Goal: Task Accomplishment & Management: Manage account settings

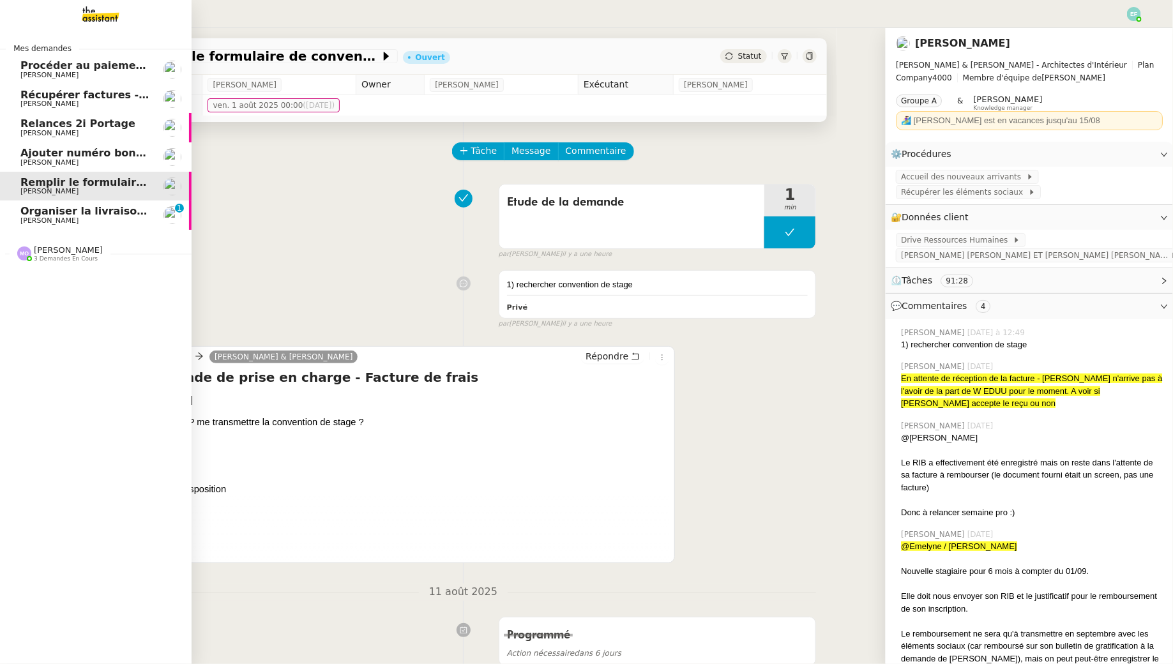
click at [44, 224] on span "[PERSON_NAME]" at bounding box center [49, 220] width 58 height 8
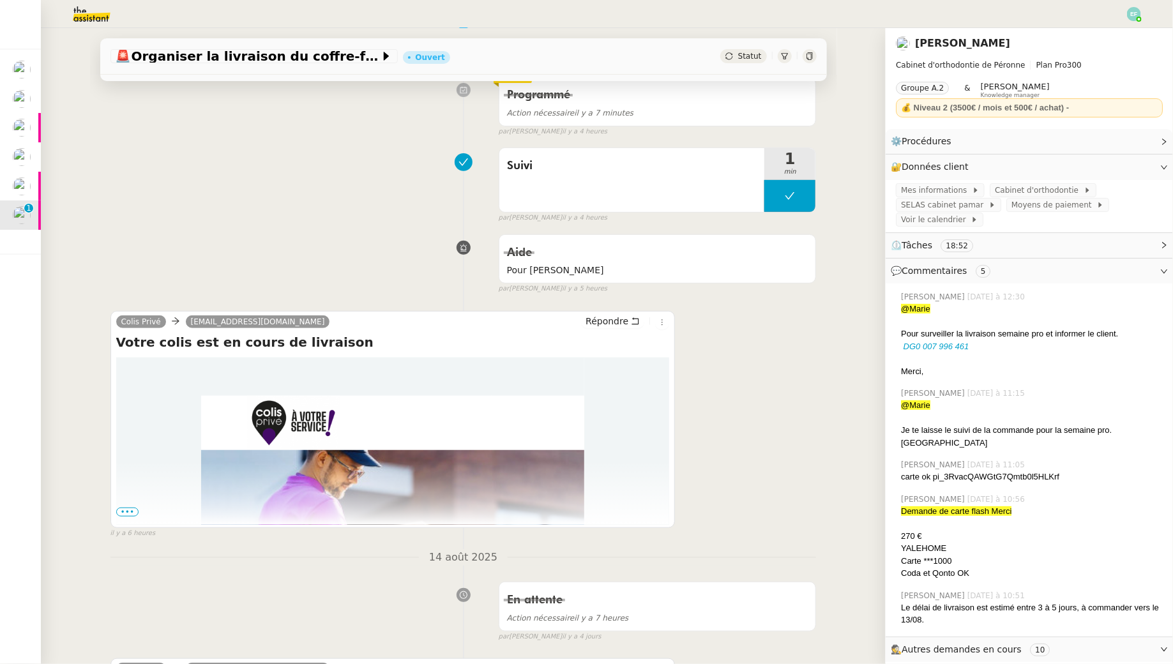
scroll to position [236, 0]
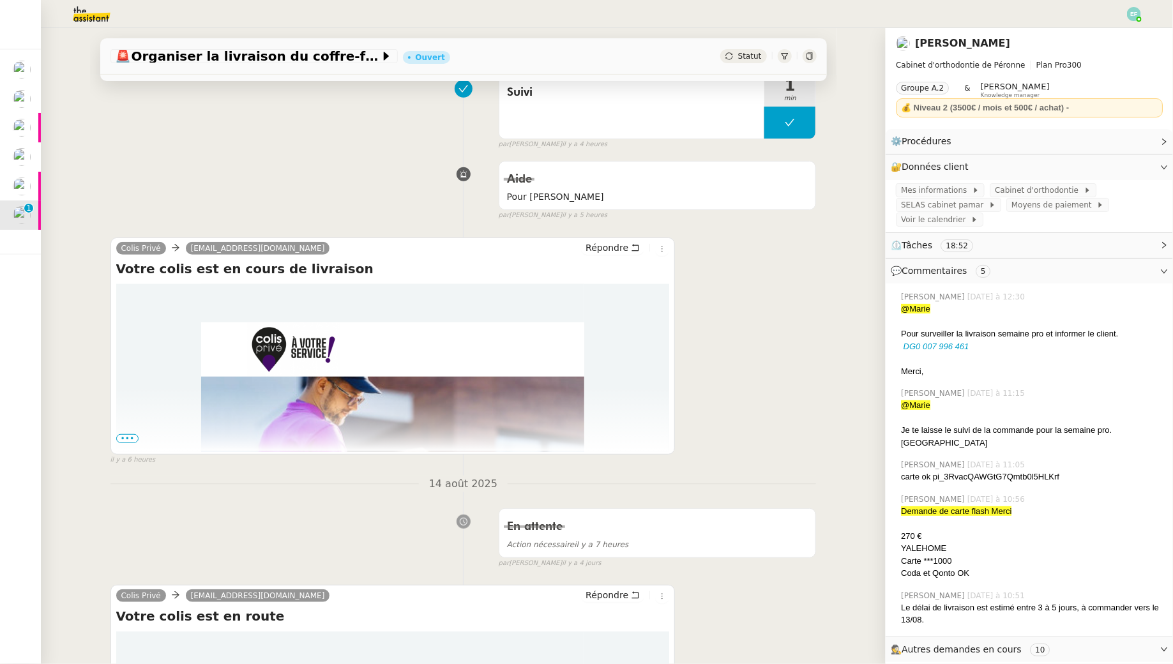
click at [125, 437] on span "•••" at bounding box center [127, 438] width 23 height 9
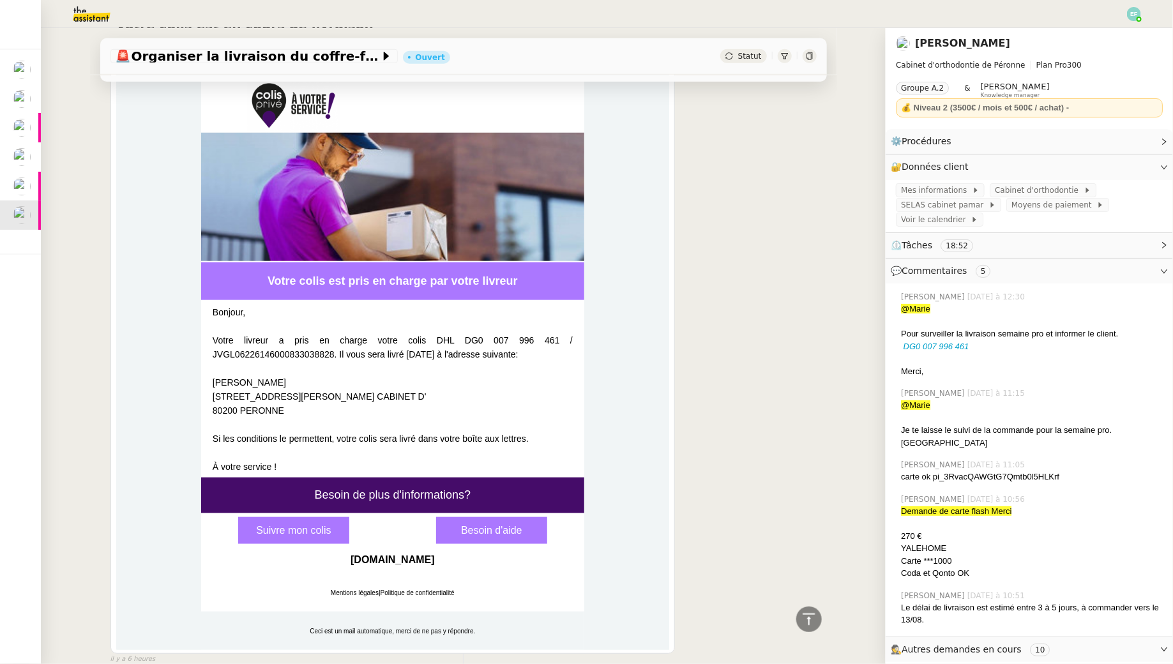
scroll to position [0, 0]
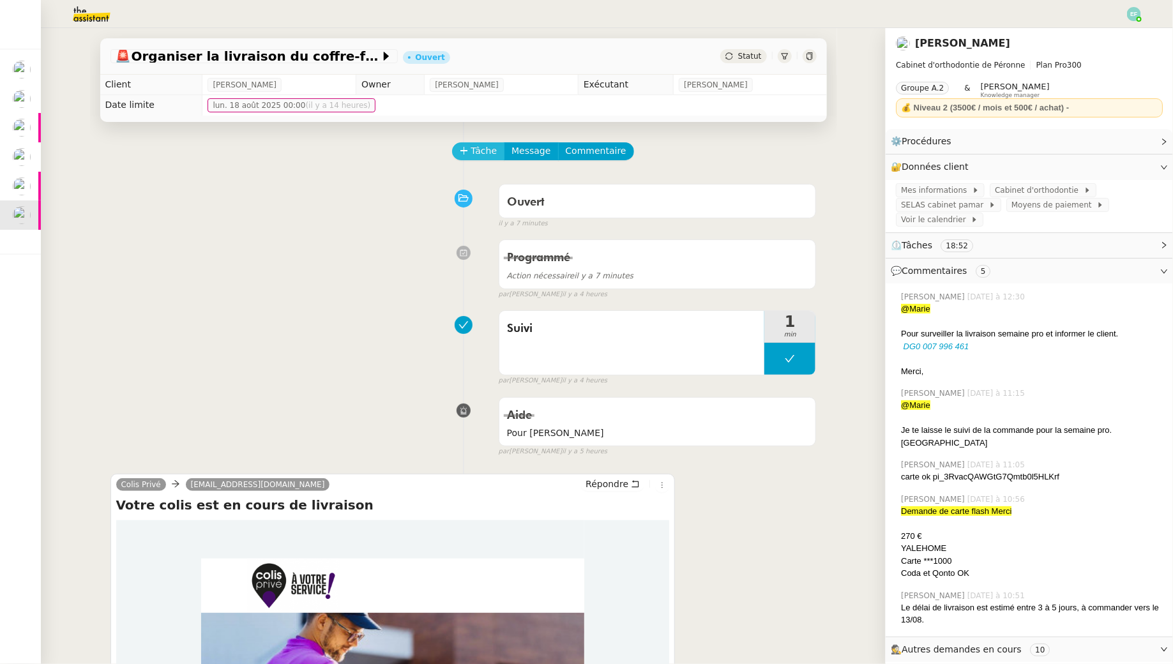
click at [481, 155] on span "Tâche" at bounding box center [484, 151] width 26 height 15
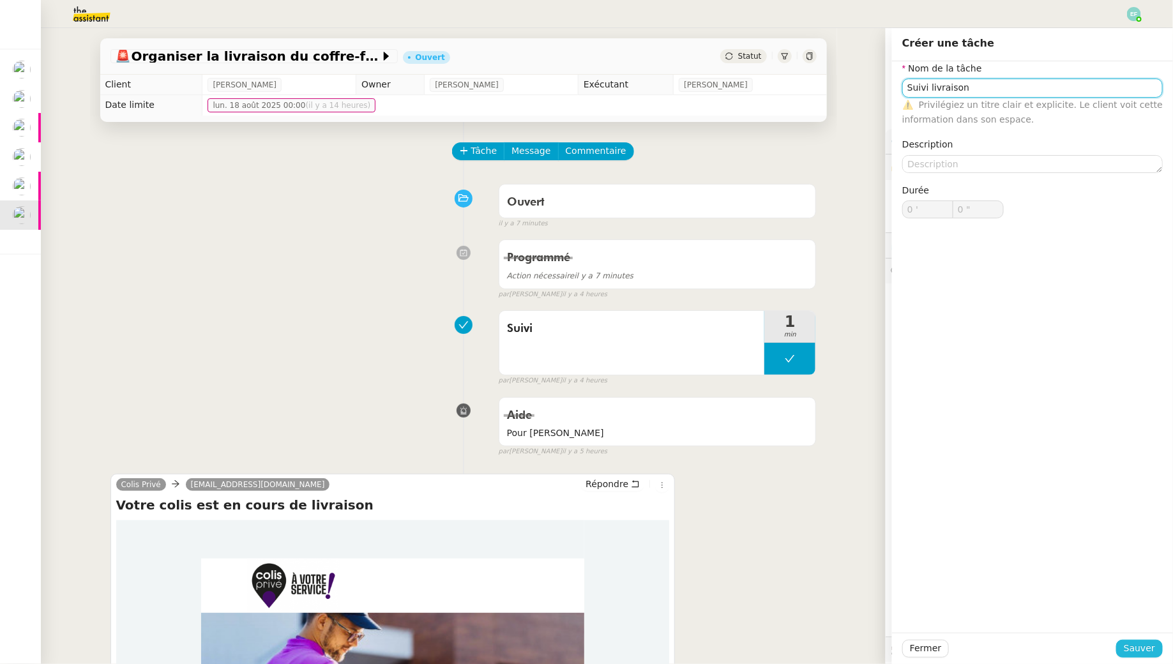
type input "Suivi livraison"
click at [1124, 644] on button "Sauver" at bounding box center [1139, 649] width 47 height 18
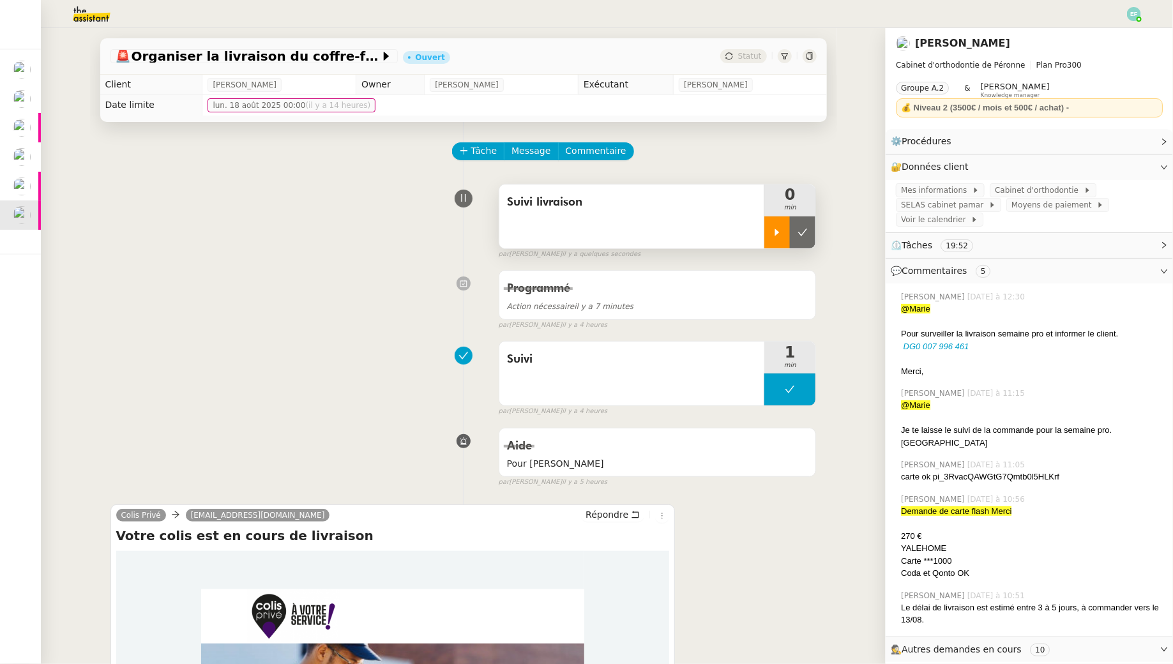
click at [776, 229] on icon at bounding box center [777, 232] width 4 height 7
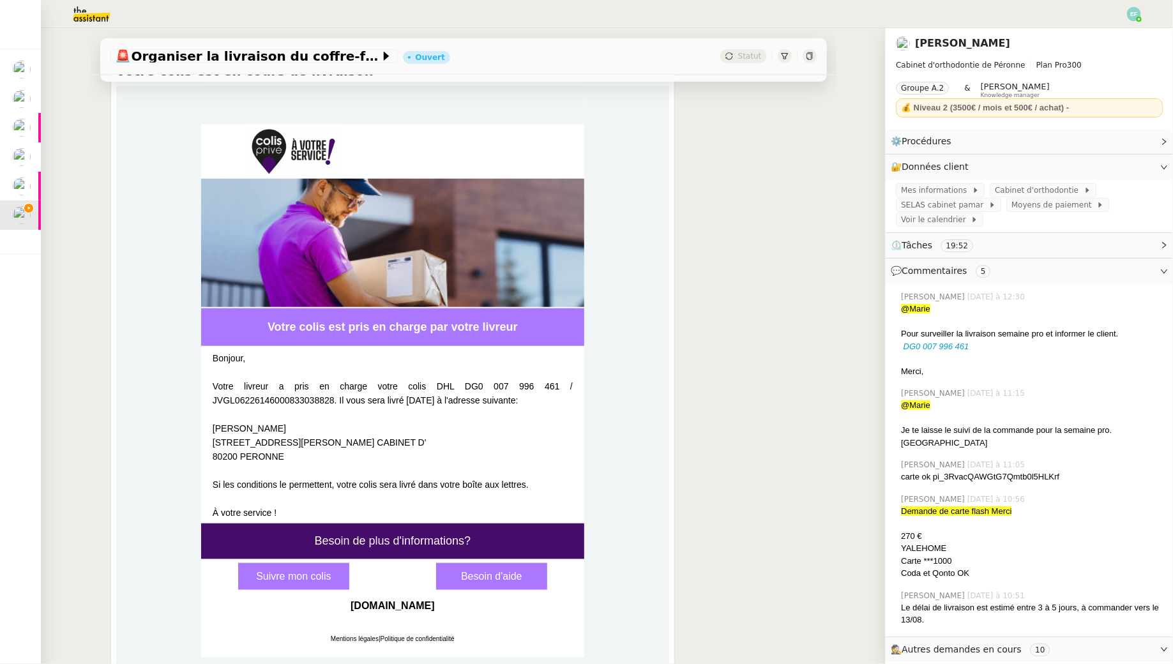
scroll to position [466, 0]
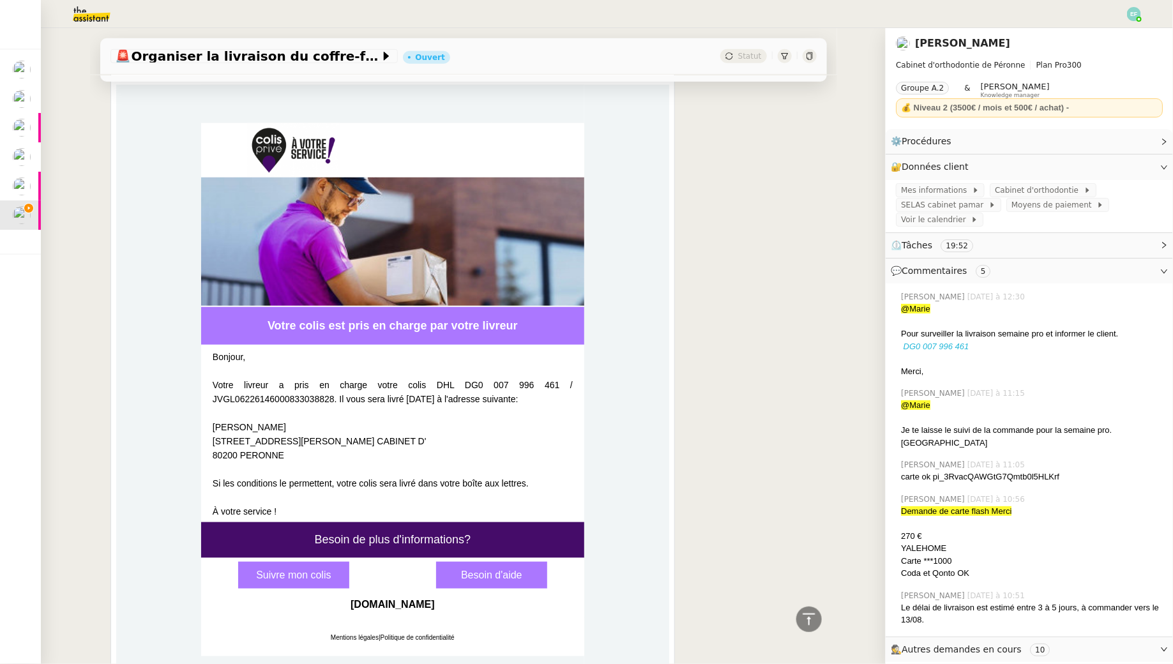
click at [939, 346] on em "DG0 007 996 461" at bounding box center [936, 347] width 66 height 10
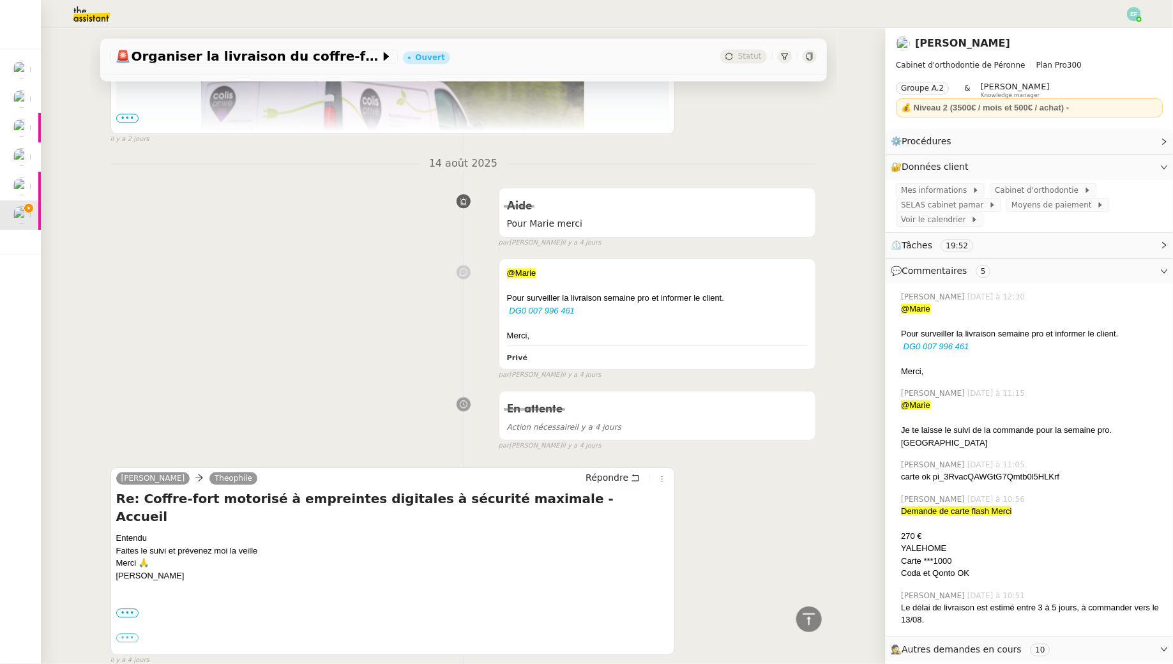
scroll to position [1598, 0]
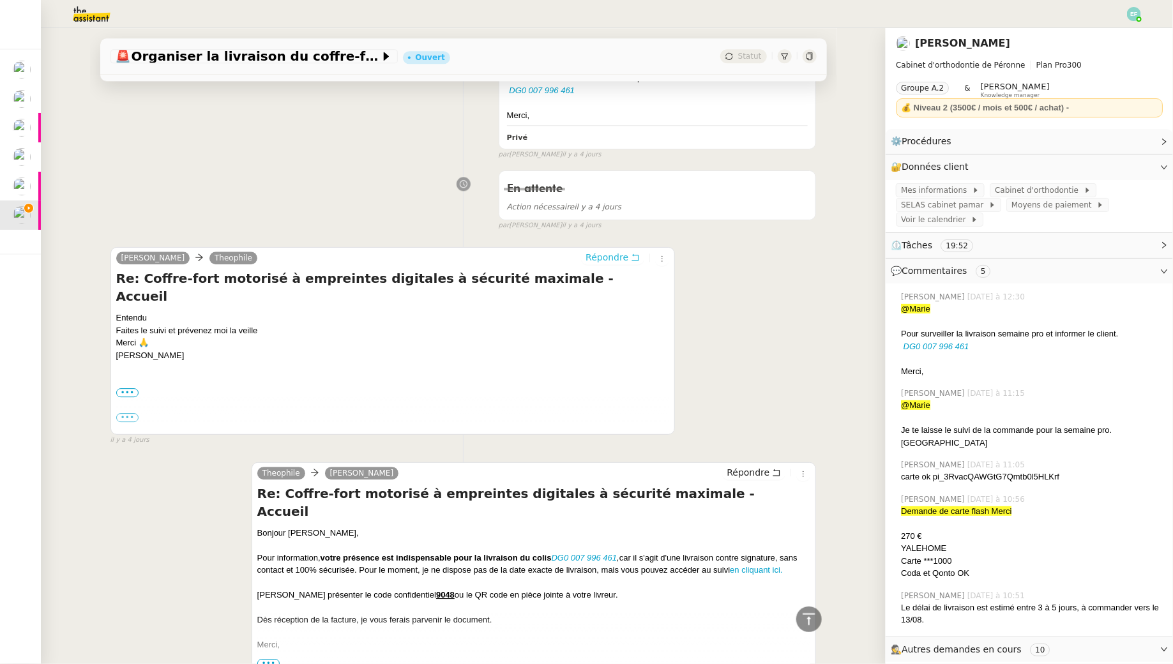
click at [635, 262] on icon at bounding box center [635, 257] width 9 height 9
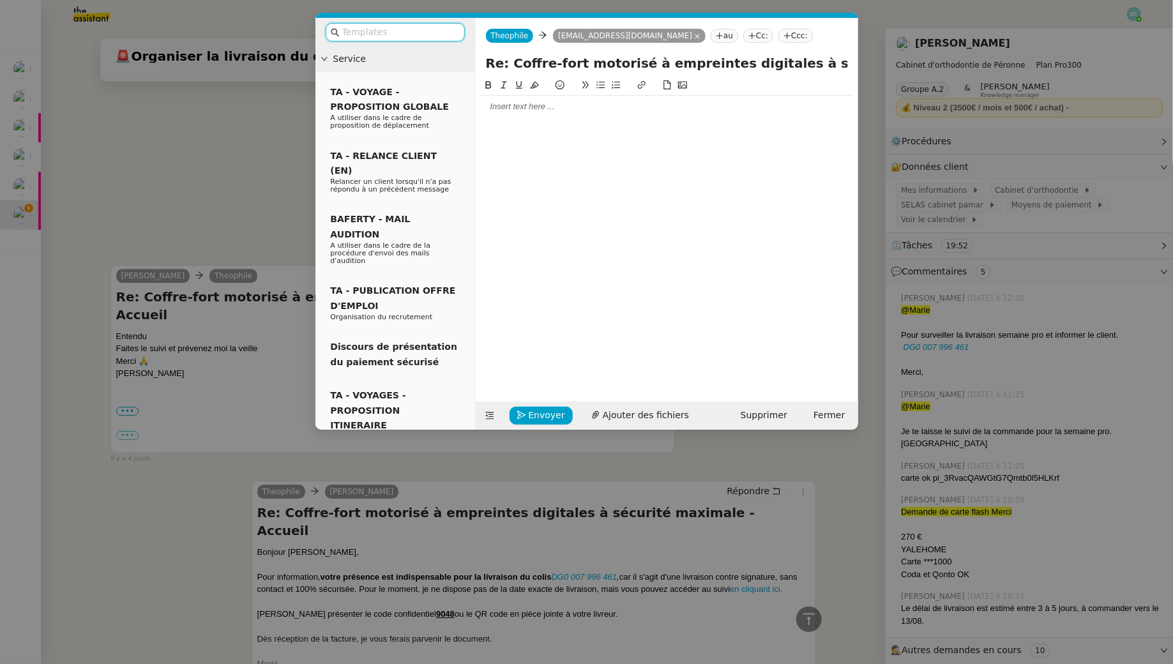
scroll to position [1697, 0]
click at [577, 108] on div at bounding box center [667, 106] width 372 height 11
click at [246, 206] on nz-modal-container "Service TA - VOYAGE - PROPOSITION GLOBALE A utiliser dans le cadre de propositi…" at bounding box center [586, 332] width 1173 height 664
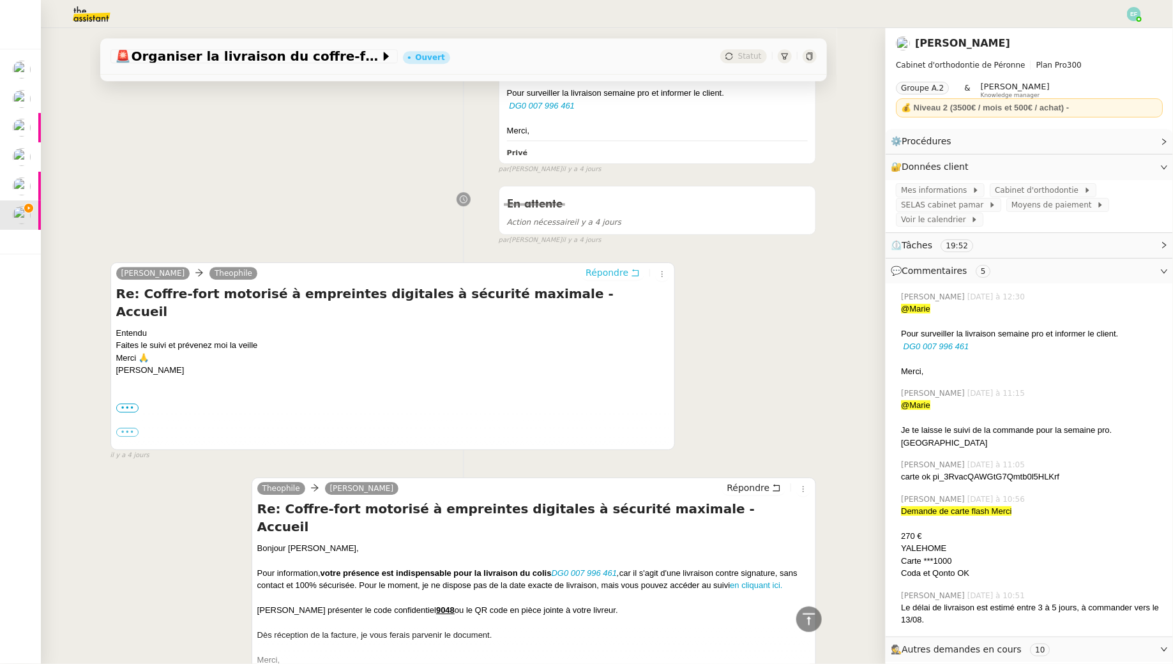
scroll to position [1761, 0]
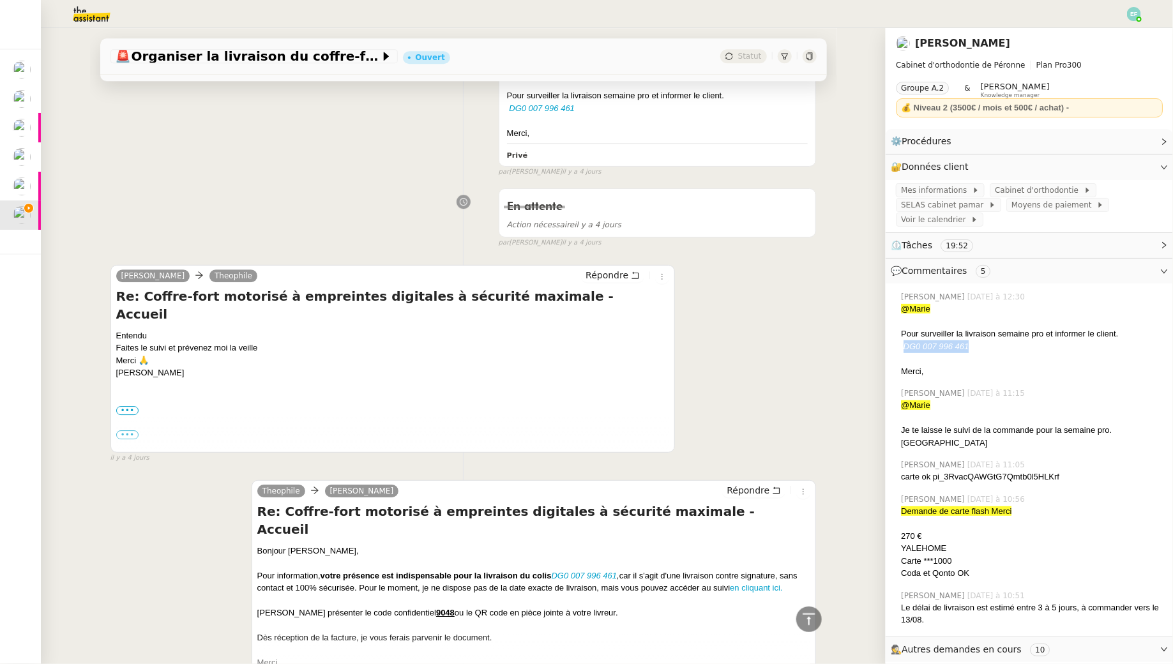
drag, startPoint x: 965, startPoint y: 348, endPoint x: 903, endPoint y: 349, distance: 61.9
click at [903, 349] on div "DG0 007 996 461" at bounding box center [1032, 346] width 262 height 13
copy em "DG0 007 996 461"
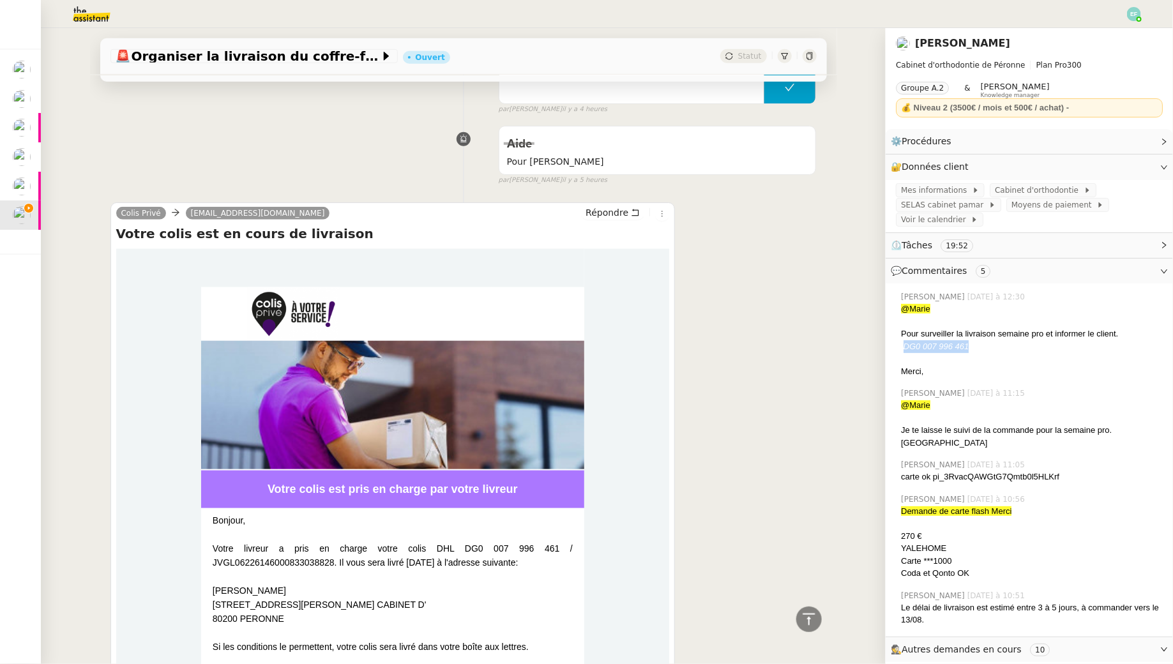
scroll to position [0, 0]
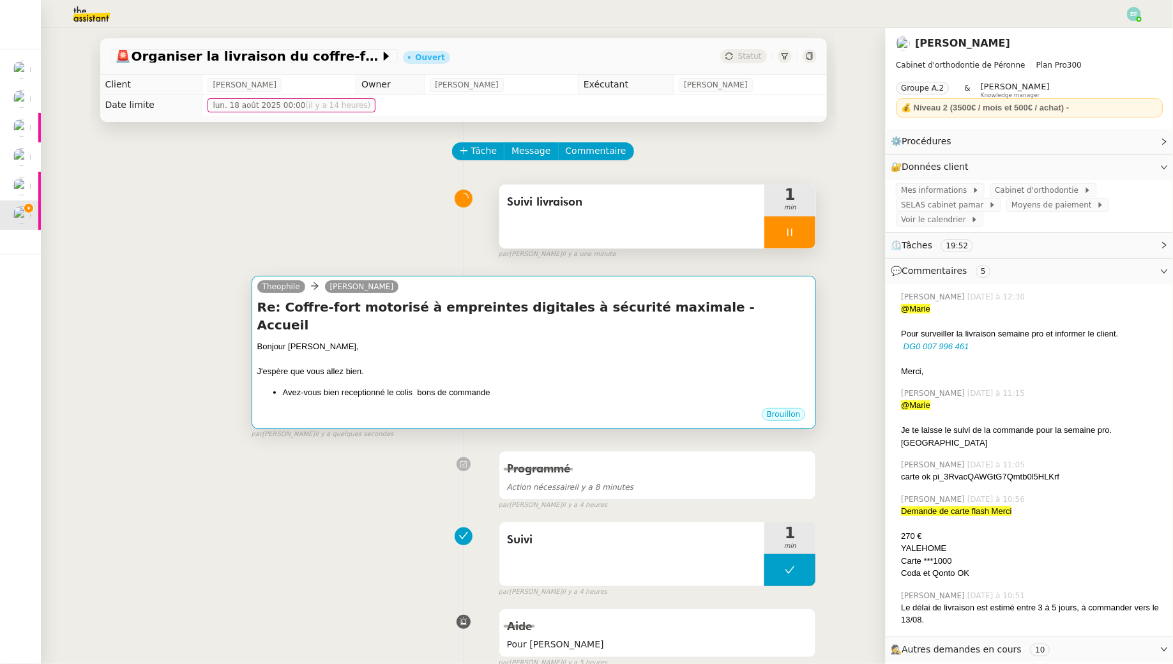
click at [663, 353] on div at bounding box center [534, 359] width 554 height 13
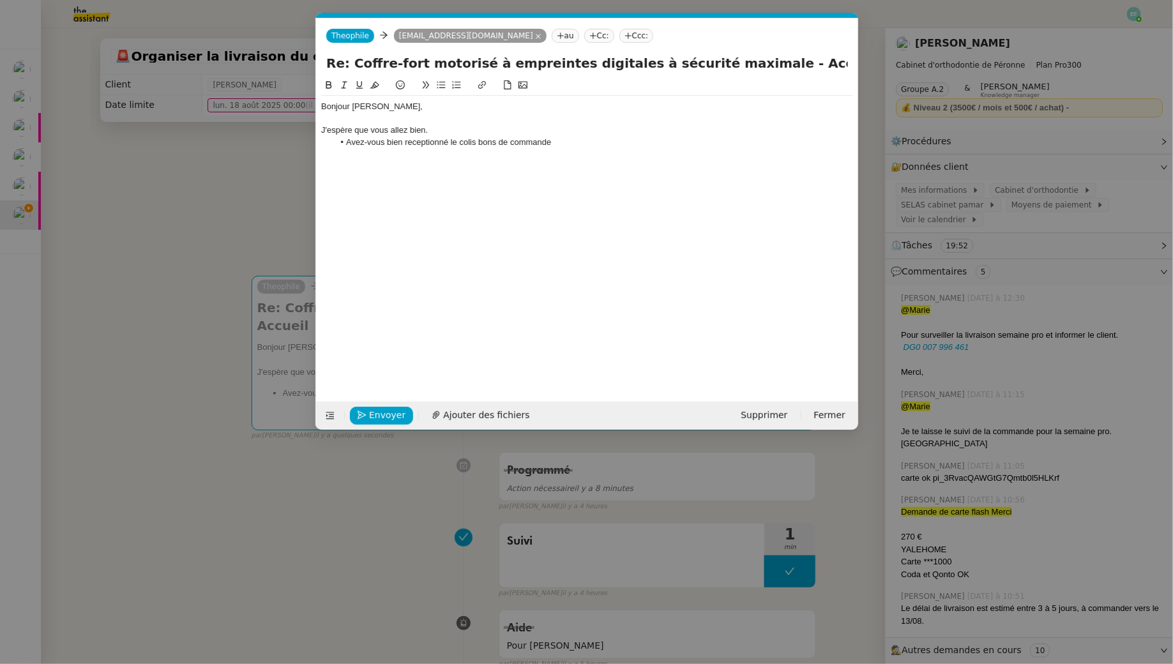
scroll to position [0, 27]
drag, startPoint x: 591, startPoint y: 139, endPoint x: 497, endPoint y: 142, distance: 94.6
click at [497, 142] on li "Avez-vous bien receptionné le colis bons de commande" at bounding box center [593, 142] width 520 height 11
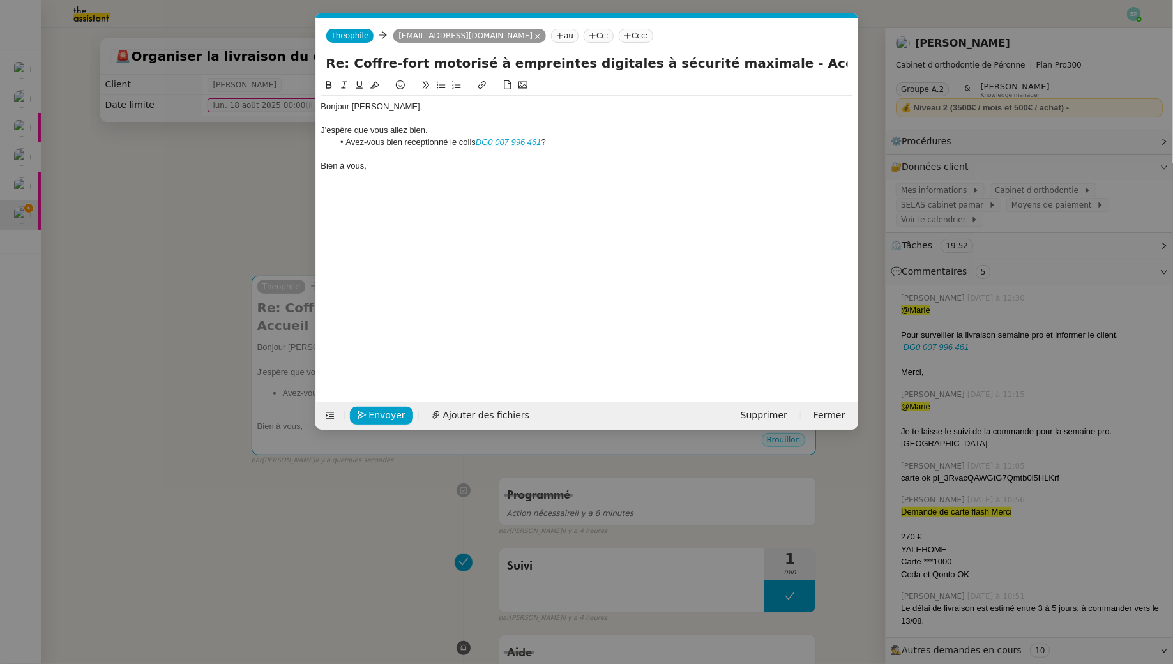
click at [439, 145] on li "Avez-vous bien receptionné le colis DG0 007 996 461 ?" at bounding box center [593, 142] width 520 height 11
click at [0, 0] on lt-span "réceptionné" at bounding box center [0, 0] width 0 height 0
click at [582, 133] on div "J'espère que vous allez bien." at bounding box center [587, 130] width 532 height 11
click at [582, 142] on li "Avez-vous bien réceptionné le colis DG0 007 996 461 ?" at bounding box center [593, 142] width 520 height 11
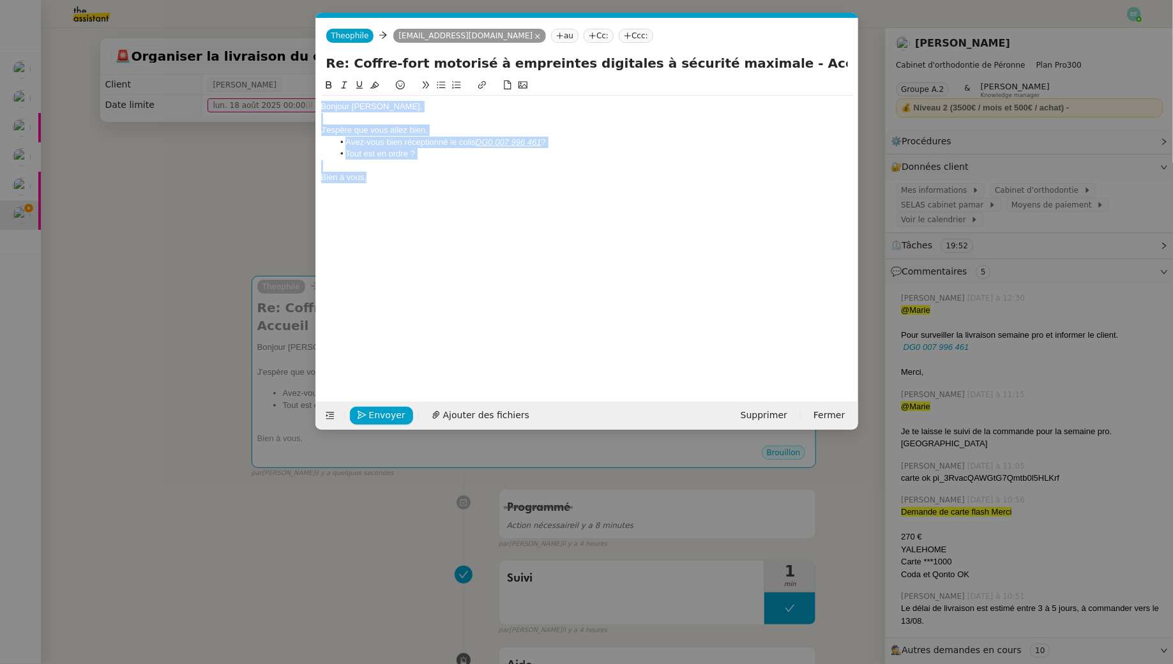
drag, startPoint x: 372, startPoint y: 168, endPoint x: 266, endPoint y: 89, distance: 131.8
click at [266, 89] on nz-modal-container "Service TA - VOYAGE - PROPOSITION GLOBALE A utiliser dans le cadre de propositi…" at bounding box center [586, 332] width 1173 height 664
copy div "Bonjour [PERSON_NAME], J'espère que vous allez bien. Avez-vous bien réceptionné…"
click at [438, 152] on li "Tout est en ordre ?" at bounding box center [593, 153] width 520 height 11
drag, startPoint x: 442, startPoint y: 153, endPoint x: 341, endPoint y: 153, distance: 100.9
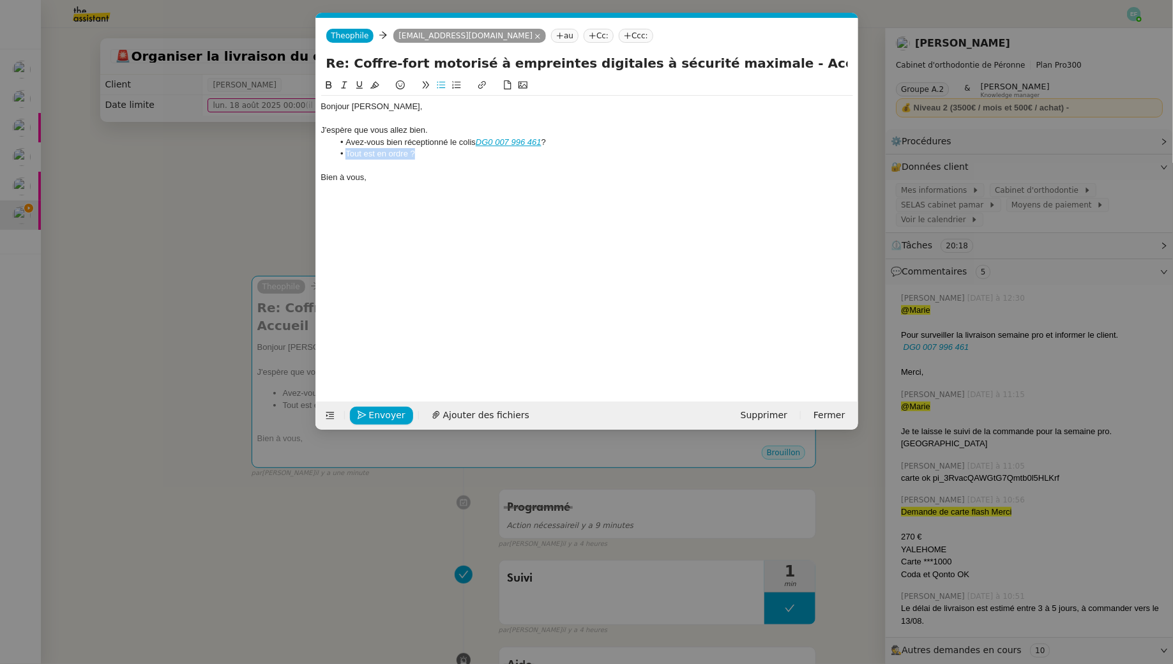
click at [341, 153] on li "Tout est en ordre ?" at bounding box center [593, 153] width 520 height 11
click at [441, 139] on li "Avez-vous bien réceptionné le colis DG0 007 996 461 ?" at bounding box center [593, 142] width 520 height 11
click at [592, 137] on li "Avez-vous bien réceptionné le colis DG0 007 996 461 ?" at bounding box center [593, 142] width 520 height 11
click at [582, 139] on li "Avez-vous bien réceptionné le colis DG0 007 996 461 ?" at bounding box center [593, 142] width 520 height 11
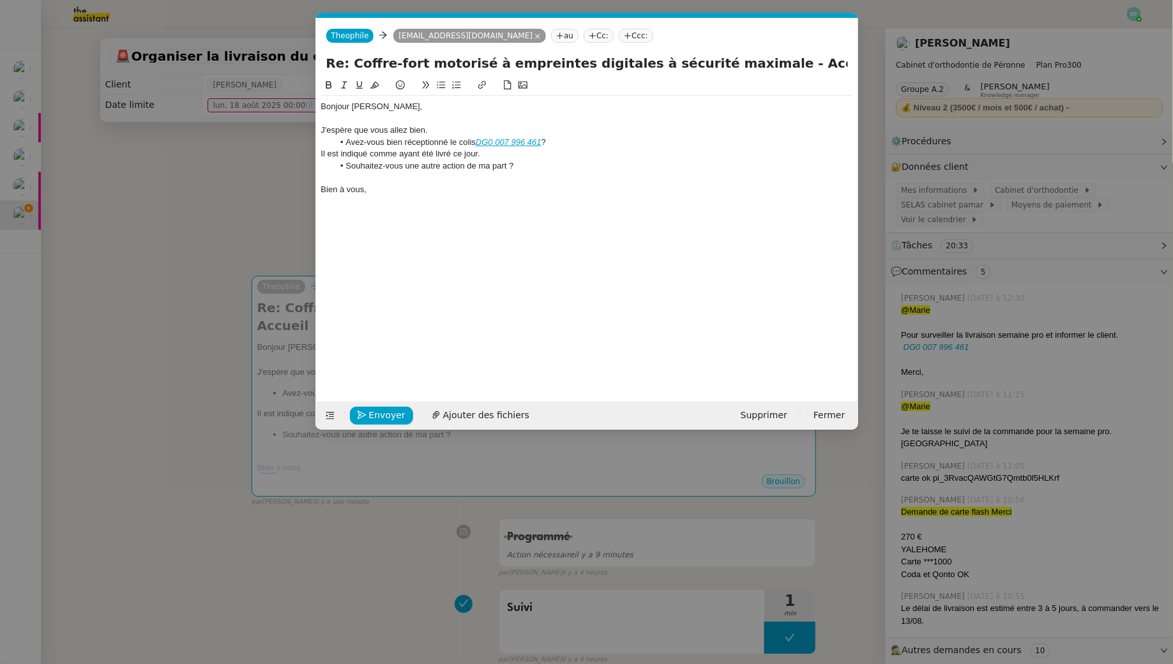
click at [443, 149] on div "Il est indiqué comme ayant été livré ce jour." at bounding box center [587, 153] width 532 height 11
click at [340, 84] on icon at bounding box center [344, 84] width 9 height 9
click at [496, 156] on div "Il est indiqué comme ayant été livré ce jour." at bounding box center [587, 153] width 532 height 11
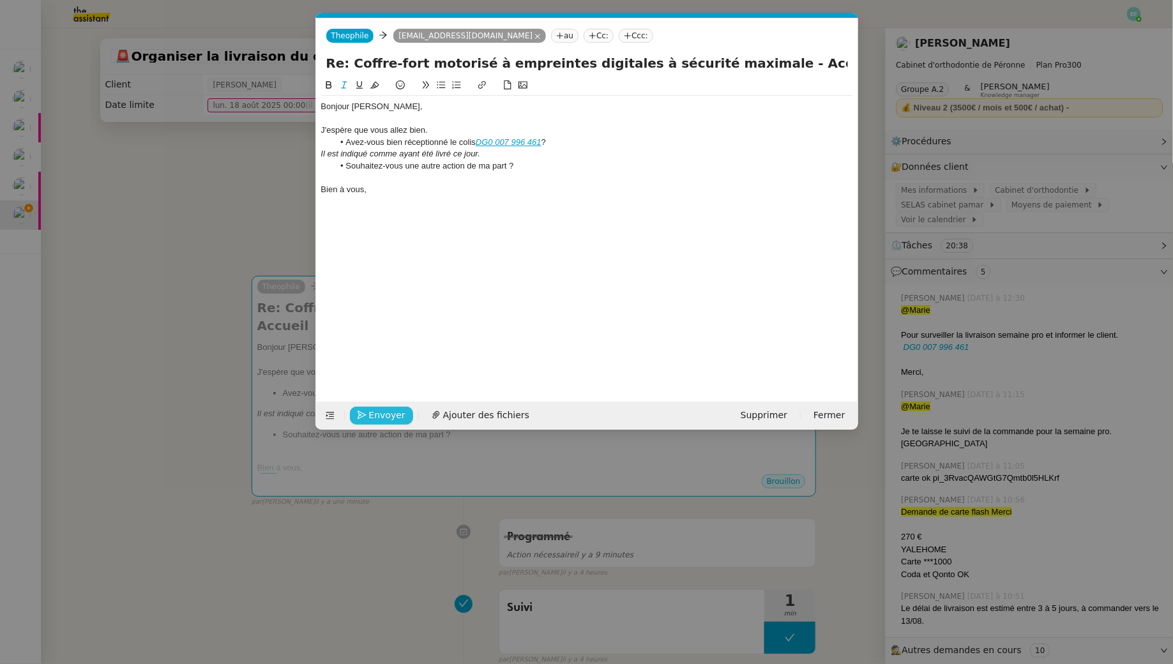
click at [381, 414] on span "Envoyer" at bounding box center [387, 415] width 36 height 15
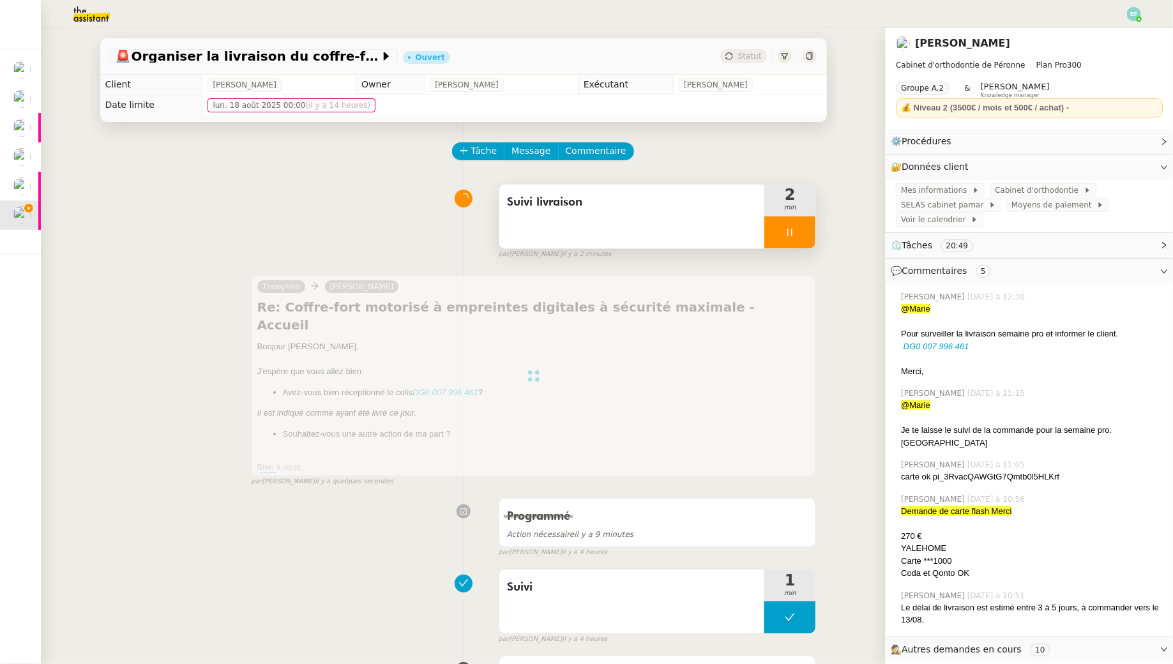
click at [808, 236] on div at bounding box center [789, 232] width 51 height 32
click at [808, 236] on button at bounding box center [803, 232] width 26 height 32
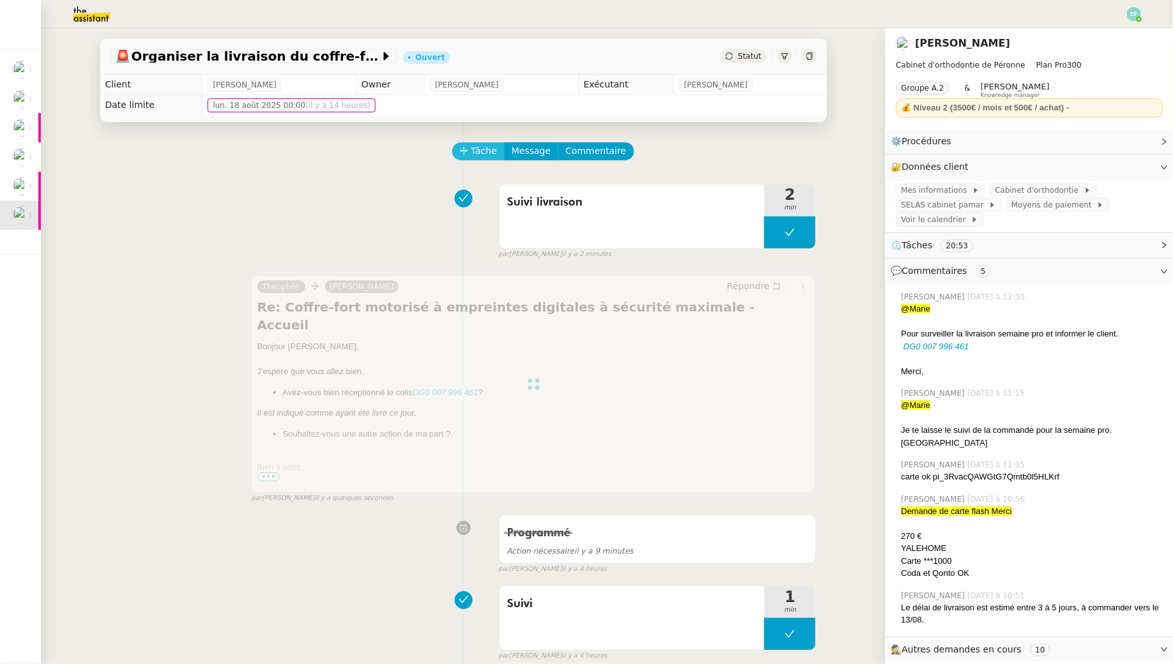
click at [474, 146] on span "Tâche" at bounding box center [484, 151] width 26 height 15
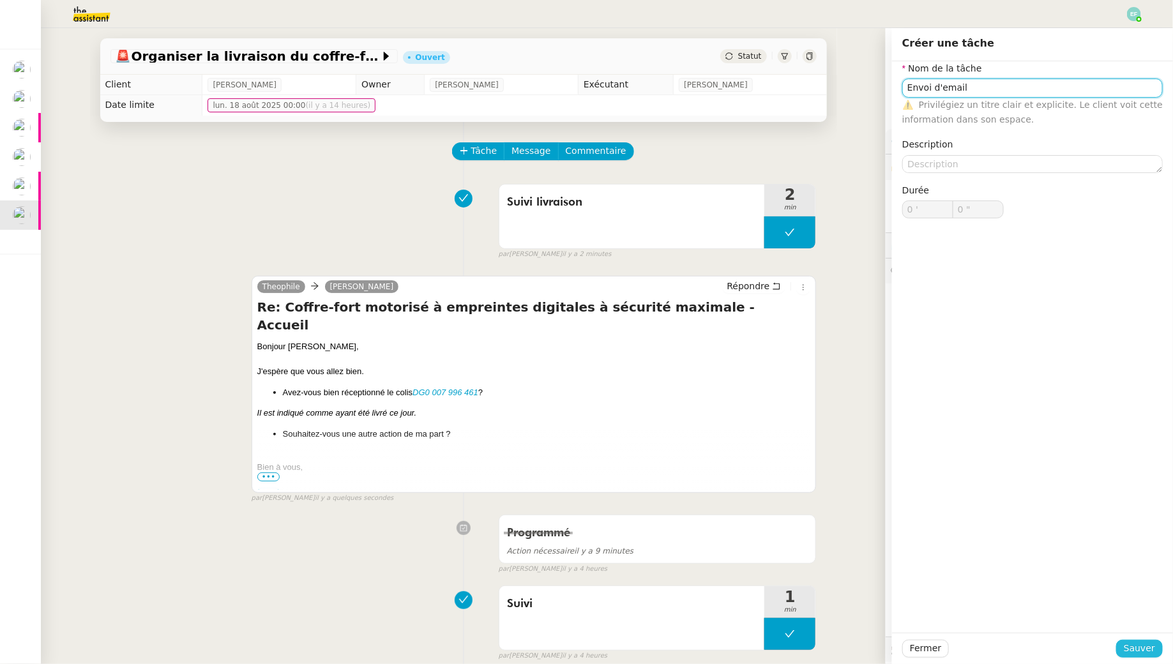
type input "Envoi d'email"
click at [1133, 645] on span "Sauver" at bounding box center [1139, 648] width 31 height 15
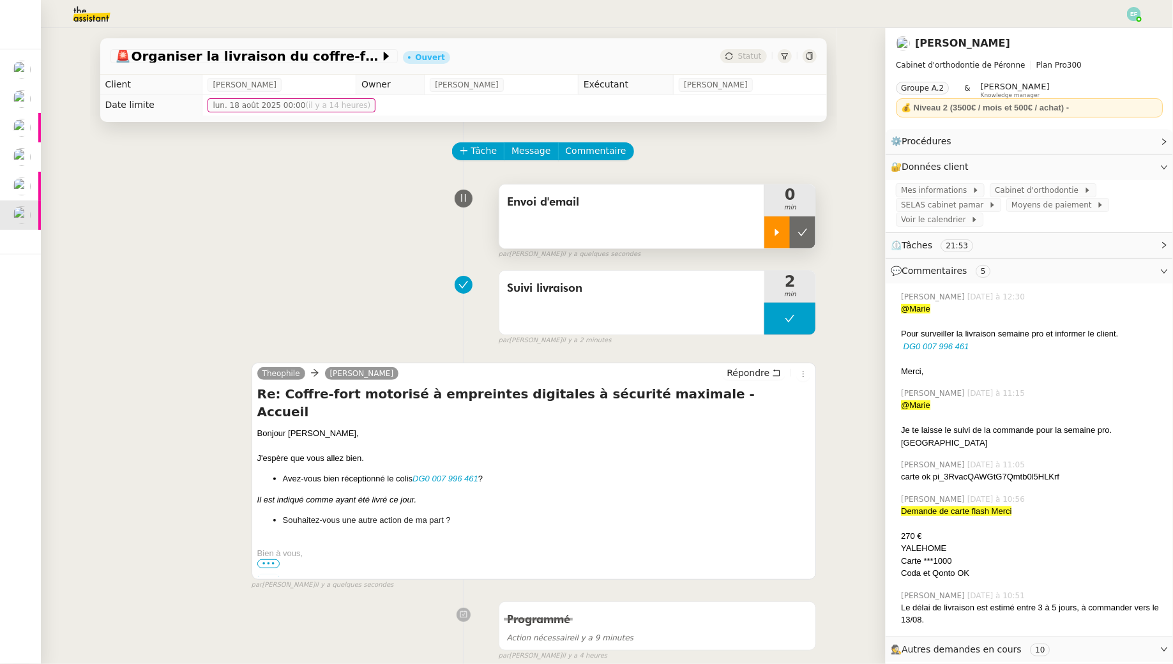
click at [787, 229] on div at bounding box center [777, 232] width 26 height 32
click at [790, 230] on icon at bounding box center [790, 232] width 10 height 10
click at [802, 232] on icon at bounding box center [802, 232] width 10 height 10
click at [748, 52] on span "Statut" at bounding box center [750, 56] width 24 height 9
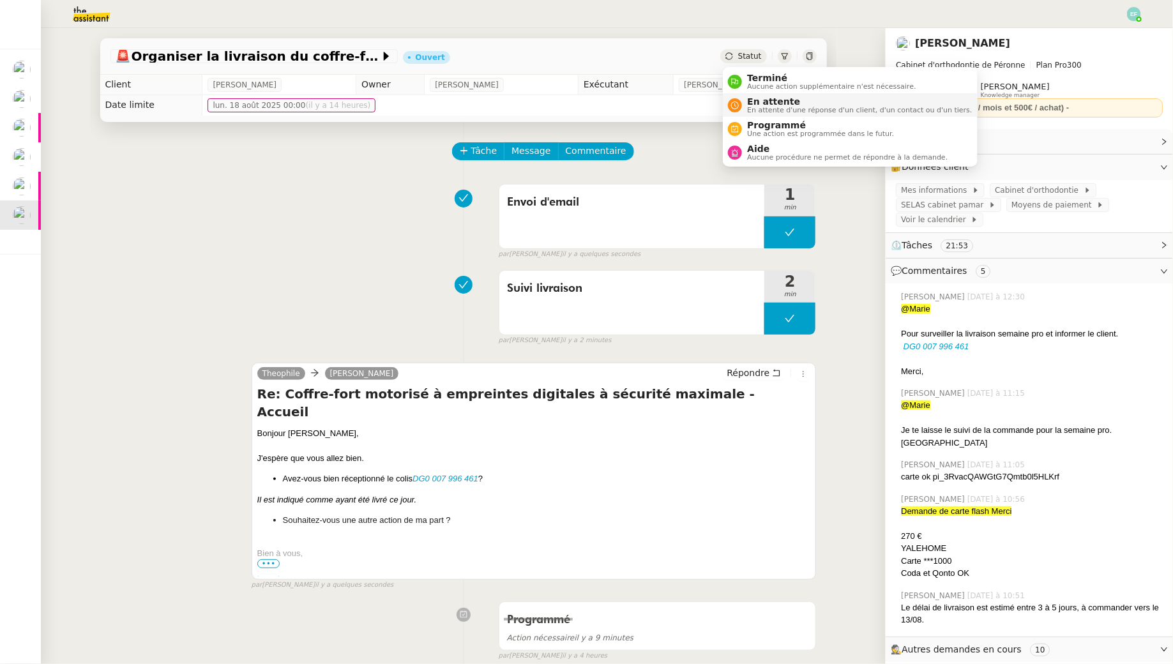
click at [760, 103] on span "En attente" at bounding box center [859, 101] width 225 height 10
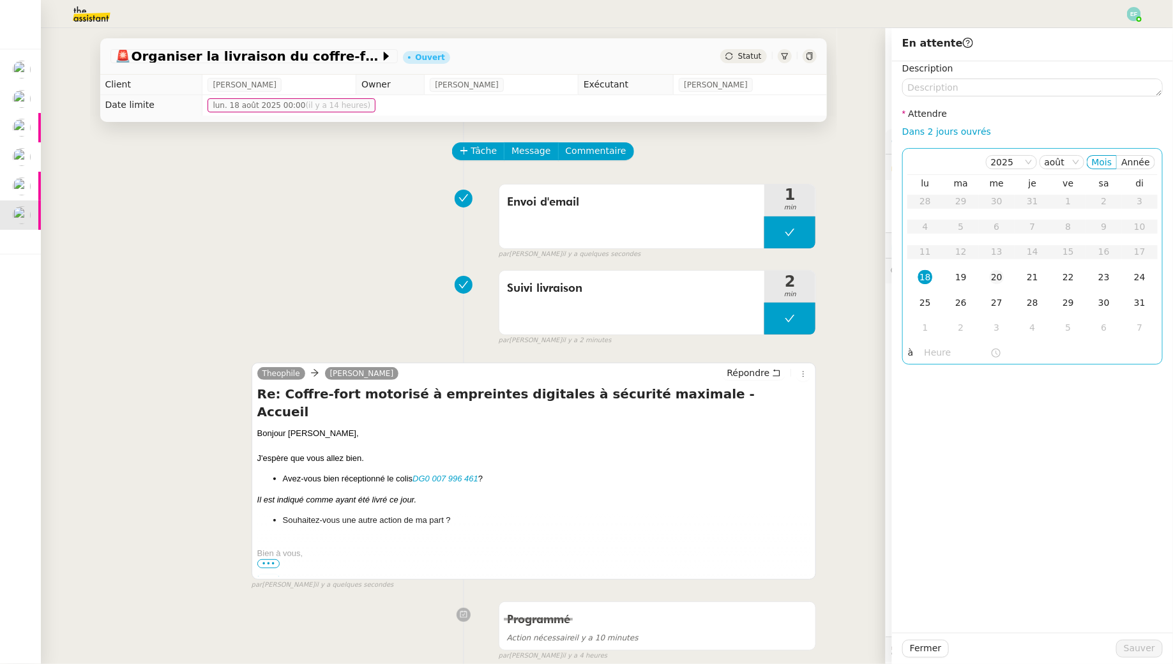
click at [998, 281] on div "20" at bounding box center [997, 277] width 14 height 14
click at [1133, 647] on span "Sauver" at bounding box center [1139, 648] width 31 height 15
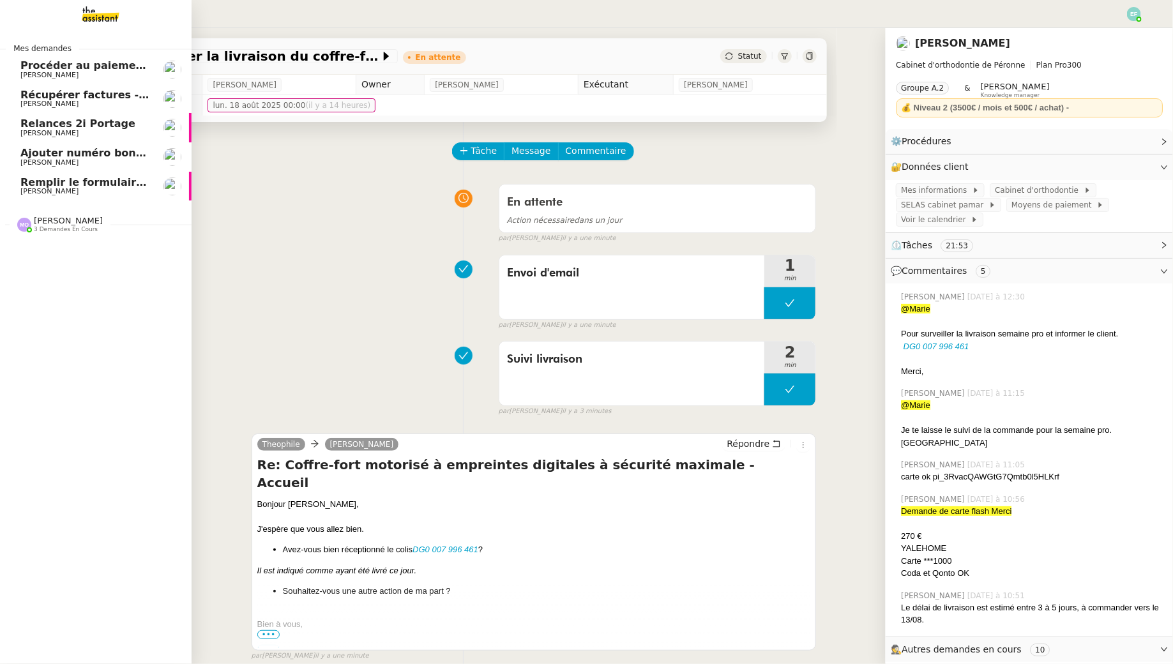
click at [33, 180] on span "Remplir le formulaire de convention de stage" at bounding box center [150, 182] width 261 height 12
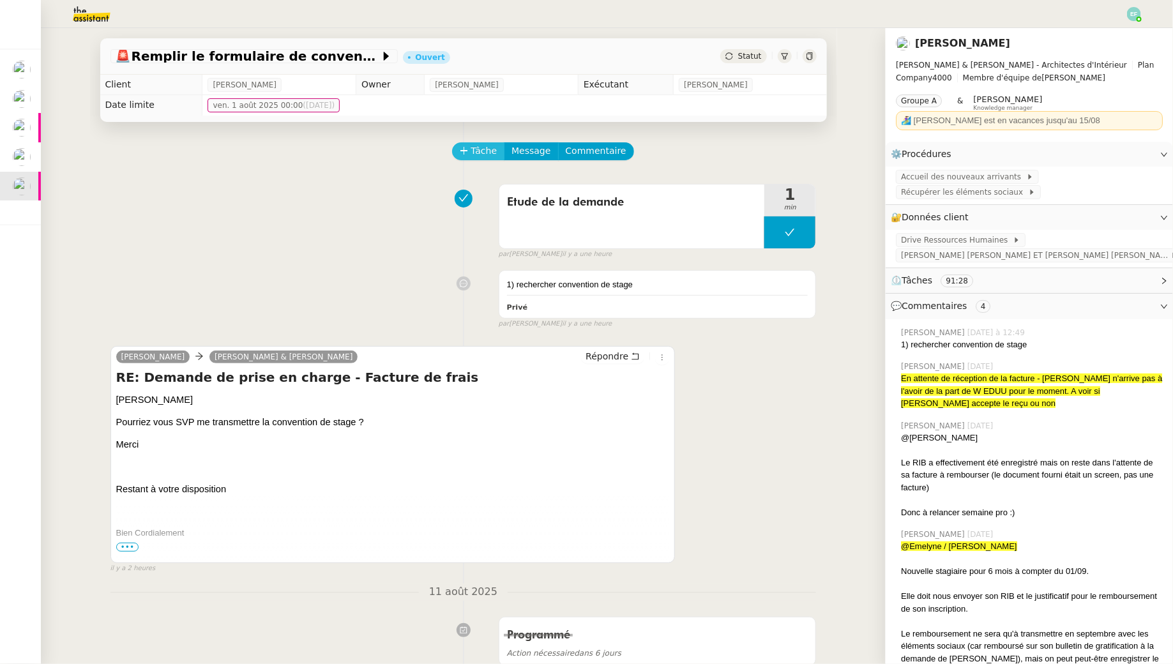
click at [468, 152] on button "Tâche" at bounding box center [478, 151] width 53 height 18
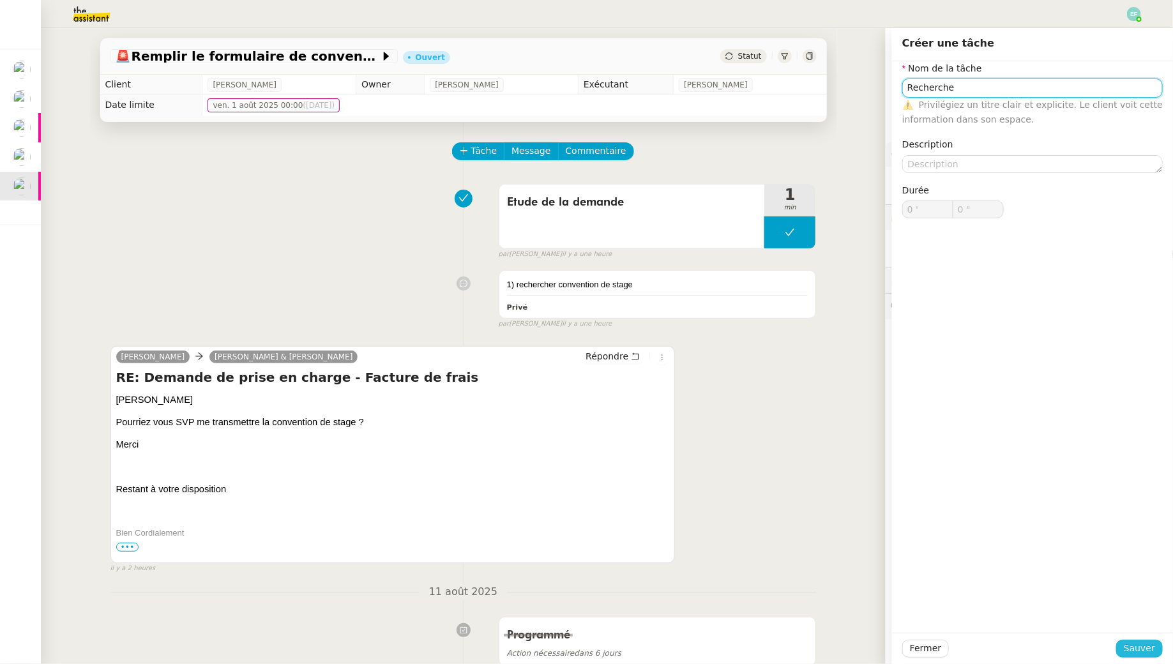
type input "Recherche"
click at [1147, 645] on span "Sauver" at bounding box center [1139, 648] width 31 height 15
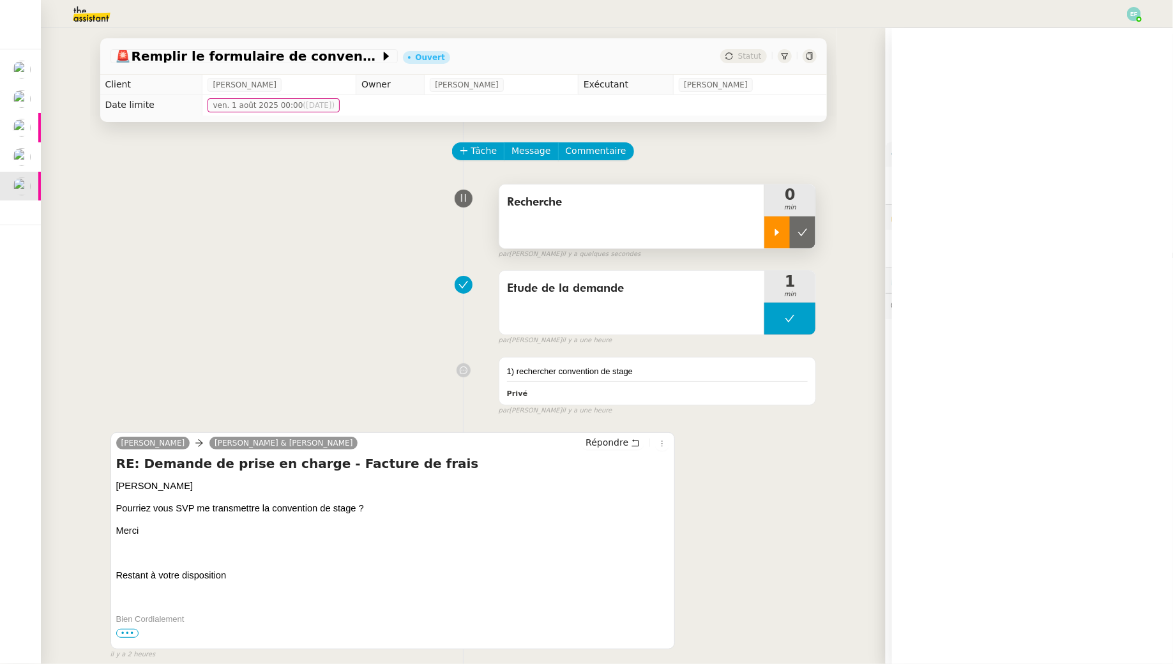
click at [771, 230] on div at bounding box center [777, 232] width 26 height 32
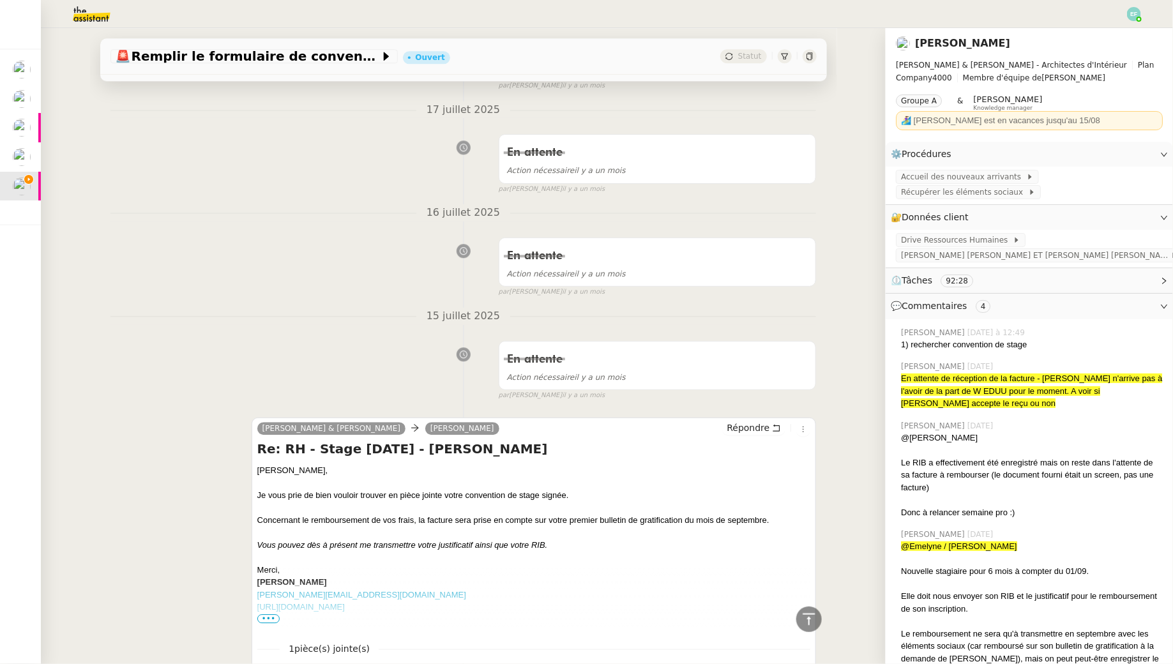
scroll to position [8717, 0]
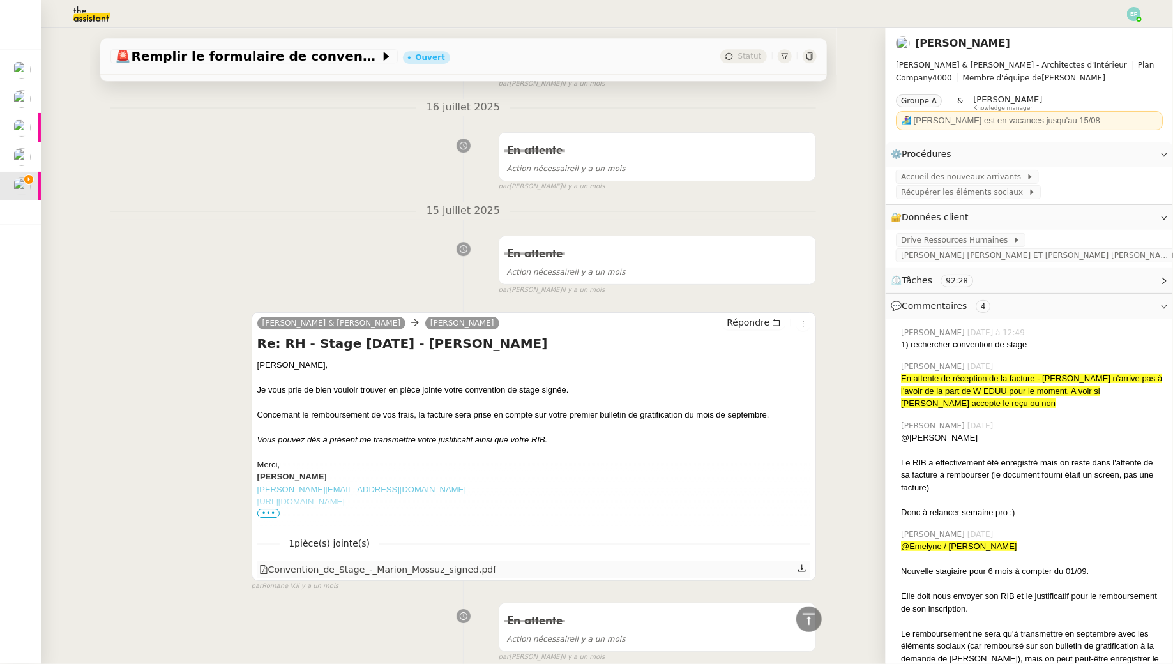
click at [805, 564] on icon at bounding box center [801, 568] width 9 height 9
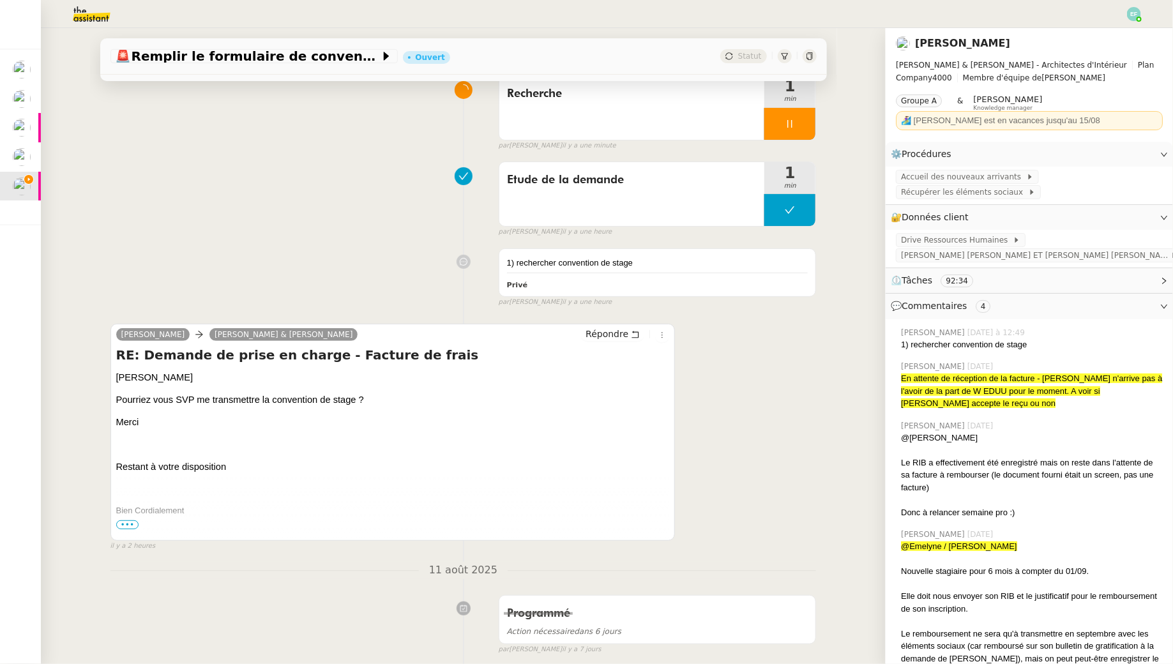
scroll to position [109, 0]
click at [633, 329] on icon at bounding box center [635, 333] width 9 height 9
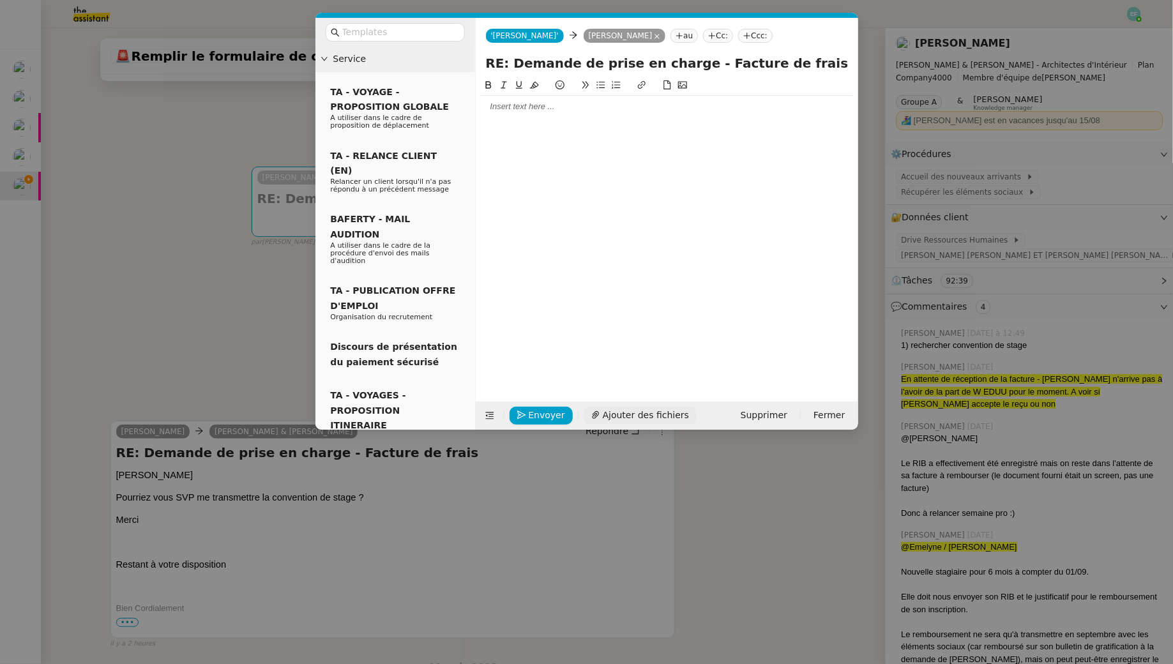
click at [617, 416] on span "Ajouter des fichiers" at bounding box center [646, 415] width 86 height 15
click at [602, 114] on div at bounding box center [667, 107] width 372 height 22
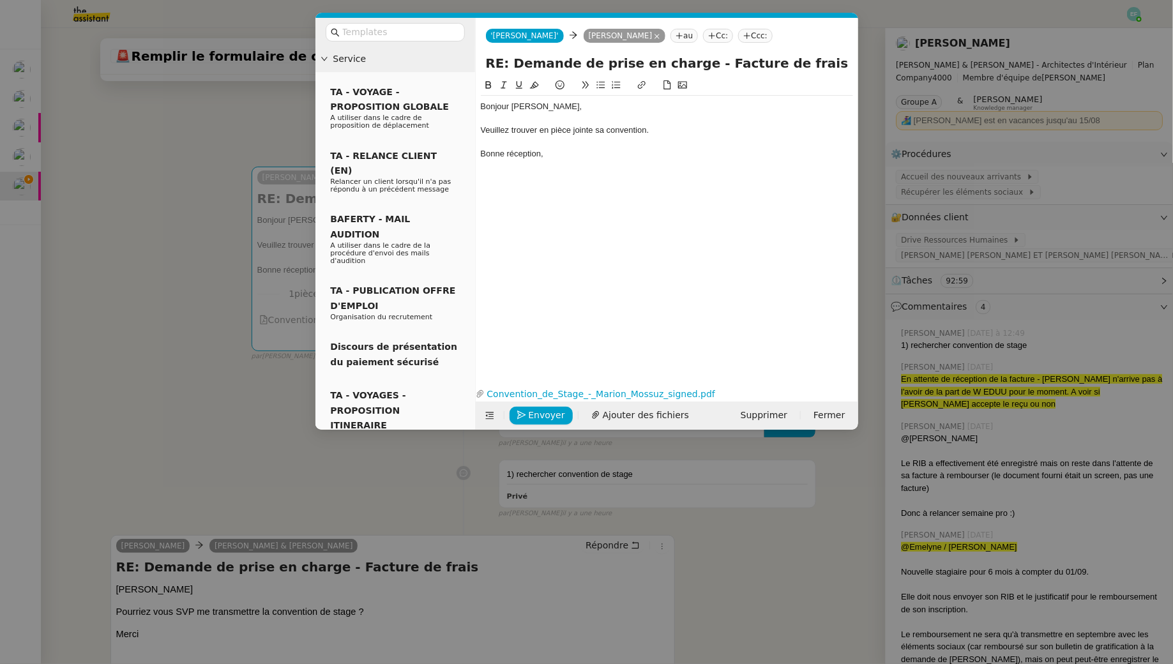
click at [689, 130] on div "Veuillez trouver en pièce jointe sa convention." at bounding box center [667, 130] width 372 height 11
click at [524, 416] on icon "button" at bounding box center [521, 415] width 9 height 9
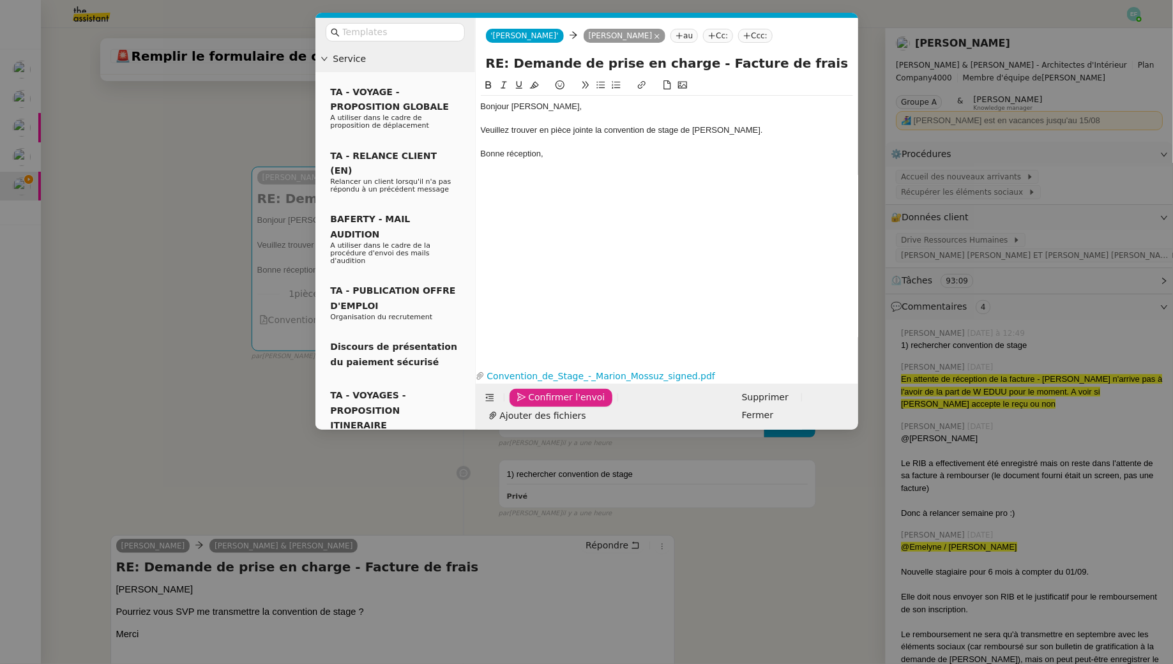
click at [524, 402] on icon "button" at bounding box center [521, 397] width 9 height 9
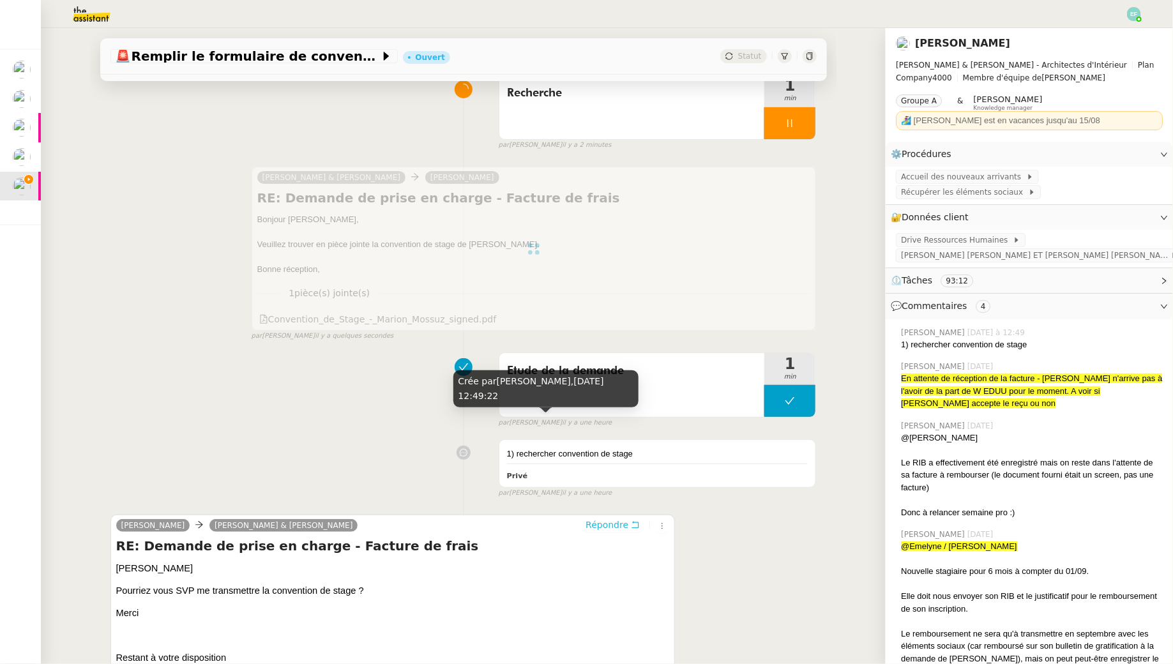
scroll to position [0, 0]
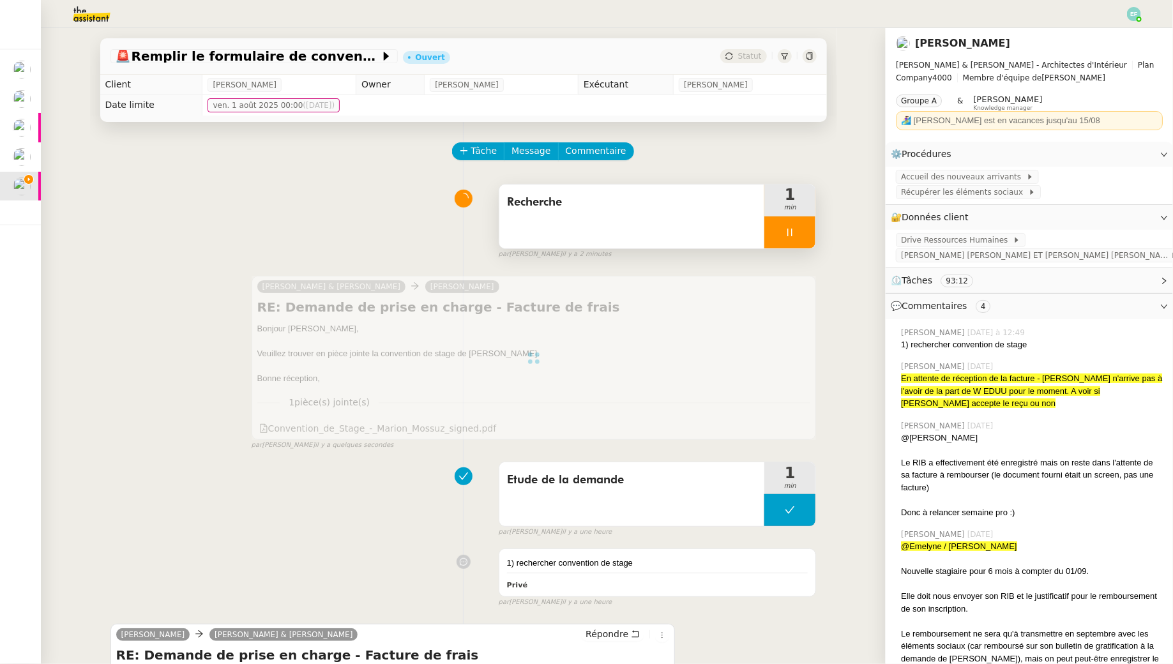
click at [674, 220] on div "Recherche" at bounding box center [632, 217] width 266 height 64
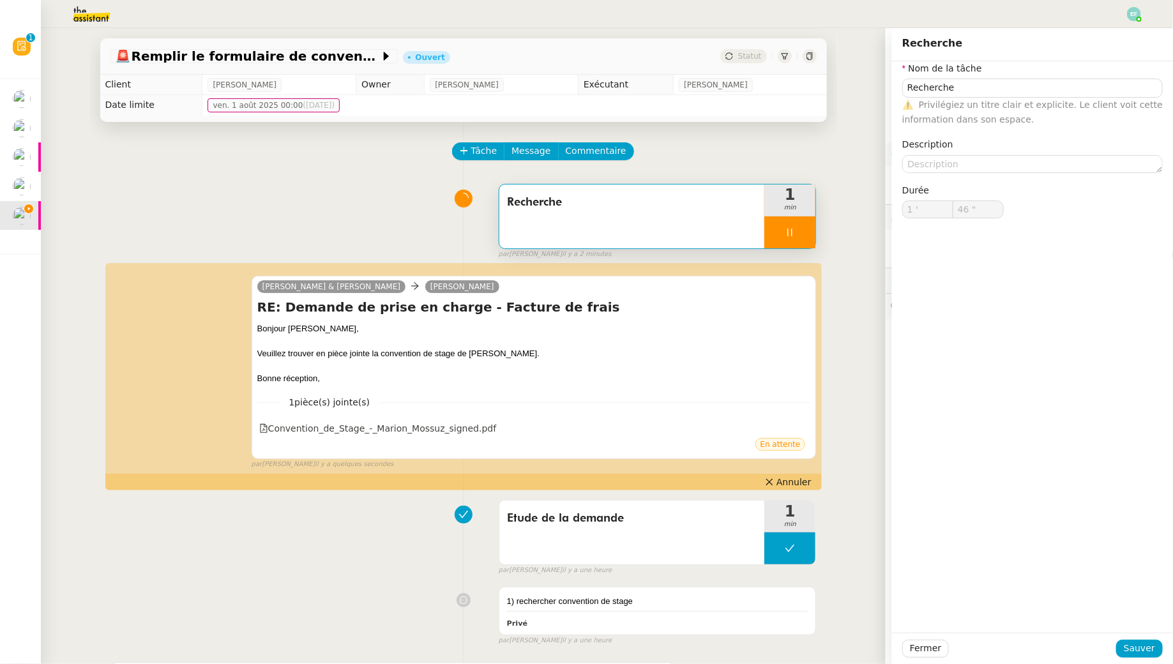
type input "Recherche"
type input "1 '"
type input "46 ""
click at [1039, 84] on input "Recherche" at bounding box center [1032, 88] width 260 height 19
type input "Recherche"
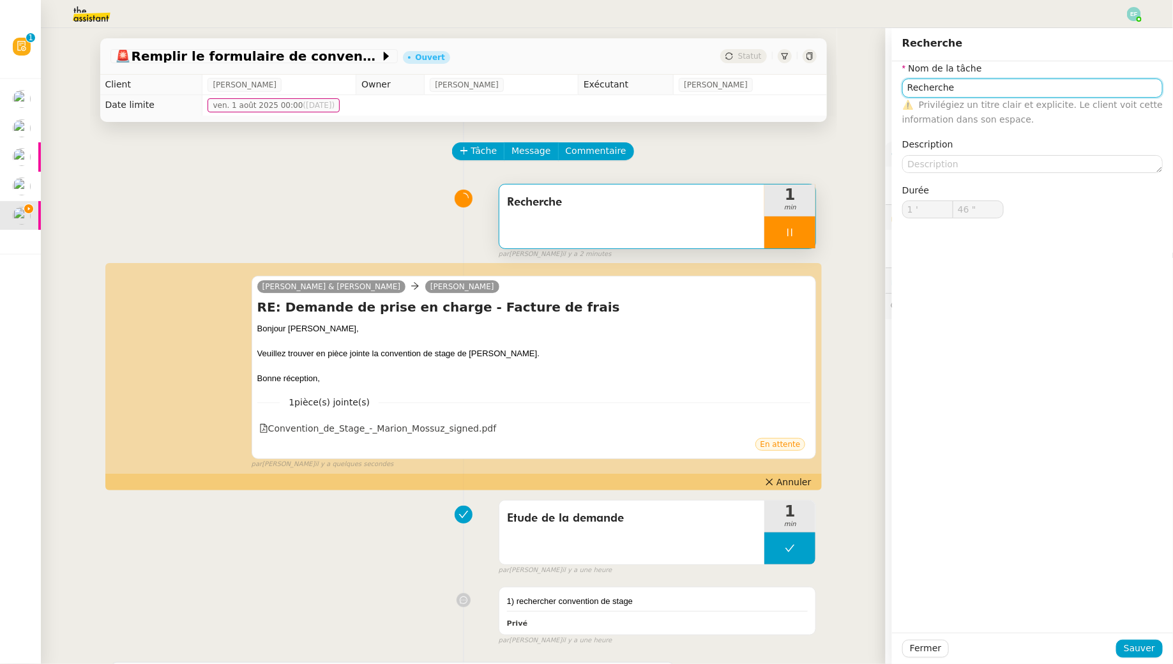
type input "1 '"
type input "47 ""
type input "Recherche"
type input "1 '"
type input "47 ""
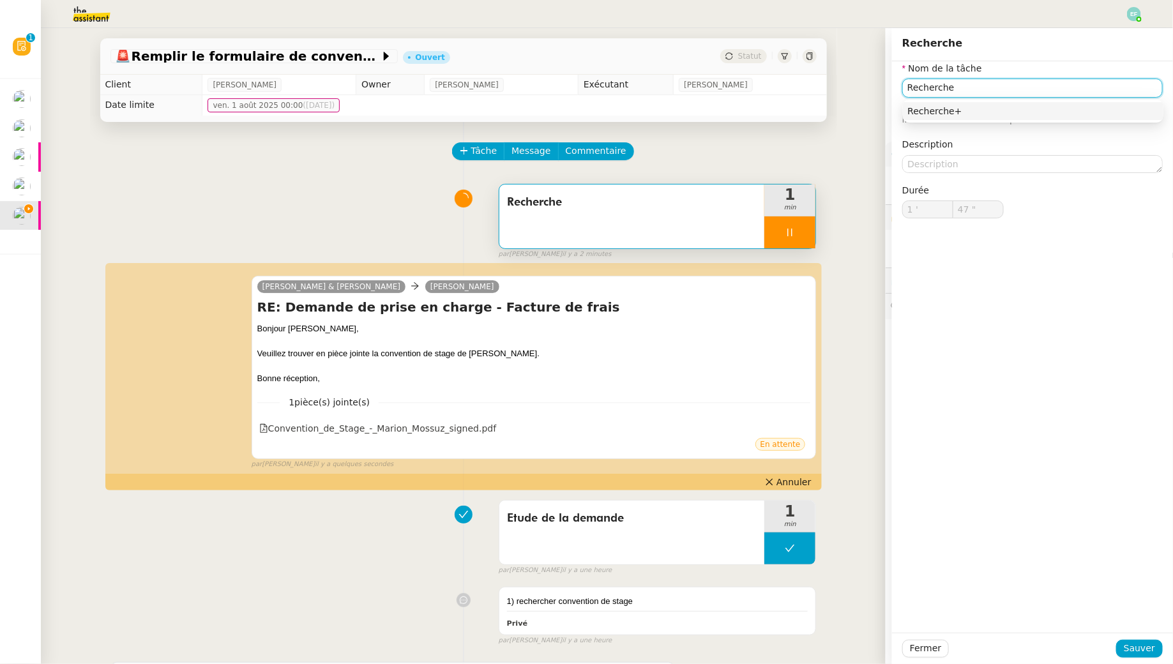
type input "Recherche"
type input "48 ""
type input "Recherche + envoi d"
type input "49 ""
type input "Recherche + envoi d'emai"
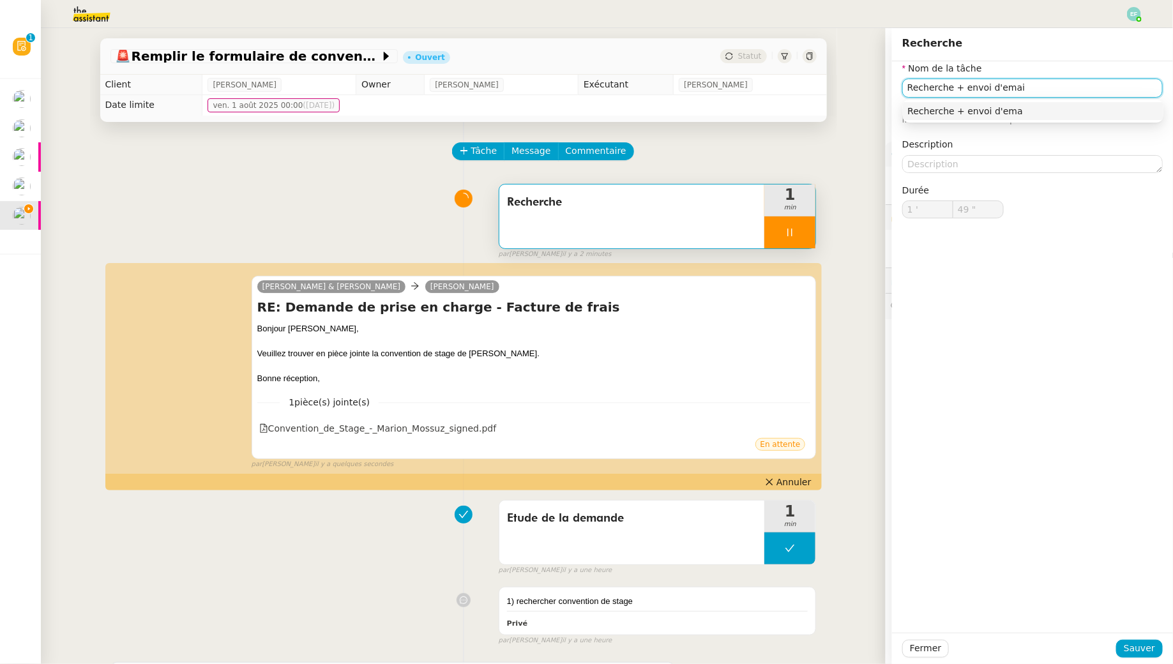
type input "50 ""
type input "Recherche + envoi d'email"
type input "51 ""
click at [915, 84] on input "Recherche + envoi d'email" at bounding box center [1032, 88] width 260 height 19
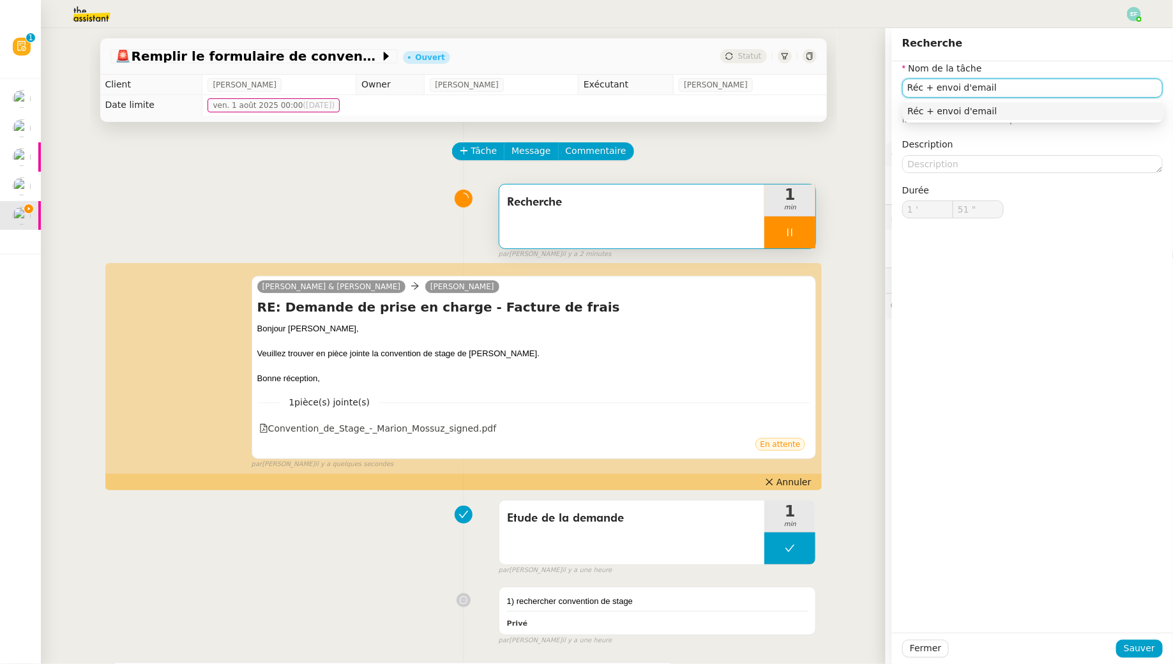
type input "Récu + envoi d'email"
type input "52 ""
type input "Récupération + envoi d'email"
type input "53 ""
type input "Récupération conv + envoi d'email"
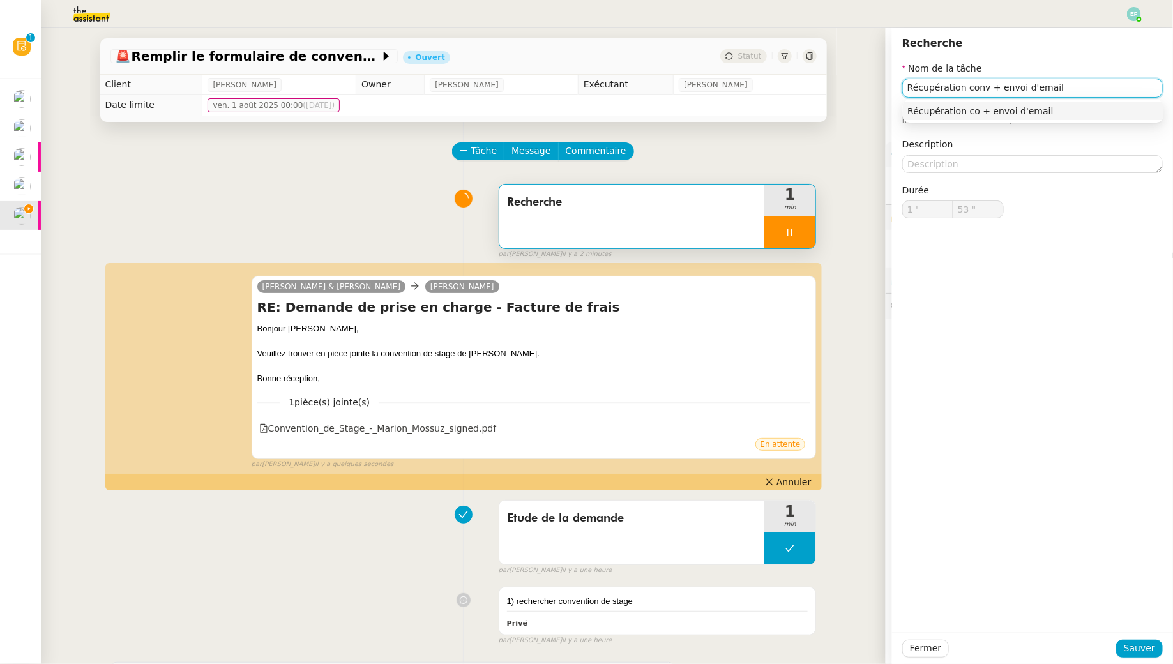
type input "54 ""
type input "Récupération convention + envoi d'email"
type input "55 ""
type input "Récupération convention + envoi d'email"
click at [1144, 649] on span "Sauver" at bounding box center [1139, 648] width 31 height 15
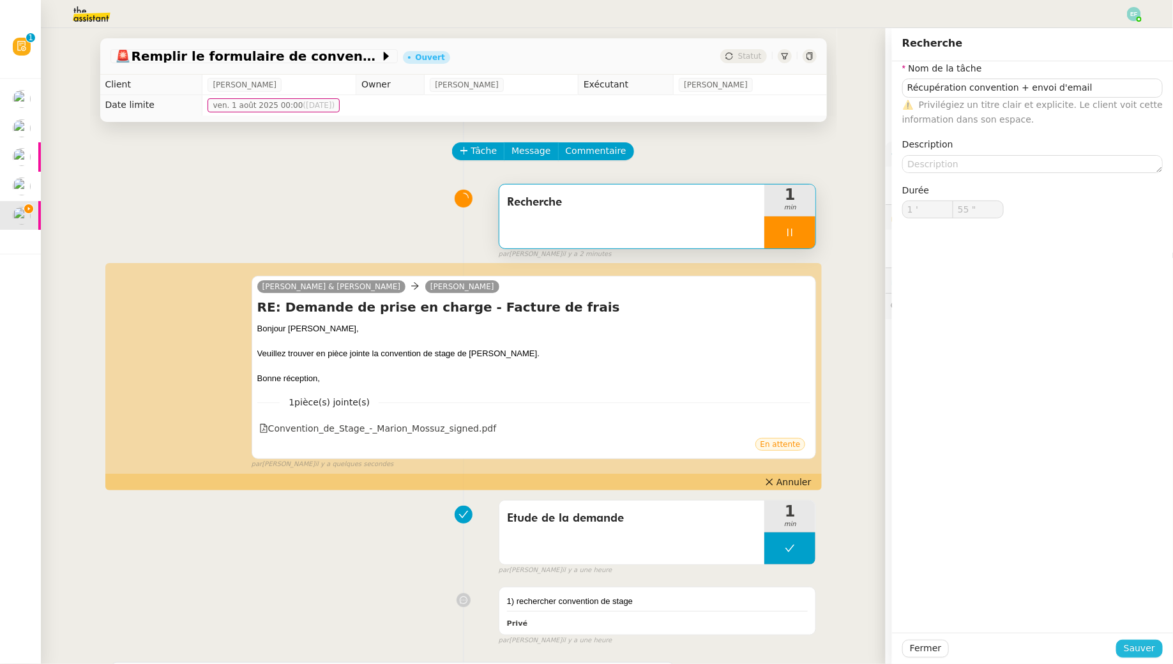
type input "56 ""
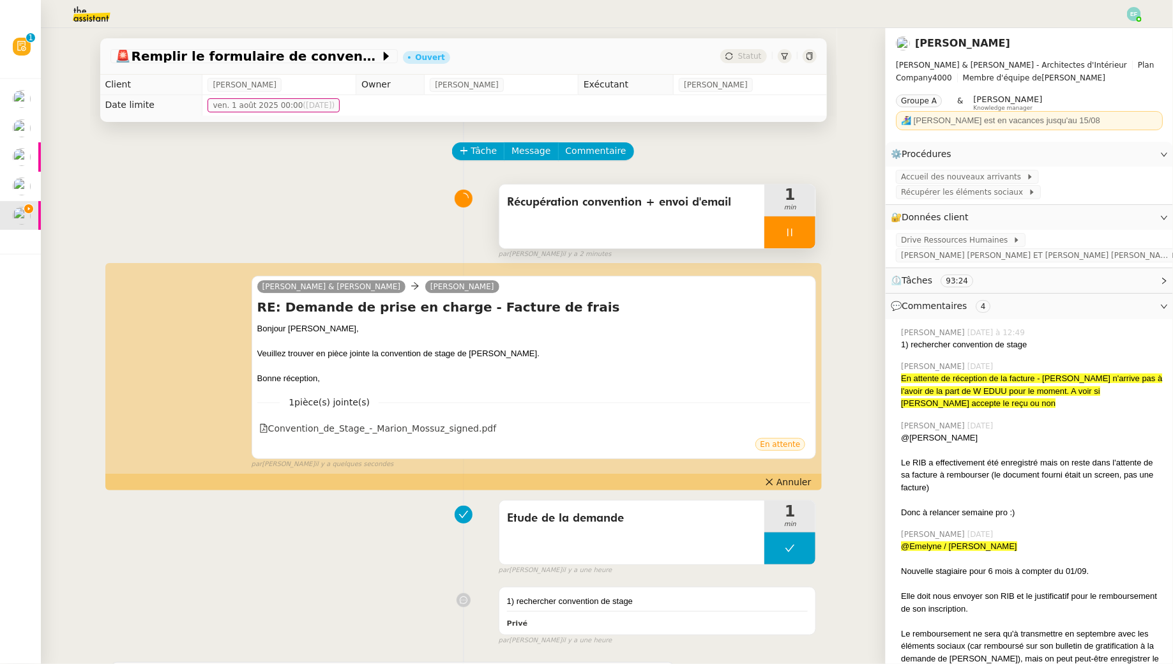
click at [799, 230] on div at bounding box center [789, 232] width 51 height 32
click at [801, 230] on icon at bounding box center [802, 232] width 10 height 10
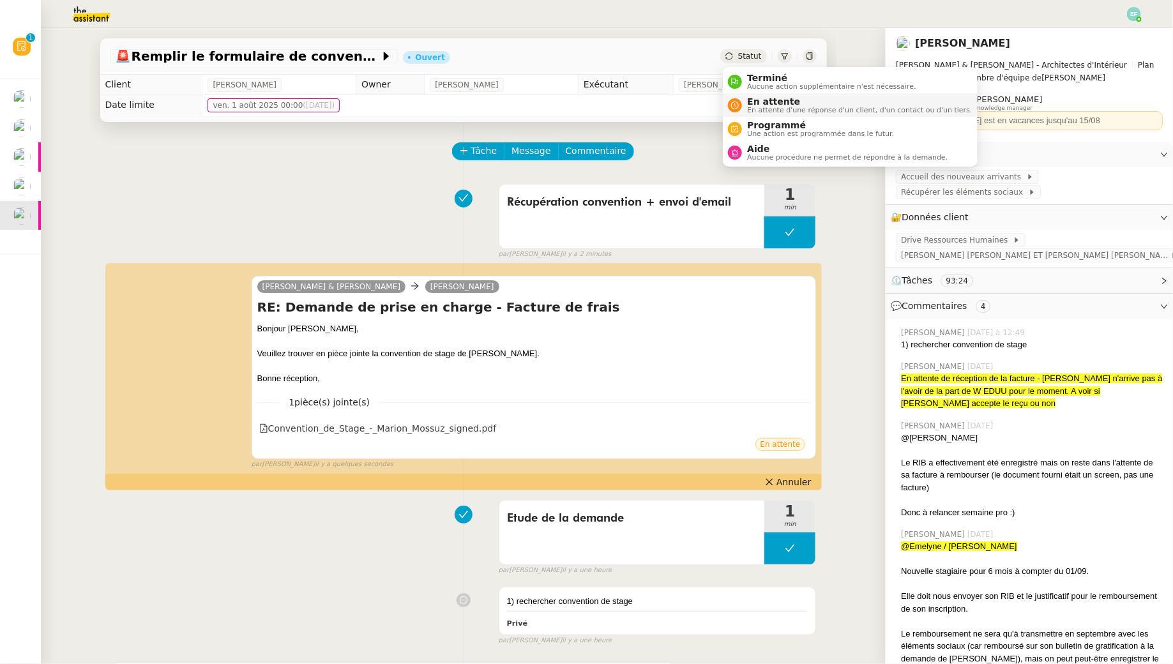
click at [745, 102] on div "En attente En attente d'une réponse d'un client, d'un contact ou d'un tiers." at bounding box center [857, 104] width 230 height 17
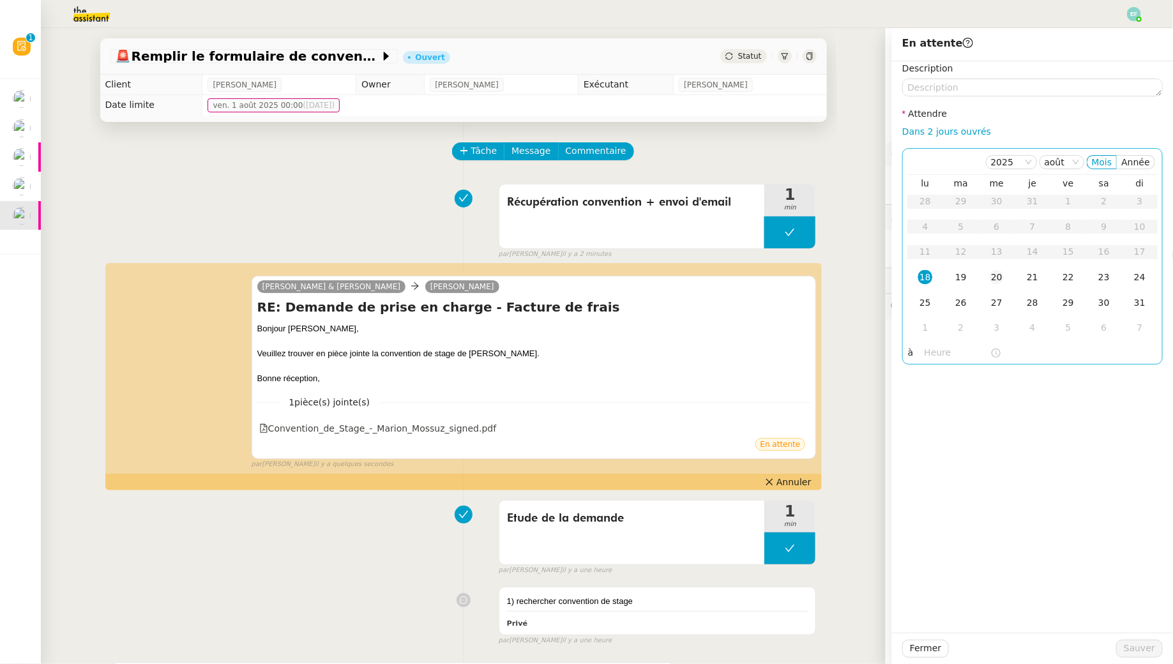
click at [1005, 280] on td "20" at bounding box center [997, 278] width 36 height 26
click at [1151, 649] on span "Sauver" at bounding box center [1139, 648] width 31 height 15
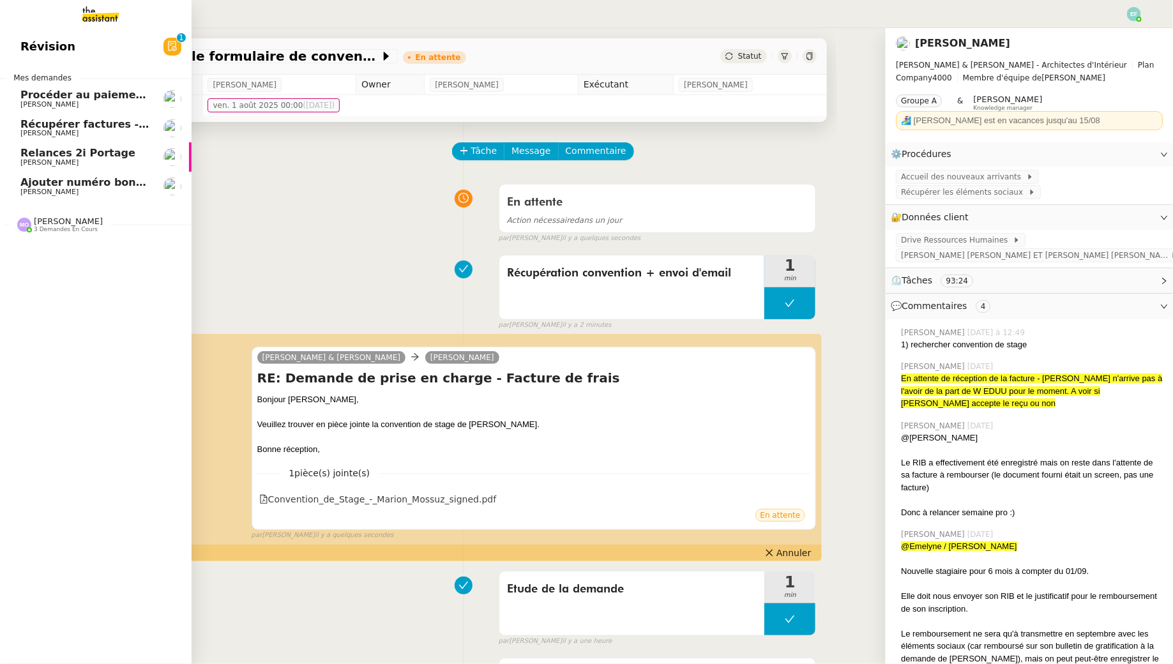
click at [110, 125] on span "Récupérer factures - [DATE]" at bounding box center [100, 124] width 161 height 12
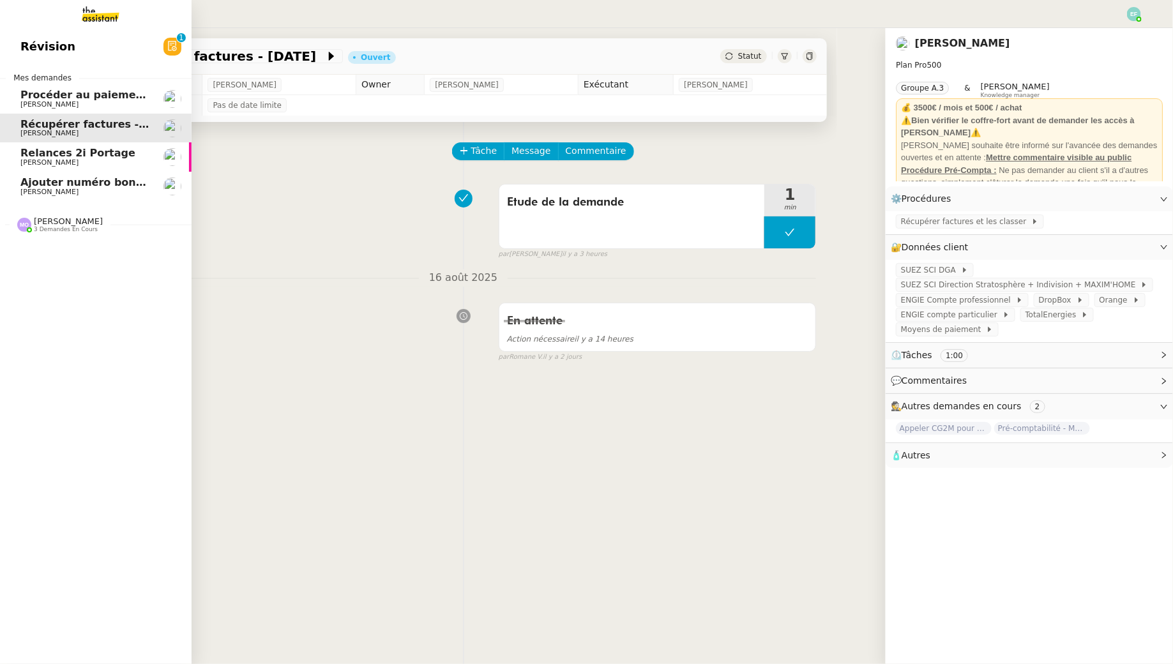
click at [96, 160] on span "[PERSON_NAME]" at bounding box center [84, 163] width 129 height 8
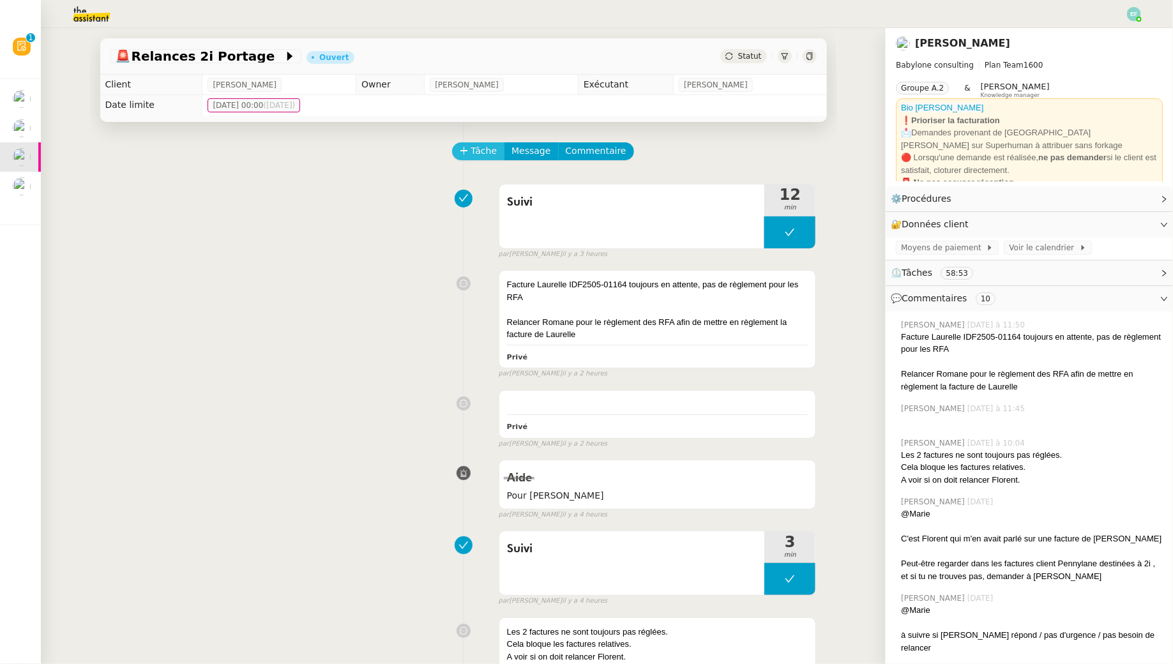
click at [485, 151] on span "Tâche" at bounding box center [484, 151] width 26 height 15
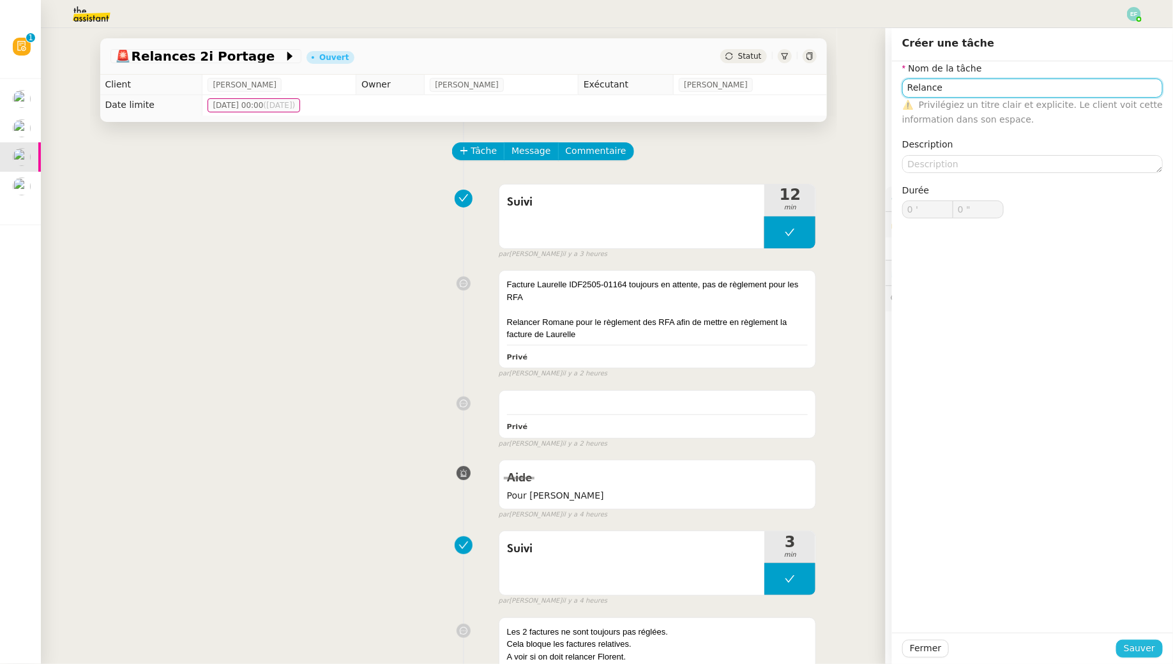
type input "Relance"
click at [1145, 648] on span "Sauver" at bounding box center [1139, 648] width 31 height 15
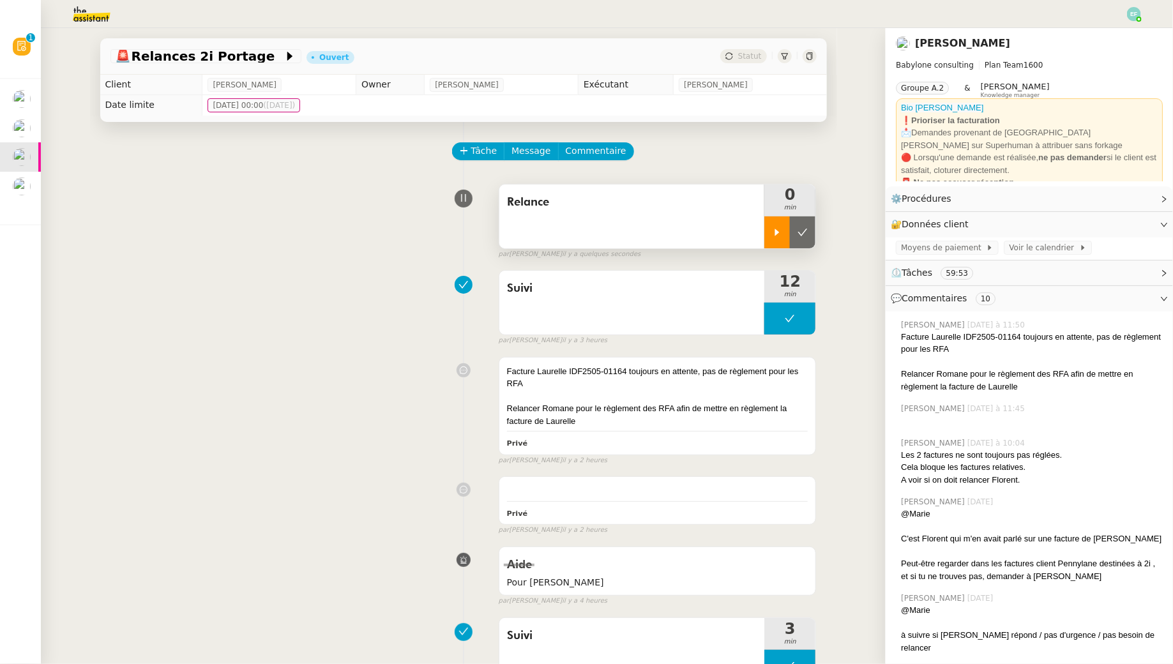
click at [772, 225] on div at bounding box center [777, 232] width 26 height 32
click at [637, 325] on div "Suivi" at bounding box center [632, 303] width 266 height 64
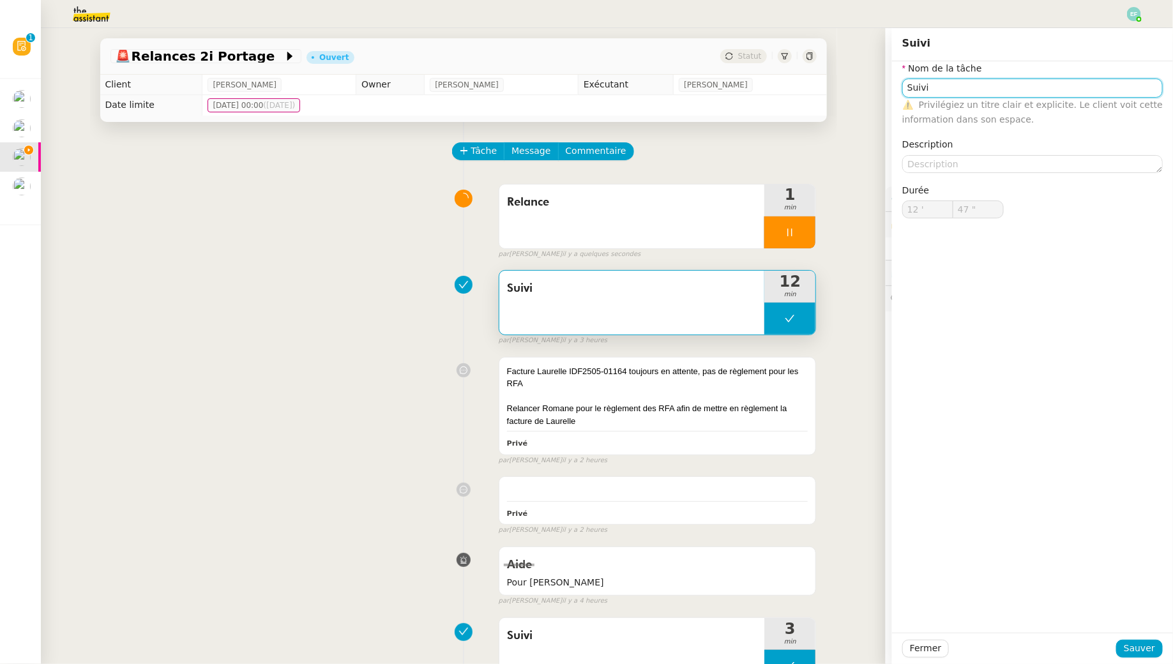
click at [990, 94] on input "Suivi" at bounding box center [1032, 88] width 260 height 19
type input "Suivi dossier"
click at [1128, 643] on span "Sauver" at bounding box center [1139, 648] width 31 height 15
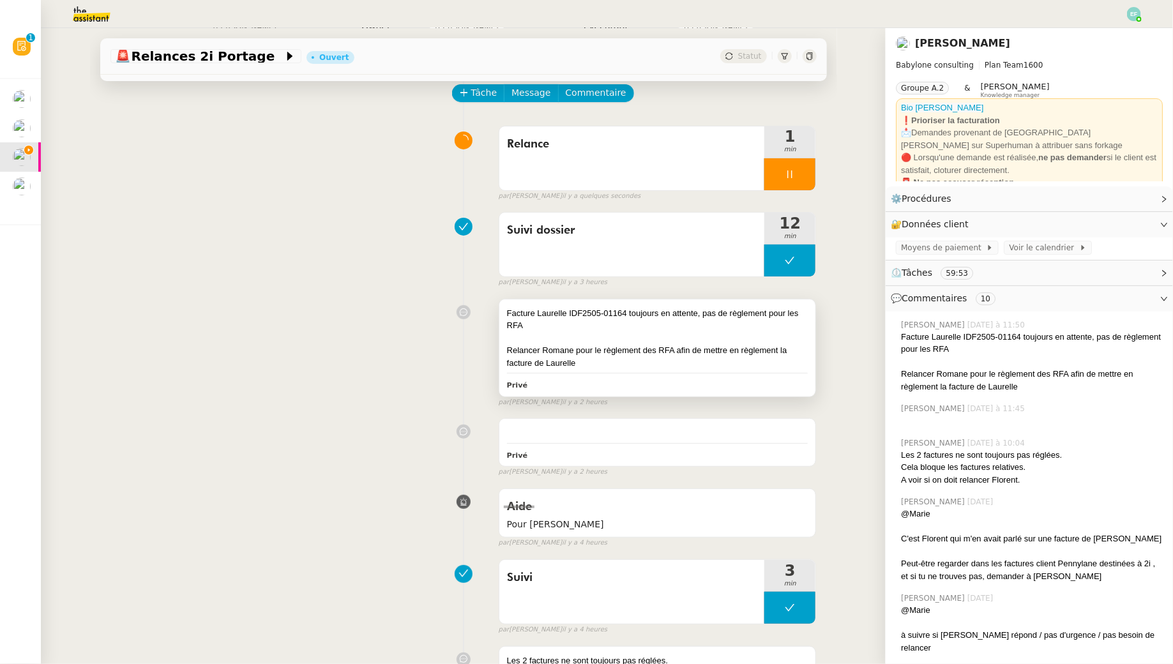
scroll to position [55, 0]
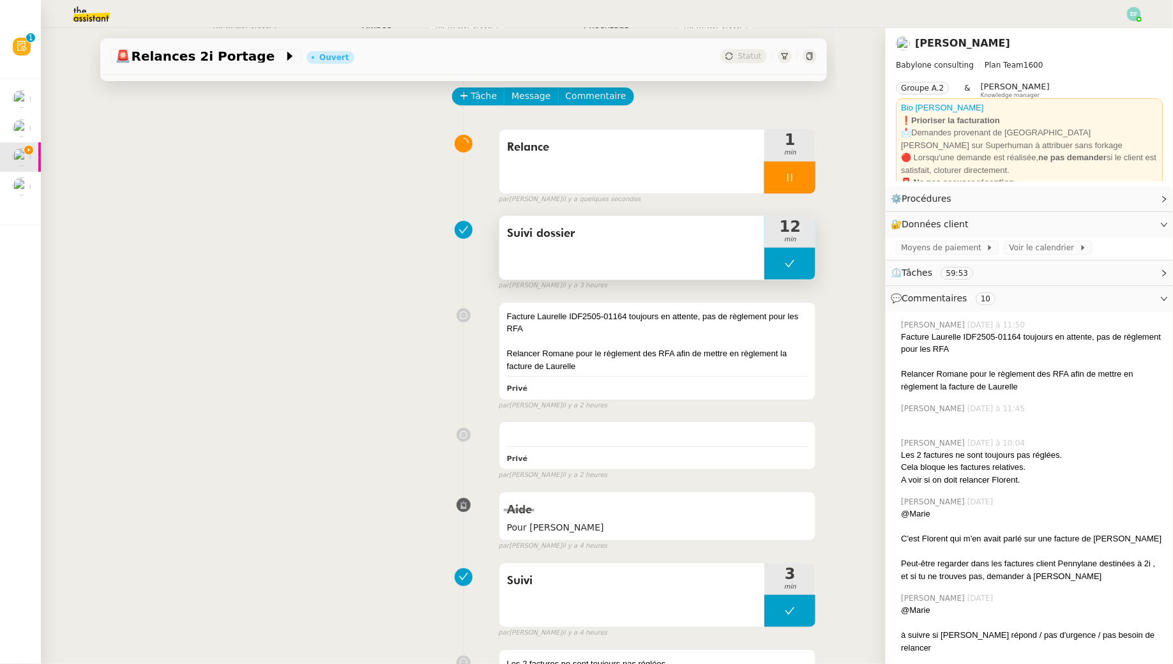
click at [660, 262] on div "Suivi dossier" at bounding box center [632, 248] width 266 height 64
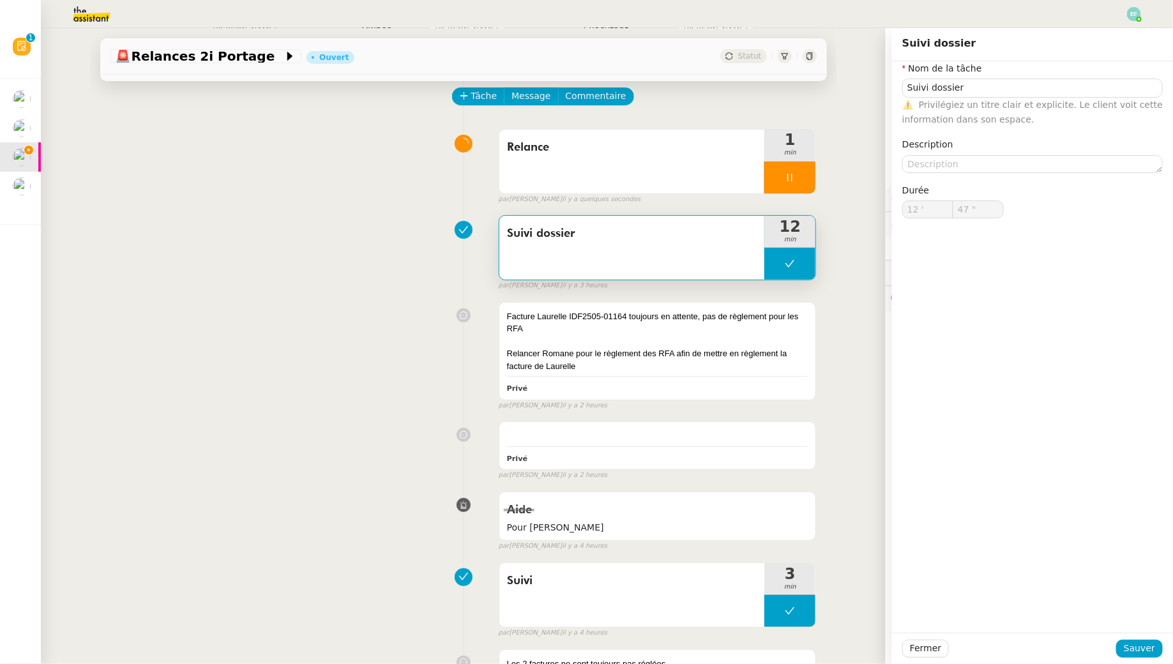
click at [414, 338] on div "Facture Laurelle IDF2505-01164 toujours en attente, pas de règlement pour les R…" at bounding box center [463, 353] width 706 height 114
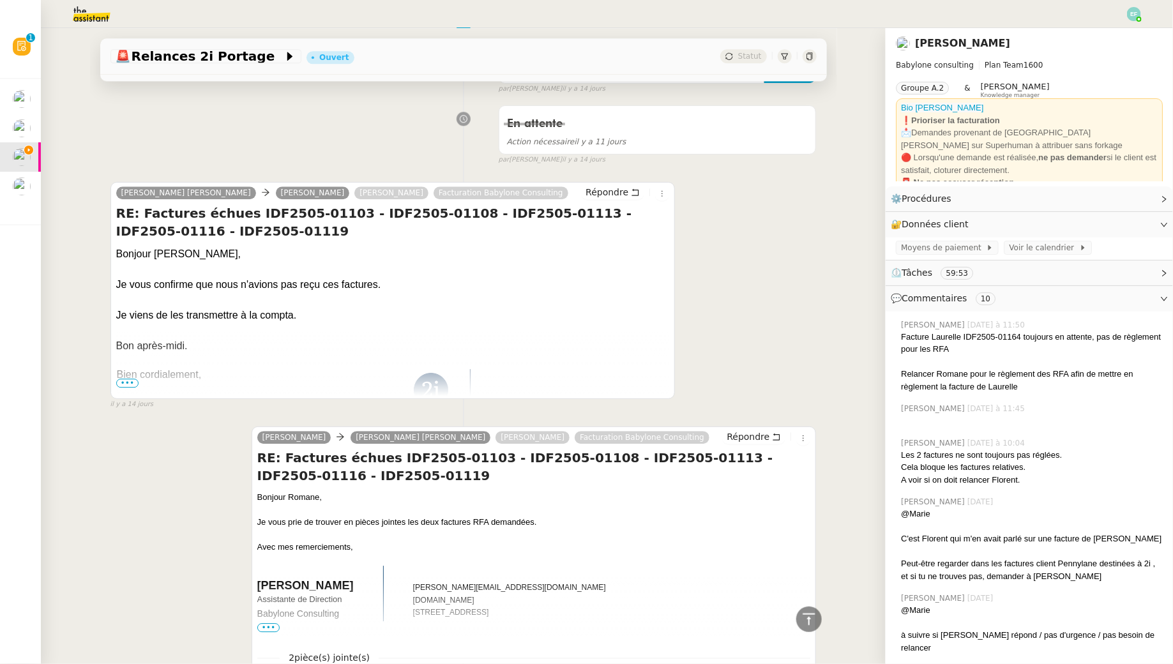
scroll to position [1558, 0]
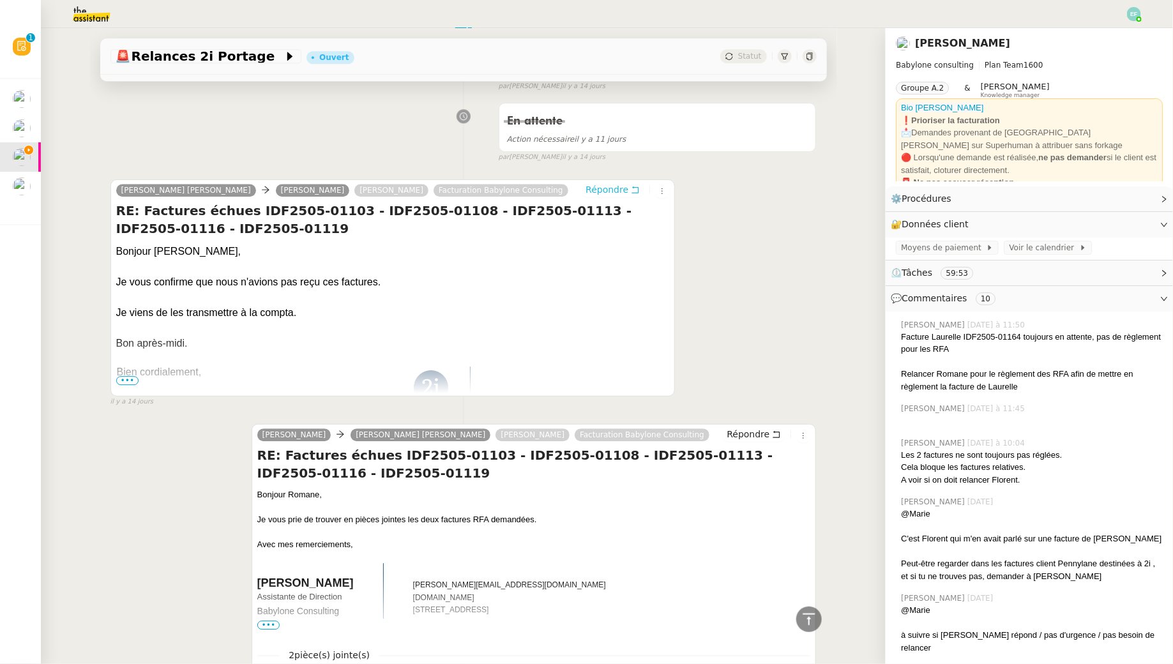
click at [633, 185] on icon at bounding box center [635, 189] width 9 height 9
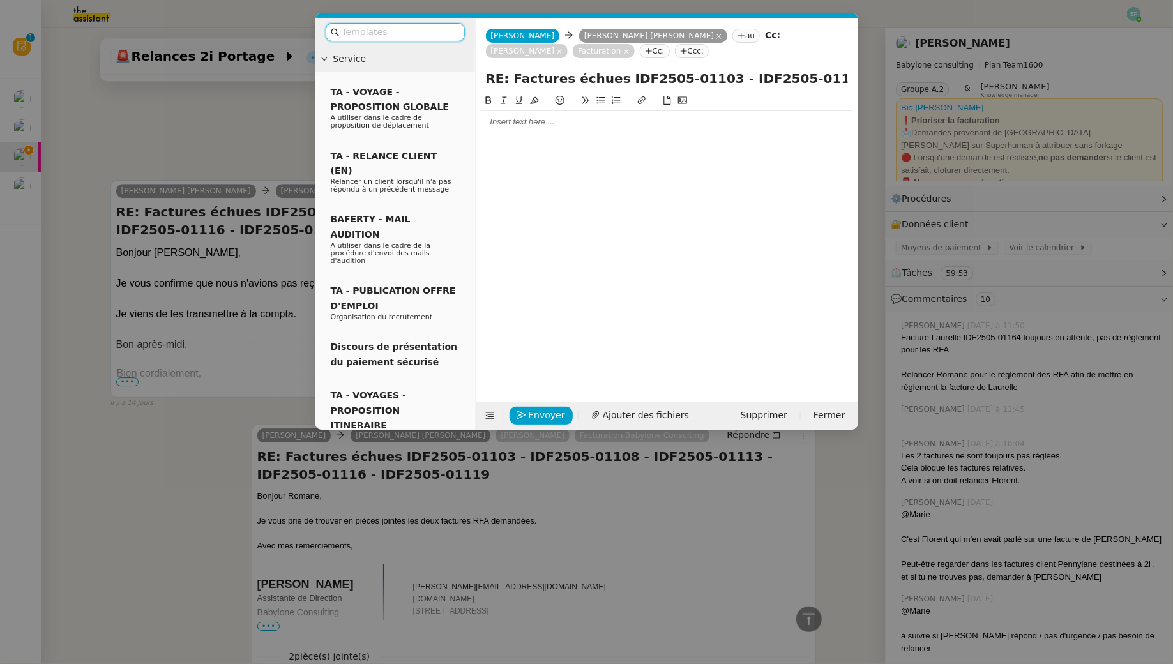
scroll to position [1673, 0]
click at [517, 125] on div at bounding box center [667, 121] width 372 height 11
click at [642, 155] on li "Auriez-vous des nouvelles au sujet des factures RFA ?" at bounding box center [673, 157] width 360 height 11
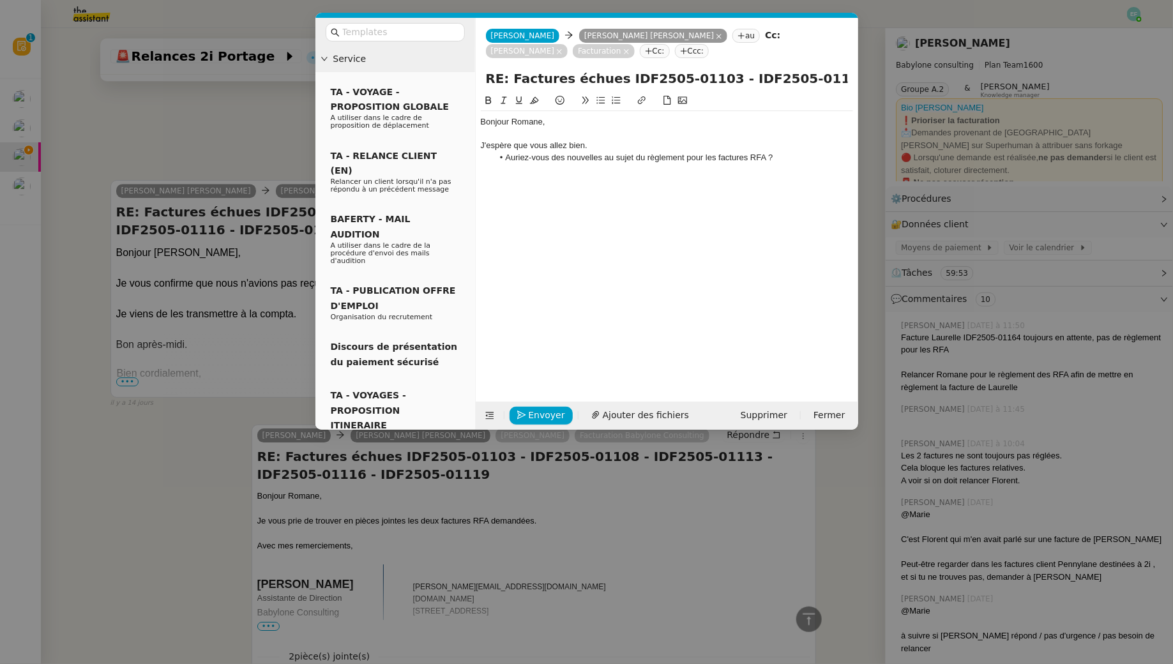
click at [783, 158] on li "Auriez-vous des nouvelles au sujet du règlement pour les factures RFA ?" at bounding box center [673, 157] width 360 height 11
drag, startPoint x: 555, startPoint y: 78, endPoint x: 879, endPoint y: 70, distance: 323.8
click at [879, 70] on nz-modal-container "Service TA - VOYAGE - PROPOSITION GLOBALE A utiliser dans le cadre de propositi…" at bounding box center [586, 332] width 1173 height 664
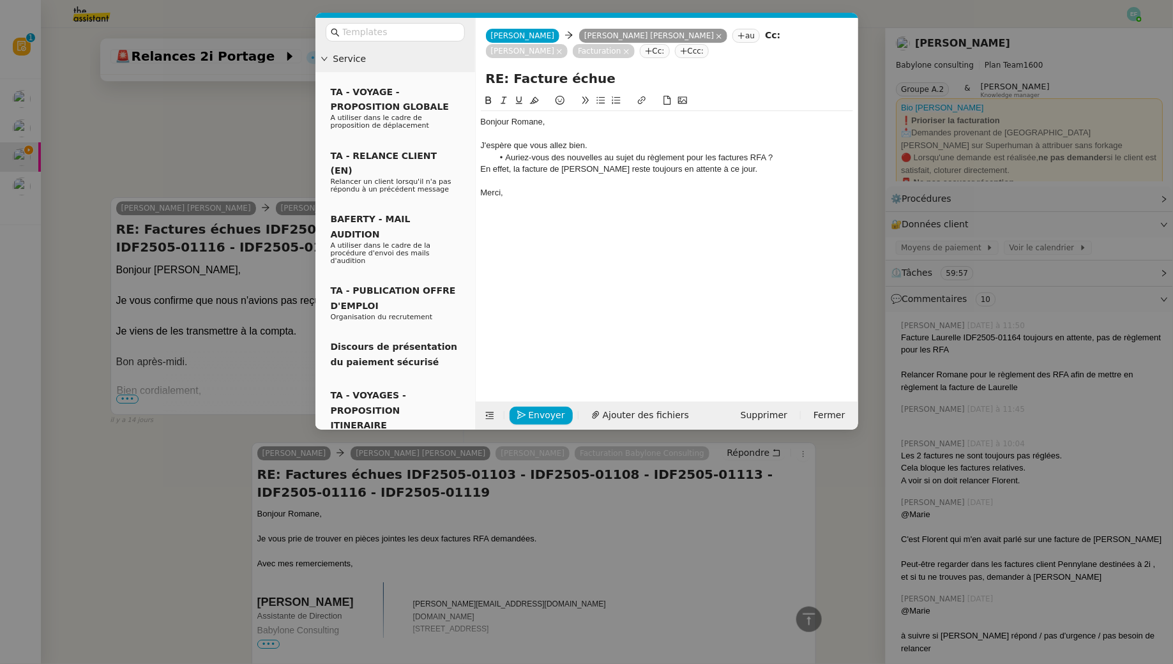
type input "RE: Facture échue"
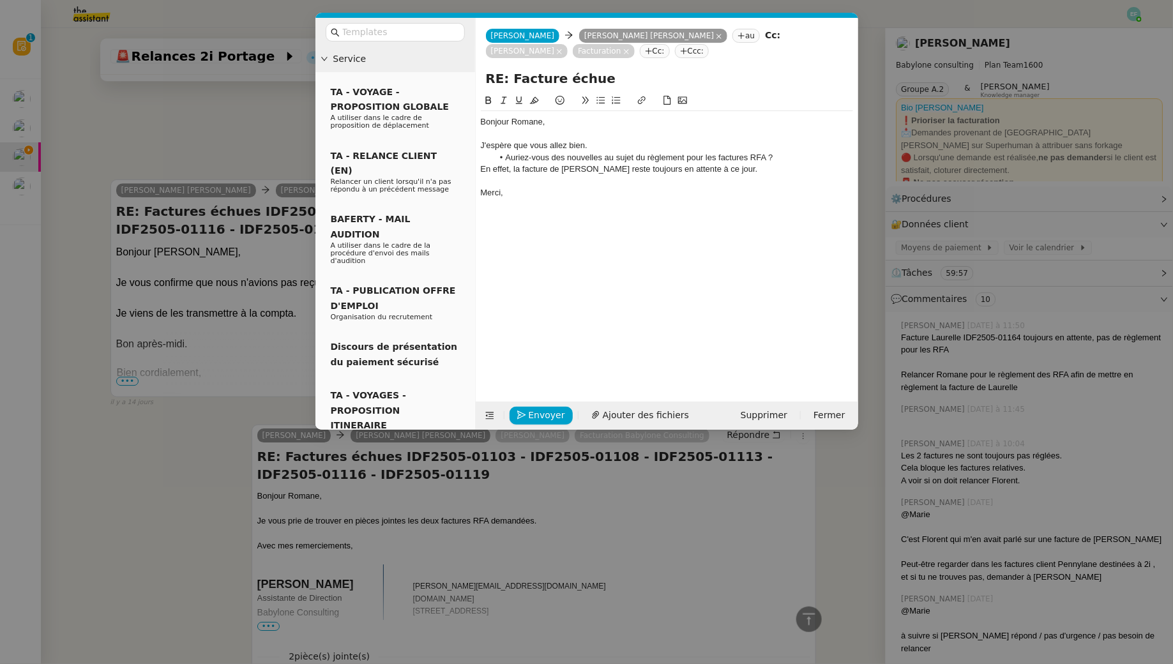
click at [253, 113] on nz-modal-container "Service TA - VOYAGE - PROPOSITION GLOBALE A utiliser dans le cadre de propositi…" at bounding box center [586, 332] width 1173 height 664
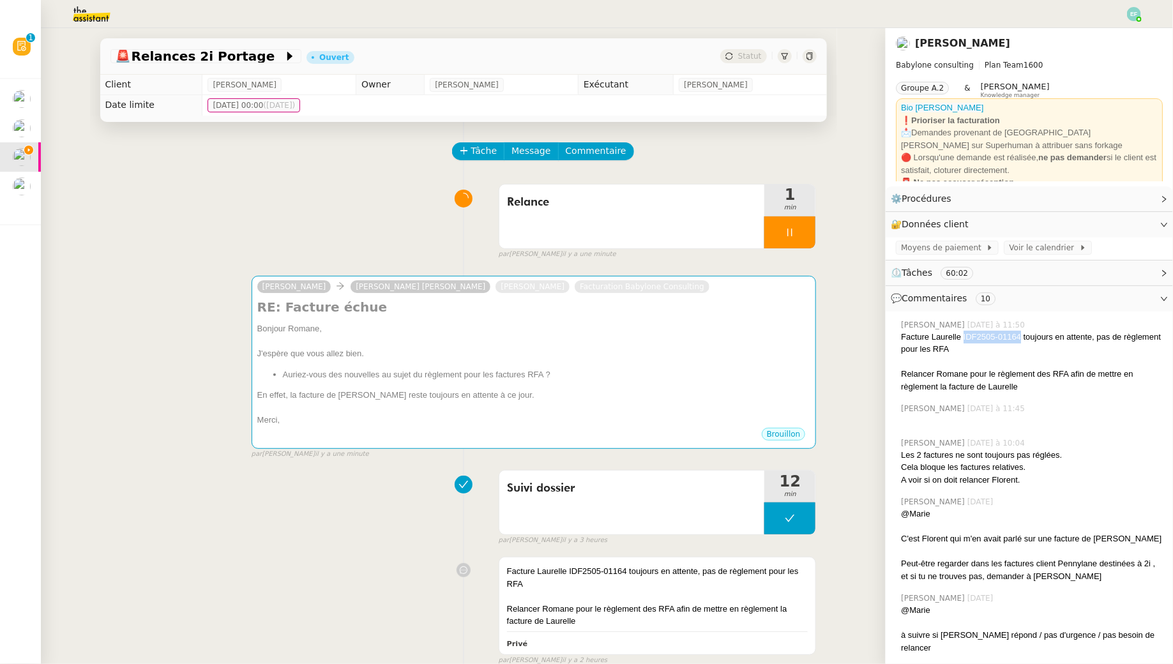
drag, startPoint x: 1022, startPoint y: 336, endPoint x: 963, endPoint y: 337, distance: 58.7
click at [963, 337] on div "Facture Laurelle IDF2505-01164 toujours en attente, pas de règlement pour les R…" at bounding box center [1032, 343] width 262 height 25
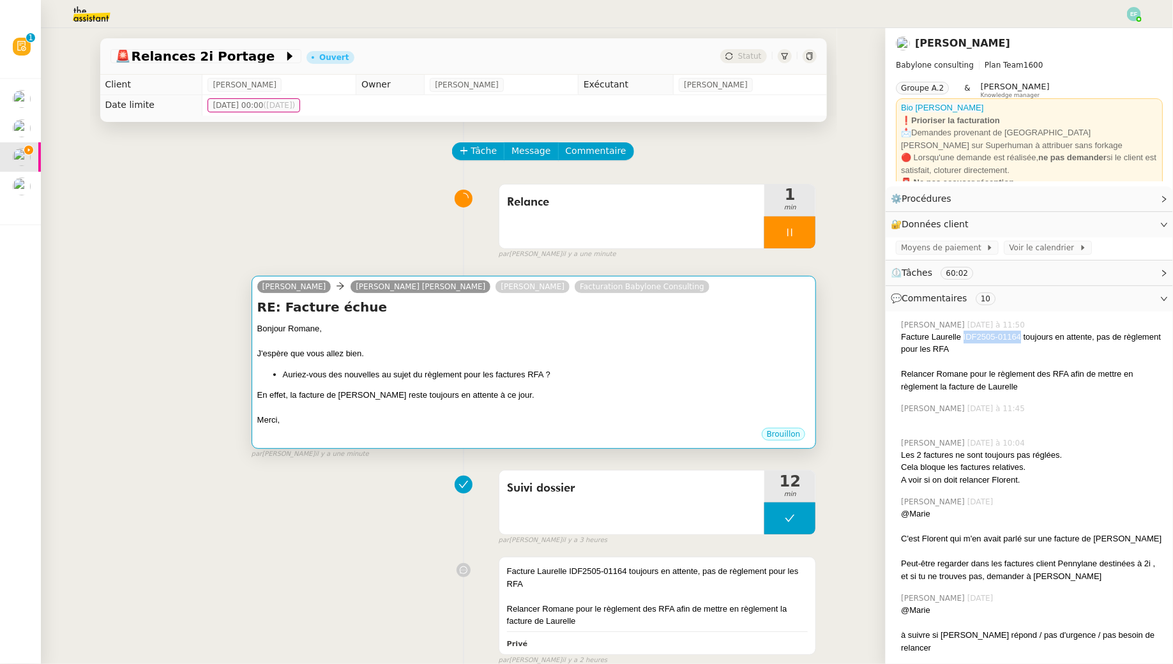
copy div "IDF2505-01164"
click at [649, 329] on div "Bonjour Romane," at bounding box center [534, 328] width 554 height 13
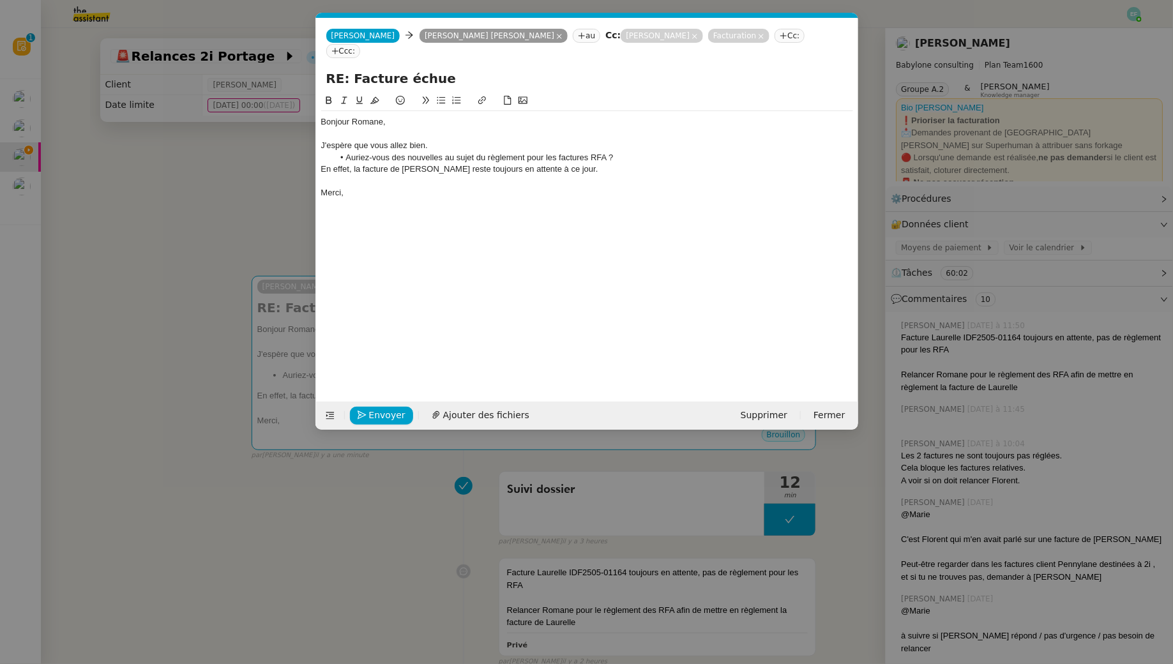
scroll to position [0, 27]
click at [391, 163] on div "En effet, la facture de [PERSON_NAME] reste toujours en attente à ce jour." at bounding box center [587, 168] width 532 height 11
click at [457, 163] on div "En effet, la facture IDF2505-01164 de [PERSON_NAME] reste toujours en attente à…" at bounding box center [587, 168] width 532 height 11
drag, startPoint x: 640, startPoint y: 154, endPoint x: 587, endPoint y: 150, distance: 52.5
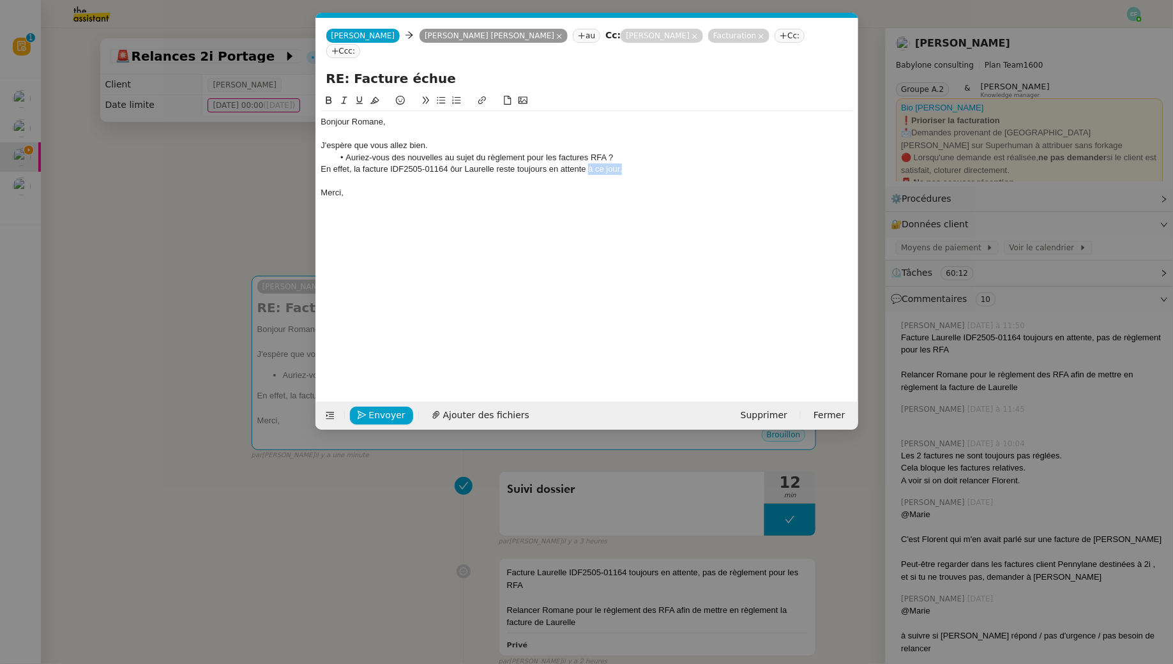
click at [587, 163] on div "En effet, la facture IDF2505-01164 ôur Laurelle reste toujours en attente à ce …" at bounding box center [587, 168] width 532 height 11
drag, startPoint x: 363, startPoint y: 176, endPoint x: 298, endPoint y: 176, distance: 65.1
click at [298, 176] on nz-modal-container "Service TA - VOYAGE - PROPOSITION GLOBALE A utiliser dans le cadre de propositi…" at bounding box center [586, 332] width 1173 height 664
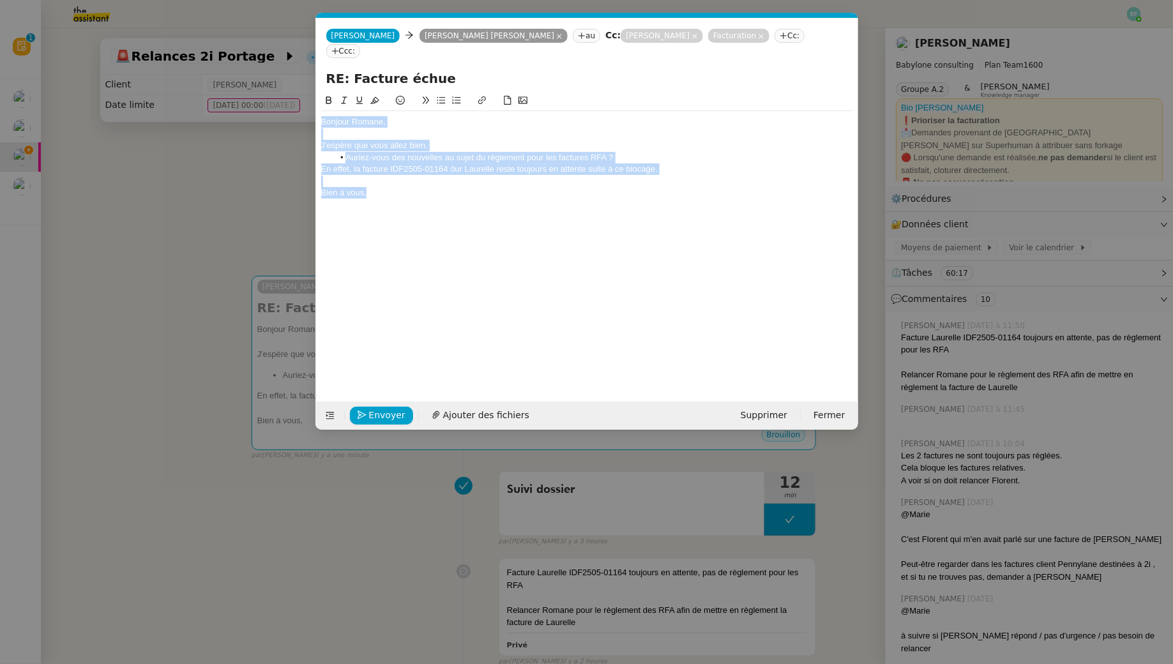
drag, startPoint x: 381, startPoint y: 177, endPoint x: 303, endPoint y: 70, distance: 132.4
click at [303, 70] on nz-modal-container "Service TA - VOYAGE - PROPOSITION GLOBALE A utiliser dans le cadre de propositi…" at bounding box center [586, 332] width 1173 height 664
copy div "Bonjour Romane, J'espère que vous allez bien. Auriez-vous des nouvelles au suje…"
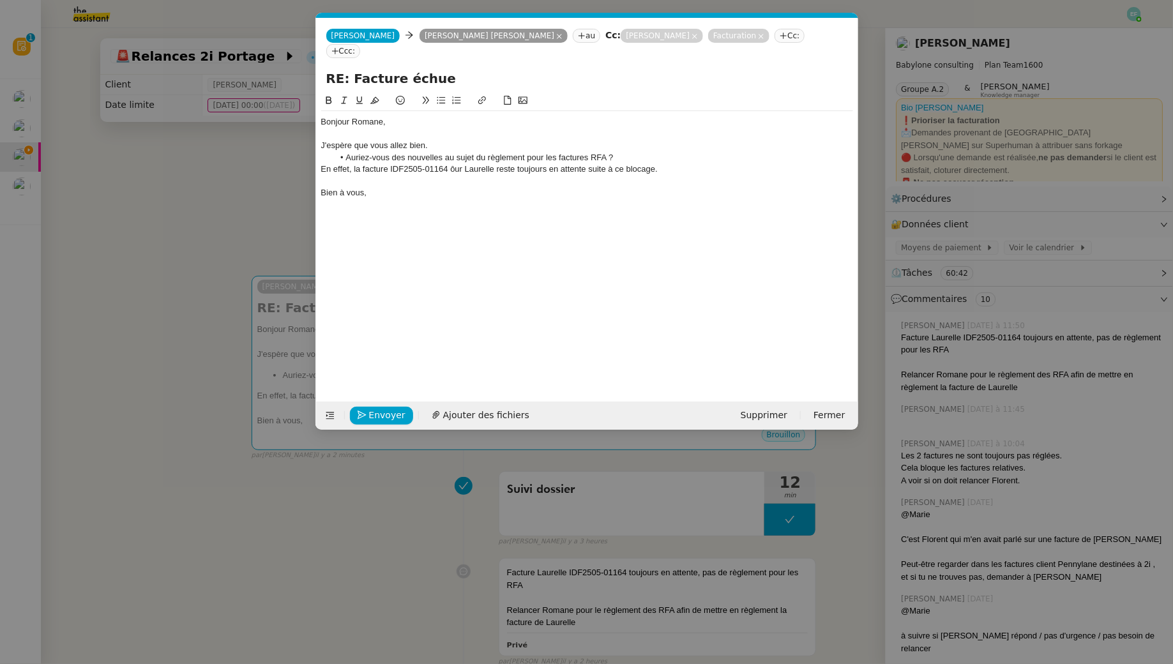
click at [510, 152] on li "Auriez-vous des nouvelles au sujet du règlement pour les factures RFA ?" at bounding box center [593, 157] width 520 height 11
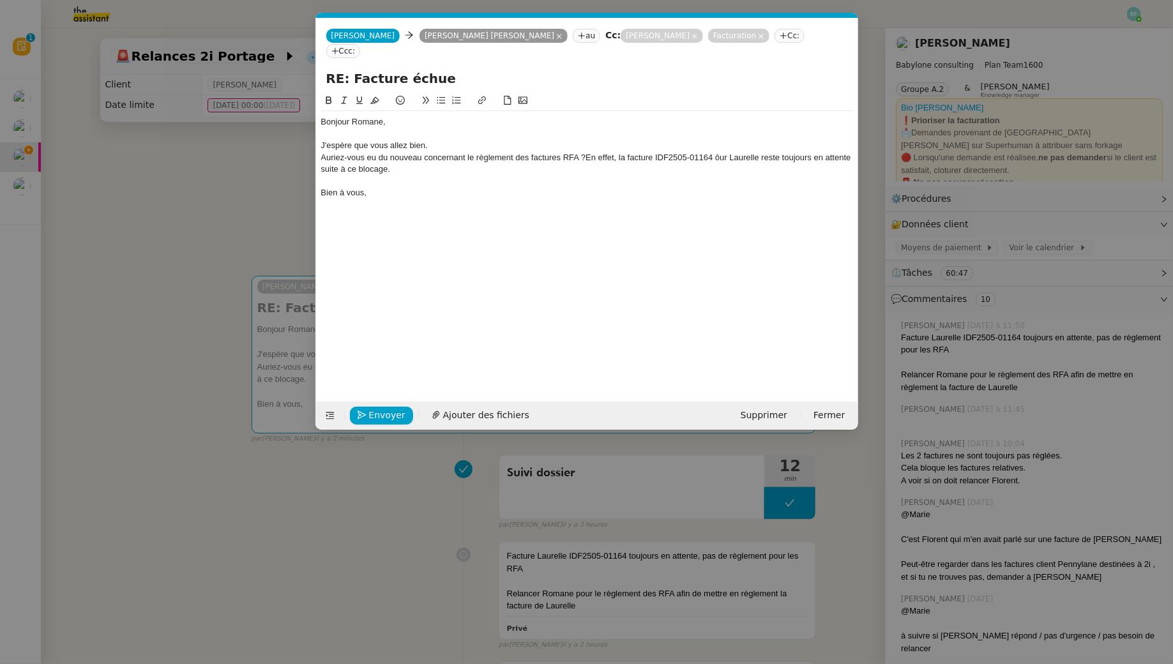
click at [321, 152] on div "Auriez-vous eu du nouveau concernant le règlement des factures RFA ?En effet, l…" at bounding box center [587, 164] width 532 height 24
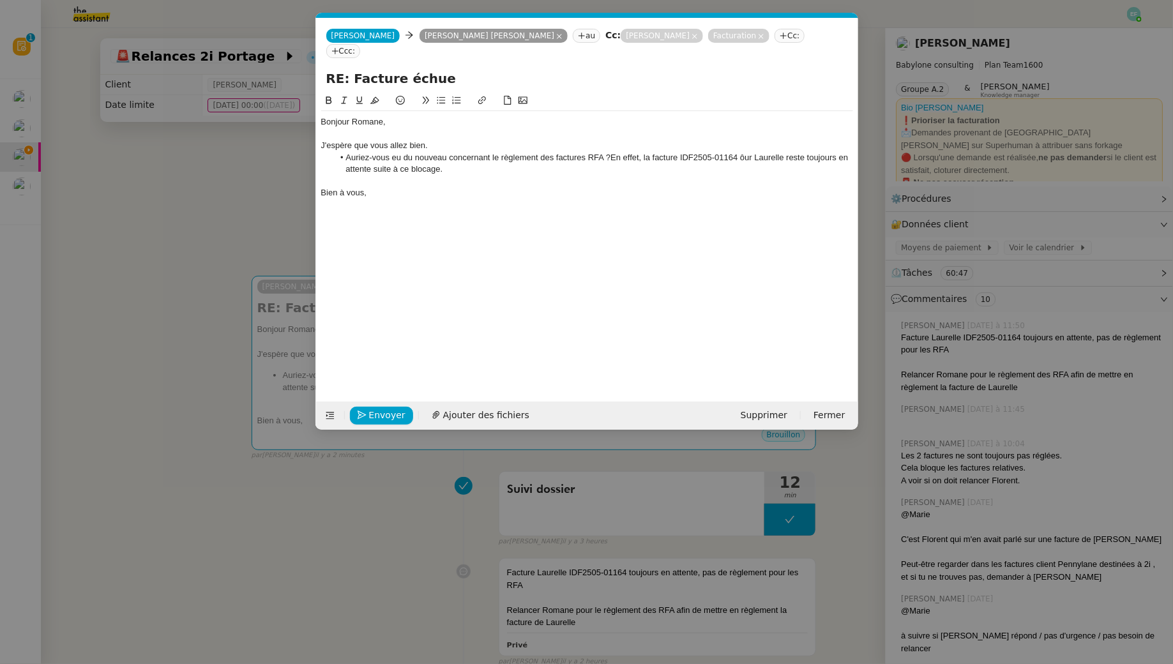
click at [611, 152] on li "Auriez-vous eu du nouveau concernant le règlement des factures RFA ?En effet, l…" at bounding box center [593, 164] width 520 height 24
click at [451, 163] on div "En effet, la facture IDF2505-01164 ôur Laurelle reste toujours en attente suite…" at bounding box center [587, 168] width 532 height 11
click at [554, 163] on div "En effet, la facture IDF2505-01164 pour [PERSON_NAME] reste toujours en attente…" at bounding box center [587, 168] width 532 height 11
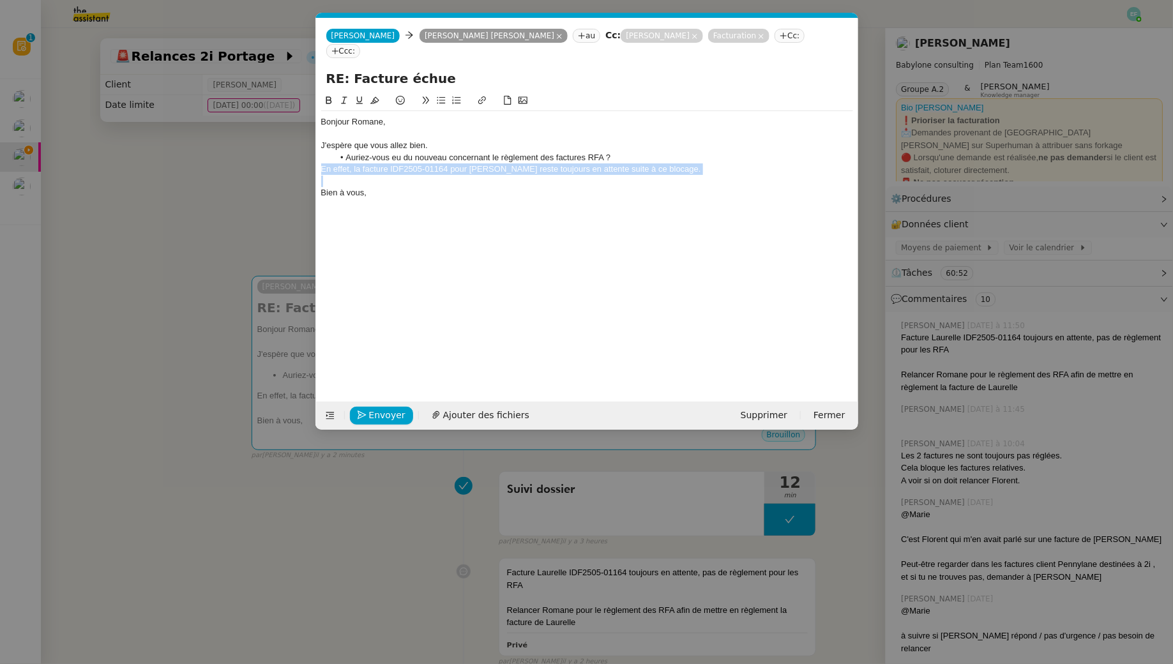
click at [554, 163] on div "En effet, la facture IDF2505-01164 pour [PERSON_NAME] reste toujours en attente…" at bounding box center [587, 168] width 532 height 11
click at [344, 93] on button at bounding box center [343, 100] width 15 height 15
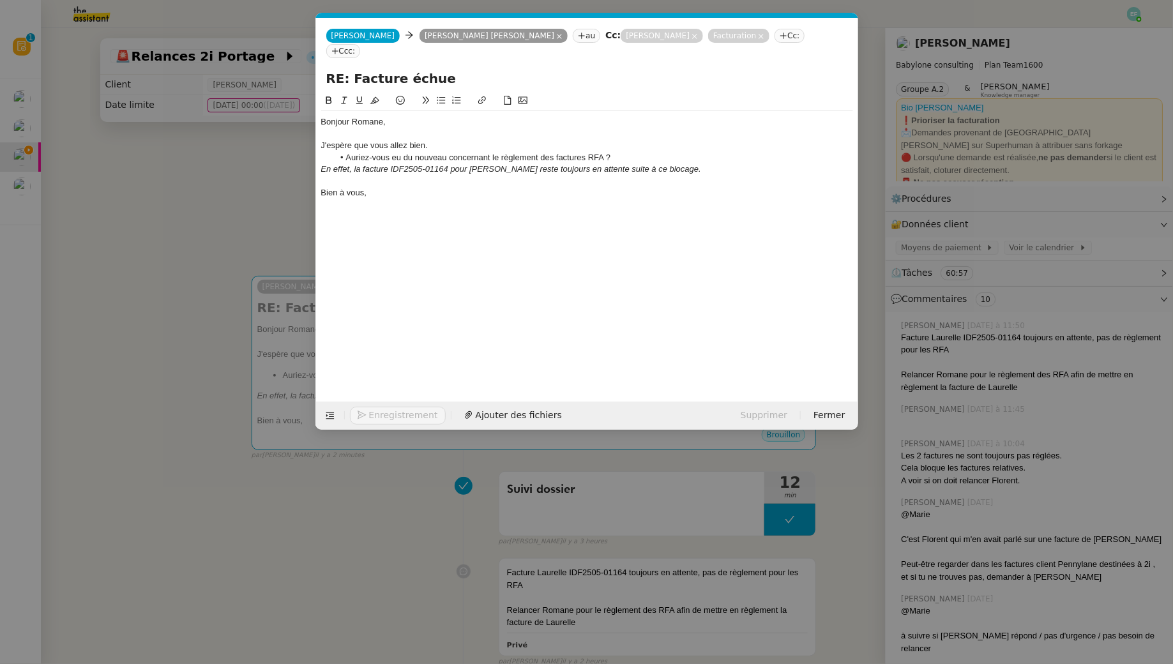
click at [407, 187] on div "Bien à vous," at bounding box center [587, 192] width 532 height 11
click at [421, 164] on em "En effet, la facture IDF2505-01164 pour [PERSON_NAME] reste toujours en attente…" at bounding box center [511, 169] width 380 height 10
click at [385, 414] on span "Envoyer" at bounding box center [387, 415] width 36 height 15
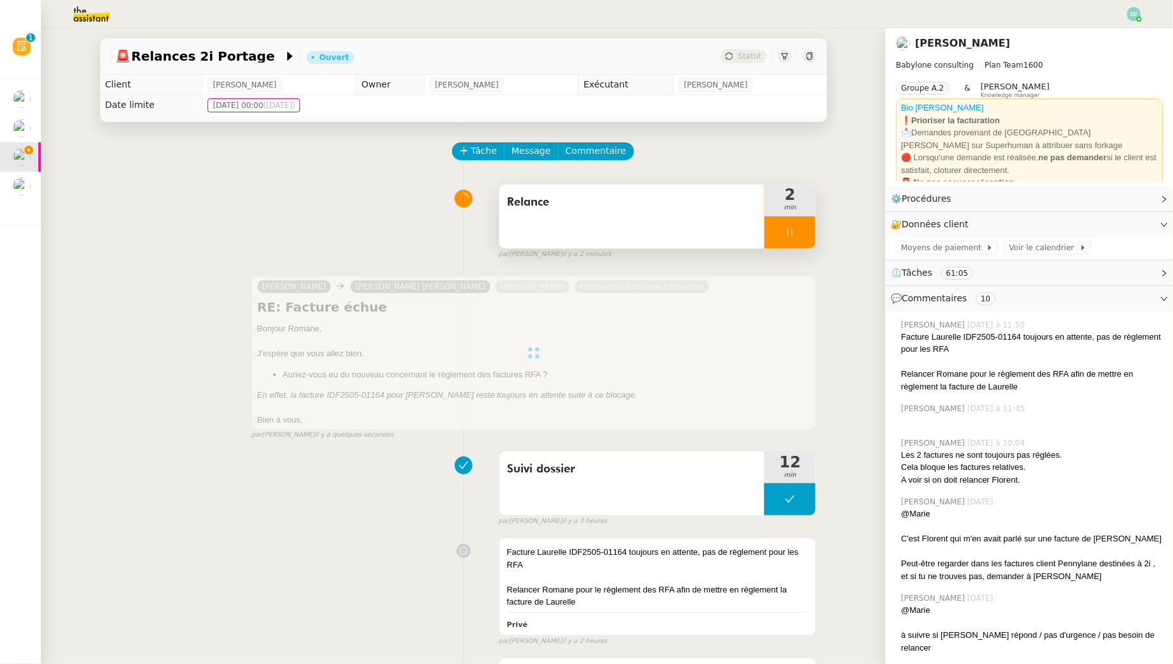
click at [801, 220] on div at bounding box center [789, 232] width 51 height 32
click at [801, 220] on button at bounding box center [803, 232] width 26 height 32
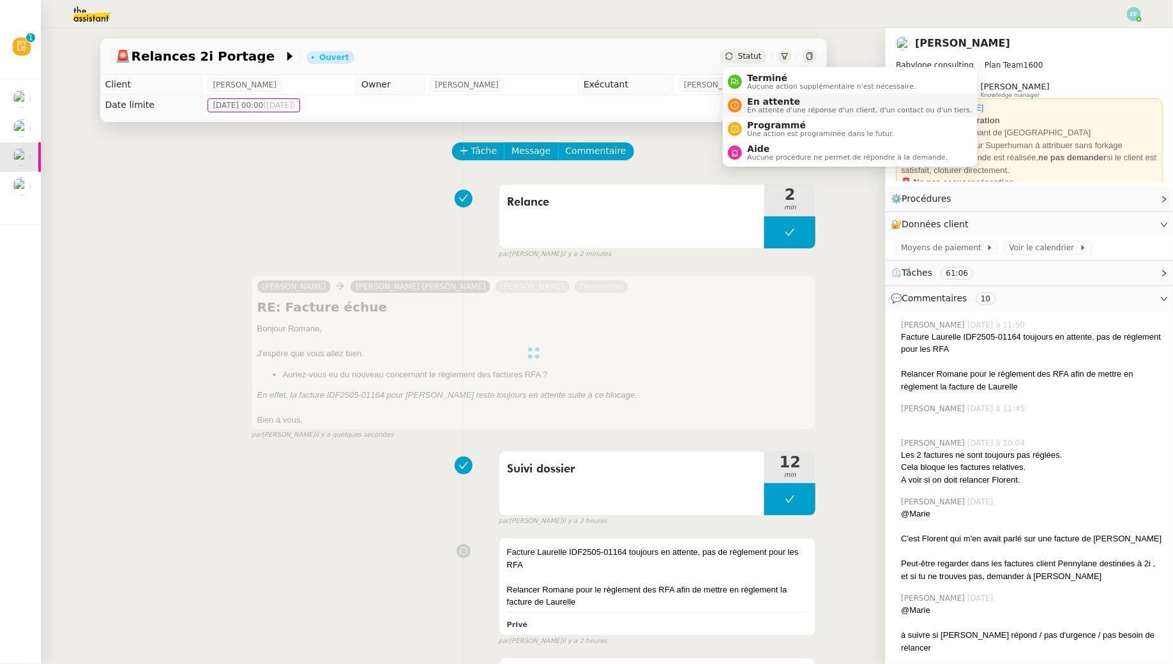
click at [753, 107] on span "En attente d'une réponse d'un client, d'un contact ou d'un tiers." at bounding box center [859, 110] width 225 height 7
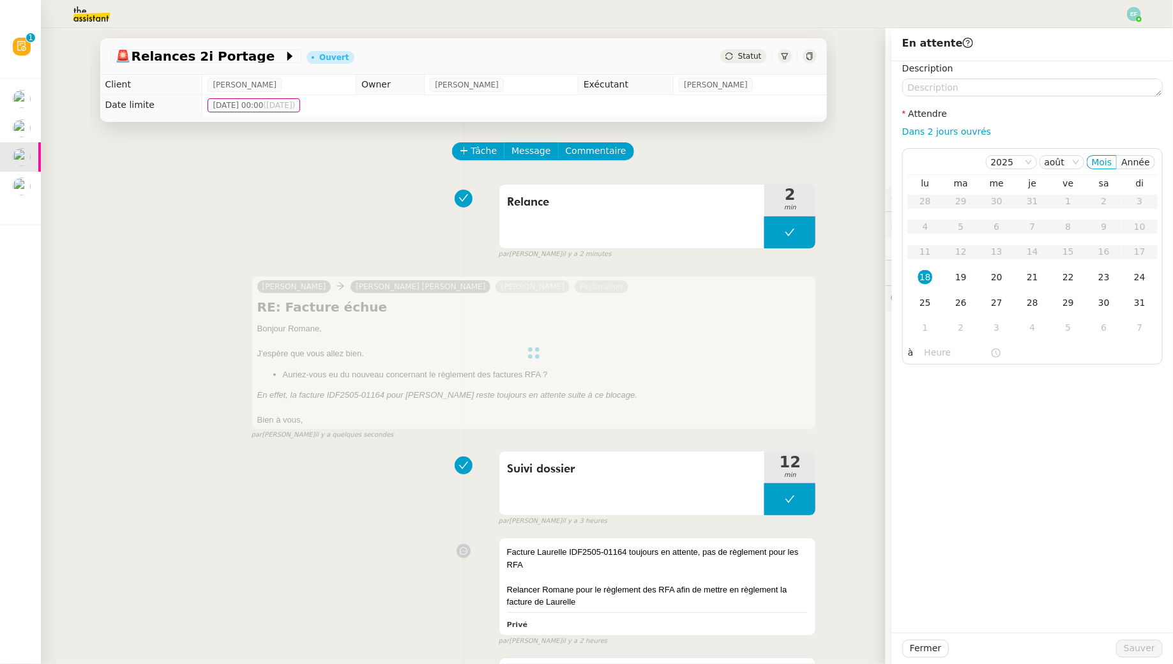
click at [702, 359] on div at bounding box center [534, 353] width 565 height 154
click at [367, 466] on div "Suivi dossier 12 min false par [PERSON_NAME] il y a 3 heures" at bounding box center [463, 486] width 706 height 82
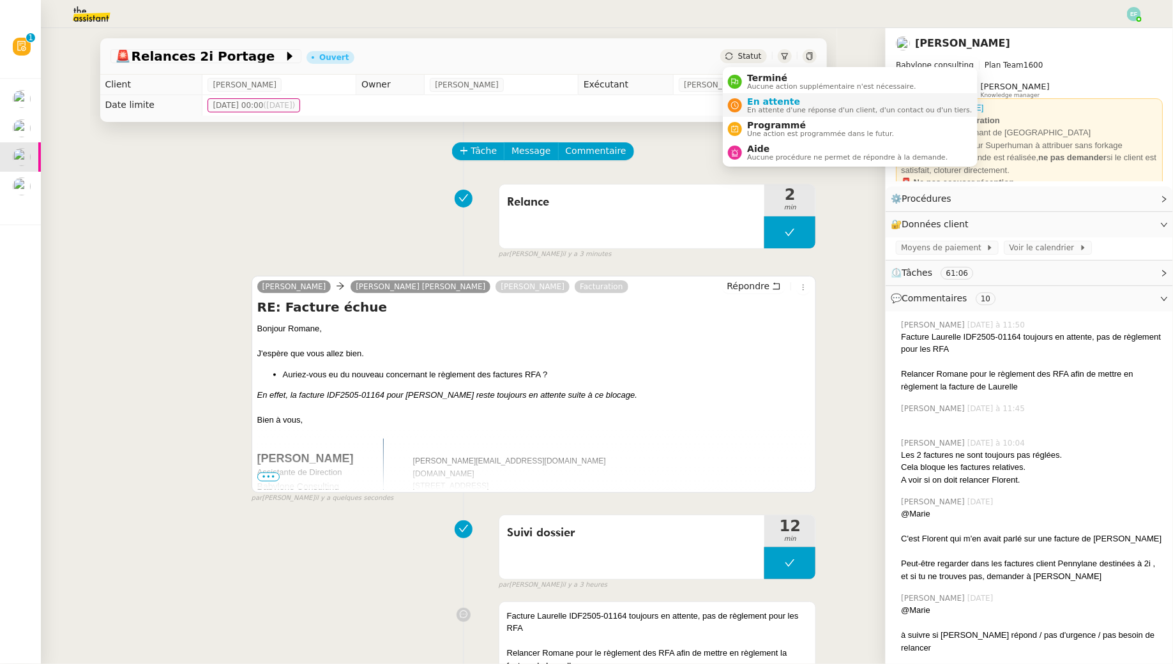
click at [753, 103] on span "En attente" at bounding box center [859, 101] width 225 height 10
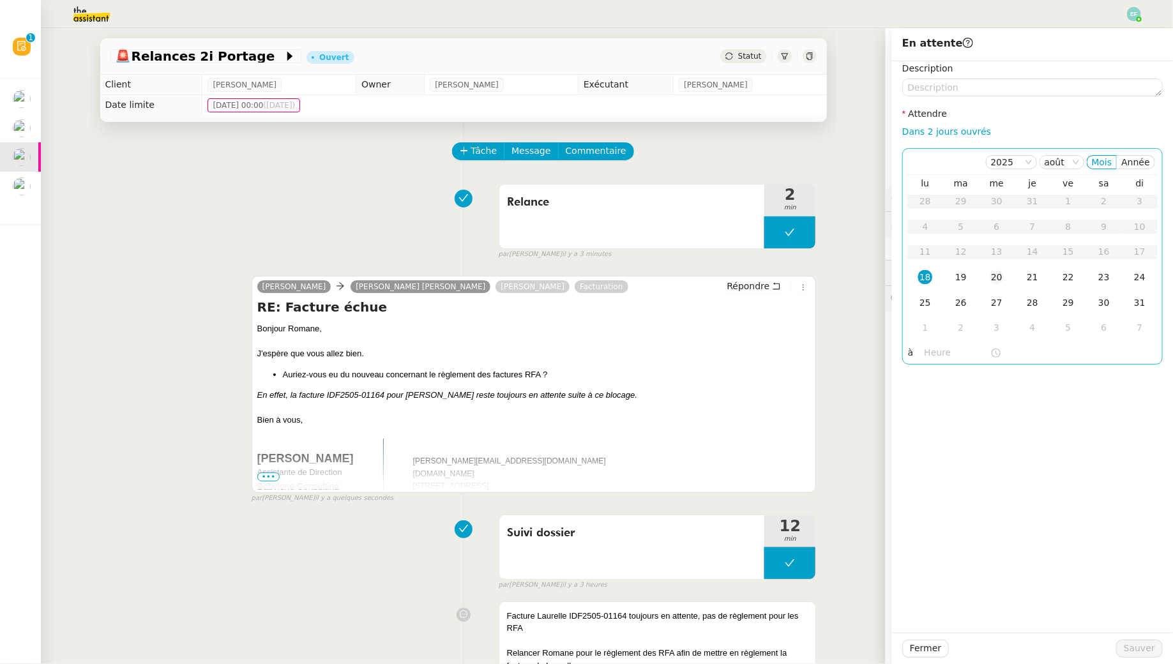
click at [1002, 276] on div "20" at bounding box center [997, 277] width 14 height 14
click at [933, 308] on td "25" at bounding box center [925, 304] width 36 height 26
click at [1150, 653] on span "Sauver" at bounding box center [1139, 648] width 31 height 15
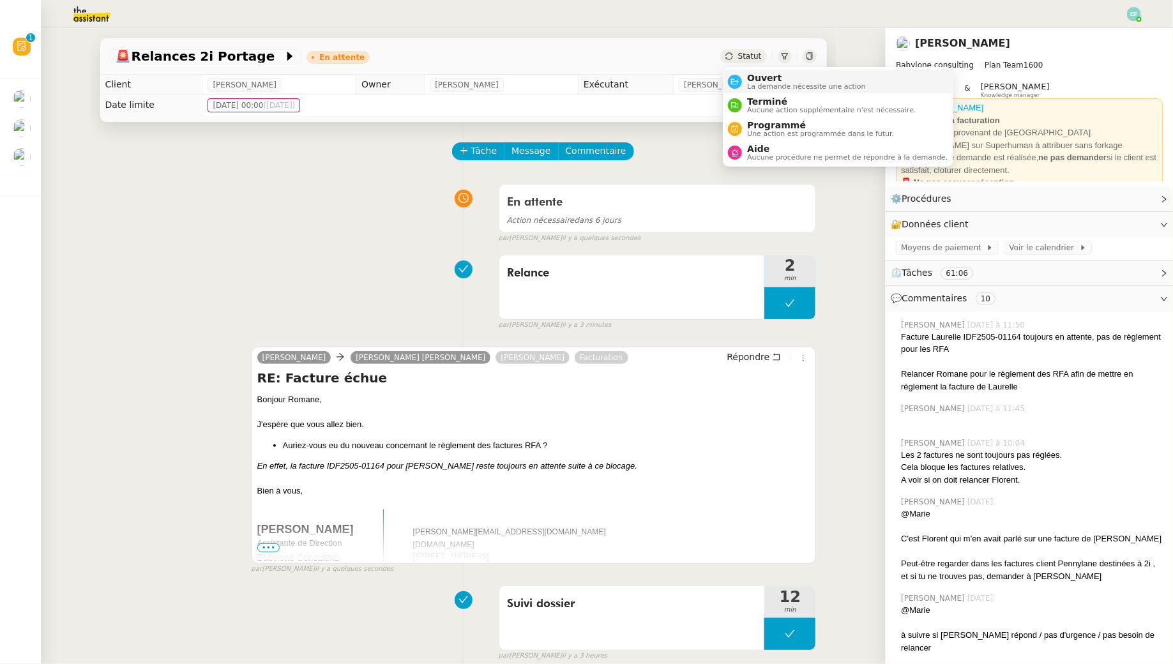
click at [753, 83] on span "La demande nécessite une action" at bounding box center [806, 86] width 119 height 7
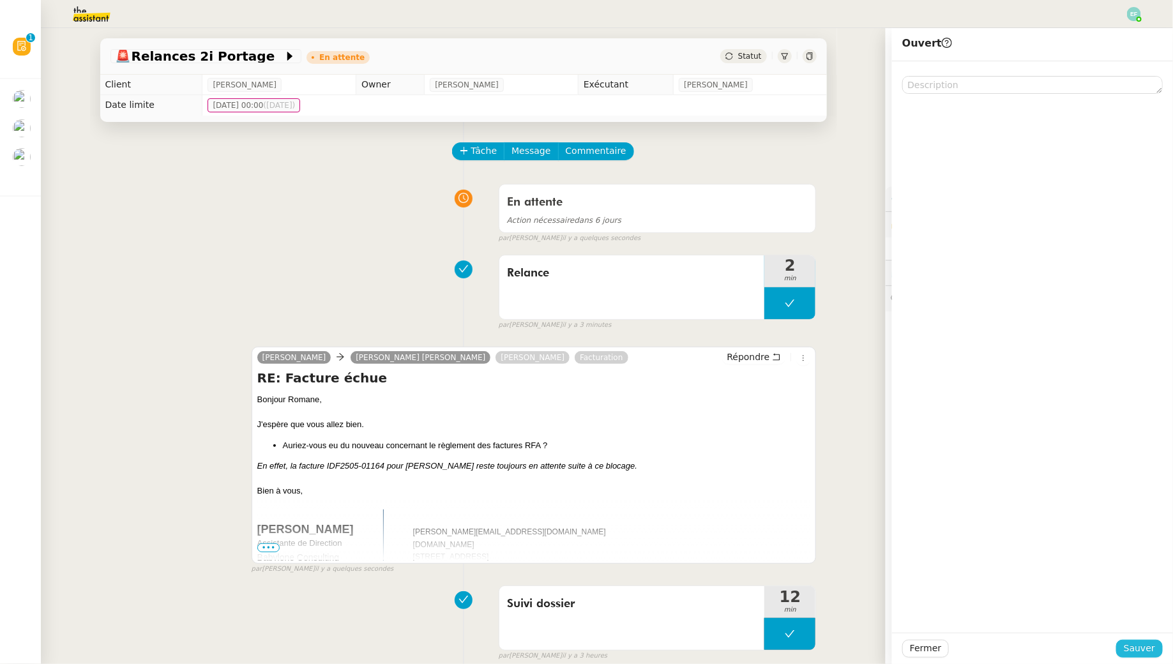
click at [1136, 644] on span "Sauver" at bounding box center [1139, 648] width 31 height 15
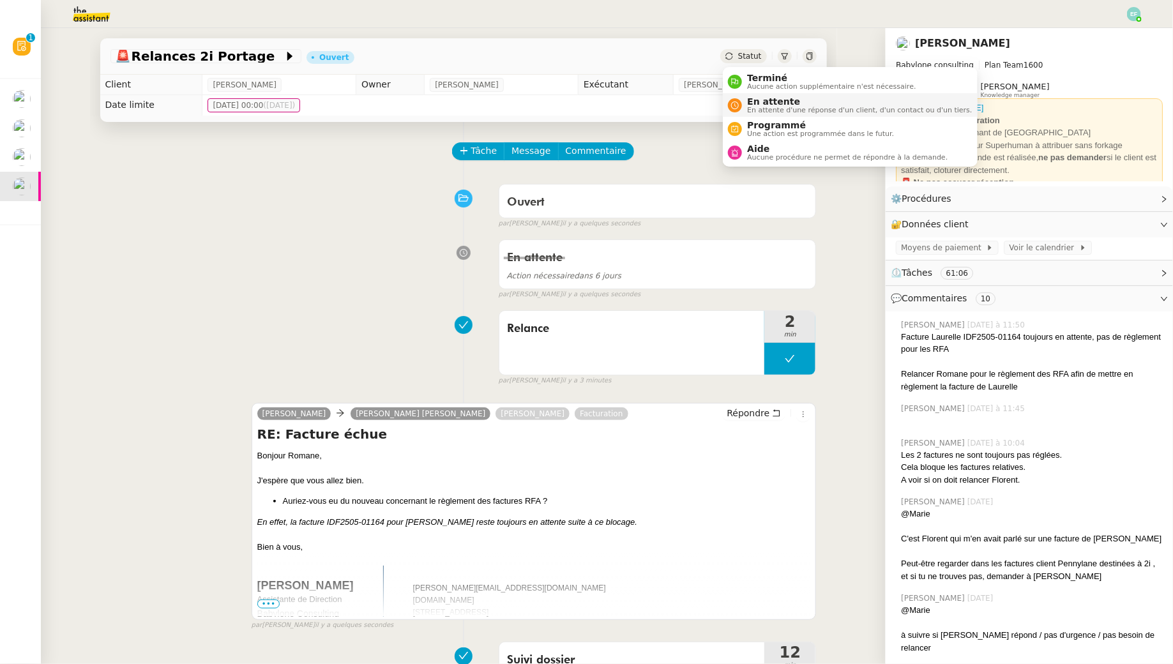
click at [751, 104] on span "En attente" at bounding box center [859, 101] width 225 height 10
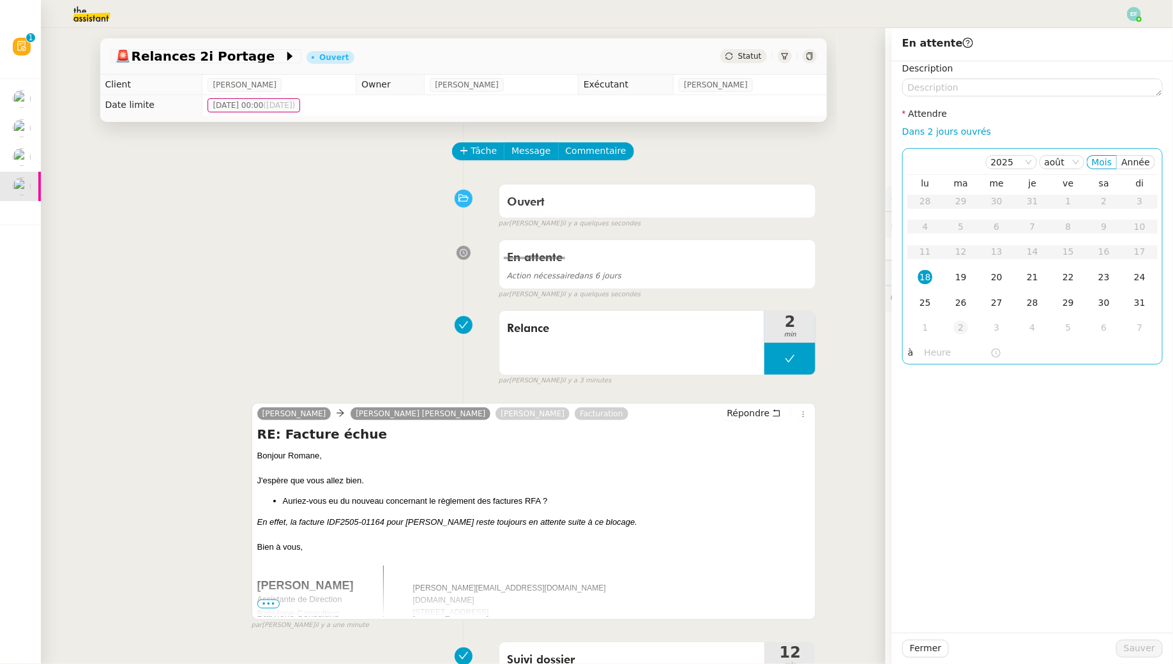
click at [955, 328] on div "2" at bounding box center [961, 328] width 14 height 14
click at [1145, 647] on span "Sauver" at bounding box center [1139, 648] width 31 height 15
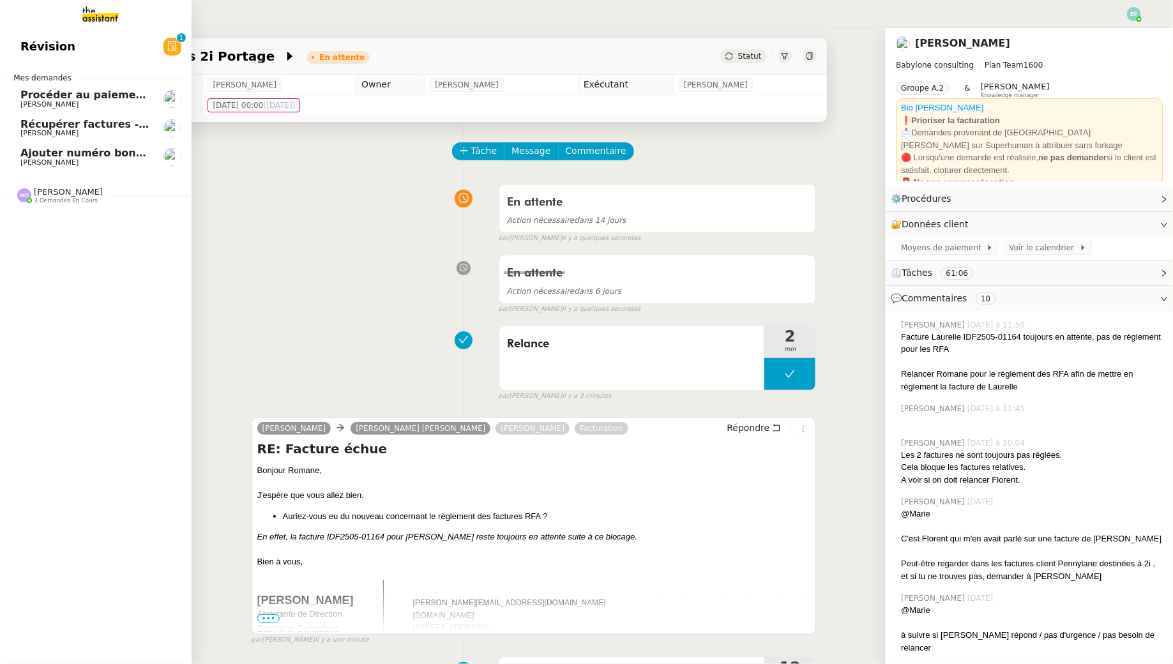
click at [36, 155] on span "Ajouter numéro bon de commande" at bounding box center [120, 153] width 200 height 12
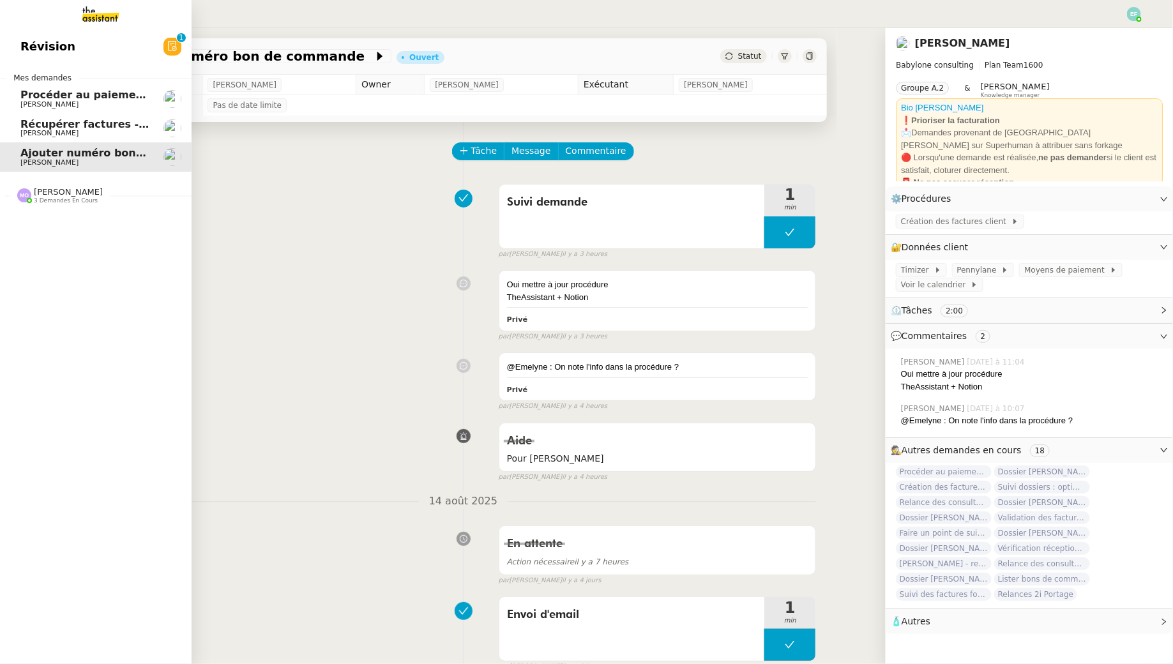
click at [21, 128] on span "Récupérer factures - [DATE]" at bounding box center [100, 124] width 161 height 12
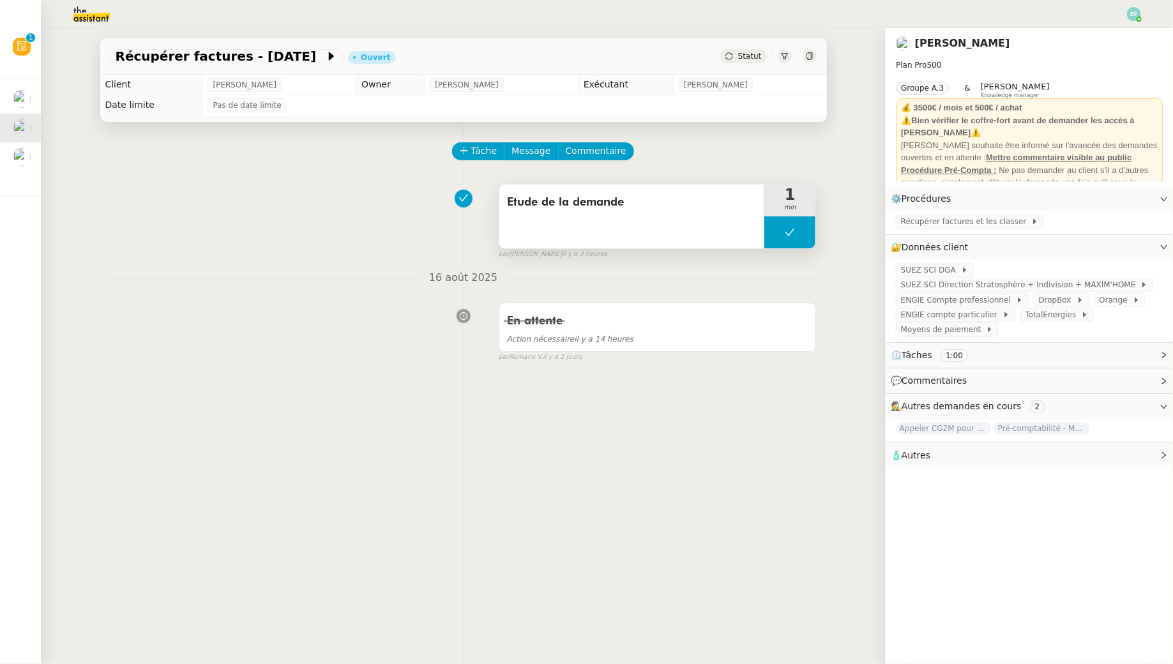
click at [765, 240] on button at bounding box center [789, 232] width 51 height 32
click at [765, 240] on div at bounding box center [777, 232] width 26 height 32
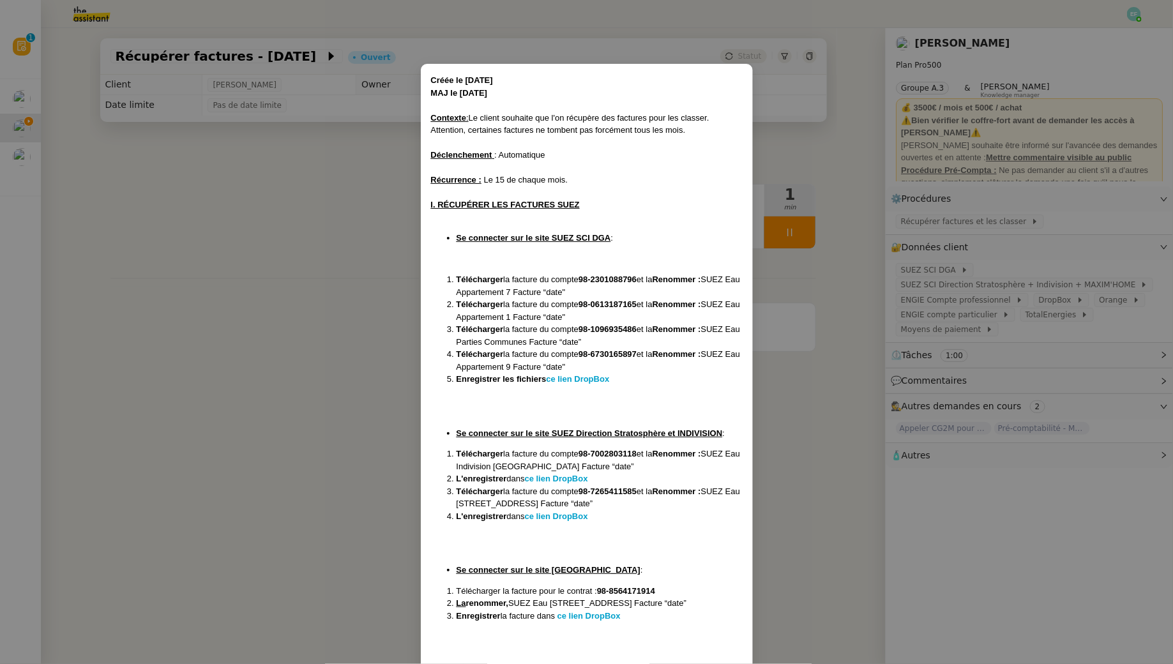
click at [372, 354] on nz-modal-container "Créée le [DATE] MAJ le [DATE] Contexte : Le client souhaite que l'on récupère d…" at bounding box center [586, 332] width 1173 height 664
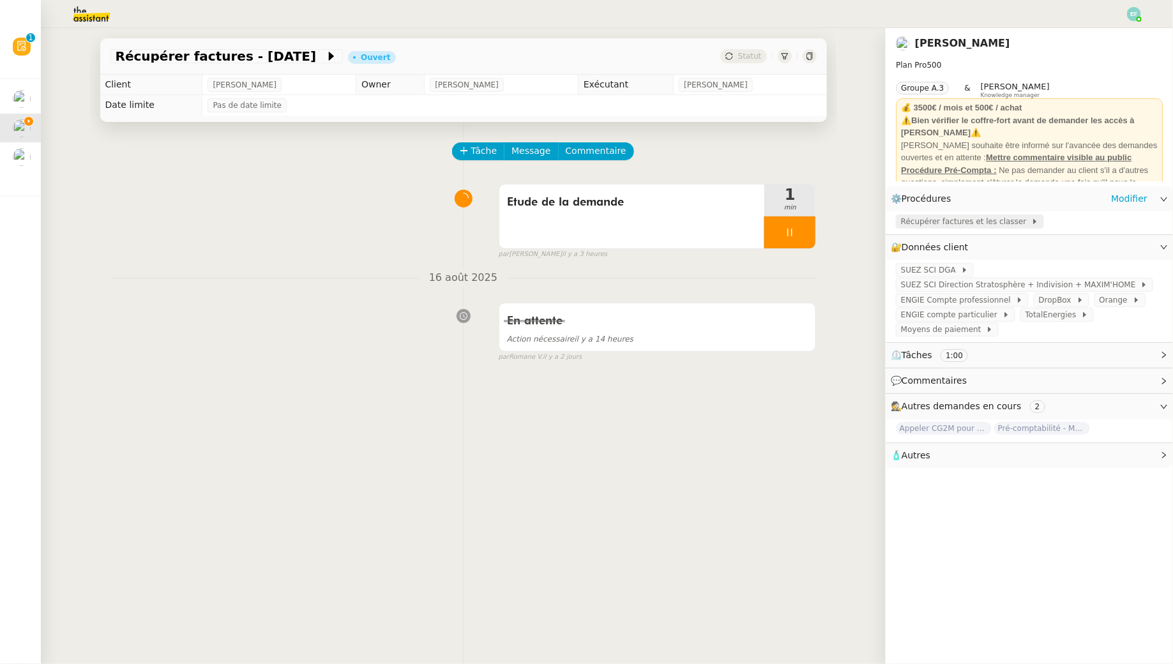
click at [935, 227] on span "Récupérer factures et les classer" at bounding box center [966, 221] width 130 height 13
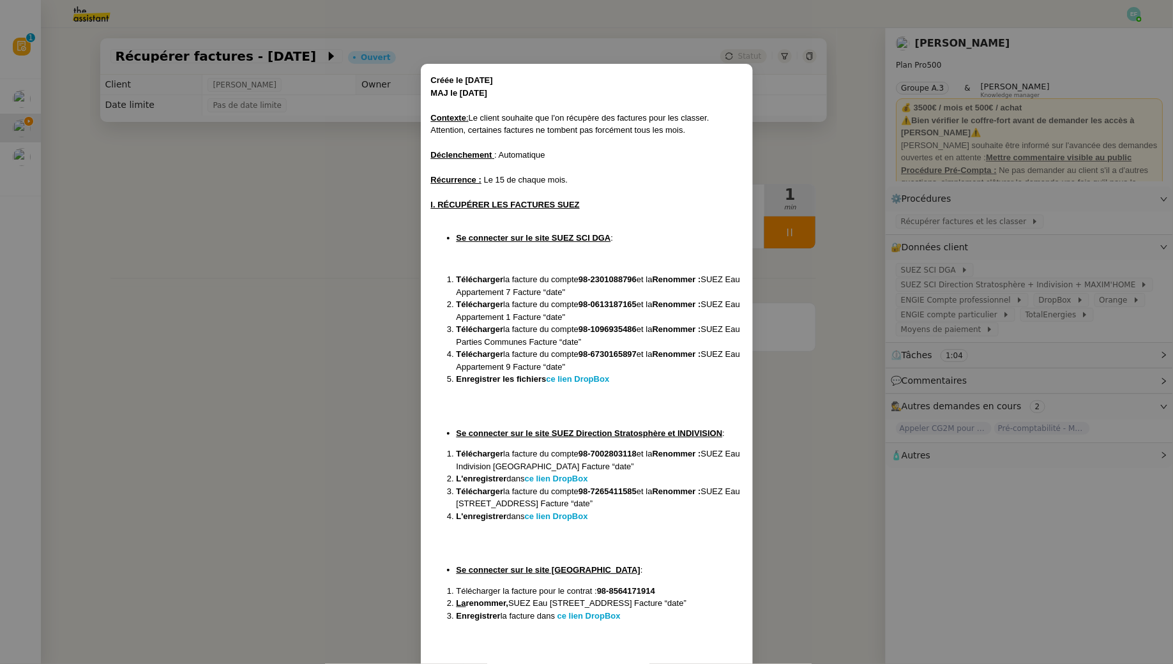
click at [798, 478] on nz-modal-container "Créée le [DATE] MAJ le [DATE] Contexte : Le client souhaite que l'on récupère d…" at bounding box center [586, 332] width 1173 height 664
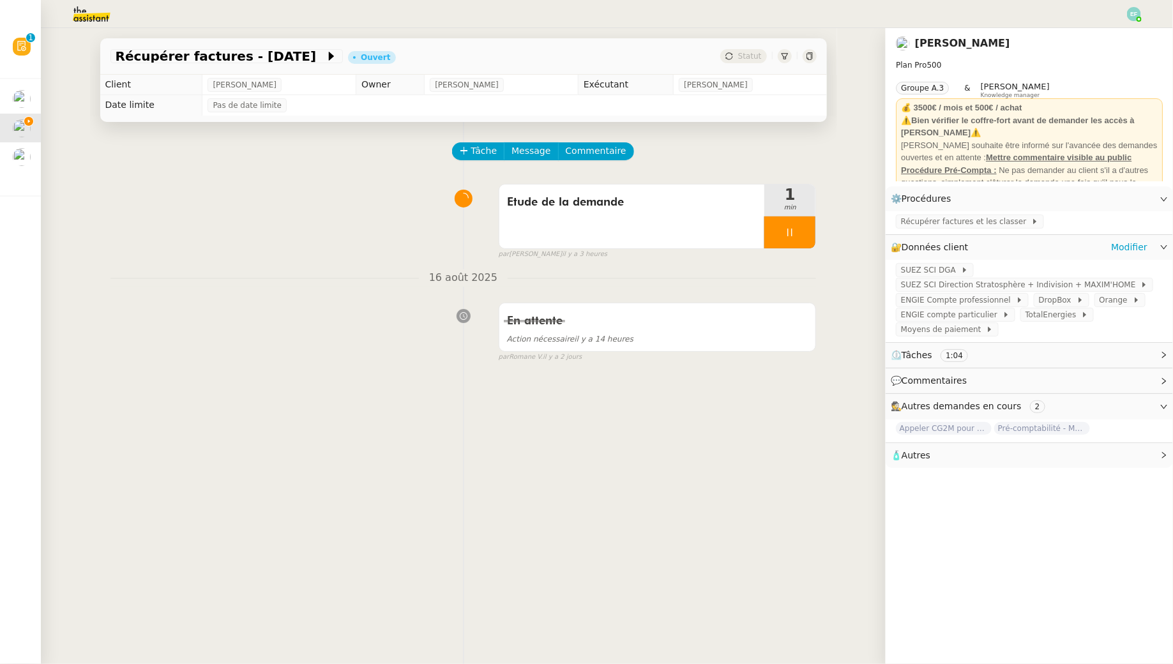
click at [945, 262] on div "SUEZ SCI DGA SUEZ SCI Direction Stratosphère + Indivision + MAXIM'HOME ENGIE Co…" at bounding box center [1029, 301] width 287 height 82
click at [933, 275] on span "SUEZ SCI DGA" at bounding box center [931, 270] width 60 height 13
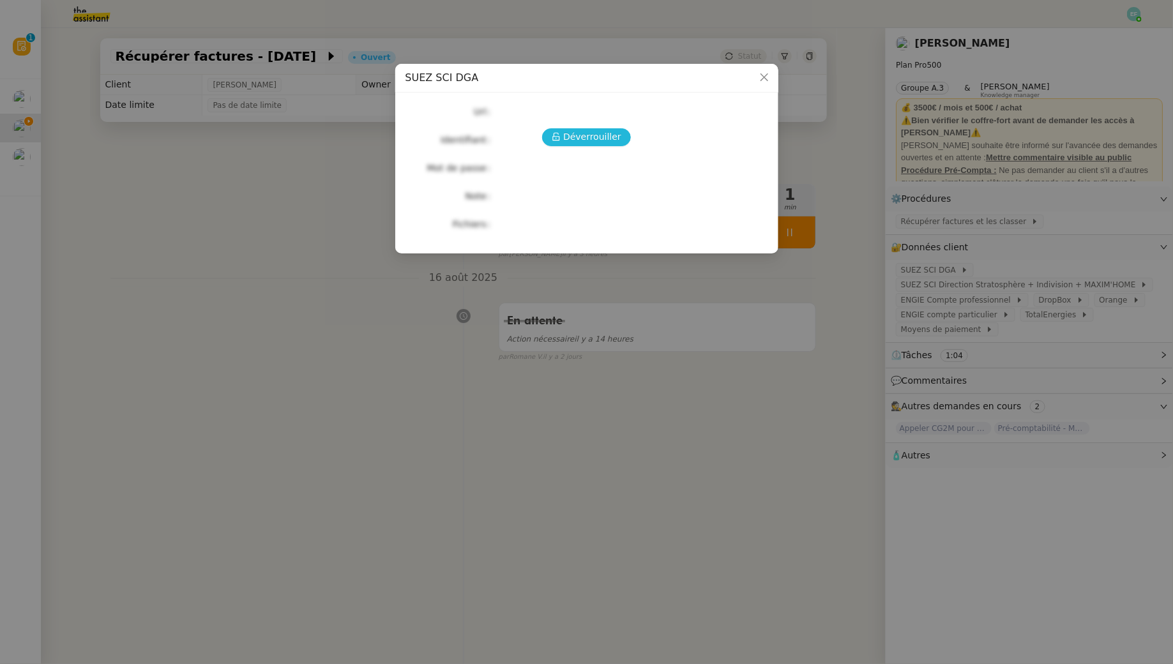
click at [607, 138] on span "Déverrouiller" at bounding box center [592, 137] width 58 height 15
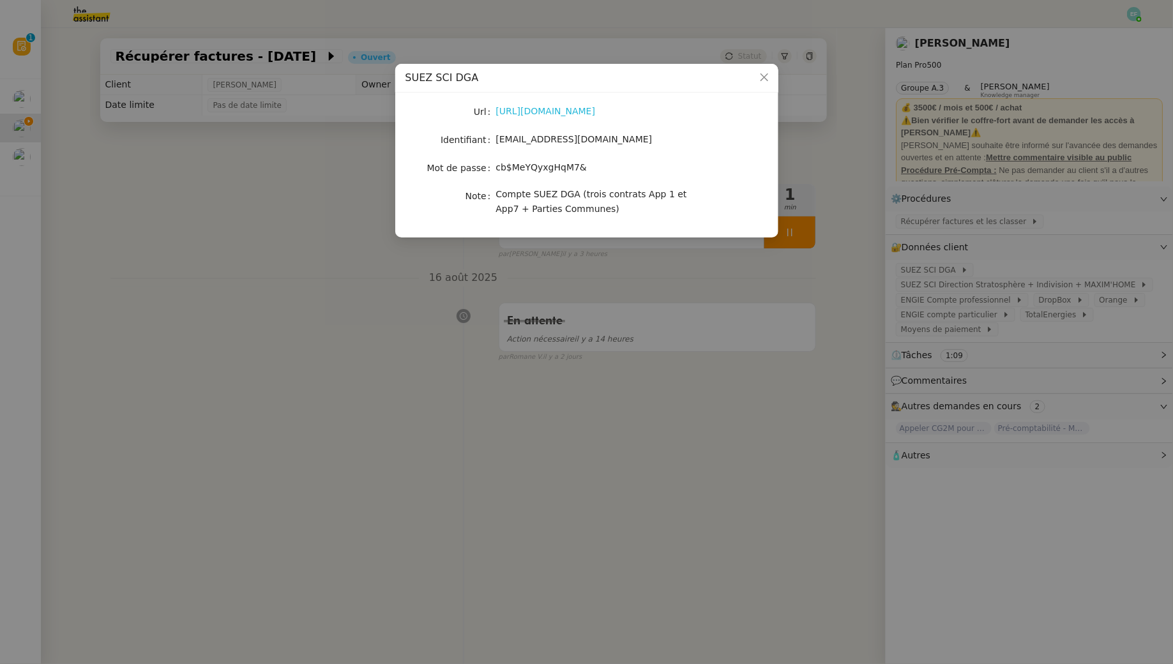
click at [594, 112] on link "[URL][DOMAIN_NAME]" at bounding box center [546, 111] width 100 height 10
click at [566, 138] on span "[EMAIL_ADDRESS][DOMAIN_NAME]" at bounding box center [574, 139] width 156 height 10
click at [502, 364] on nz-modal-container "SUEZ SCI DGA Url [URL][DOMAIN_NAME] Identifiant [EMAIL_ADDRESS][DOMAIN_NAME] Mo…" at bounding box center [586, 332] width 1173 height 664
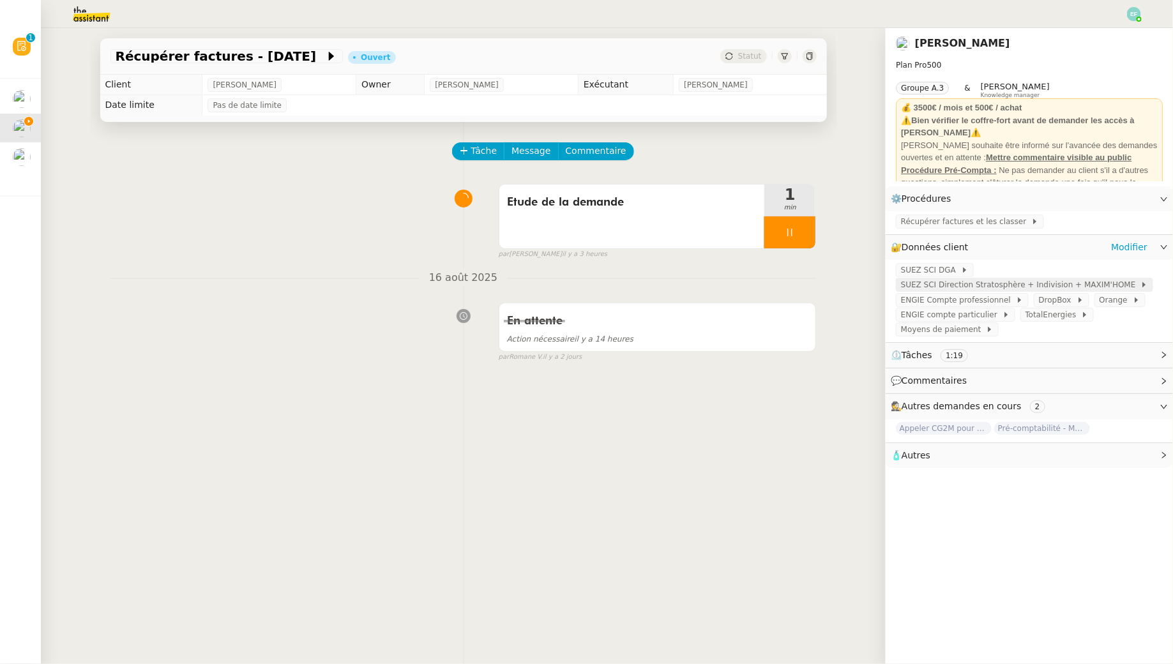
click at [964, 288] on span "SUEZ SCI Direction Stratosphère + Indivision + MAXIM'HOME" at bounding box center [1020, 284] width 239 height 13
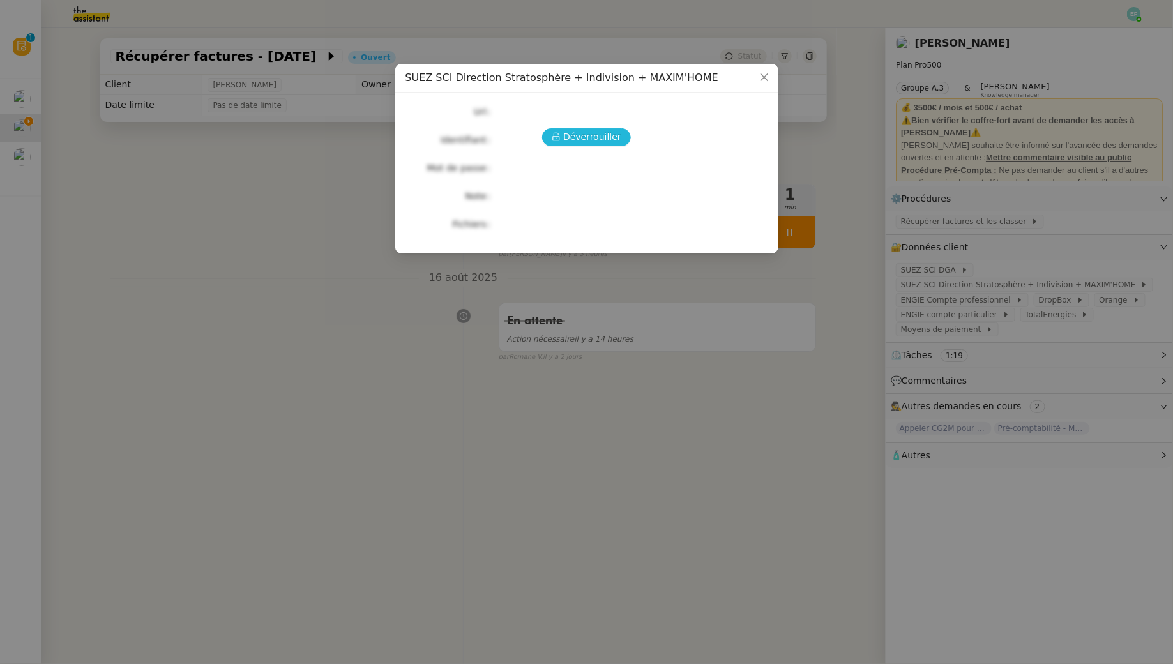
click at [611, 135] on span "Déverrouiller" at bounding box center [592, 137] width 58 height 15
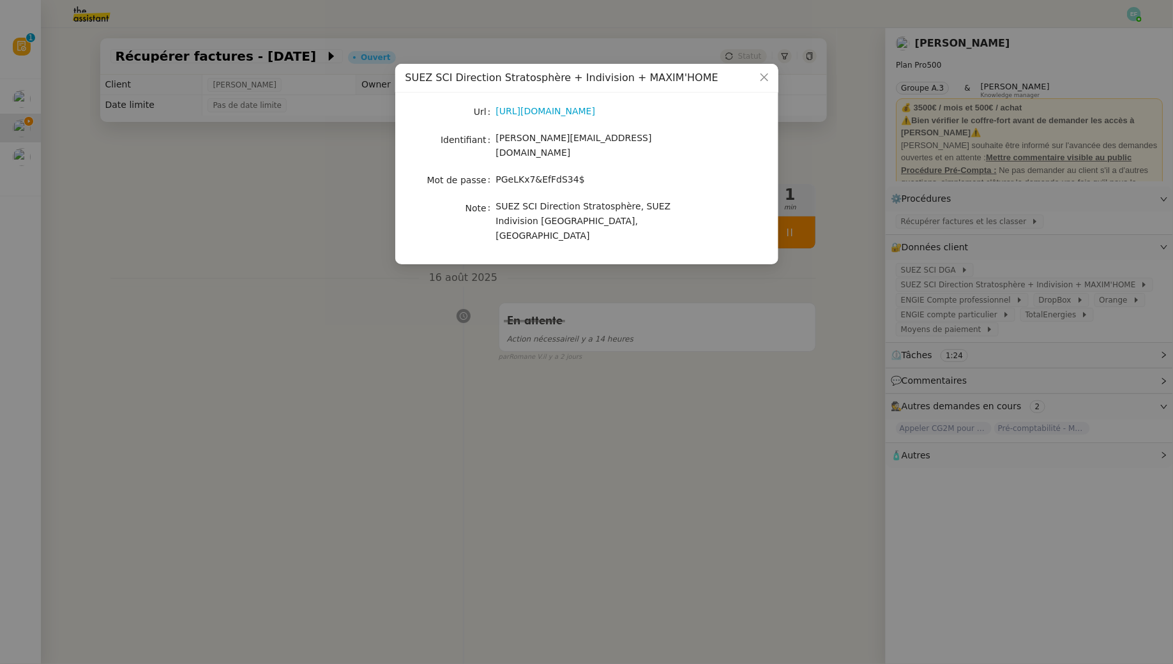
click at [723, 476] on nz-modal-container "SUEZ SCI Direction Stratosphère + Indivision + MAXIM'HOME Url [URL][DOMAIN_NAME…" at bounding box center [586, 332] width 1173 height 664
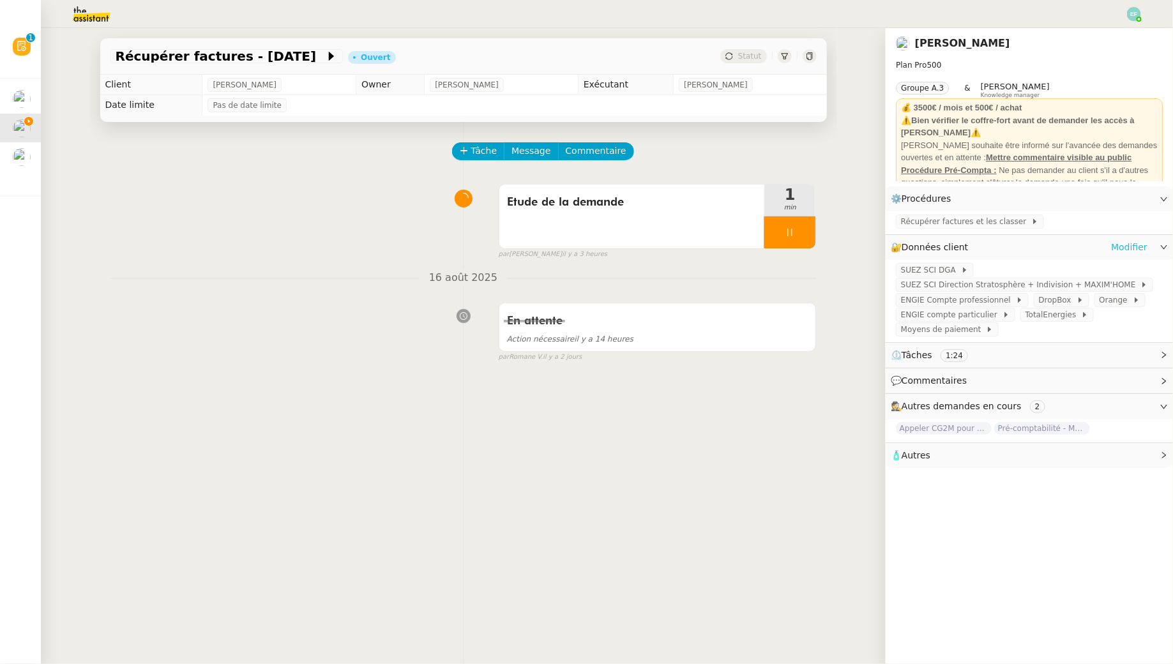
click at [1131, 248] on link "Modifier" at bounding box center [1129, 247] width 36 height 15
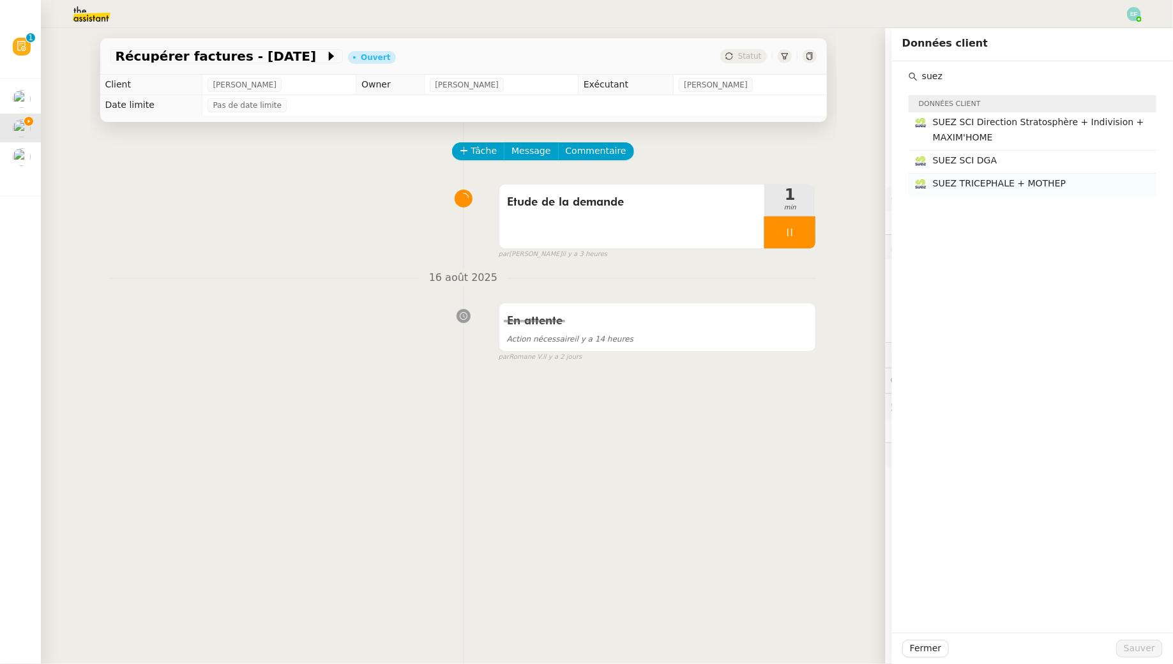
type input "suez"
click at [1068, 184] on h4 "SUEZ TRICEPHALE + MOTHEP" at bounding box center [1041, 183] width 216 height 15
click at [1050, 157] on h4 "SUEZ SCI DGA" at bounding box center [1041, 160] width 216 height 15
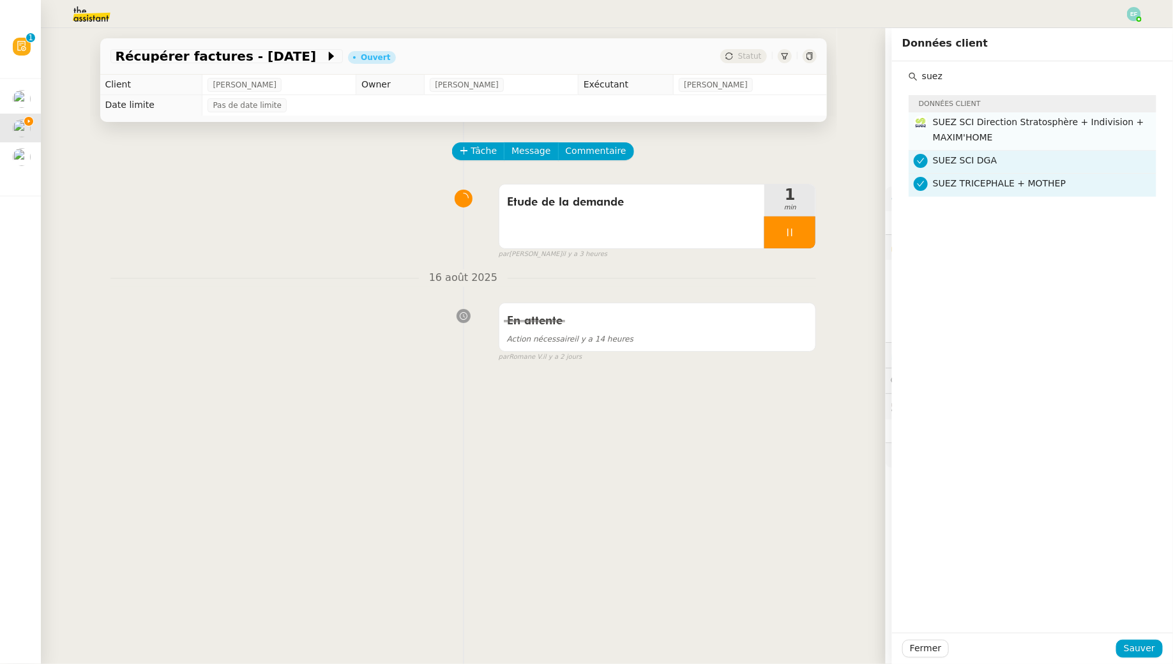
click at [1041, 138] on h4 "SUEZ SCI Direction Stratosphère + Indivision + MAXIM'HOME" at bounding box center [1041, 130] width 216 height 30
click at [1150, 653] on span "Sauver" at bounding box center [1139, 648] width 31 height 15
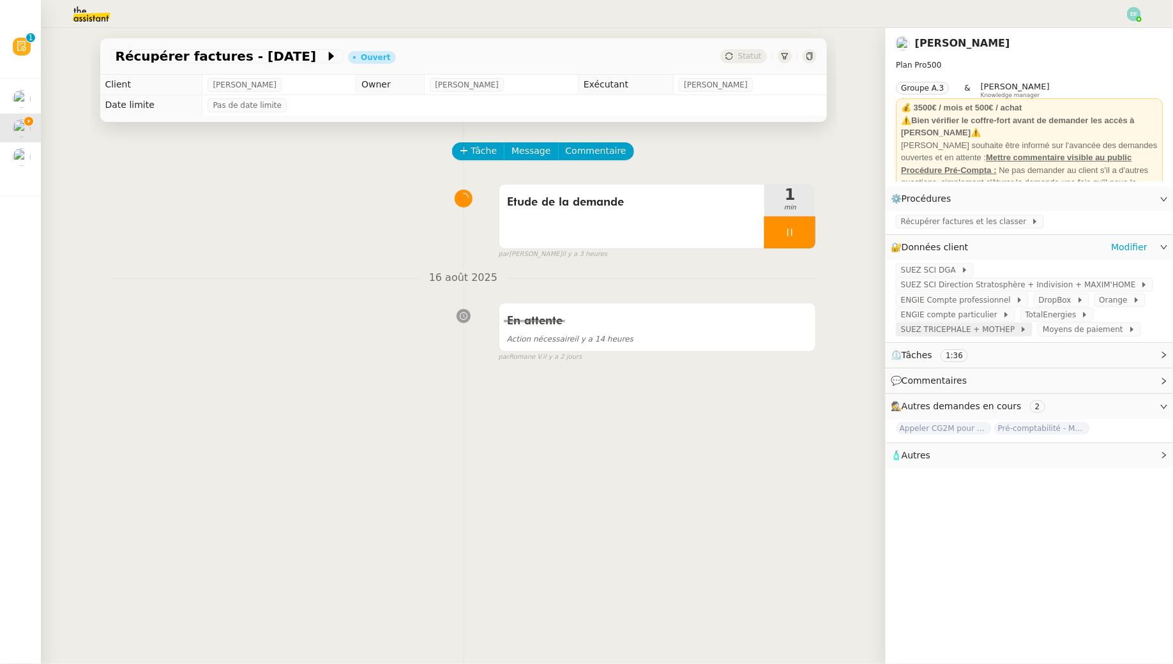
click at [990, 328] on span "SUEZ TRICEPHALE + MOTHEP" at bounding box center [960, 329] width 119 height 13
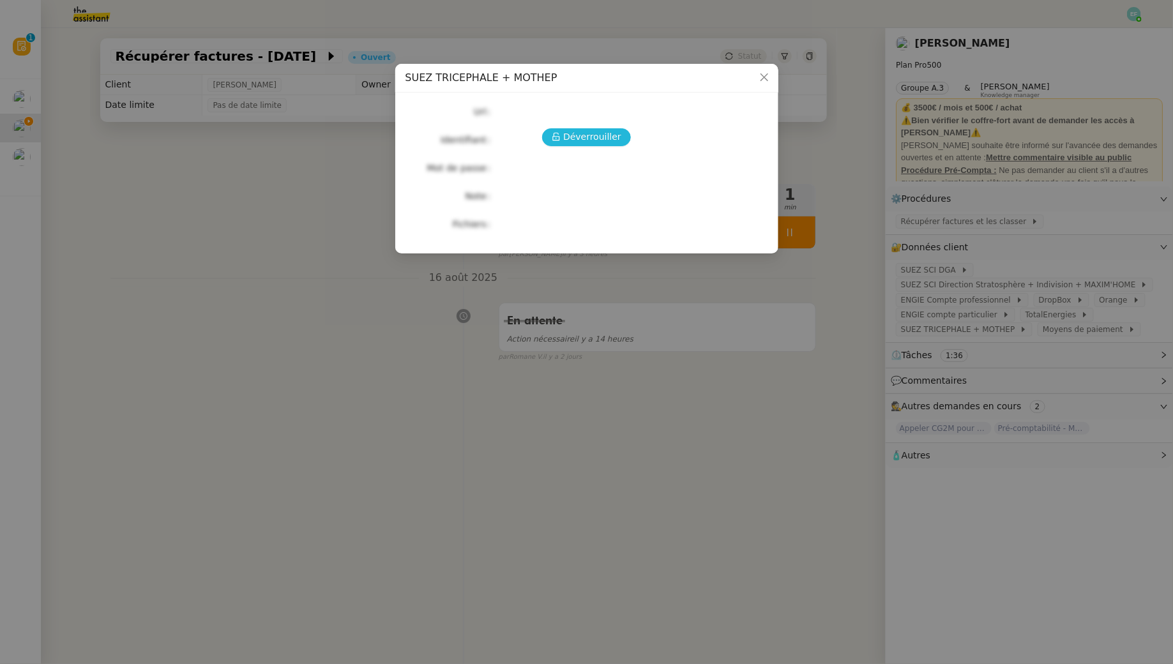
click at [592, 135] on span "Déverrouiller" at bounding box center [592, 137] width 58 height 15
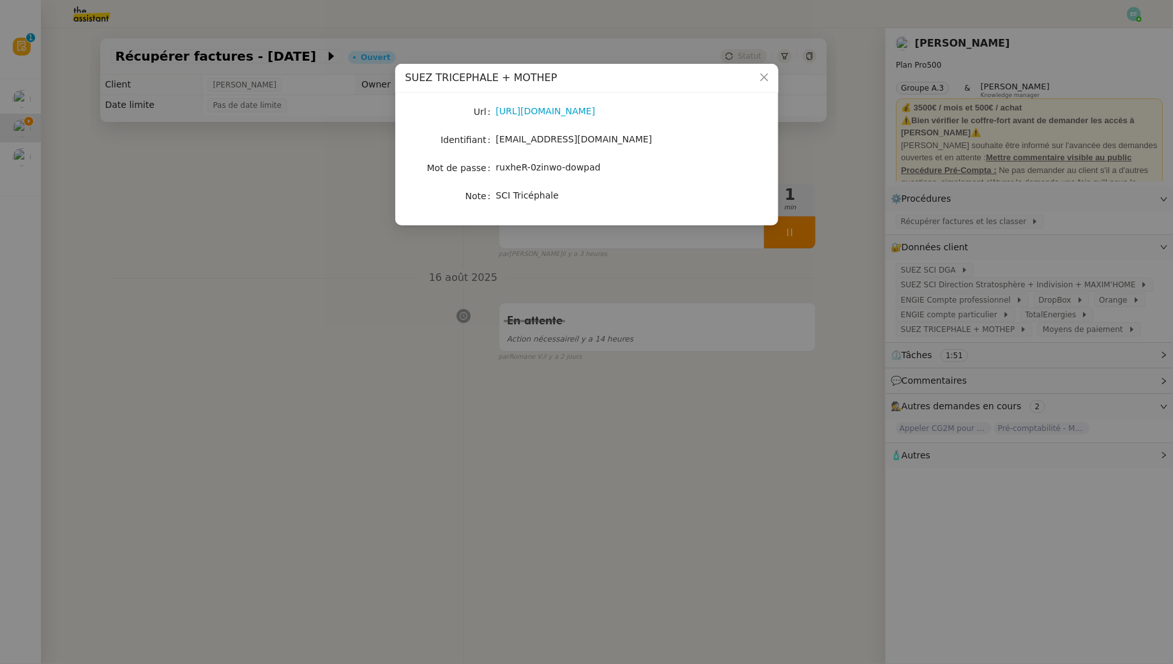
click at [640, 464] on nz-modal-container "SUEZ TRICEPHALE + MOTHEP Url [URL][DOMAIN_NAME] Identifiant [EMAIL_ADDRESS][DOM…" at bounding box center [586, 332] width 1173 height 664
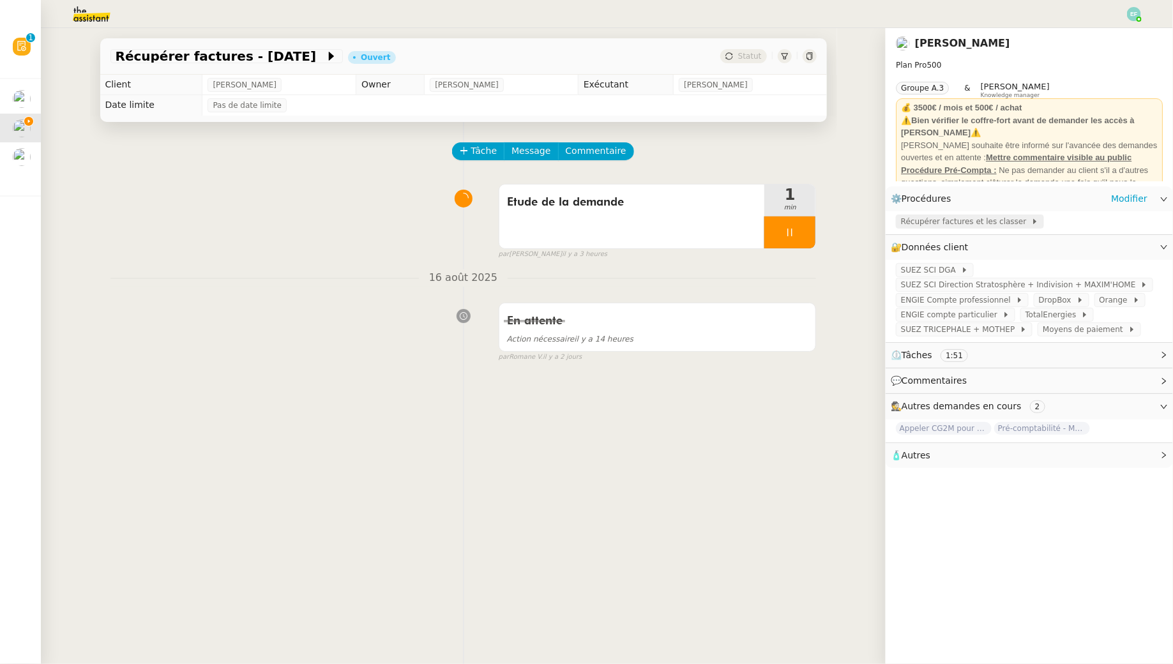
click at [990, 220] on span "Récupérer factures et les classer" at bounding box center [966, 221] width 130 height 13
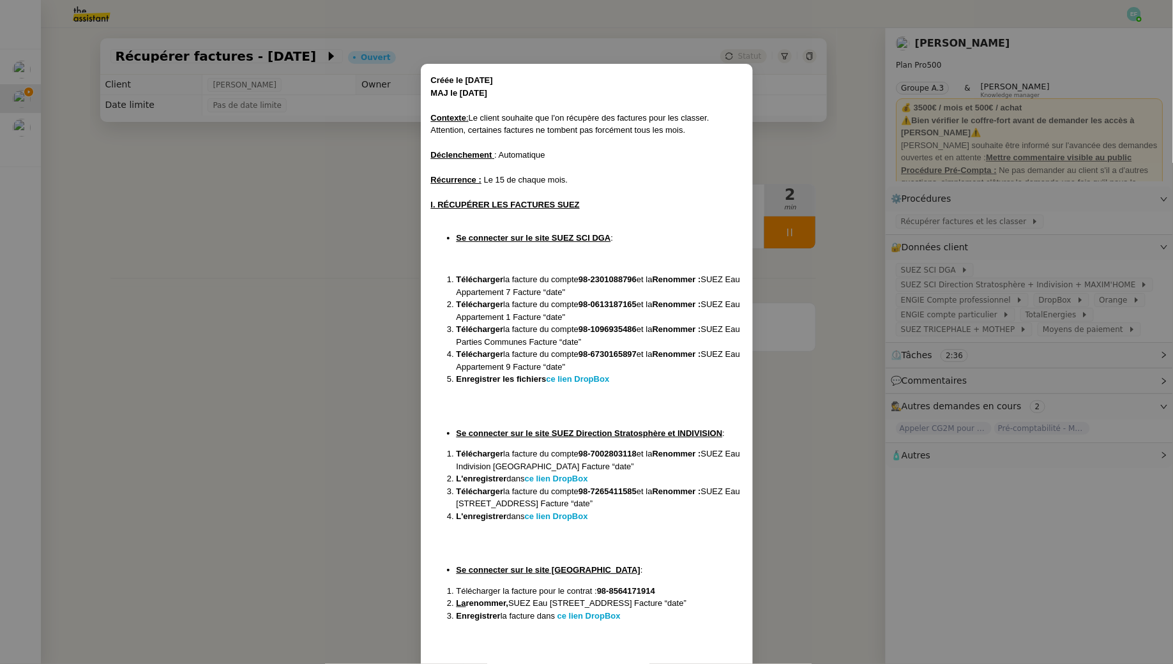
click at [511, 273] on li "Télécharger la facture du compte 98-2301088796 et la Renommer : SUEZ Eau Appart…" at bounding box center [600, 285] width 286 height 25
drag, startPoint x: 446, startPoint y: 278, endPoint x: 658, endPoint y: 380, distance: 234.5
click at [658, 380] on ol "Télécharger la facture du compte 98-2301088796 et la Renommer : SUEZ Eau Appart…" at bounding box center [587, 329] width 312 height 112
copy ol "Télécharger la facture du compte 98-2301088796 et la Renommer : SUEZ Eau Appart…"
click at [376, 310] on nz-modal-container "Créée le [DATE] MAJ le [DATE] Contexte : Le client souhaite que l'on récupère d…" at bounding box center [586, 332] width 1173 height 664
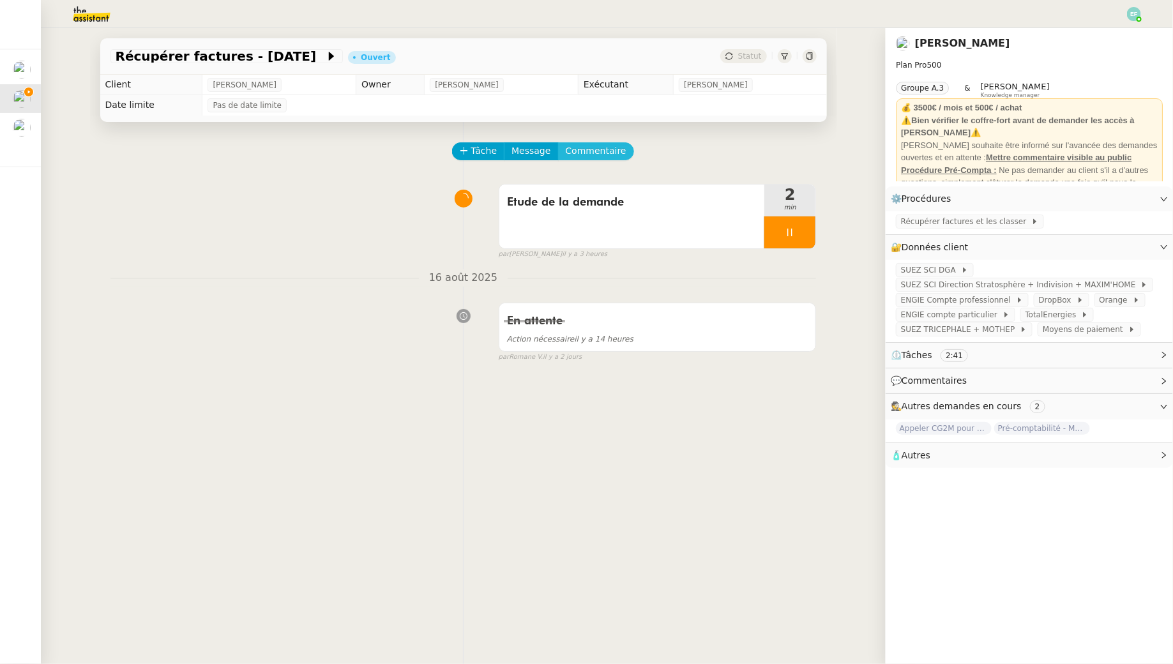
click at [608, 148] on span "Commentaire" at bounding box center [596, 151] width 61 height 15
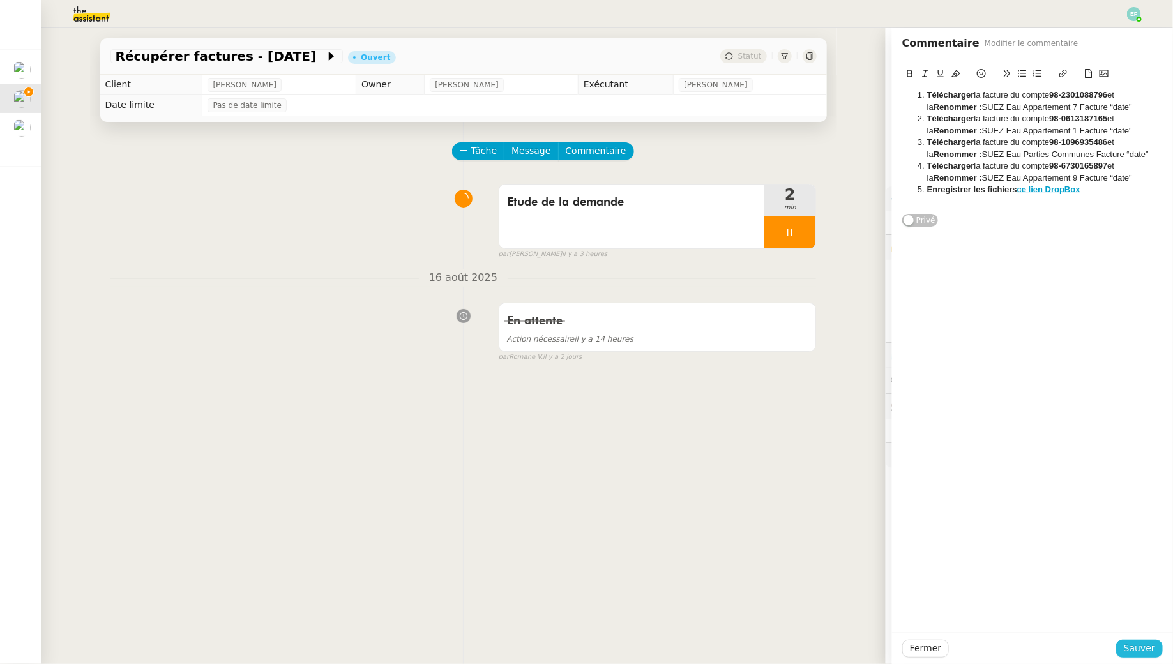
click at [1152, 651] on span "Sauver" at bounding box center [1139, 648] width 31 height 15
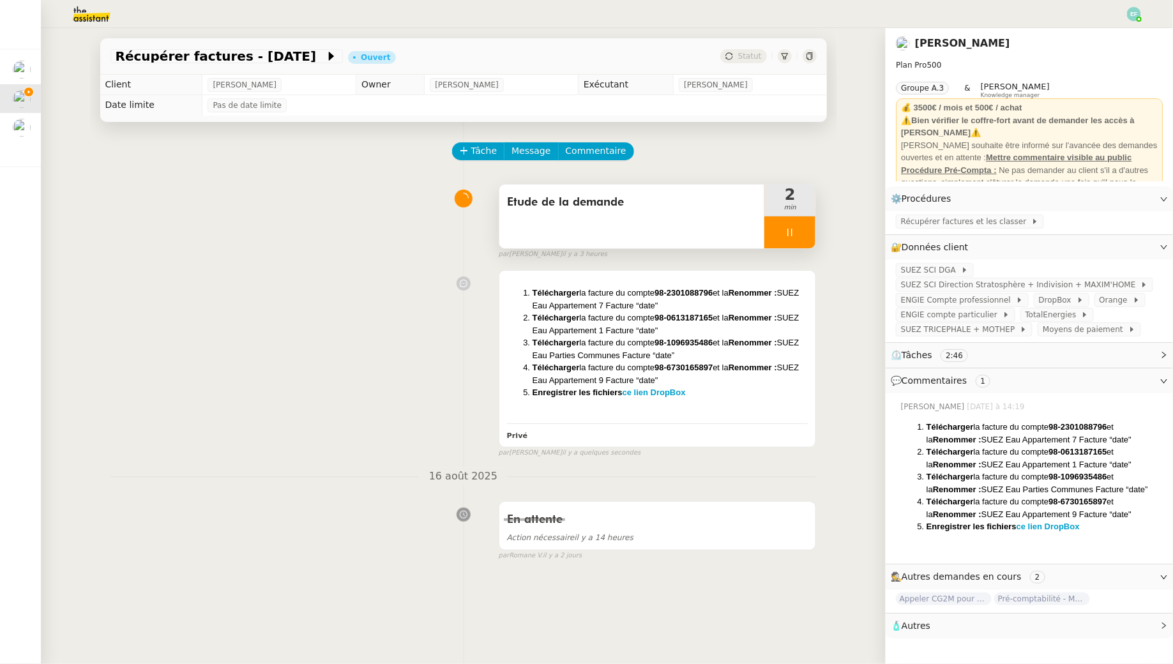
click at [637, 199] on span "Etude de la demande" at bounding box center [632, 202] width 250 height 19
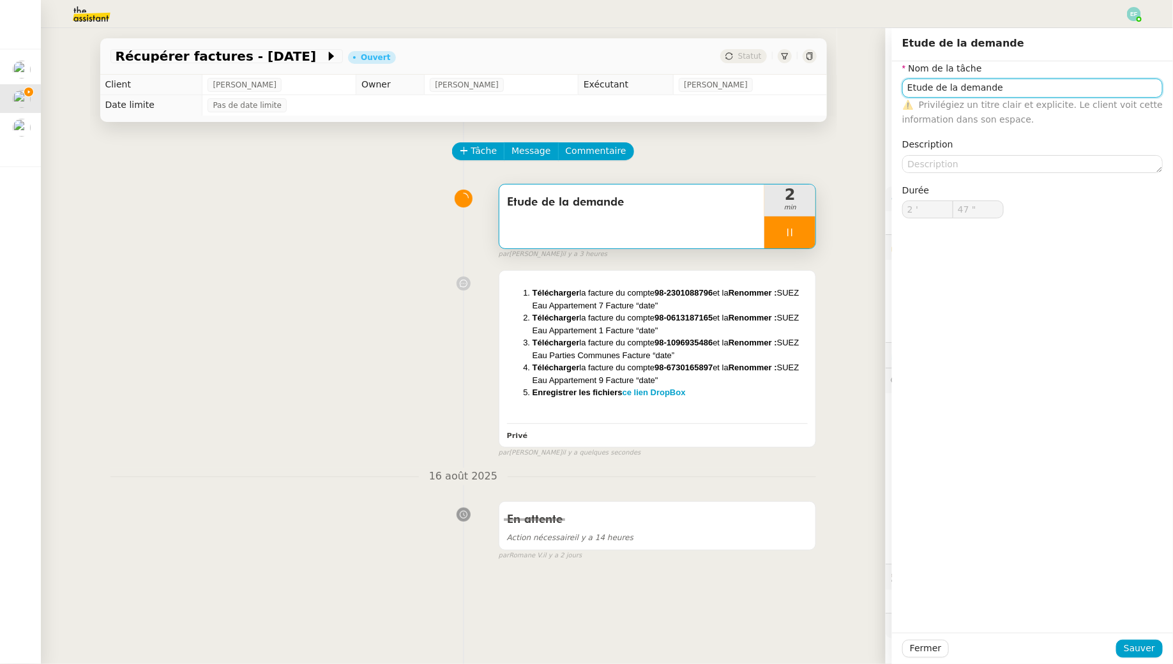
click at [982, 90] on input "Etude de la demande" at bounding box center [1032, 88] width 260 height 19
type input "48 ""
type input "Récupéra"
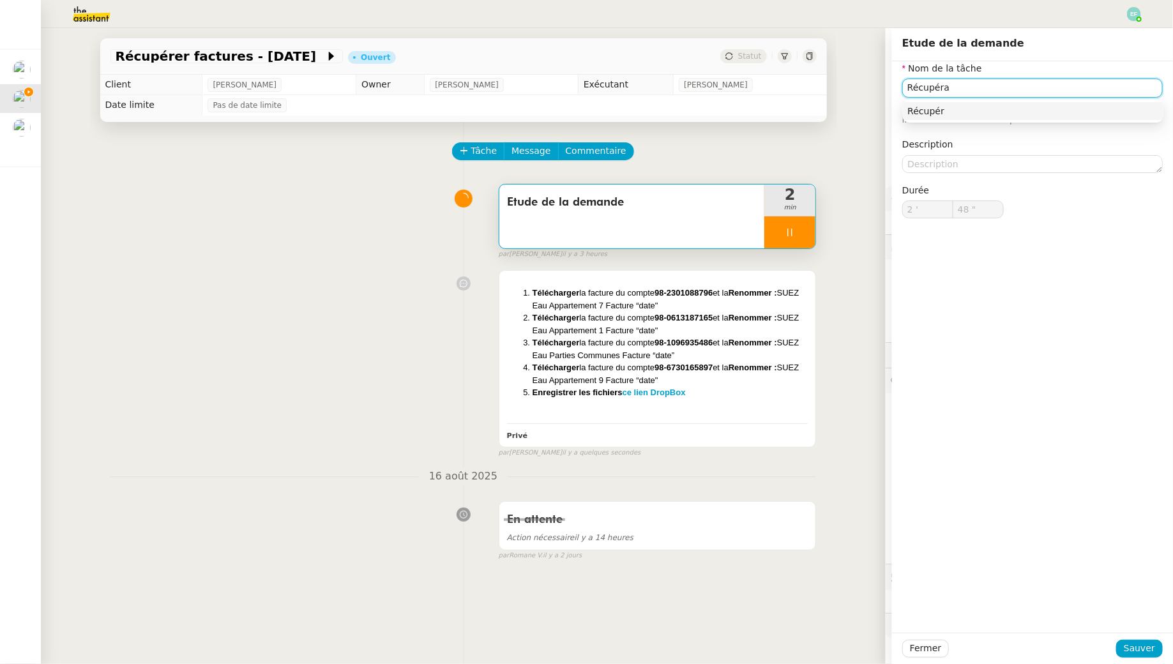
type input "49 ""
type input "Récupération factur"
type input "50 ""
type input "Récupération factures"
type input "52 ""
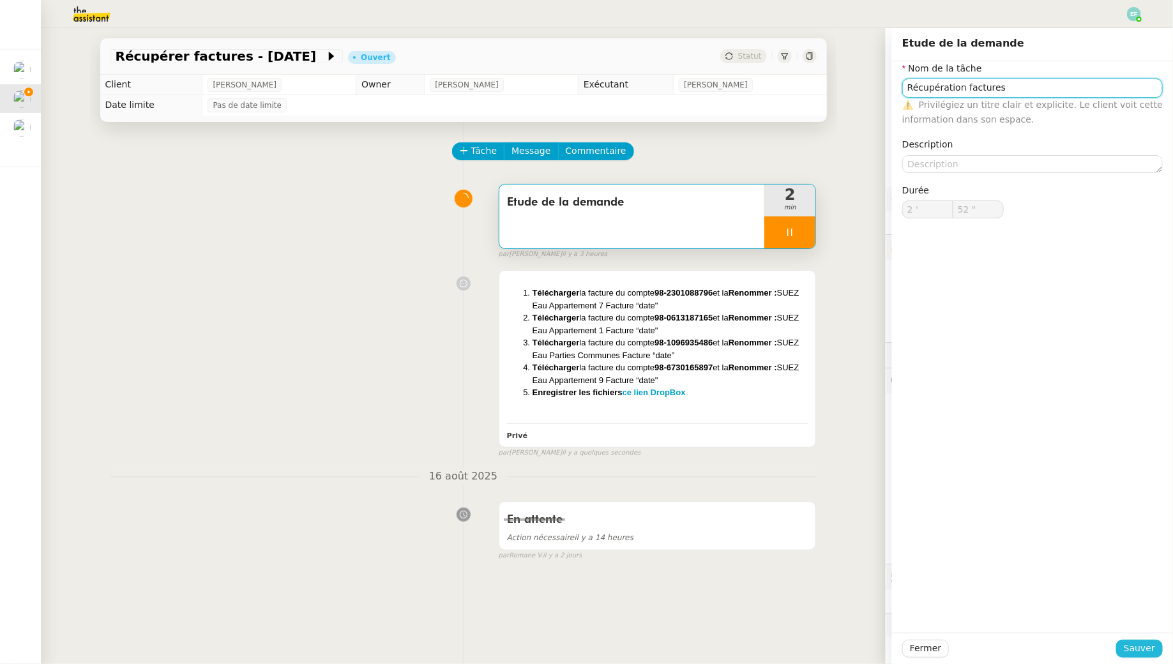
type input "Récupération factures"
click at [1133, 653] on span "Sauver" at bounding box center [1139, 648] width 31 height 15
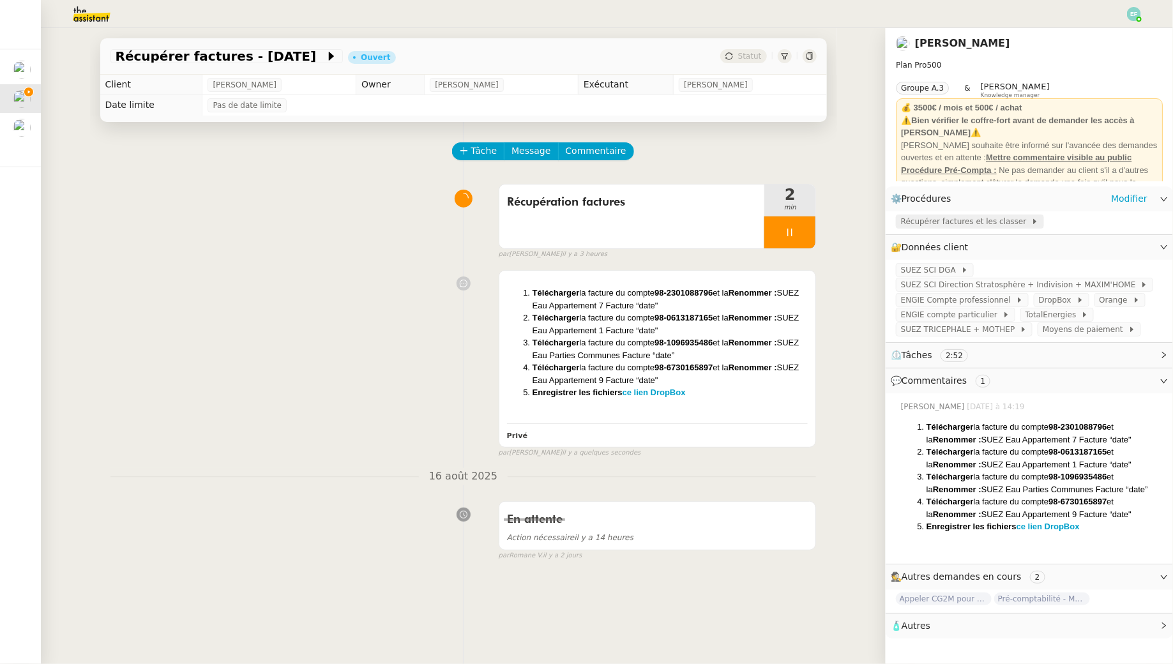
click at [1011, 220] on span "Récupérer factures et les classer" at bounding box center [966, 221] width 130 height 13
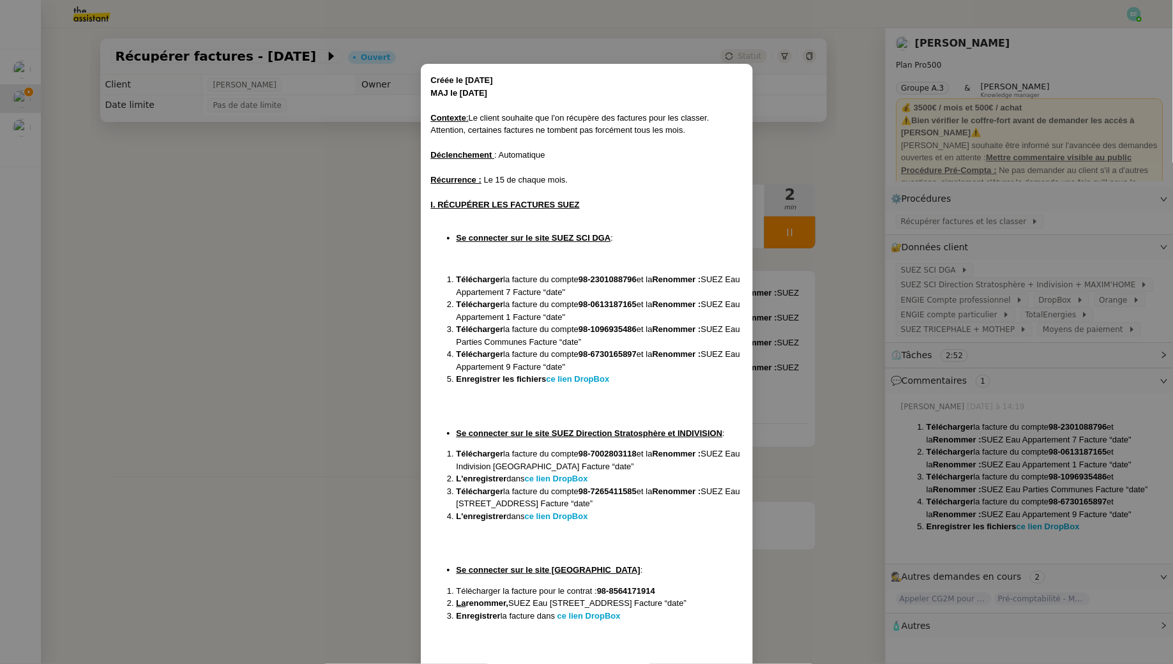
click at [897, 310] on nz-modal-container "Créée le [DATE] MAJ le [DATE] Contexte : Le client souhaite que l'on récupère d…" at bounding box center [586, 332] width 1173 height 664
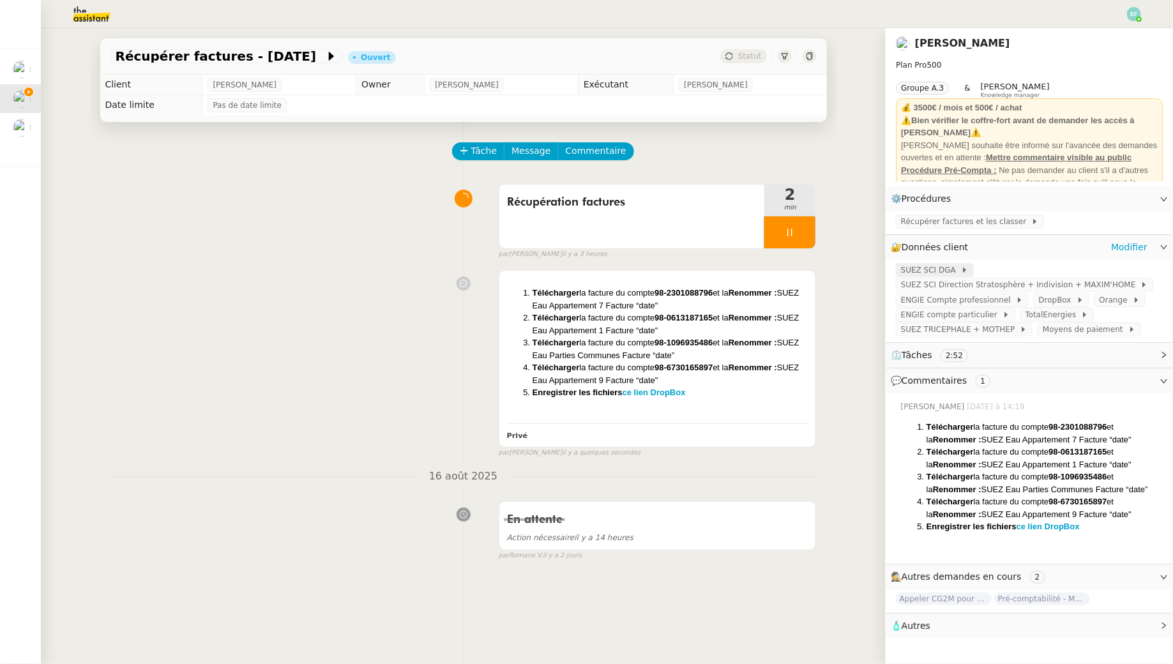
click at [943, 271] on span "SUEZ SCI DGA" at bounding box center [931, 270] width 60 height 13
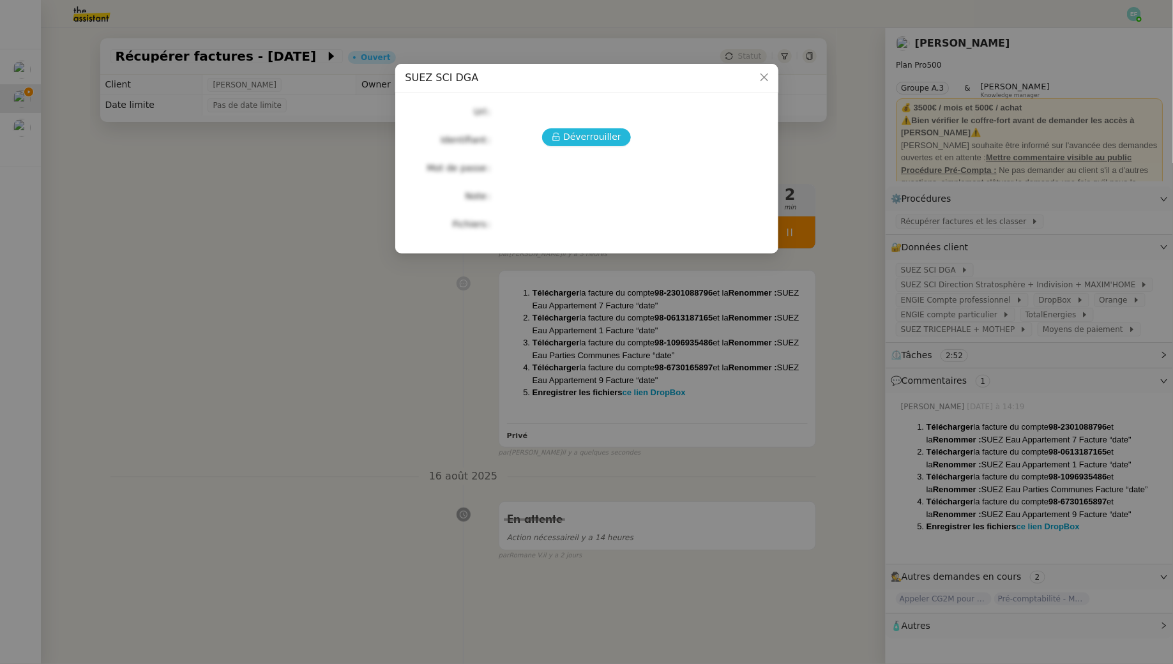
click at [568, 138] on span "Déverrouiller" at bounding box center [592, 137] width 58 height 15
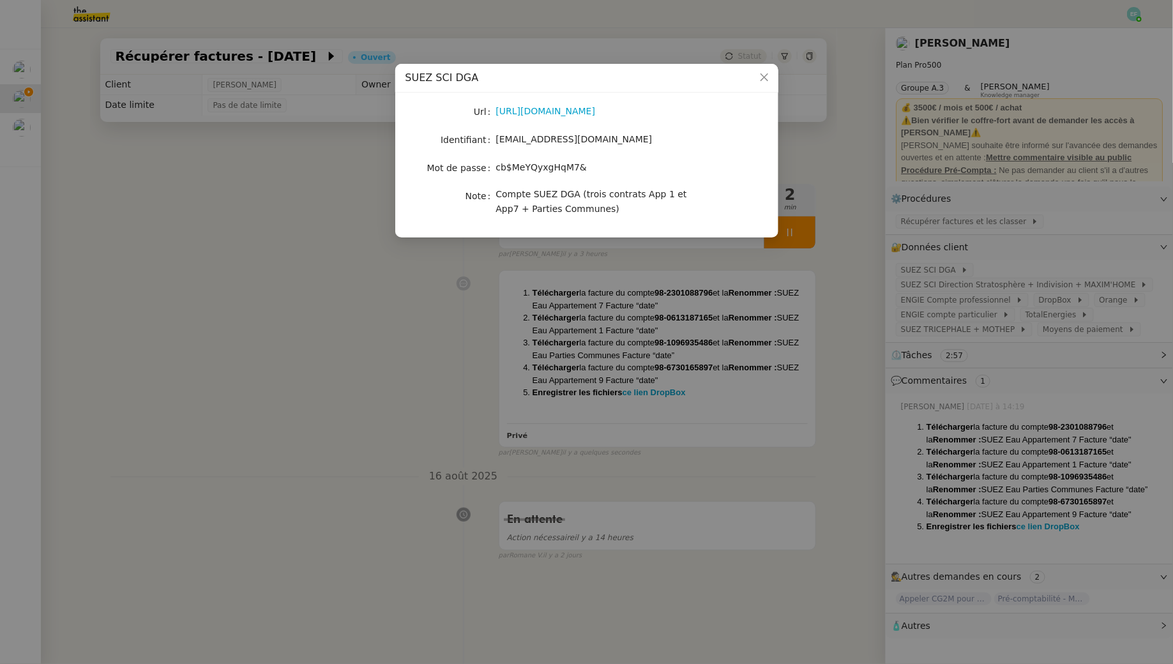
click at [587, 139] on span "[EMAIL_ADDRESS][DOMAIN_NAME]" at bounding box center [574, 139] width 156 height 10
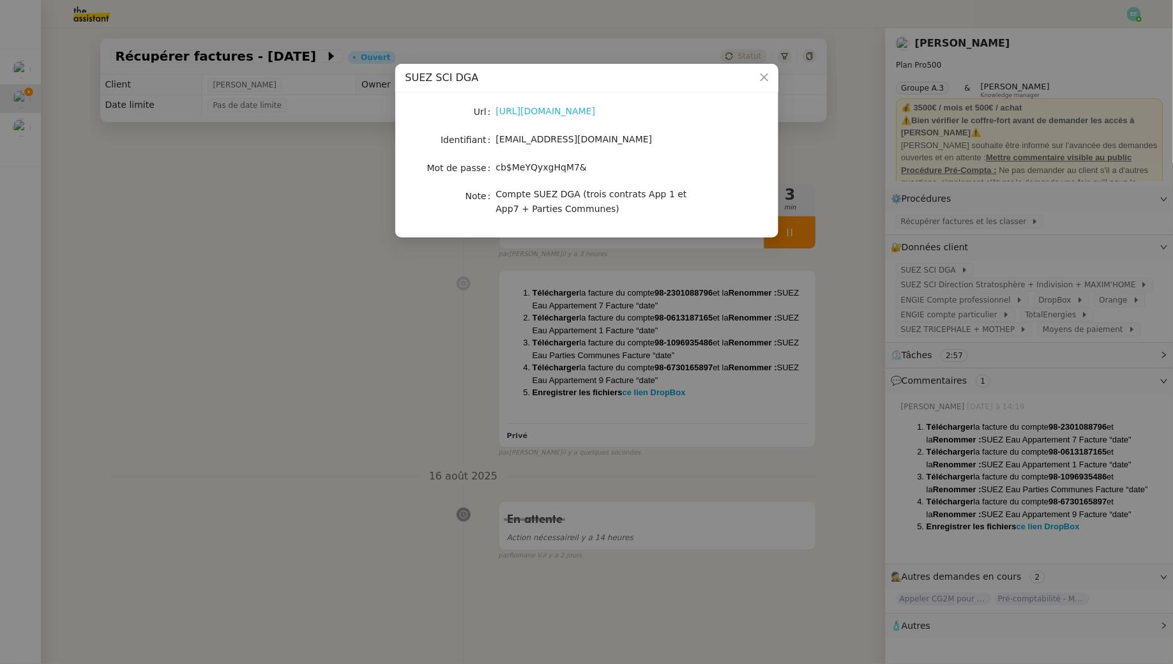
click at [596, 109] on link "[URL][DOMAIN_NAME]" at bounding box center [546, 111] width 100 height 10
click at [203, 271] on nz-modal-container "SUEZ SCI DGA Url [URL][DOMAIN_NAME] Identifiant [EMAIL_ADDRESS][DOMAIN_NAME] Mo…" at bounding box center [586, 332] width 1173 height 664
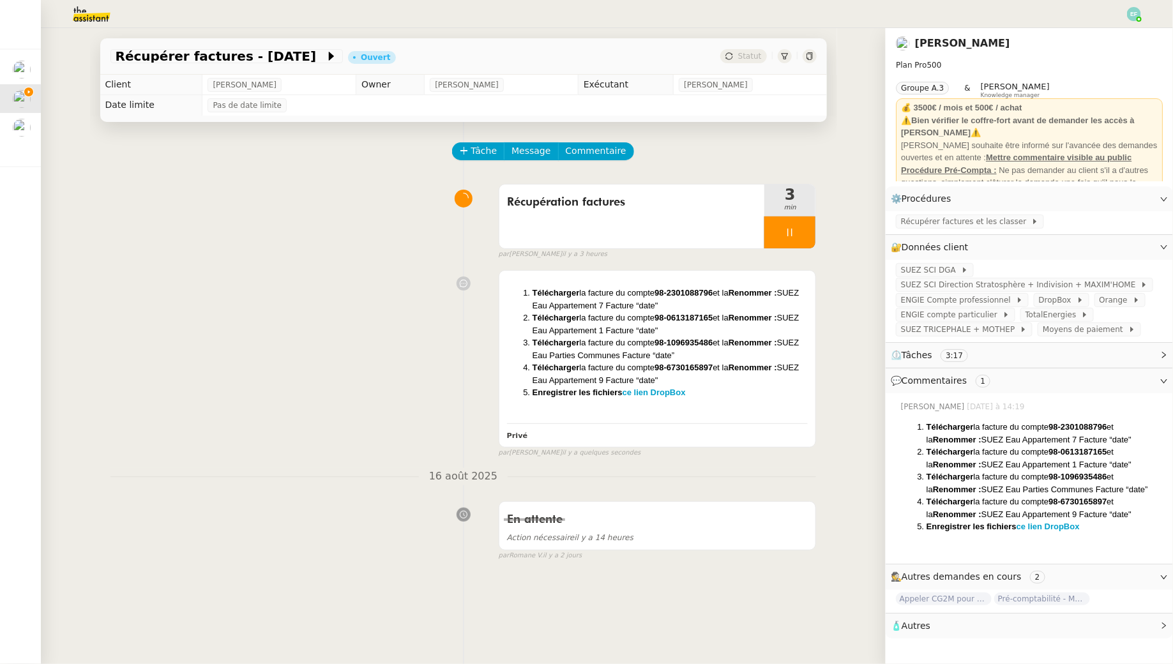
click at [203, 271] on nz-modal-container "SUEZ SCI DGA Url [URL][DOMAIN_NAME] Identifiant [EMAIL_ADDRESS][DOMAIN_NAME] Mo…" at bounding box center [586, 332] width 1173 height 664
click at [992, 223] on span "Récupérer factures et les classer" at bounding box center [966, 221] width 130 height 13
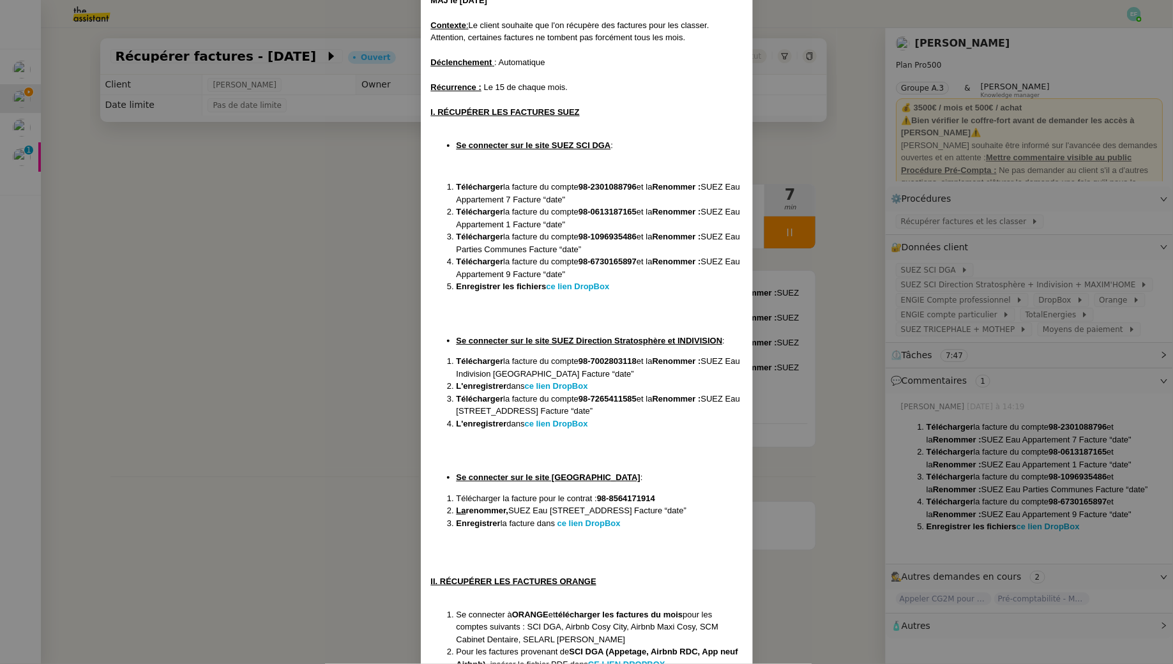
scroll to position [53, 0]
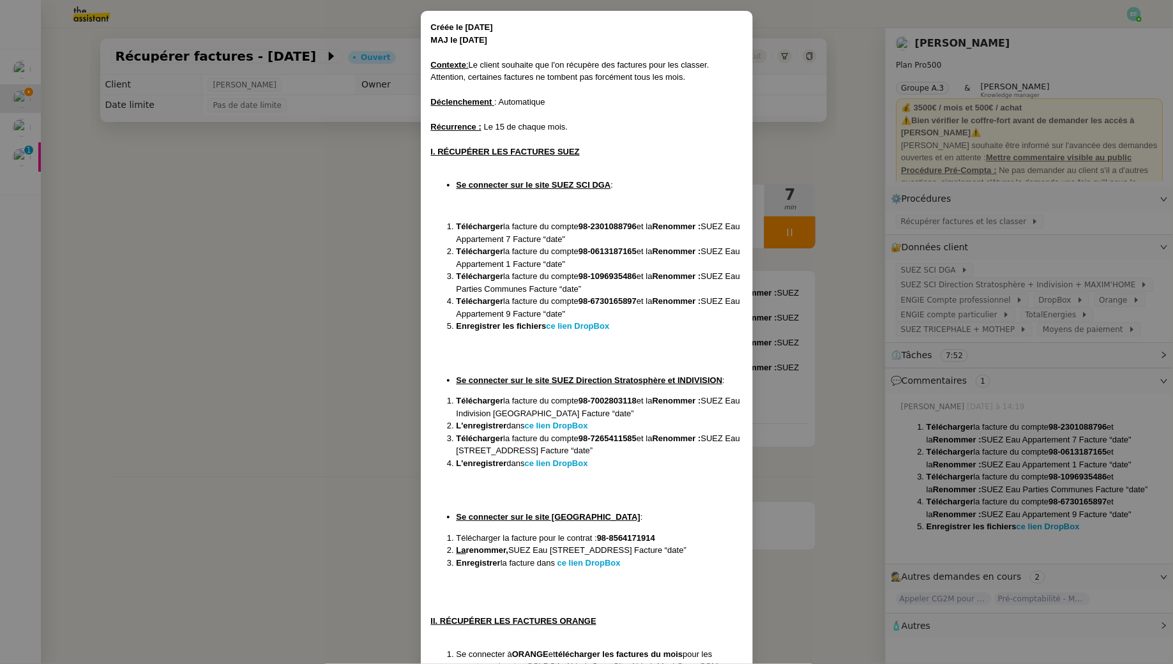
click at [799, 351] on nz-modal-container "Créée le [DATE] MAJ le [DATE] Contexte : Le client souhaite que l'on récupère d…" at bounding box center [586, 332] width 1173 height 664
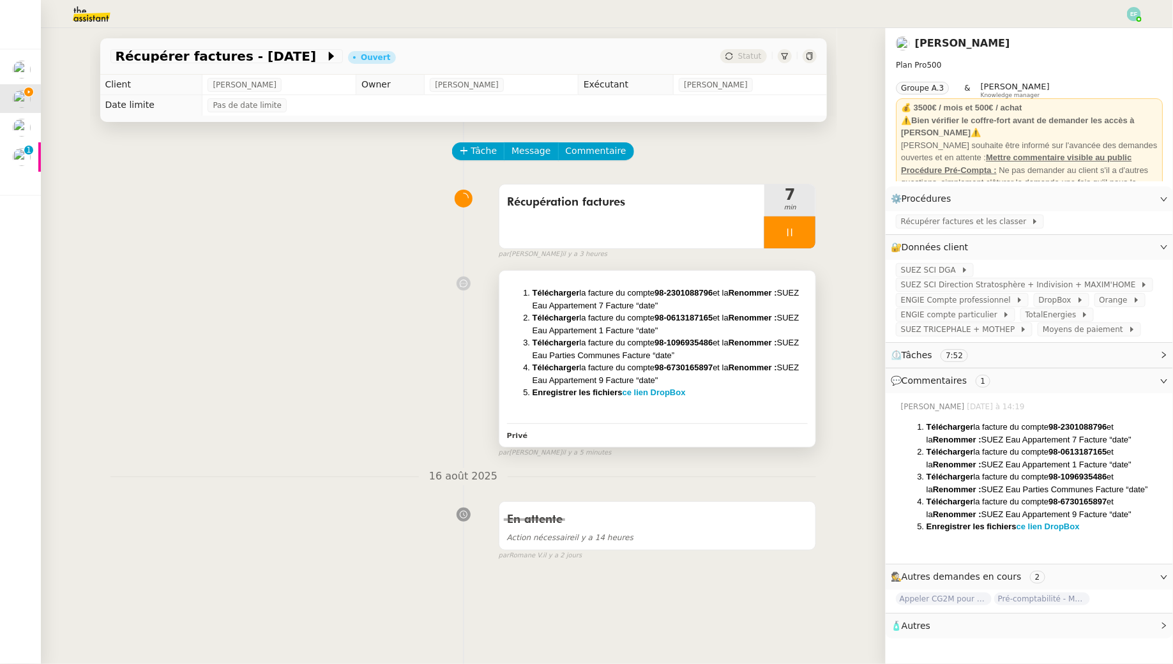
click at [786, 347] on li "Télécharger la facture du compte 98-1096935486 et la Renommer : SUEZ Eau Partie…" at bounding box center [670, 348] width 276 height 25
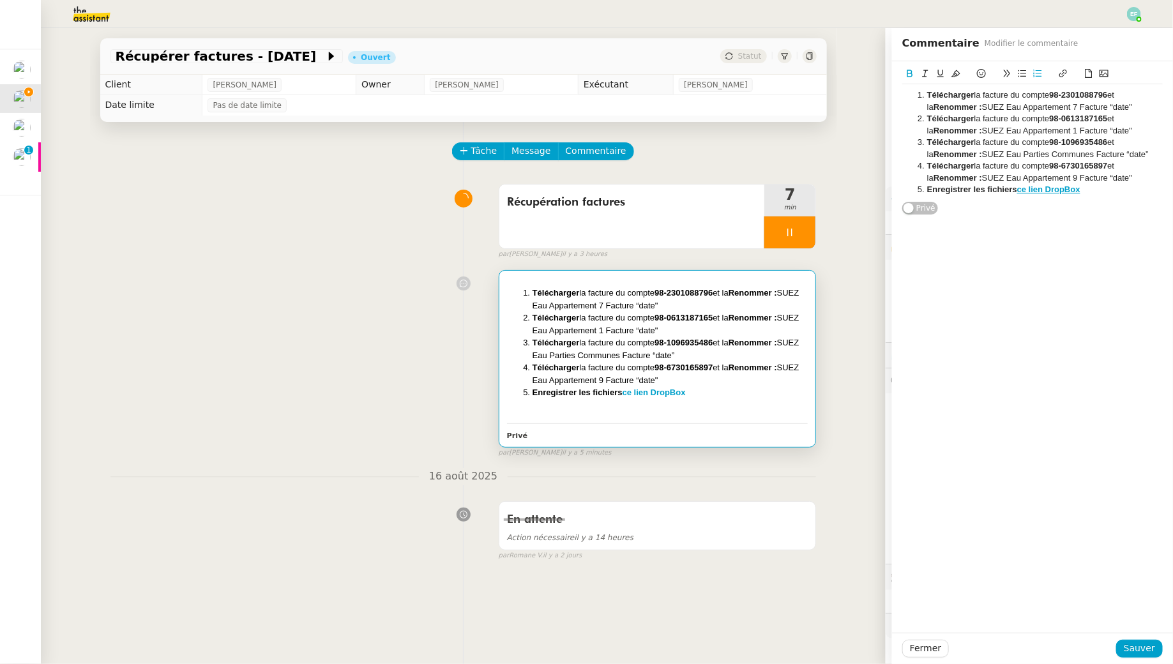
drag, startPoint x: 1104, startPoint y: 193, endPoint x: 903, endPoint y: 77, distance: 231.4
click at [903, 77] on div "Télécharger la facture du compte 98-2301088796 et la Renommer : SUEZ Eau Appart…" at bounding box center [1032, 133] width 260 height 134
click at [956, 70] on icon at bounding box center [955, 73] width 9 height 7
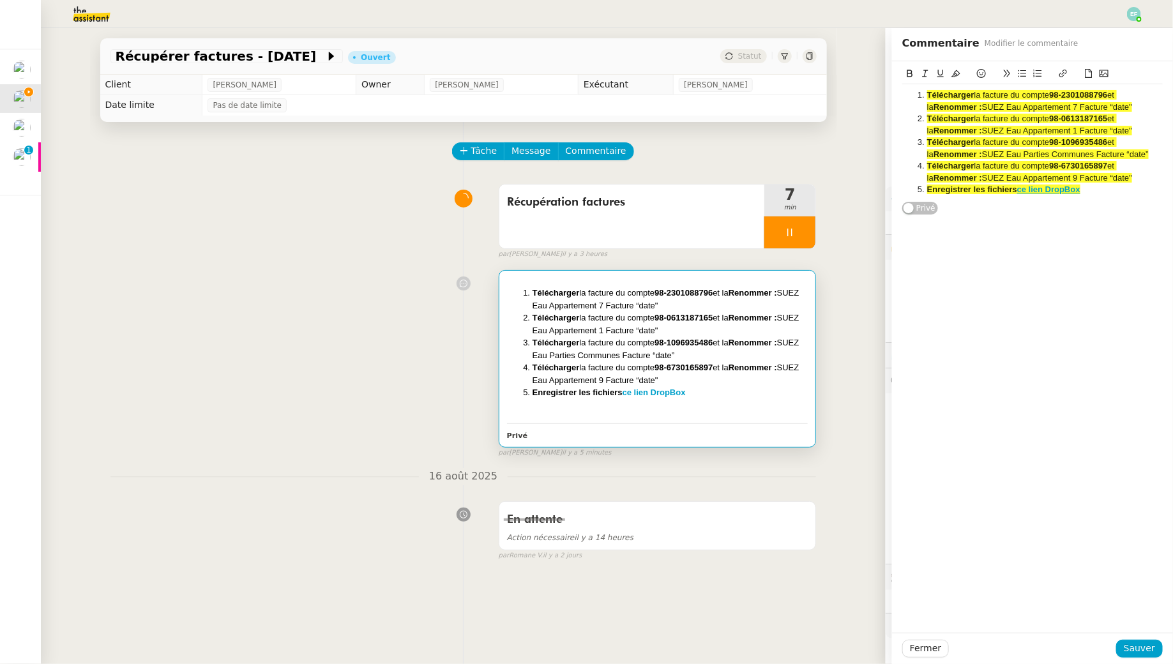
click at [1109, 196] on div "Télécharger la facture du compte 98-2301088796 et la Renommer : SUEZ Eau Appart…" at bounding box center [1032, 142] width 260 height 116
click at [1144, 660] on div "Fermer Sauver" at bounding box center [1032, 648] width 281 height 31
click at [1138, 651] on span "Sauver" at bounding box center [1139, 648] width 31 height 15
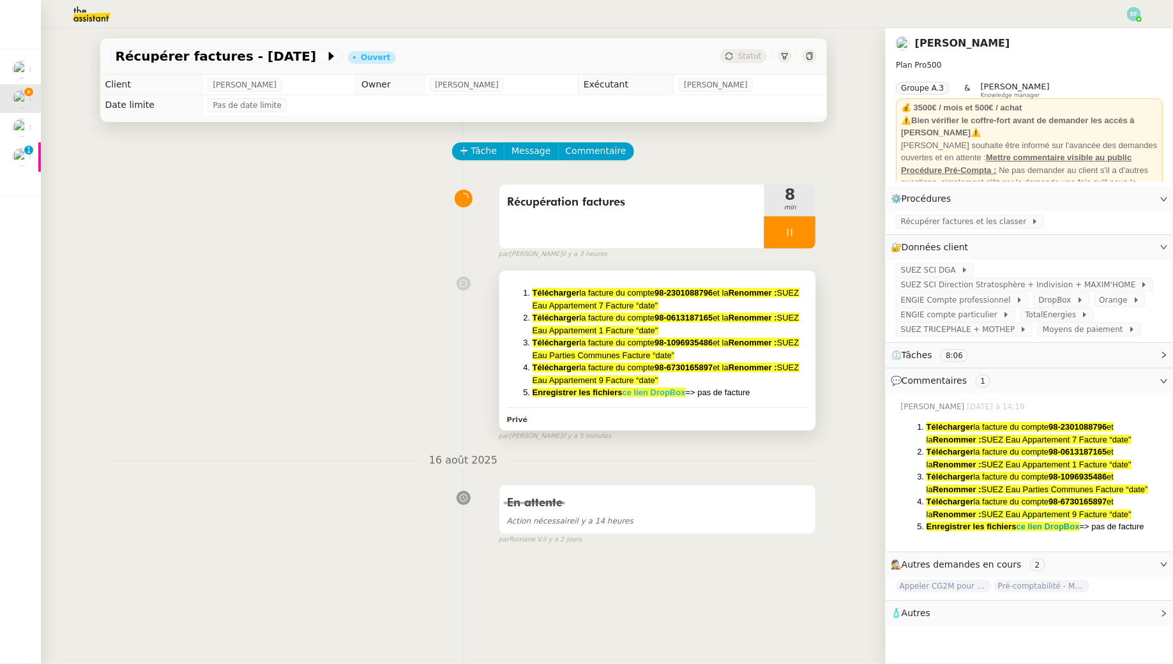
click at [667, 392] on strong "ce lien DropBox" at bounding box center [654, 393] width 63 height 10
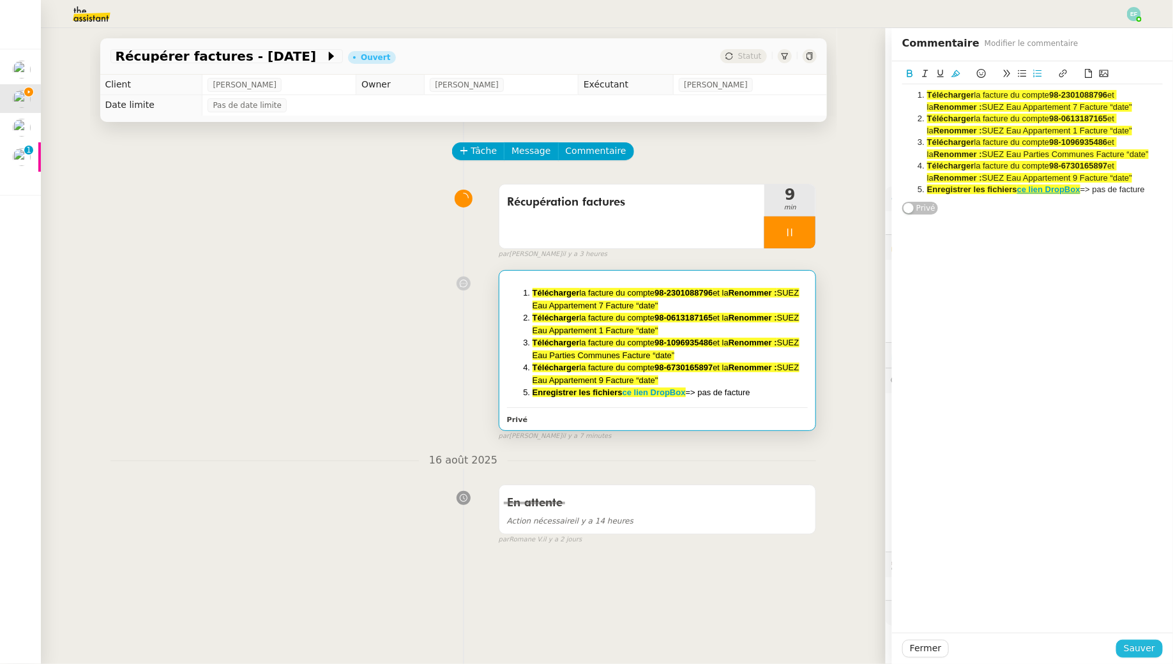
click at [1129, 647] on span "Sauver" at bounding box center [1139, 648] width 31 height 15
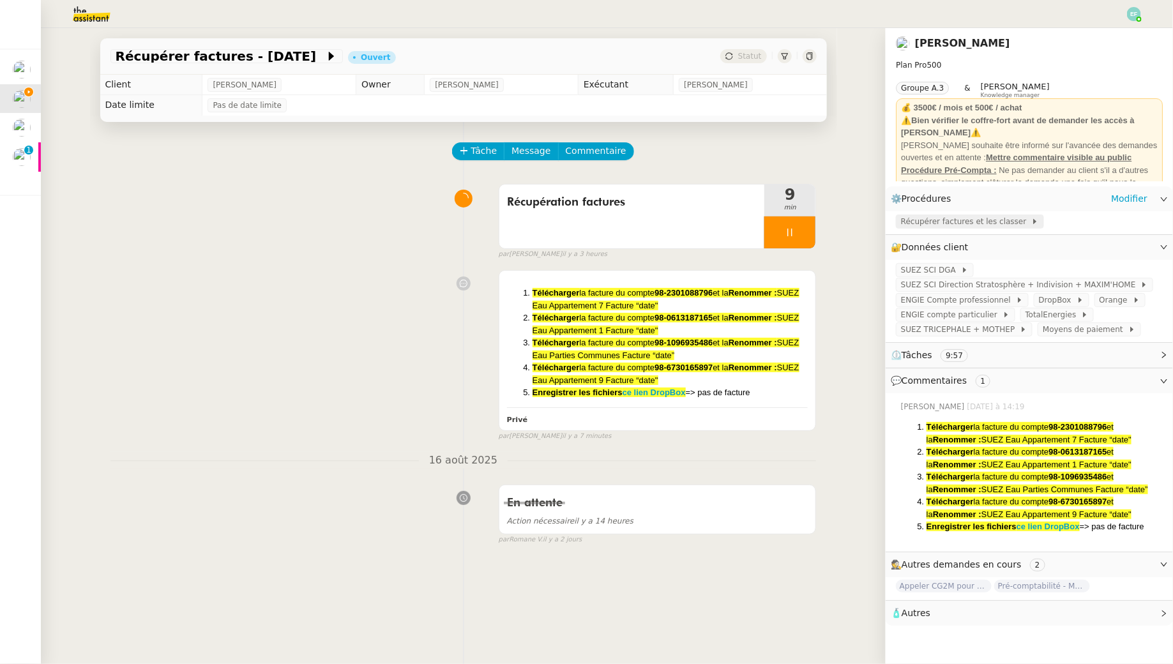
click at [927, 223] on span "Récupérer factures et les classer" at bounding box center [966, 221] width 130 height 13
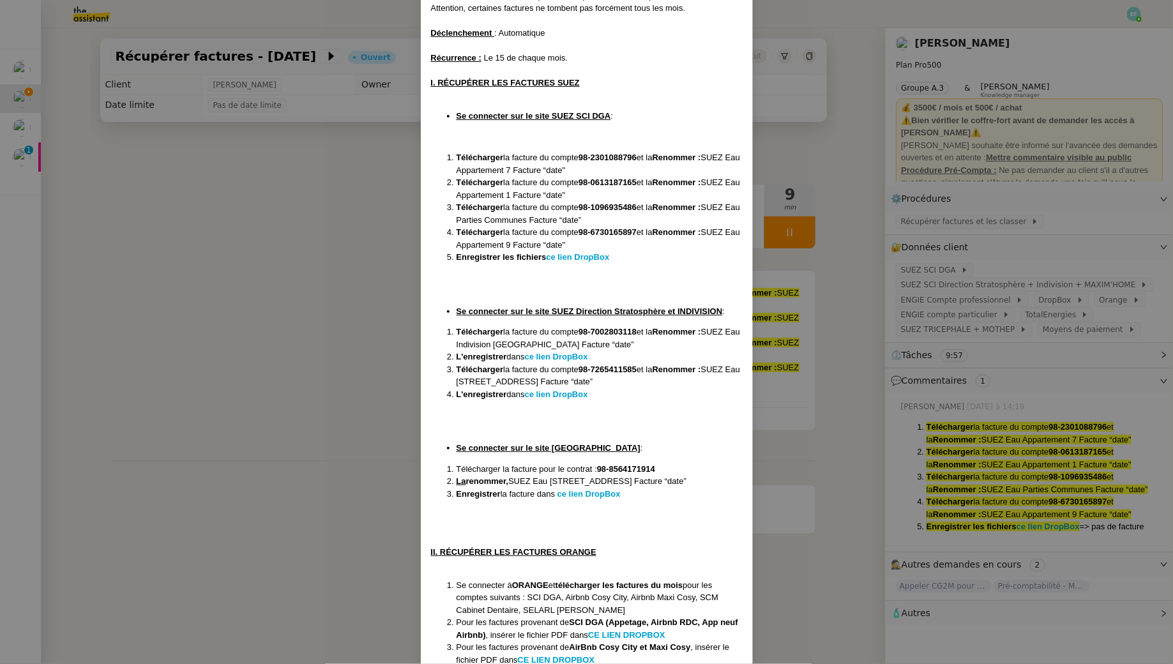
scroll to position [123, 0]
click at [234, 284] on nz-modal-container "Créée le [DATE] MAJ le [DATE] Contexte : Le client souhaite que l'on récupère d…" at bounding box center [586, 332] width 1173 height 664
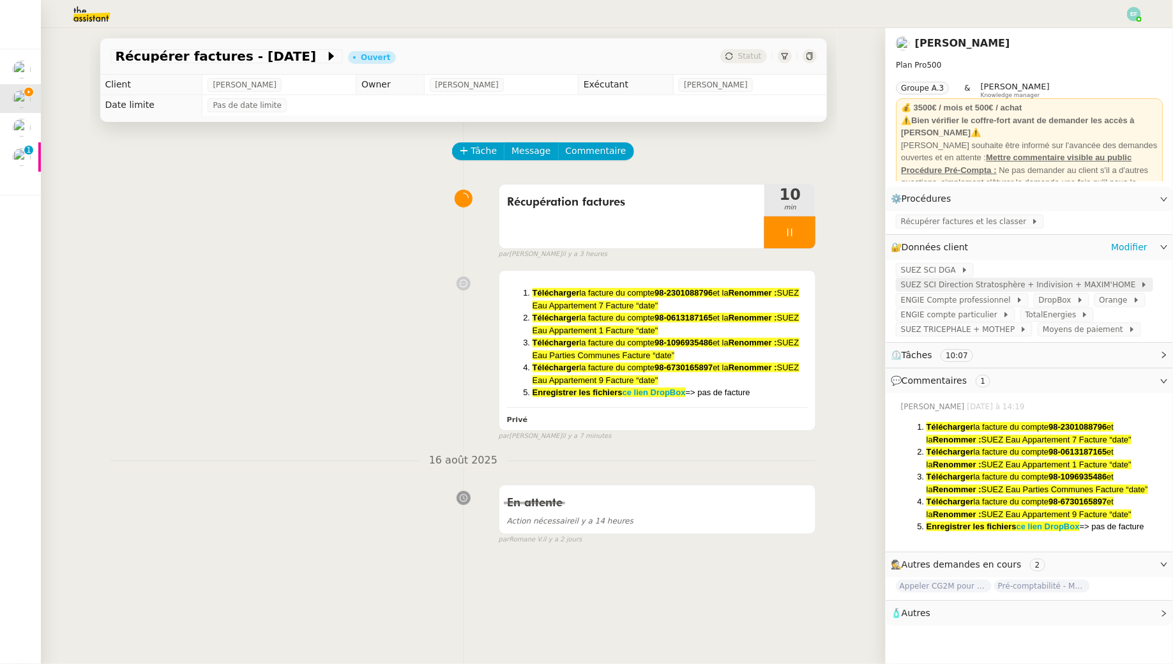
click at [968, 283] on span "SUEZ SCI Direction Stratosphère + Indivision + MAXIM'HOME" at bounding box center [1020, 284] width 239 height 13
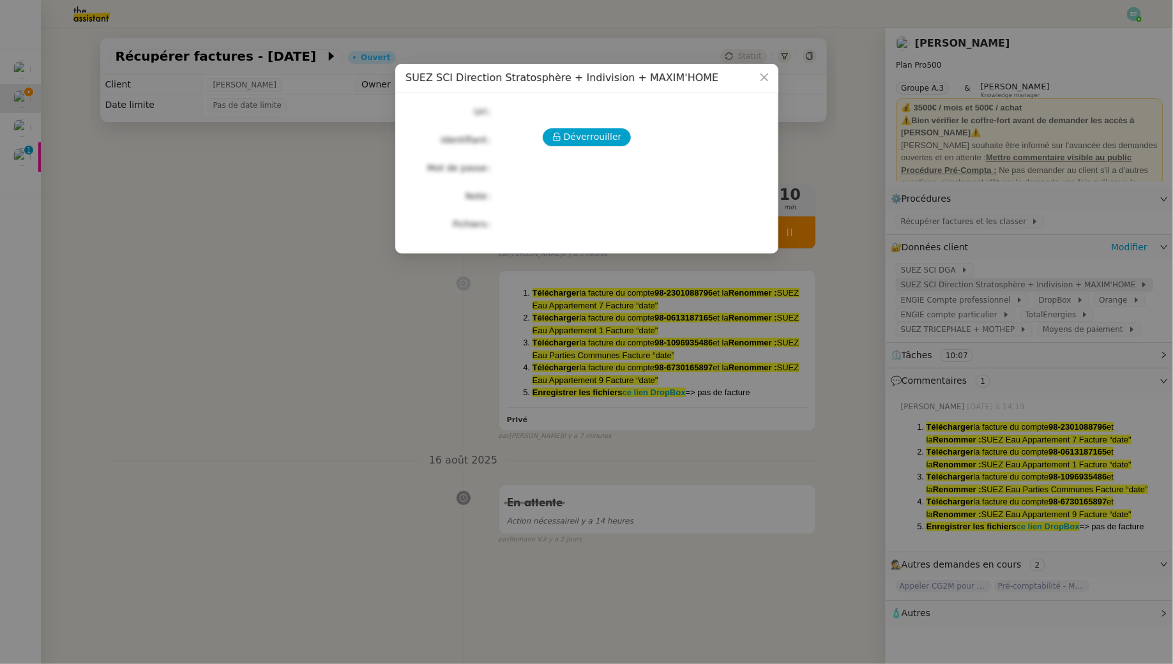
click at [968, 283] on nz-modal-container "SUEZ SCI Direction Stratosphère + Indivision + MAXIM'HOME Déverrouiller Url Ide…" at bounding box center [586, 332] width 1173 height 664
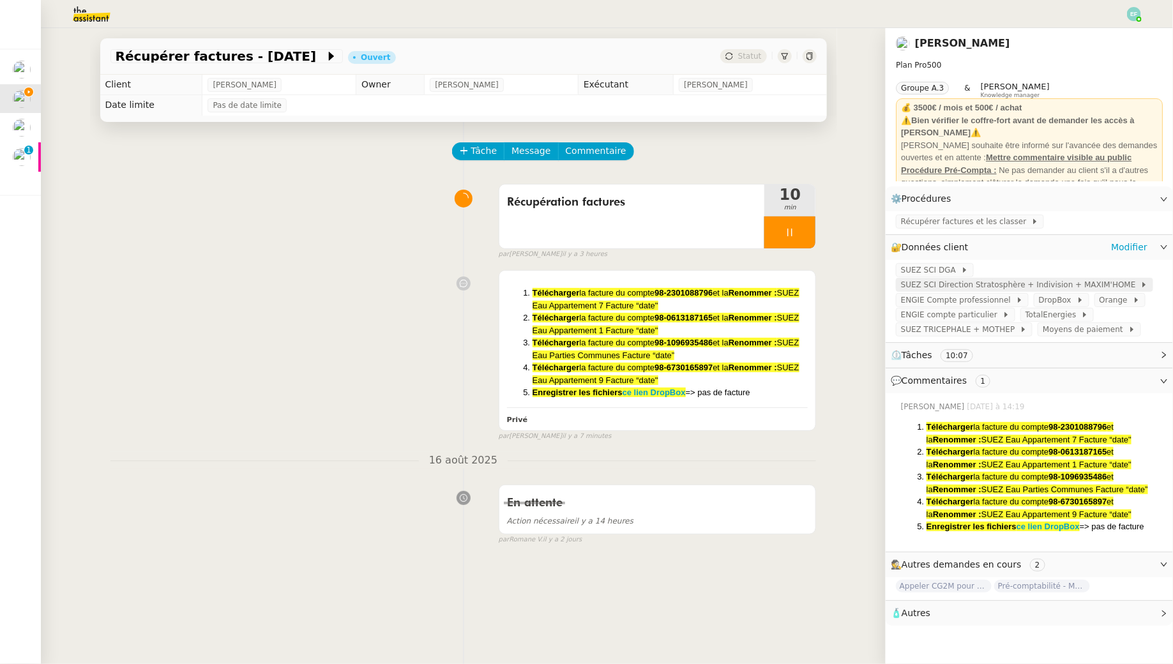
click at [971, 285] on span "SUEZ SCI Direction Stratosphère + Indivision + MAXIM'HOME" at bounding box center [1020, 284] width 239 height 13
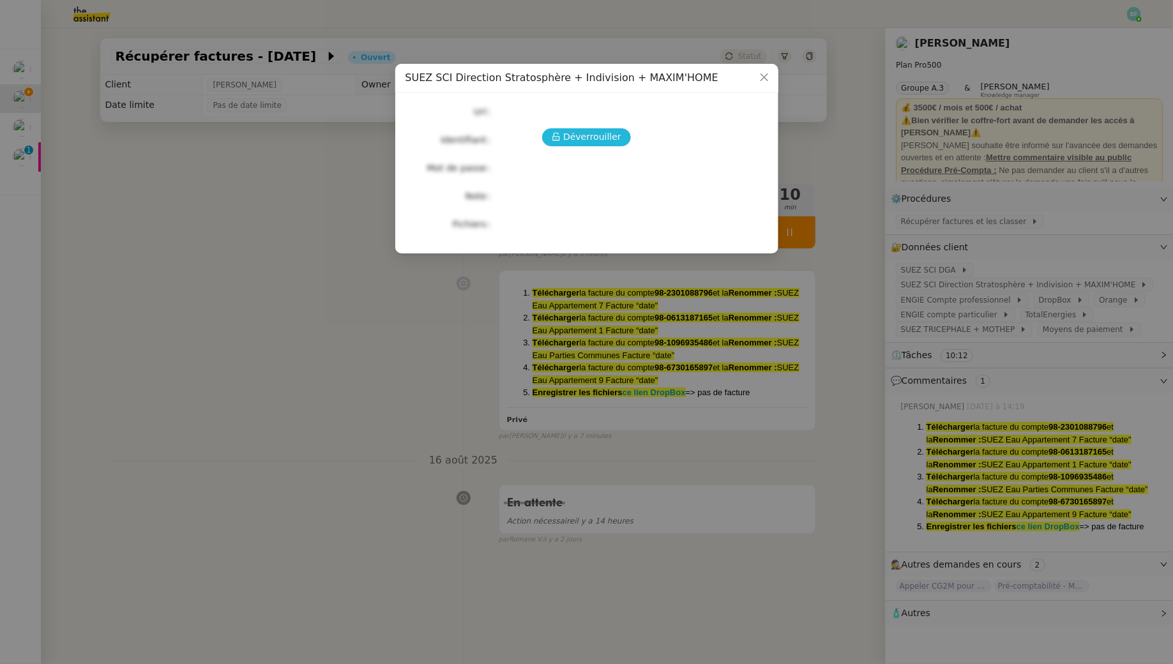
click at [567, 137] on span "Déverrouiller" at bounding box center [592, 137] width 58 height 15
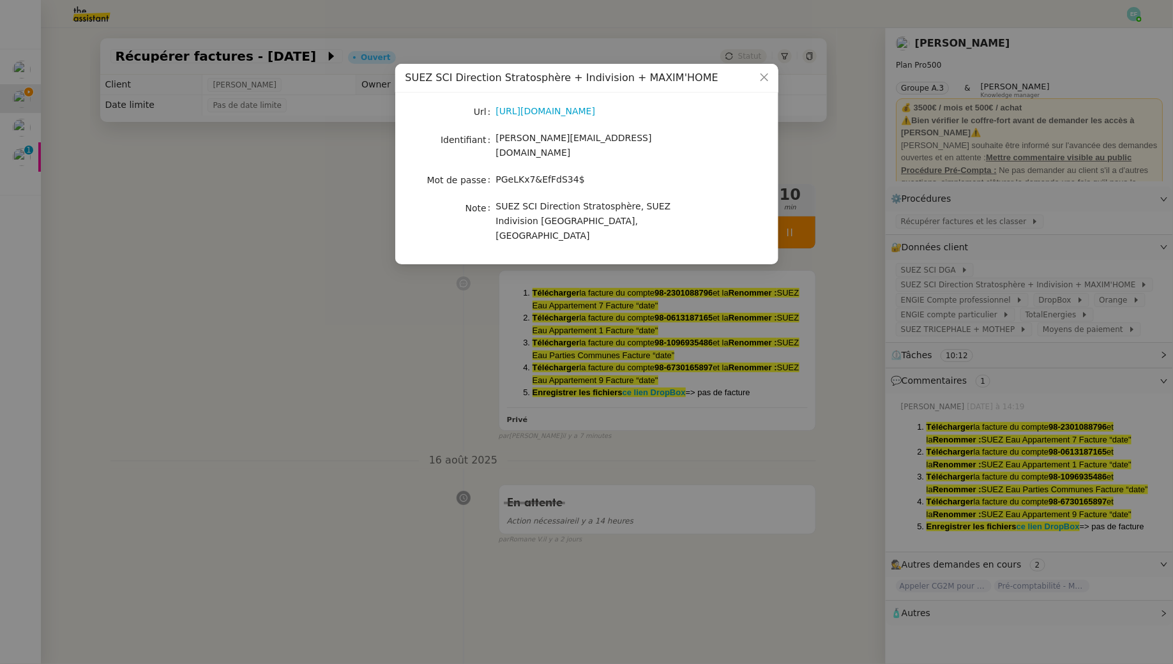
click at [563, 144] on span "[PERSON_NAME][EMAIL_ADDRESS][DOMAIN_NAME]" at bounding box center [574, 145] width 156 height 25
copy span "[PERSON_NAME][EMAIL_ADDRESS][DOMAIN_NAME]"
click at [259, 349] on nz-modal-container "SUEZ SCI Direction Stratosphère + Indivision + MAXIM'HOME Url [URL][DOMAIN_NAME…" at bounding box center [586, 332] width 1173 height 664
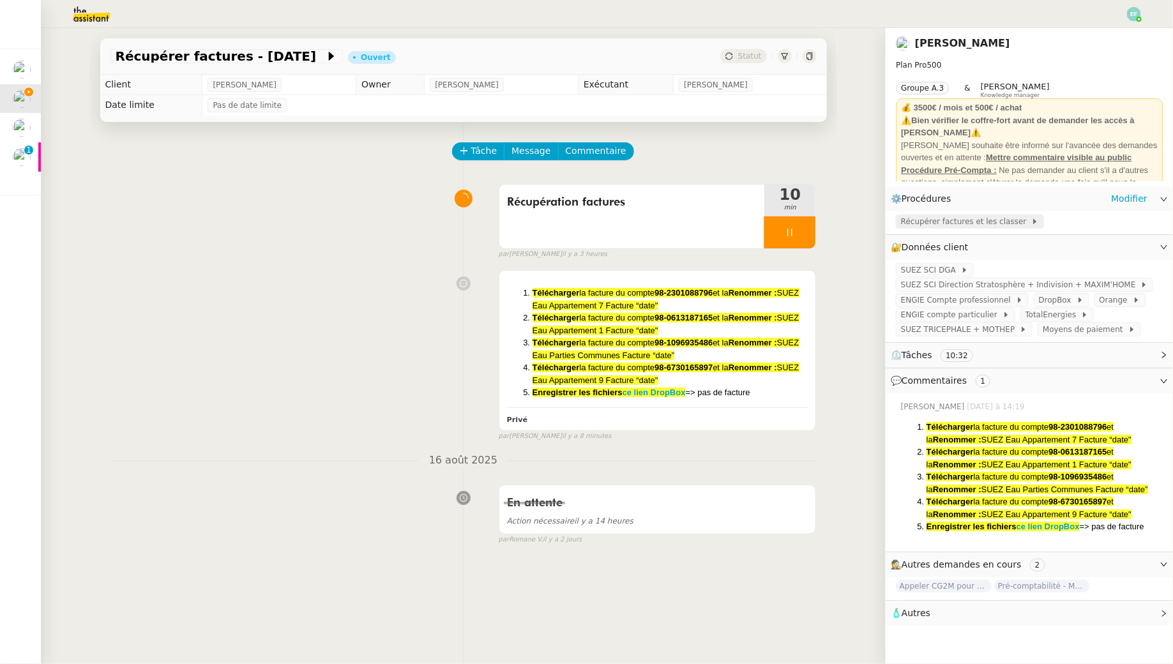
click at [941, 225] on span "Récupérer factures et les classer" at bounding box center [966, 221] width 130 height 13
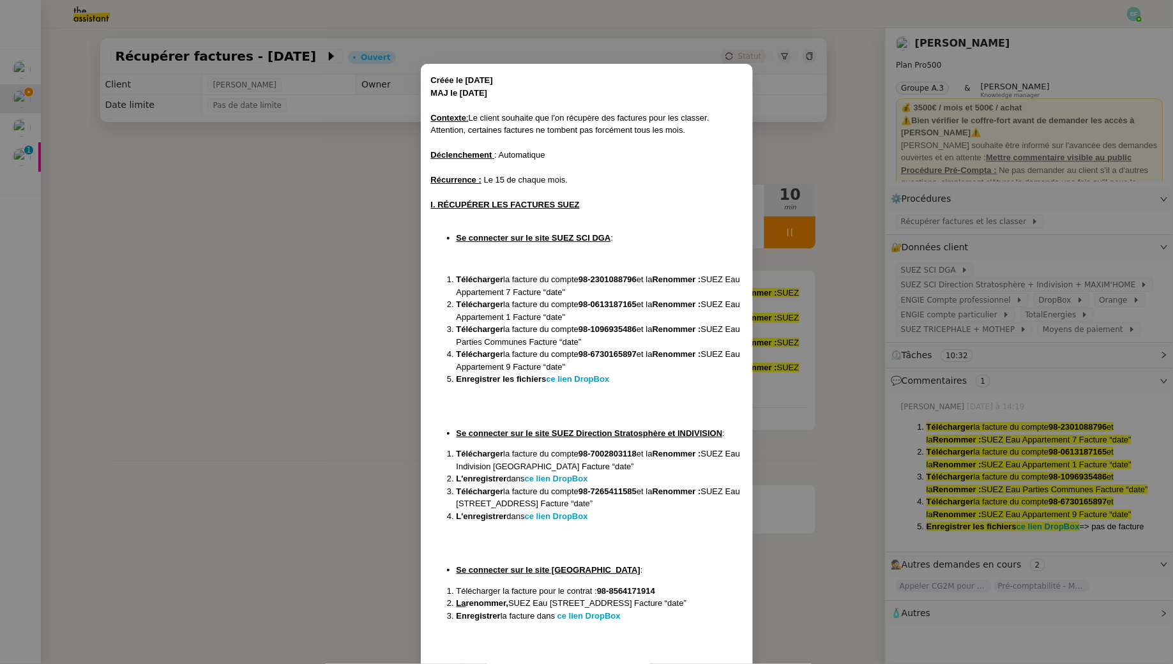
scroll to position [113, 0]
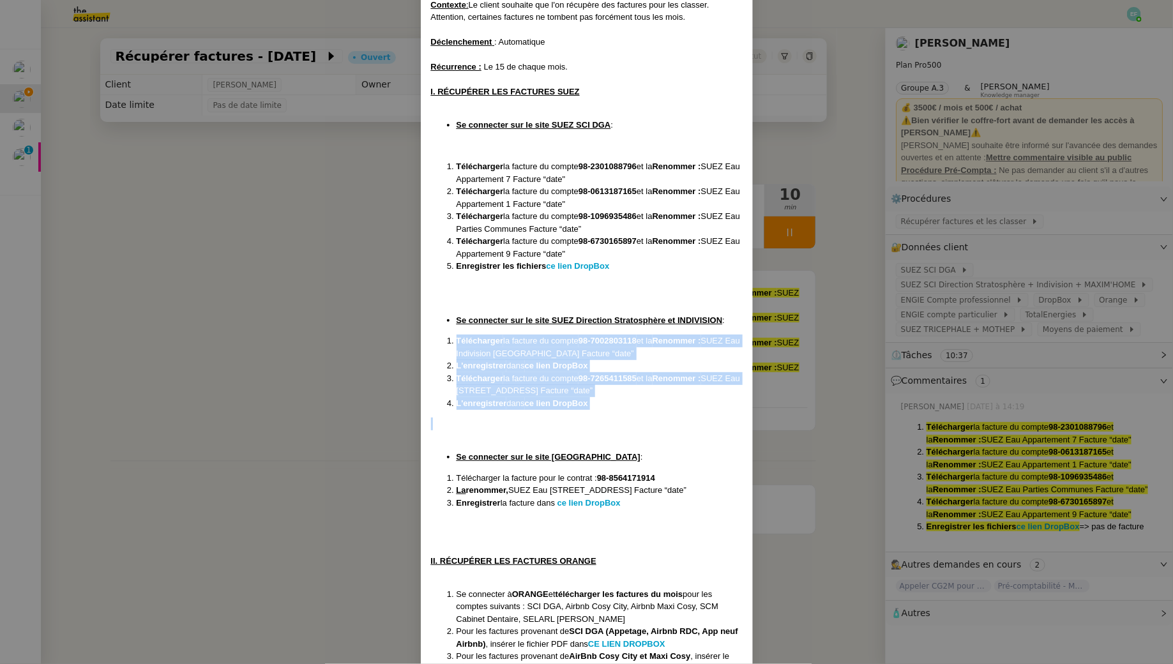
drag, startPoint x: 440, startPoint y: 336, endPoint x: 616, endPoint y: 423, distance: 196.4
copy ol "Télécharger la facture du compte 98-7002803118 et la Renommer : SUEZ Eau Indivi…"
click at [142, 377] on nz-modal-container "Créée le [DATE] MAJ le [DATE] Contexte : Le client souhaite que l'on récupère d…" at bounding box center [586, 332] width 1173 height 664
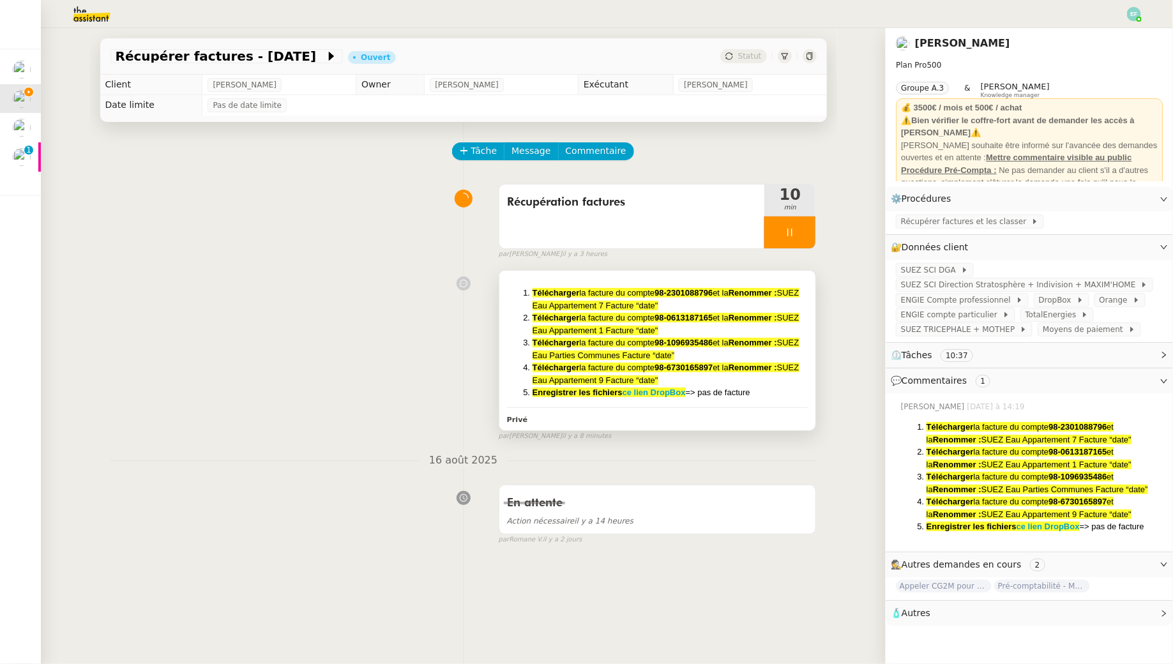
click at [787, 361] on li "Télécharger la facture du compte 98-6730165897 et la Renommer : SUEZ Eau Appart…" at bounding box center [670, 373] width 276 height 25
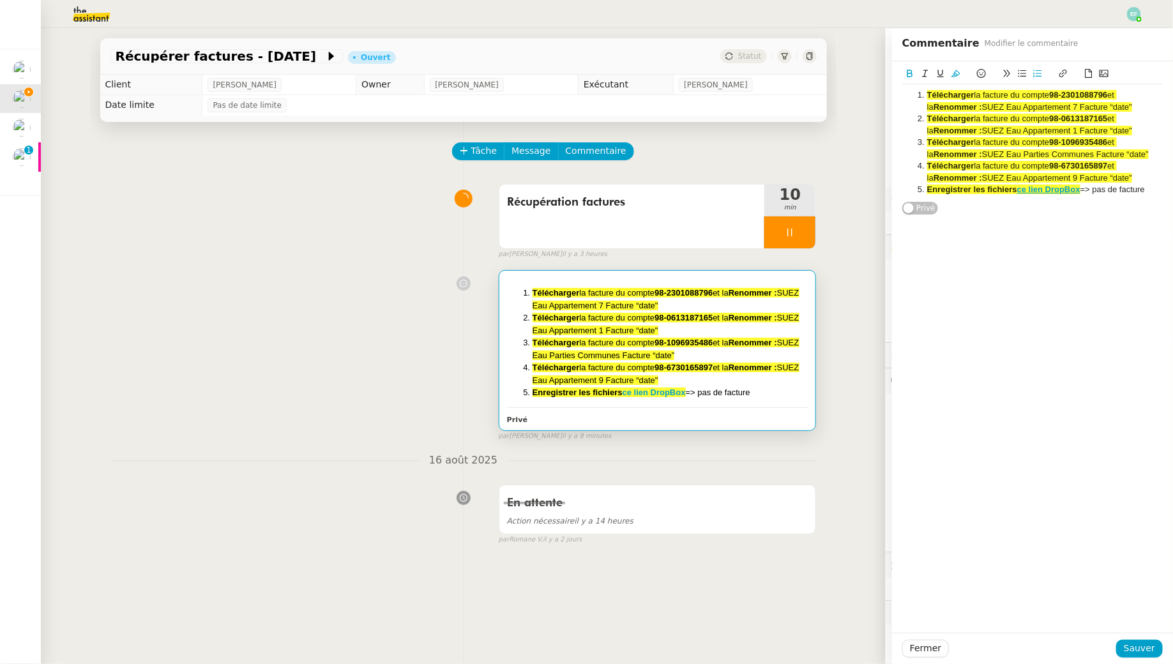
click at [1145, 191] on li "Enregistrer les fichiers ce lien DropBox => pas de facture" at bounding box center [1039, 189] width 248 height 11
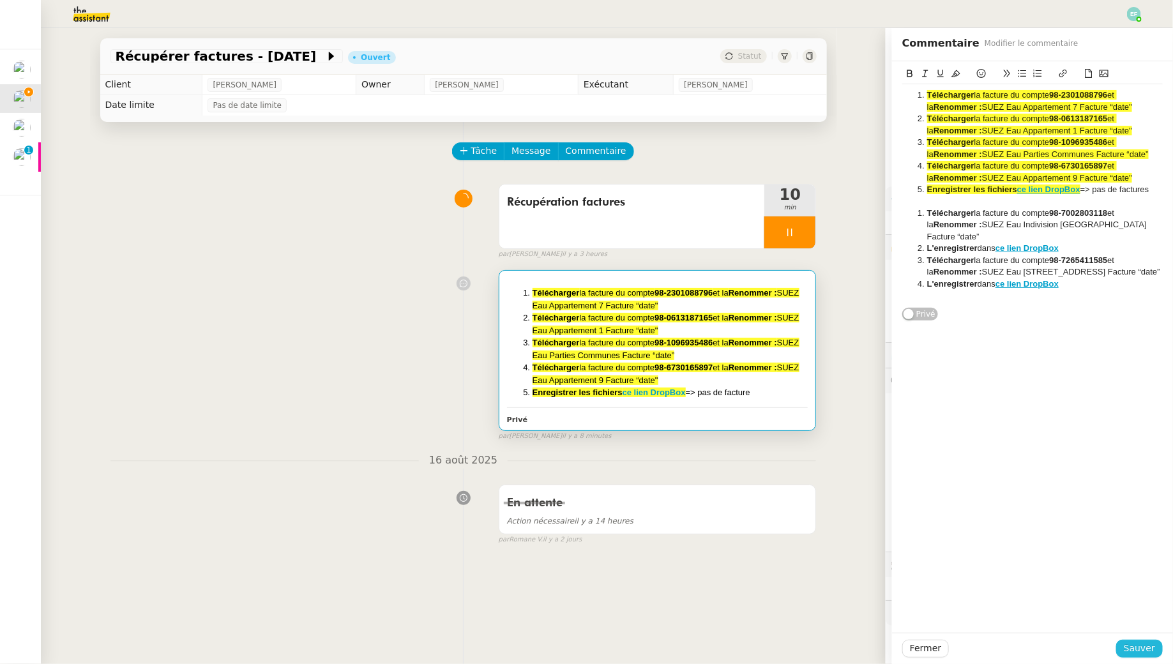
click at [1140, 645] on span "Sauver" at bounding box center [1139, 648] width 31 height 15
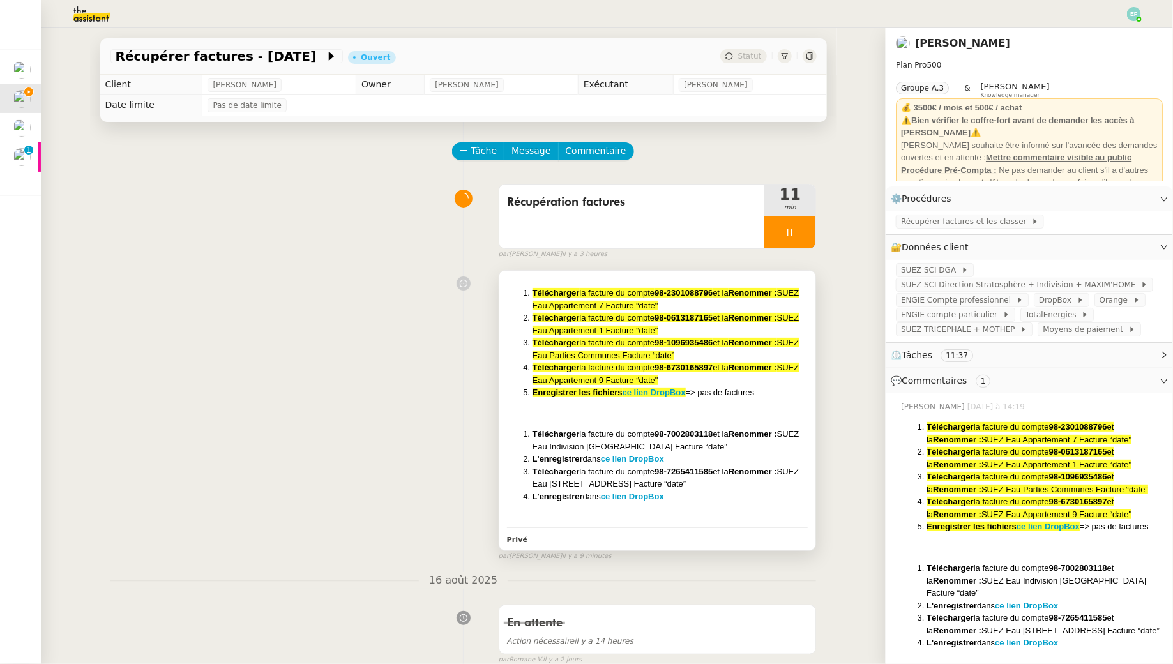
click at [737, 463] on li "L'enregistrer dans ce lien DropBox" at bounding box center [670, 459] width 276 height 13
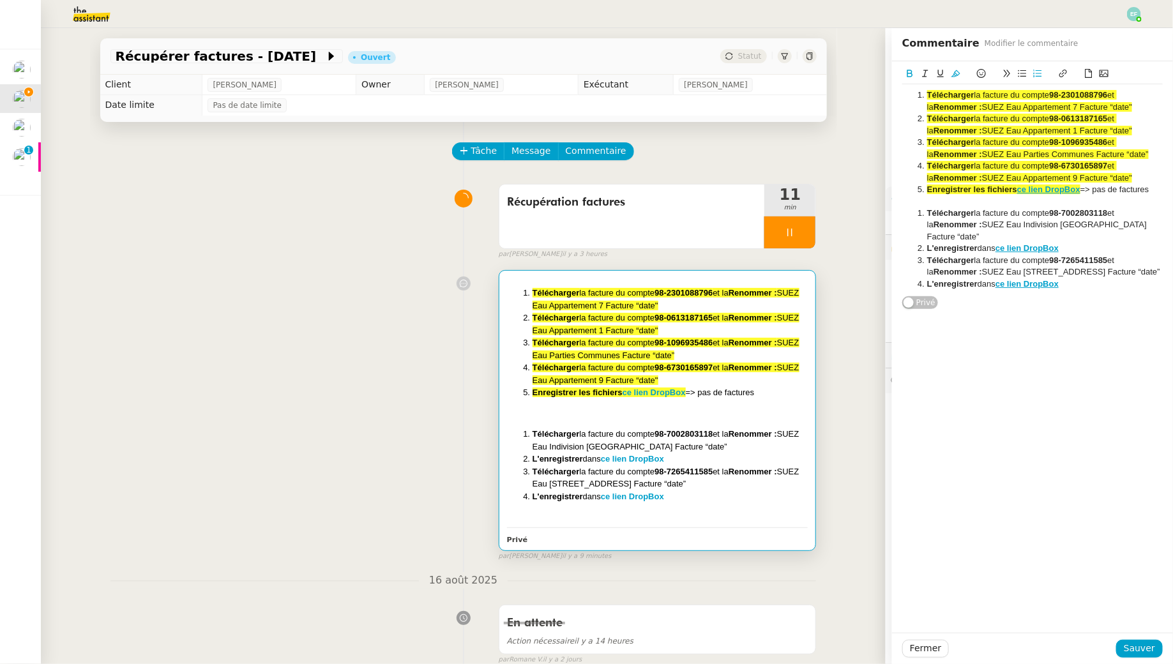
click at [1089, 283] on li "L'enregistrer dans ce lien DropBox" at bounding box center [1039, 283] width 248 height 11
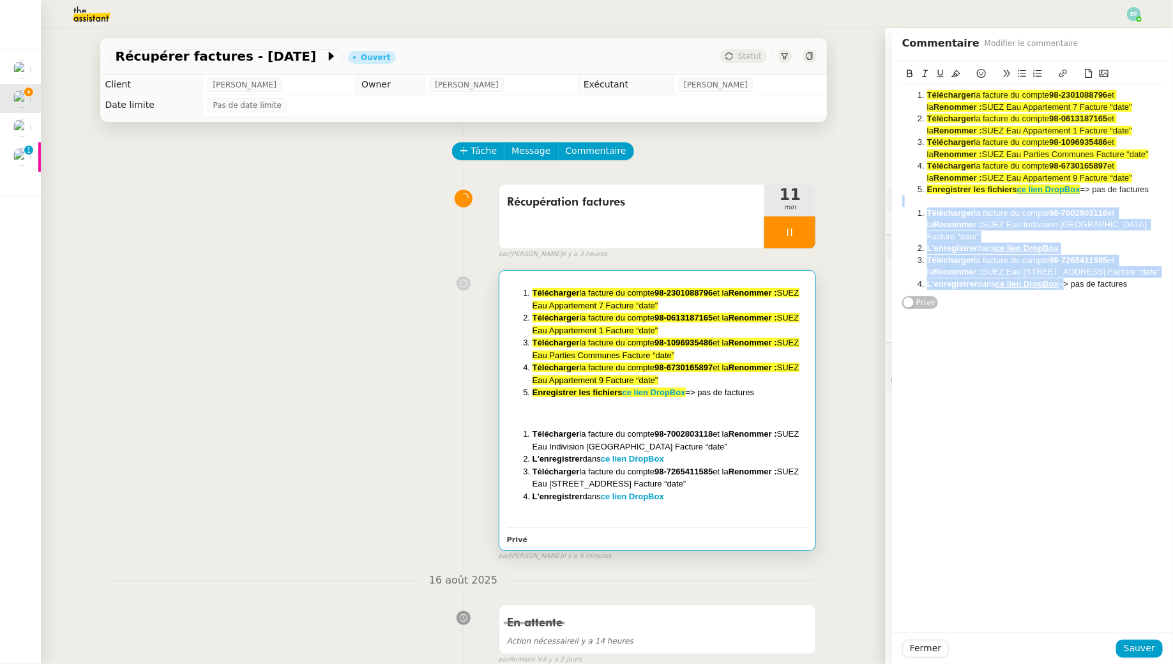
drag, startPoint x: 1065, startPoint y: 280, endPoint x: 912, endPoint y: 196, distance: 174.9
click at [912, 196] on div "Télécharger la facture du compte 98-2301088796 et la Renommer : SUEZ Eau Appart…" at bounding box center [1032, 189] width 260 height 211
click at [959, 73] on icon at bounding box center [955, 73] width 9 height 7
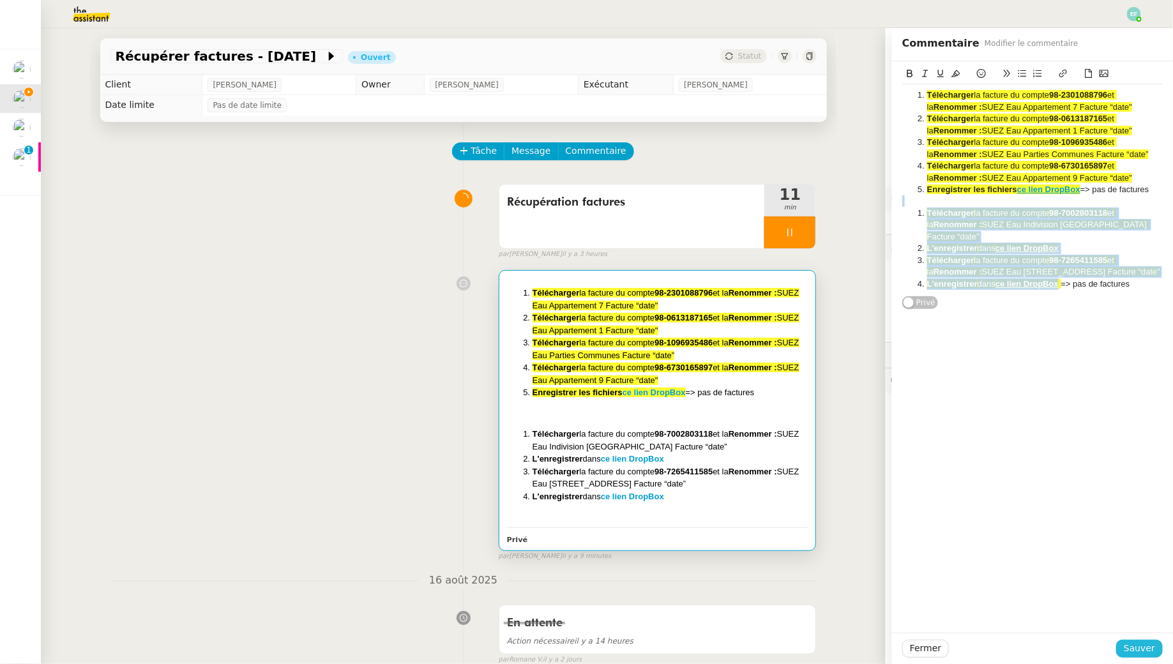
click at [1158, 644] on button "Sauver" at bounding box center [1139, 649] width 47 height 18
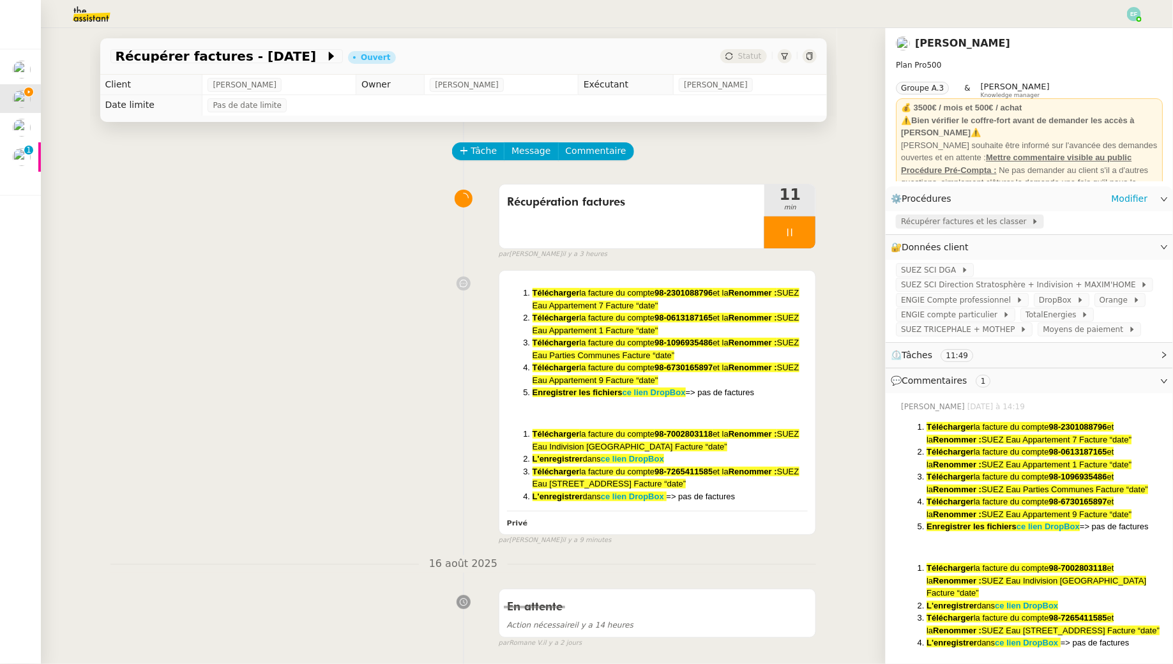
click at [933, 225] on span "Récupérer factures et les classer" at bounding box center [966, 221] width 130 height 13
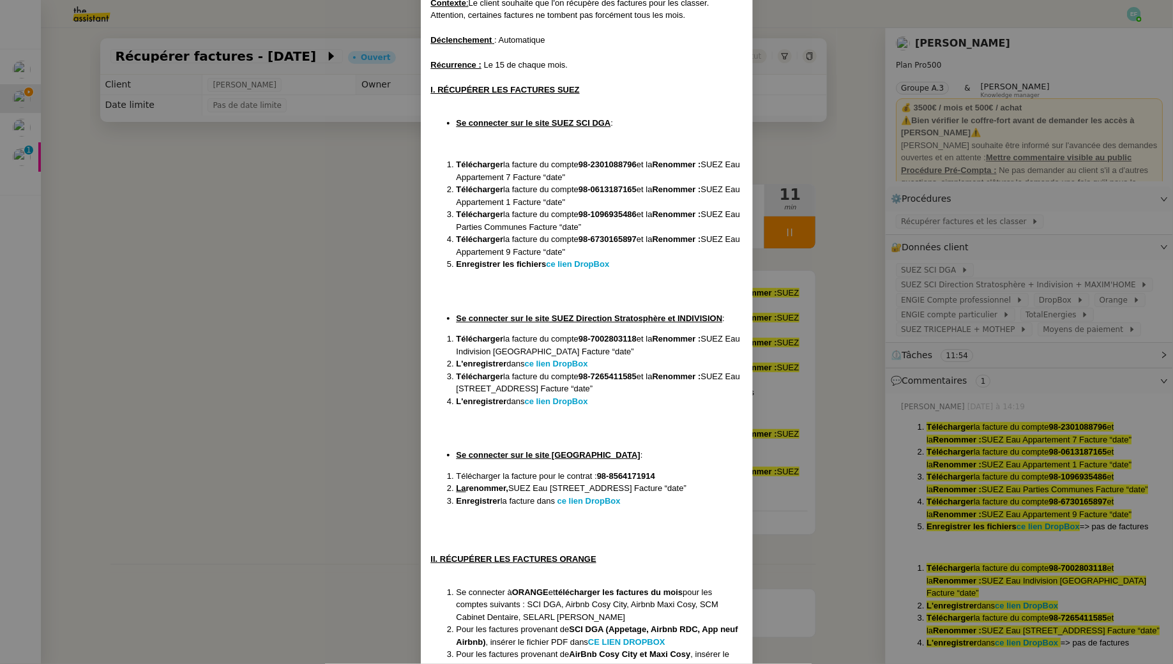
scroll to position [151, 0]
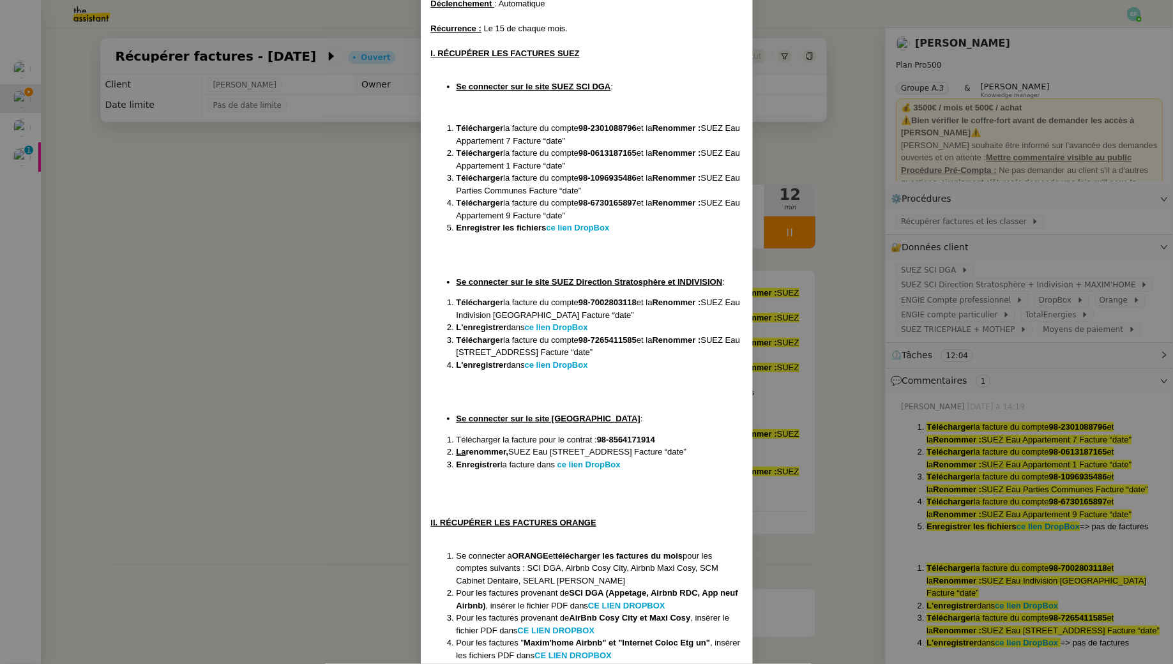
click at [307, 409] on nz-modal-container "Créée le [DATE] MAJ le [DATE] Contexte : Le client souhaite que l'on récupère d…" at bounding box center [586, 332] width 1173 height 664
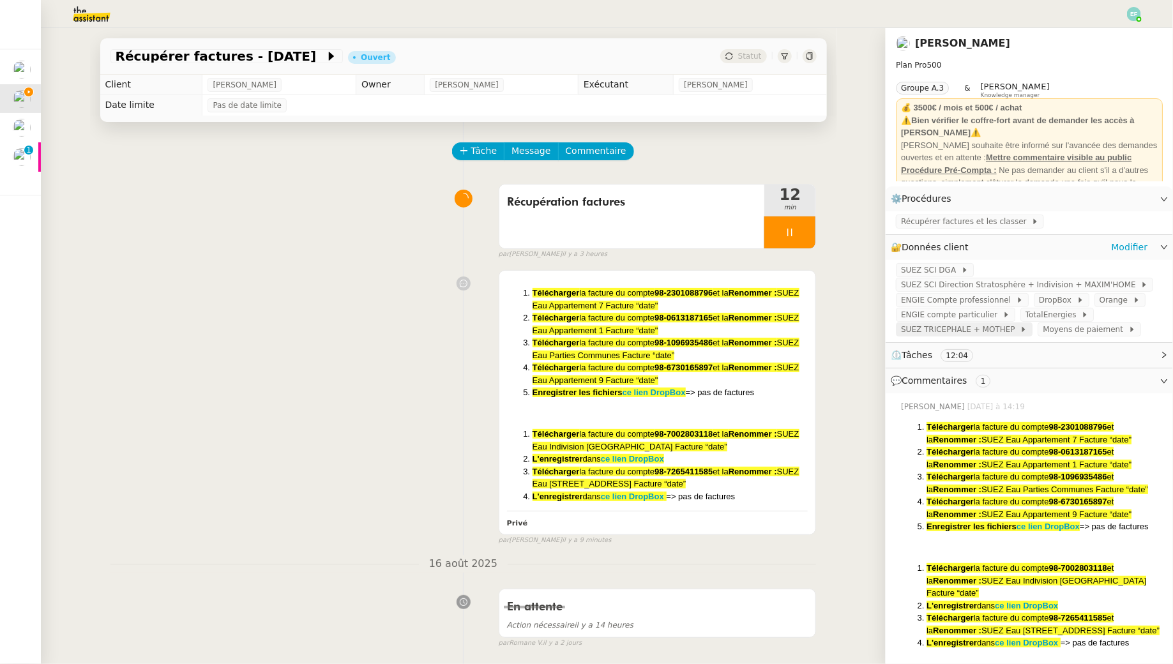
click at [1005, 332] on span "SUEZ TRICEPHALE + MOTHEP" at bounding box center [960, 329] width 119 height 13
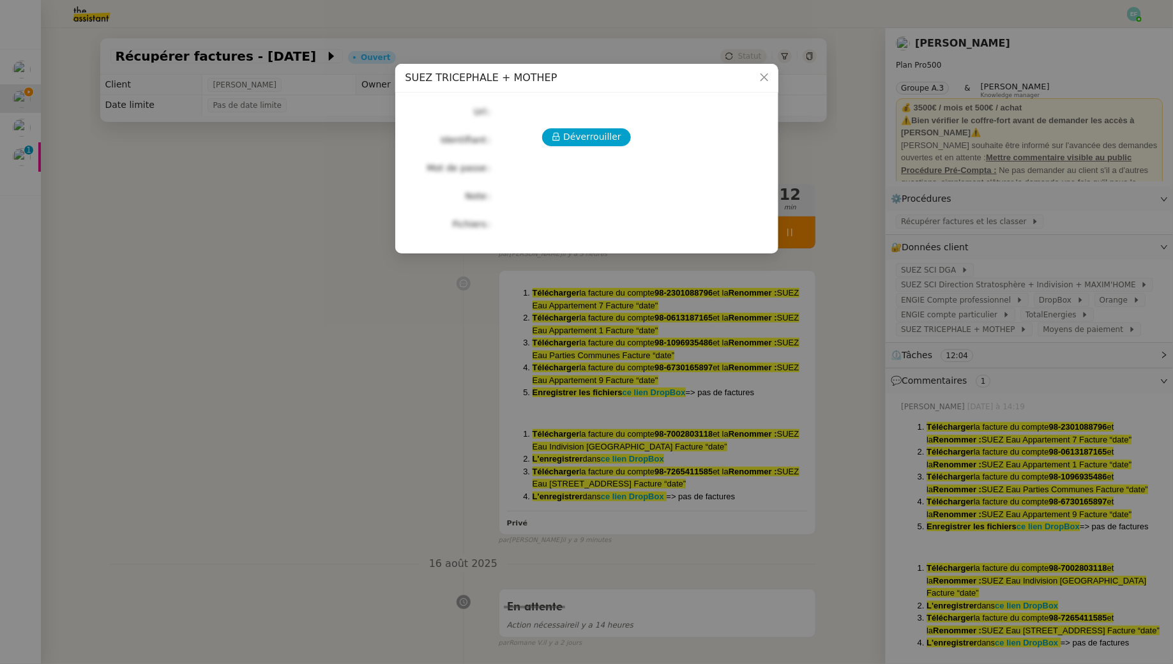
click at [594, 126] on div "Déverrouiller Url Identifiant Mot de passe Note Fichiers Upload" at bounding box center [586, 168] width 363 height 130
click at [594, 139] on span "Déverrouiller" at bounding box center [592, 137] width 58 height 15
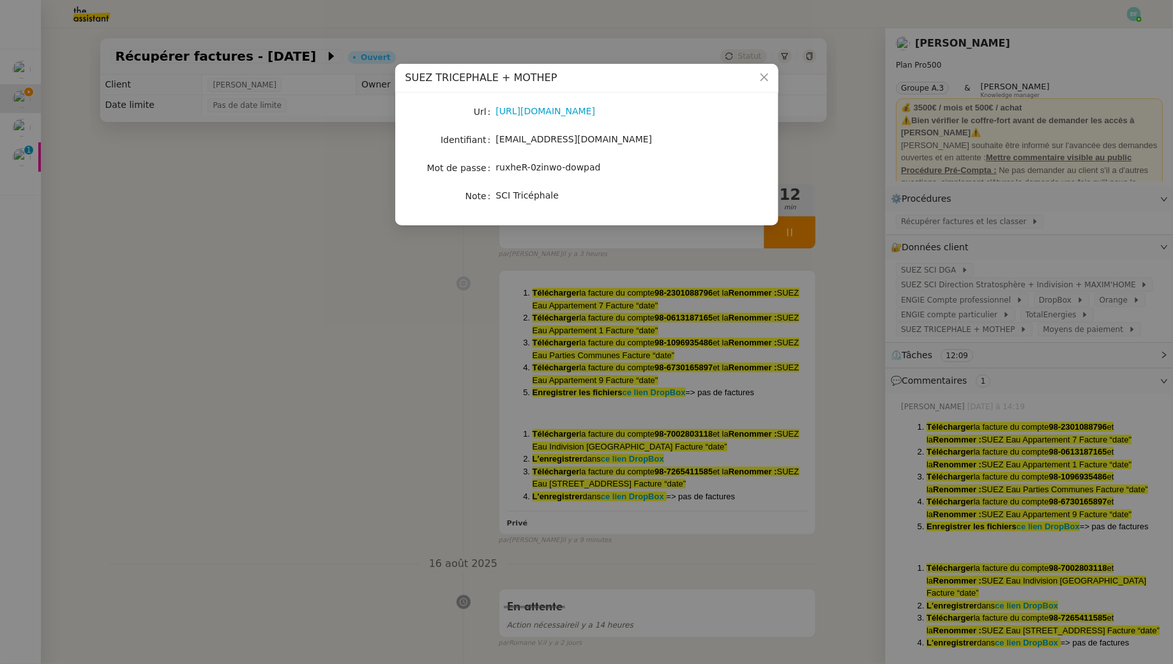
click at [586, 142] on span "[EMAIL_ADDRESS][DOMAIN_NAME]" at bounding box center [574, 139] width 156 height 10
copy span "[EMAIL_ADDRESS][DOMAIN_NAME]"
click at [335, 349] on nz-modal-container "SUEZ TRICEPHALE + MOTHEP Url [URL][DOMAIN_NAME] Identifiant [EMAIL_ADDRESS][DOM…" at bounding box center [586, 332] width 1173 height 664
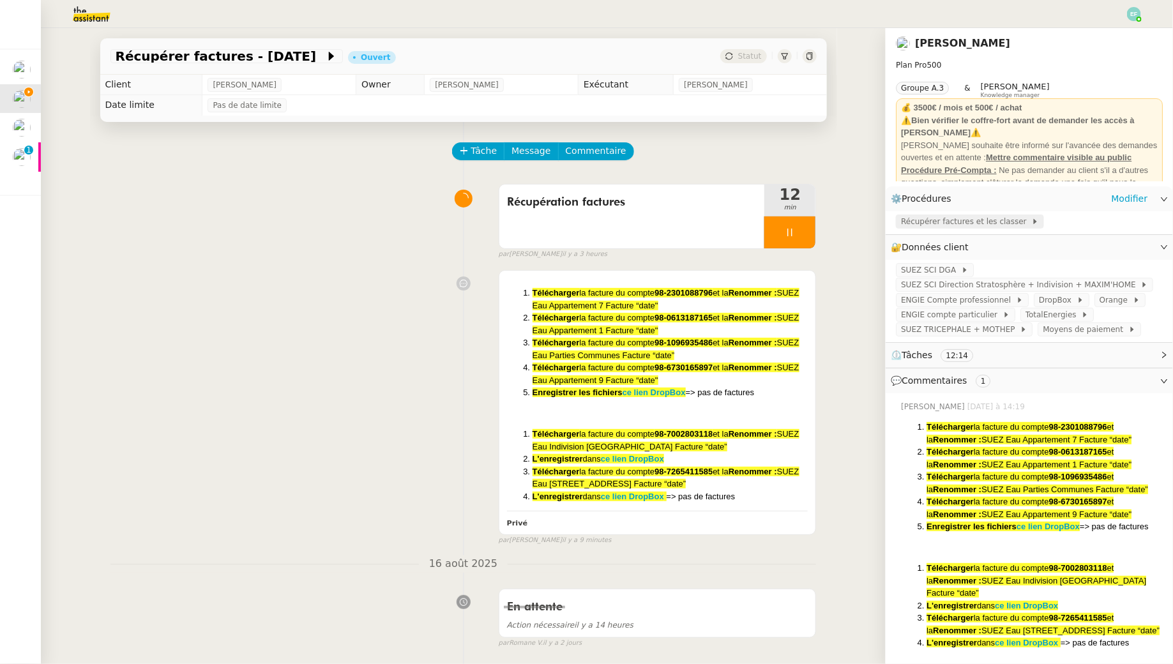
click at [916, 222] on span "Récupérer factures et les classer" at bounding box center [966, 221] width 130 height 13
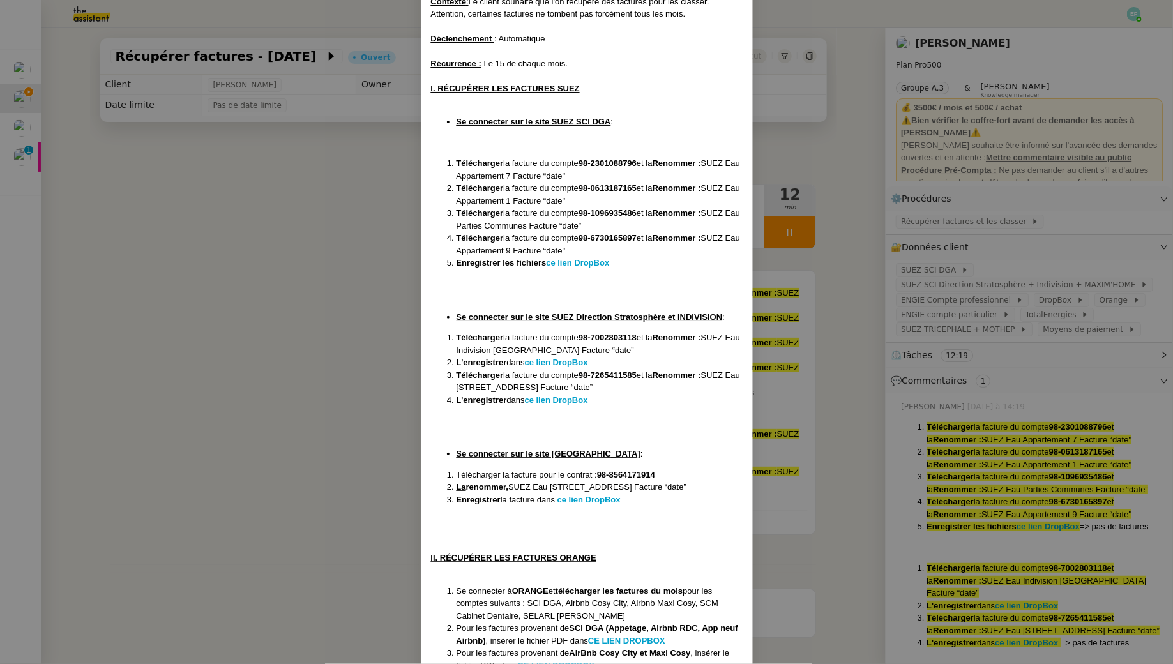
scroll to position [121, 0]
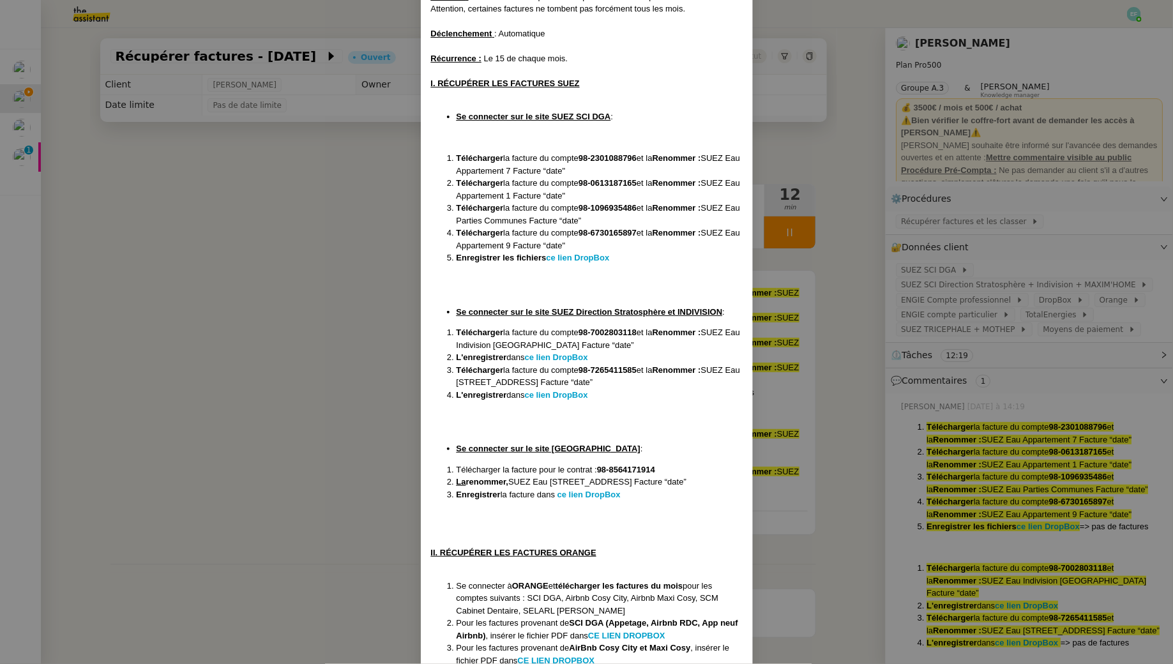
drag, startPoint x: 649, startPoint y: 497, endPoint x: 453, endPoint y: 460, distance: 199.4
copy ol "Télécharger la facture pour le contrat : 98-8564171914 La renommer, SUEZ Eau [S…"
click at [263, 413] on nz-modal-container "Créée le [DATE] MAJ le [DATE] Contexte : Le client souhaite que l'on récupère d…" at bounding box center [586, 332] width 1173 height 664
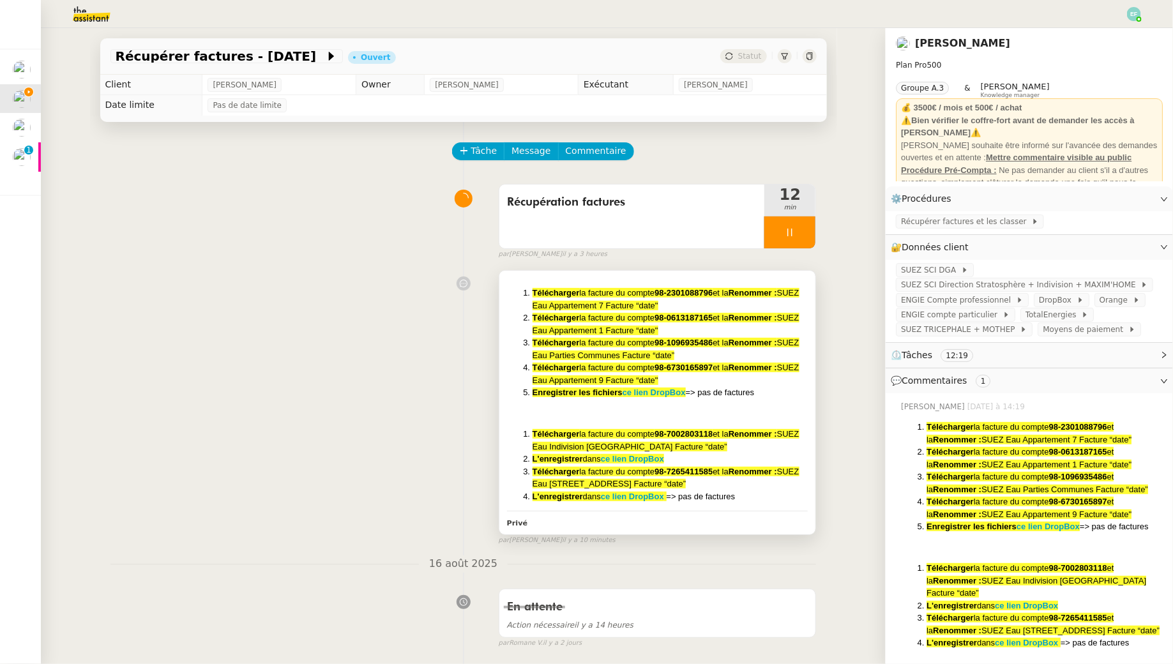
click at [778, 378] on li "Télécharger la facture du compte 98-6730165897 et la Renommer : SUEZ Eau Appart…" at bounding box center [670, 373] width 276 height 25
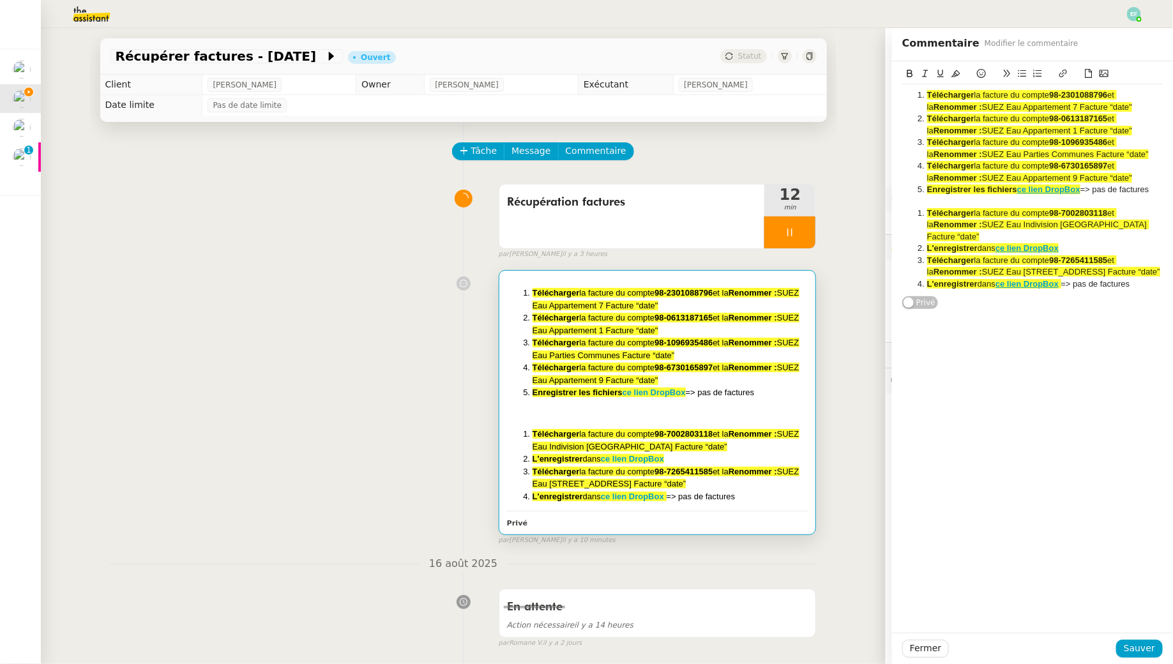
click at [777, 397] on li "Enregistrer les fichiers ce lien DropBox => pas de factures" at bounding box center [670, 392] width 276 height 13
click at [1134, 285] on li "L'enregistrer dans ce lien DropBox => pas de factures" at bounding box center [1039, 283] width 248 height 11
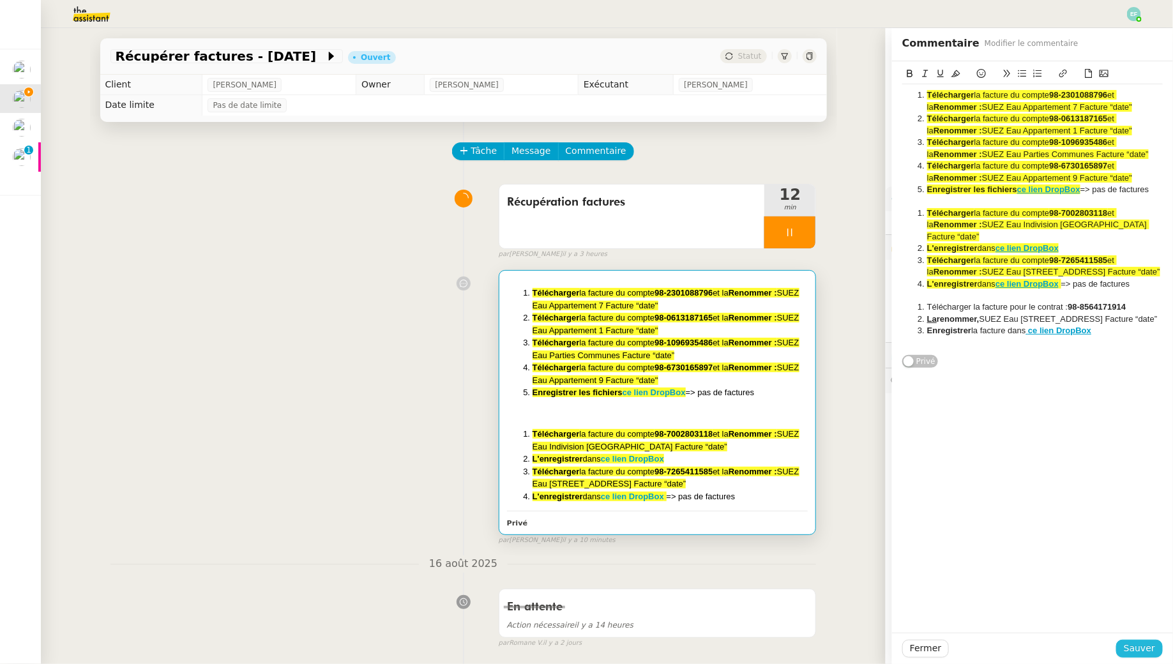
click at [1149, 653] on span "Sauver" at bounding box center [1139, 648] width 31 height 15
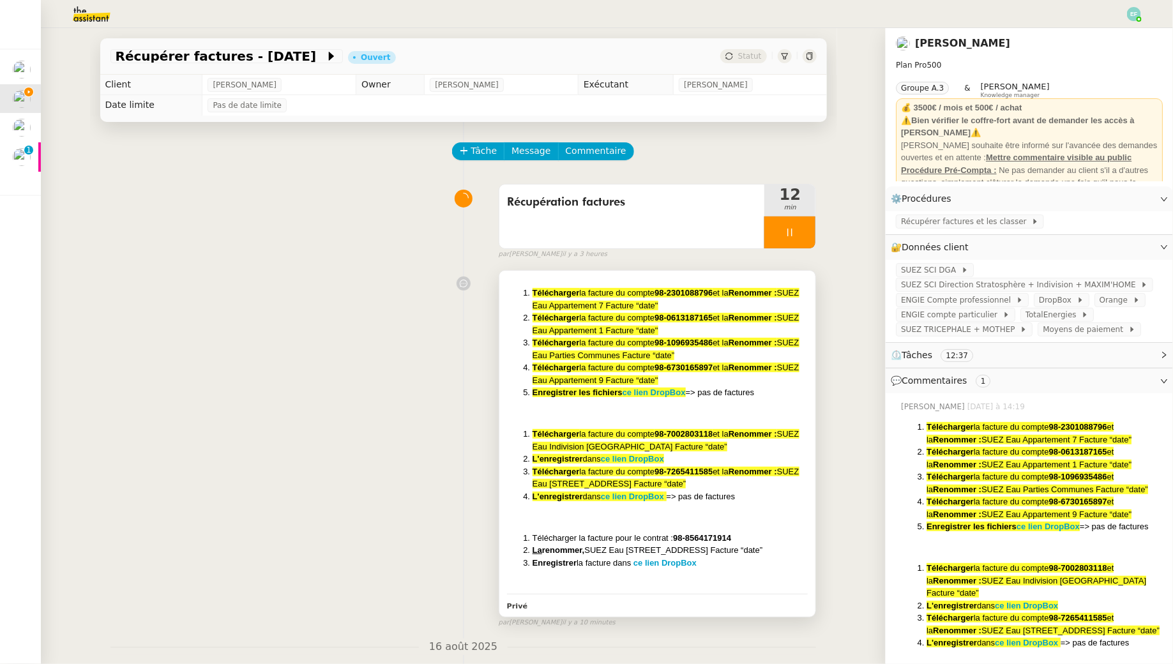
click at [753, 492] on li "L'enregistrer dans ce lien DropBox => pas de factures" at bounding box center [670, 496] width 276 height 13
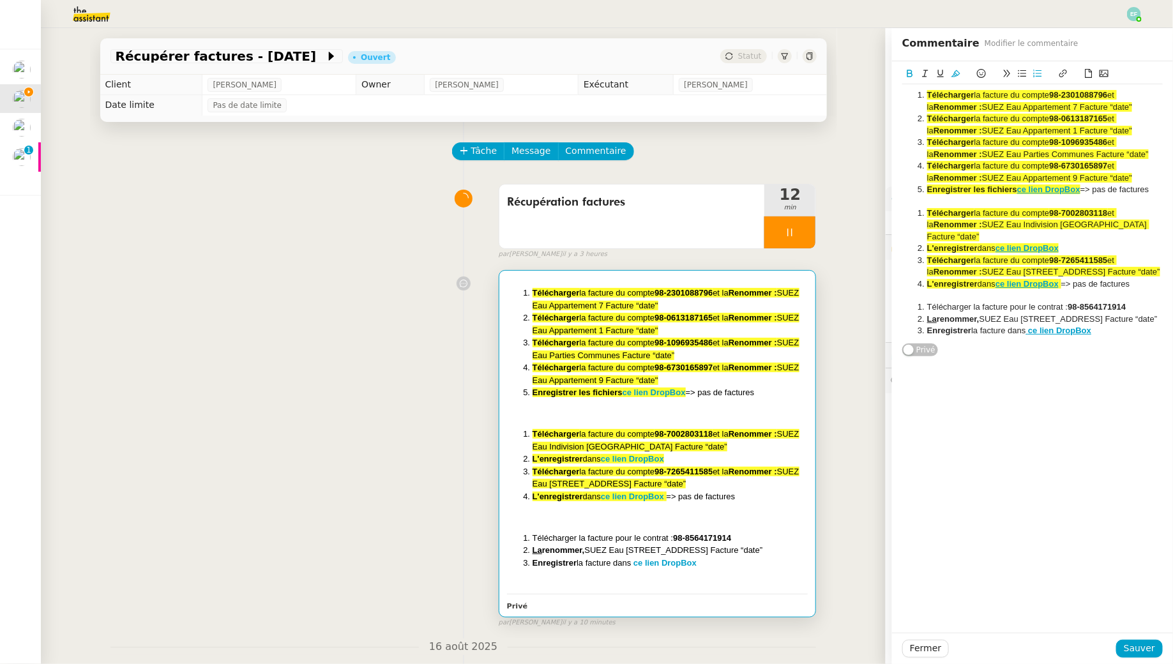
click at [1102, 333] on li "Enregistrer la facture dans ce lien DropBox" at bounding box center [1039, 330] width 248 height 11
click at [1133, 646] on span "Sauver" at bounding box center [1139, 648] width 31 height 15
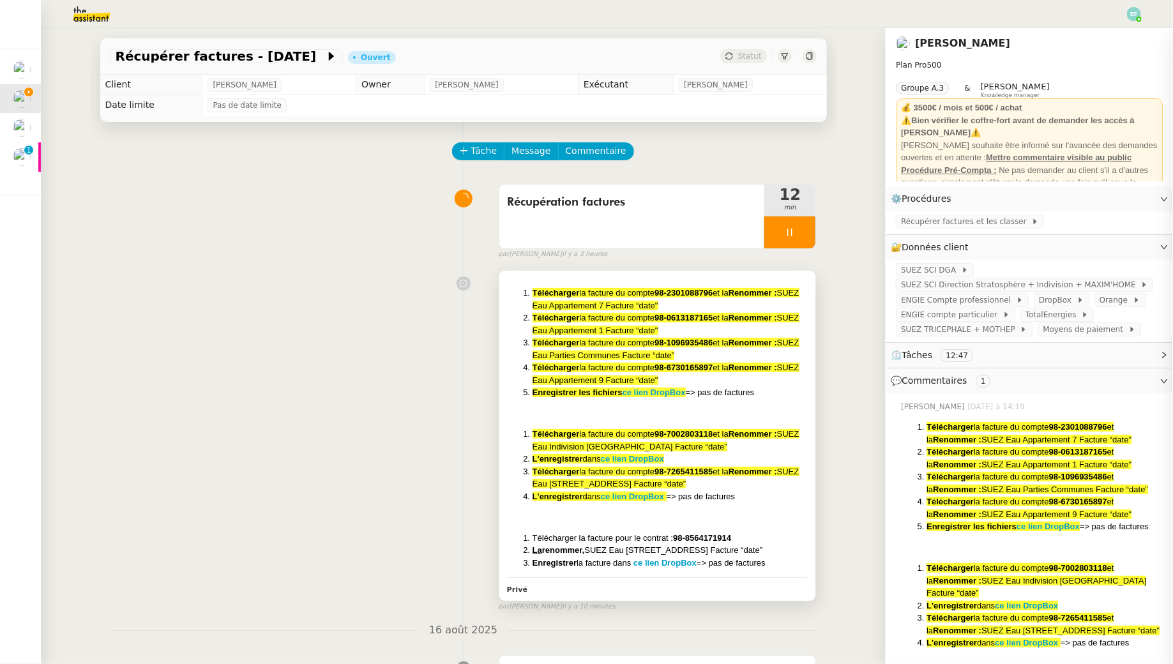
click at [787, 494] on li "L'enregistrer dans ce lien DropBox => pas de factures" at bounding box center [670, 496] width 276 height 13
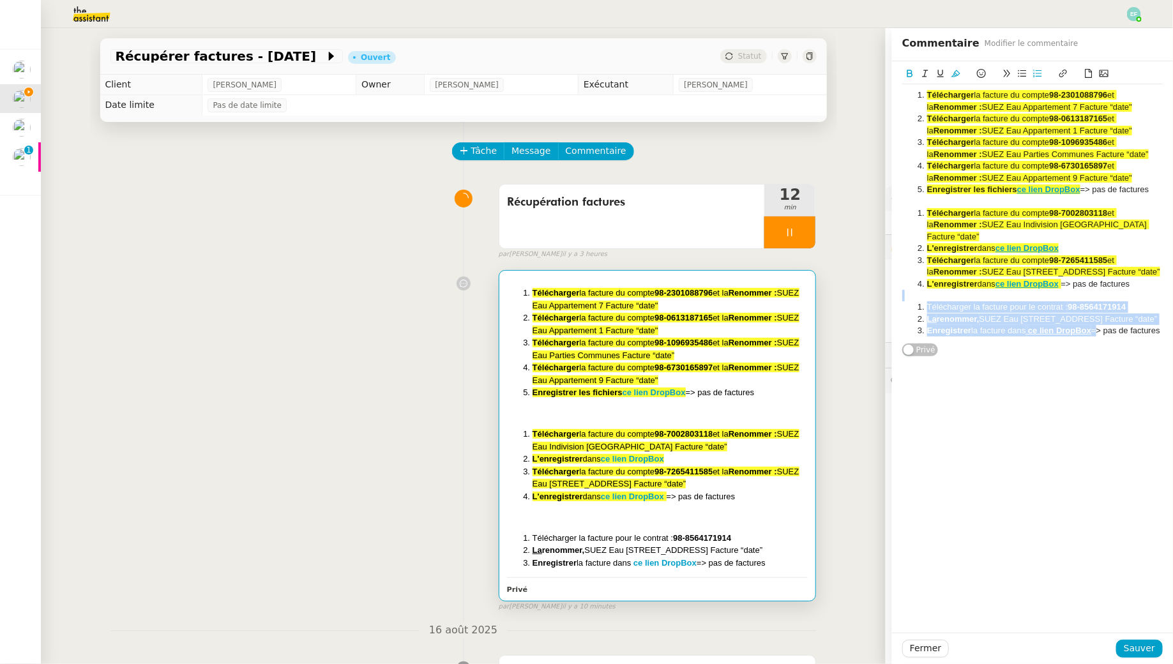
drag, startPoint x: 1099, startPoint y: 331, endPoint x: 906, endPoint y: 300, distance: 195.2
click at [906, 300] on div "Télécharger la facture du compte 98-2301088796 et la Renommer : SUEZ Eau Appart…" at bounding box center [1032, 213] width 260 height 258
click at [958, 70] on icon at bounding box center [955, 73] width 9 height 9
click at [1140, 648] on span "Sauver" at bounding box center [1139, 648] width 31 height 15
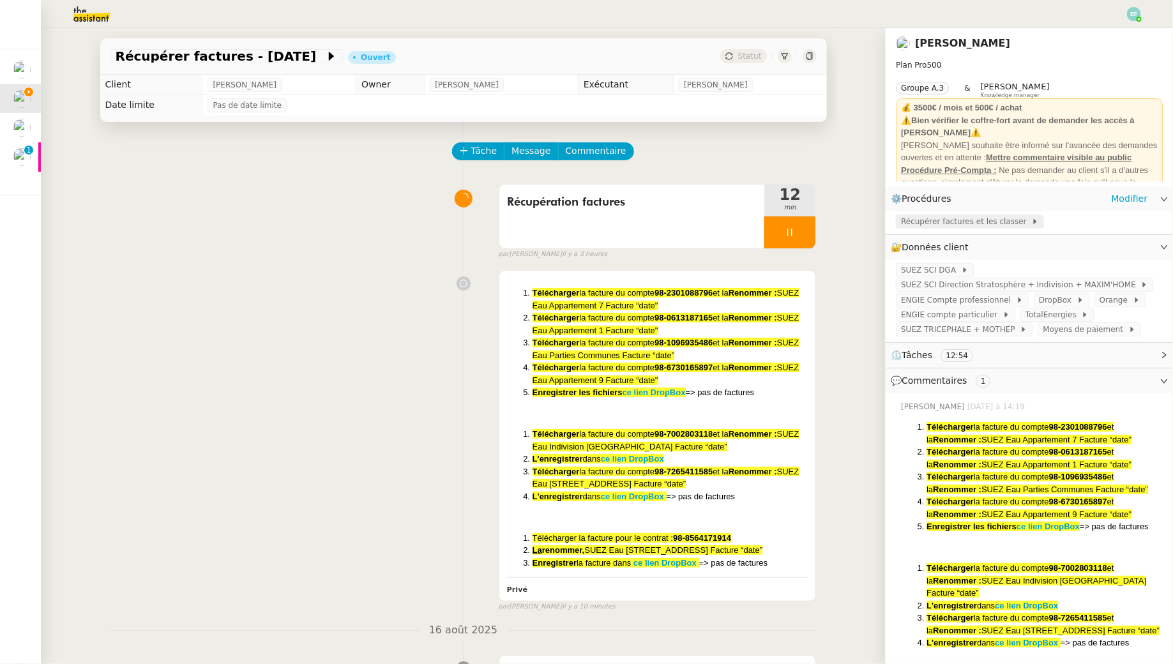
click at [985, 218] on span "Récupérer factures et les classer" at bounding box center [966, 221] width 130 height 13
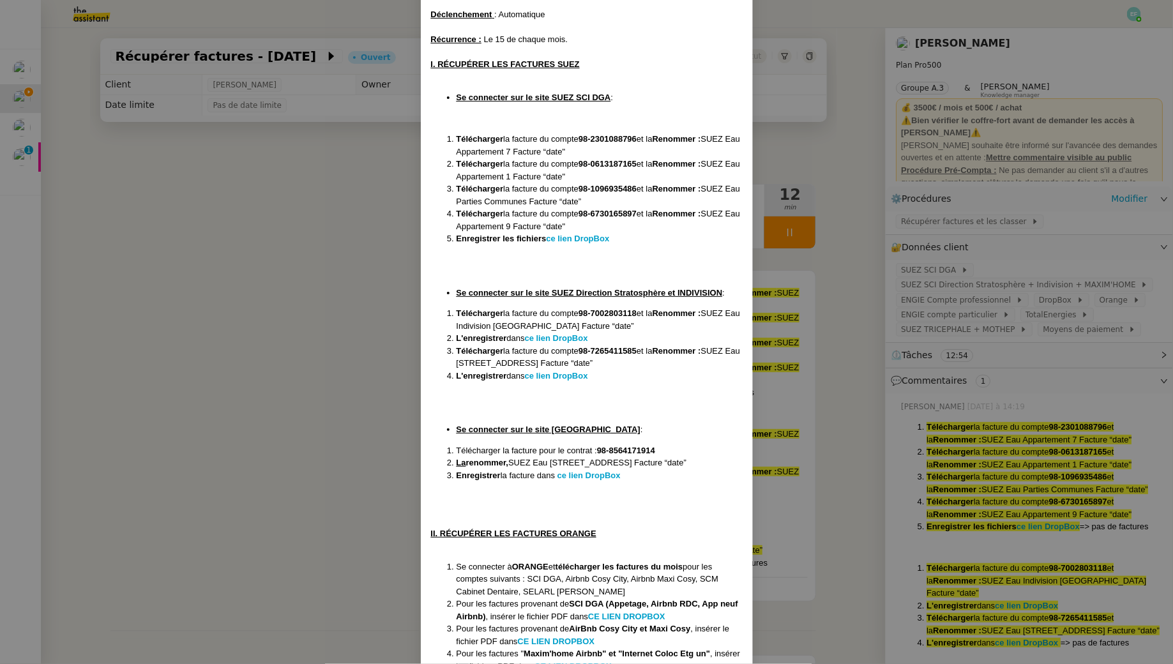
scroll to position [144, 0]
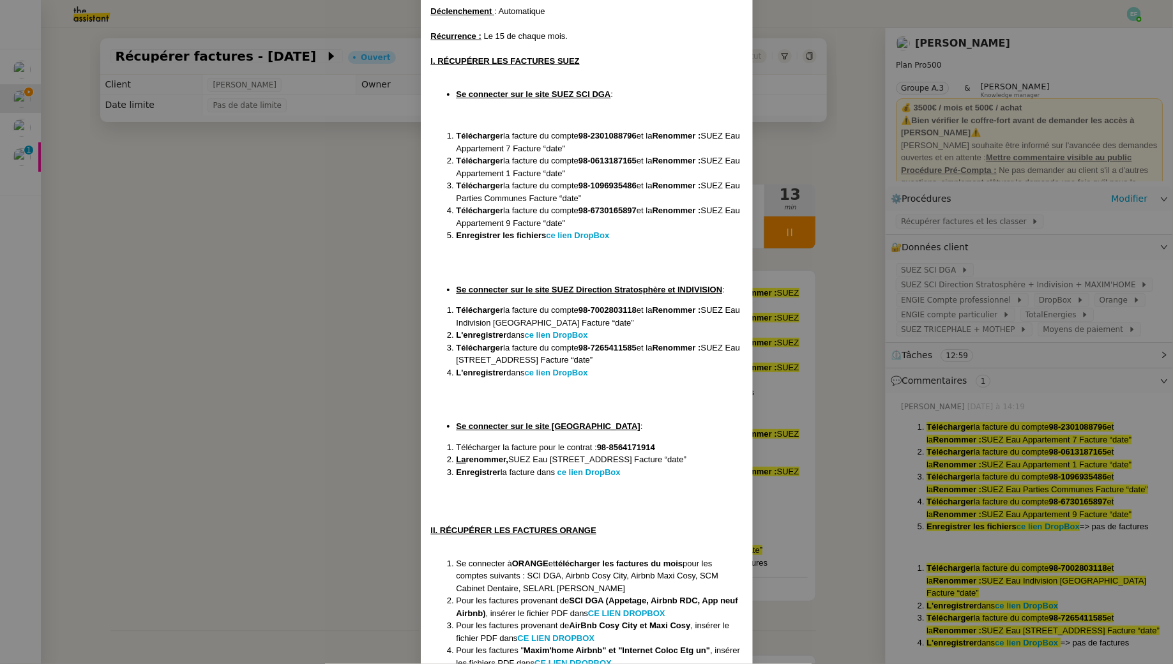
click at [321, 431] on nz-modal-container "Créée le [DATE] MAJ le [DATE] Contexte : Le client souhaite que l'on récupère d…" at bounding box center [586, 332] width 1173 height 664
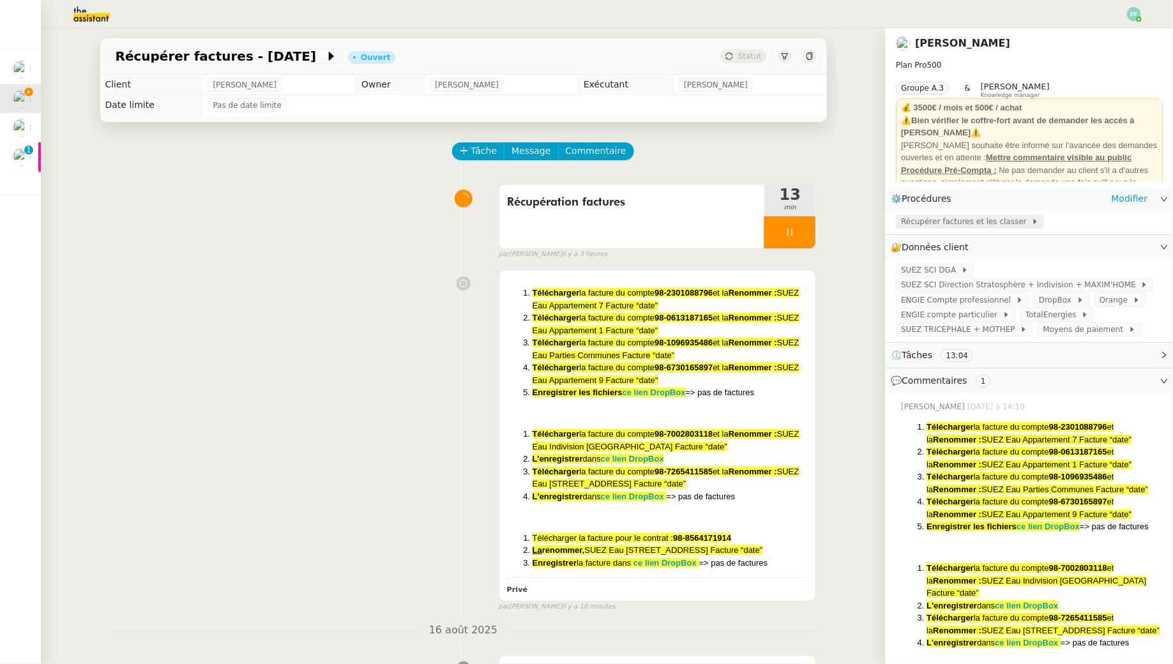
click at [1011, 220] on span "Récupérer factures et les classer" at bounding box center [966, 221] width 130 height 13
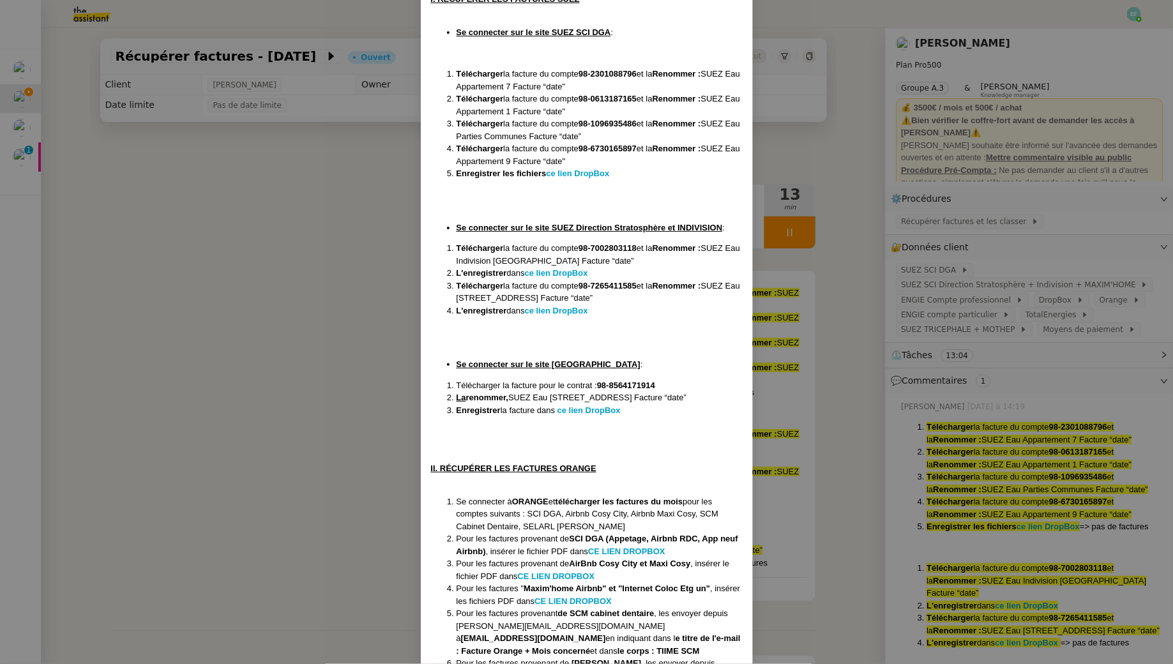
scroll to position [215, 0]
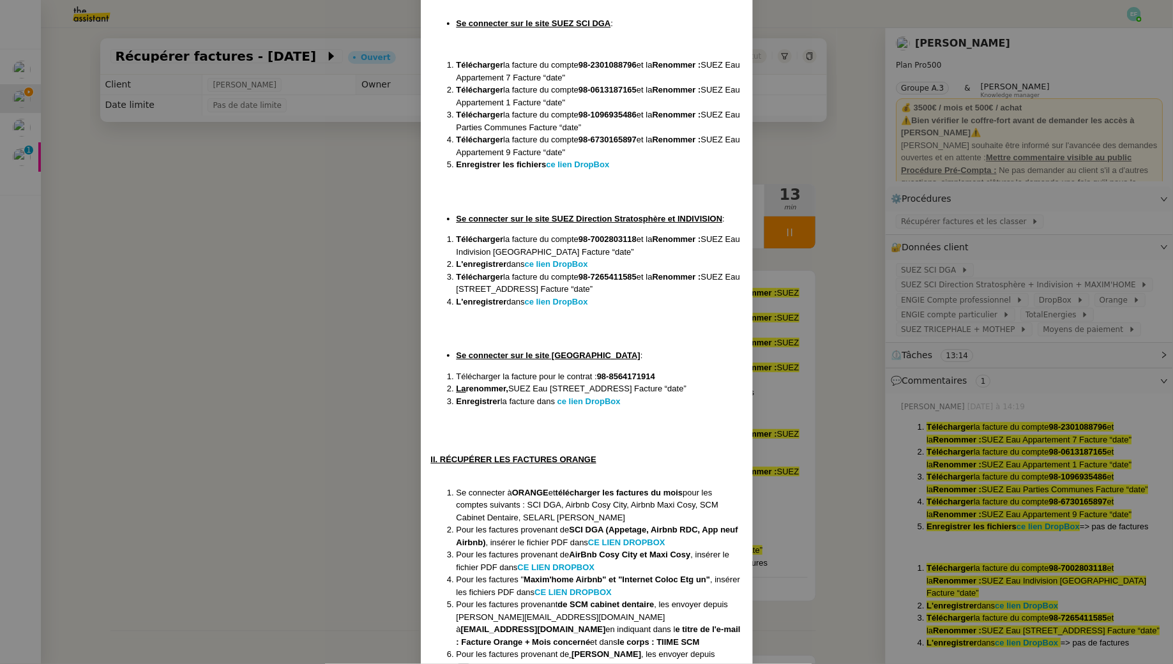
click at [234, 283] on nz-modal-container "Créée le [DATE] MAJ le [DATE] Contexte : Le client souhaite que l'on récupère d…" at bounding box center [586, 332] width 1173 height 664
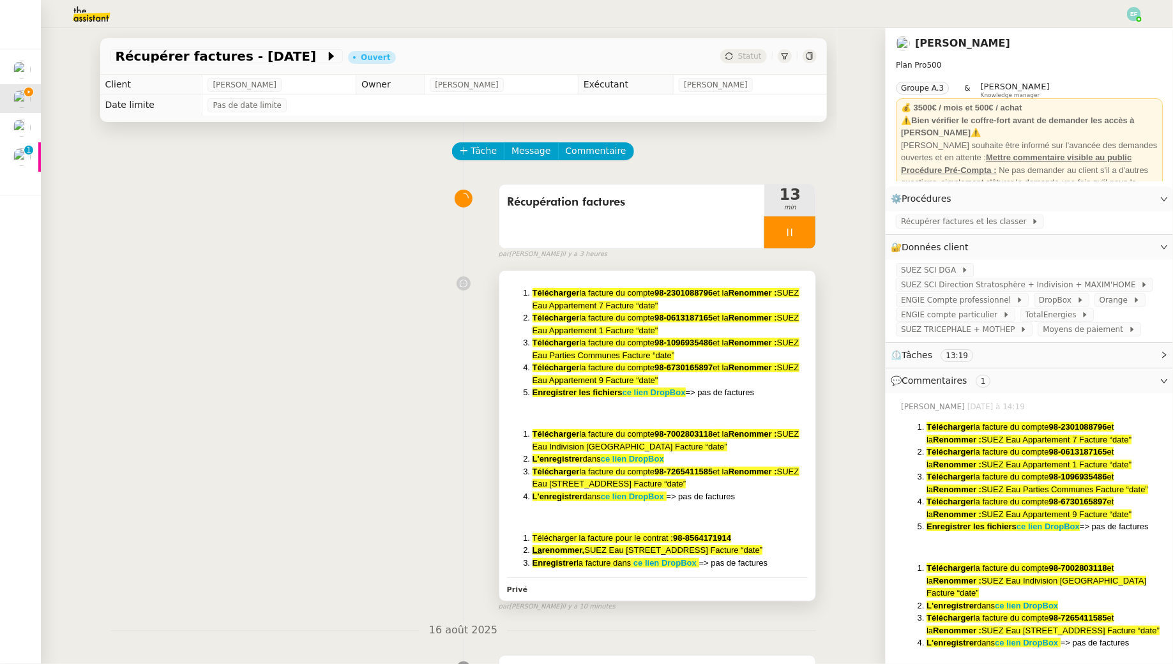
click at [783, 333] on li "Télécharger la facture du compte 98-0613187165 et la Renommer : SUEZ Eau Appart…" at bounding box center [670, 324] width 276 height 25
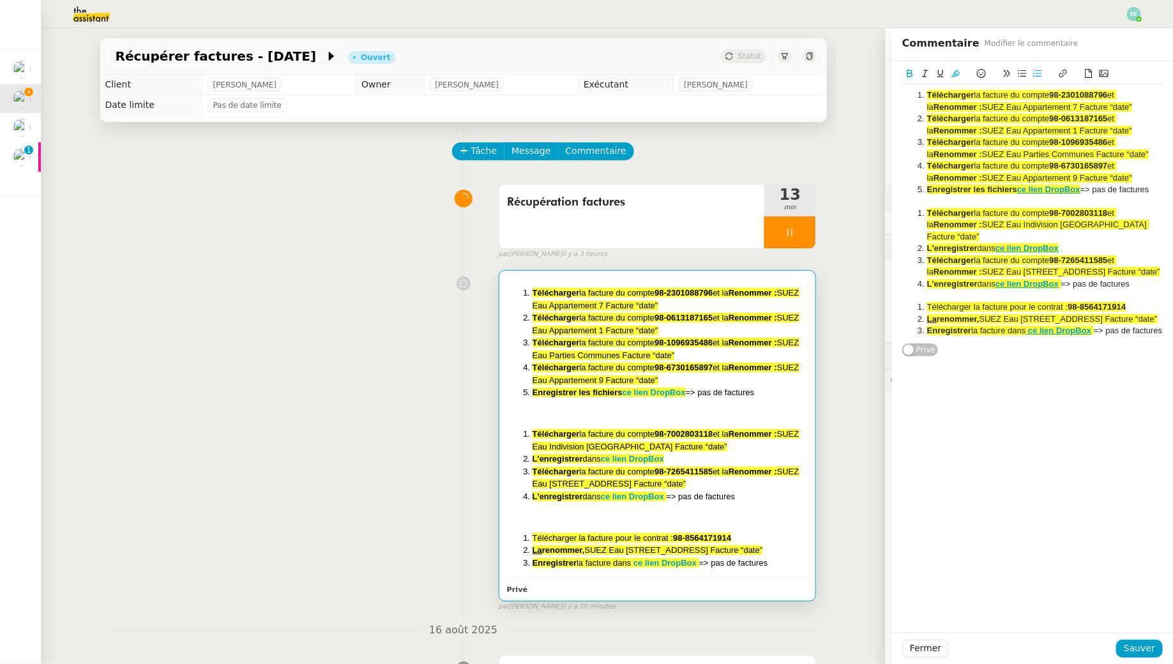
click at [922, 96] on li "Télécharger la facture du compte 98-2301088796 et la Renommer : SUEZ Eau Appart…" at bounding box center [1039, 101] width 248 height 24
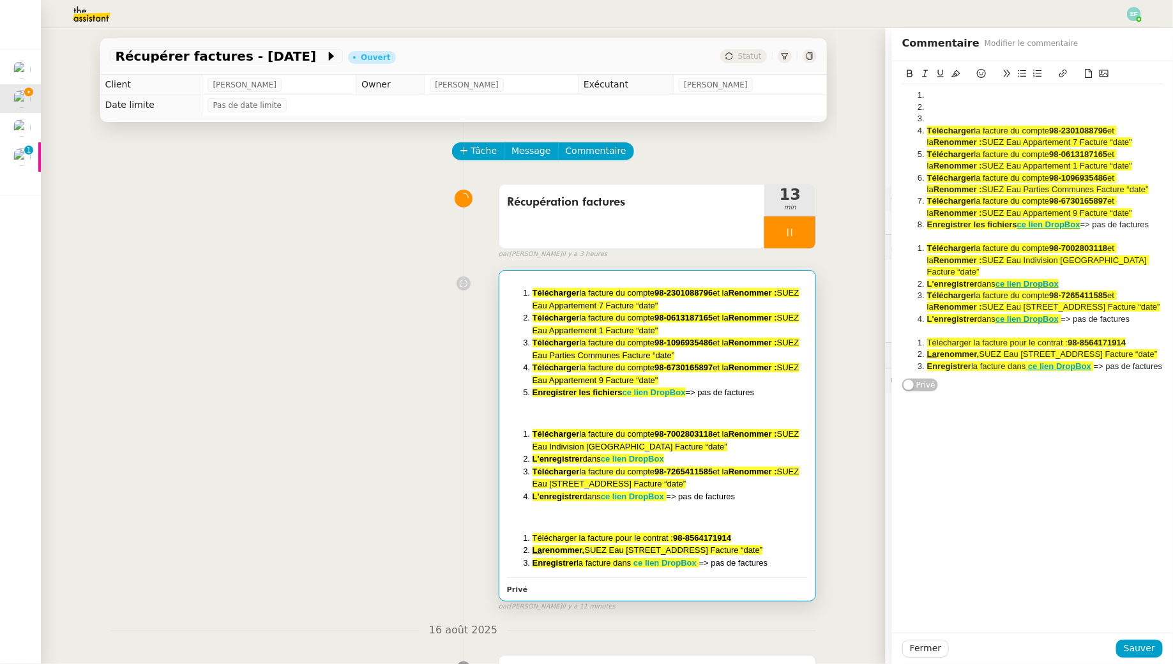
click at [959, 113] on li at bounding box center [1039, 118] width 248 height 11
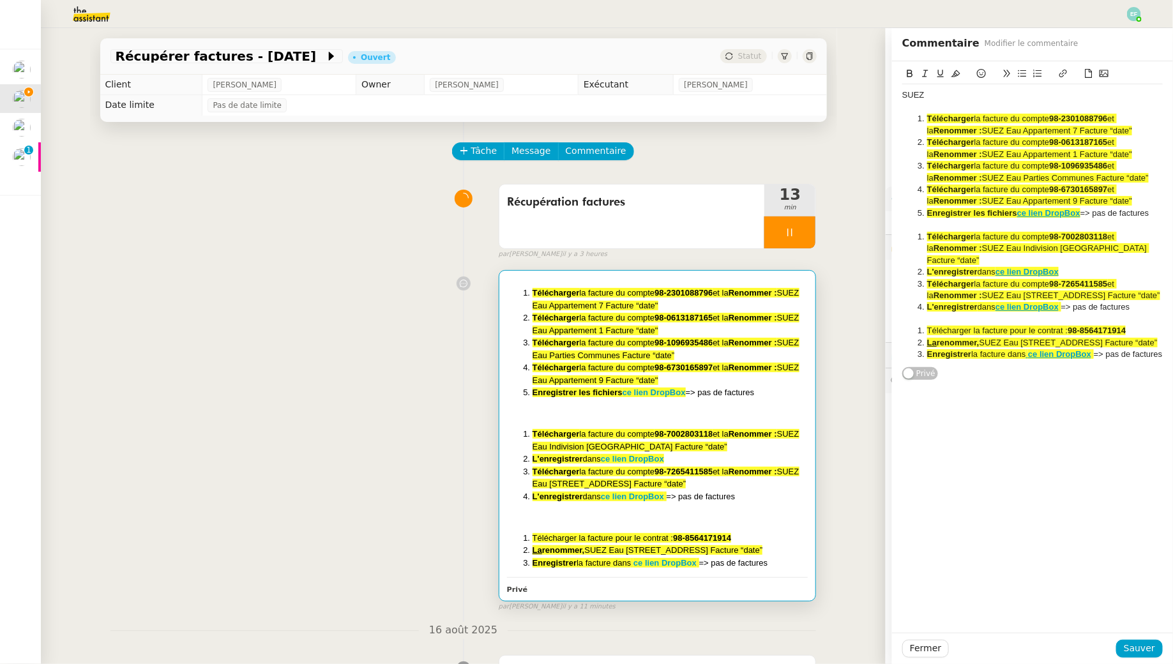
click at [907, 89] on div "SUEZ" at bounding box center [1032, 94] width 260 height 11
click at [907, 70] on icon at bounding box center [910, 74] width 6 height 8
click at [940, 73] on icon at bounding box center [940, 73] width 9 height 9
click at [1020, 360] on li "Enregistrer la facture dans ce lien DropBox => pas de factures" at bounding box center [1039, 354] width 248 height 11
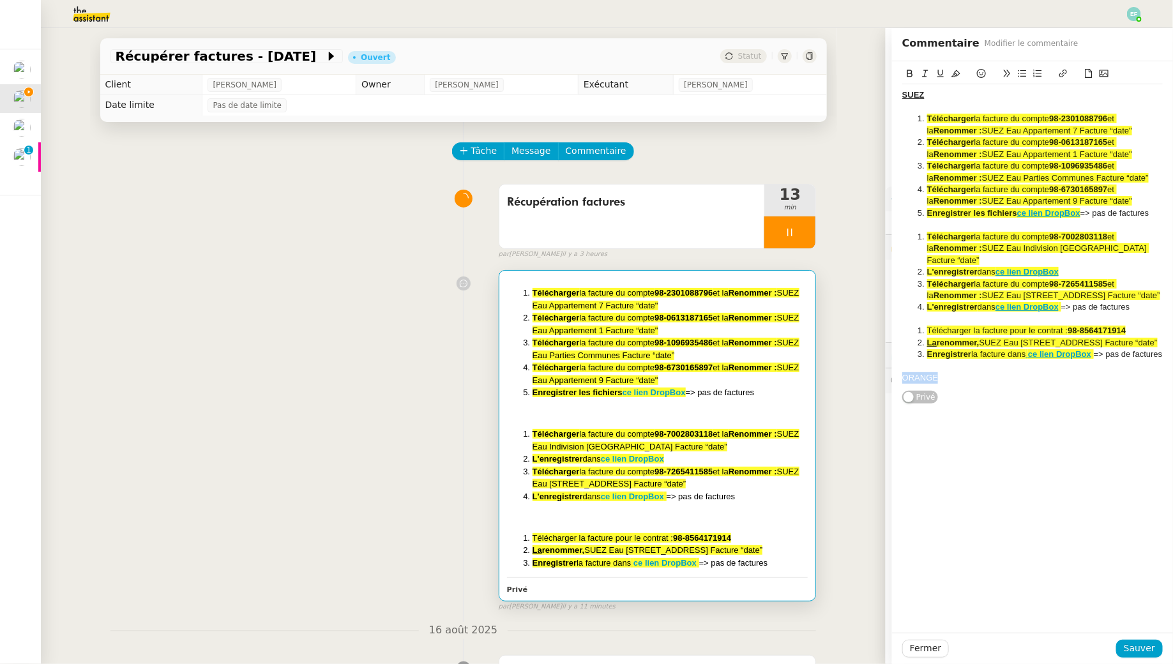
drag, startPoint x: 942, startPoint y: 388, endPoint x: 877, endPoint y: 388, distance: 64.5
click at [877, 388] on app-ticket "Récupérer factures - [DATE] Ouvert Statut Client [PERSON_NAME] Owner [PERSON_NA…" at bounding box center [607, 346] width 1132 height 636
click at [908, 75] on icon at bounding box center [909, 73] width 9 height 9
click at [940, 77] on icon at bounding box center [940, 74] width 6 height 8
click at [960, 455] on div "SUEZ Télécharger la facture du compte 98-2301088796 et la Renommer : SUEZ Eau A…" at bounding box center [1032, 346] width 281 height 571
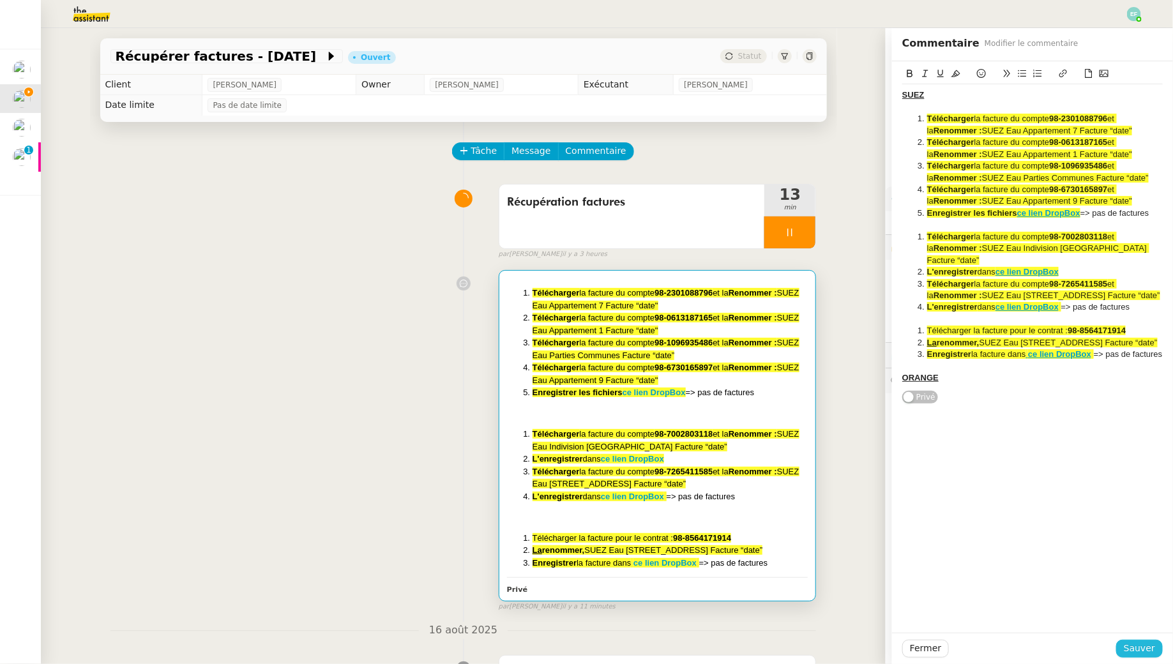
click at [1154, 653] on span "Sauver" at bounding box center [1139, 648] width 31 height 15
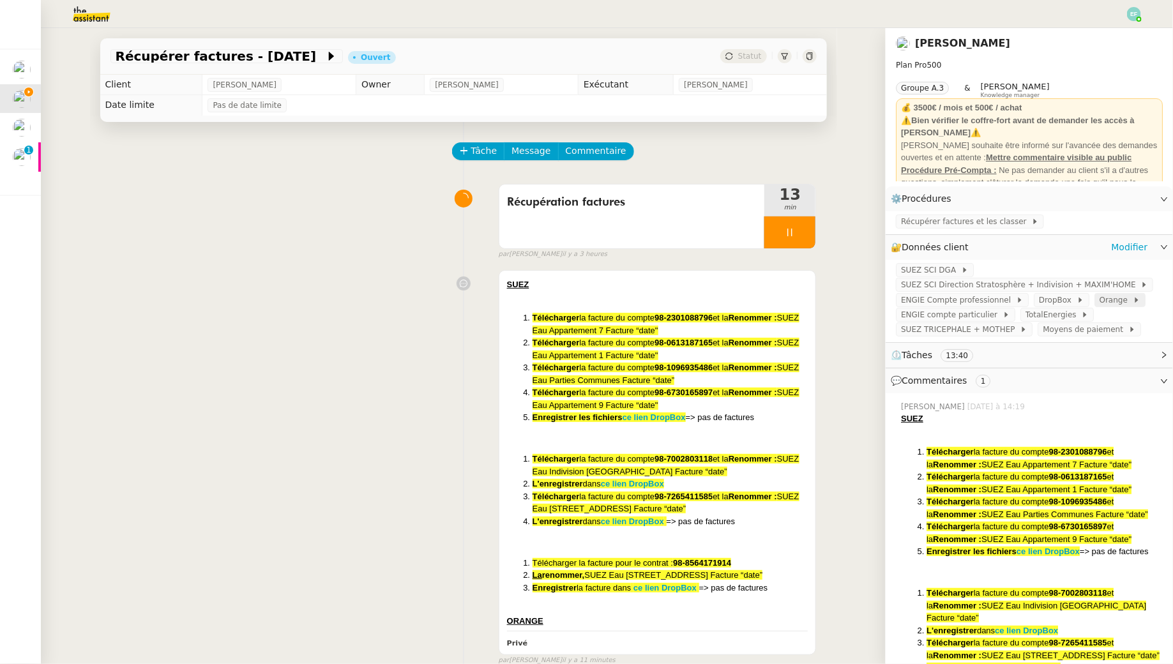
click at [1112, 305] on span "Orange" at bounding box center [1115, 300] width 33 height 13
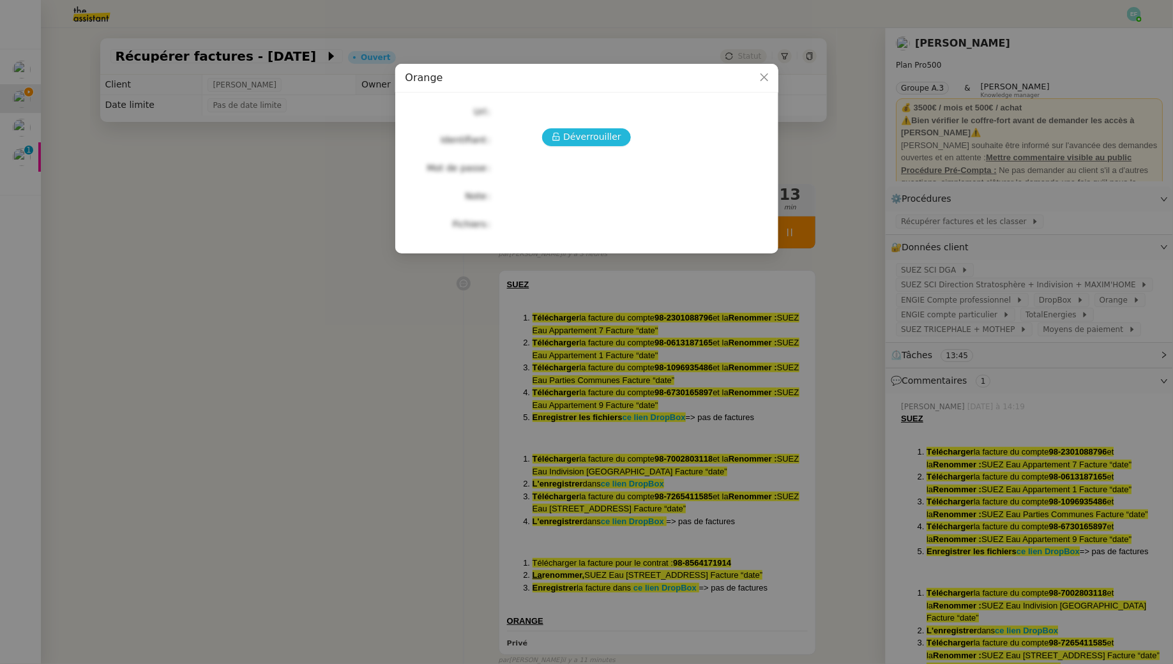
click at [592, 140] on span "Déverrouiller" at bounding box center [592, 137] width 58 height 15
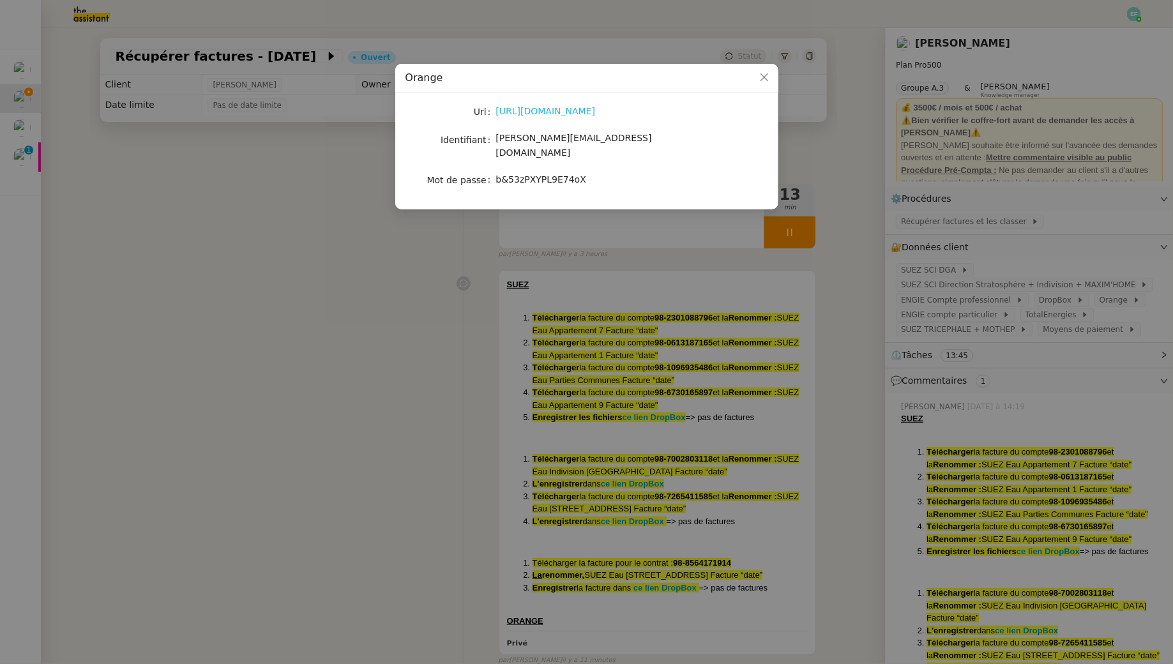
click at [568, 113] on link "[URL][DOMAIN_NAME]" at bounding box center [546, 111] width 100 height 10
click at [381, 345] on nz-modal-container "Orange Url [URL][DOMAIN_NAME] Identifiant [PERSON_NAME][EMAIL_ADDRESS][DOMAIN_N…" at bounding box center [586, 332] width 1173 height 664
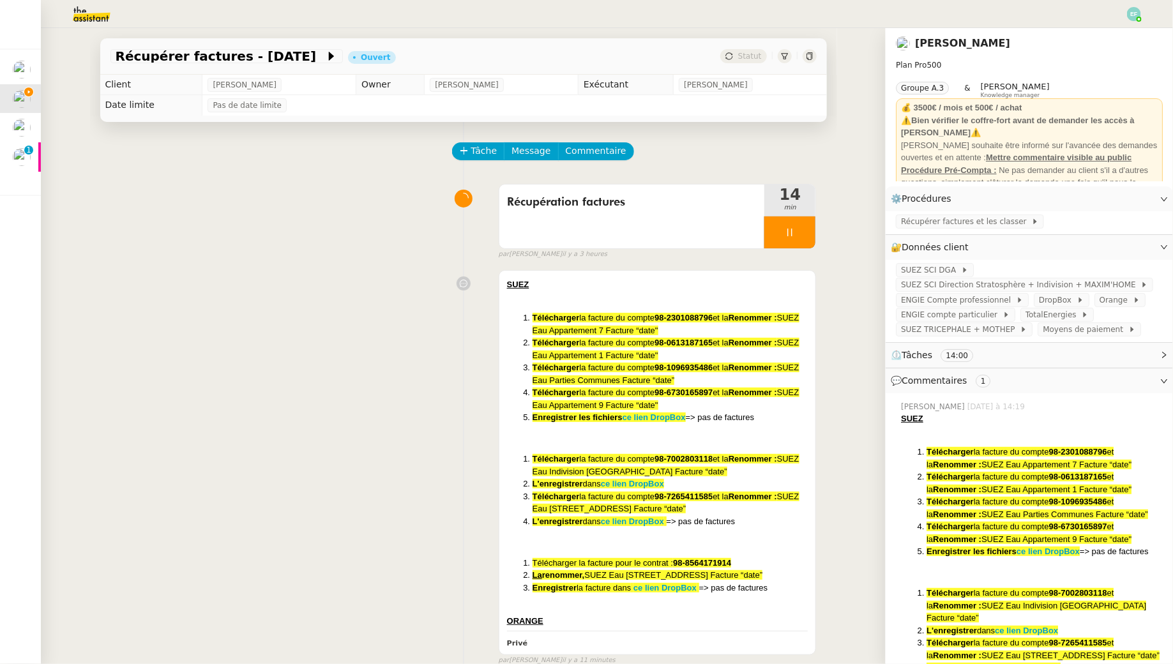
click at [381, 345] on div "SUEZ Télécharger la facture du compte 98-2301088796 et la Renommer : SUEZ Eau A…" at bounding box center [463, 464] width 706 height 401
click at [1128, 296] on span at bounding box center [1130, 300] width 5 height 9
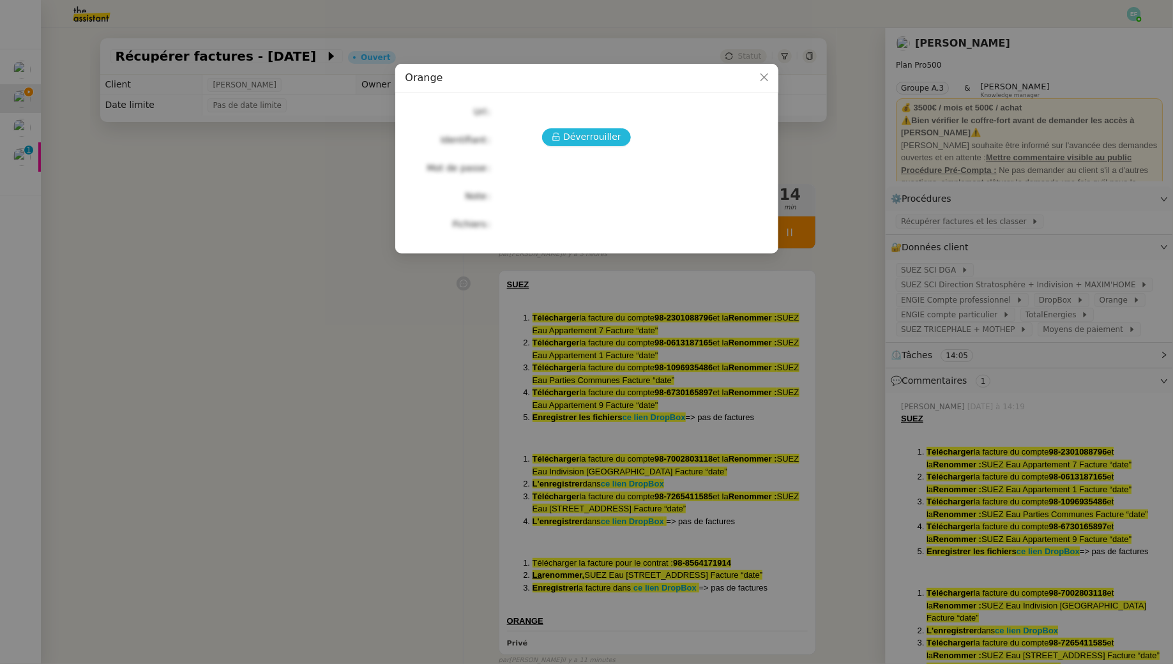
click at [587, 133] on span "Déverrouiller" at bounding box center [592, 137] width 58 height 15
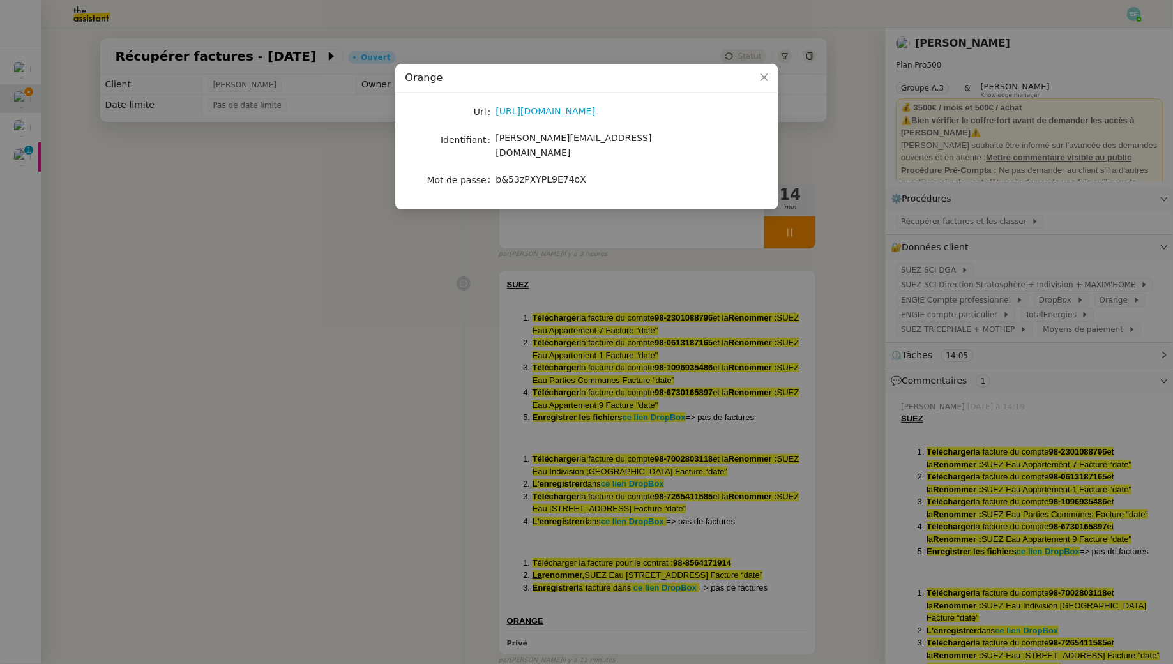
click at [573, 140] on span "[PERSON_NAME][EMAIL_ADDRESS][DOMAIN_NAME]" at bounding box center [574, 145] width 156 height 25
copy span "[PERSON_NAME][EMAIL_ADDRESS][DOMAIN_NAME]"
click at [553, 174] on span "b&53zPXYPL9E74oX" at bounding box center [541, 179] width 91 height 10
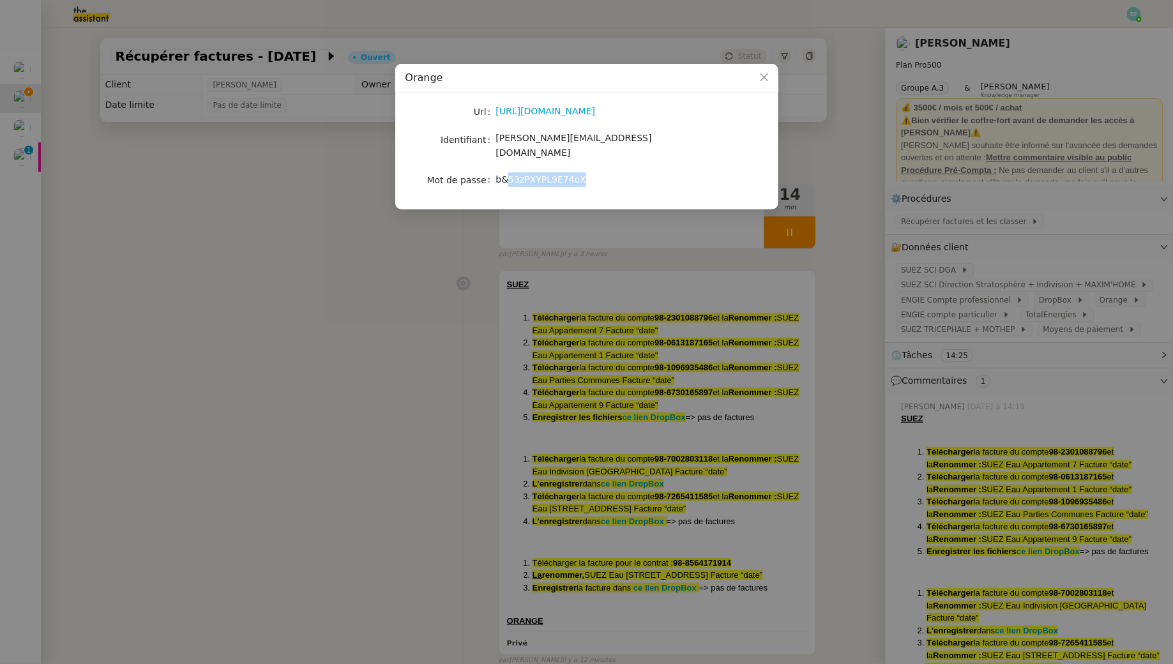
click at [553, 174] on span "b&53zPXYPL9E74oX" at bounding box center [541, 179] width 91 height 10
click at [561, 174] on span "b&53zPXYPL9E74oX" at bounding box center [541, 179] width 91 height 10
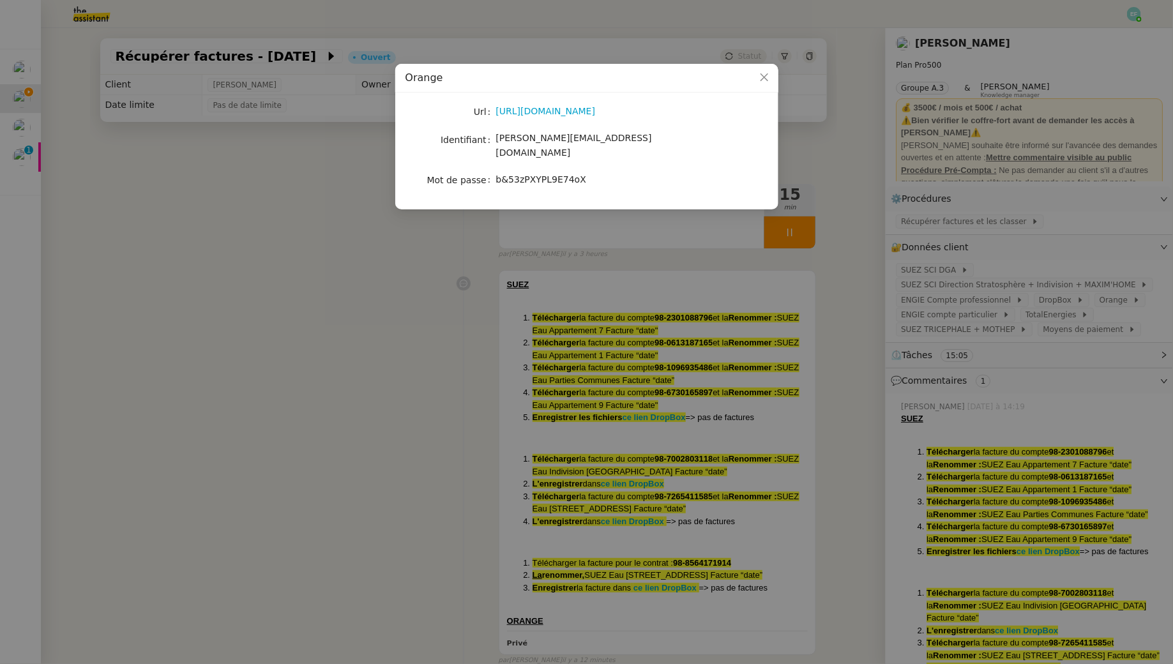
click at [425, 300] on nz-modal-container "Orange Url [URL][DOMAIN_NAME] Identifiant [PERSON_NAME][EMAIL_ADDRESS][DOMAIN_N…" at bounding box center [586, 332] width 1173 height 664
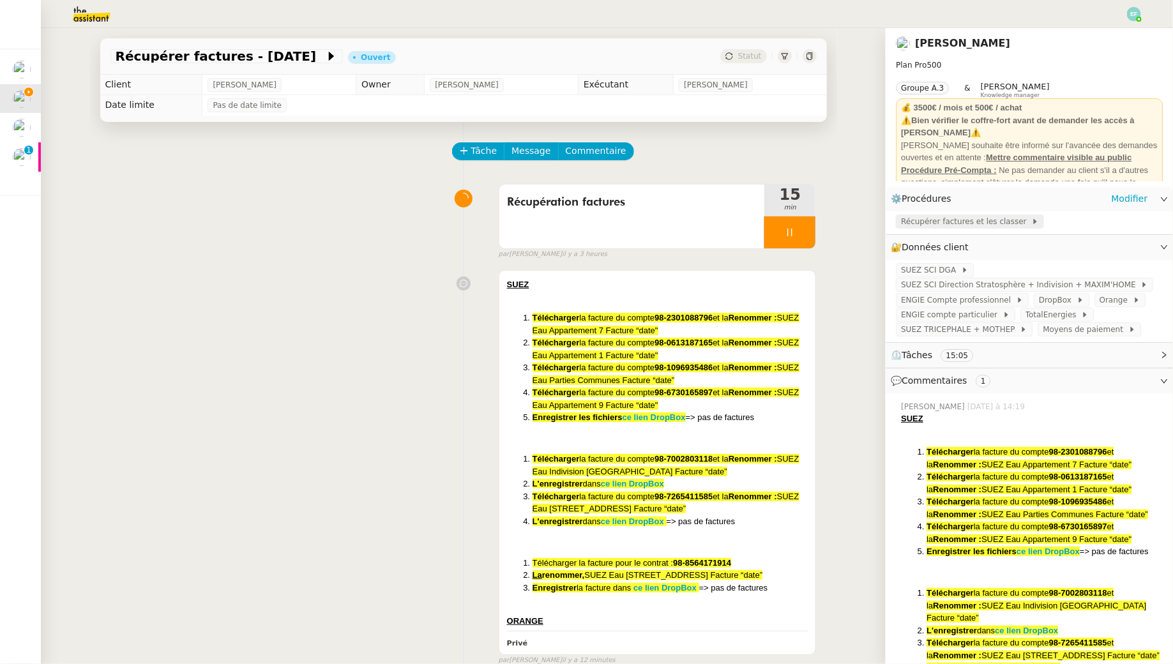
click at [1010, 218] on span "Récupérer factures et les classer" at bounding box center [966, 221] width 130 height 13
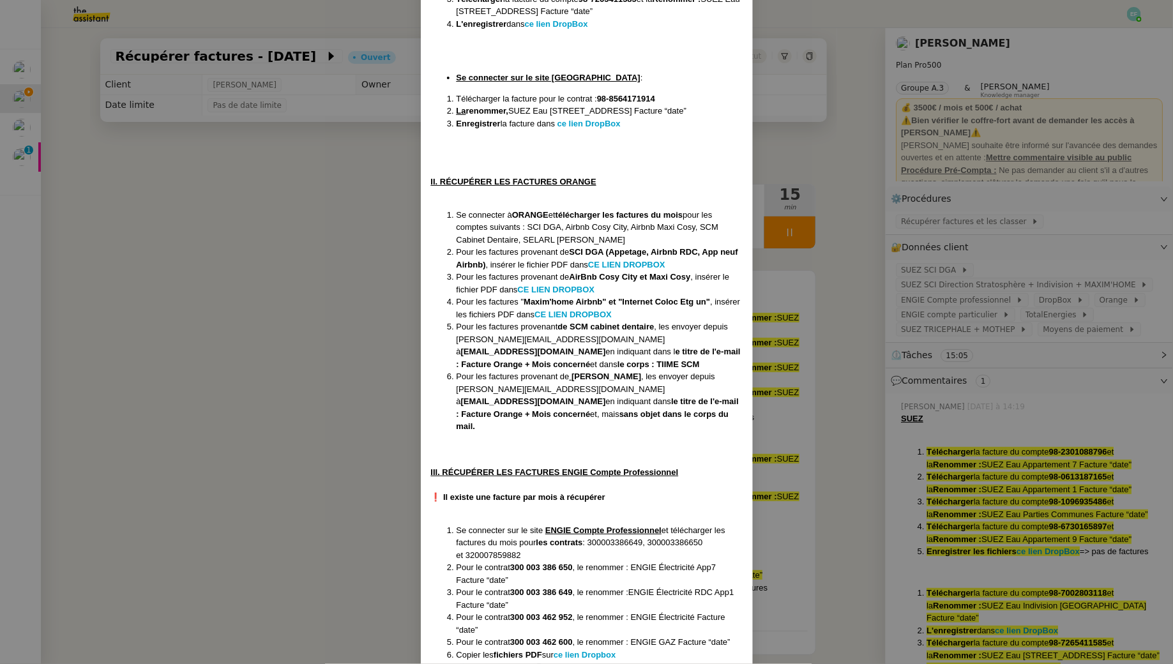
scroll to position [493, 0]
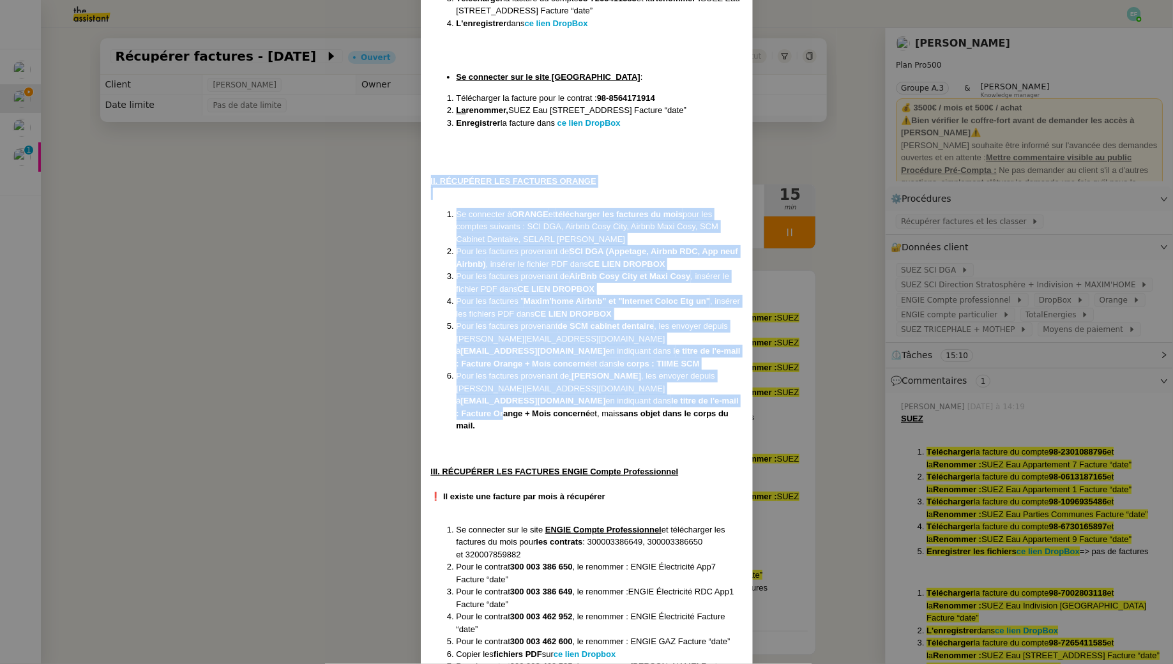
drag, startPoint x: 430, startPoint y: 181, endPoint x: 624, endPoint y: 405, distance: 296.9
click at [624, 405] on div "Créée le [DATE] MAJ le [DATE] Contexte : Le client souhaite que l'on récupère d…" at bounding box center [587, 654] width 332 height 2166
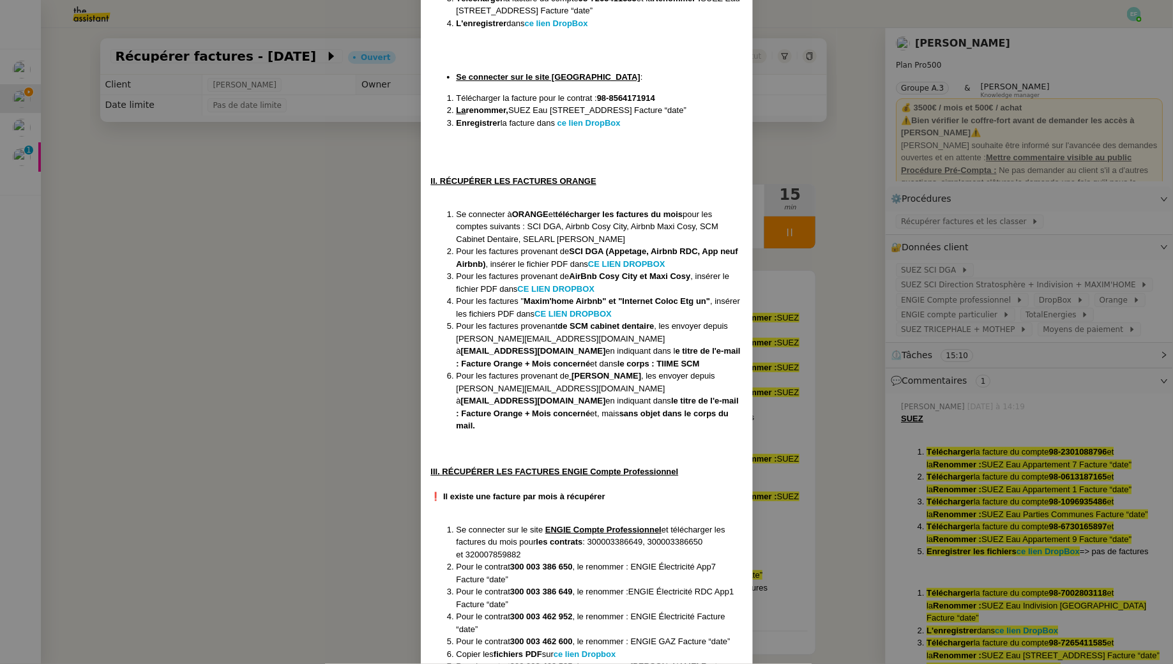
click at [482, 195] on div at bounding box center [587, 193] width 312 height 13
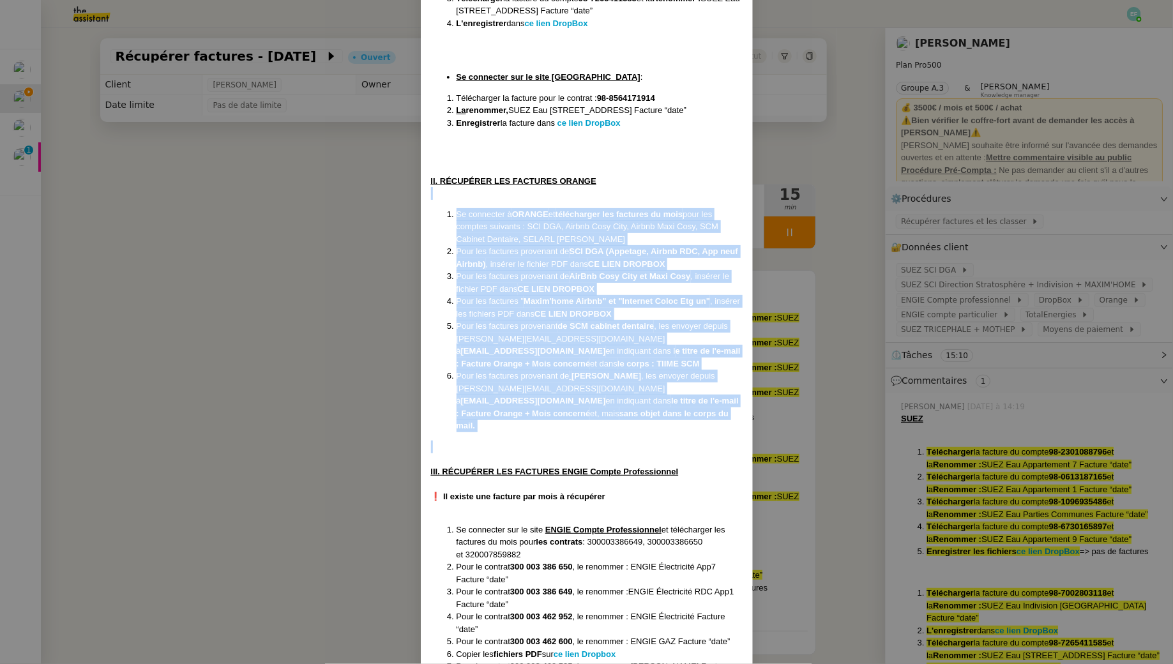
drag, startPoint x: 452, startPoint y: 193, endPoint x: 625, endPoint y: 418, distance: 284.1
click at [625, 418] on div "Créée le [DATE] MAJ le [DATE] Contexte : Le client souhaite que l'on récupère d…" at bounding box center [587, 654] width 312 height 2146
click at [241, 379] on nz-modal-container "Créée le [DATE] MAJ le [DATE] Contexte : Le client souhaite que l'on récupère d…" at bounding box center [586, 332] width 1173 height 664
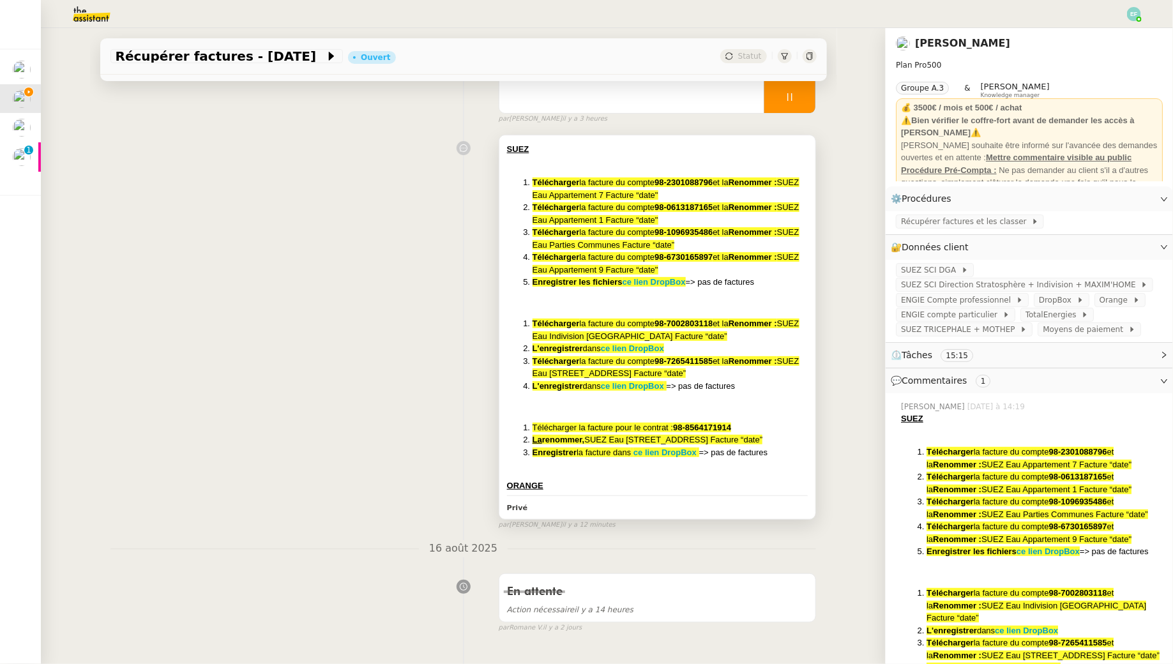
scroll to position [135, 0]
click at [690, 478] on div at bounding box center [657, 473] width 301 height 13
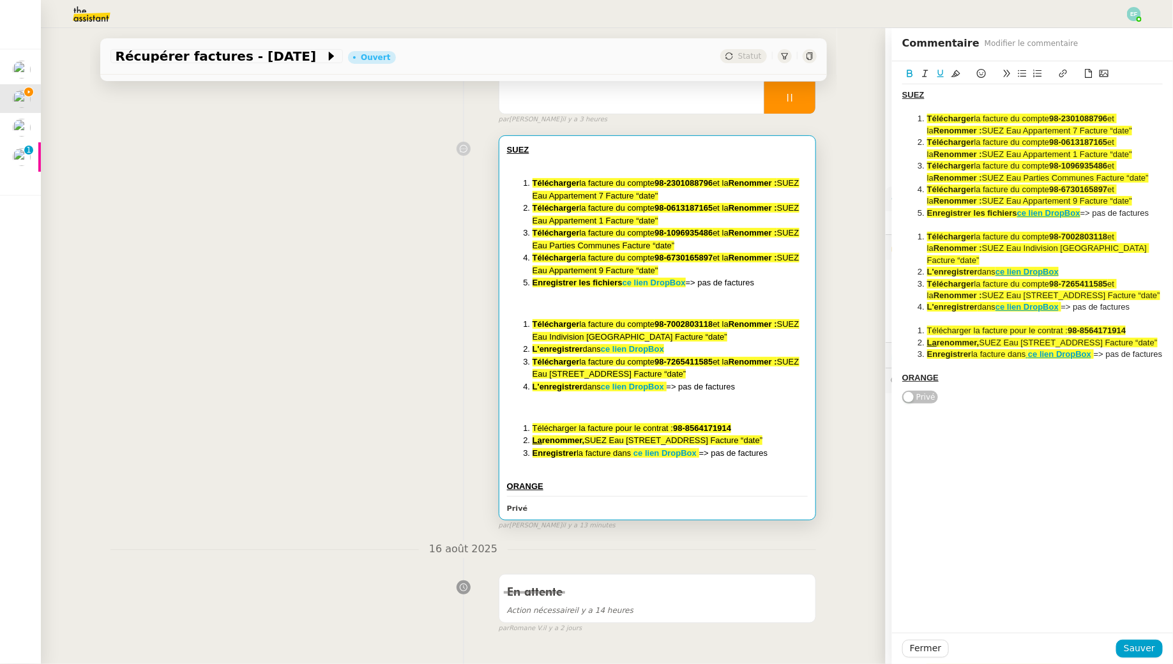
click at [959, 389] on div "SUEZ Télécharger la facture du compte 98-2301088796 et la Renommer : SUEZ Eau A…" at bounding box center [1032, 236] width 260 height 305
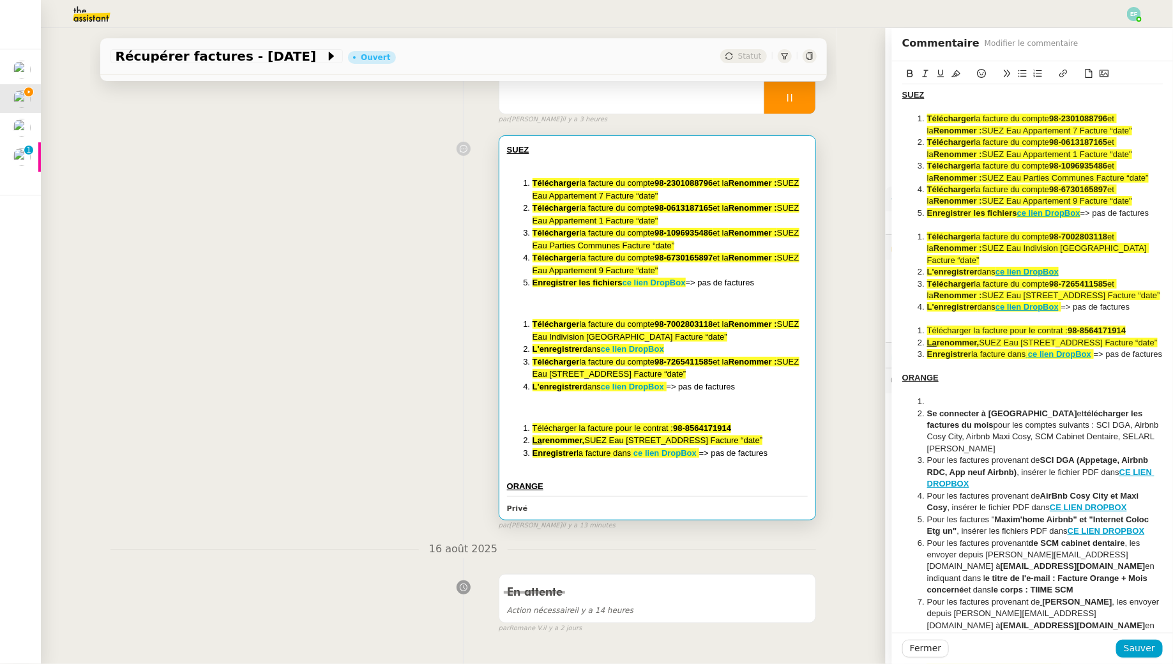
click at [947, 407] on li at bounding box center [1039, 401] width 248 height 11
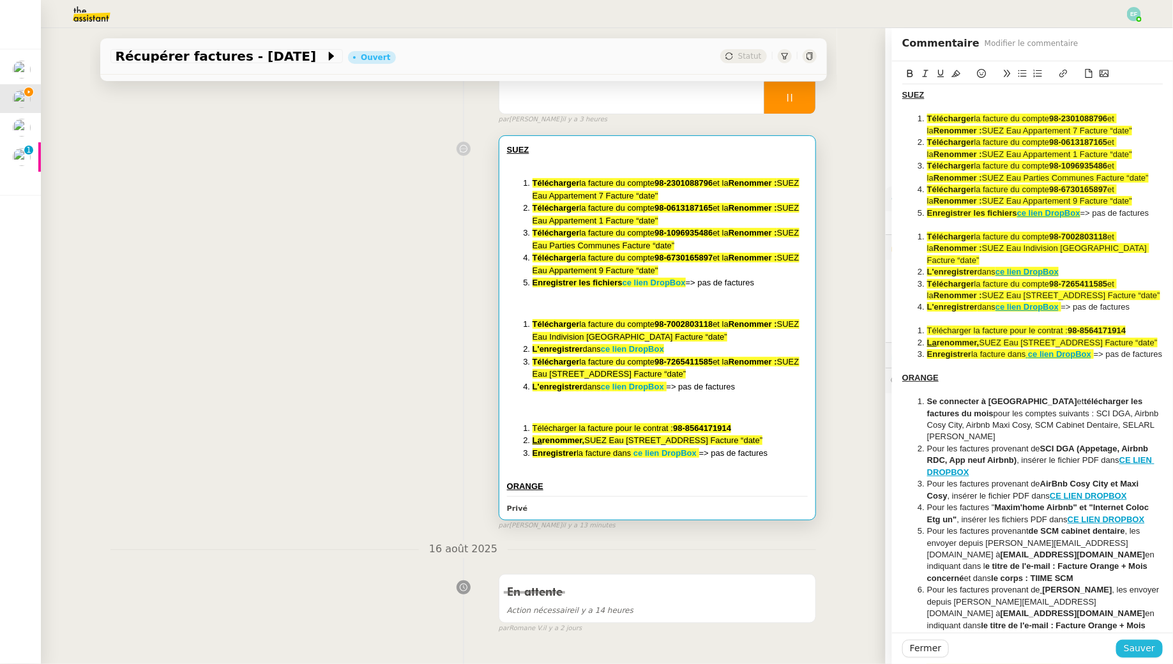
click at [1134, 655] on span "Sauver" at bounding box center [1139, 648] width 31 height 15
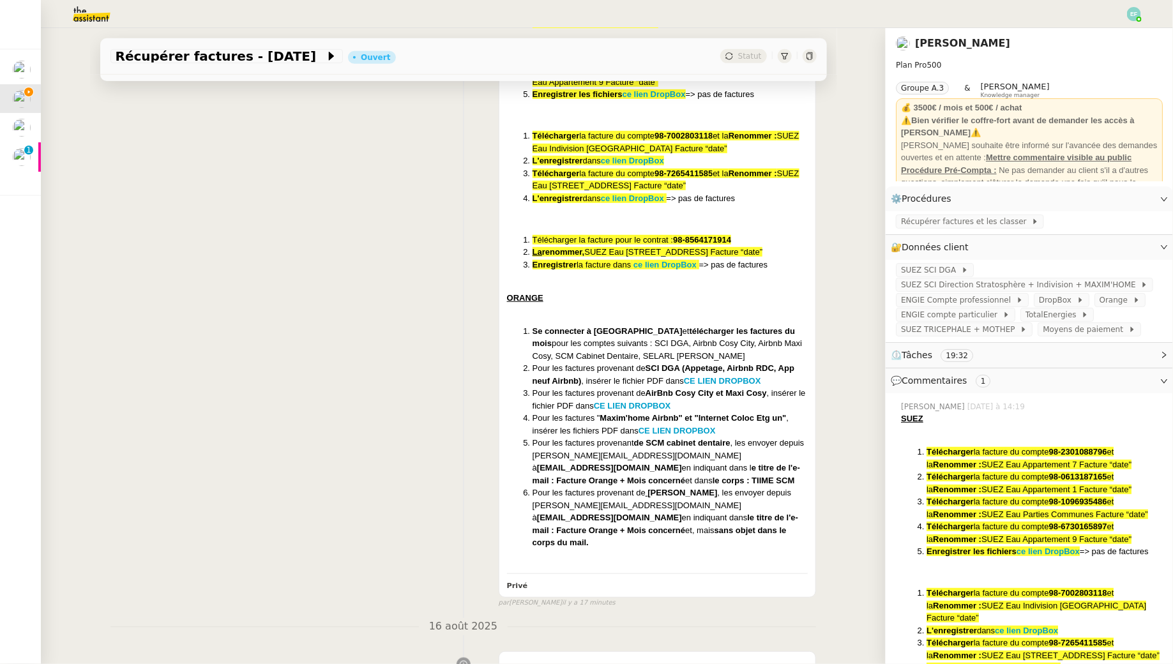
scroll to position [324, 0]
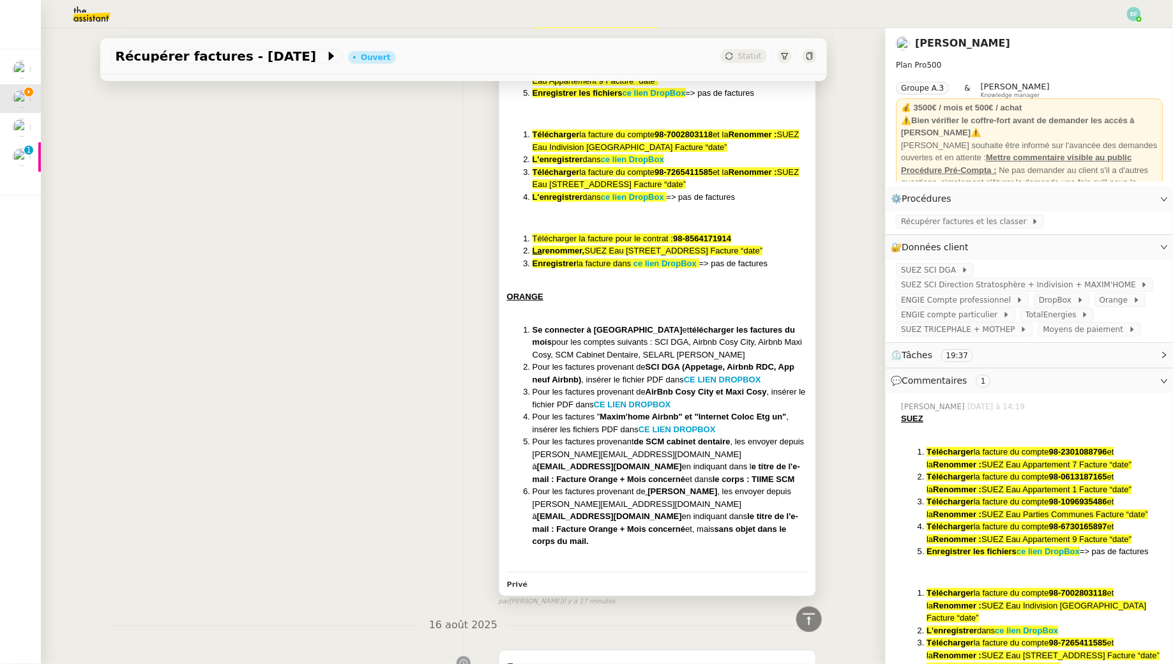
click at [682, 511] on strong "[EMAIL_ADDRESS][DOMAIN_NAME]" at bounding box center [609, 516] width 145 height 10
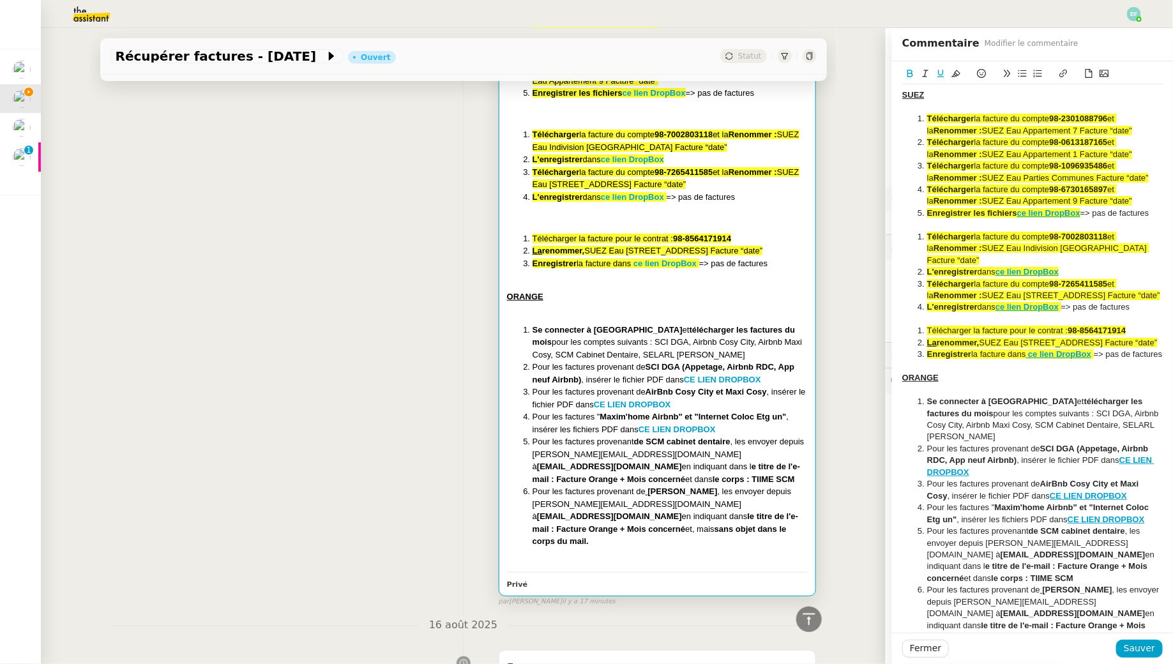
scroll to position [42, 0]
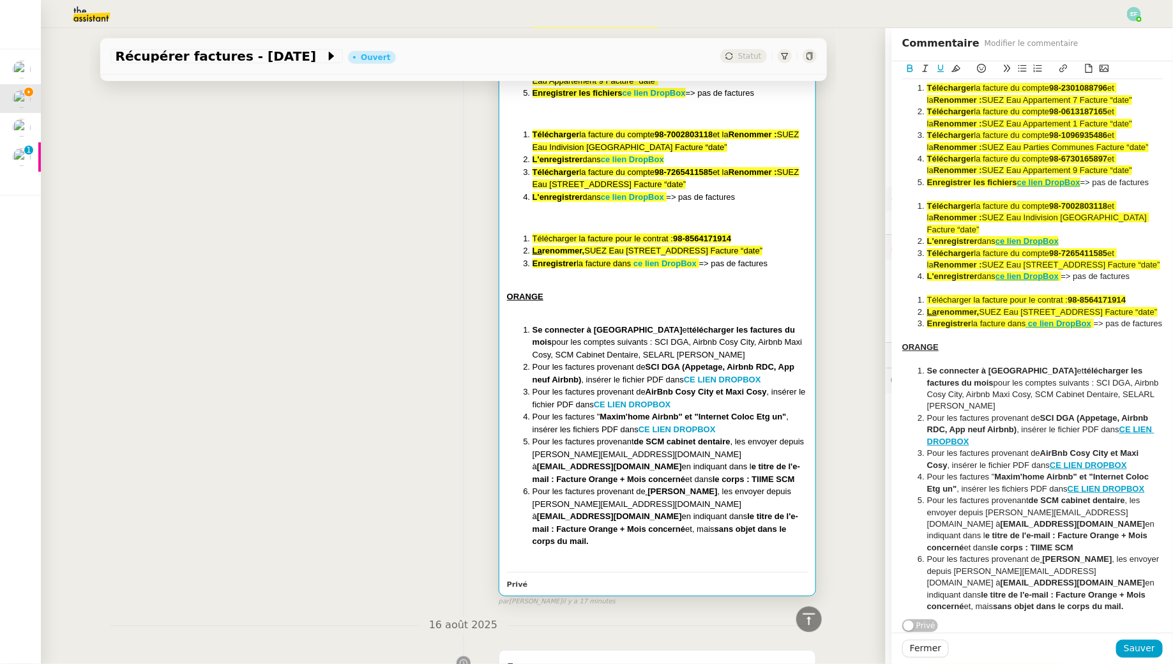
click at [1055, 617] on div "SUEZ Télécharger la facture du compte 98-2301088796 et la Renommer : SUEZ Eau A…" at bounding box center [1032, 336] width 260 height 564
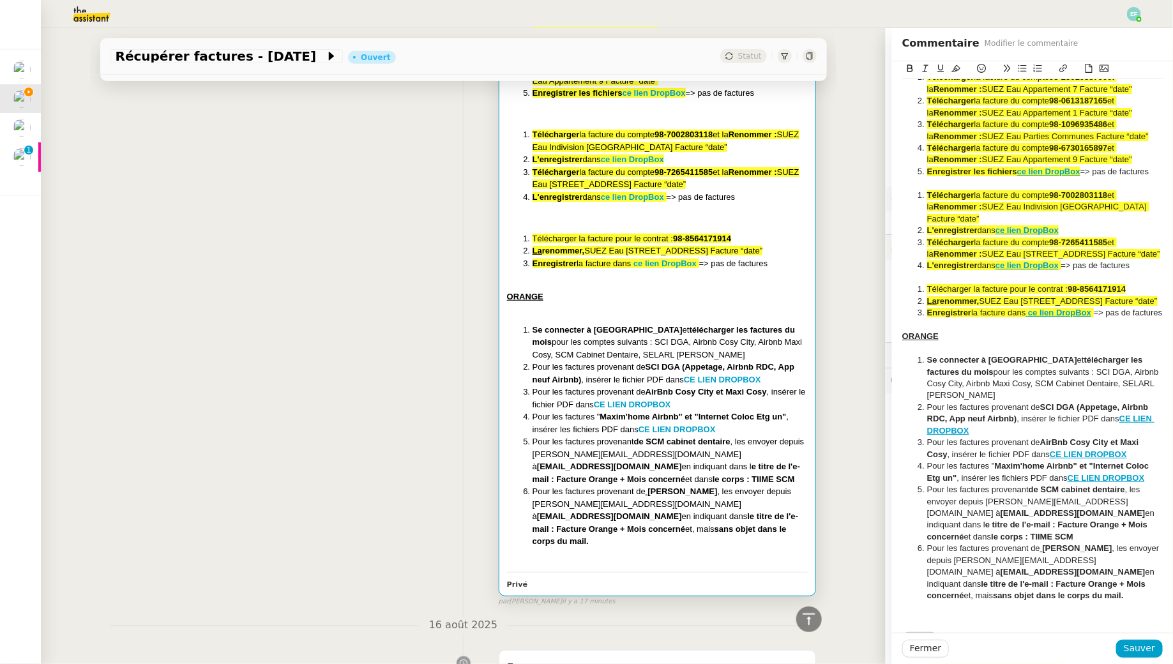
scroll to position [44, 0]
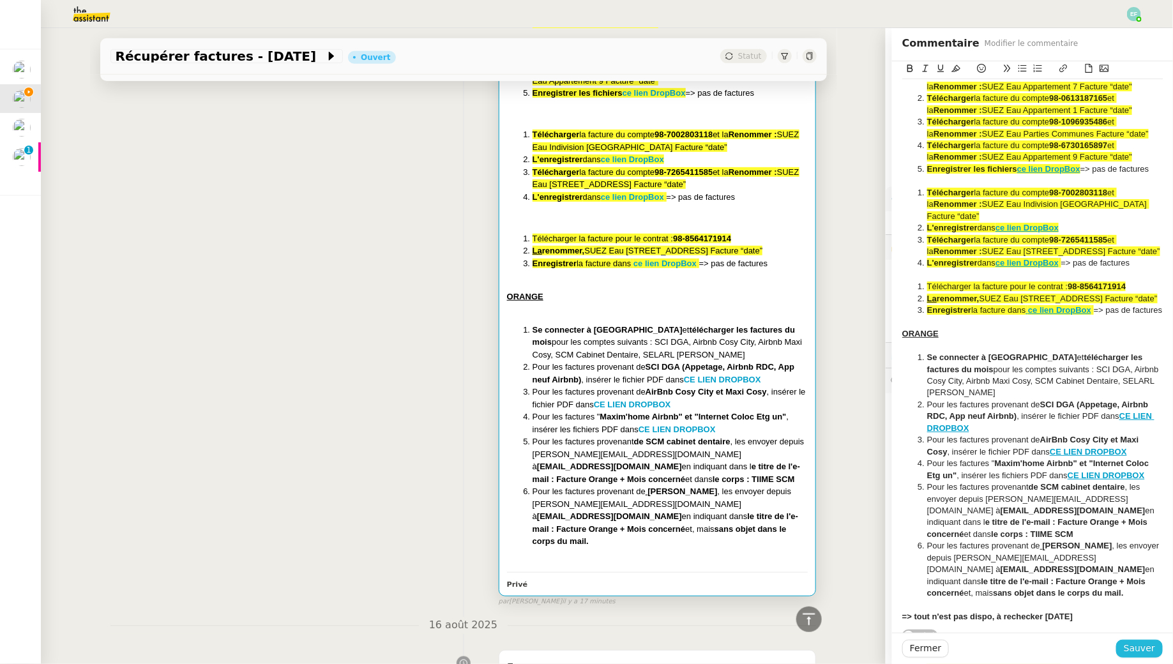
click at [1142, 650] on span "Sauver" at bounding box center [1139, 648] width 31 height 15
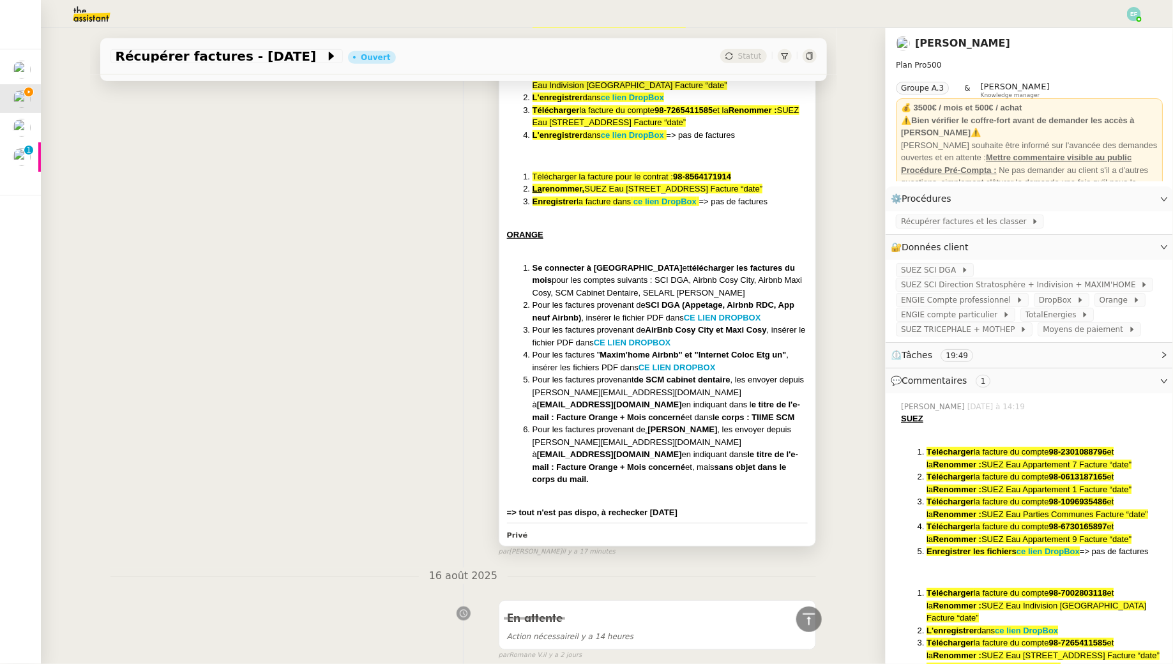
scroll to position [430, 0]
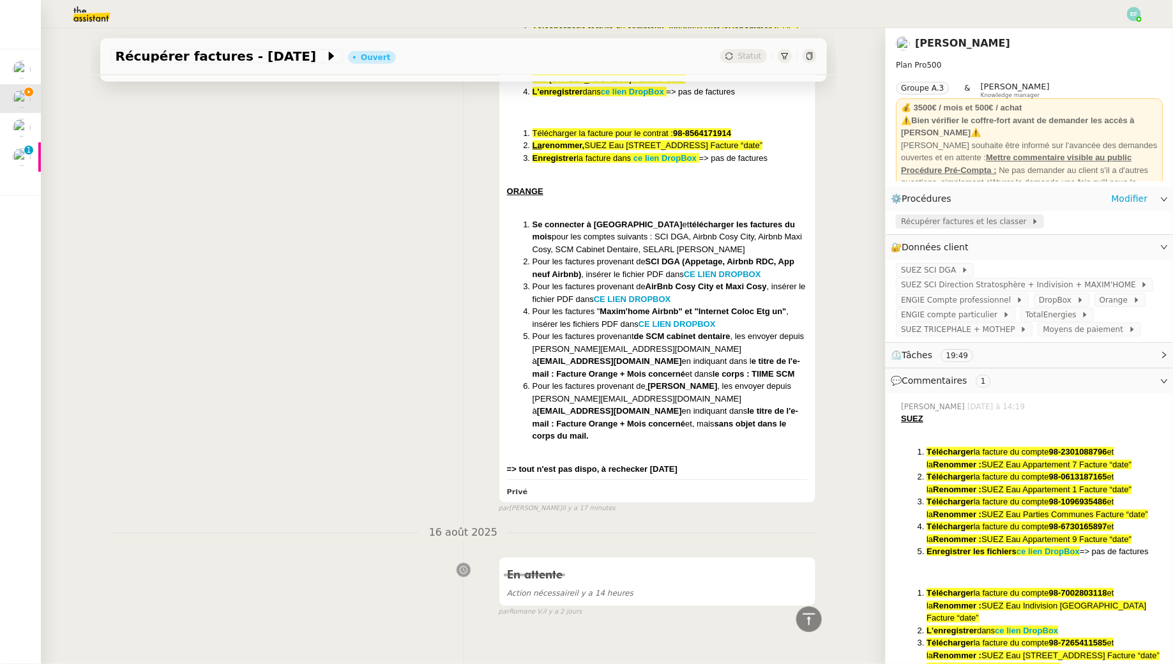
click at [937, 215] on span "Récupérer factures et les classer" at bounding box center [966, 221] width 130 height 13
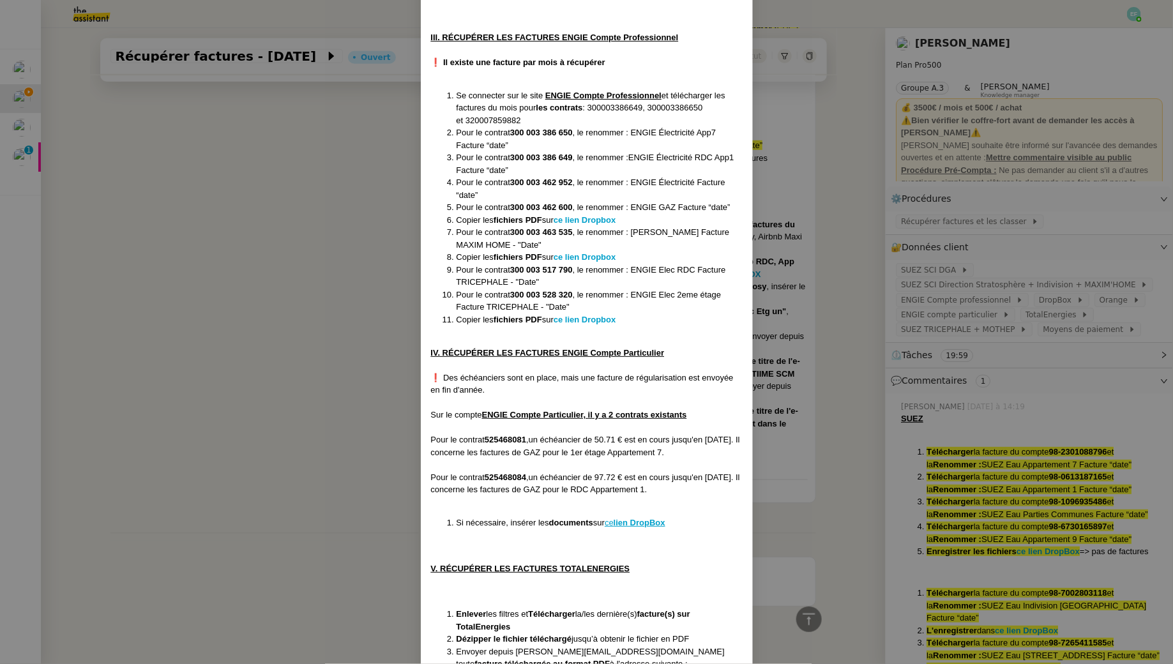
scroll to position [939, 0]
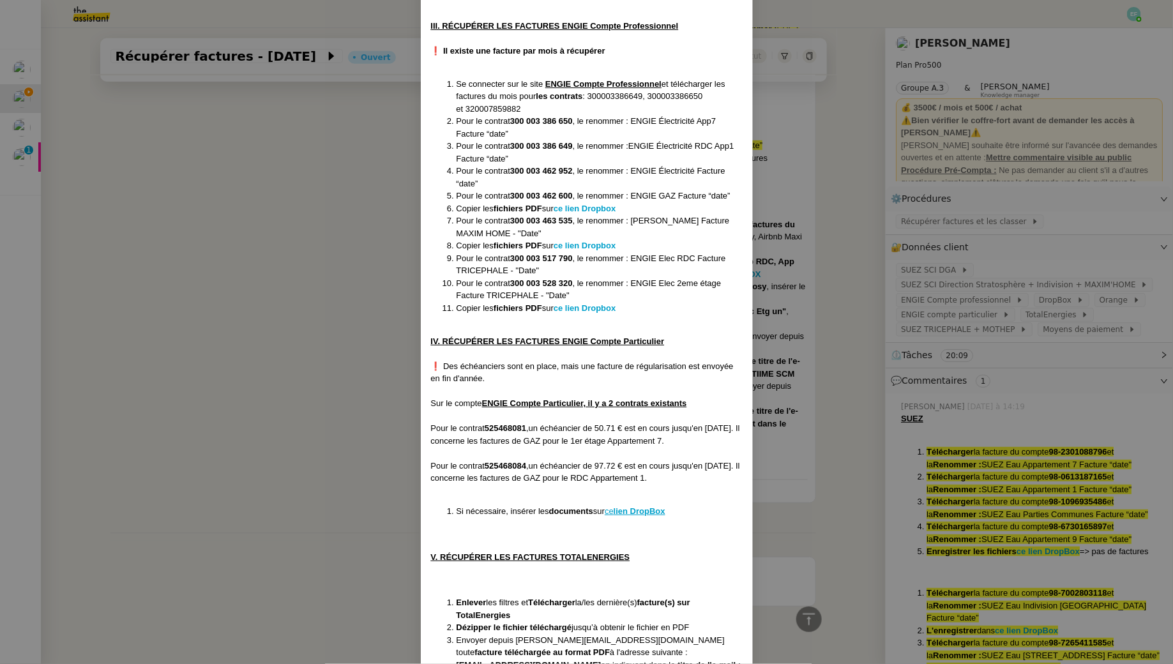
click at [184, 285] on nz-modal-container "Créée le [DATE] MAJ le [DATE] Contexte : Le client souhaite que l'on récupère d…" at bounding box center [586, 332] width 1173 height 664
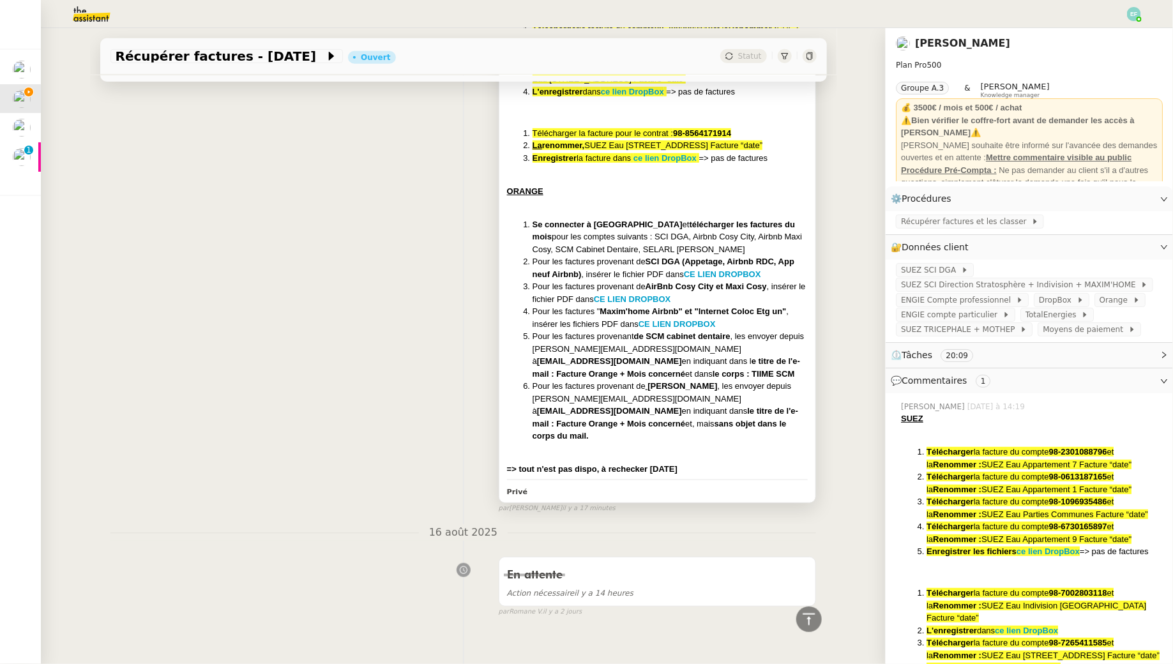
scroll to position [0, 0]
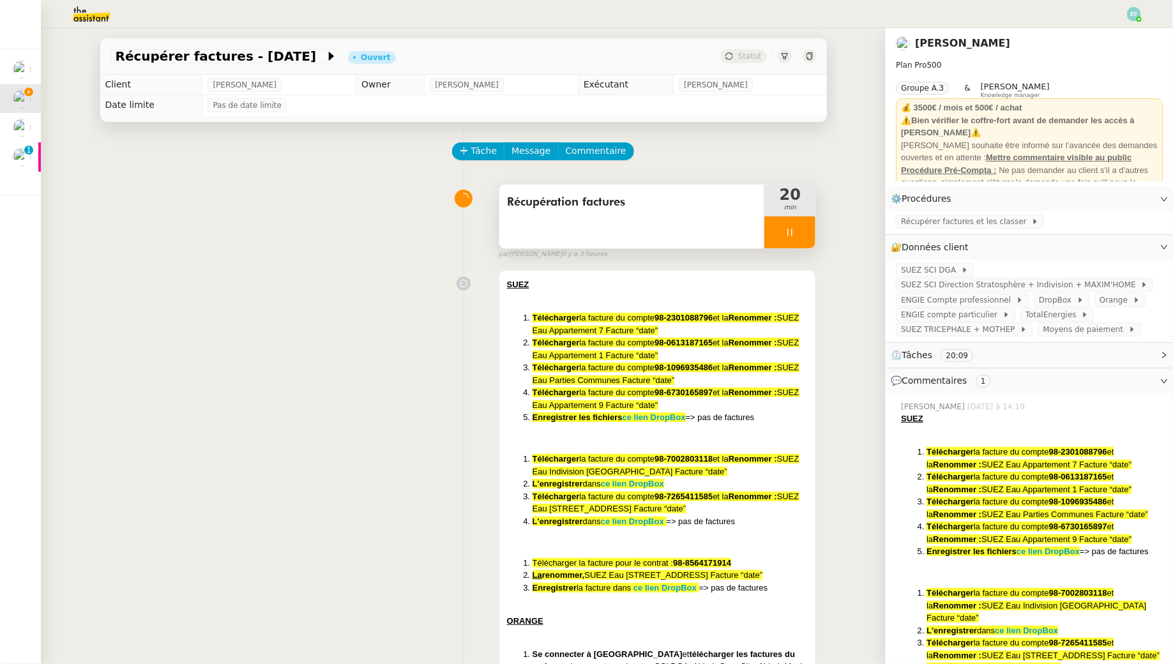
click at [634, 220] on div "Récupération factures" at bounding box center [632, 217] width 266 height 64
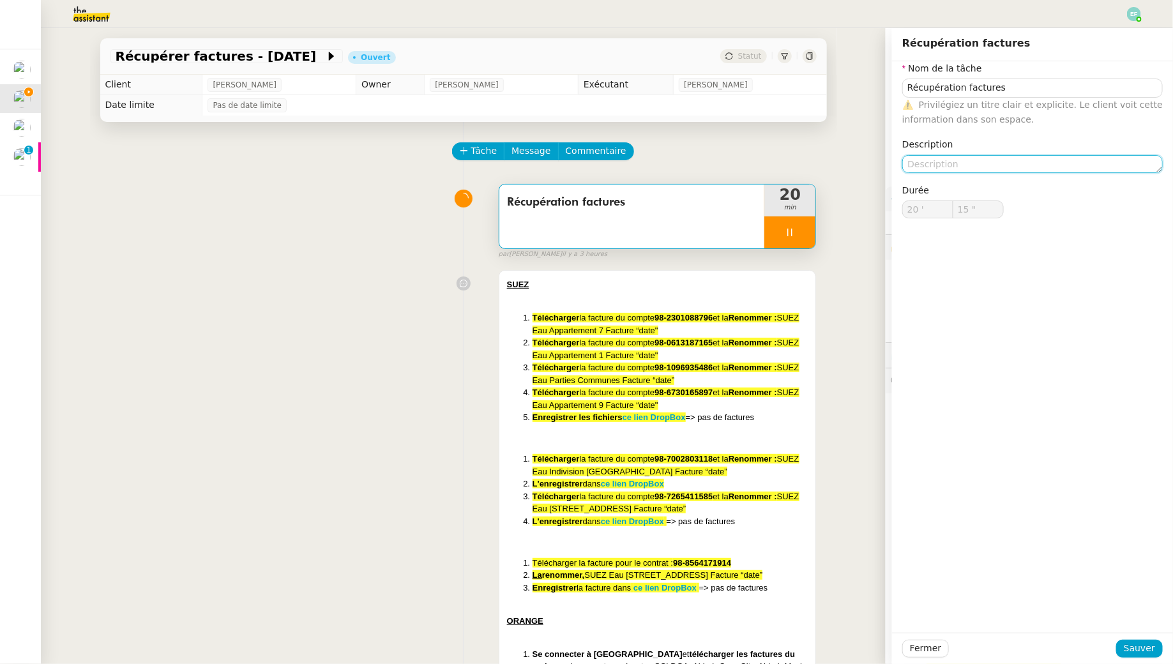
click at [913, 161] on textarea at bounding box center [1032, 164] width 260 height 18
type input "16 ""
type textarea "Connexion"
type input "17 ""
type textarea "Connexion + vé"
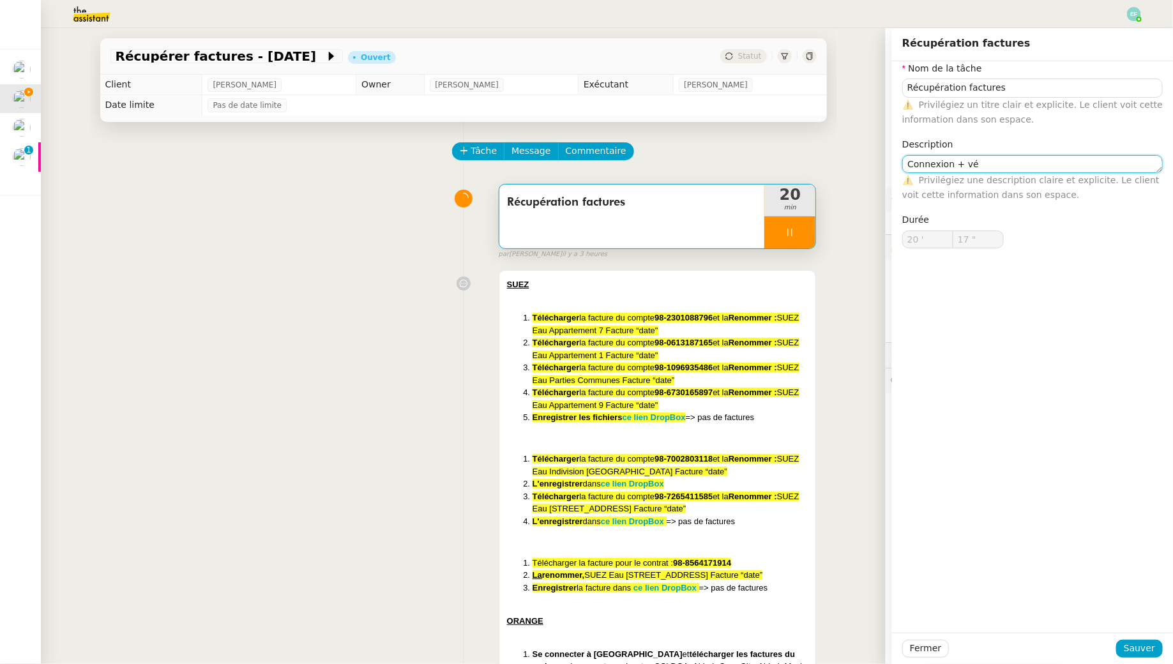
type input "18 ""
type textarea "Connexion + vérifi"
type input "19 ""
type textarea "Connexion + vérification"
type input "20 ""
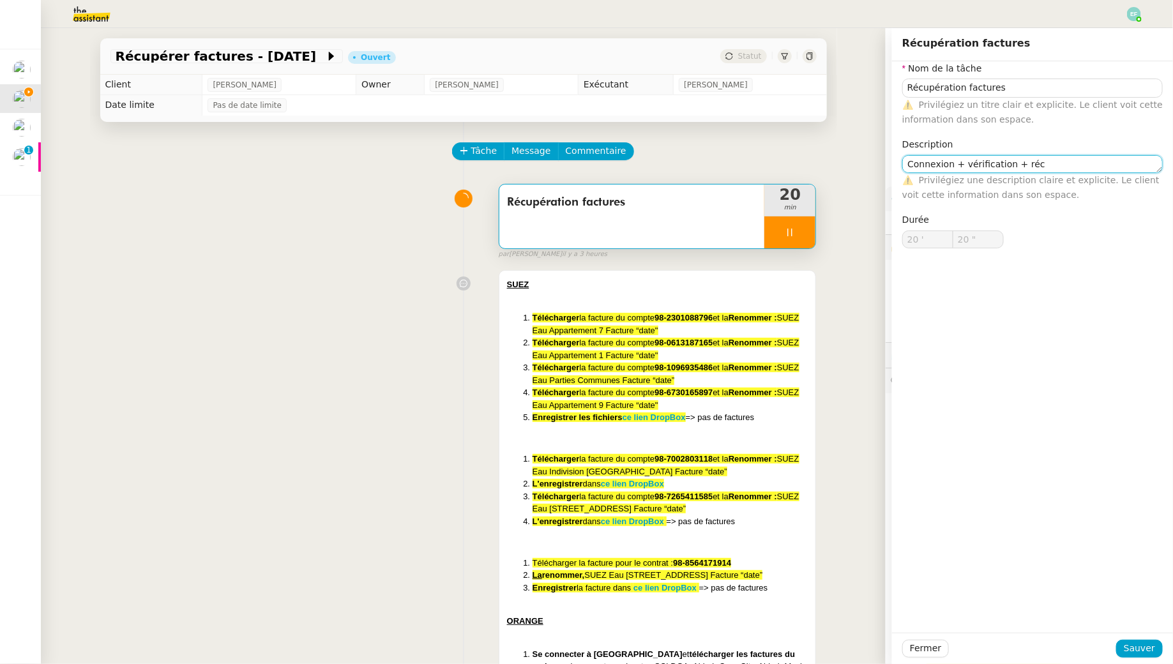
type textarea "Connexion + vérification + récu"
type input "21 ""
type textarea "Connexion + vérification + récupération"
type input "22 ""
type textarea "Connexion + vérification + récupération"
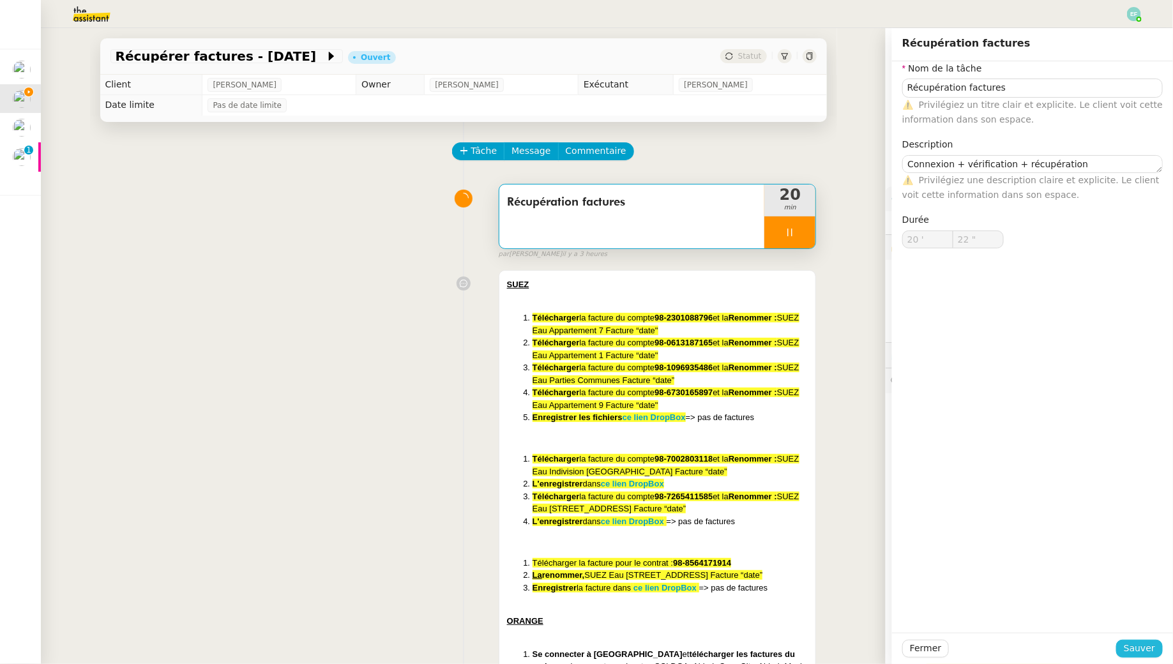
type input "23 ""
click at [1147, 653] on span "Sauver" at bounding box center [1139, 648] width 31 height 15
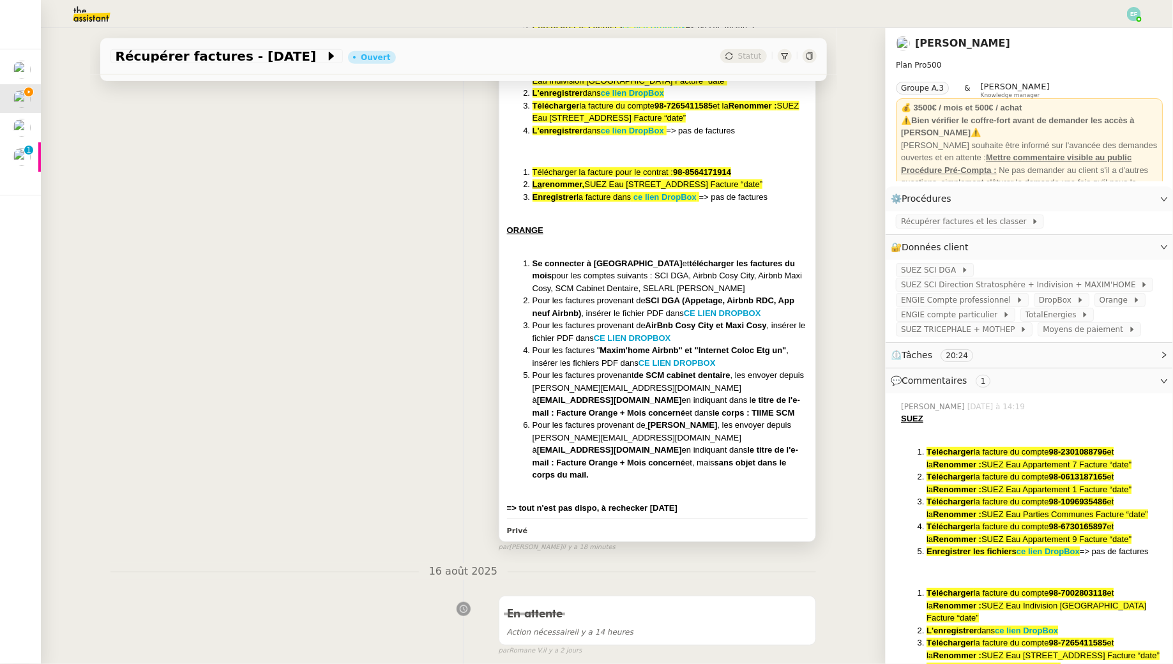
scroll to position [430, 0]
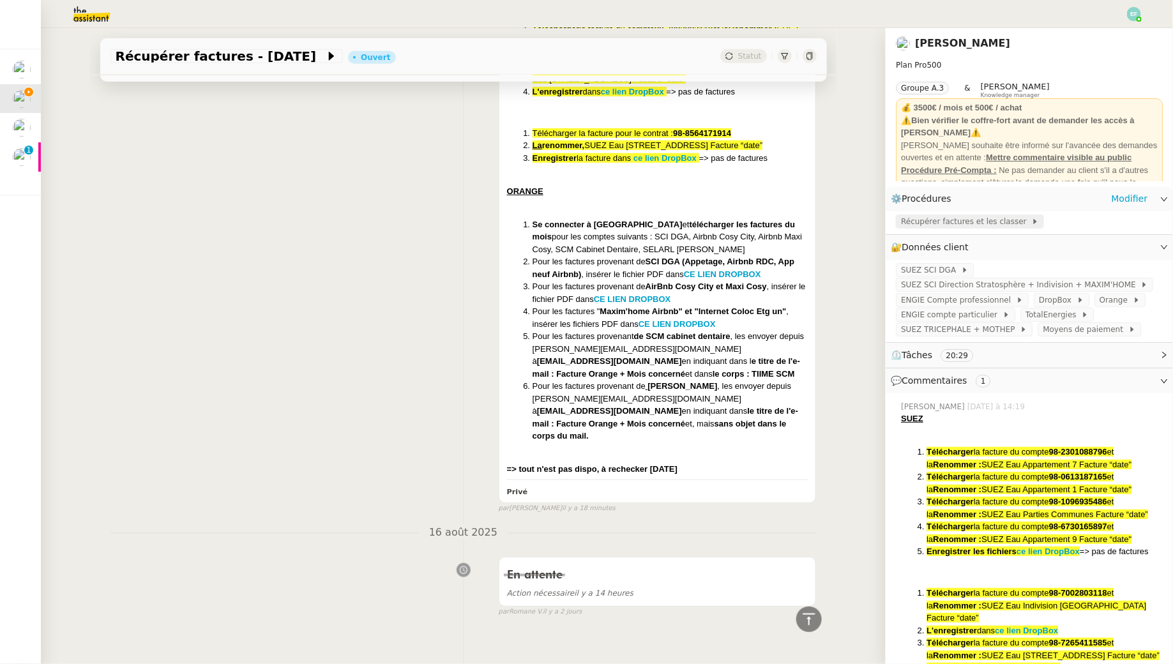
click at [1014, 226] on span "Récupérer factures et les classer" at bounding box center [966, 221] width 130 height 13
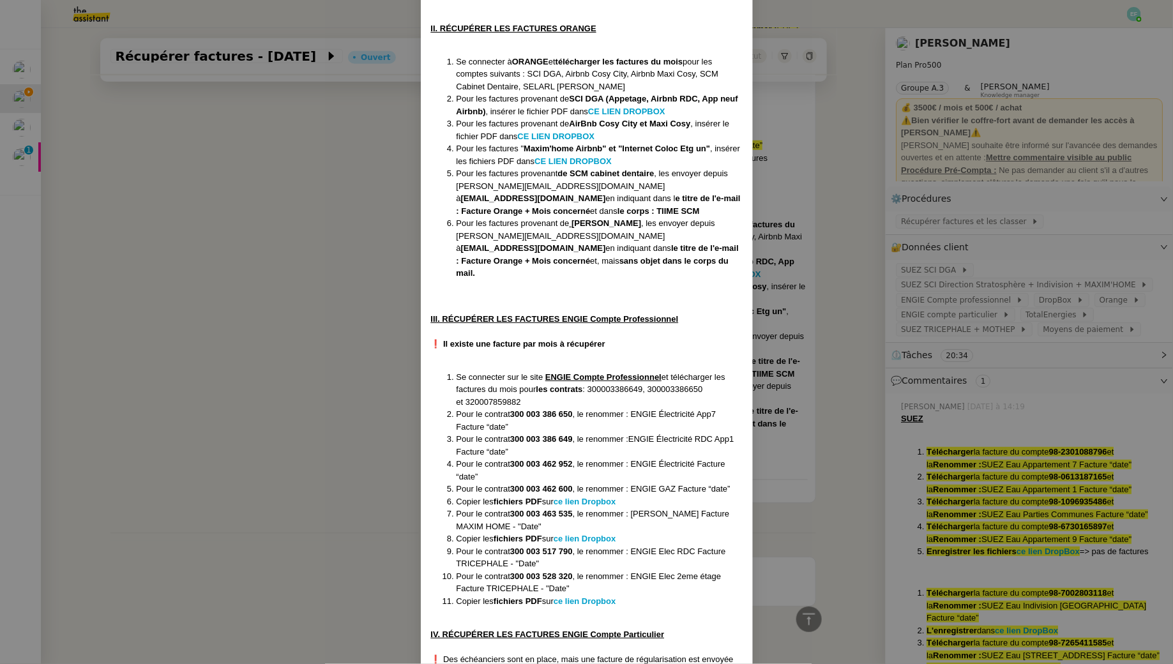
scroll to position [716, 0]
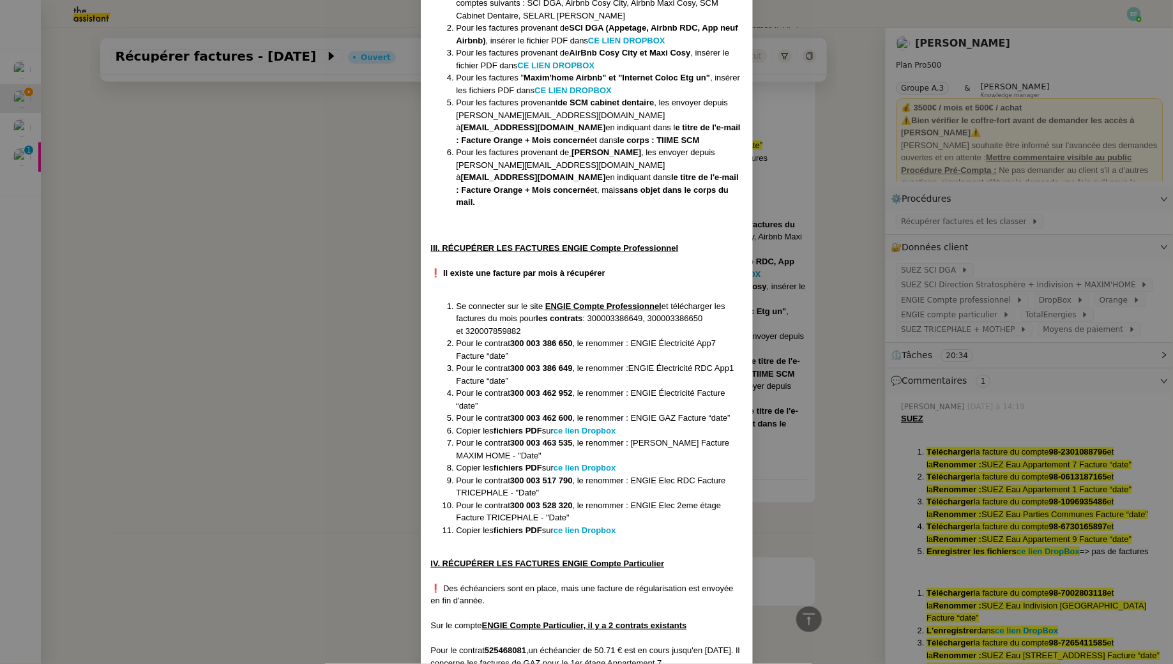
click at [244, 347] on nz-modal-container "Créée le [DATE] MAJ le [DATE] Contexte : Le client souhaite que l'on récupère d…" at bounding box center [586, 332] width 1173 height 664
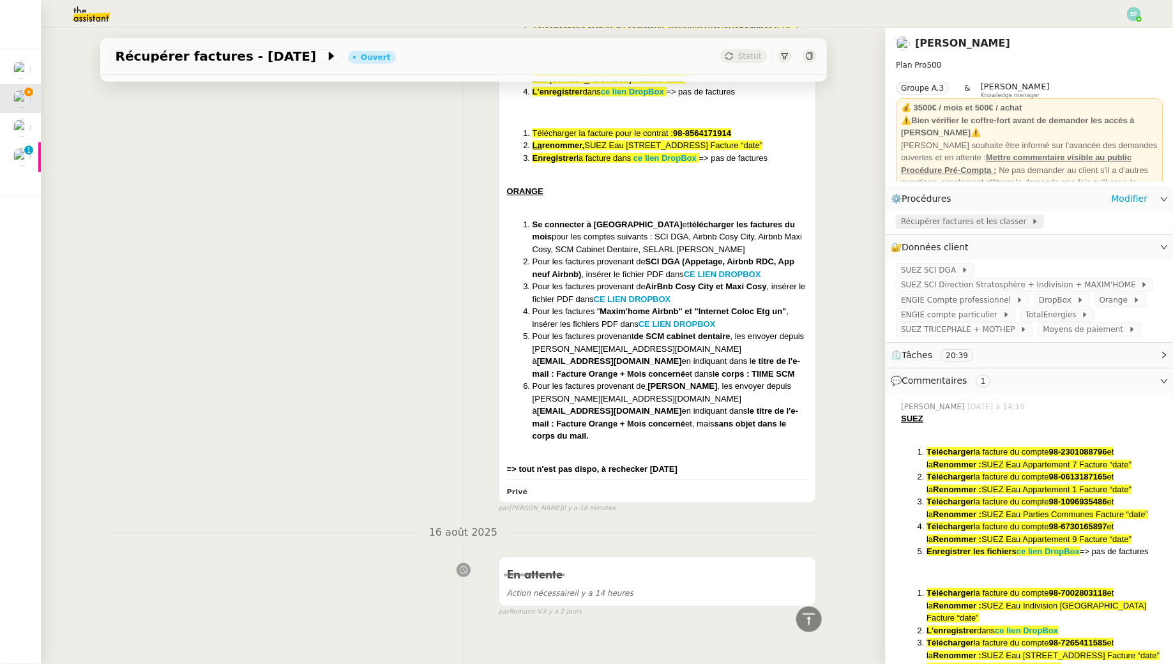
click at [965, 220] on span "Récupérer factures et les classer" at bounding box center [966, 221] width 130 height 13
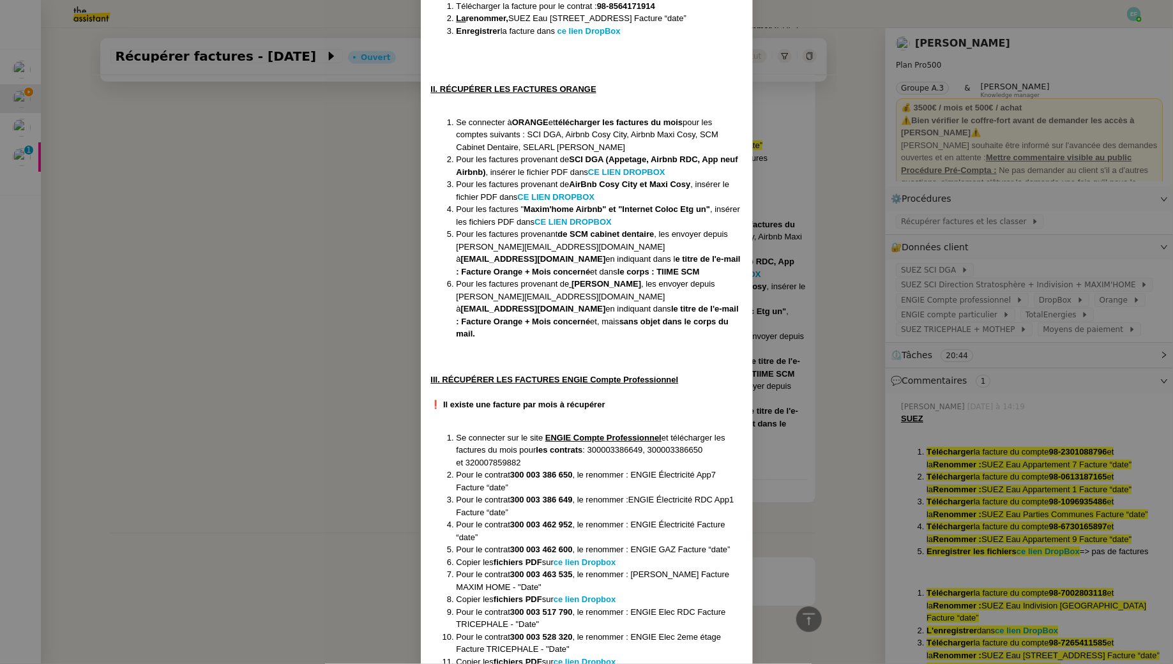
scroll to position [746, 0]
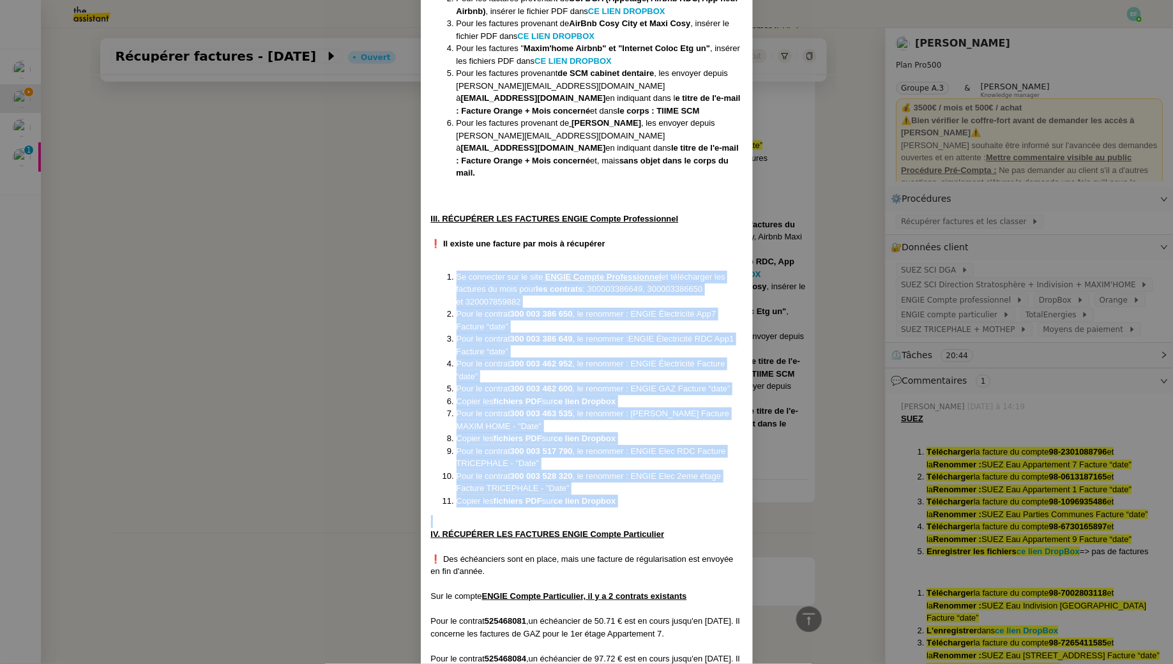
drag, startPoint x: 437, startPoint y: 257, endPoint x: 660, endPoint y: 501, distance: 330.8
click at [660, 501] on div "Créée le [DATE] MAJ le [DATE] Contexte : Le client souhaite que l'on récupère d…" at bounding box center [587, 401] width 312 height 2146
click at [260, 367] on nz-modal-container "Créée le [DATE] MAJ le [DATE] Contexte : Le client souhaite que l'on récupère d…" at bounding box center [586, 332] width 1173 height 664
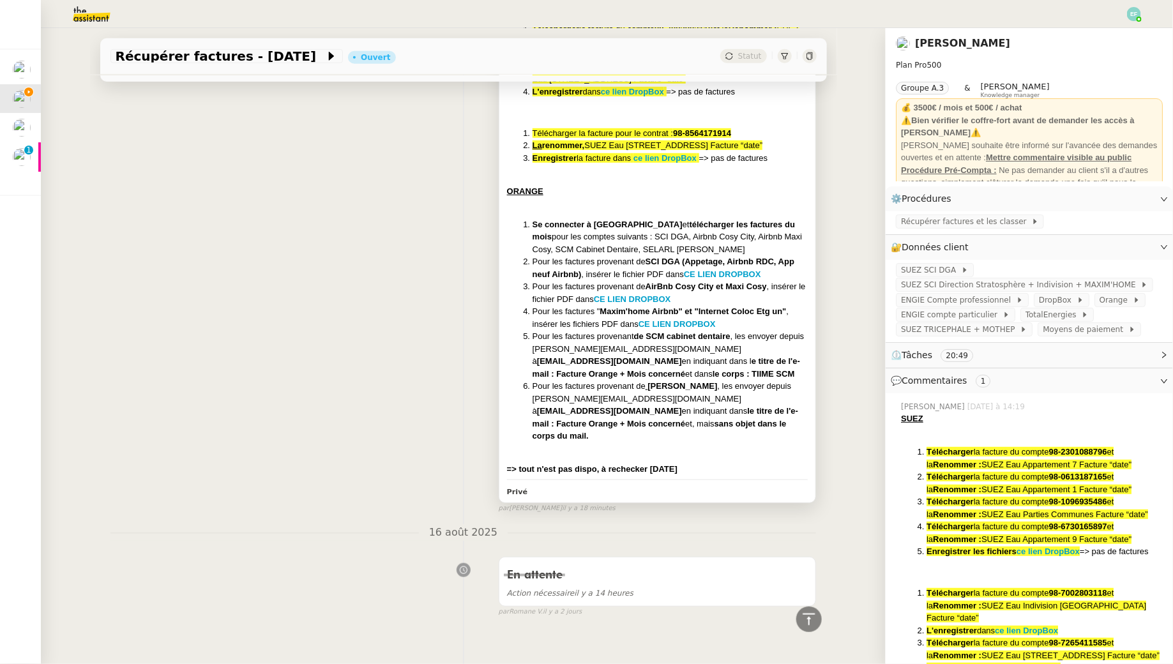
click at [693, 389] on li "Pour les factures provenant de SELARL [PERSON_NAME] , les envoyer depuis [PERSO…" at bounding box center [670, 411] width 276 height 63
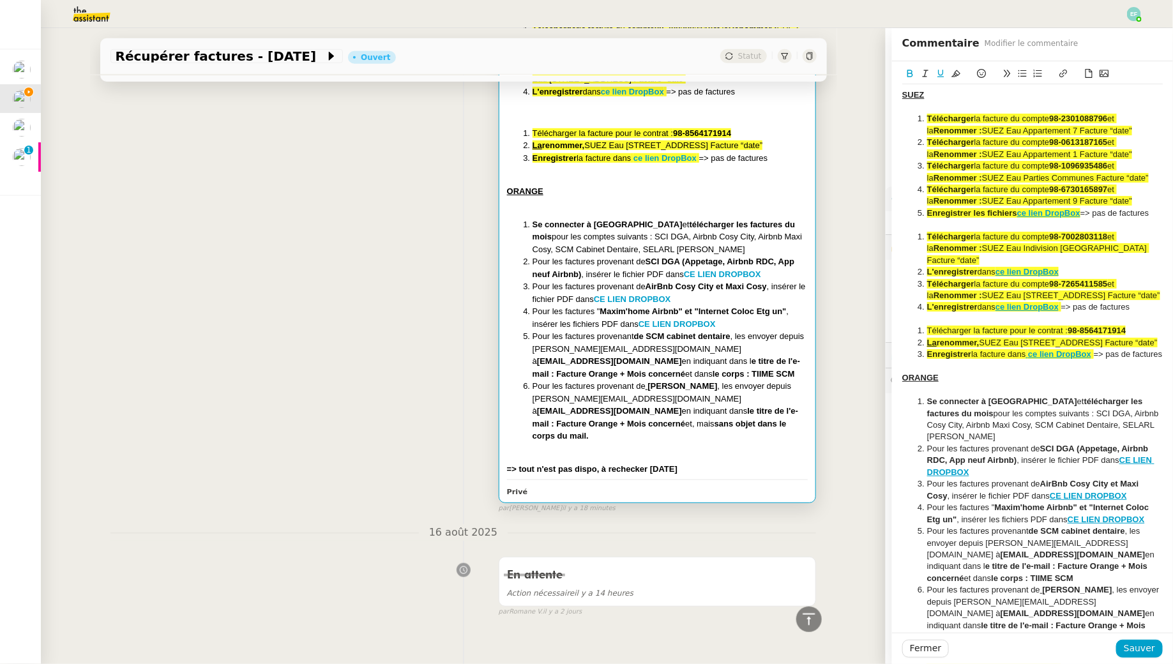
scroll to position [65, 0]
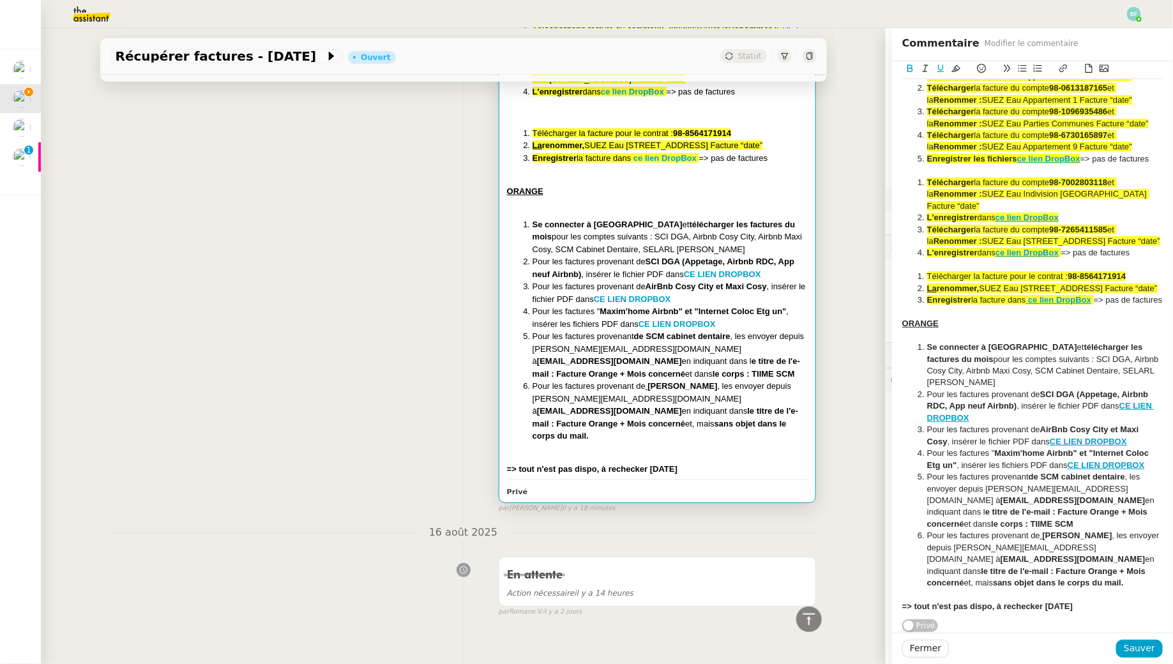
click at [1080, 607] on div "=> tout n'est pas dispo, à rechecker [DATE]" at bounding box center [1032, 606] width 260 height 11
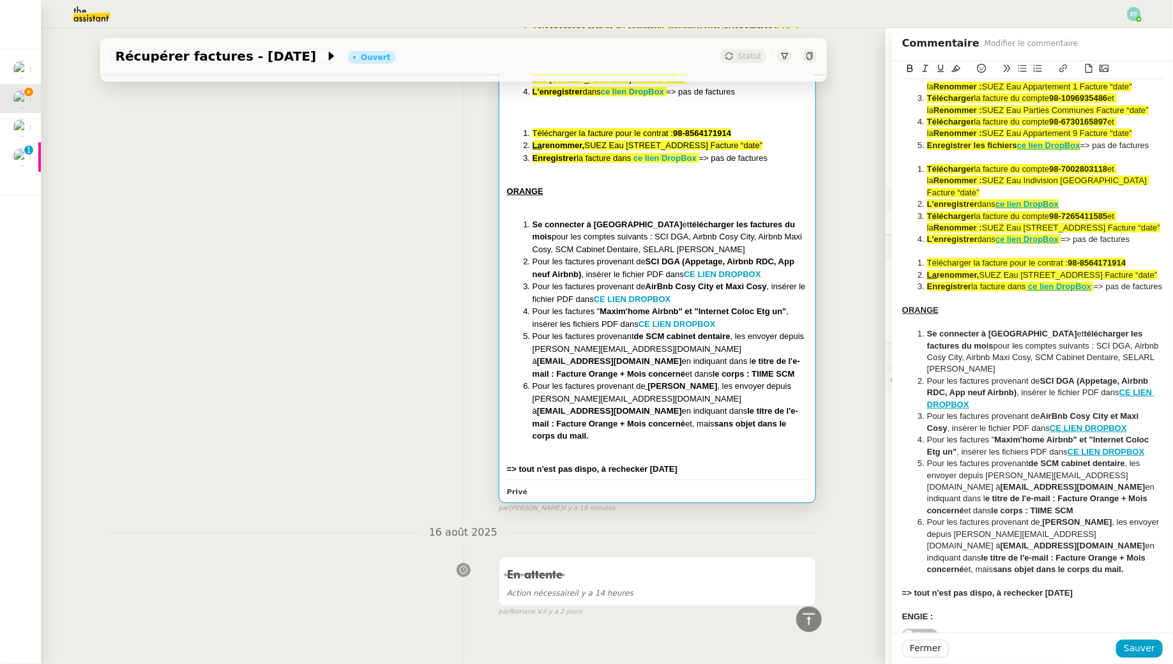
scroll to position [89, 0]
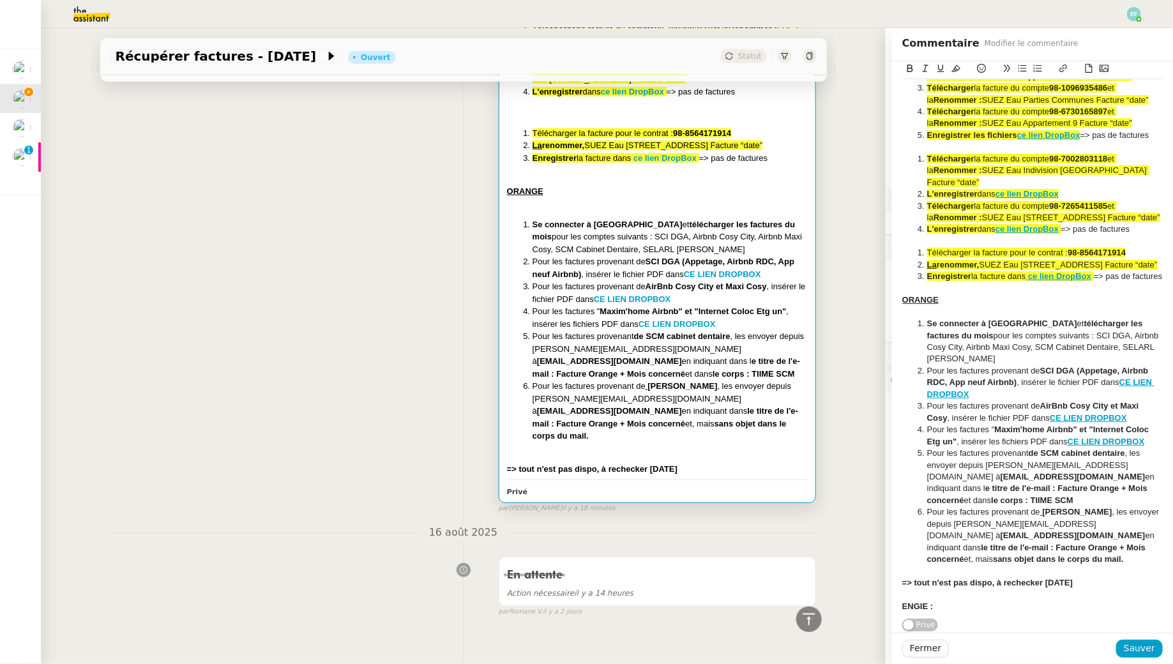
drag, startPoint x: 958, startPoint y: 630, endPoint x: 849, endPoint y: 628, distance: 109.2
click at [849, 628] on app-ticket "Récupérer factures - [DATE] Ouvert Statut Client [PERSON_NAME] Owner [PERSON_NA…" at bounding box center [607, 346] width 1132 height 636
click at [917, 607] on strong "ENGIE :" at bounding box center [917, 606] width 31 height 10
click at [915, 608] on strong "ENGIE :" at bounding box center [917, 606] width 31 height 10
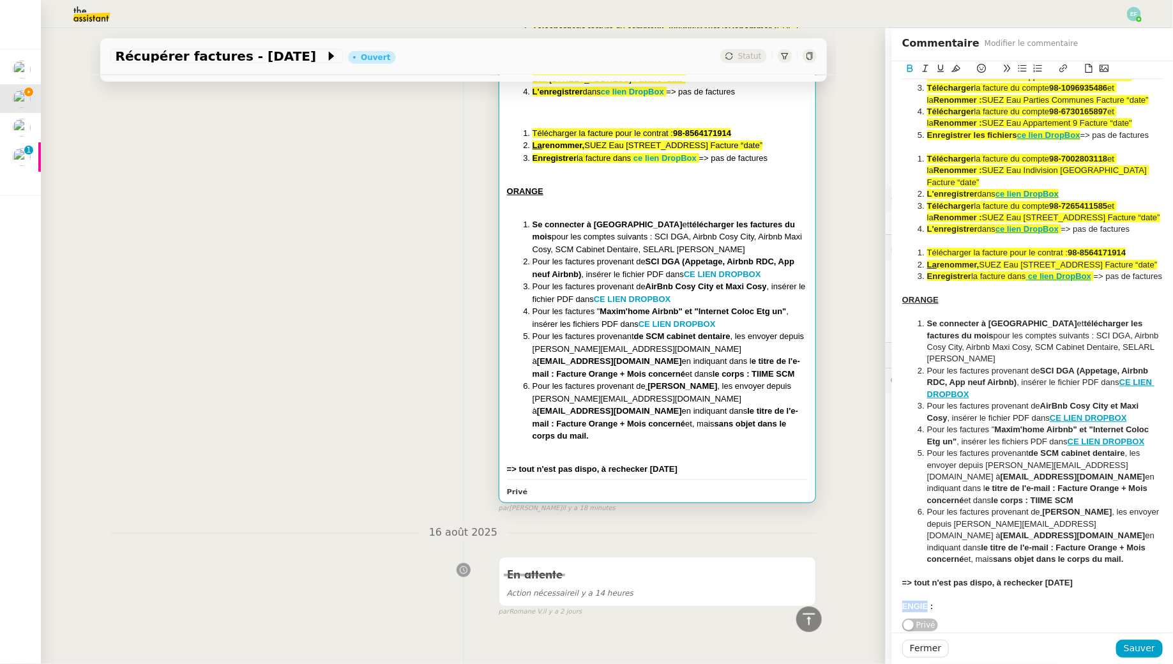
click at [915, 608] on strong "ENGIE :" at bounding box center [917, 606] width 31 height 10
click at [942, 64] on icon at bounding box center [940, 68] width 9 height 9
click at [956, 603] on div "ENGIE :" at bounding box center [1032, 606] width 260 height 11
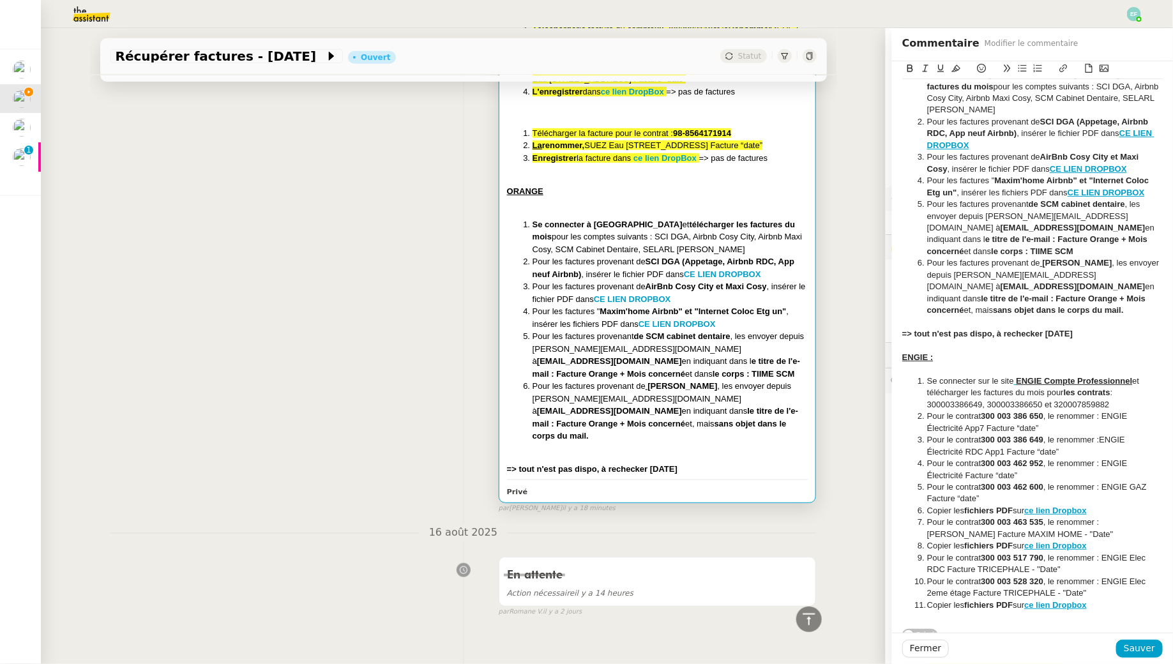
scroll to position [348, 0]
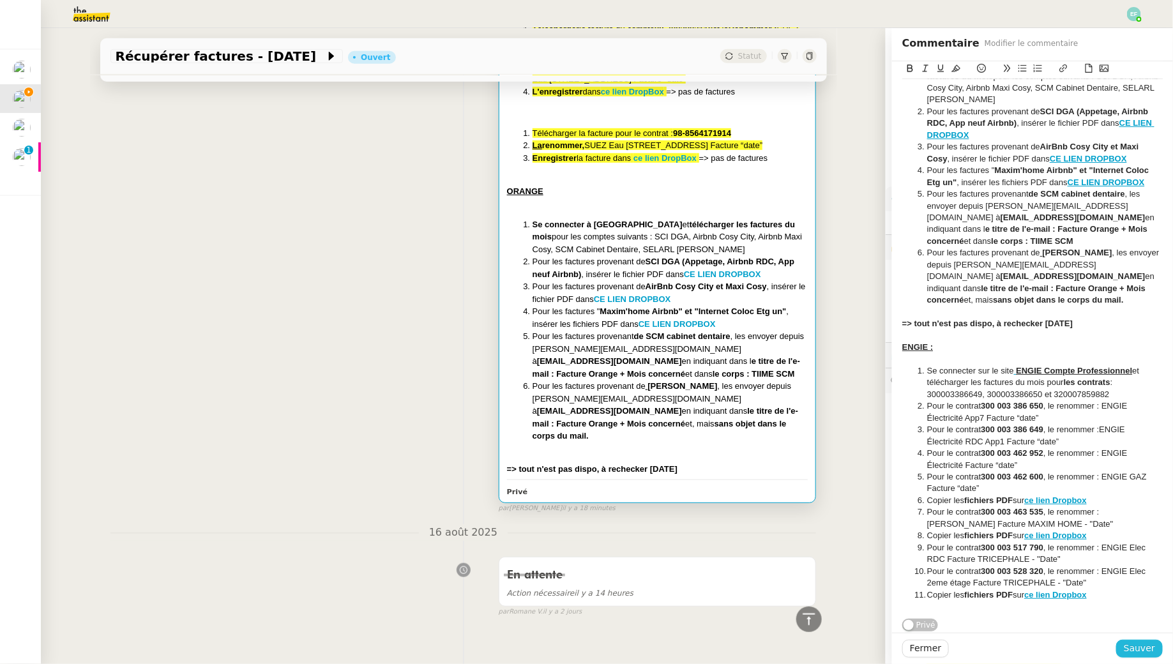
click at [1135, 647] on span "Sauver" at bounding box center [1139, 648] width 31 height 15
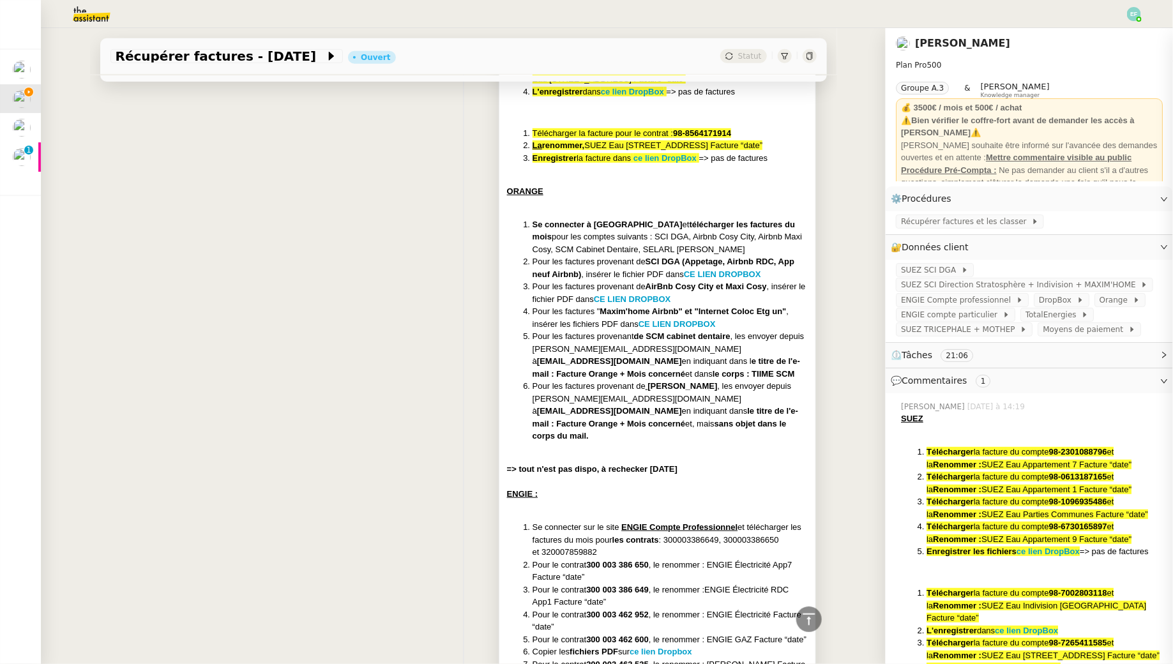
click at [615, 423] on strong "sans objet dans le corps du mail." at bounding box center [659, 430] width 254 height 22
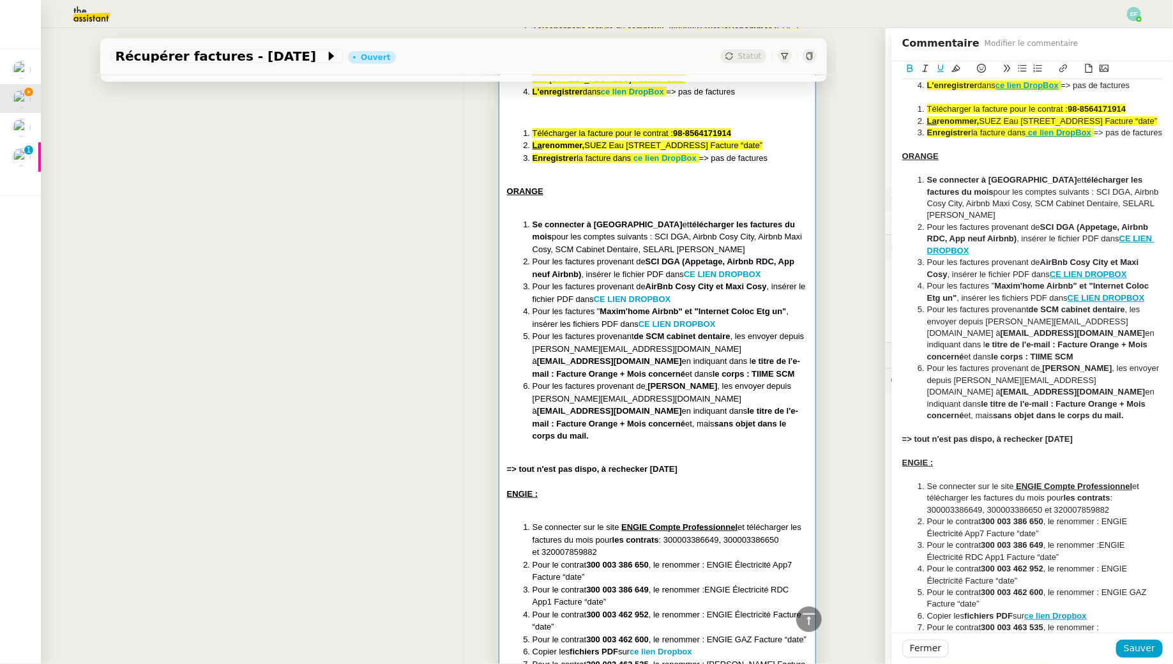
scroll to position [267, 0]
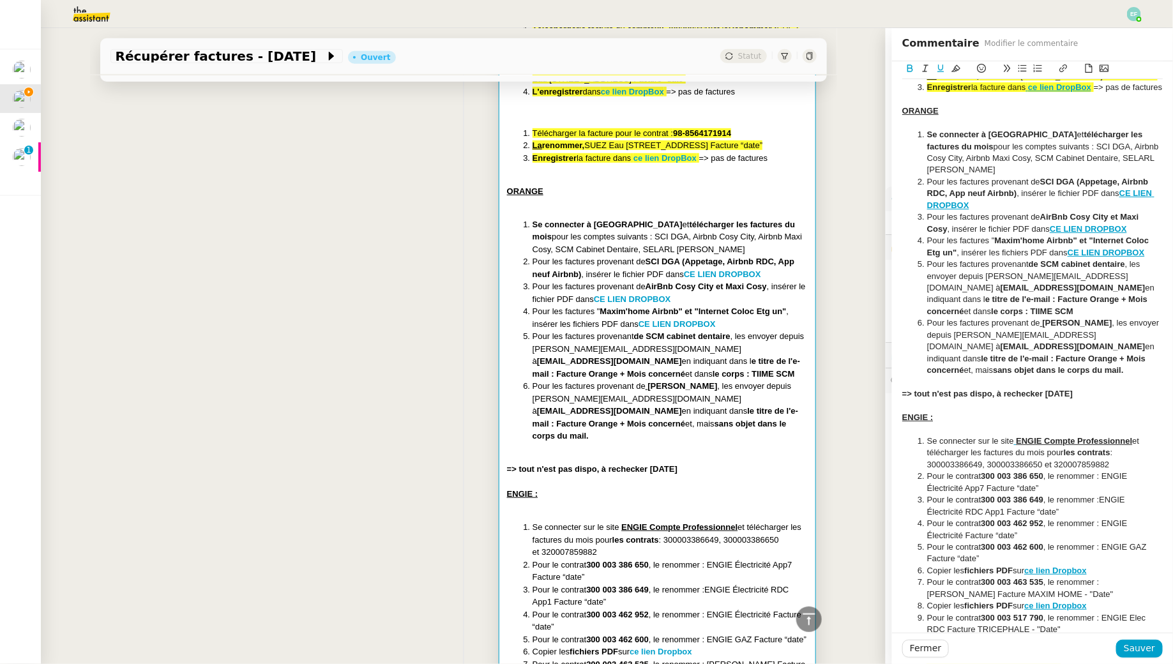
click at [1013, 398] on strong "=> tout n'est pas dispo, à rechecker [DATE]" at bounding box center [987, 394] width 170 height 10
click at [953, 70] on icon at bounding box center [955, 68] width 9 height 9
click at [1033, 469] on li "﻿ Se connecter sur le site ENGIE Compte Professionnel et télécharger les factur…" at bounding box center [1039, 452] width 248 height 35
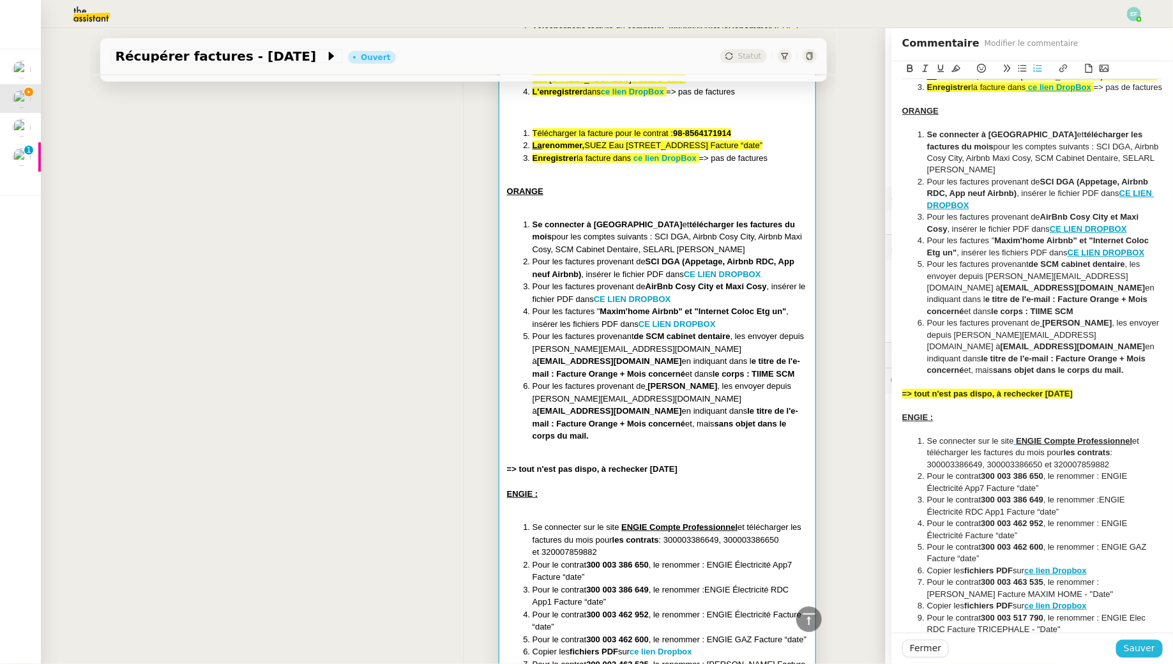
click at [1132, 651] on span "Sauver" at bounding box center [1139, 648] width 31 height 15
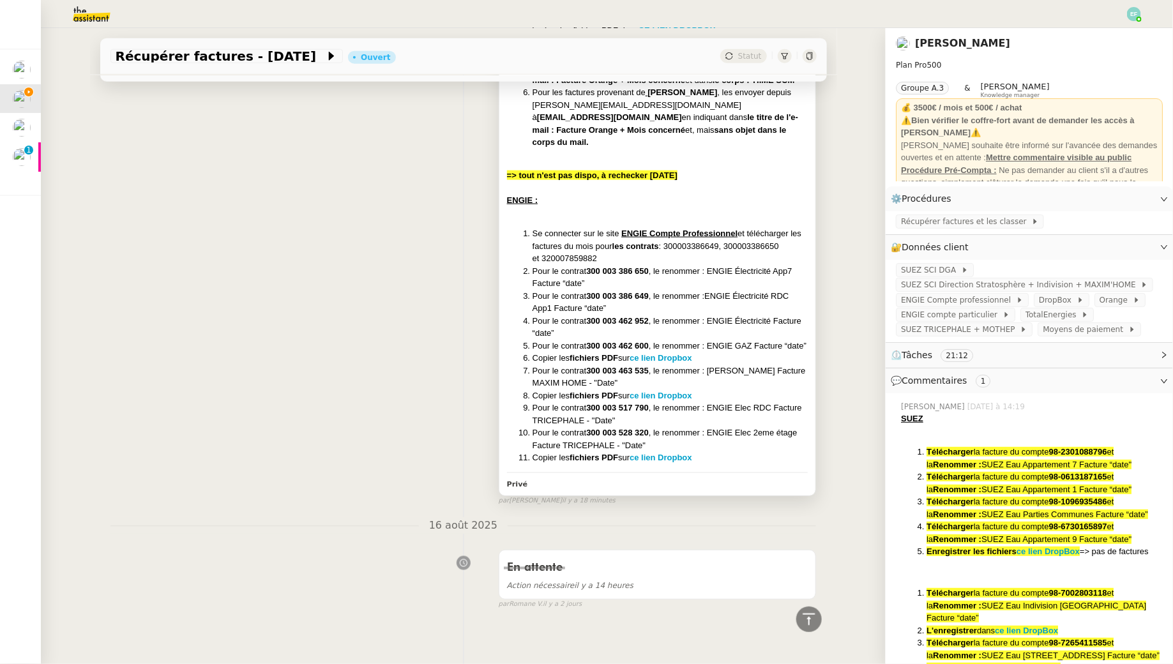
scroll to position [725, 0]
click at [974, 298] on span "ENGIE Compte professionnel" at bounding box center [958, 300] width 115 height 13
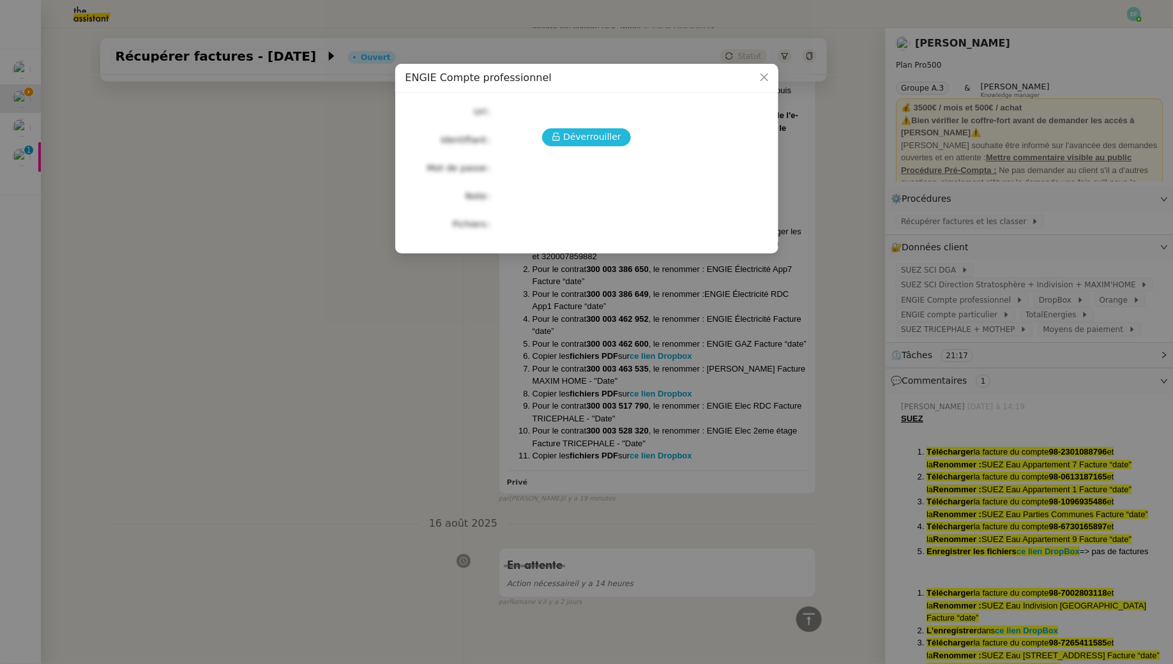
click at [566, 134] on span "Déverrouiller" at bounding box center [592, 137] width 58 height 15
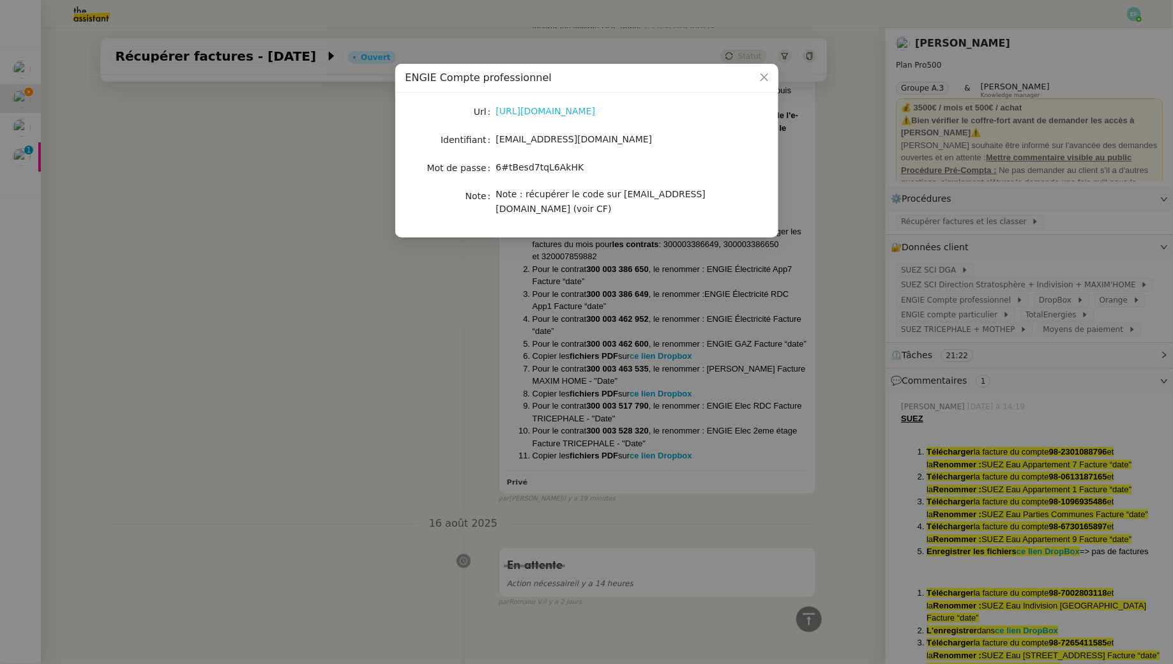
click at [562, 109] on link "[URL][DOMAIN_NAME]" at bounding box center [546, 111] width 100 height 10
click at [320, 350] on nz-modal-container "ENGIE Compte professionnel Url [URL][DOMAIN_NAME] Identifiant [EMAIL_ADDRESS][D…" at bounding box center [586, 332] width 1173 height 664
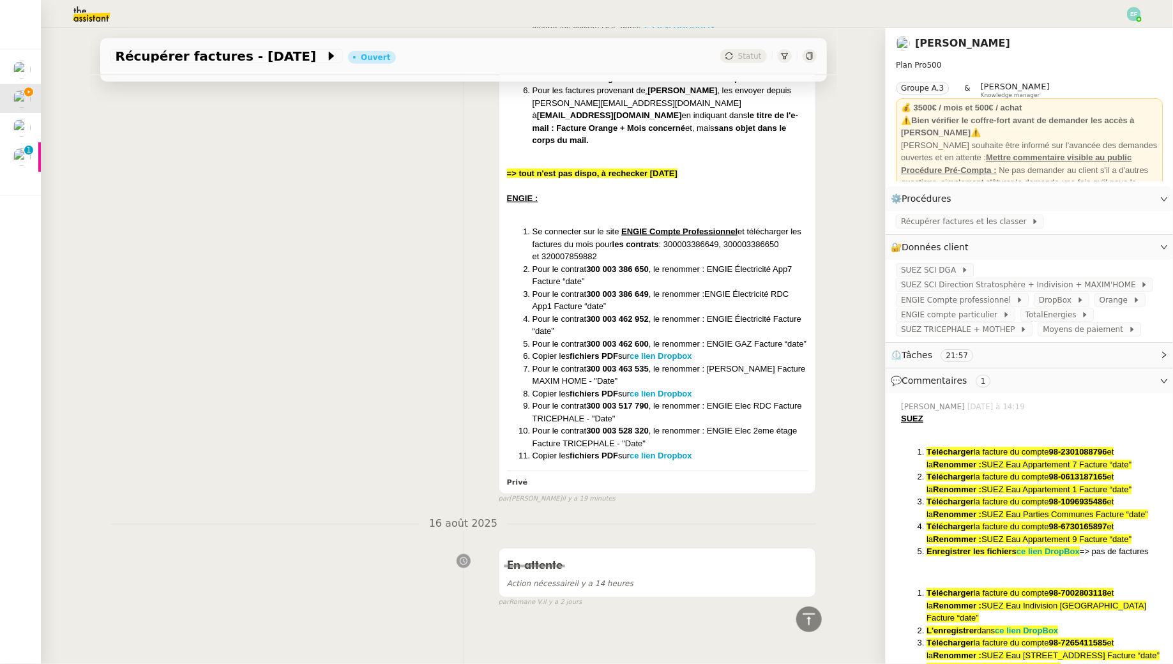
scroll to position [0, 0]
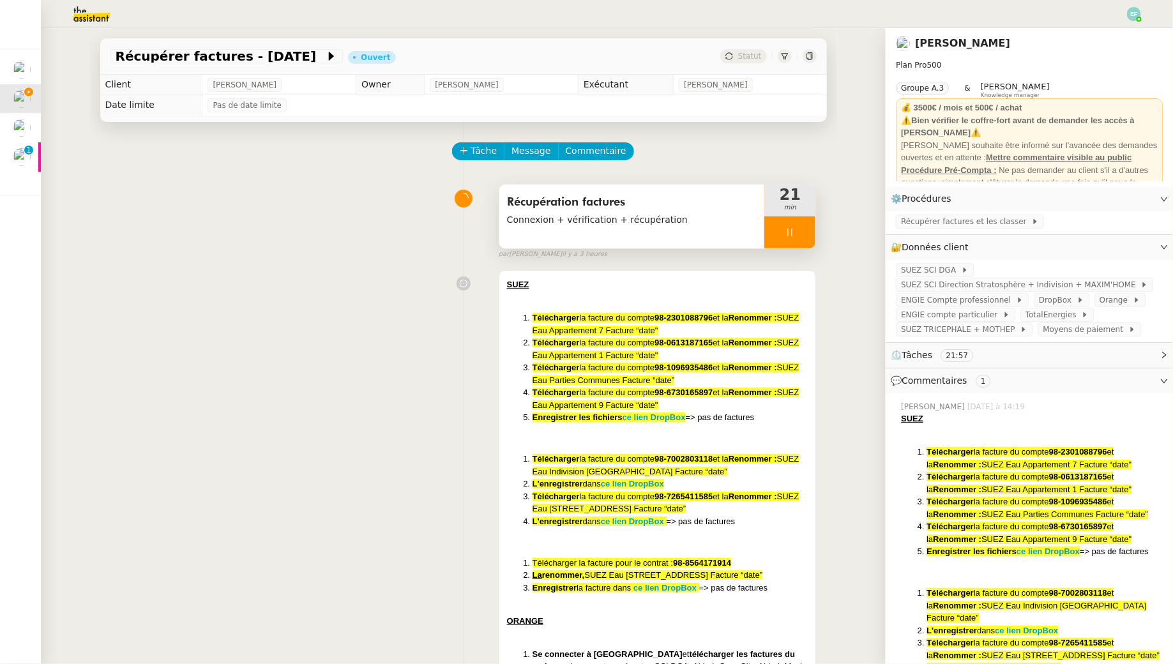
click at [796, 230] on div at bounding box center [789, 232] width 51 height 32
click at [770, 239] on div at bounding box center [777, 232] width 26 height 32
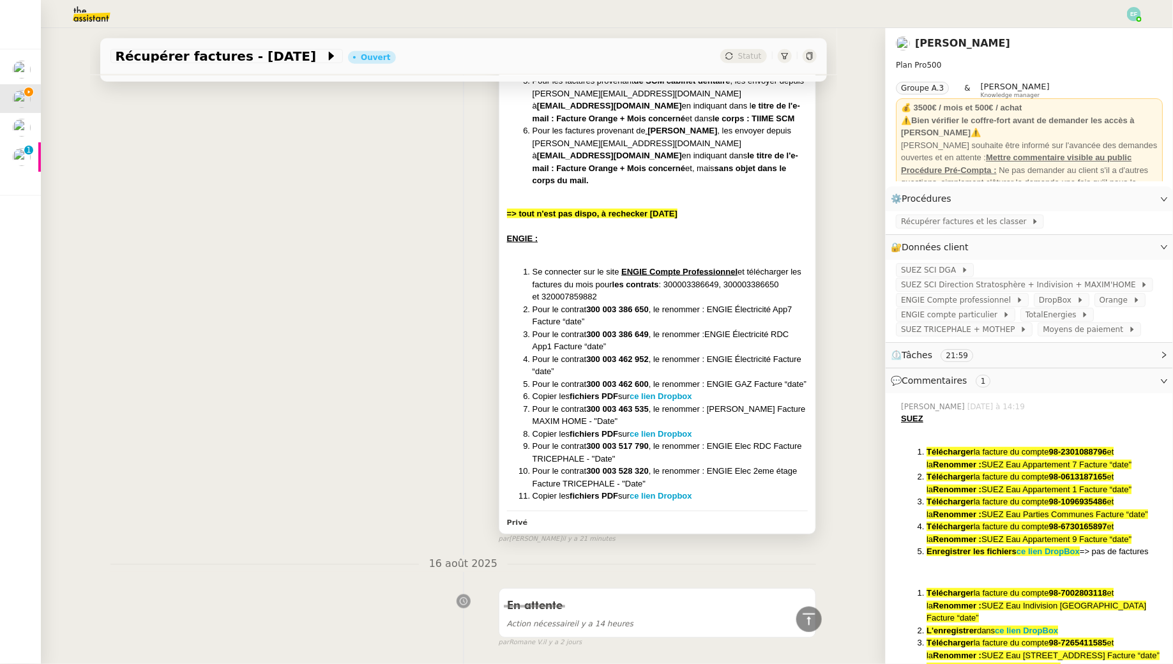
scroll to position [728, 0]
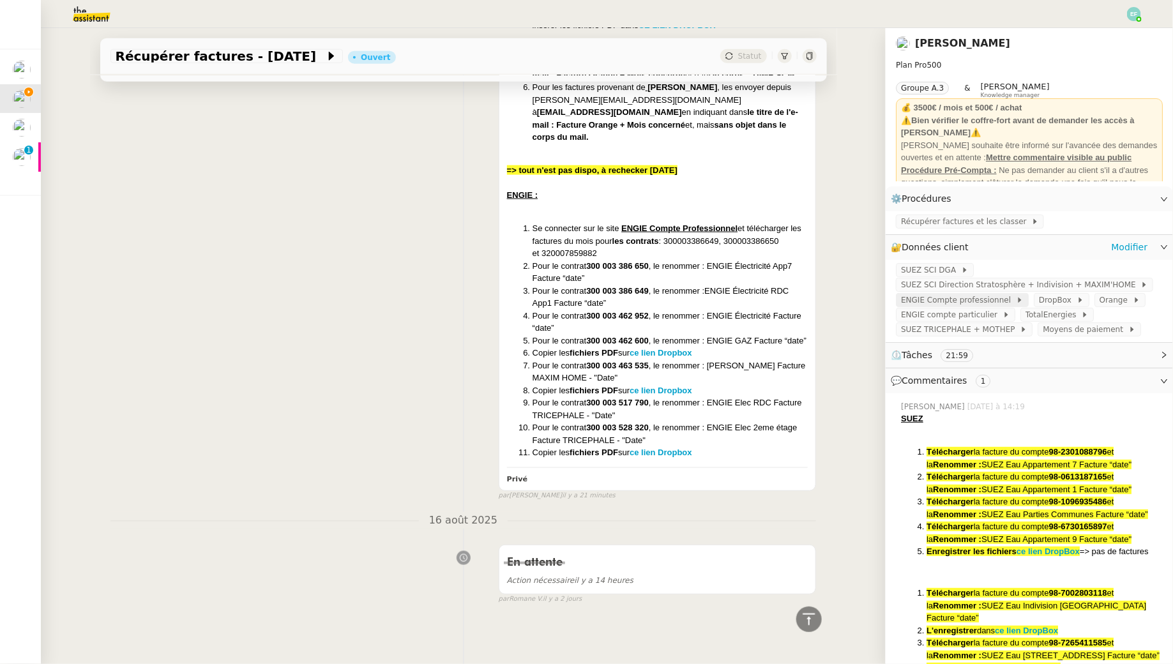
click at [940, 304] on span "ENGIE Compte professionnel" at bounding box center [958, 300] width 115 height 13
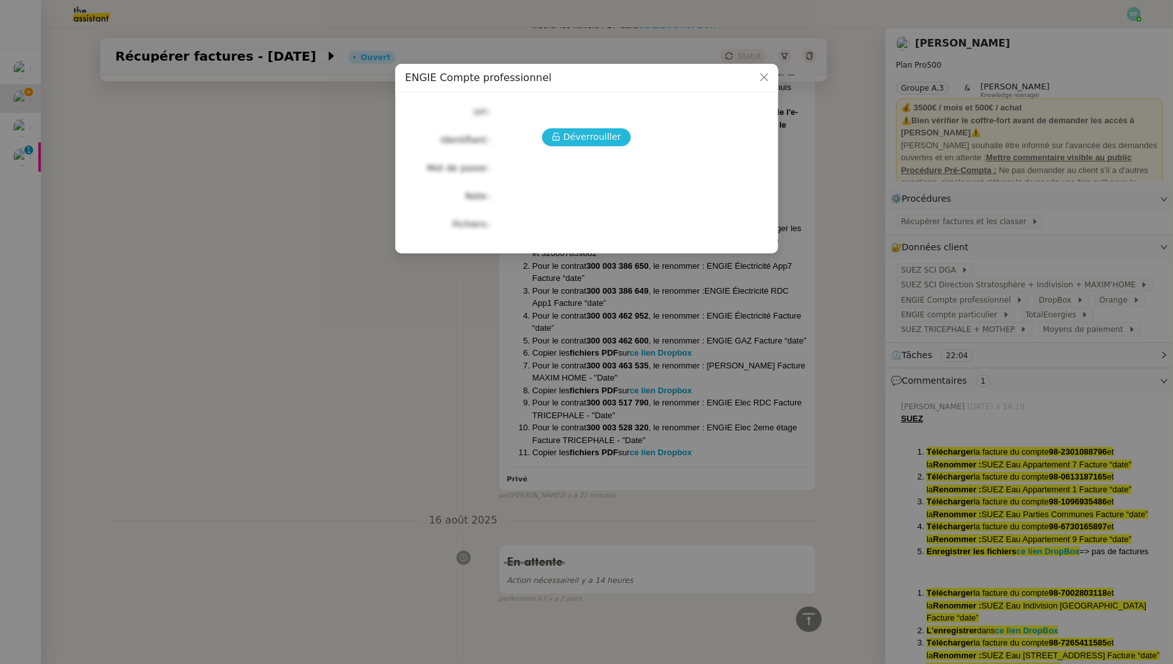
click at [600, 139] on span "Déverrouiller" at bounding box center [592, 137] width 58 height 15
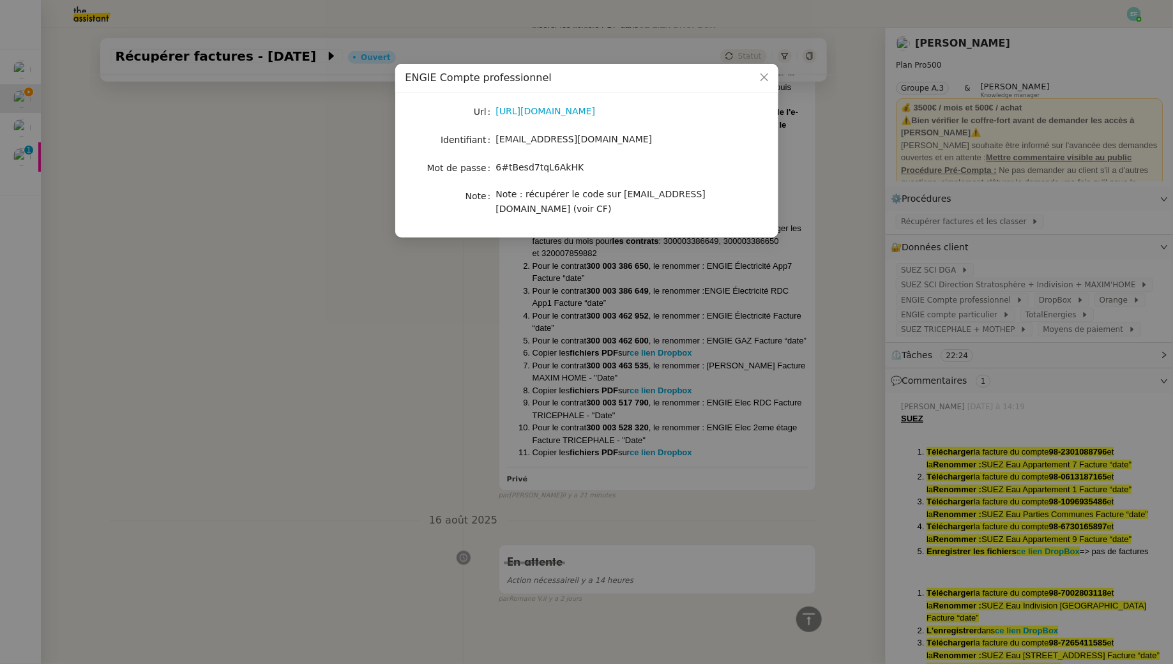
click at [388, 342] on nz-modal-container "ENGIE Compte professionnel Url [URL][DOMAIN_NAME] Identifiant [EMAIL_ADDRESS][D…" at bounding box center [586, 332] width 1173 height 664
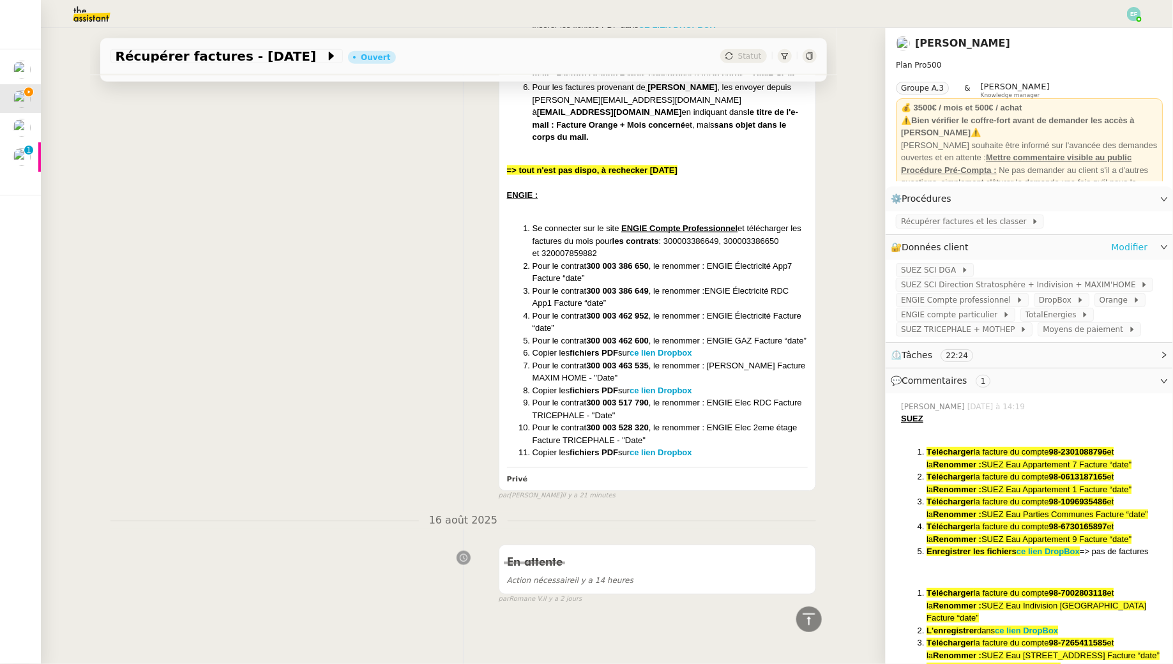
click at [1138, 245] on link "Modifier" at bounding box center [1129, 247] width 36 height 15
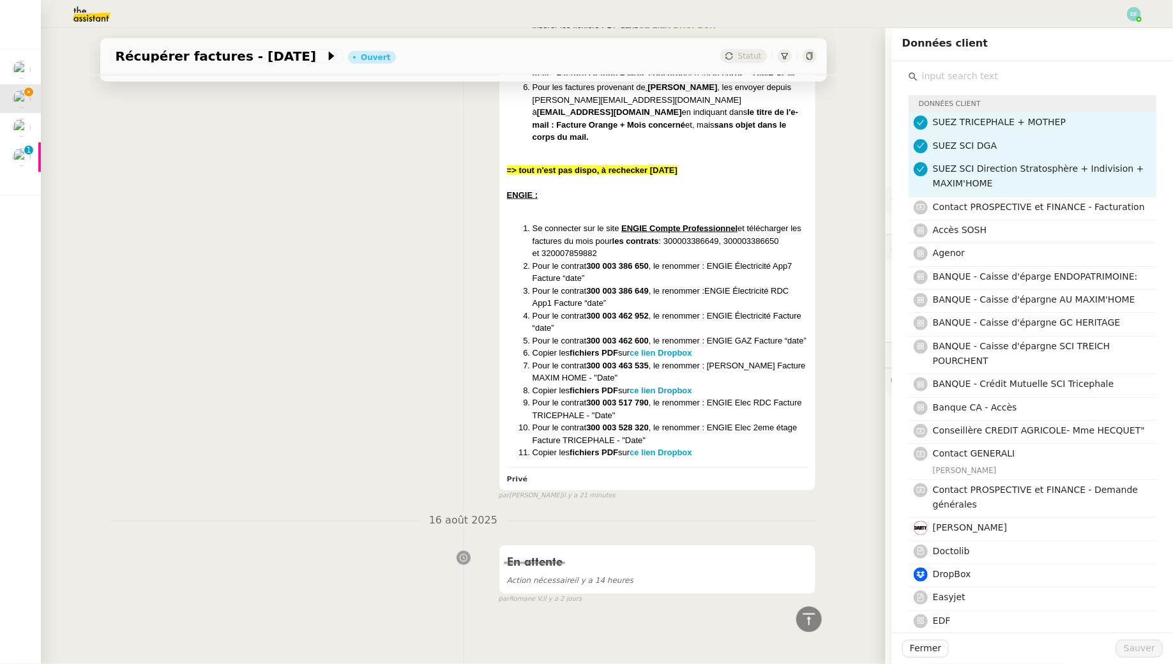
click at [950, 70] on input "text" at bounding box center [1036, 76] width 239 height 17
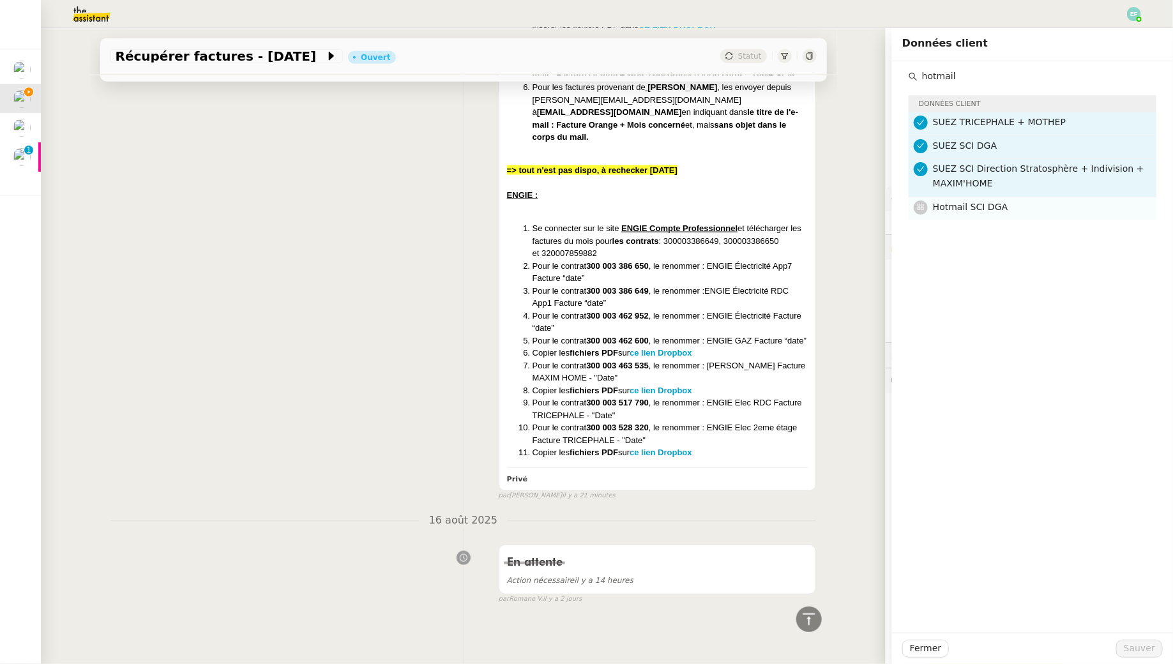
type input "hotmail"
click at [975, 208] on span "Hotmail SCI DGA" at bounding box center [970, 207] width 75 height 10
click at [1133, 658] on div "Fermer Sauver" at bounding box center [1032, 648] width 281 height 31
click at [1140, 649] on span "Sauver" at bounding box center [1139, 648] width 31 height 15
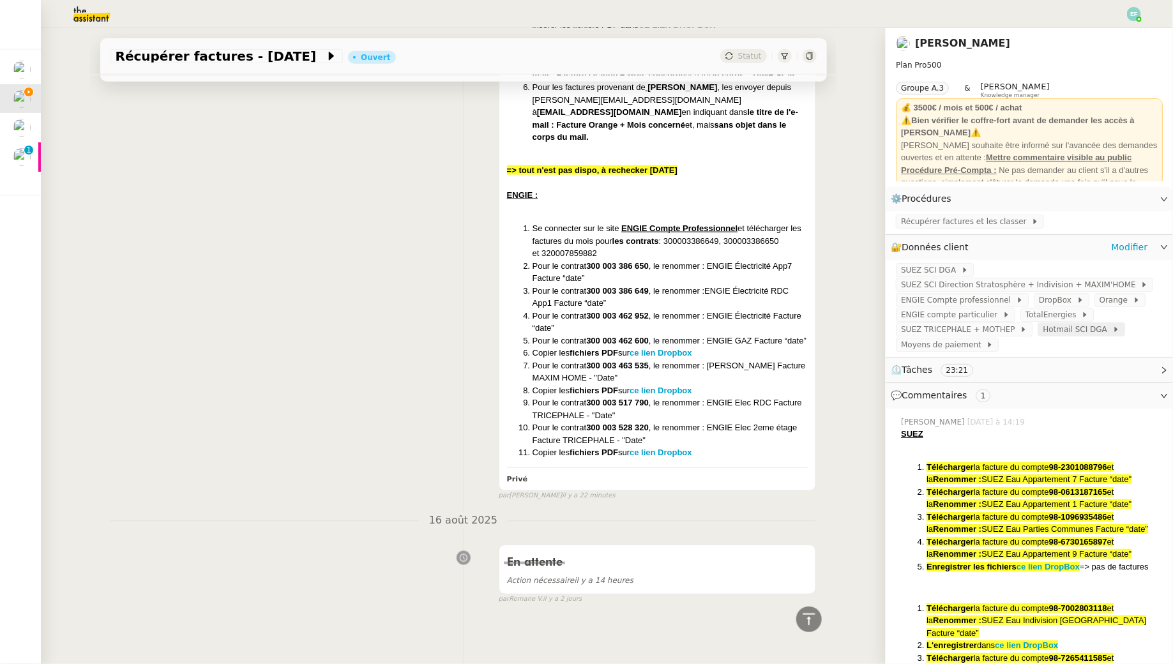
click at [1082, 326] on span "Hotmail SCI DGA" at bounding box center [1077, 329] width 69 height 13
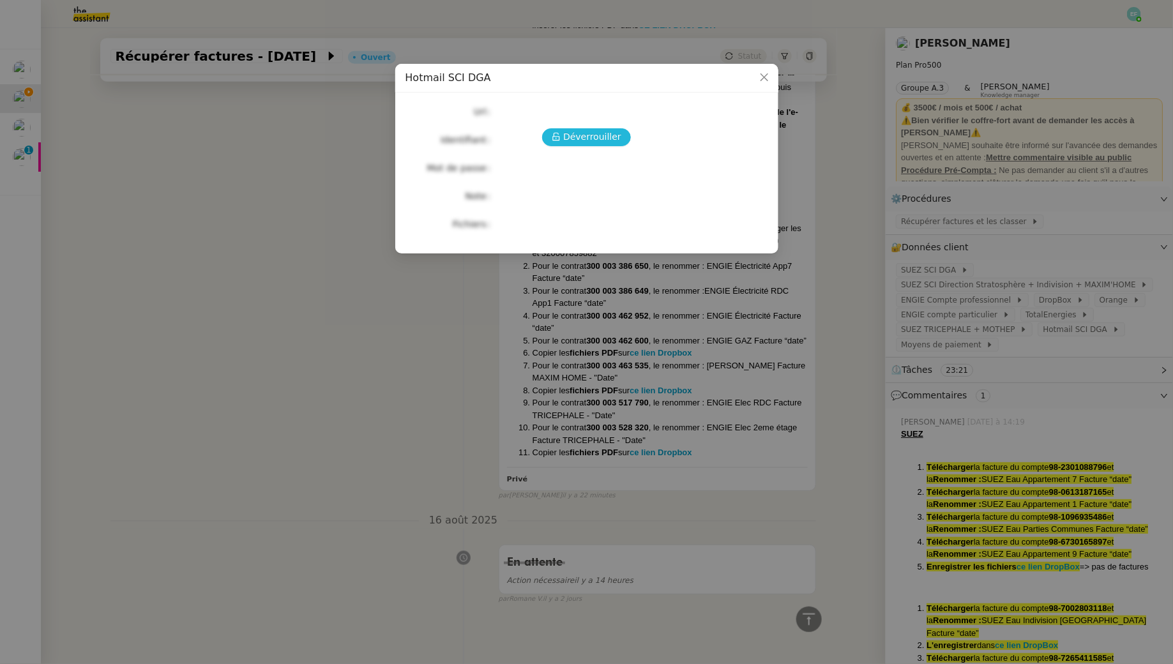
click at [602, 137] on span "Déverrouiller" at bounding box center [592, 137] width 58 height 15
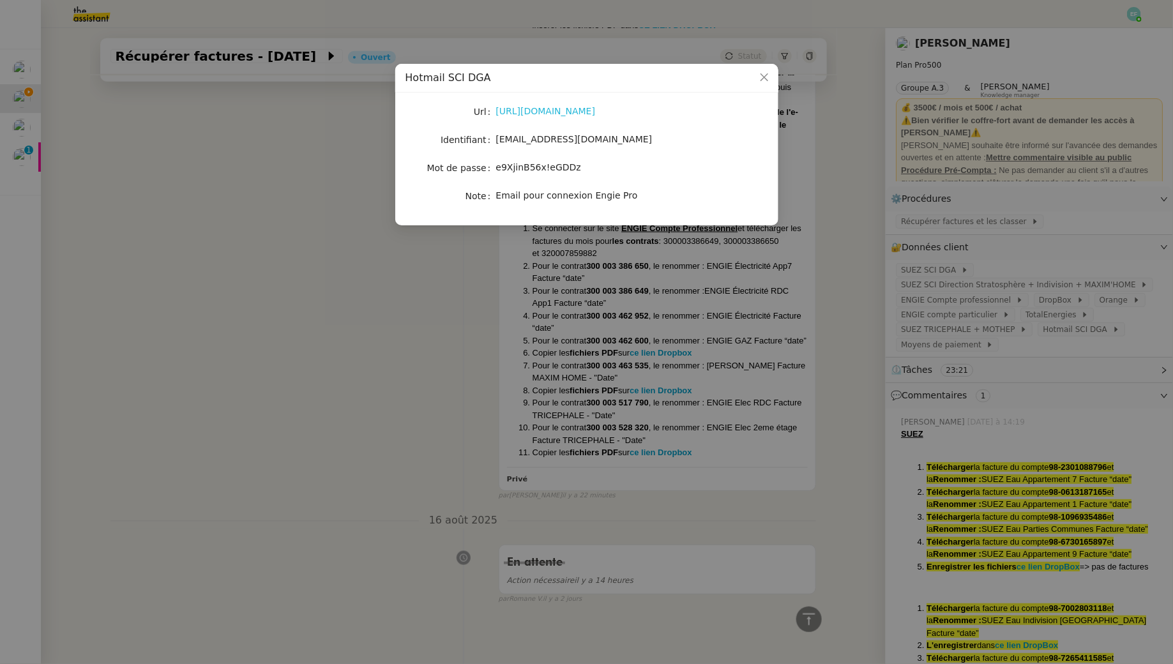
click at [573, 111] on link "[URL][DOMAIN_NAME]" at bounding box center [546, 111] width 100 height 10
click at [358, 346] on nz-modal-container "Hotmail SCI DGA Url [URL][DOMAIN_NAME] Identifiant [EMAIL_ADDRESS][DOMAIN_NAME]…" at bounding box center [586, 332] width 1173 height 664
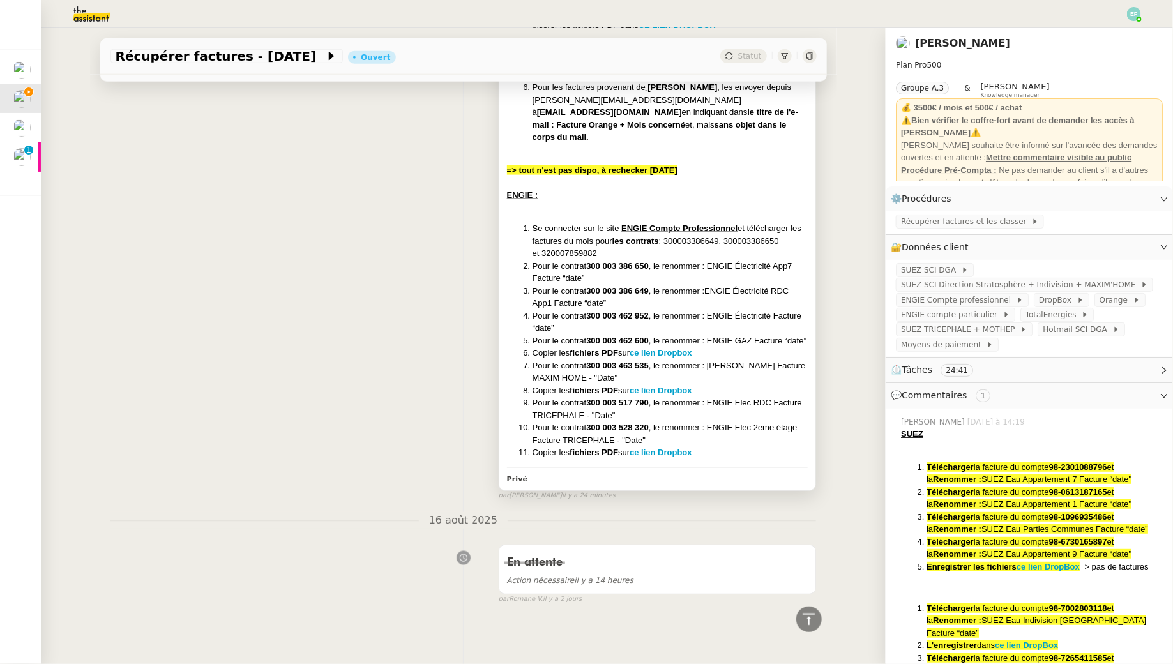
click at [778, 335] on li "Pour le contrat 300 003 462 600 , le renommer : ENGIE GAZ Facture “date”" at bounding box center [670, 341] width 276 height 13
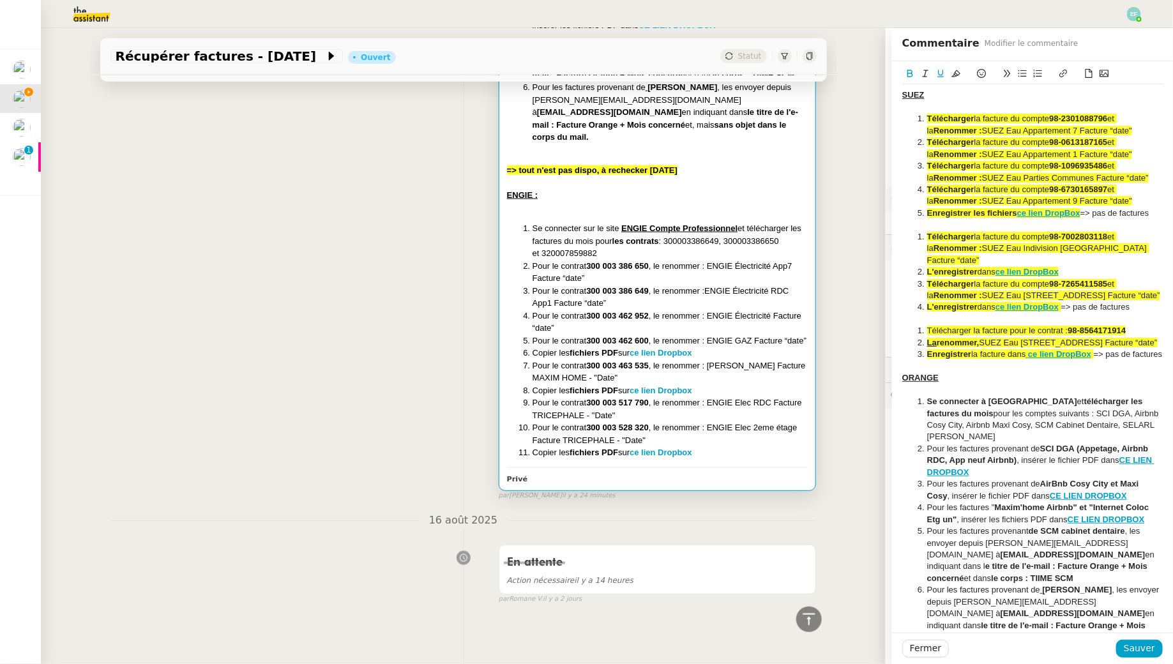
scroll to position [336, 0]
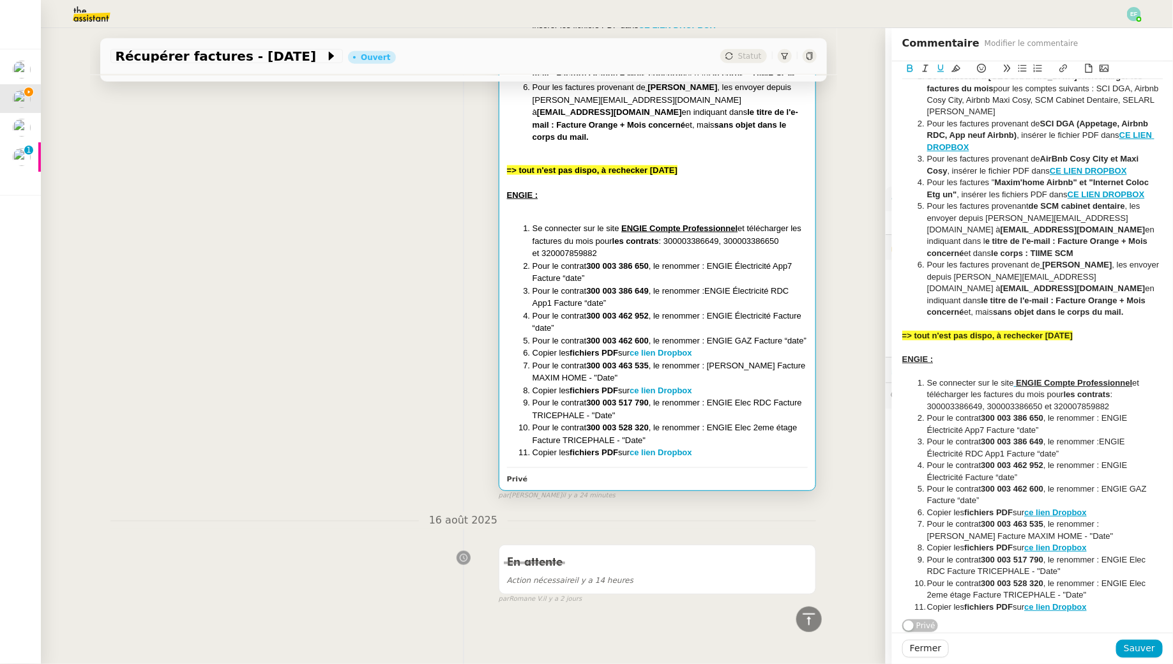
click at [1110, 608] on li "Copier les fichiers PDF sur ce lien Dropbox" at bounding box center [1039, 606] width 248 height 11
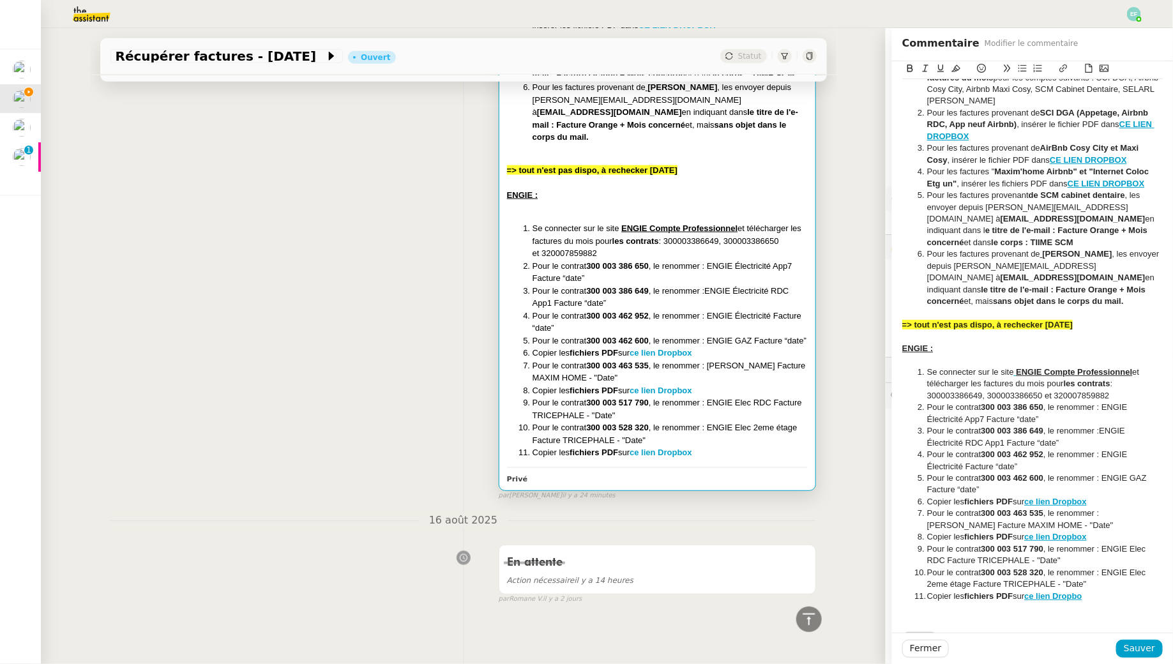
scroll to position [339, 0]
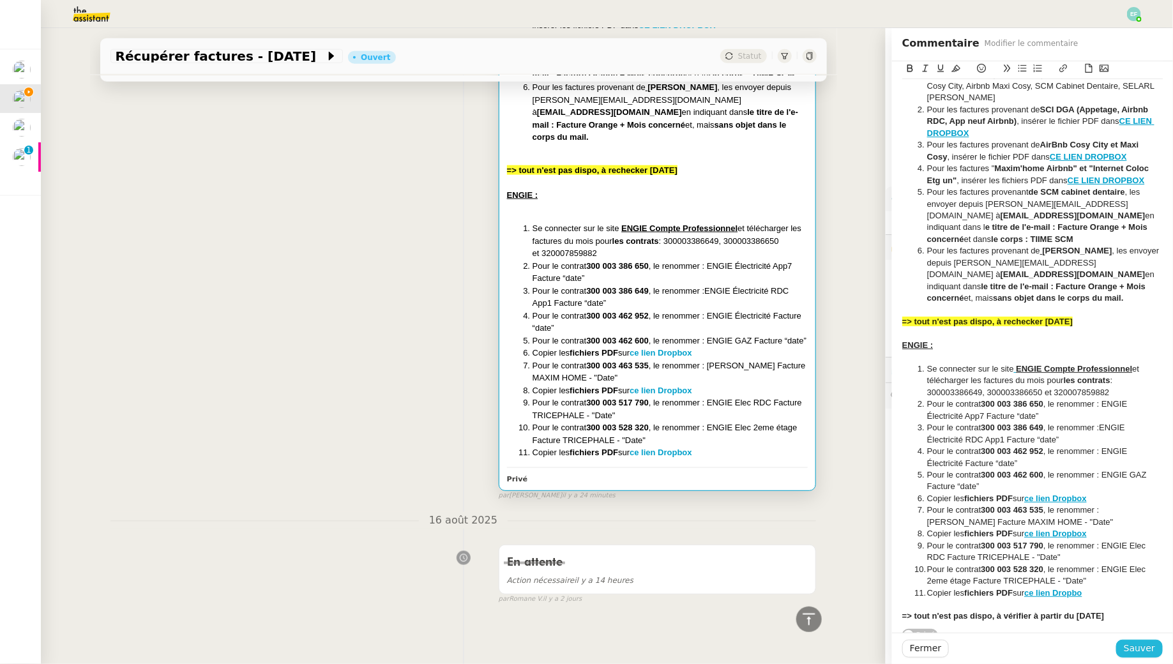
click at [1131, 649] on span "Sauver" at bounding box center [1139, 648] width 31 height 15
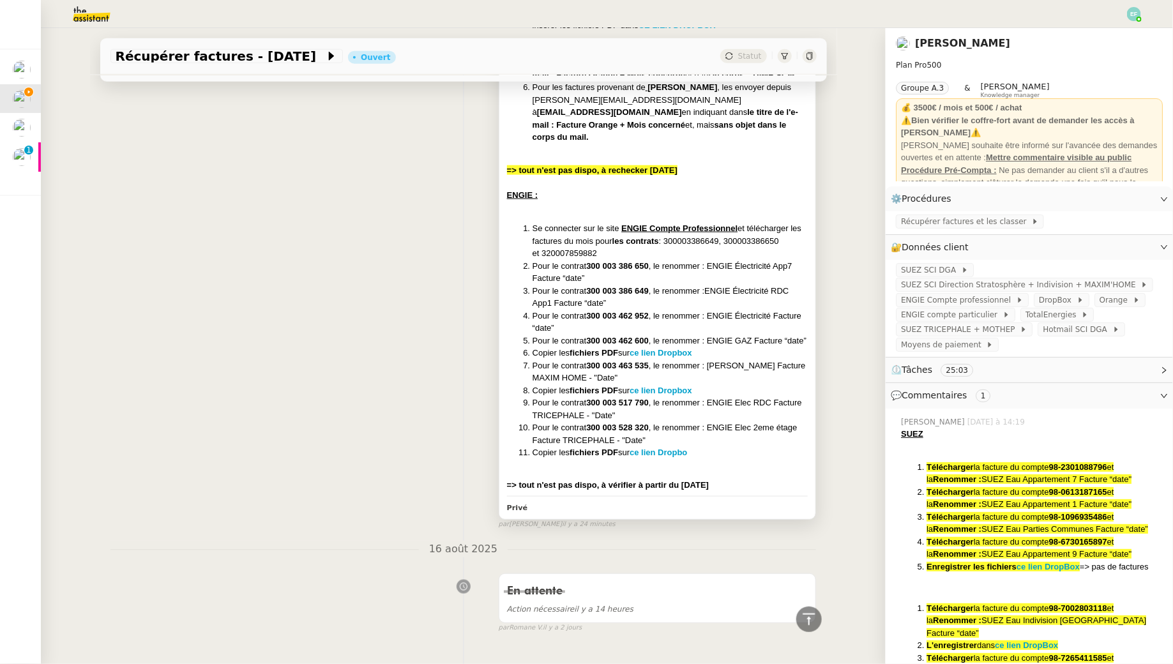
scroll to position [728, 0]
click at [962, 230] on div "Récupérer factures et les classer" at bounding box center [1029, 222] width 287 height 22
click at [956, 226] on span "Récupérer factures et les classer" at bounding box center [966, 221] width 130 height 13
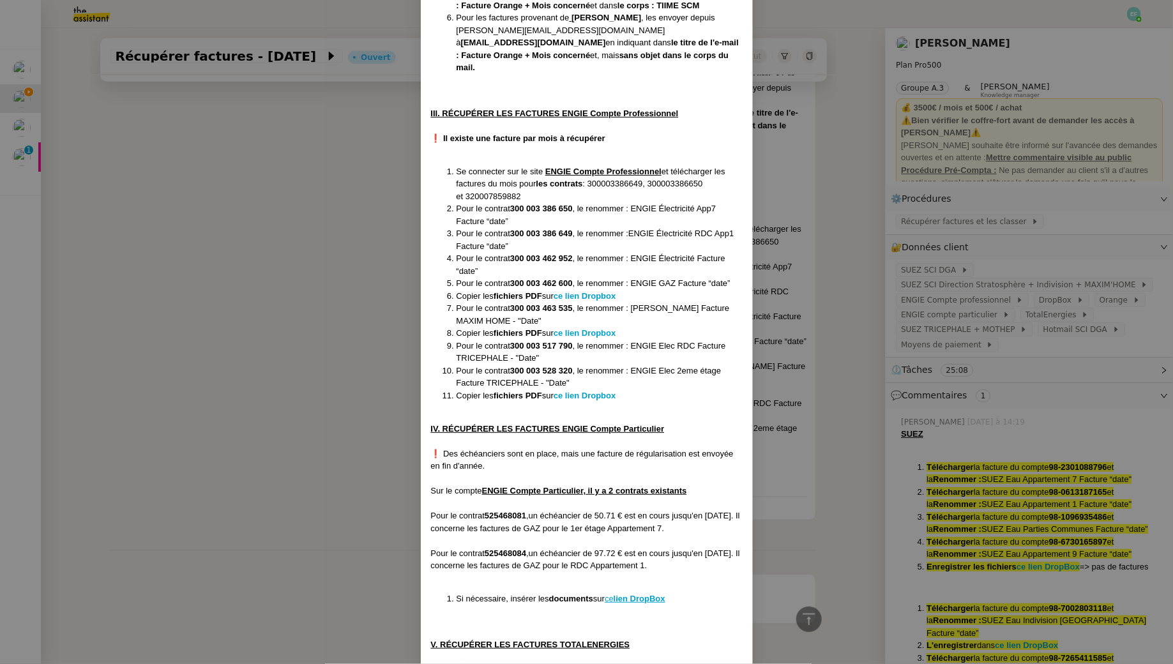
scroll to position [854, 0]
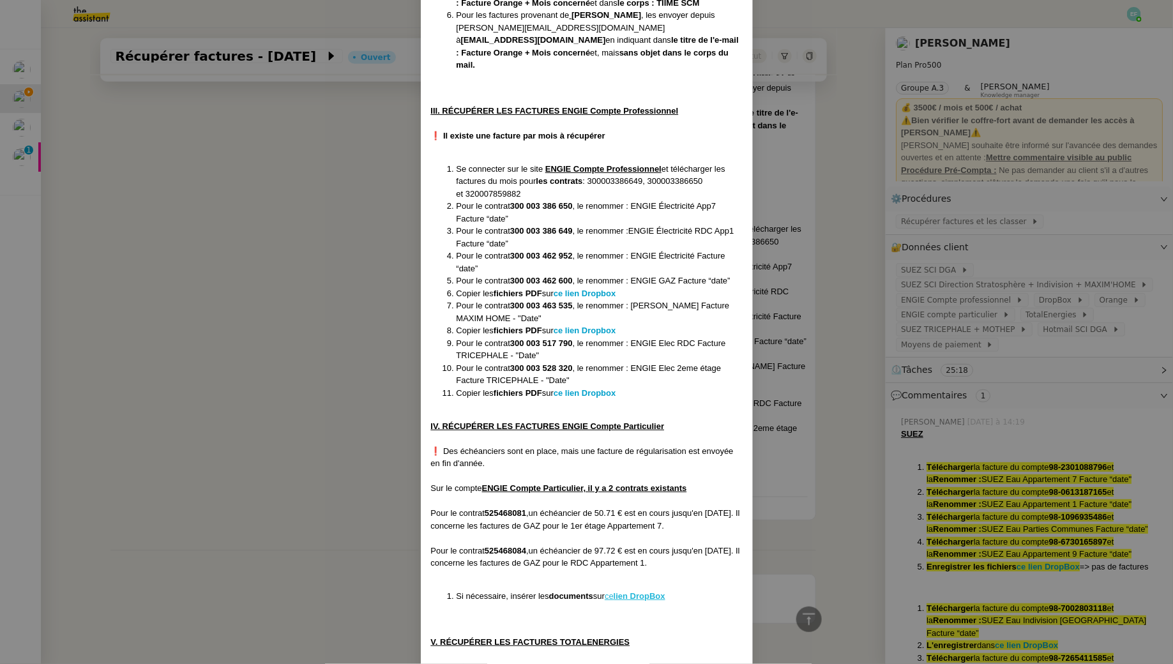
click at [653, 591] on u "lien DropBox" at bounding box center [640, 596] width 52 height 10
click at [262, 451] on nz-modal-container "Créée le [DATE] MAJ le [DATE] Contexte : Le client souhaite que l'on récupère d…" at bounding box center [586, 332] width 1173 height 664
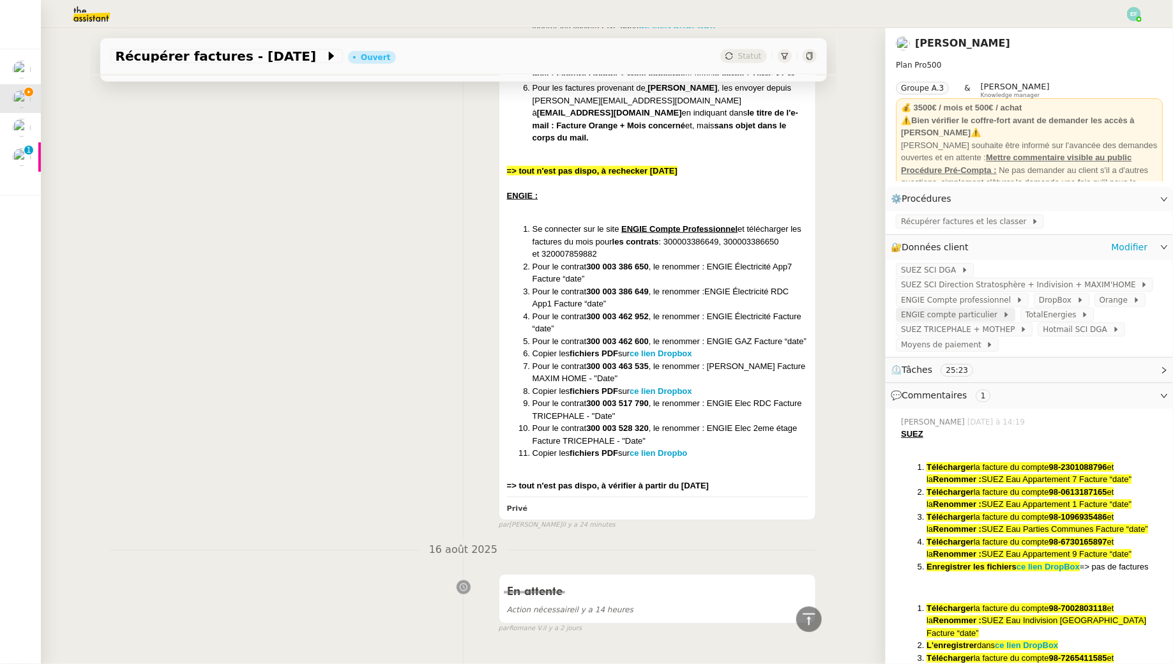
click at [1002, 321] on div "ENGIE compte particulier" at bounding box center [955, 314] width 109 height 13
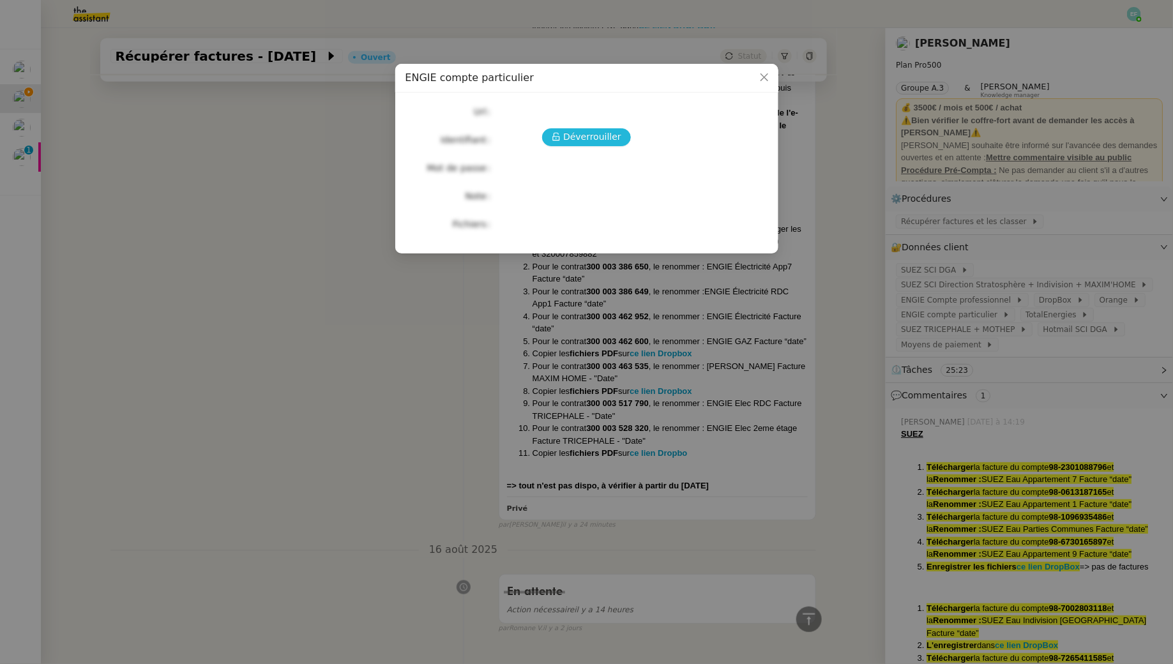
click at [592, 130] on span "Déverrouiller" at bounding box center [592, 137] width 58 height 15
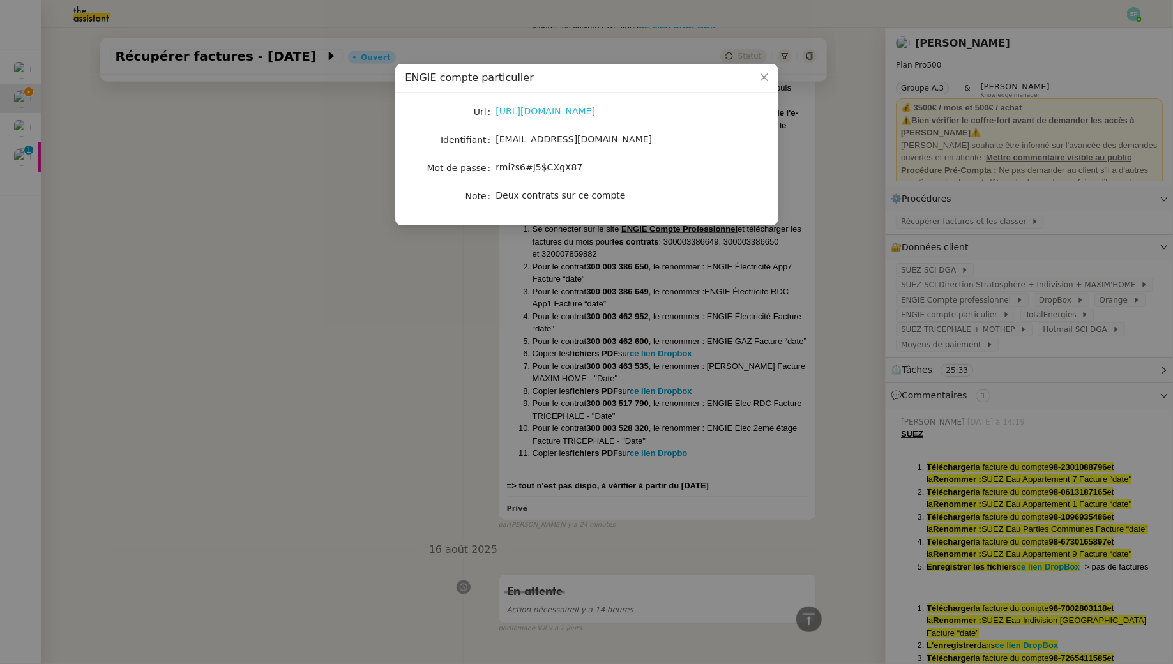
click at [596, 112] on link "[URL][DOMAIN_NAME]" at bounding box center [546, 111] width 100 height 10
click at [561, 135] on span "[EMAIL_ADDRESS][DOMAIN_NAME]" at bounding box center [574, 139] width 156 height 10
click at [533, 163] on span "rmi?s6#J5$CXgX87" at bounding box center [539, 167] width 87 height 10
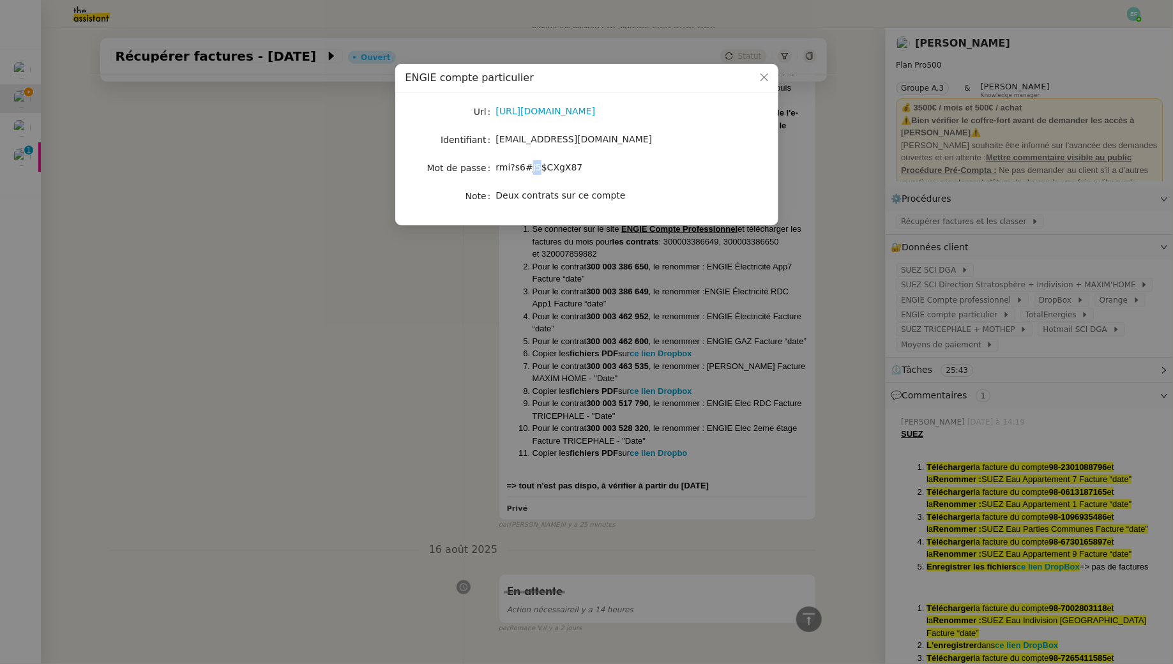
click at [533, 163] on span "rmi?s6#J5$CXgX87" at bounding box center [539, 167] width 87 height 10
click at [397, 357] on nz-modal-container "ENGIE compte particulier Url [URL][DOMAIN_NAME] Identifiant [EMAIL_ADDRESS][DOM…" at bounding box center [586, 332] width 1173 height 664
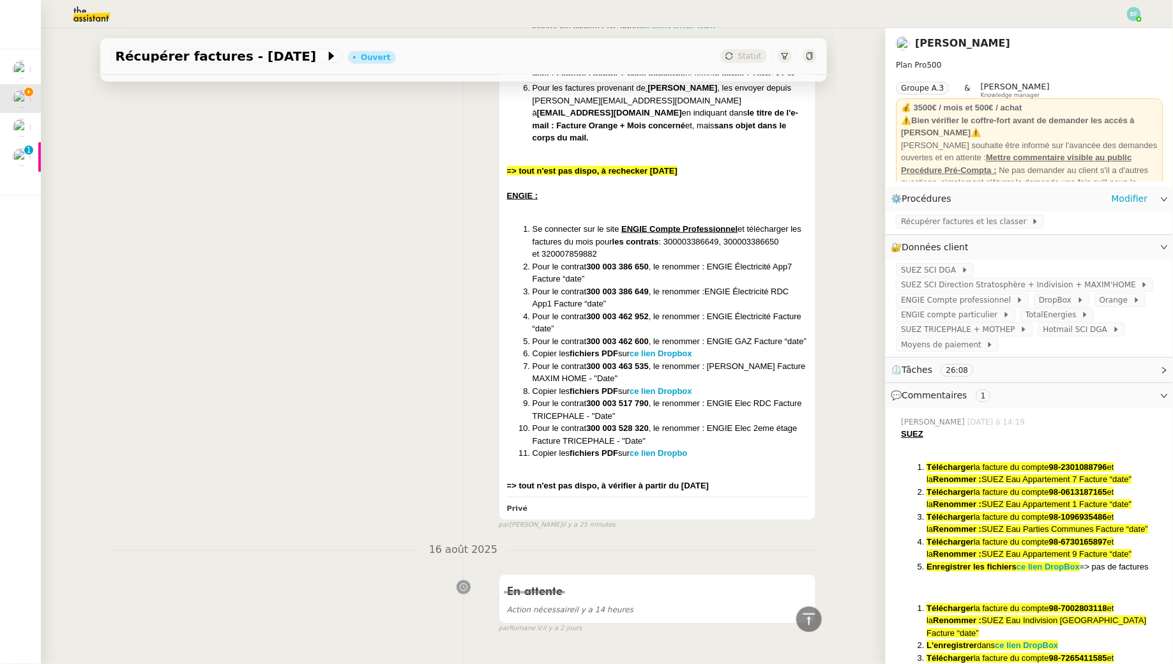
click at [995, 232] on div "Récupérer factures et les classer" at bounding box center [1029, 222] width 287 height 22
click at [983, 217] on span "Récupérer factures et les classer" at bounding box center [966, 221] width 130 height 13
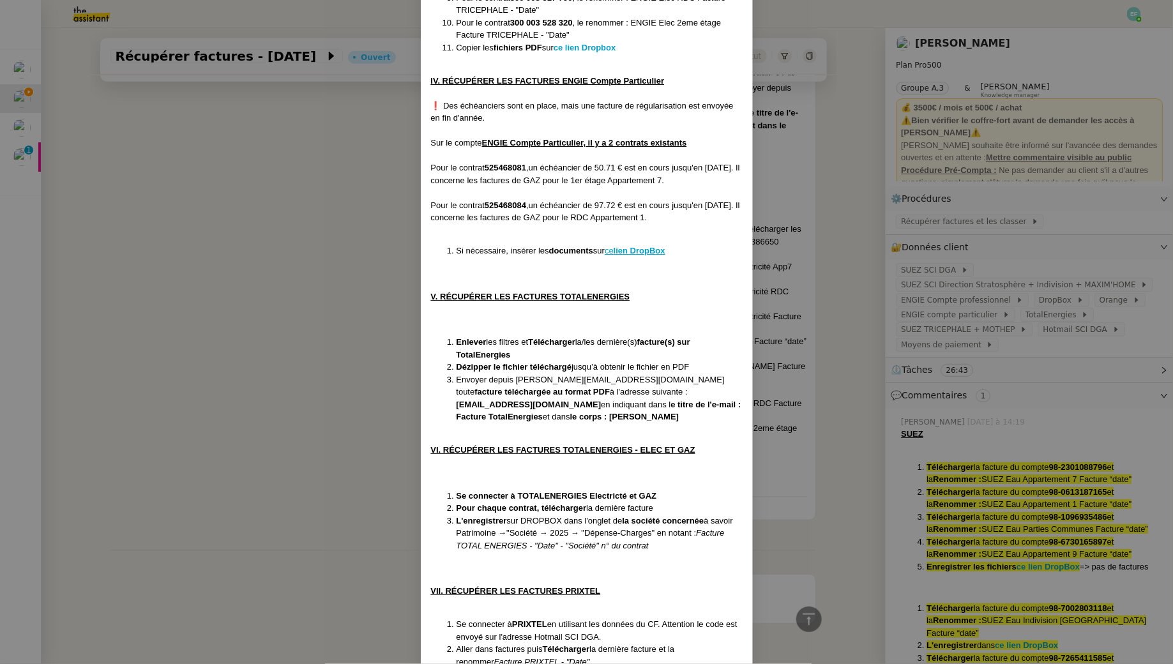
scroll to position [1191, 0]
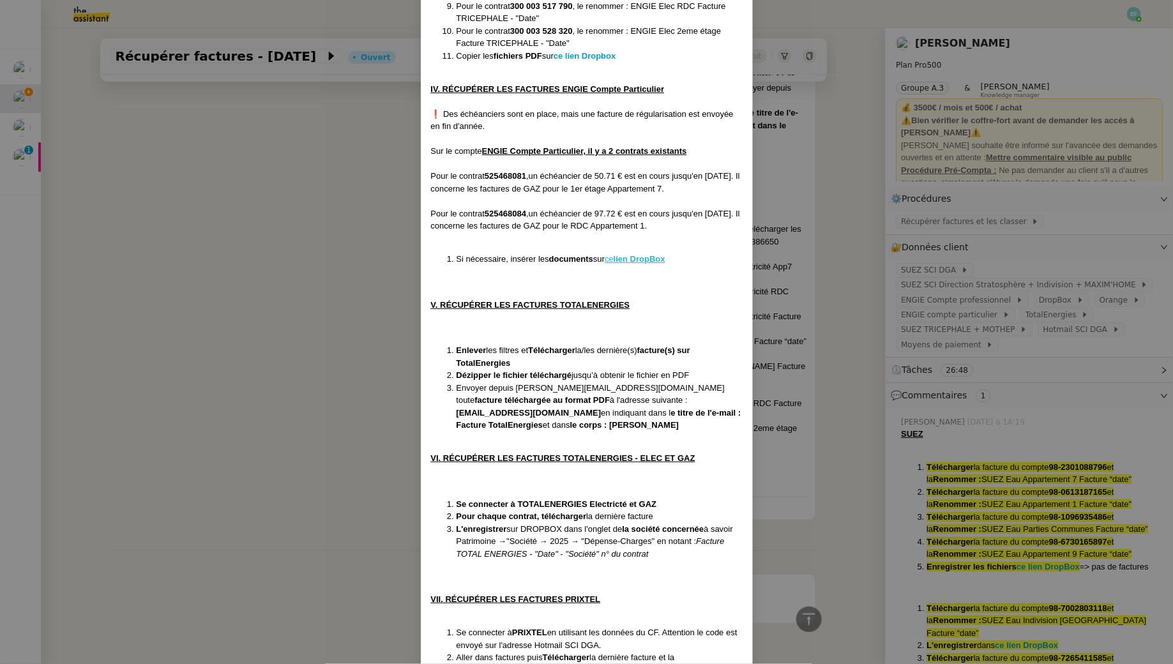
click at [636, 254] on u "lien DropBox" at bounding box center [640, 259] width 52 height 10
click at [292, 409] on nz-modal-container "Créée le [DATE] MAJ le [DATE] Contexte : Le client souhaite que l'on récupère d…" at bounding box center [586, 332] width 1173 height 664
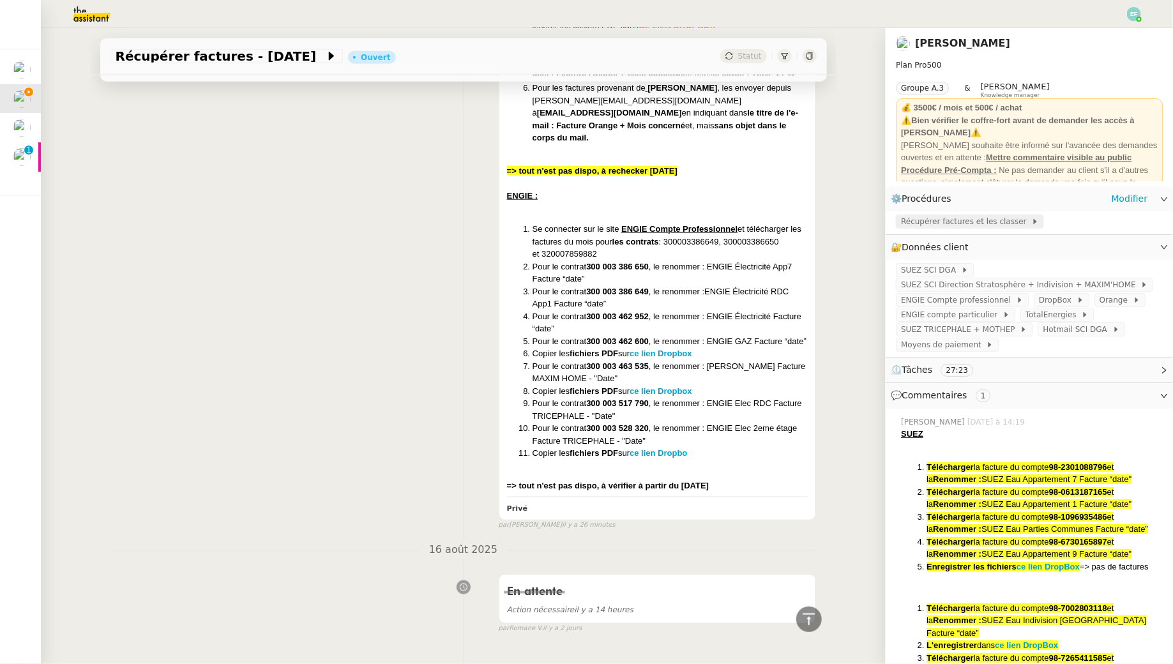
click at [990, 224] on span "Récupérer factures et les classer" at bounding box center [966, 221] width 130 height 13
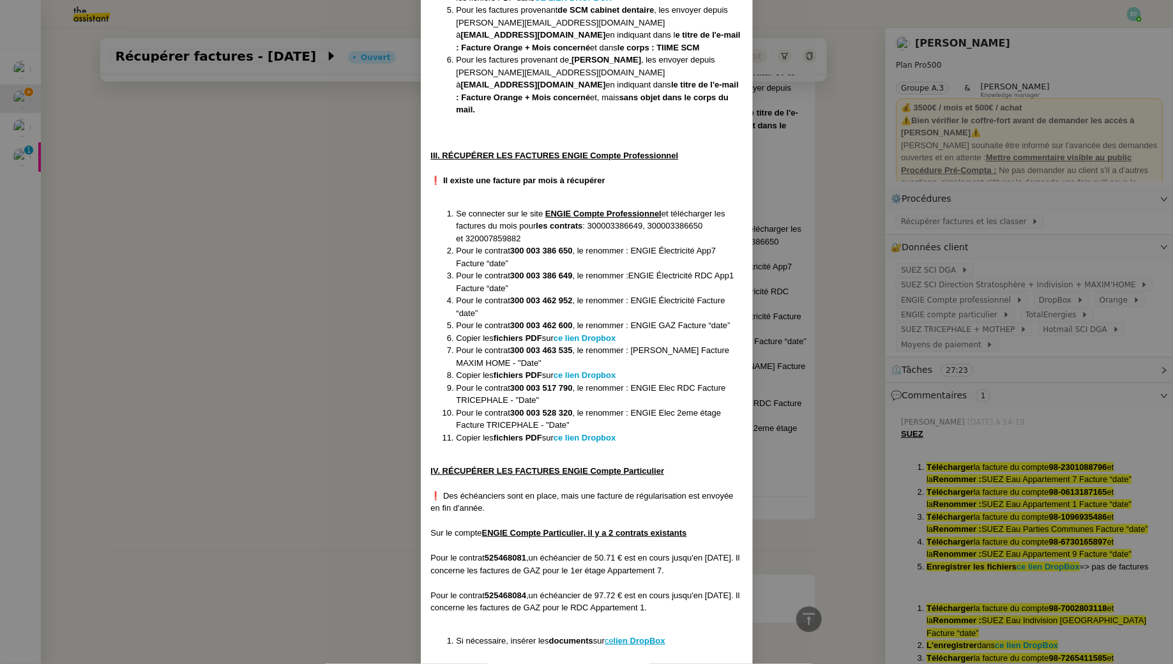
scroll to position [1039, 0]
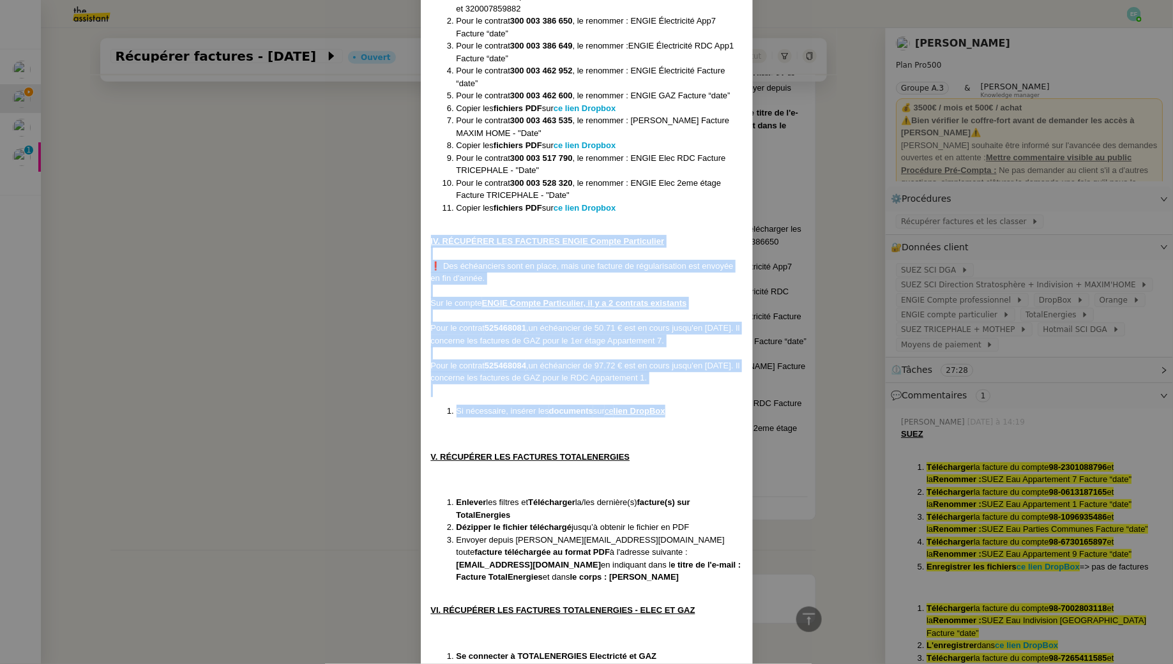
drag, startPoint x: 426, startPoint y: 226, endPoint x: 728, endPoint y: 400, distance: 348.1
click at [728, 401] on div "Créée le [DATE] MAJ le [DATE] Contexte : Le client souhaite que l'on récupère d…" at bounding box center [587, 108] width 332 height 2166
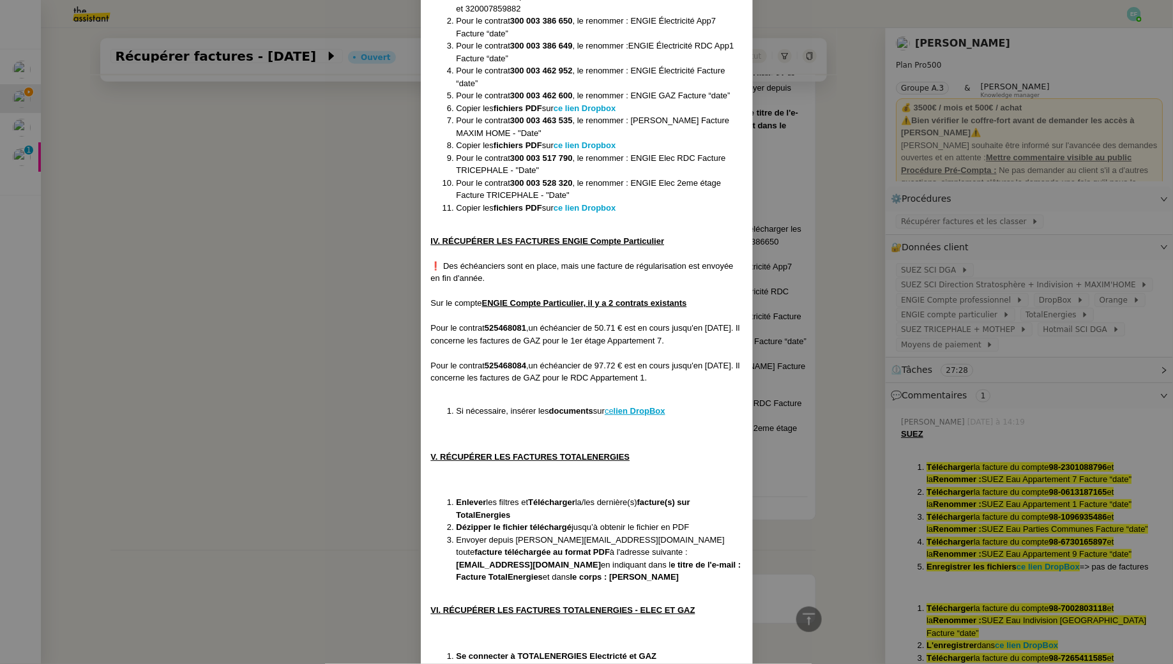
click at [160, 426] on nz-modal-container "Créée le [DATE] MAJ le [DATE] Contexte : Le client souhaite que l'on récupère d…" at bounding box center [586, 332] width 1173 height 664
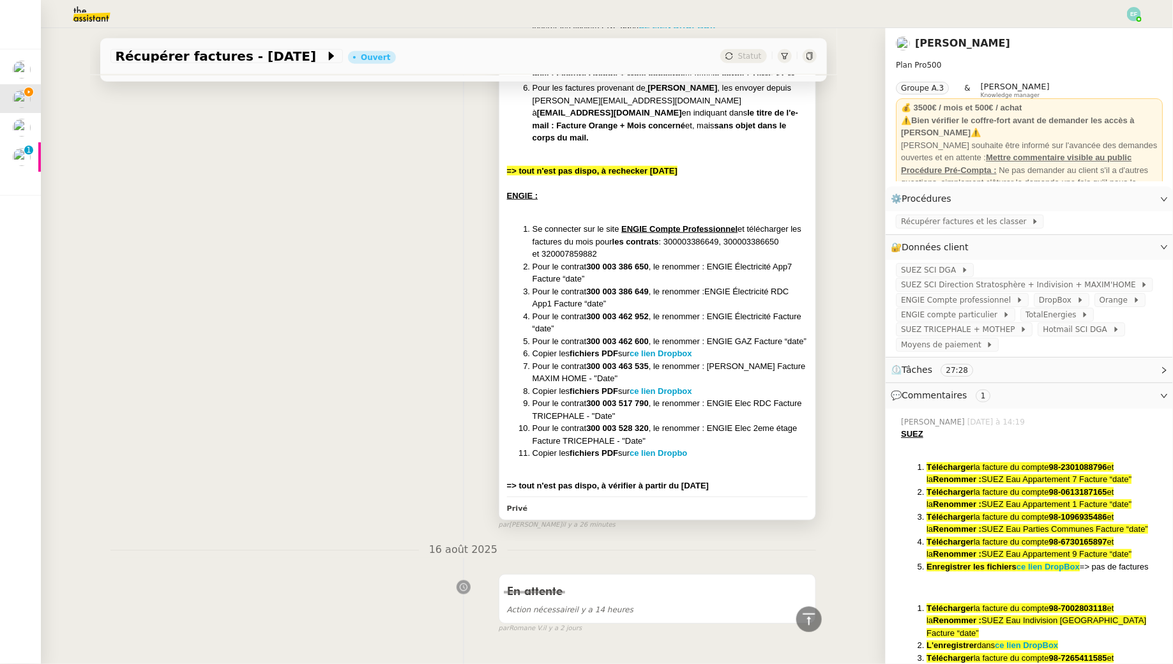
click at [782, 465] on div "SUEZ Télécharger la facture du compte 98-2301088796 et la Renommer : SUEZ Eau A…" at bounding box center [657, 22] width 301 height 942
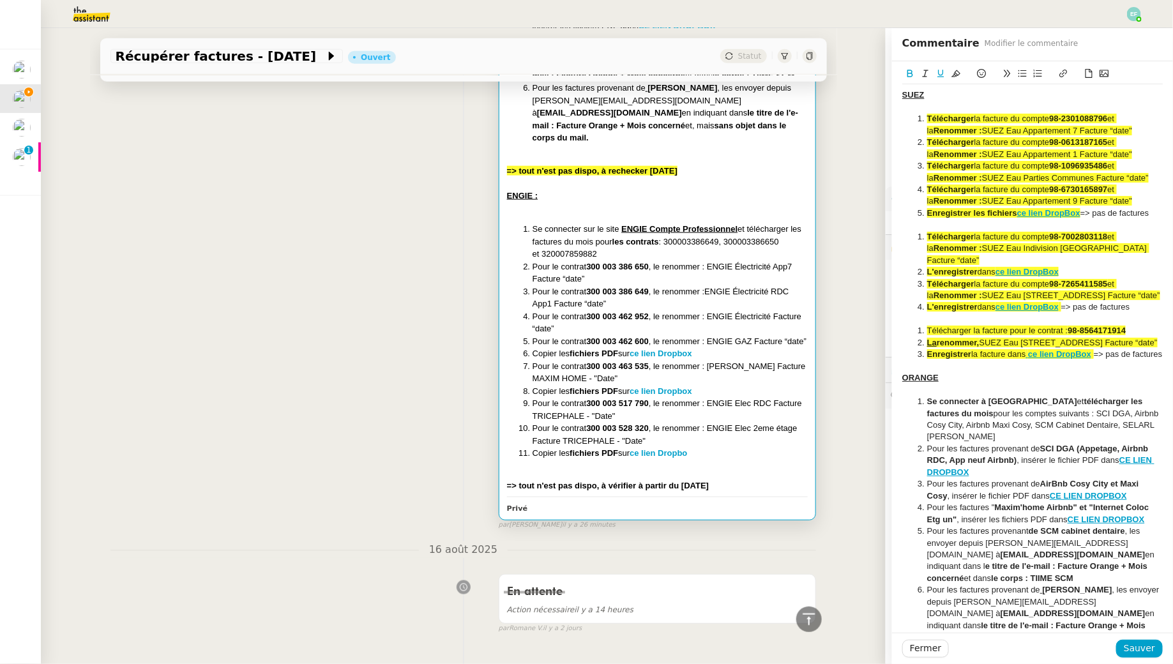
scroll to position [359, 0]
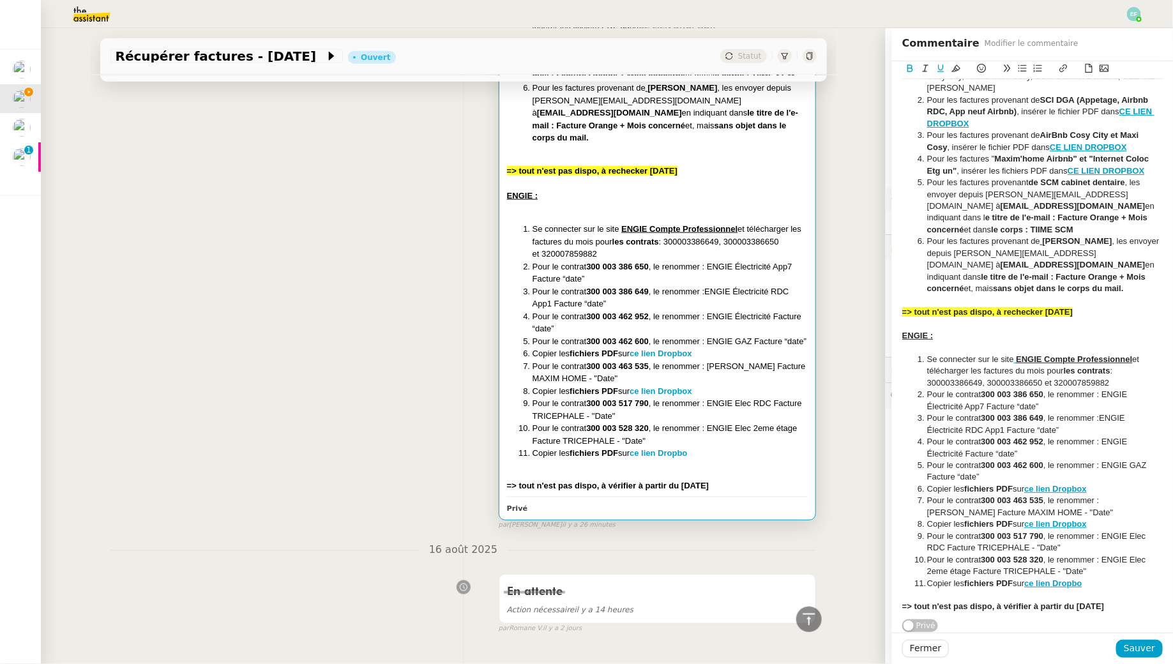
click at [947, 332] on div "ENGIE :" at bounding box center [1032, 335] width 260 height 11
click at [1110, 609] on div "=> tout n'est pas dispo, à vérifier à partir du [DATE]" at bounding box center [1032, 606] width 260 height 11
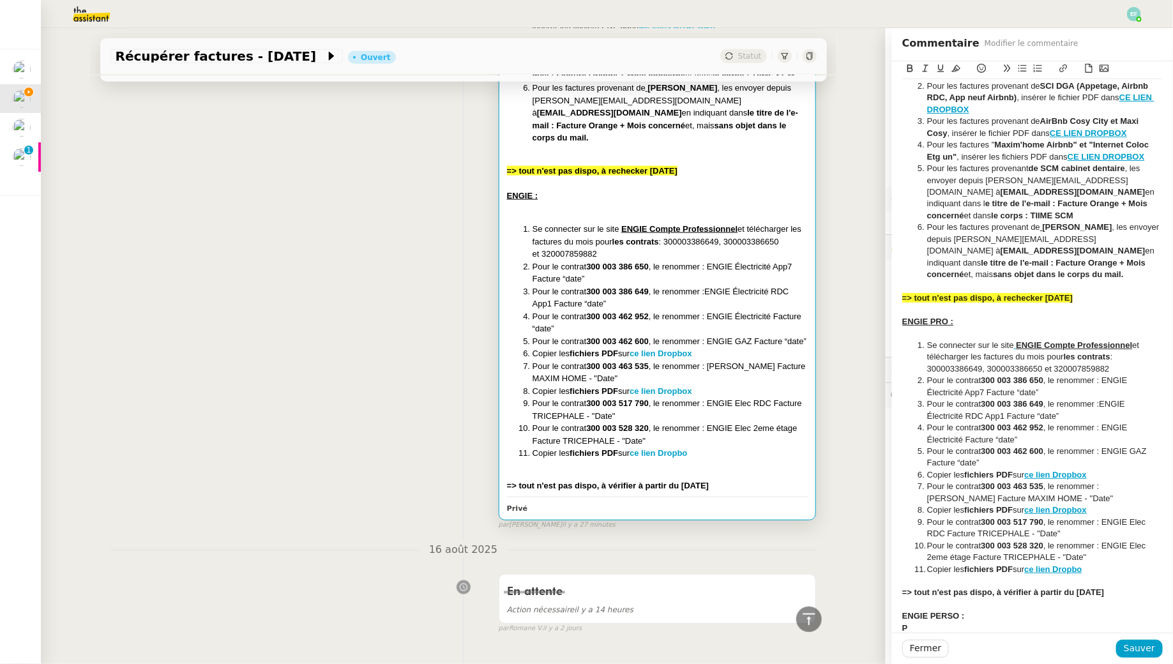
scroll to position [374, 0]
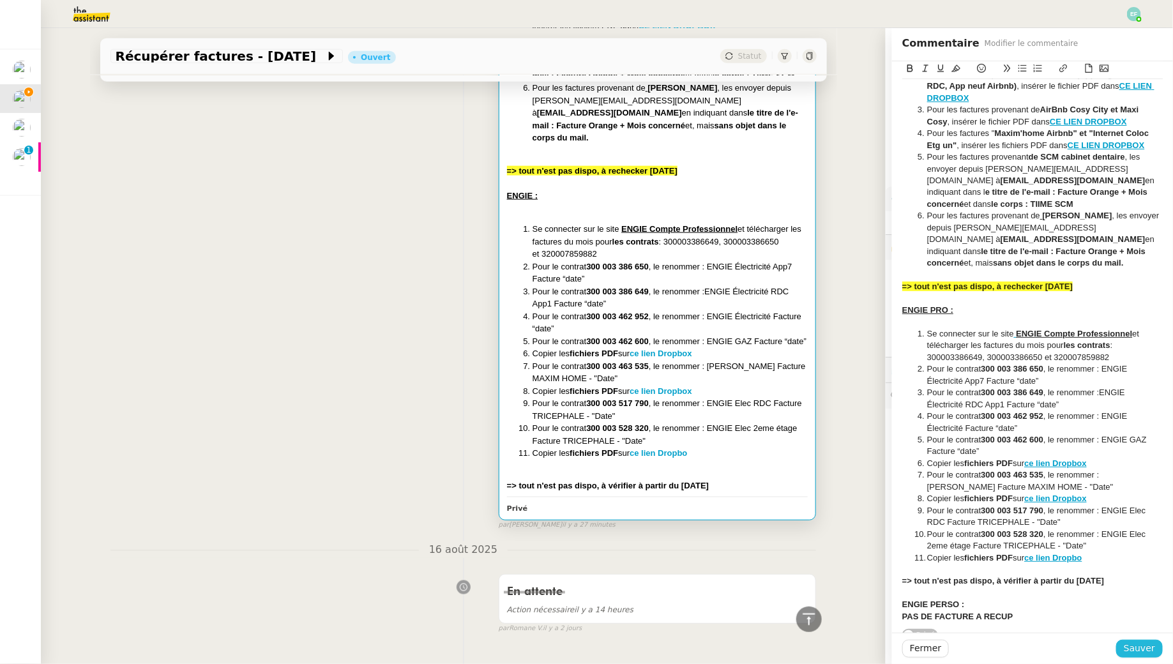
click at [1139, 648] on span "Sauver" at bounding box center [1139, 648] width 31 height 15
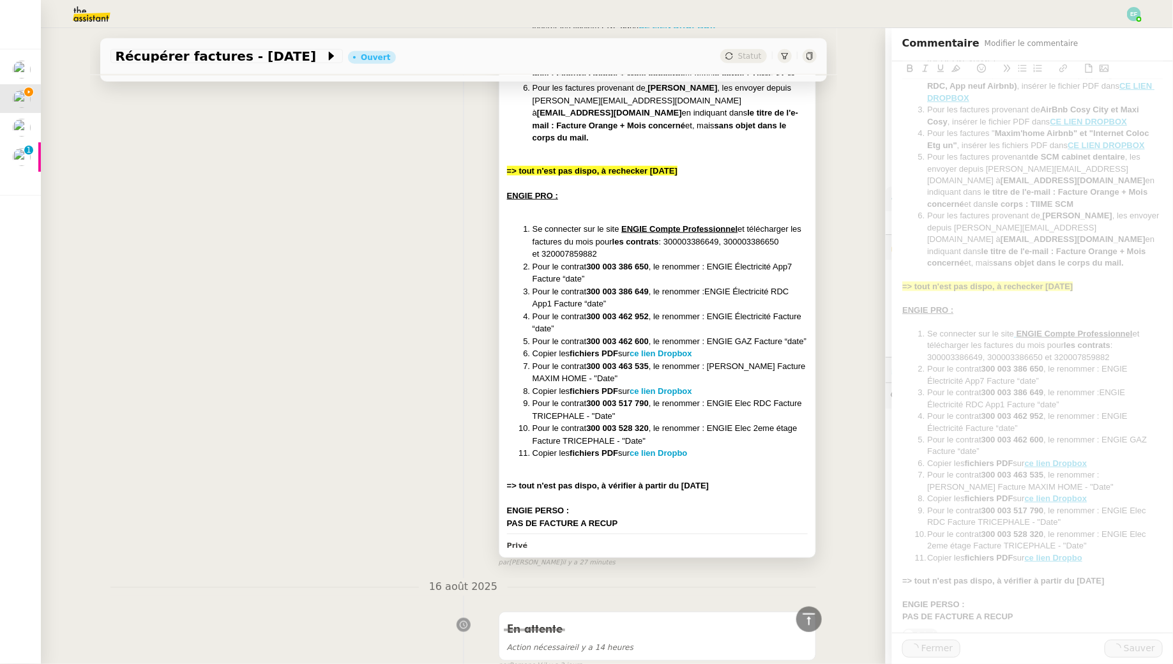
click at [691, 395] on li "Copier les fichiers PDF sur ce lien Dropbox" at bounding box center [670, 391] width 276 height 13
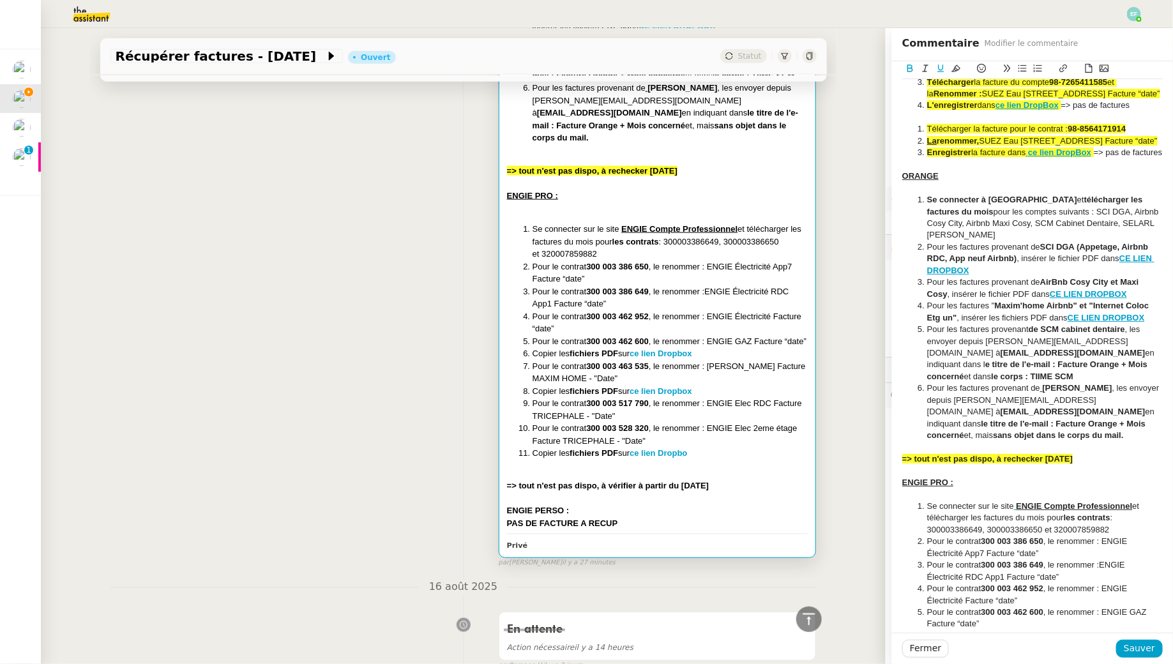
scroll to position [395, 0]
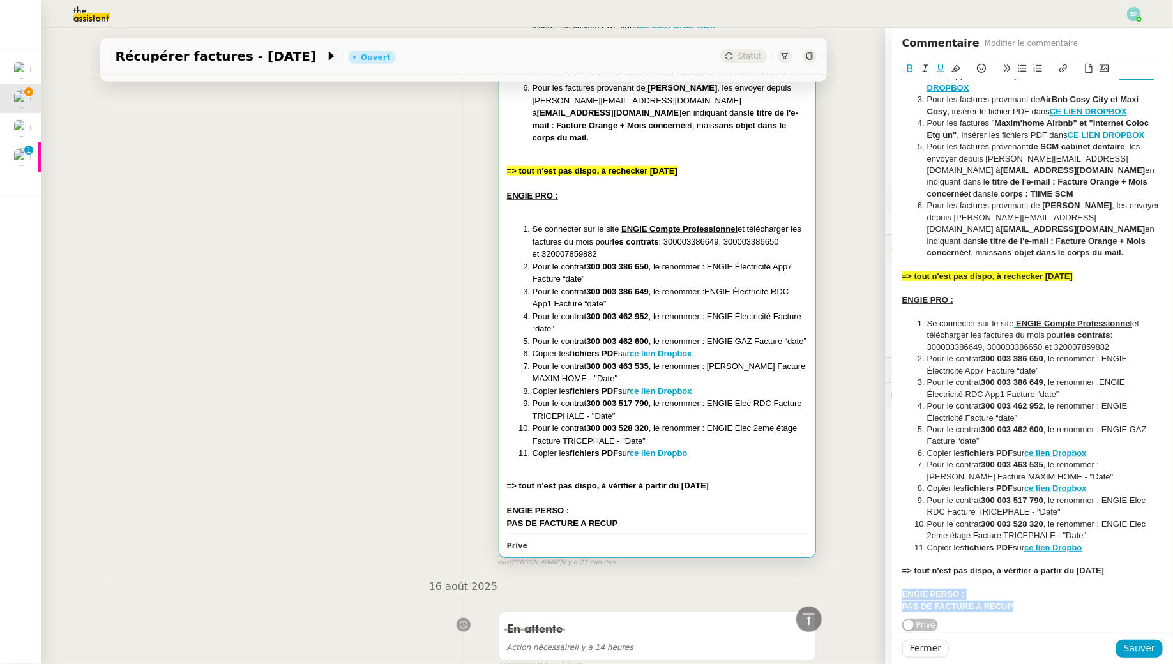
drag, startPoint x: 1029, startPoint y: 603, endPoint x: 891, endPoint y: 596, distance: 138.1
click at [892, 596] on div "SUEZ Télécharger la facture du compte 98-2301088796 et la Renommer : SUEZ Eau A…" at bounding box center [1032, 155] width 281 height 956
click at [955, 68] on icon at bounding box center [955, 68] width 9 height 7
click at [1011, 303] on div "ENGIE PRO :" at bounding box center [1032, 299] width 260 height 11
click at [1142, 655] on span "Sauver" at bounding box center [1139, 648] width 31 height 15
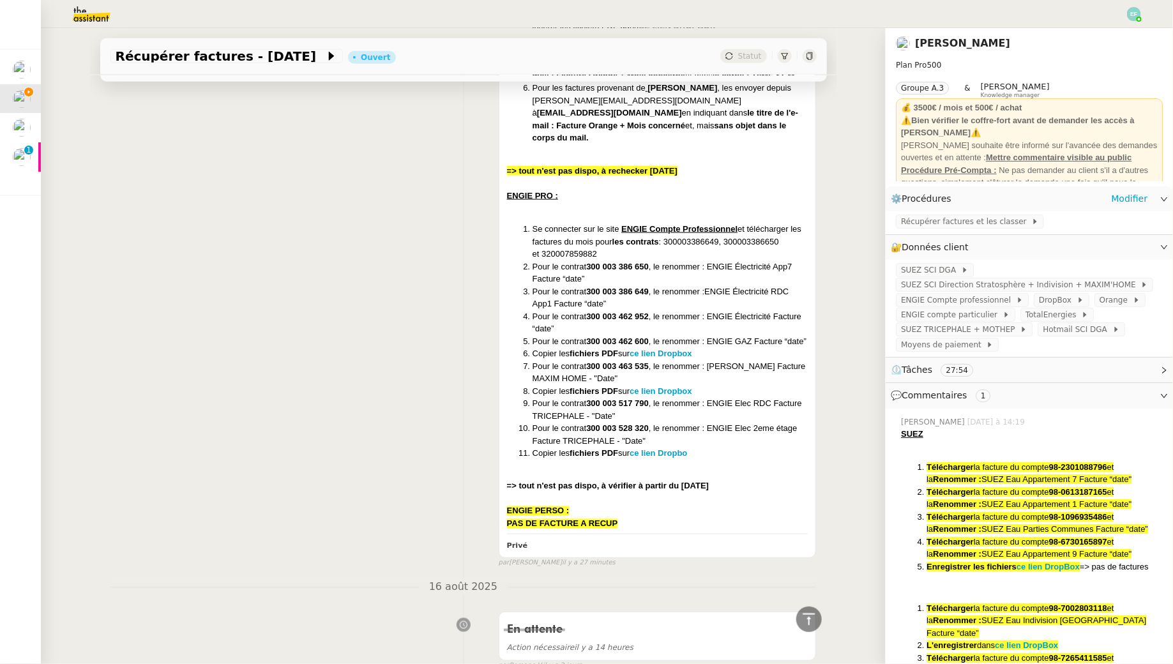
click at [935, 214] on div "Récupérer factures et les classer" at bounding box center [1029, 222] width 287 height 22
click at [979, 224] on span "Récupérer factures et les classer" at bounding box center [966, 221] width 130 height 13
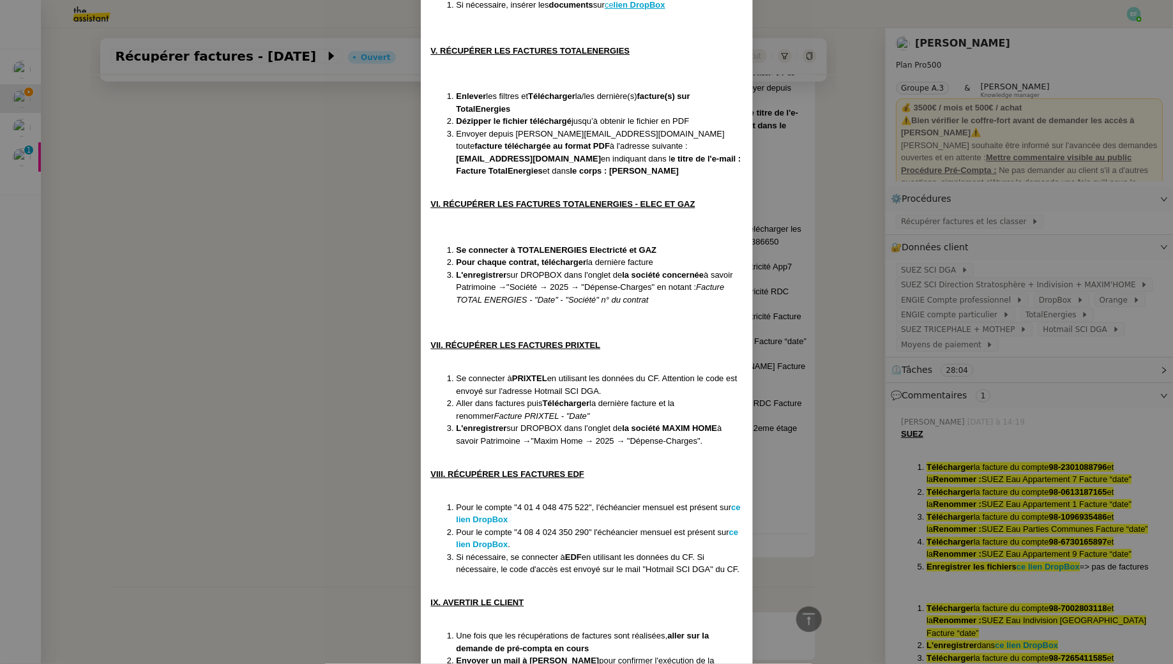
scroll to position [1456, 0]
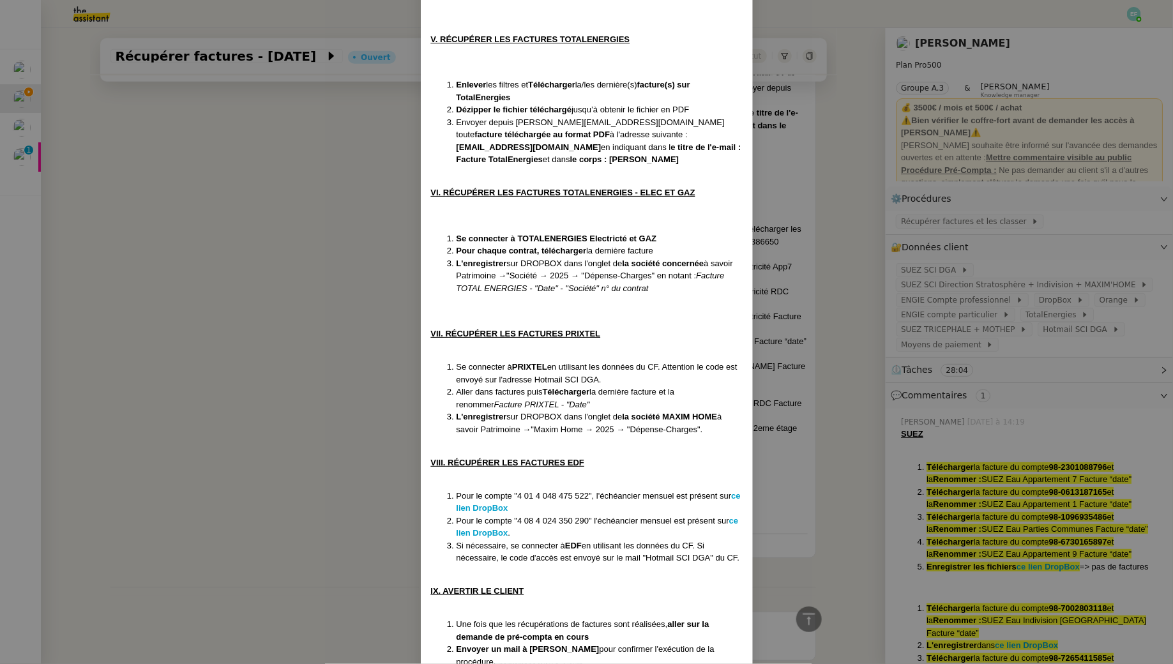
click at [360, 410] on nz-modal-container "Créée le [DATE] MAJ le [DATE] Contexte : Le client souhaite que l'on récupère d…" at bounding box center [586, 332] width 1173 height 664
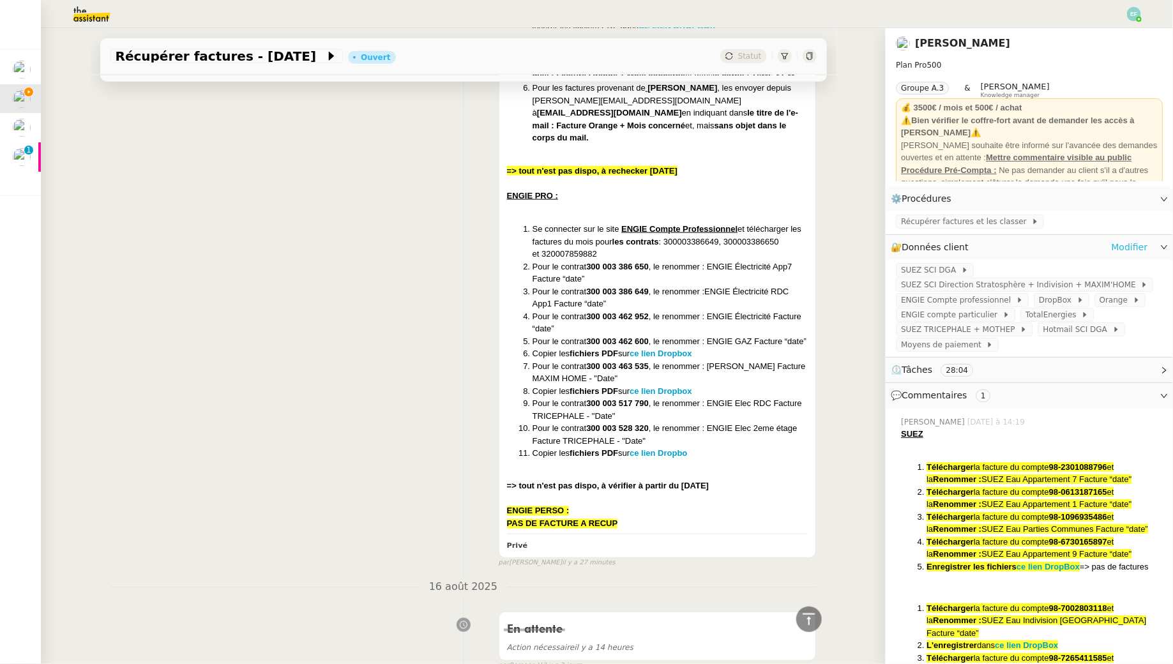
click at [1133, 249] on link "Modifier" at bounding box center [1129, 247] width 36 height 15
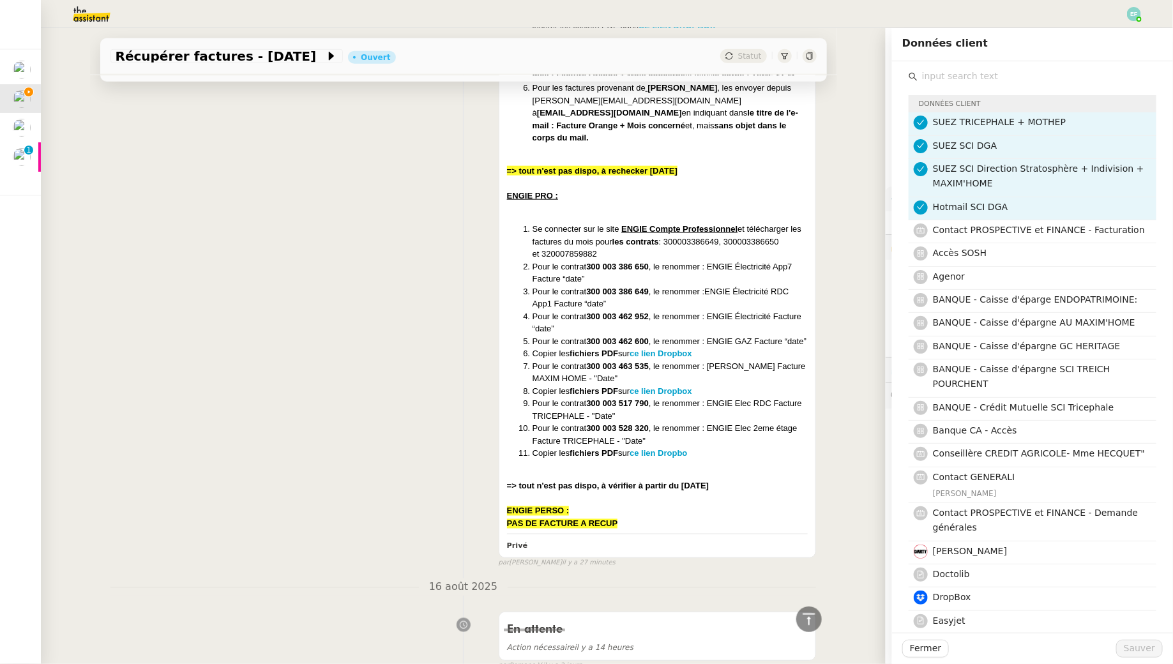
click at [938, 82] on input "text" at bounding box center [1036, 76] width 239 height 17
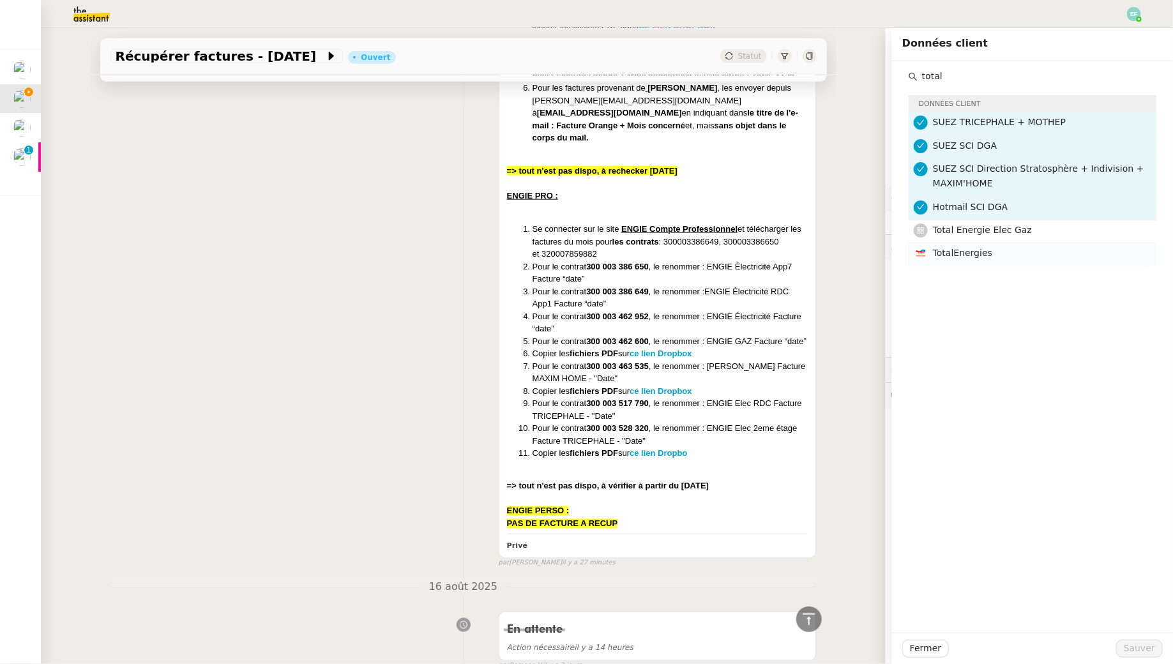
type input "total"
click at [974, 255] on span "TotalEnergies" at bounding box center [962, 253] width 59 height 10
click at [1145, 642] on span "Sauver" at bounding box center [1139, 648] width 31 height 15
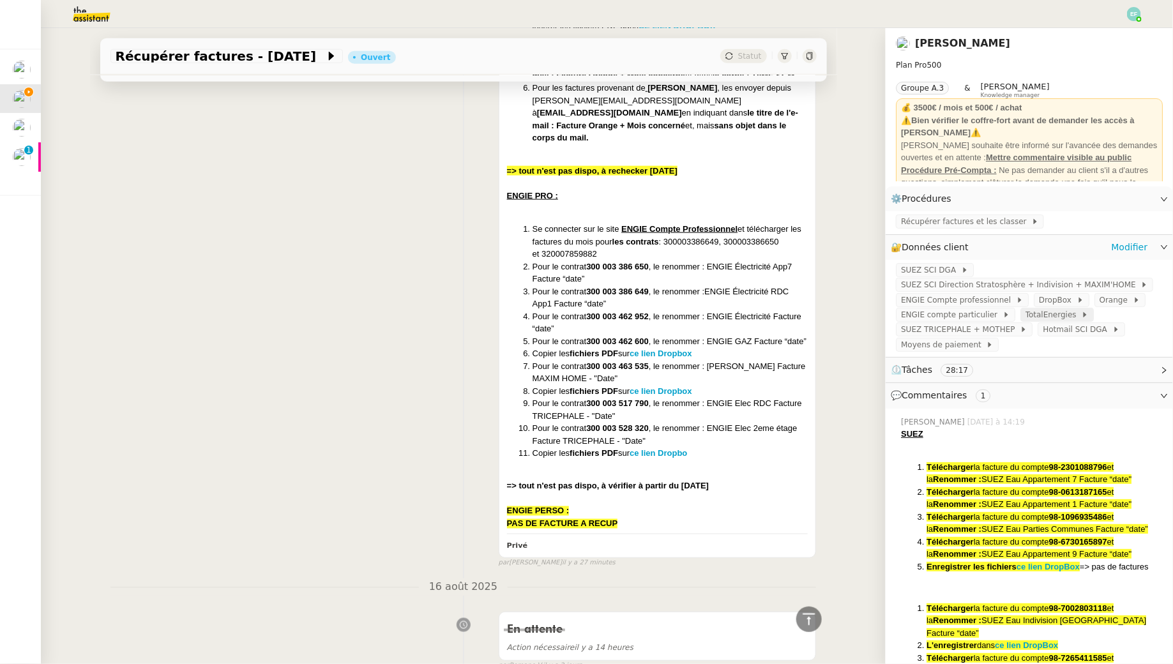
click at [1076, 313] on span at bounding box center [1078, 314] width 5 height 9
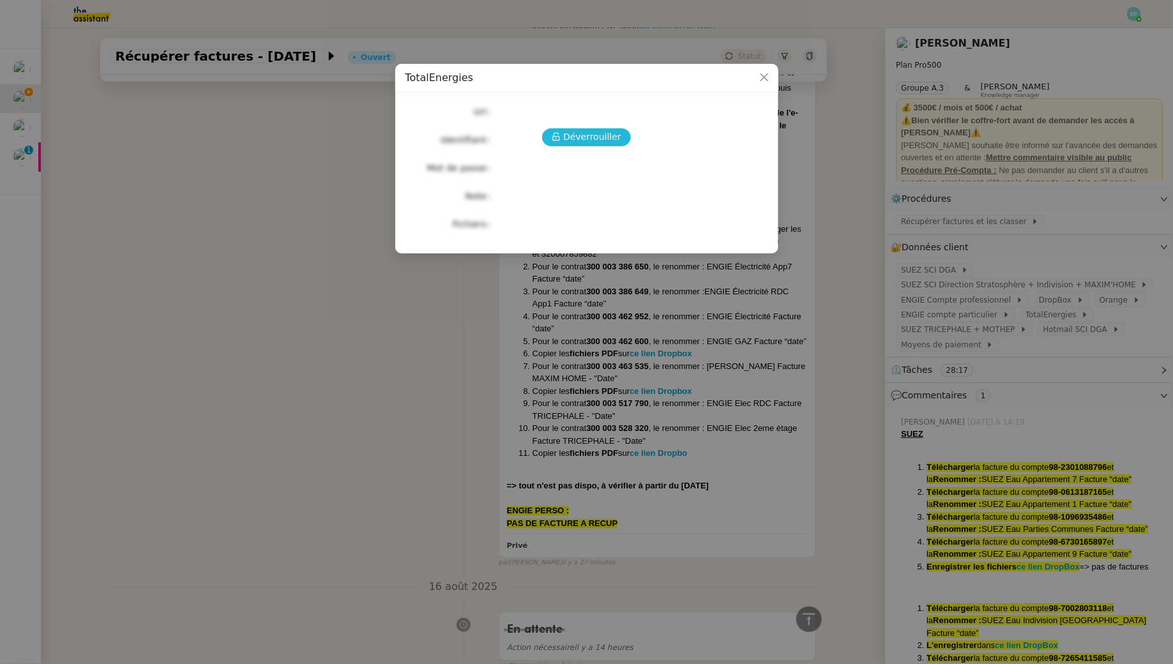
click at [581, 134] on span "Déverrouiller" at bounding box center [592, 137] width 58 height 15
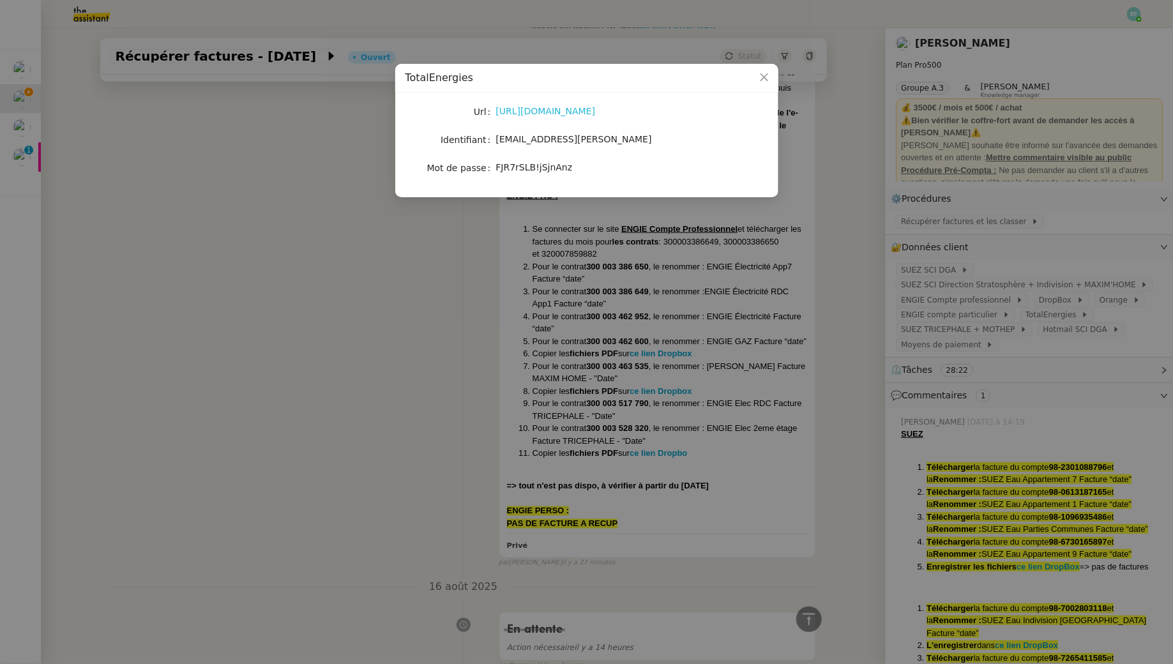
click at [564, 113] on link "[URL][DOMAIN_NAME]" at bounding box center [546, 111] width 100 height 10
click at [553, 142] on span "[EMAIL_ADDRESS][PERSON_NAME]" at bounding box center [574, 139] width 156 height 10
click at [529, 160] on div "FJR7rSLB!jSjnAnz" at bounding box center [601, 167] width 211 height 15
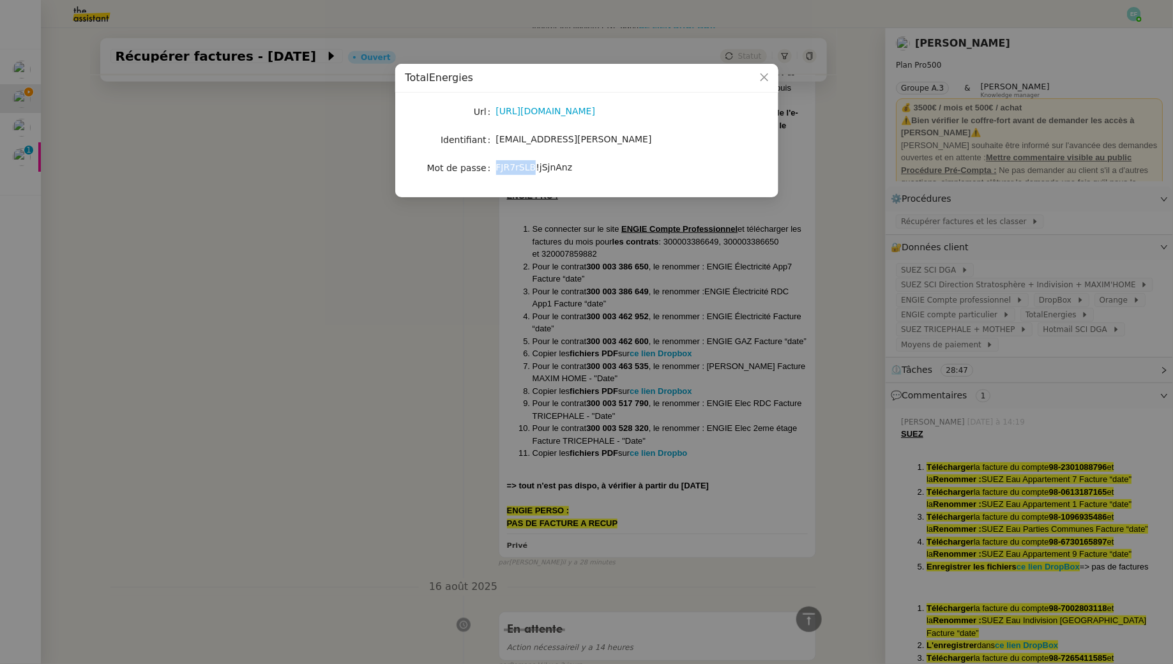
click at [529, 160] on div "FJR7rSLB!jSjnAnz" at bounding box center [601, 167] width 211 height 15
click at [986, 236] on nz-modal-container "TotalEnergies Url [URL][DOMAIN_NAME] Identifiant [EMAIL_ADDRESS][PERSON_NAME] M…" at bounding box center [586, 332] width 1173 height 664
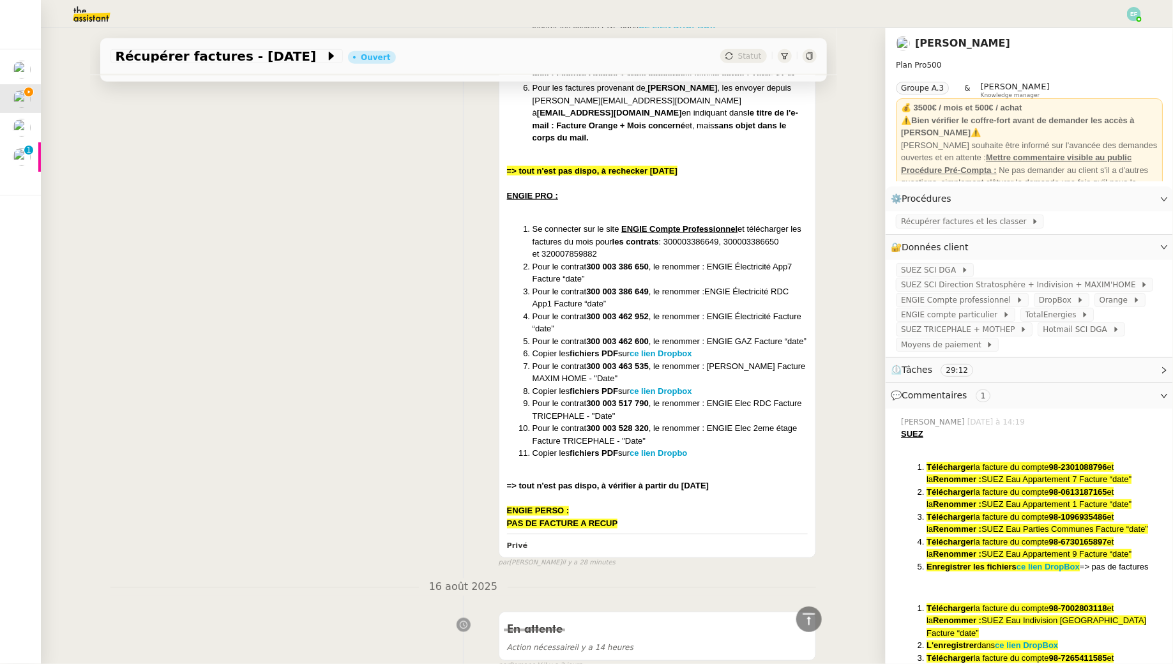
click at [977, 222] on span "Récupérer factures et les classer" at bounding box center [966, 221] width 130 height 13
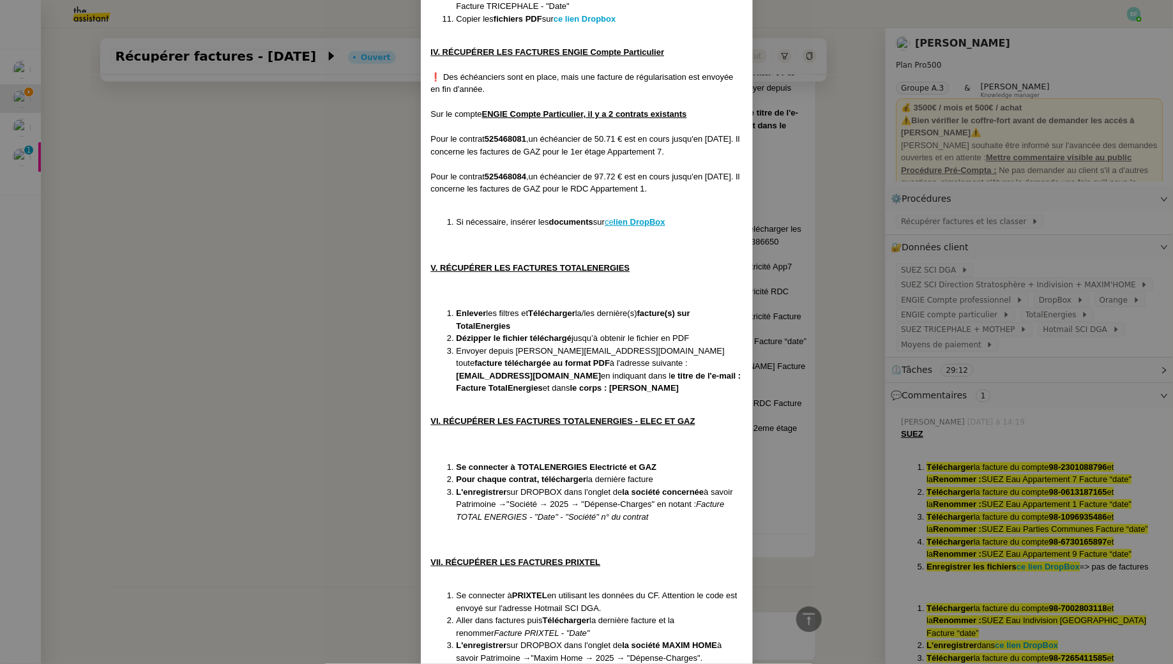
scroll to position [1230, 0]
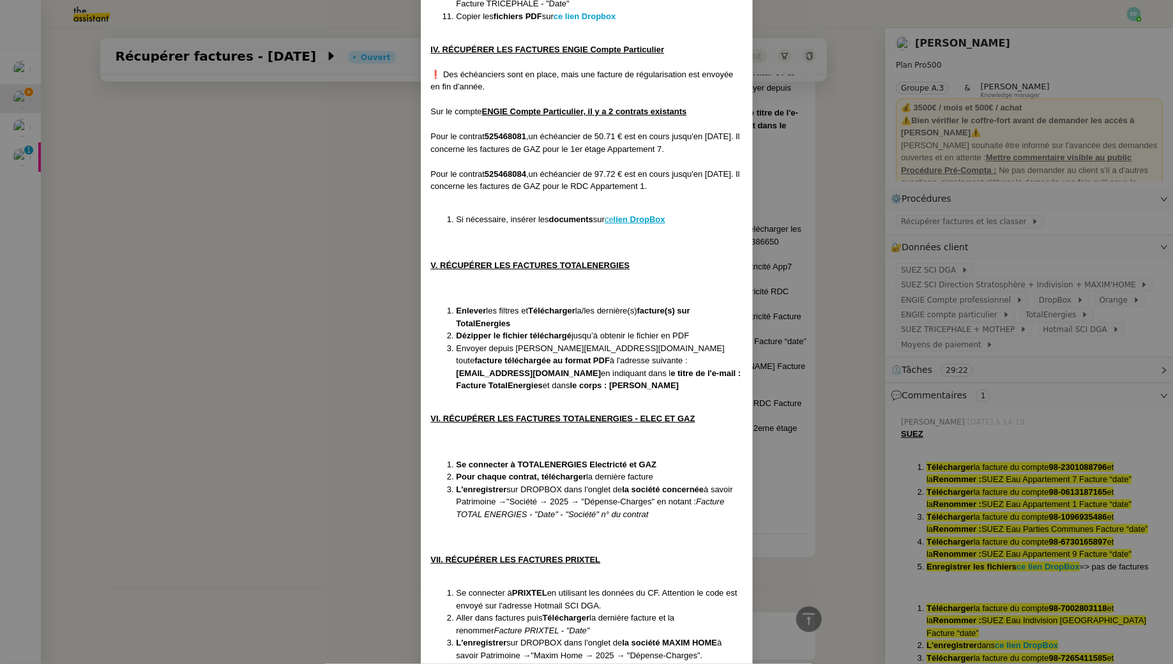
click at [213, 380] on nz-modal-container "Créée le [DATE] MAJ le [DATE] Contexte : Le client souhaite que l'on récupère d…" at bounding box center [586, 332] width 1173 height 664
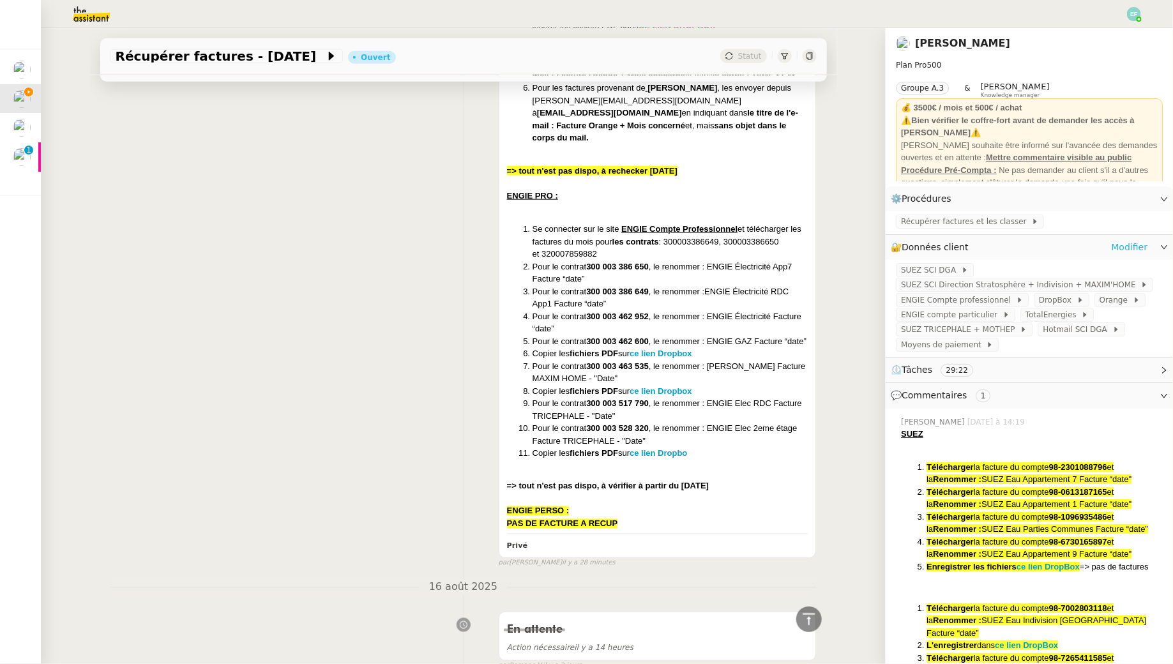
click at [1126, 249] on link "Modifier" at bounding box center [1129, 247] width 36 height 15
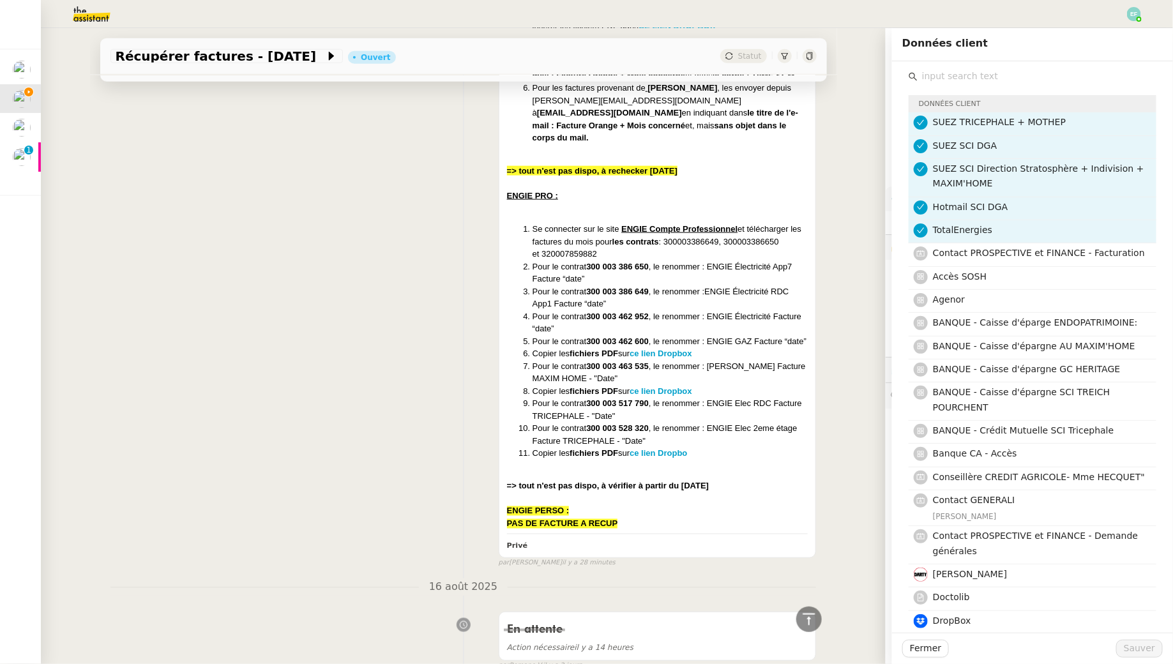
click at [996, 80] on input "text" at bounding box center [1036, 76] width 239 height 17
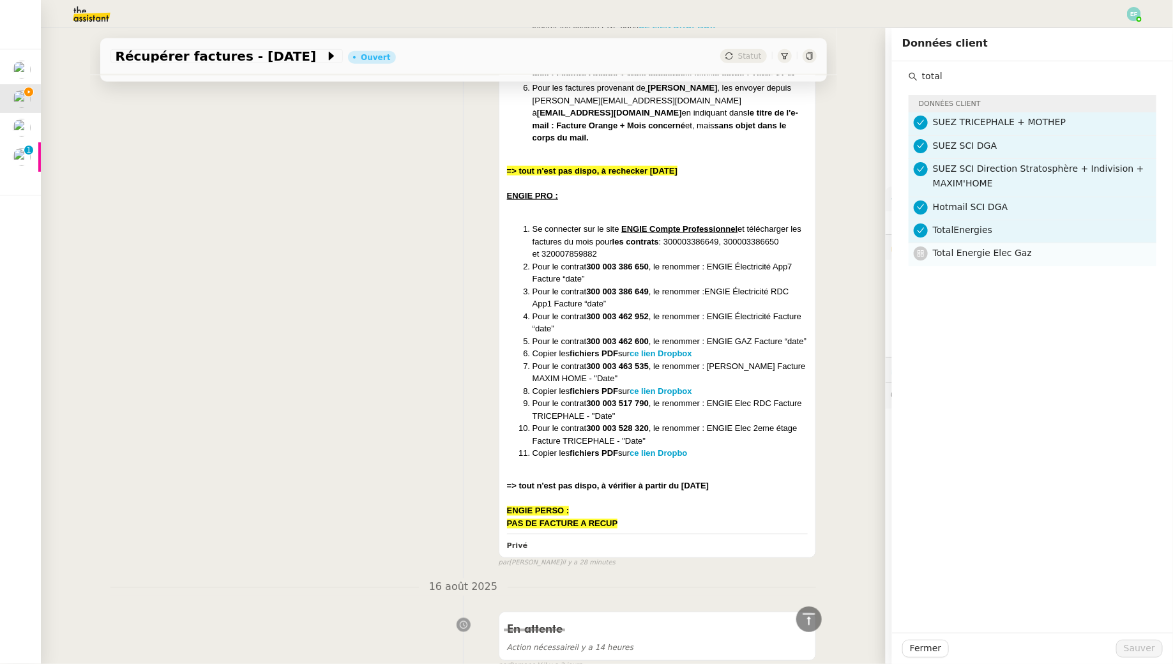
type input "total"
click at [1098, 255] on h4 "Total Energie Elec Gaz" at bounding box center [1041, 253] width 216 height 15
click at [1129, 641] on span "Sauver" at bounding box center [1139, 648] width 31 height 15
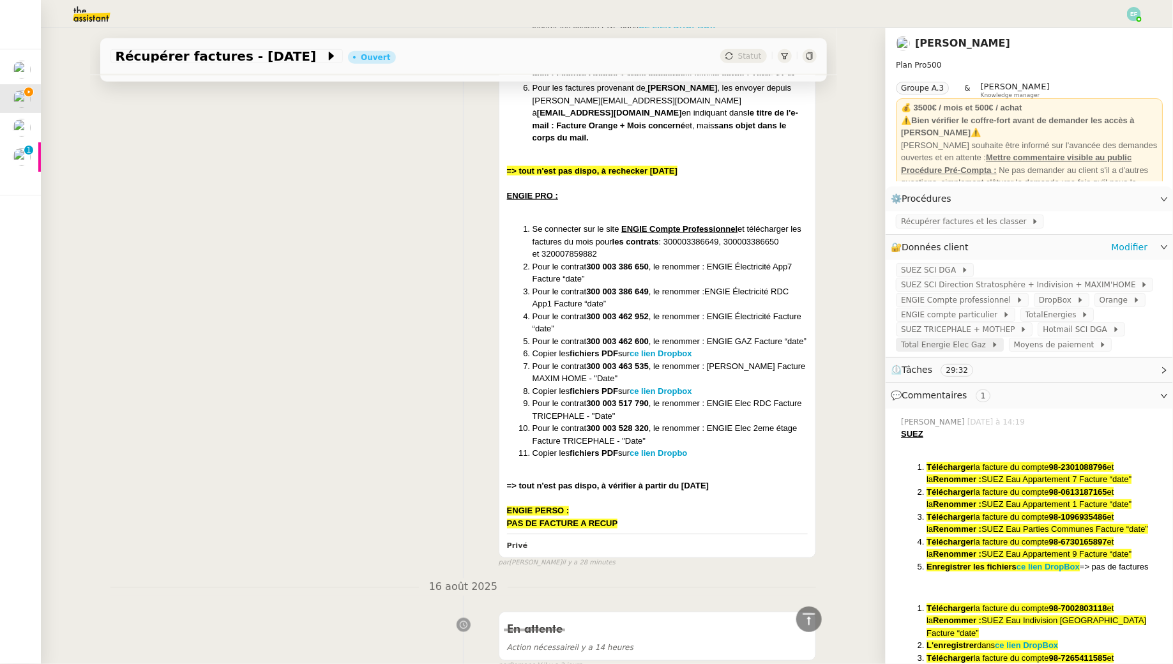
click at [993, 345] on icon at bounding box center [994, 344] width 3 height 5
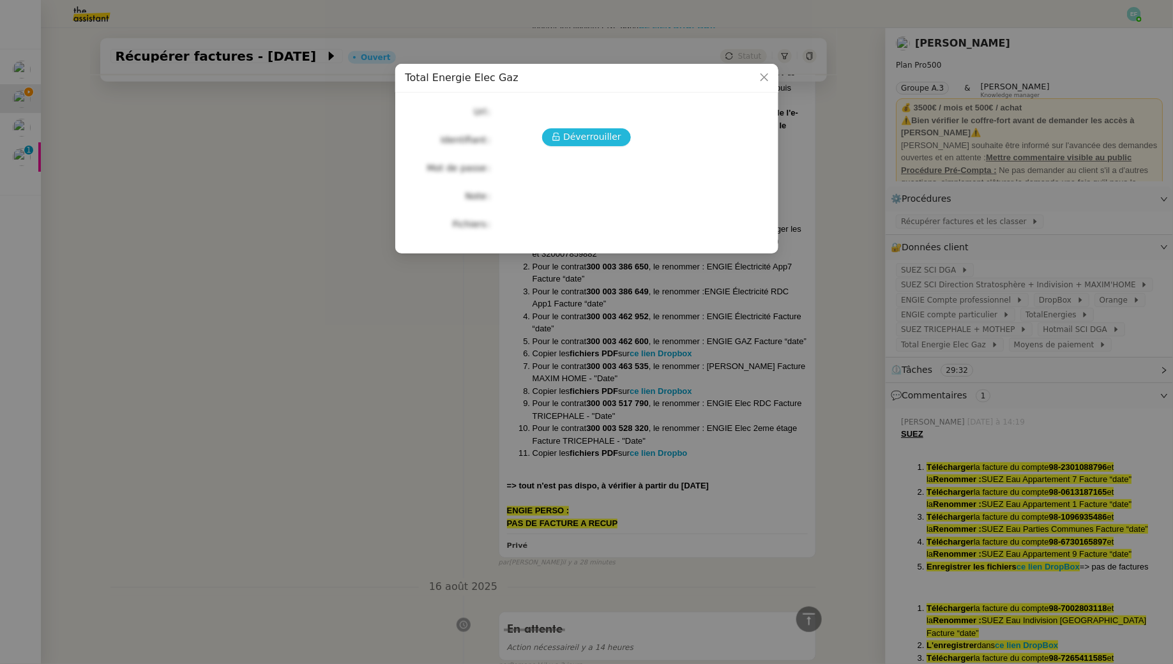
click at [608, 133] on span "Déverrouiller" at bounding box center [592, 137] width 58 height 15
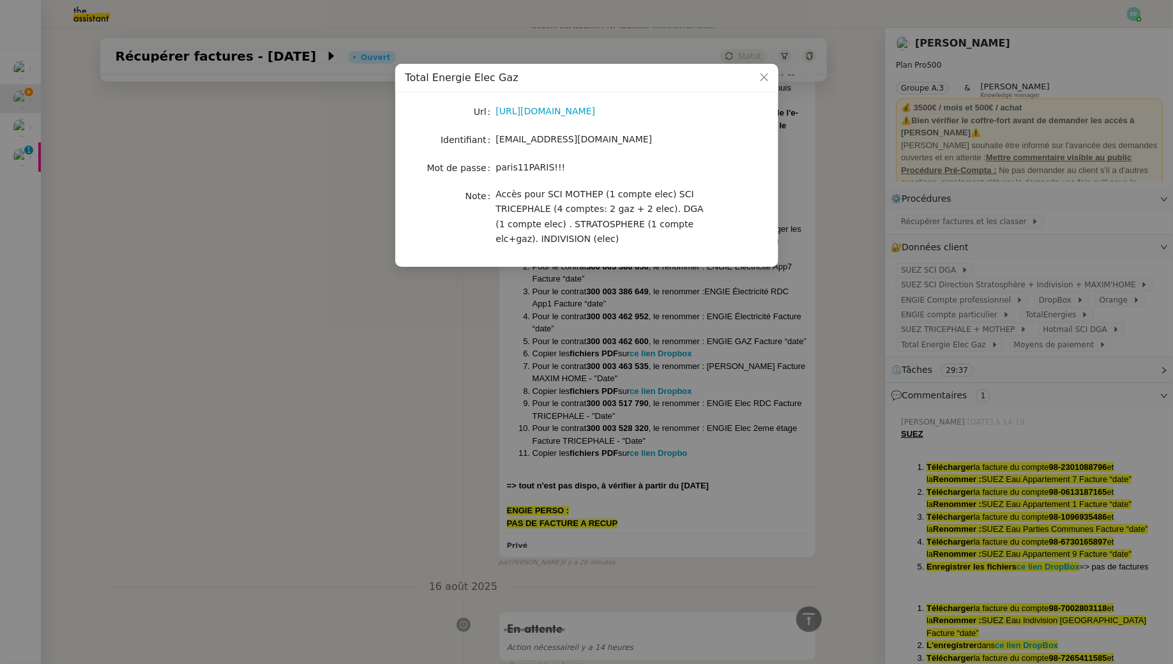
click at [422, 358] on nz-modal-container "Total Energie Elec Gaz Url [URL][DOMAIN_NAME] Identifiant [EMAIL_ADDRESS][DOMAI…" at bounding box center [586, 332] width 1173 height 664
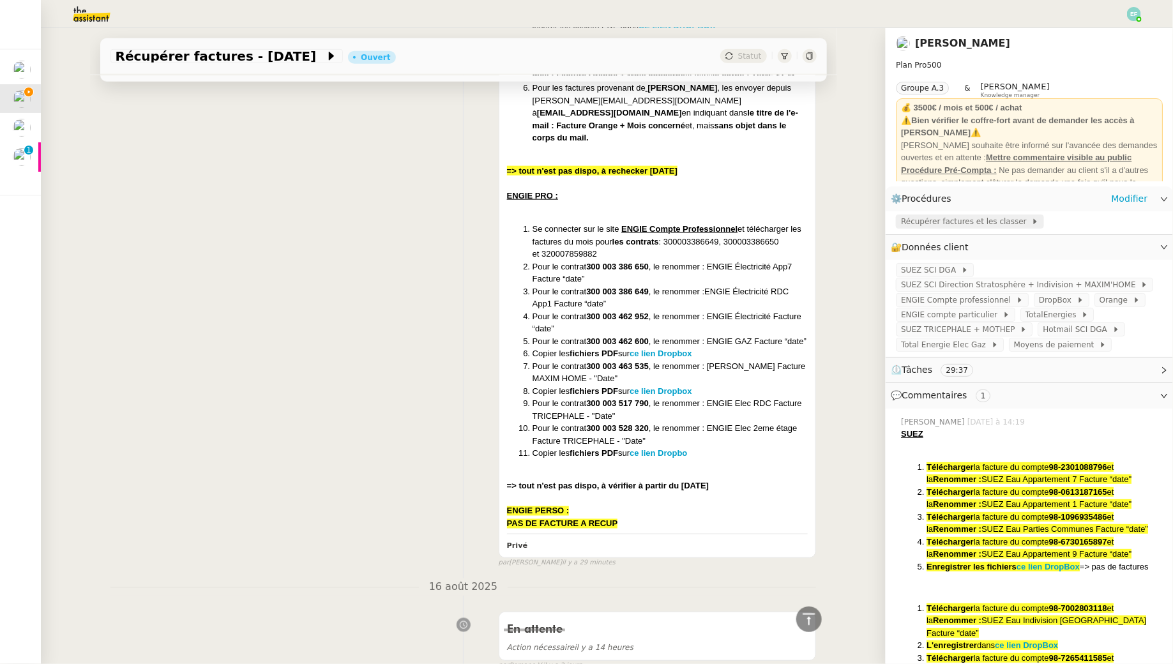
click at [977, 222] on span "Récupérer factures et les classer" at bounding box center [966, 221] width 130 height 13
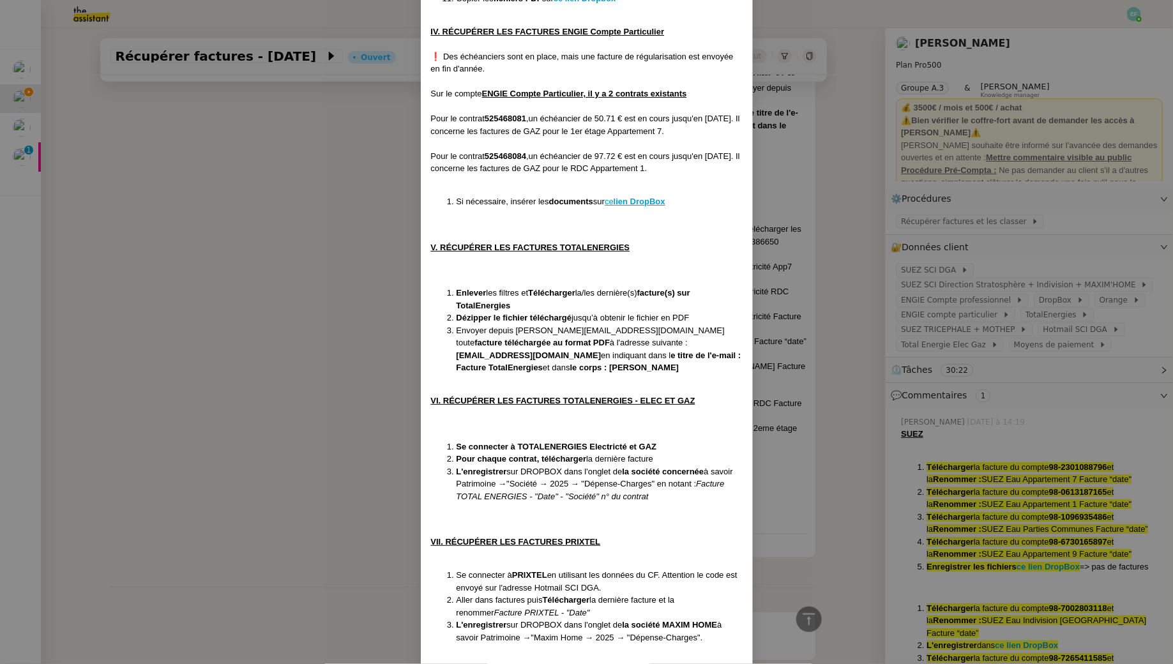
scroll to position [1255, 0]
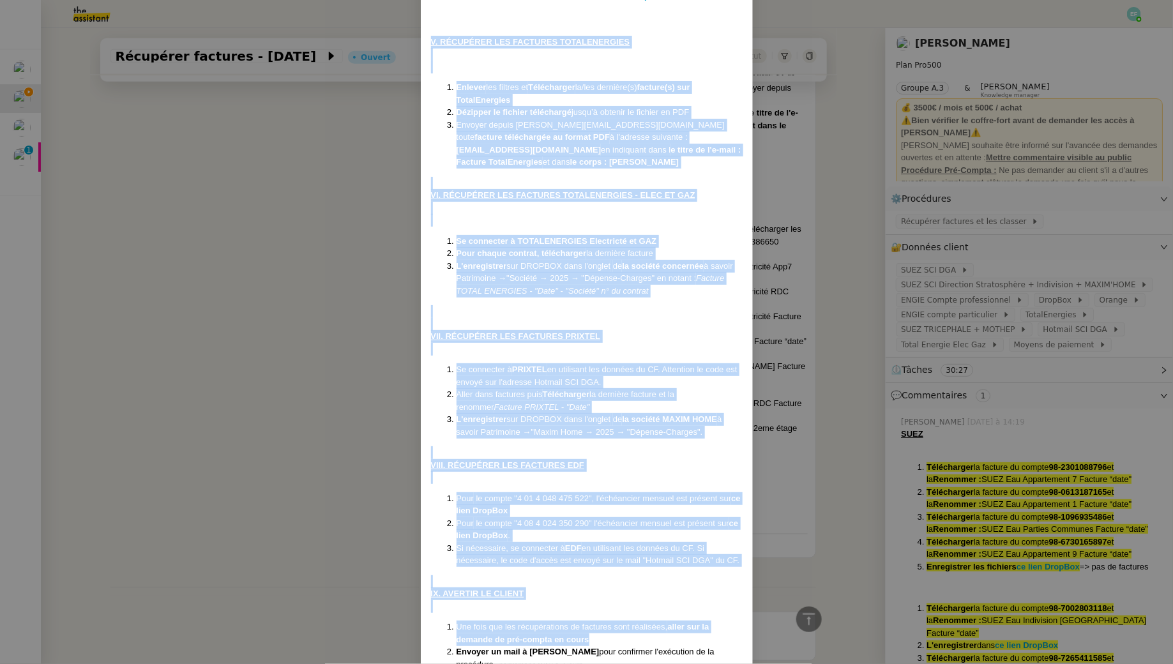
scroll to position [1543, 0]
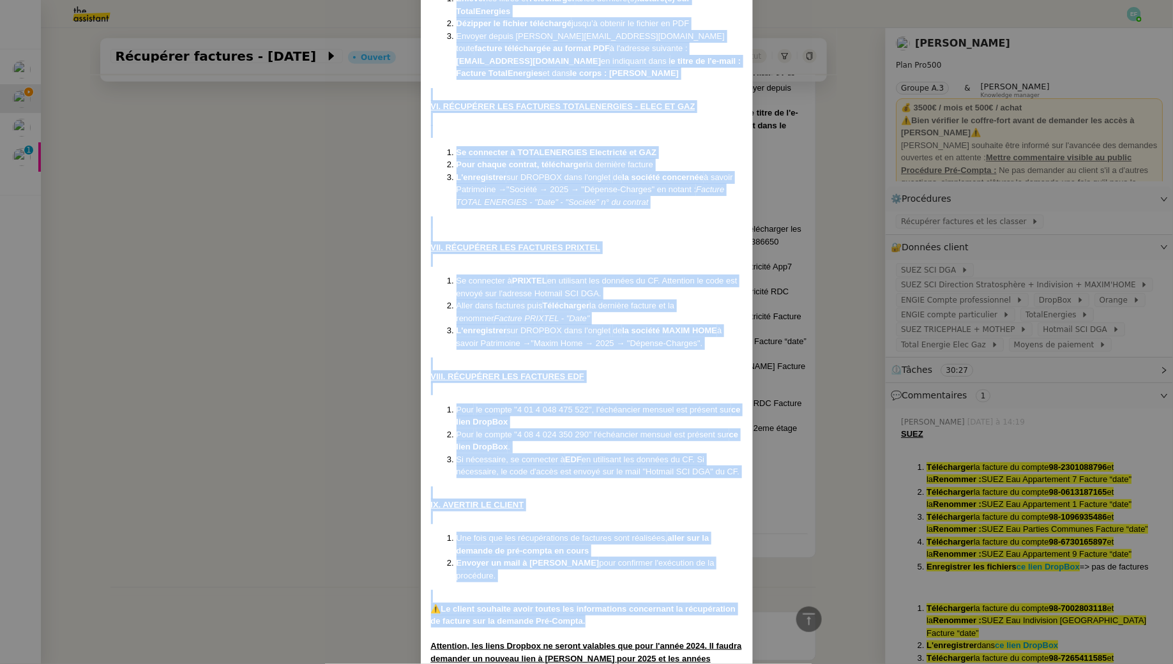
drag, startPoint x: 428, startPoint y: 226, endPoint x: 674, endPoint y: 600, distance: 446.8
click at [299, 454] on nz-modal-container "Créée le [DATE] MAJ le [DATE] Contexte : Le client souhaite que l'on récupère d…" at bounding box center [586, 332] width 1173 height 664
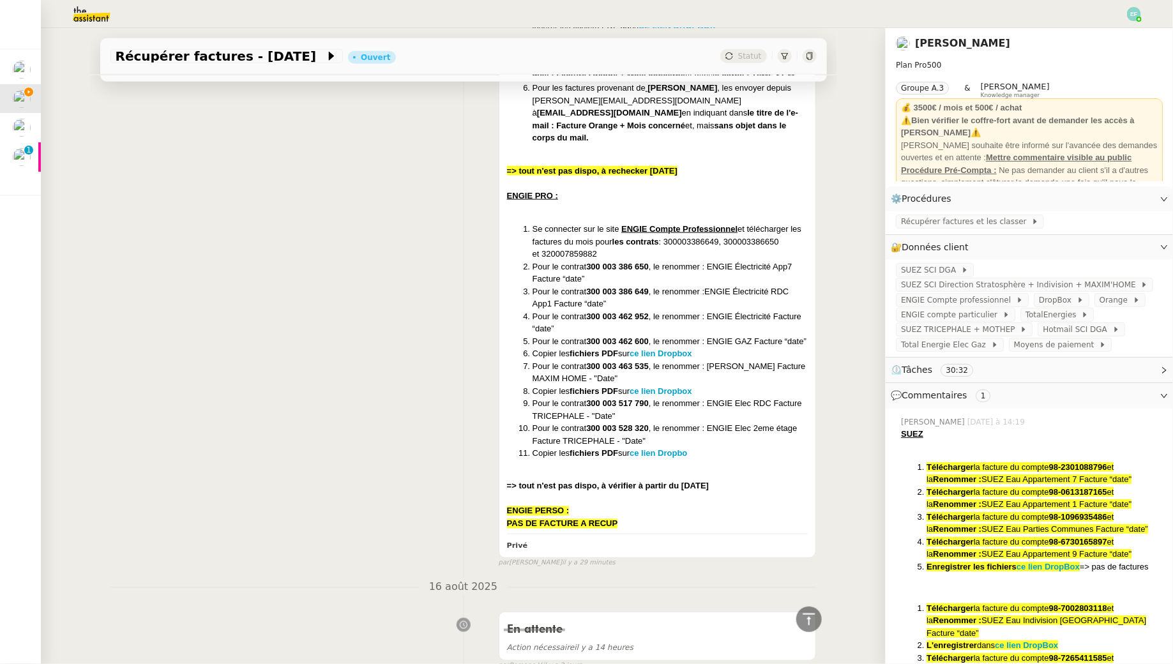
scroll to position [1479, 0]
click at [725, 419] on li "Pour le contrat 300 003 517 790 , le renommer : ENGIE Elec RDC Facture TRICEPHA…" at bounding box center [670, 409] width 276 height 25
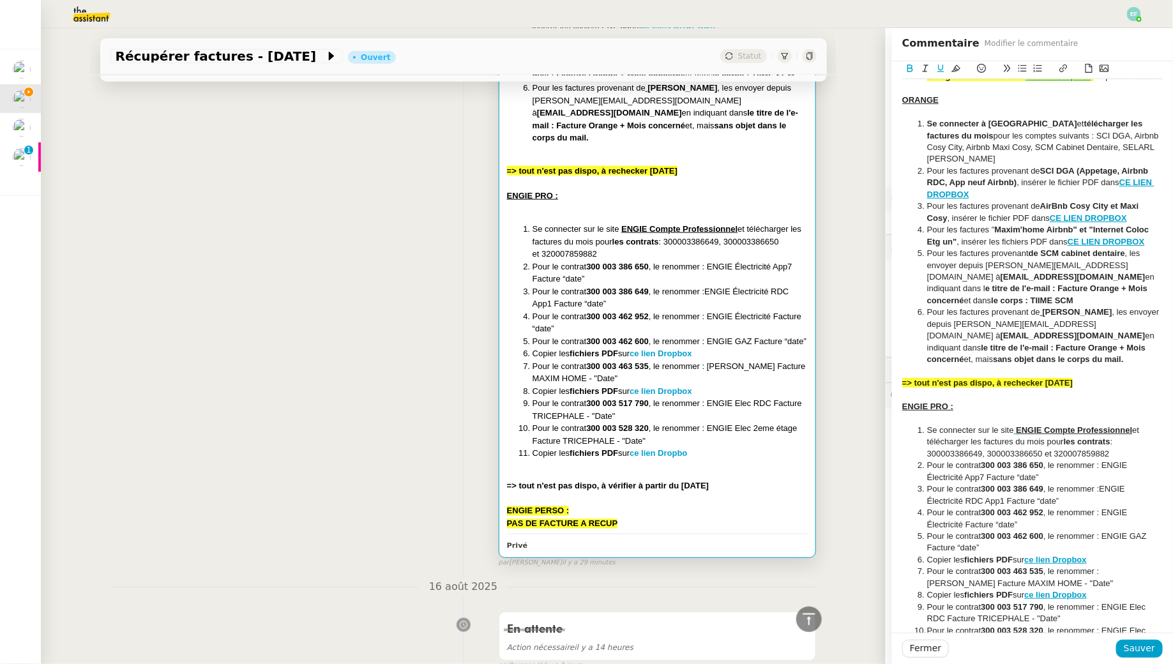
scroll to position [395, 0]
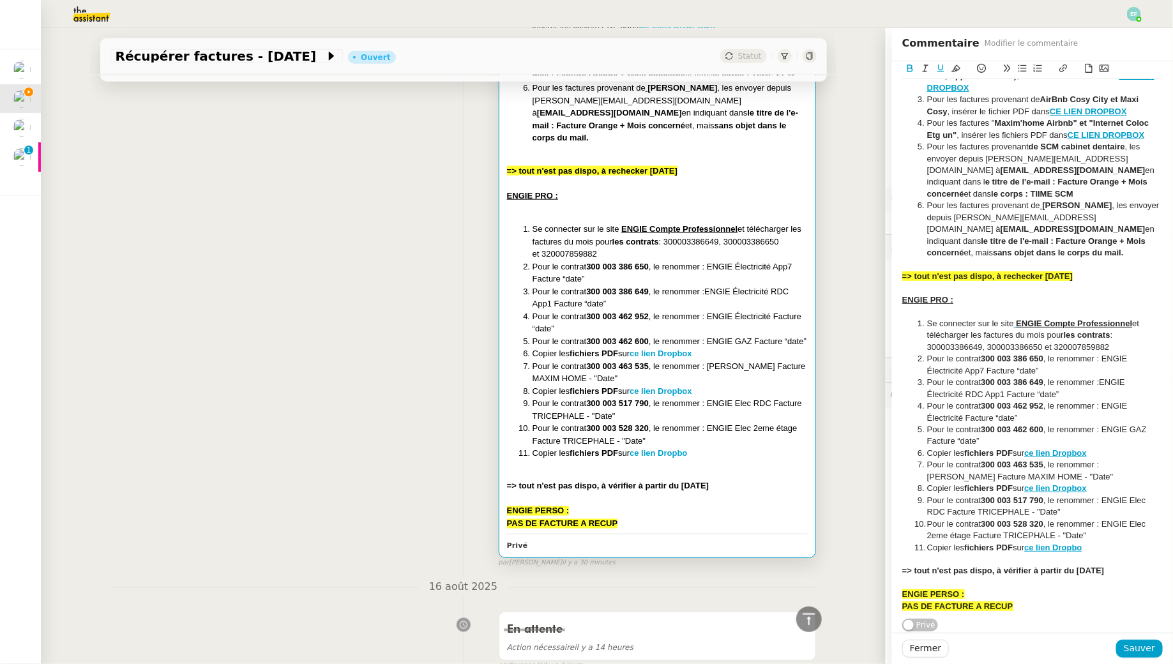
click at [1050, 607] on div "PAS DE FACTURE A RECUP" at bounding box center [1032, 606] width 260 height 11
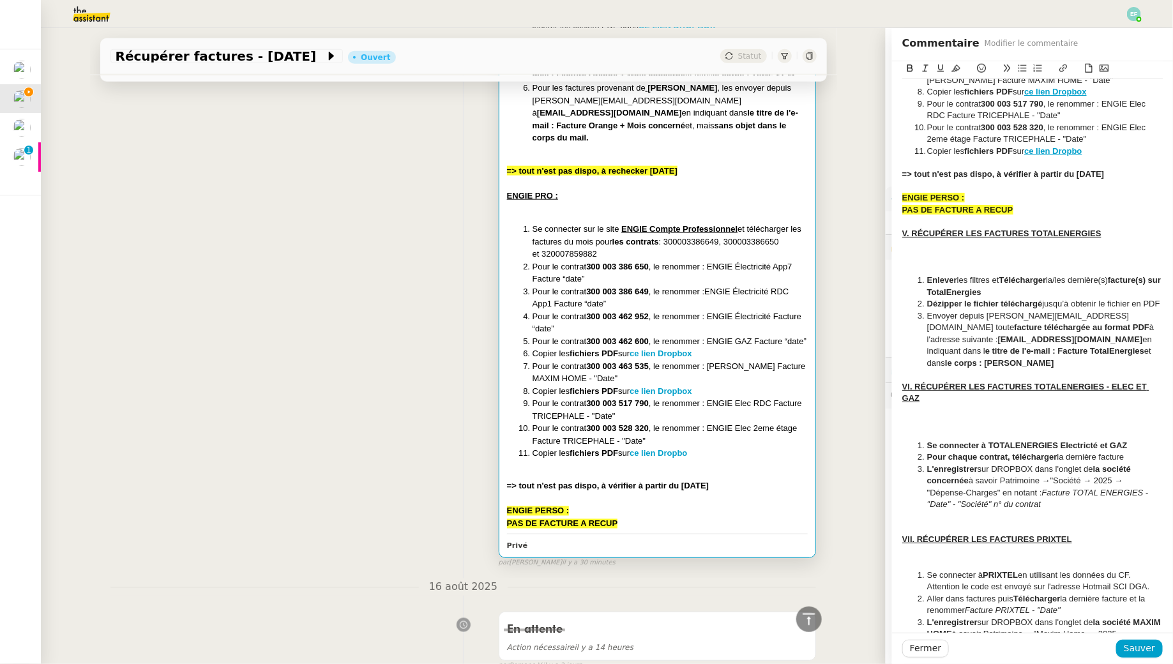
scroll to position [787, 0]
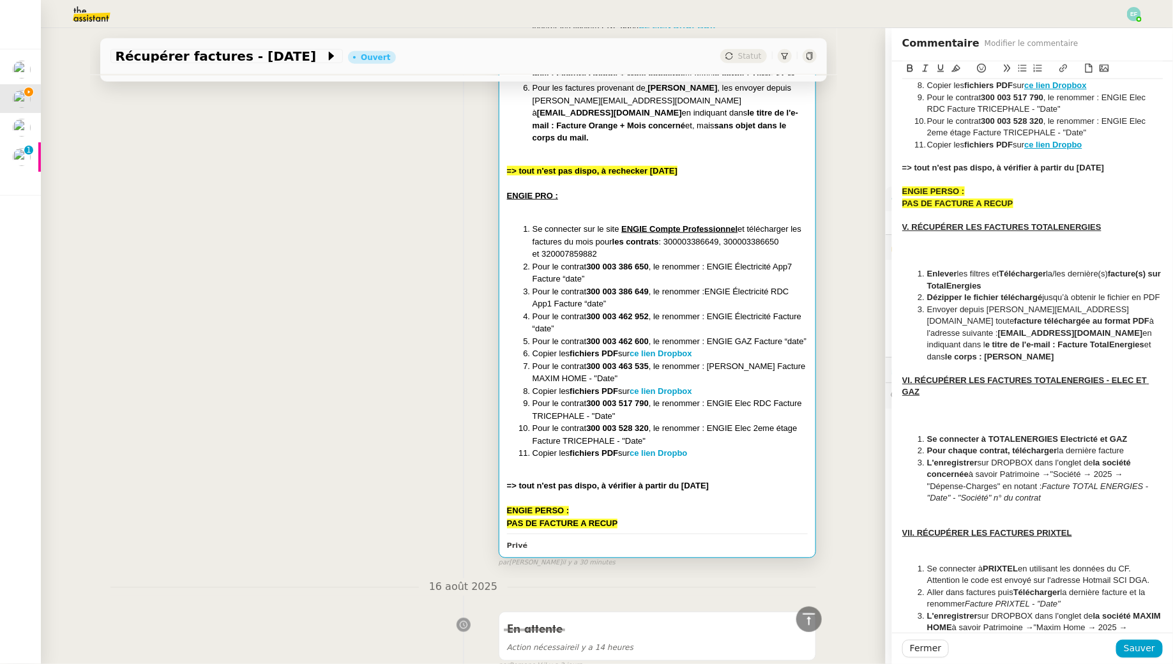
click at [983, 268] on div at bounding box center [1032, 262] width 260 height 11
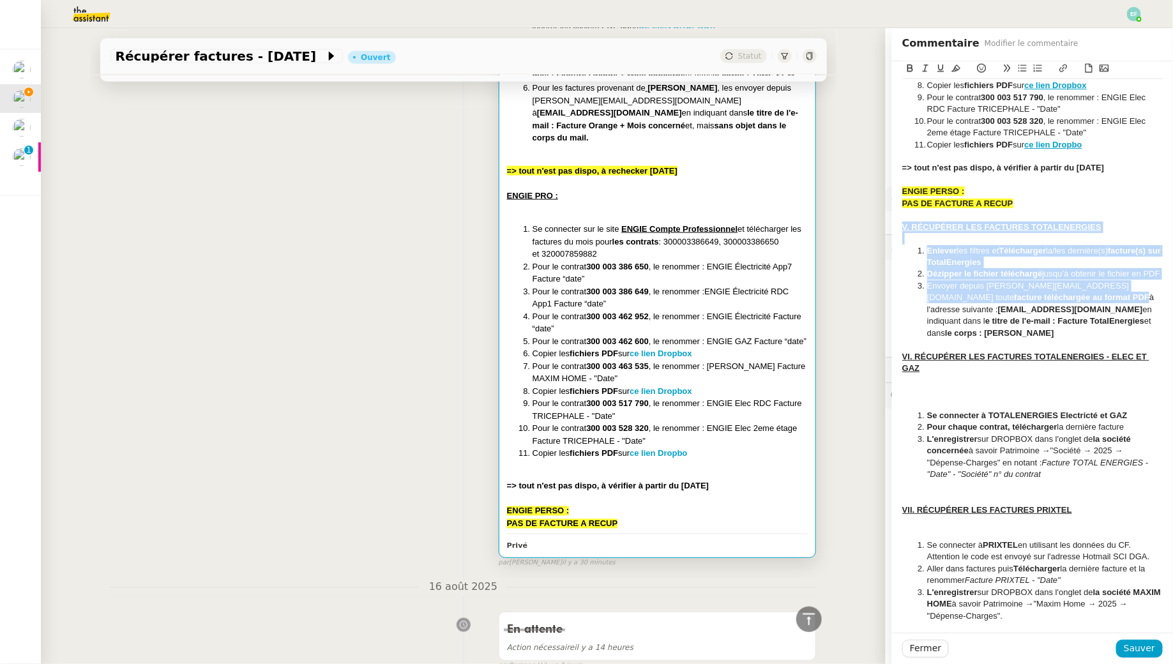
drag, startPoint x: 902, startPoint y: 239, endPoint x: 1033, endPoint y: 312, distance: 149.8
click at [1033, 312] on div "SUEZ Télécharger la facture du compte 98-2301088796 et la Renommer : SUEZ Eau A…" at bounding box center [1032, 91] width 260 height 1589
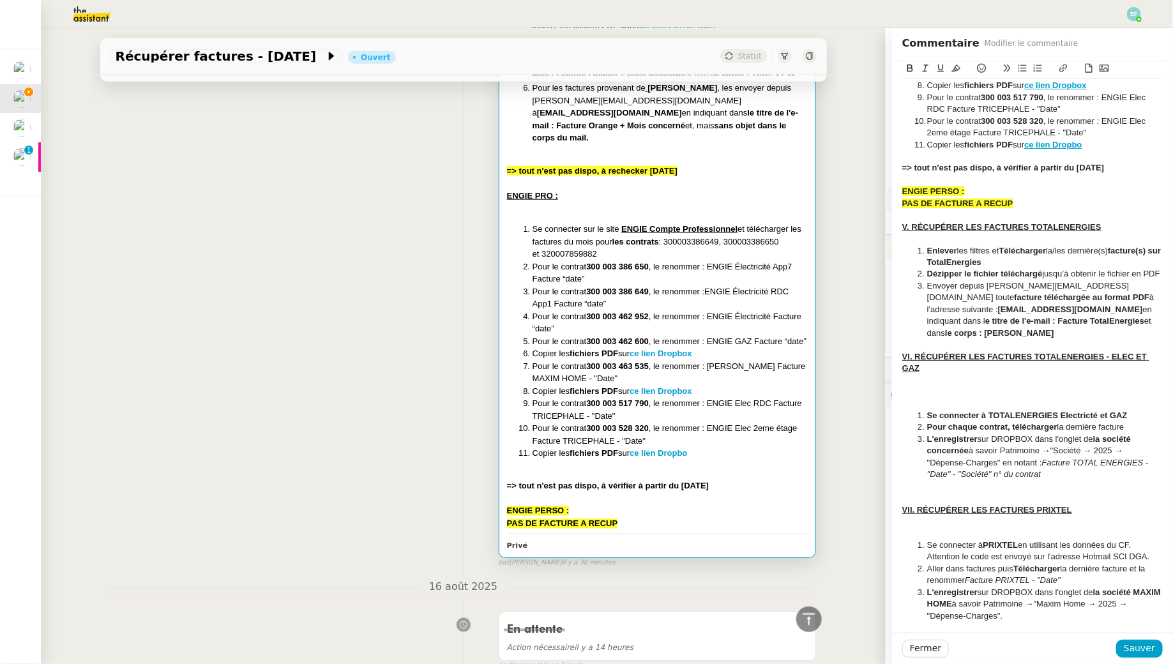
click at [1033, 338] on li "Envoyer depuis [PERSON_NAME][EMAIL_ADDRESS][DOMAIN_NAME] toute facture téléchar…" at bounding box center [1039, 309] width 248 height 59
drag, startPoint x: 1069, startPoint y: 322, endPoint x: 930, endPoint y: 323, distance: 138.5
click at [930, 323] on li "Envoyer depuis [PERSON_NAME][EMAIL_ADDRESS][DOMAIN_NAME] toute facture téléchar…" at bounding box center [1039, 309] width 248 height 59
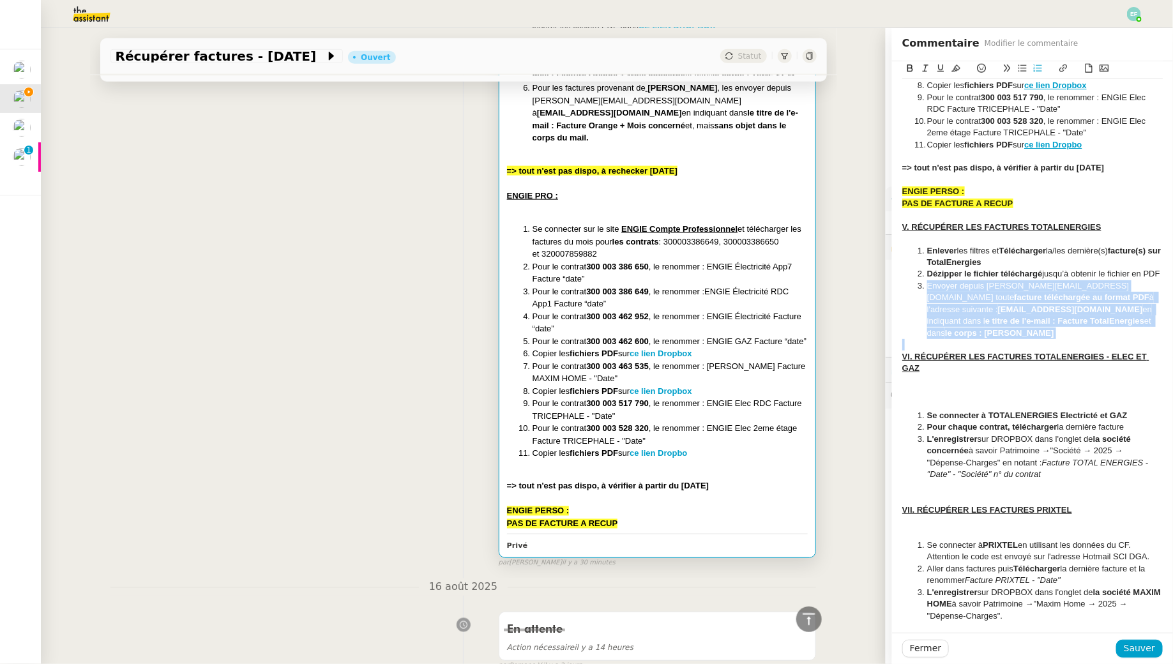
drag, startPoint x: 923, startPoint y: 294, endPoint x: 1014, endPoint y: 356, distance: 110.7
click at [1014, 356] on div "SUEZ Télécharger la facture du compte 98-2301088796 et la Renommer : SUEZ Eau A…" at bounding box center [1032, 91] width 260 height 1589
click at [1147, 646] on span "Sauver" at bounding box center [1139, 648] width 31 height 15
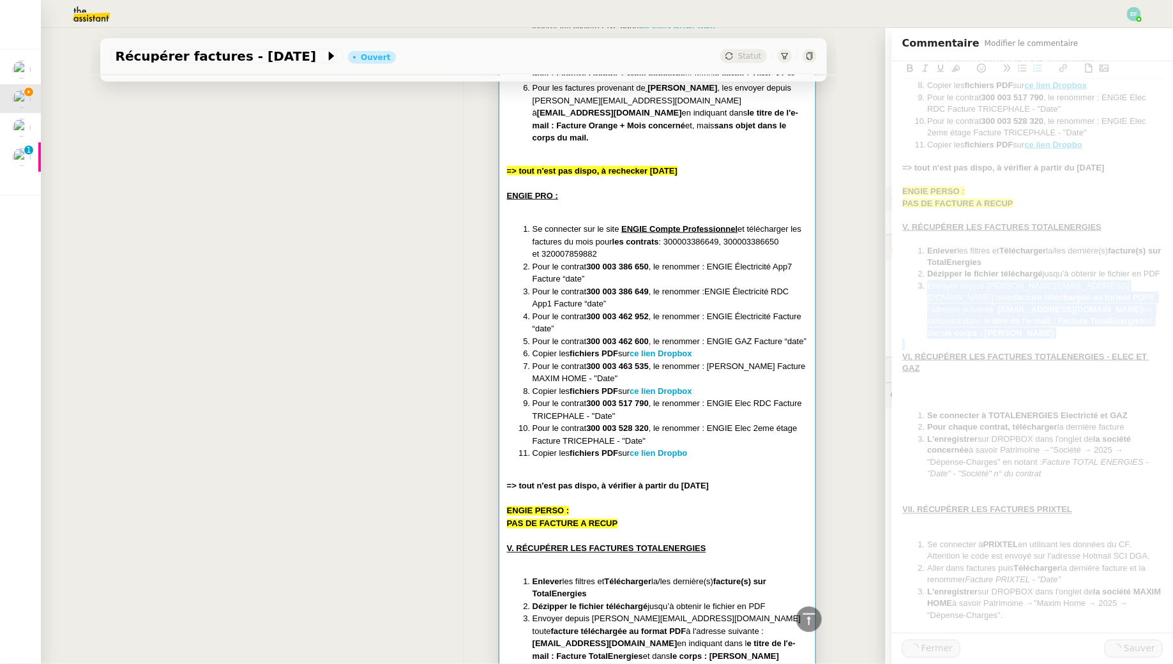
scroll to position [0, 0]
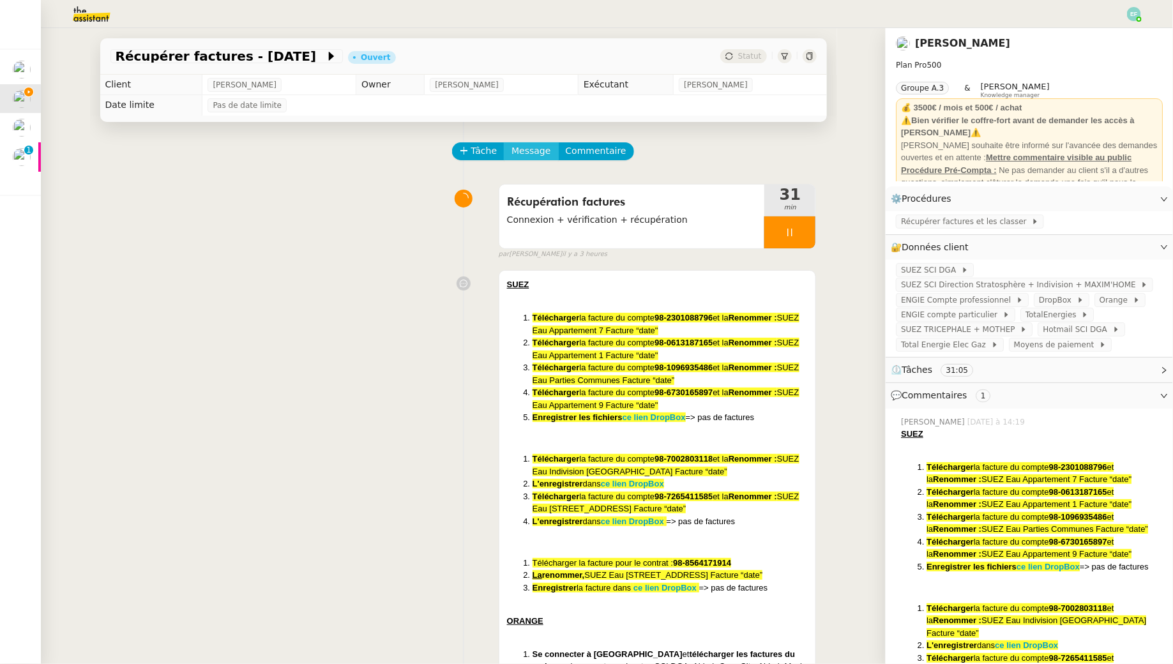
click at [533, 154] on span "Message" at bounding box center [530, 151] width 39 height 15
click at [549, 188] on span "Nouvelle conversation" at bounding box center [587, 188] width 112 height 10
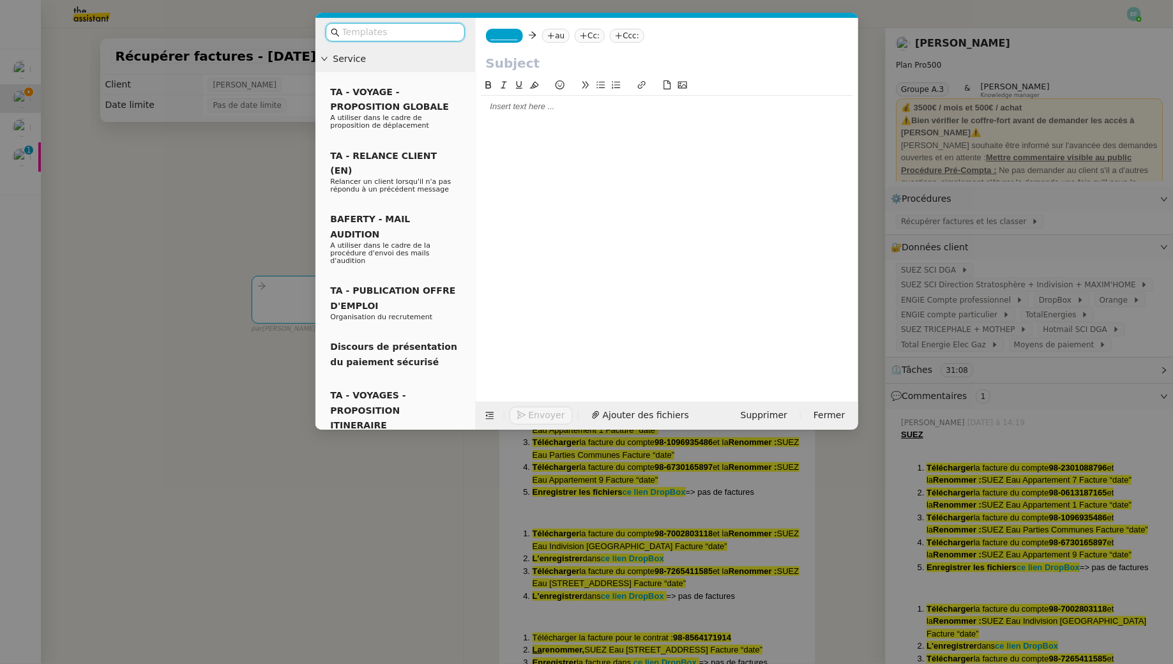
click at [623, 108] on div at bounding box center [667, 106] width 372 height 11
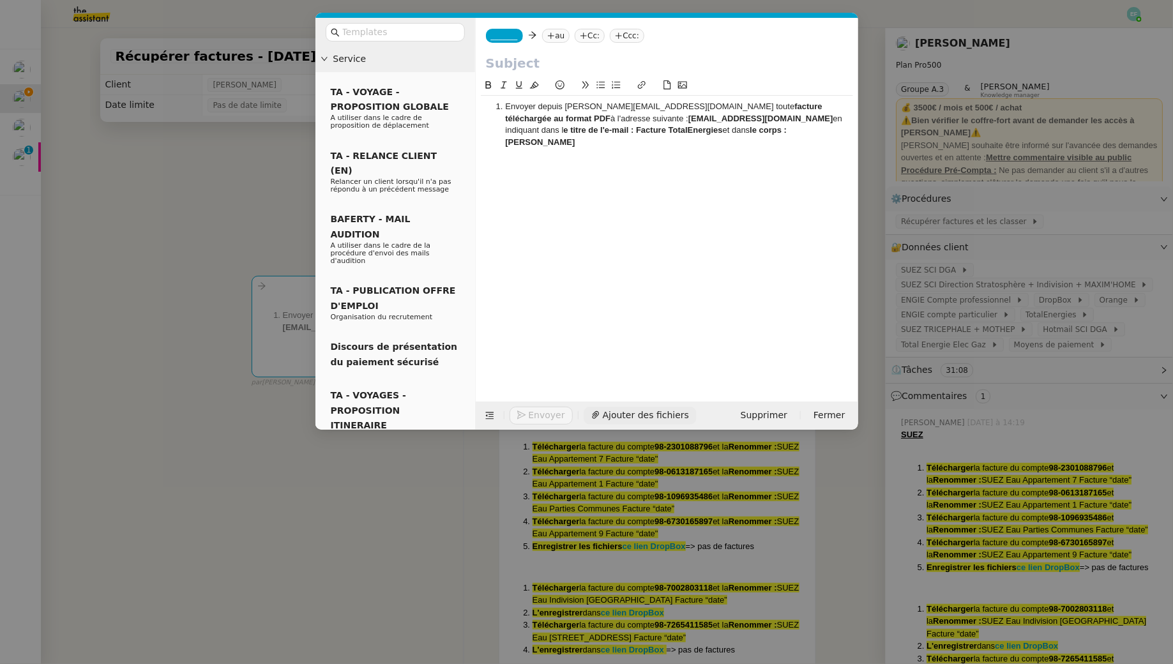
click at [617, 415] on span "Ajouter des fichiers" at bounding box center [646, 415] width 86 height 15
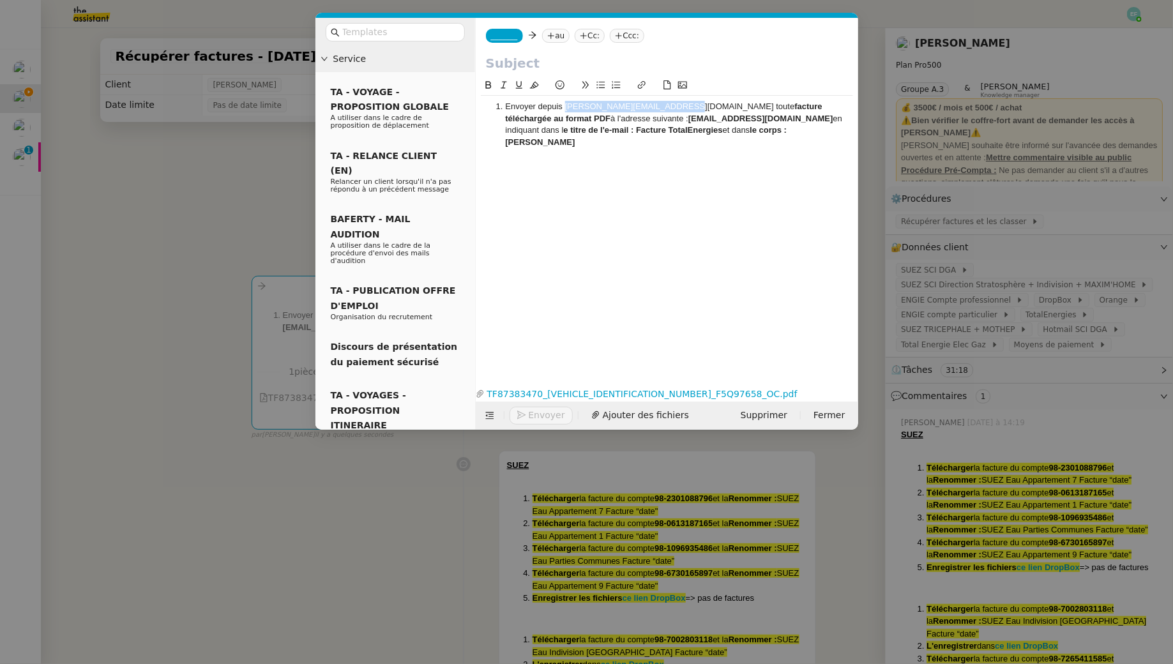
drag, startPoint x: 674, startPoint y: 107, endPoint x: 566, endPoint y: 107, distance: 108.5
click at [566, 107] on li "Envoyer depuis [PERSON_NAME][EMAIL_ADDRESS][DOMAIN_NAME] toute facture téléchar…" at bounding box center [673, 124] width 360 height 47
click at [509, 38] on span "_______" at bounding box center [504, 35] width 27 height 9
paste input "[PERSON_NAME][EMAIL_ADDRESS][DOMAIN_NAME]"
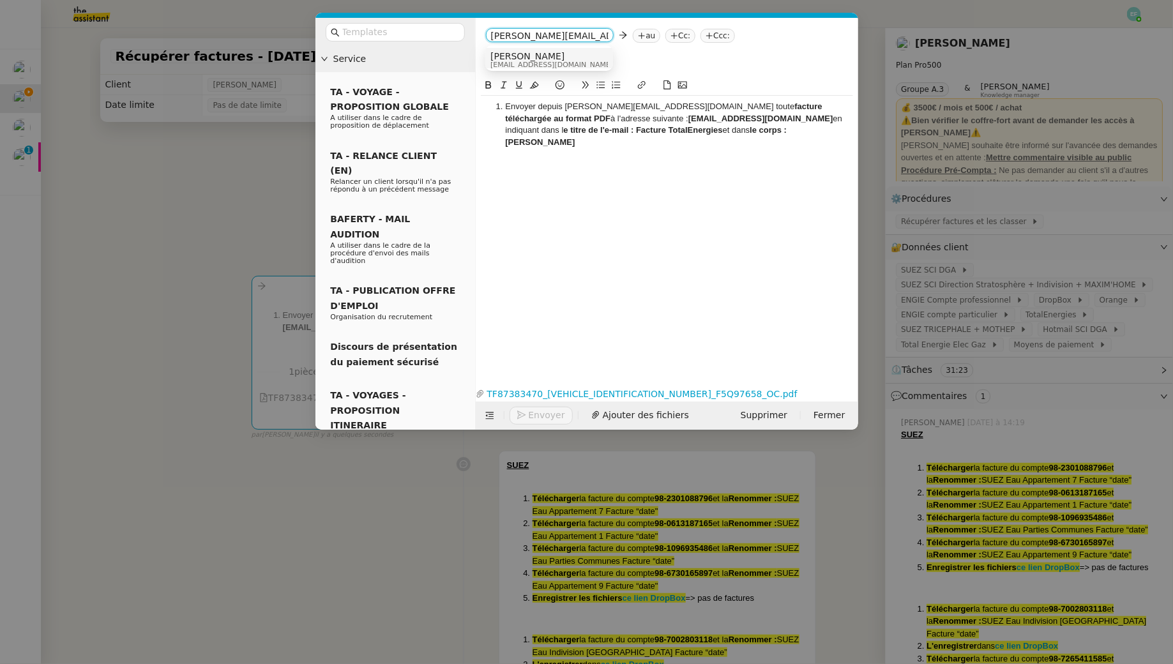
scroll to position [0, 4]
type input "[PERSON_NAME][EMAIL_ADDRESS][DOMAIN_NAME]"
click at [547, 56] on span "[PERSON_NAME][EMAIL_ADDRESS][DOMAIN_NAME]" at bounding box center [605, 56] width 230 height 10
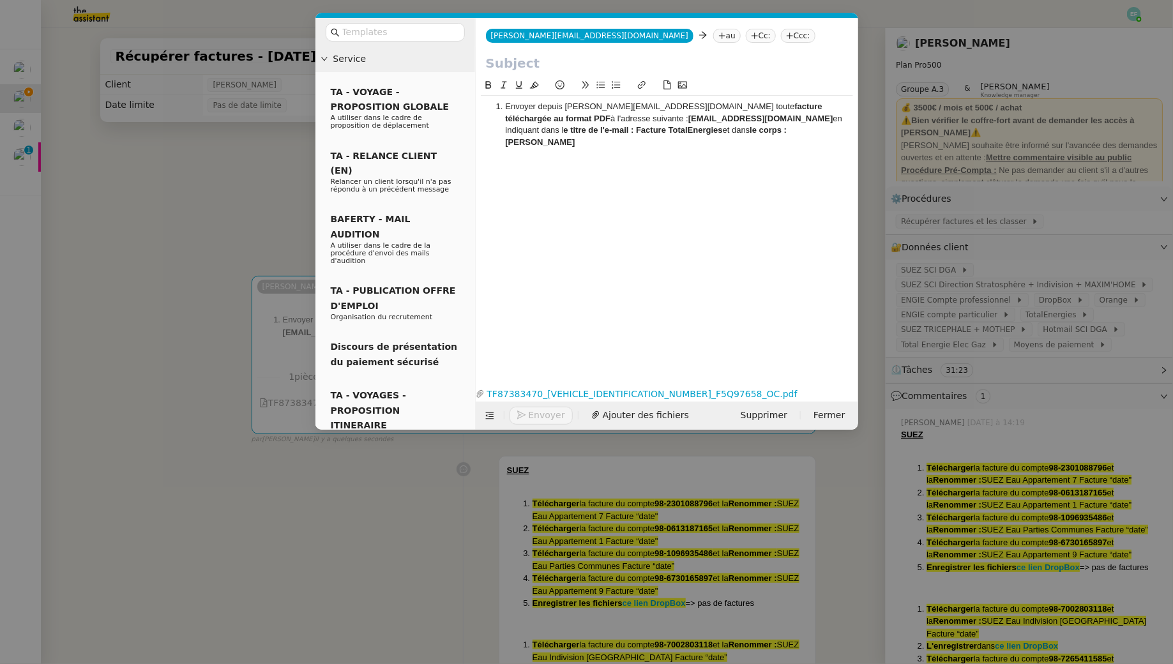
click at [688, 116] on strong "[EMAIL_ADDRESS][DOMAIN_NAME]" at bounding box center [760, 119] width 145 height 10
drag, startPoint x: 580, startPoint y: 120, endPoint x: 712, endPoint y: 116, distance: 132.2
click at [712, 116] on strong "[EMAIL_ADDRESS][DOMAIN_NAME]" at bounding box center [760, 119] width 145 height 10
click at [713, 34] on nz-tag "au" at bounding box center [726, 36] width 27 height 14
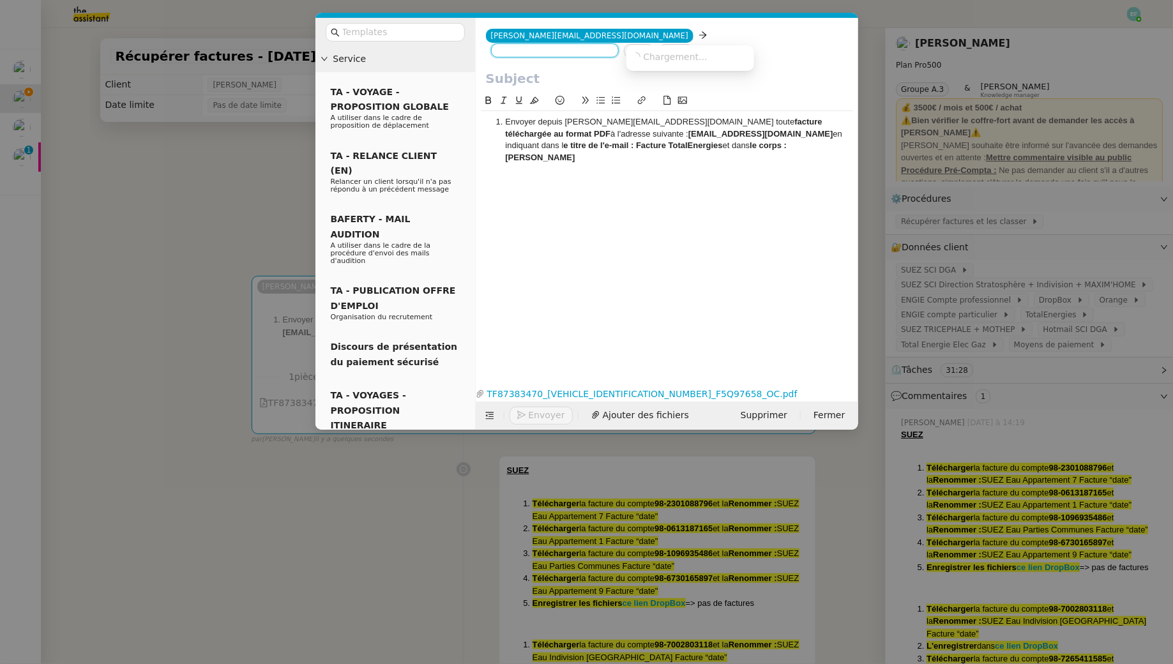
paste input "[EMAIL_ADDRESS][DOMAIN_NAME]"
type input "[EMAIL_ADDRESS][DOMAIN_NAME]"
click at [726, 54] on span "Cabinet Dentaire du Port" at bounding box center [692, 56] width 123 height 10
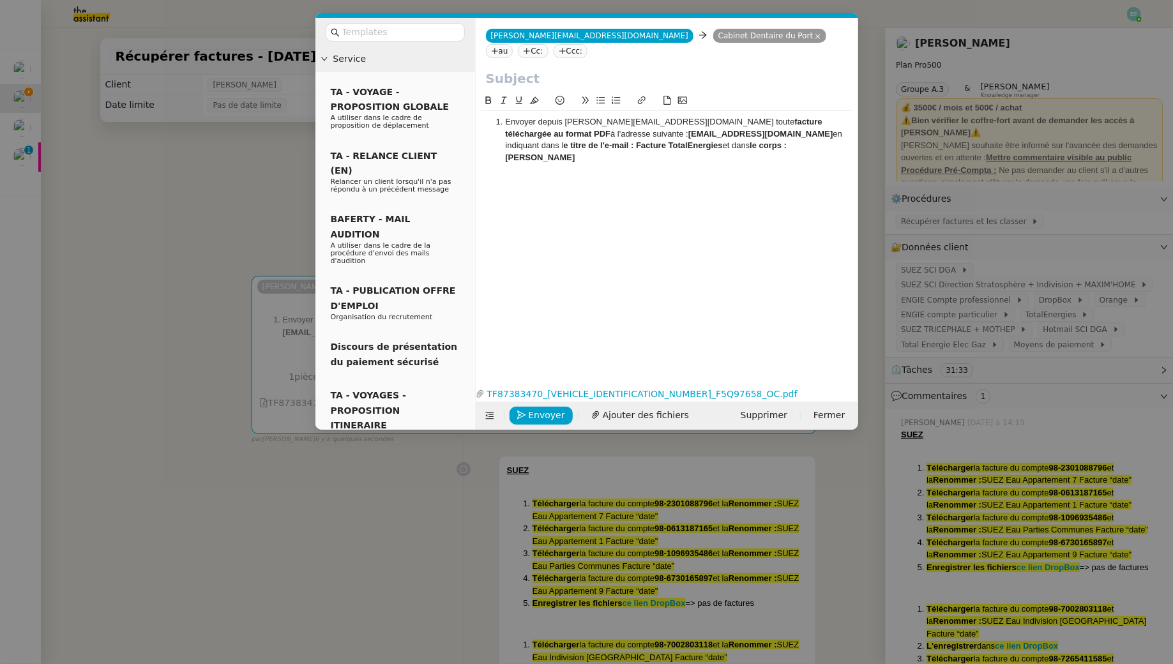
click at [568, 118] on li "Envoyer depuis [PERSON_NAME][EMAIL_ADDRESS][DOMAIN_NAME] toute facture téléchar…" at bounding box center [673, 139] width 360 height 47
drag, startPoint x: 596, startPoint y: 133, endPoint x: 511, endPoint y: 134, distance: 84.3
click at [564, 140] on strong "e titre de l'e-mail : Facture TotalEnergies" at bounding box center [643, 145] width 159 height 10
click at [511, 69] on input "text" at bounding box center [667, 78] width 362 height 19
paste input "Facture TotalEnergies"
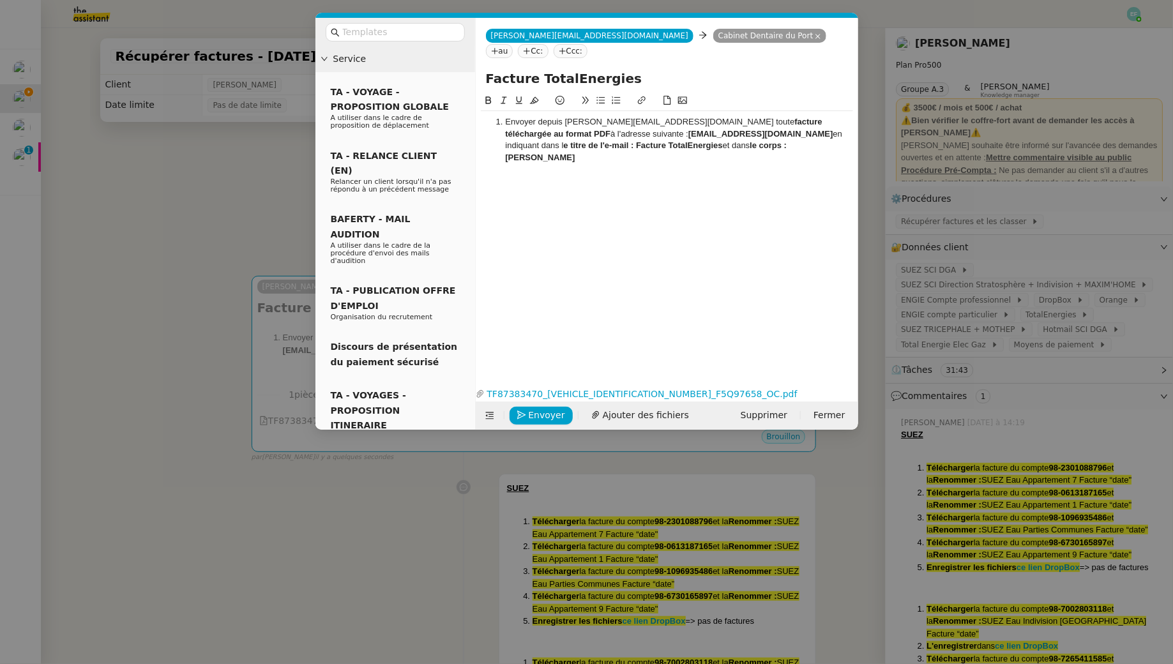
type input "Facture TotalEnergies"
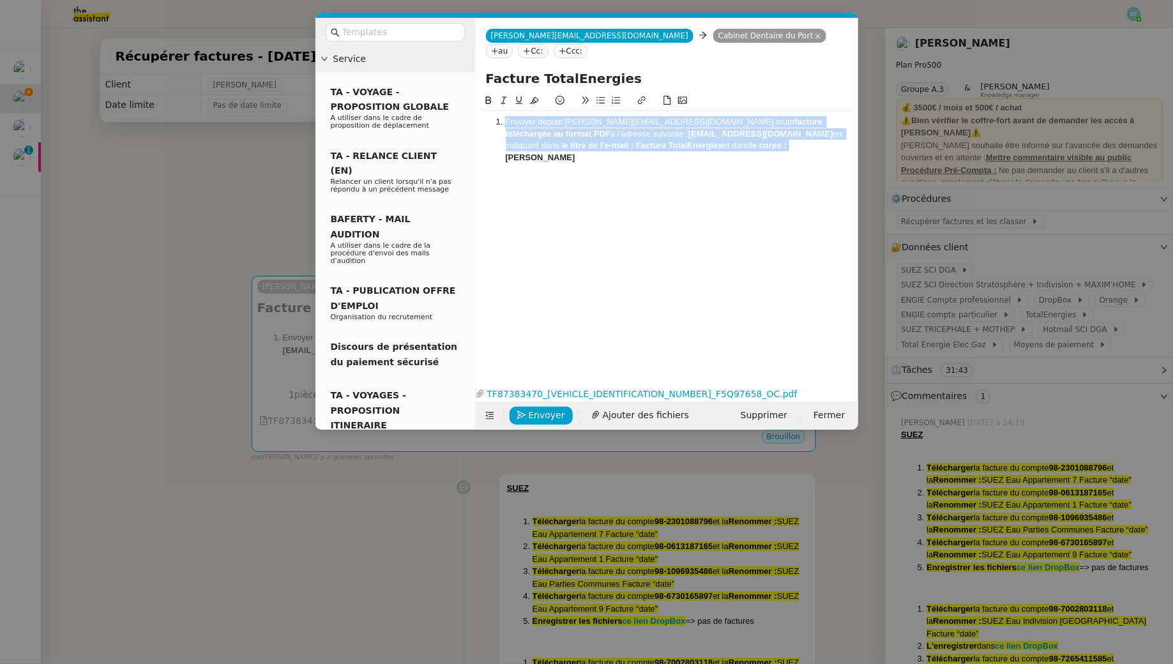
drag, startPoint x: 668, startPoint y: 130, endPoint x: 467, endPoint y: 95, distance: 203.4
click at [467, 95] on nz-layout "Service TA - VOYAGE - PROPOSITION GLOBALE A utiliser dans le cadre de propositi…" at bounding box center [586, 224] width 543 height 412
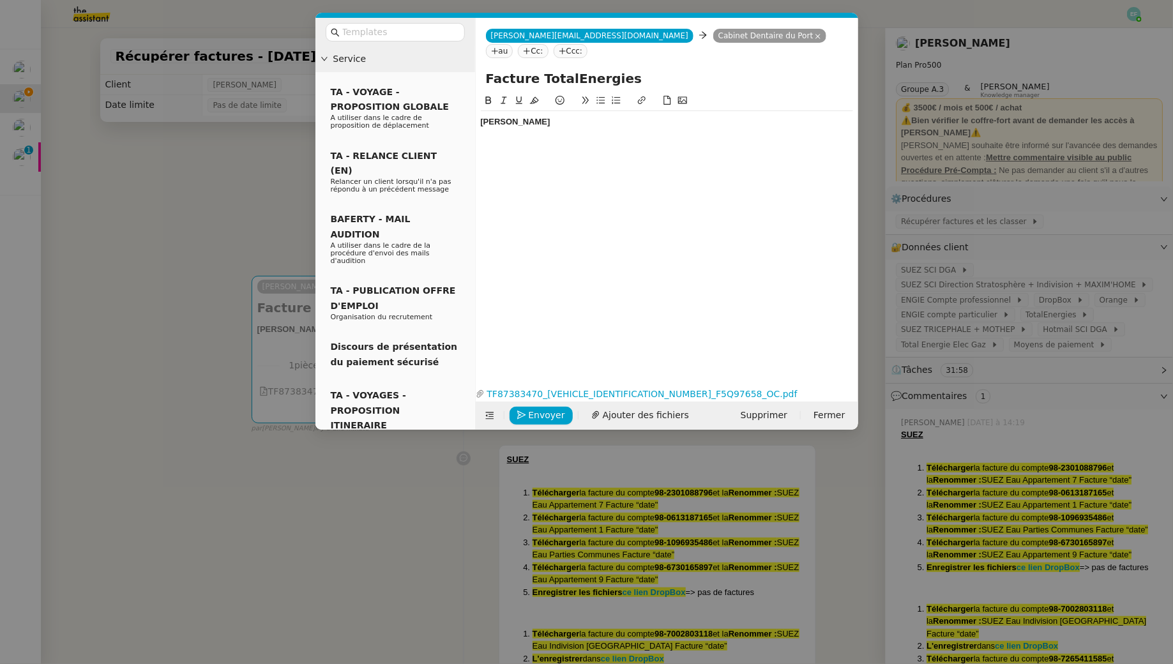
click at [305, 245] on nz-modal-container "Service TA - VOYAGE - PROPOSITION GLOBALE A utiliser dans le cadre de propositi…" at bounding box center [586, 332] width 1173 height 664
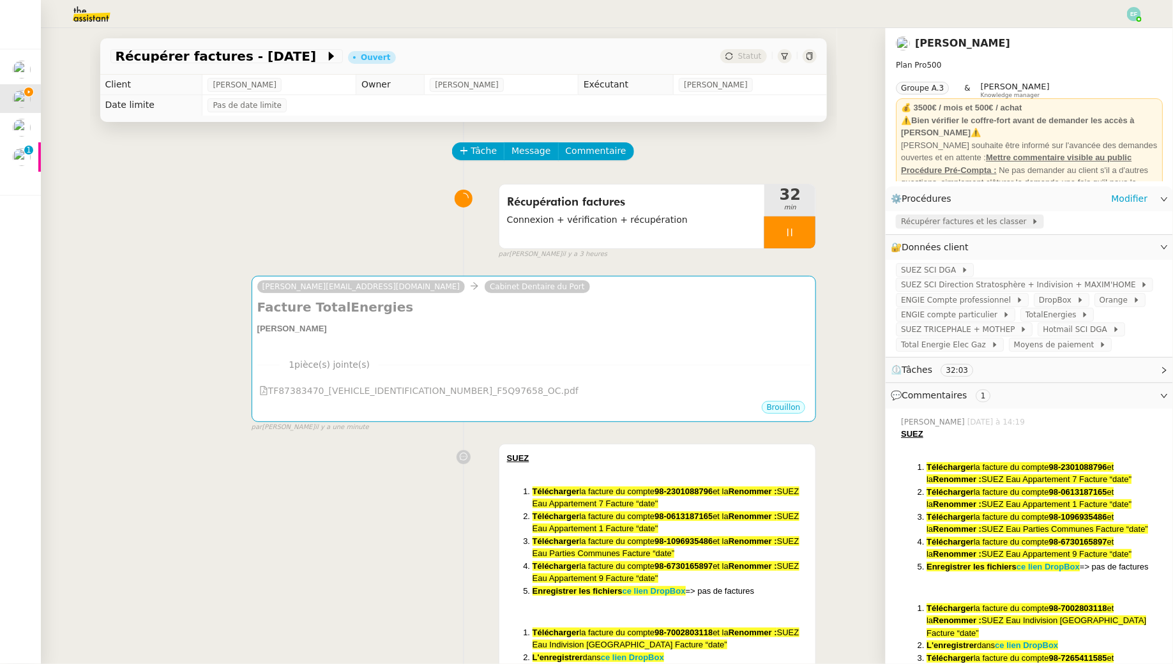
click at [1009, 222] on span "Récupérer factures et les classer" at bounding box center [966, 221] width 130 height 13
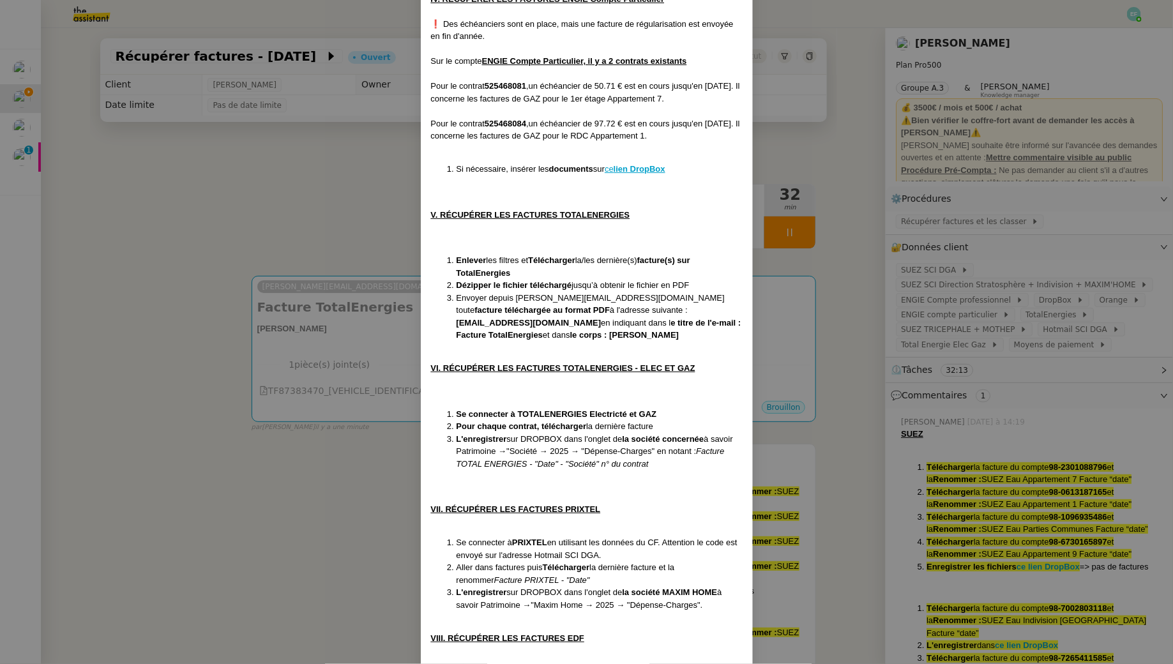
scroll to position [1279, 0]
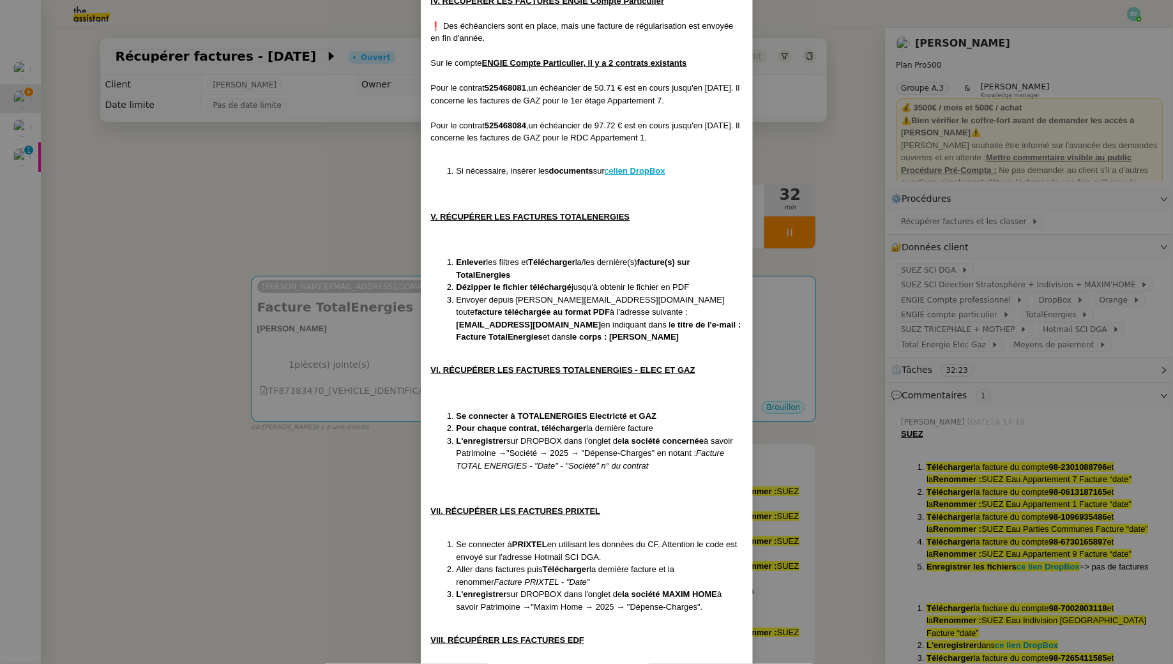
click at [352, 173] on nz-modal-container "Créée le [DATE] MAJ le [DATE] Contexte : Le client souhaite que l'on récupère d…" at bounding box center [586, 332] width 1173 height 664
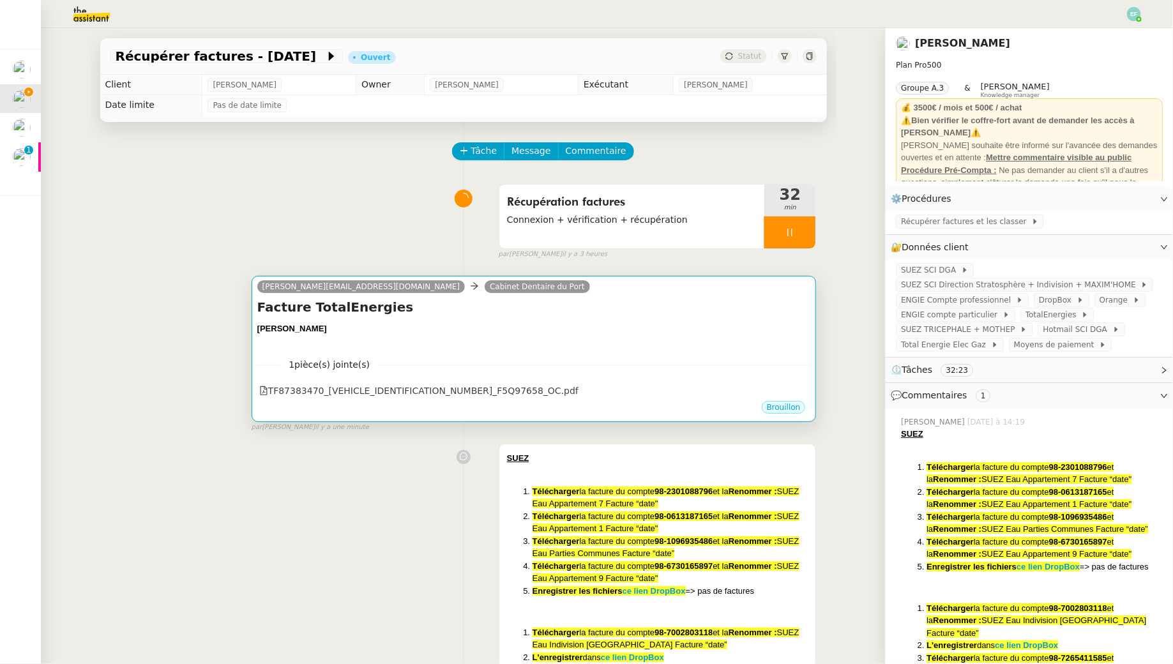
click at [559, 319] on div "Facture TotalEnergies TIIME SELARL •••" at bounding box center [534, 322] width 554 height 49
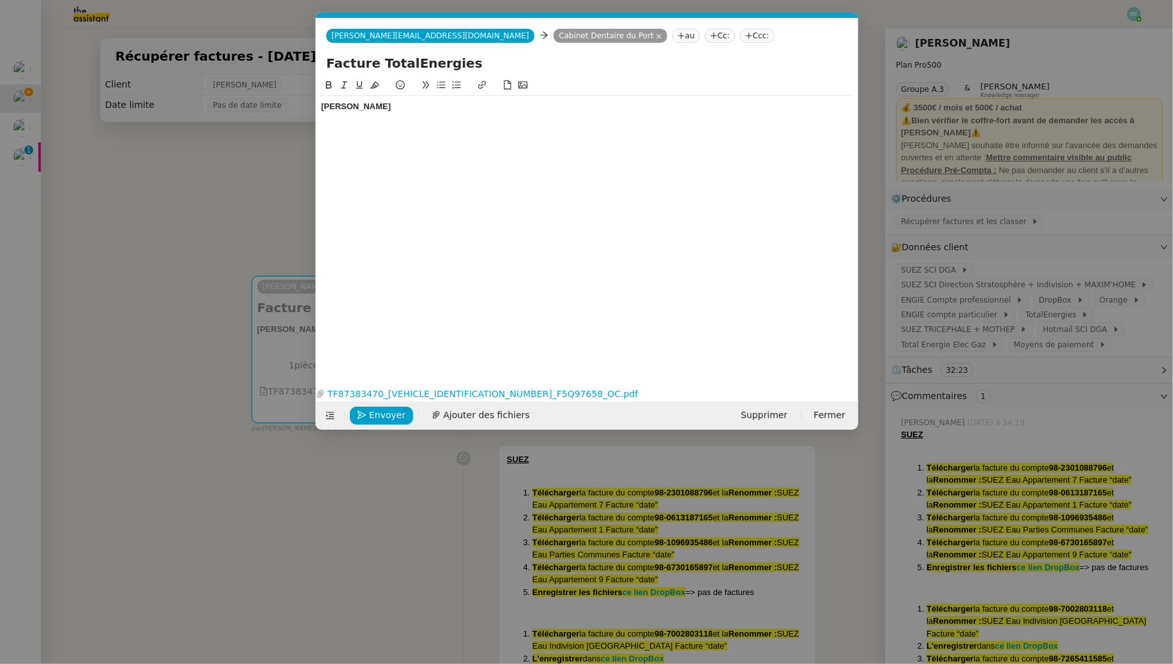
scroll to position [0, 27]
click at [384, 417] on span "Envoyer" at bounding box center [387, 415] width 36 height 15
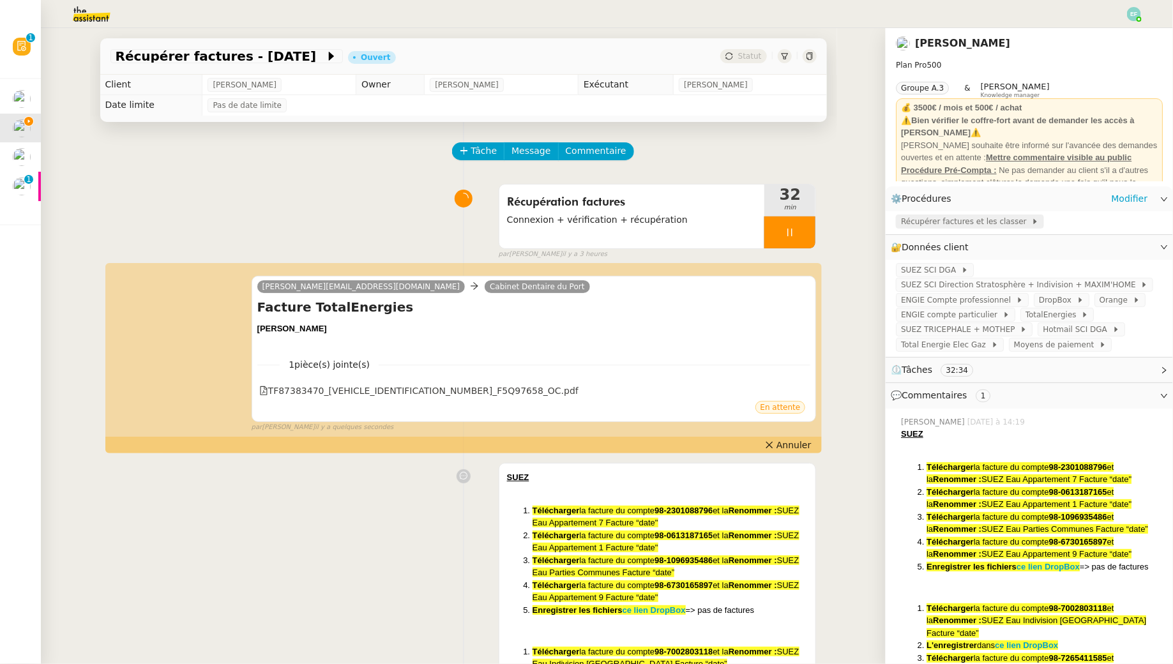
click at [992, 223] on span "Récupérer factures et les classer" at bounding box center [966, 221] width 130 height 13
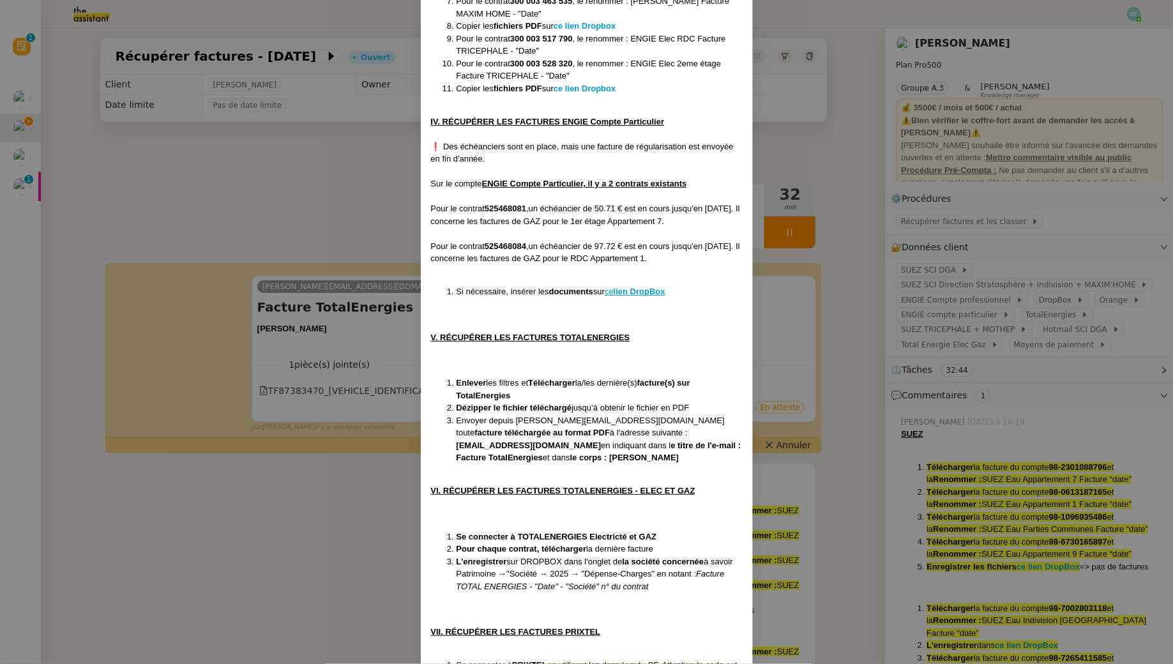
scroll to position [1155, 0]
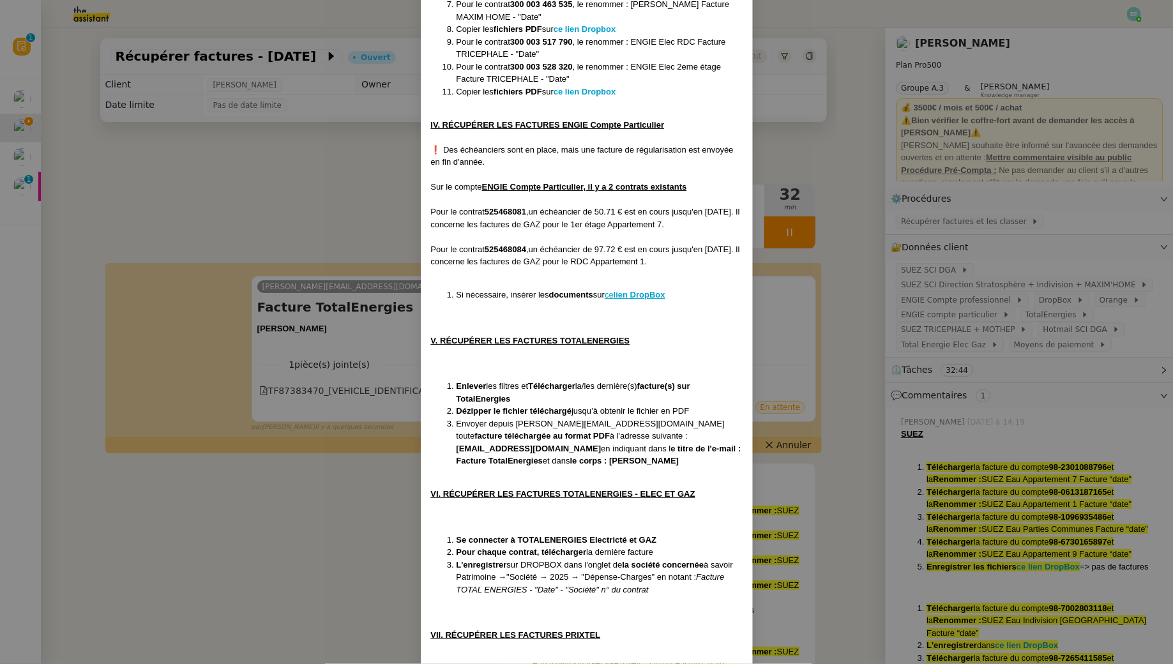
click at [339, 573] on nz-modal-container "Créée le [DATE] MAJ le [DATE] Contexte : Le client souhaite que l'on récupère d…" at bounding box center [586, 332] width 1173 height 664
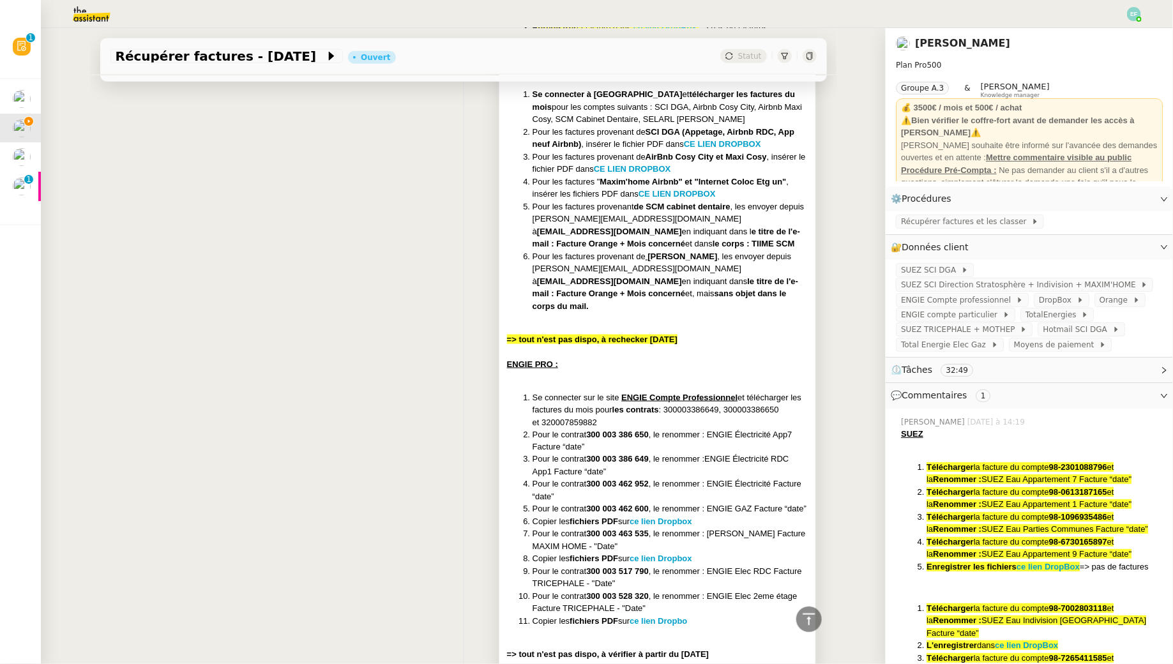
scroll to position [796, 0]
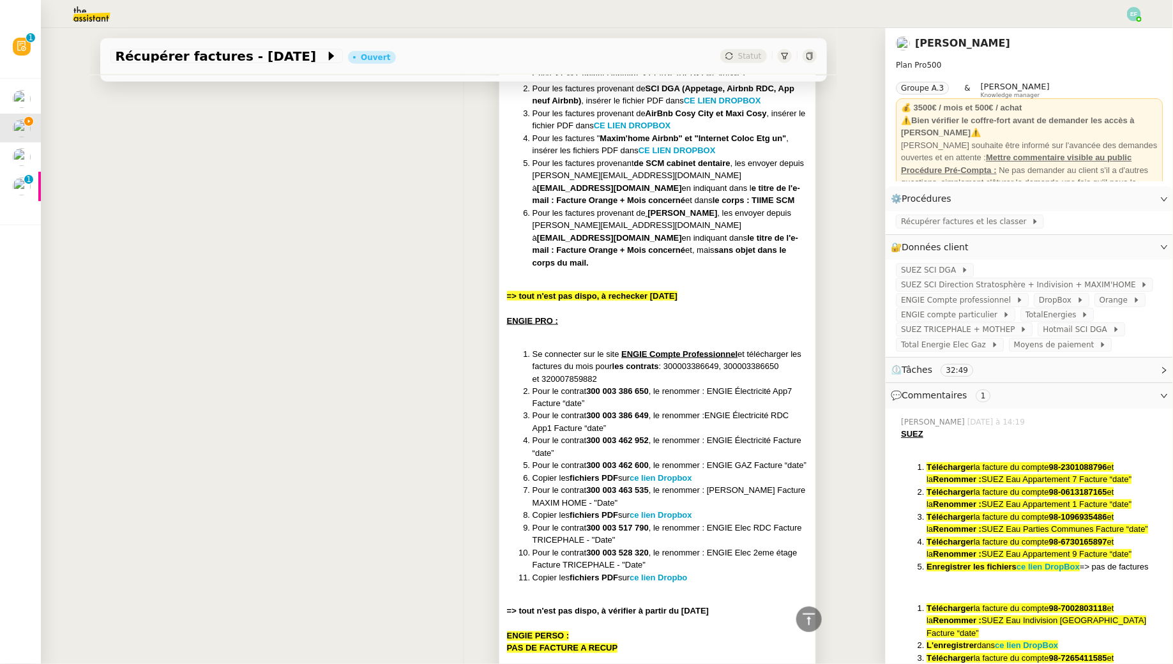
click at [682, 385] on li "Pour le contrat 300 003 386 650 , le renommer : ENGIE Électricité App7 Facture …" at bounding box center [670, 397] width 276 height 25
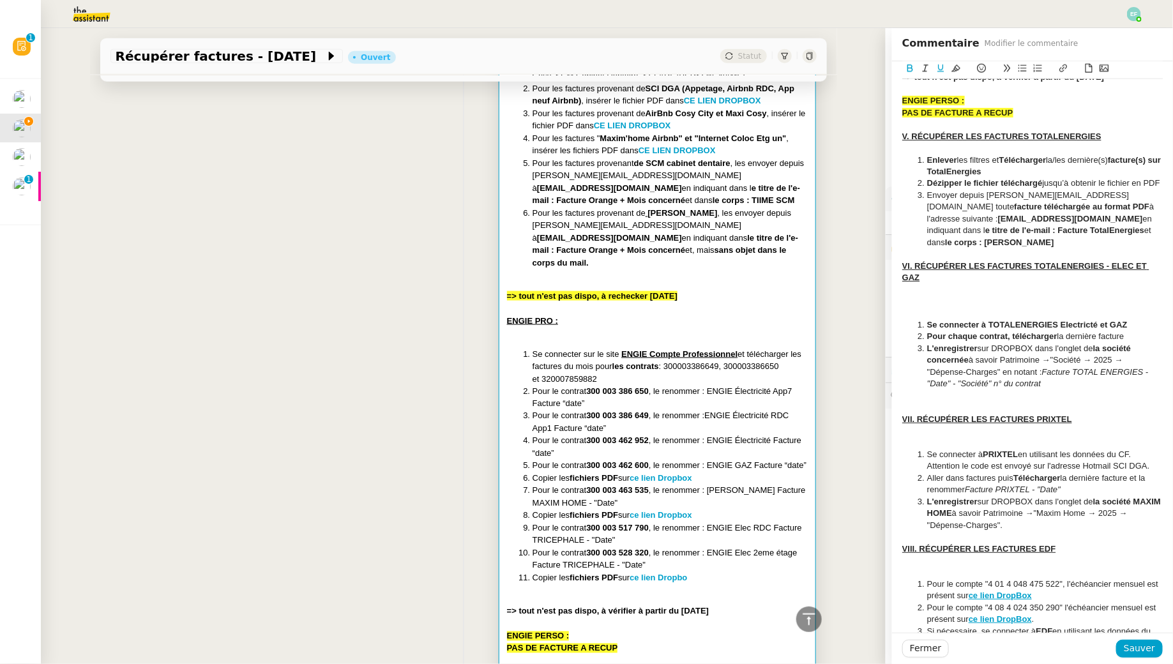
scroll to position [880, 0]
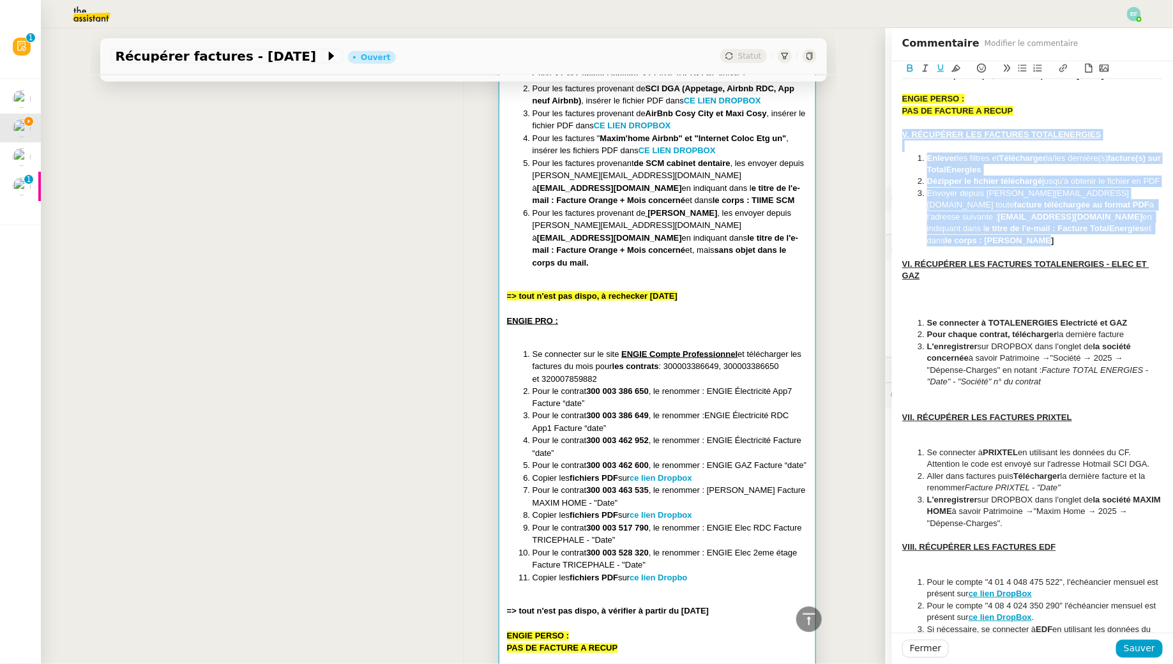
drag, startPoint x: 1013, startPoint y: 253, endPoint x: 883, endPoint y: 147, distance: 167.8
click at [883, 146] on app-ticket "Récupérer factures - [DATE] Ouvert Statut Client [PERSON_NAME] Owner [PERSON_NA…" at bounding box center [607, 346] width 1132 height 636
click at [955, 68] on icon at bounding box center [955, 68] width 9 height 7
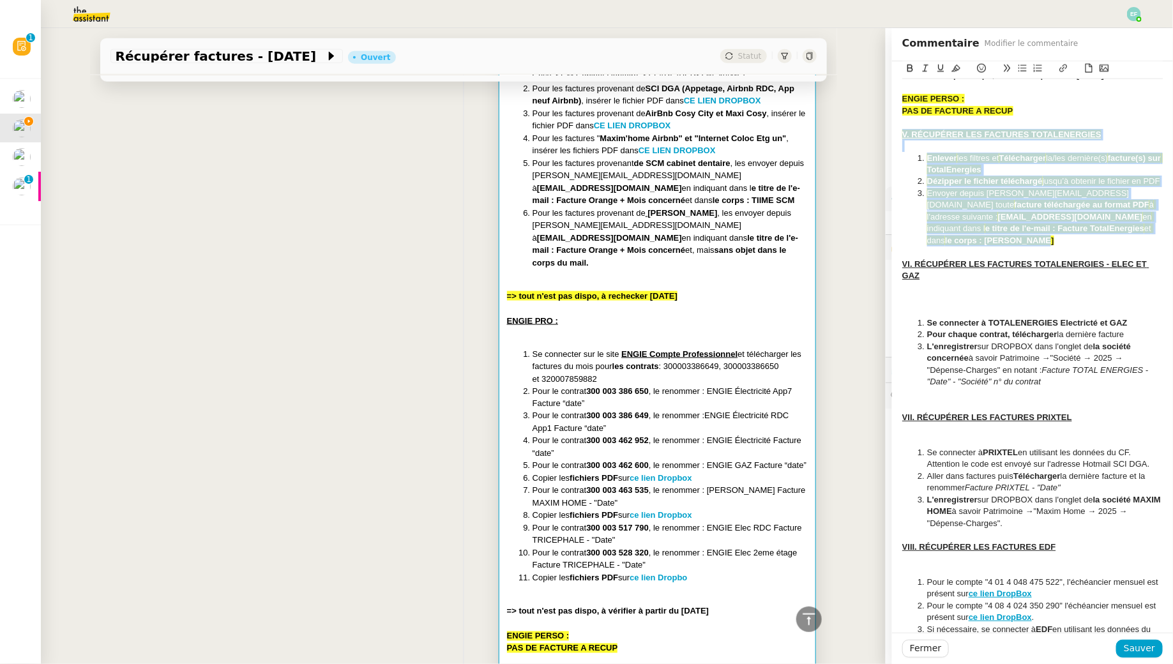
click at [987, 233] on li "Envoyer depuis [PERSON_NAME][EMAIL_ADDRESS][DOMAIN_NAME] toute facture téléchar…" at bounding box center [1039, 217] width 248 height 59
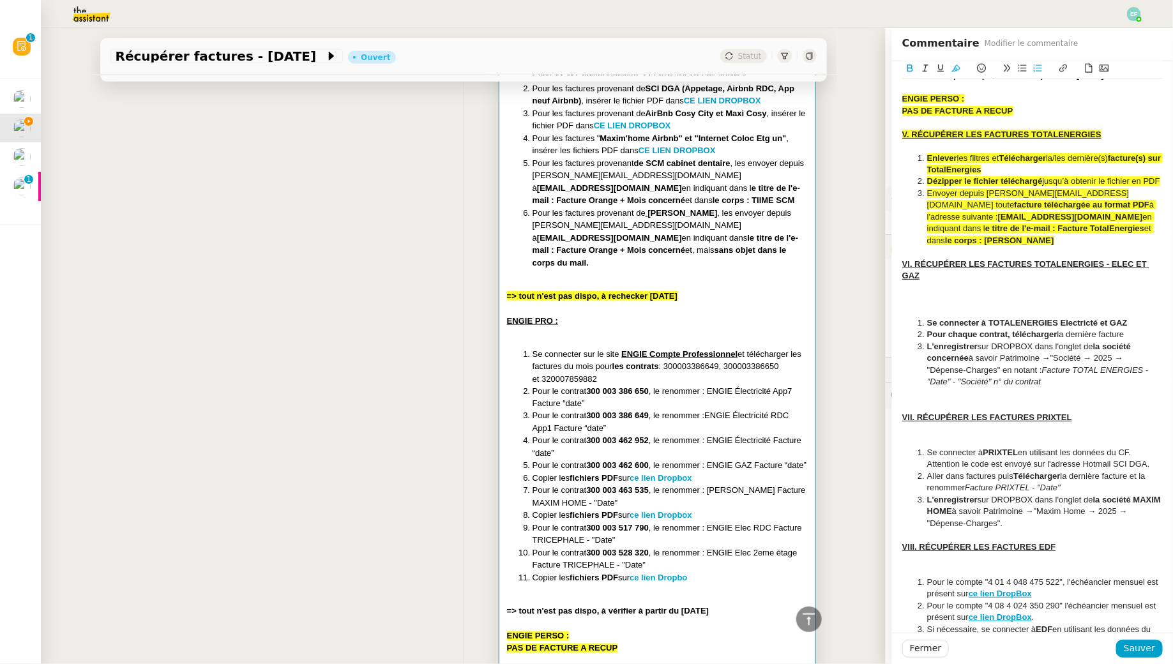
click at [947, 305] on div at bounding box center [1032, 299] width 260 height 11
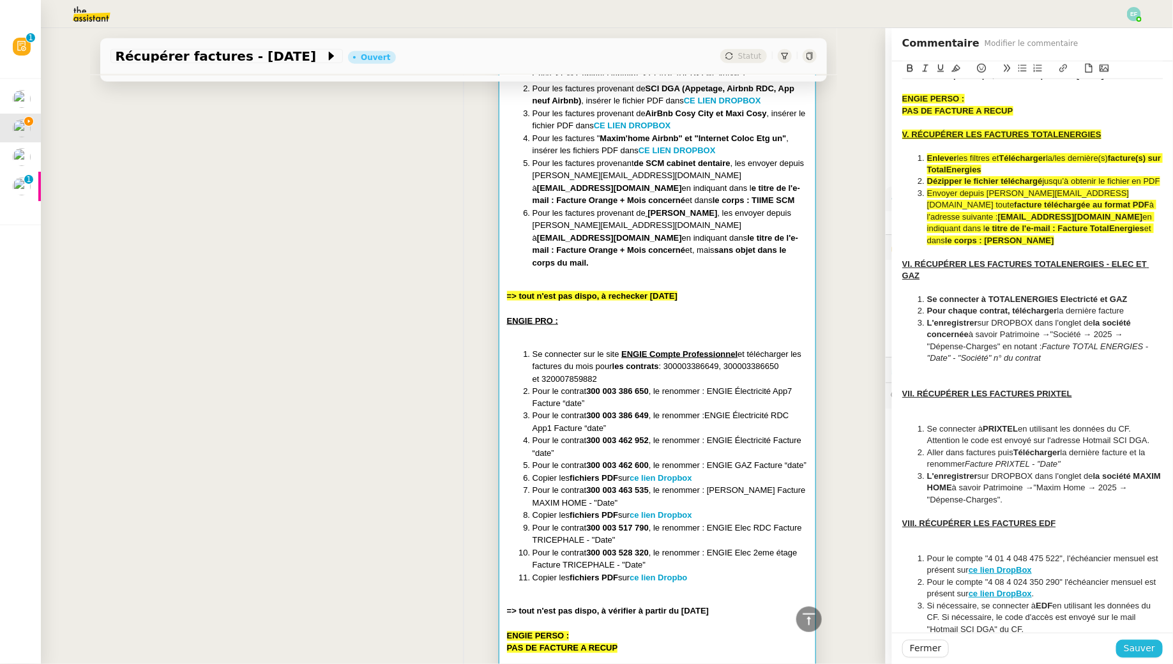
click at [1137, 651] on span "Sauver" at bounding box center [1139, 648] width 31 height 15
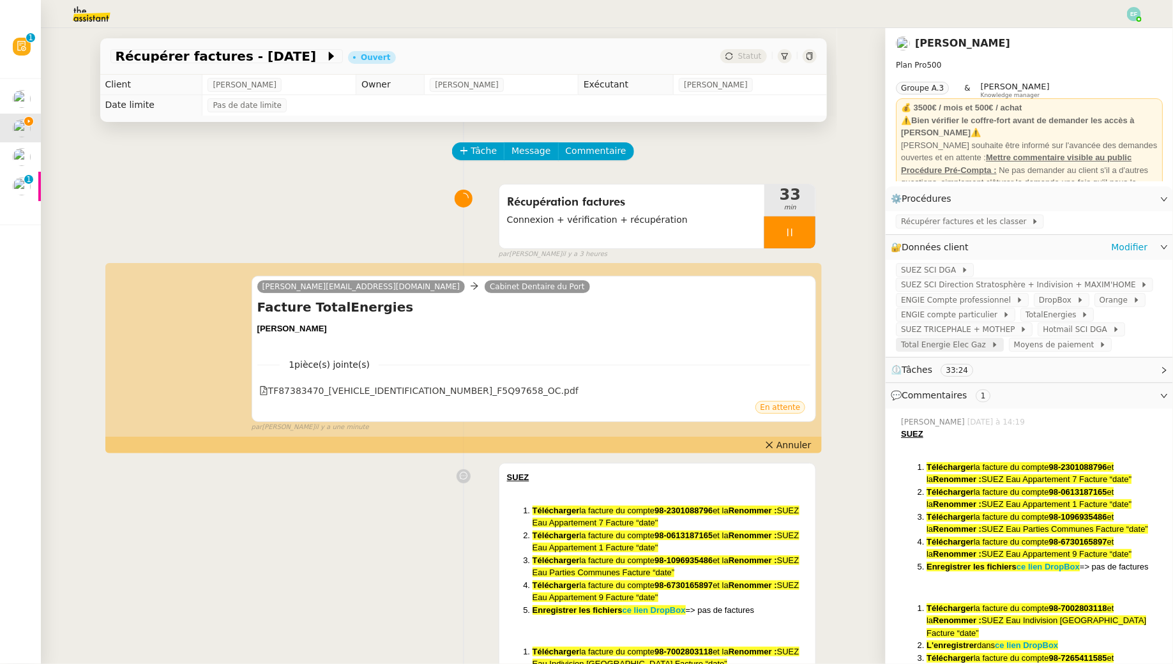
click at [986, 349] on span at bounding box center [988, 344] width 5 height 9
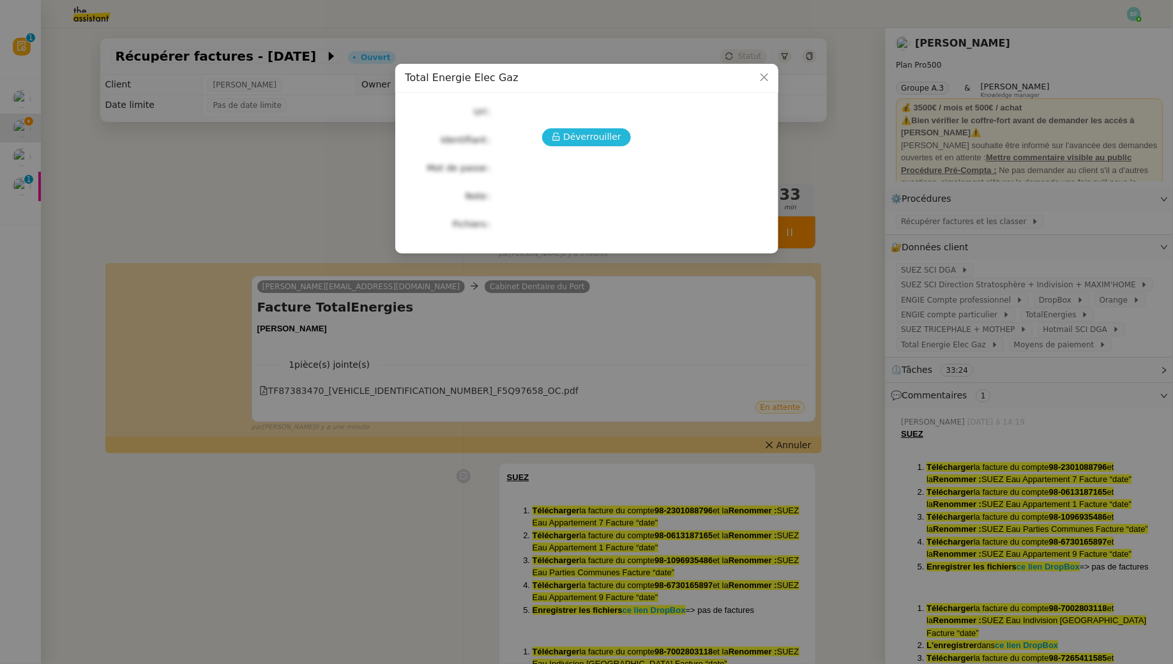
click at [602, 128] on button "Déverrouiller" at bounding box center [586, 137] width 89 height 18
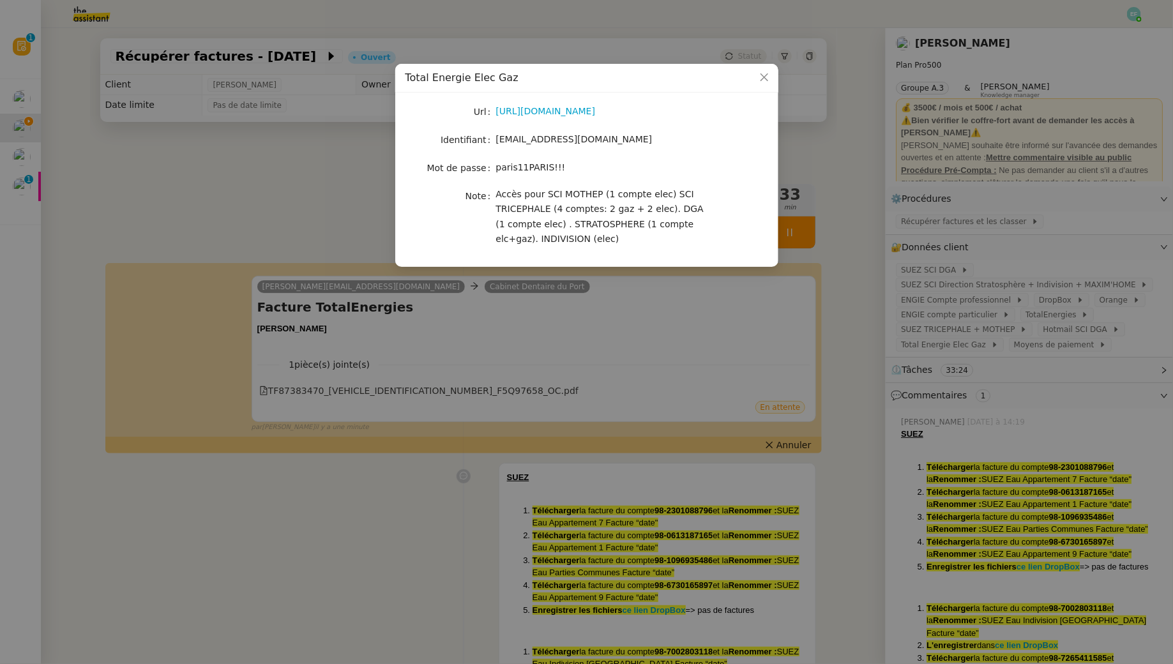
click at [561, 139] on span "[EMAIL_ADDRESS][DOMAIN_NAME]" at bounding box center [574, 139] width 156 height 10
click at [583, 108] on link "[URL][DOMAIN_NAME]" at bounding box center [546, 111] width 100 height 10
click at [564, 142] on span "[EMAIL_ADDRESS][DOMAIN_NAME]" at bounding box center [574, 139] width 156 height 10
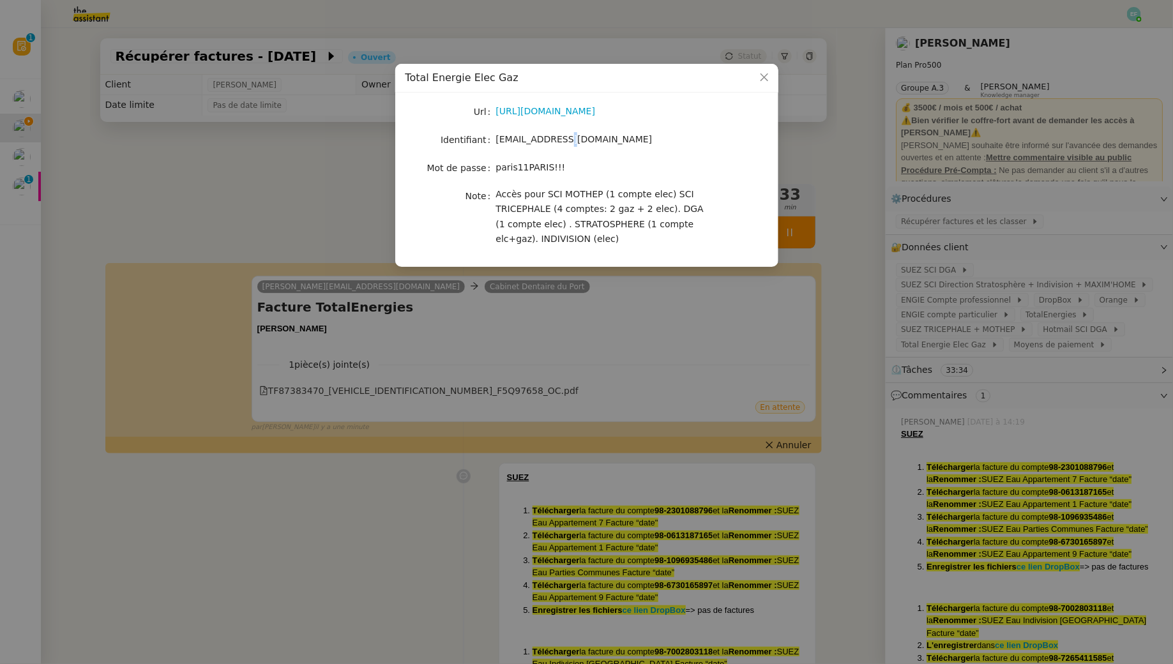
click at [564, 142] on span "[EMAIL_ADDRESS][DOMAIN_NAME]" at bounding box center [574, 139] width 156 height 10
click at [527, 163] on span "paris11PARIS!!!" at bounding box center [531, 167] width 70 height 10
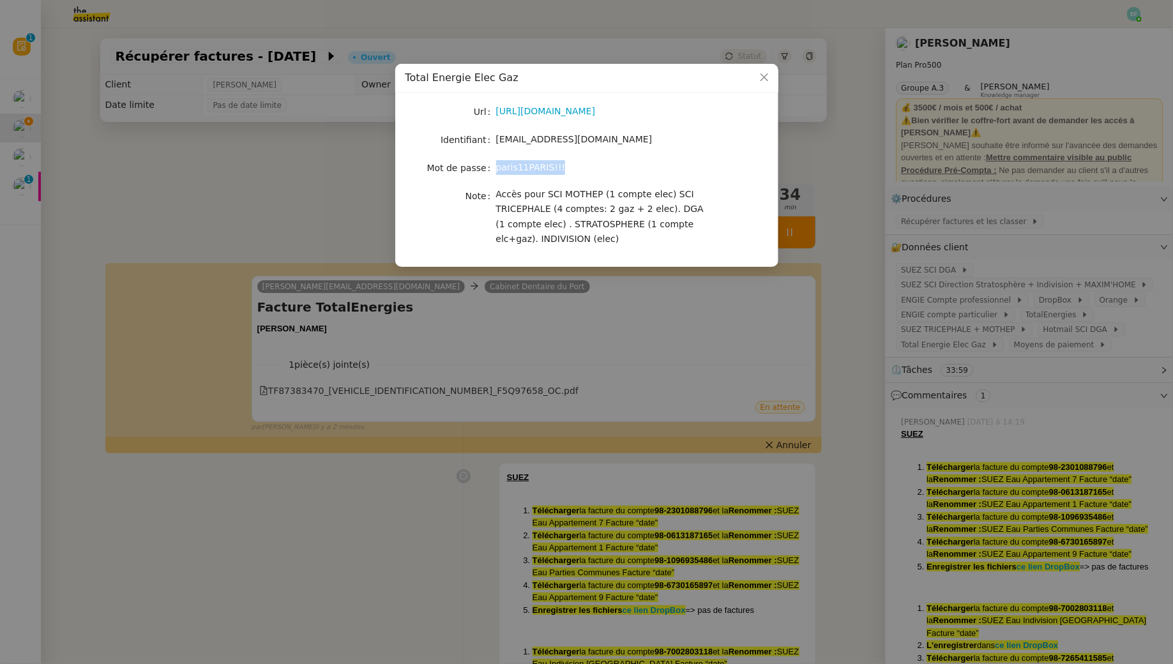
click at [313, 192] on nz-modal-container "Total Energie Elec Gaz Url [URL][DOMAIN_NAME] Identifiant [EMAIL_ADDRESS][DOMAI…" at bounding box center [586, 332] width 1173 height 664
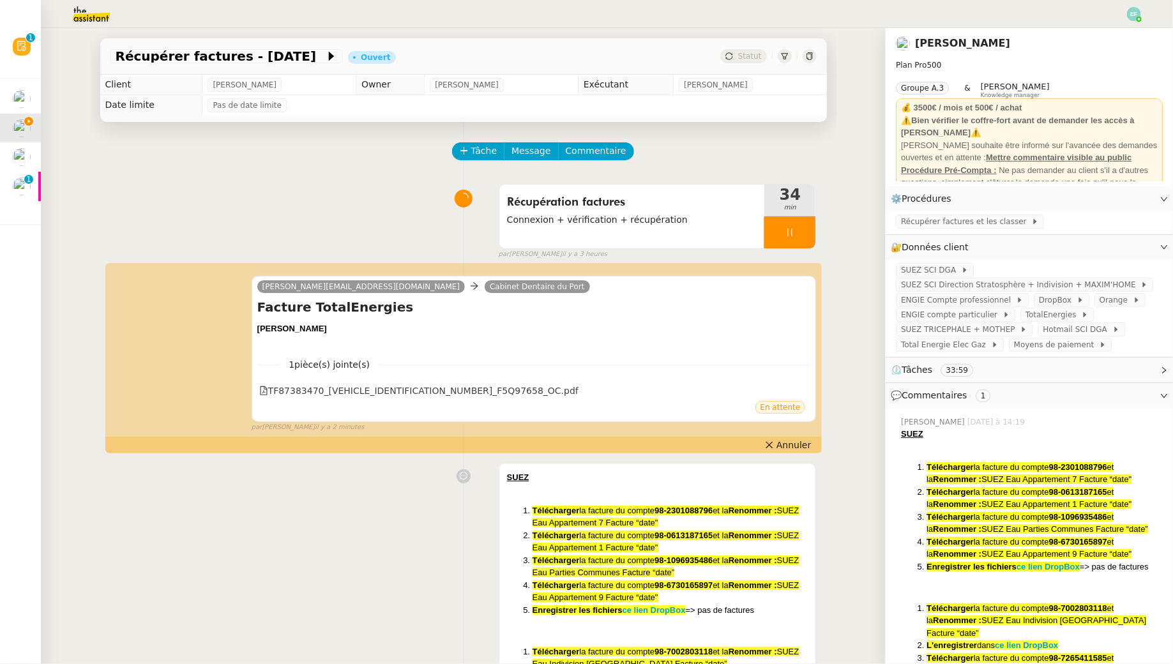
click at [313, 192] on nz-modal-container "Total Energie Elec Gaz Url [URL][DOMAIN_NAME] Identifiant [EMAIL_ADDRESS][DOMAI…" at bounding box center [586, 332] width 1173 height 664
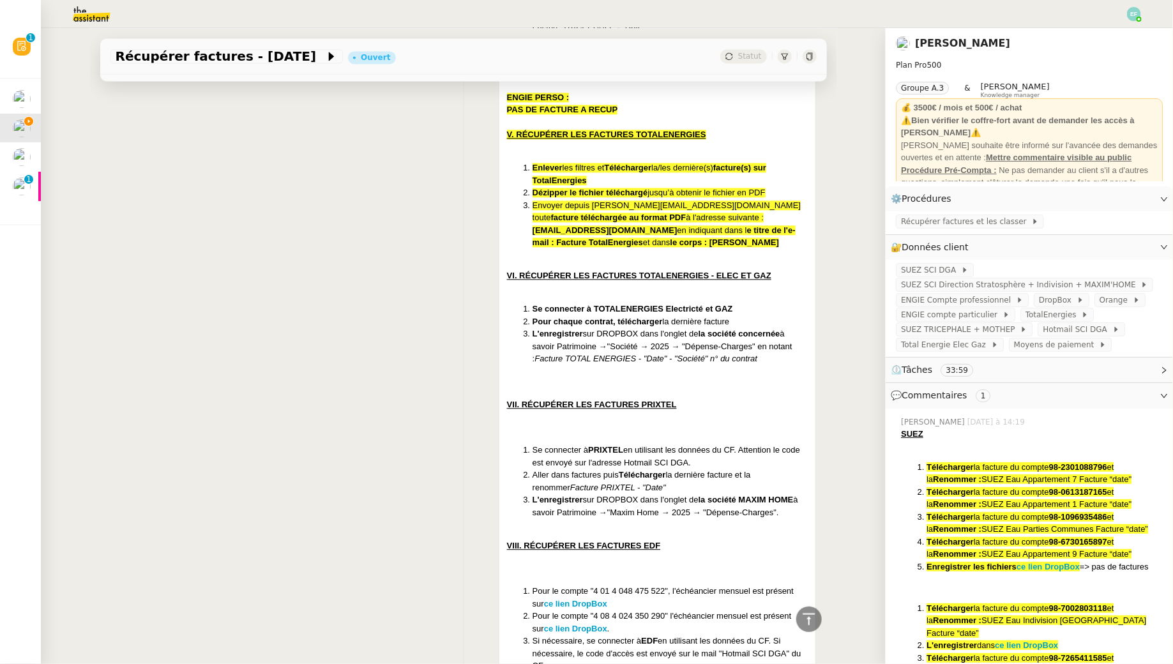
scroll to position [1338, 0]
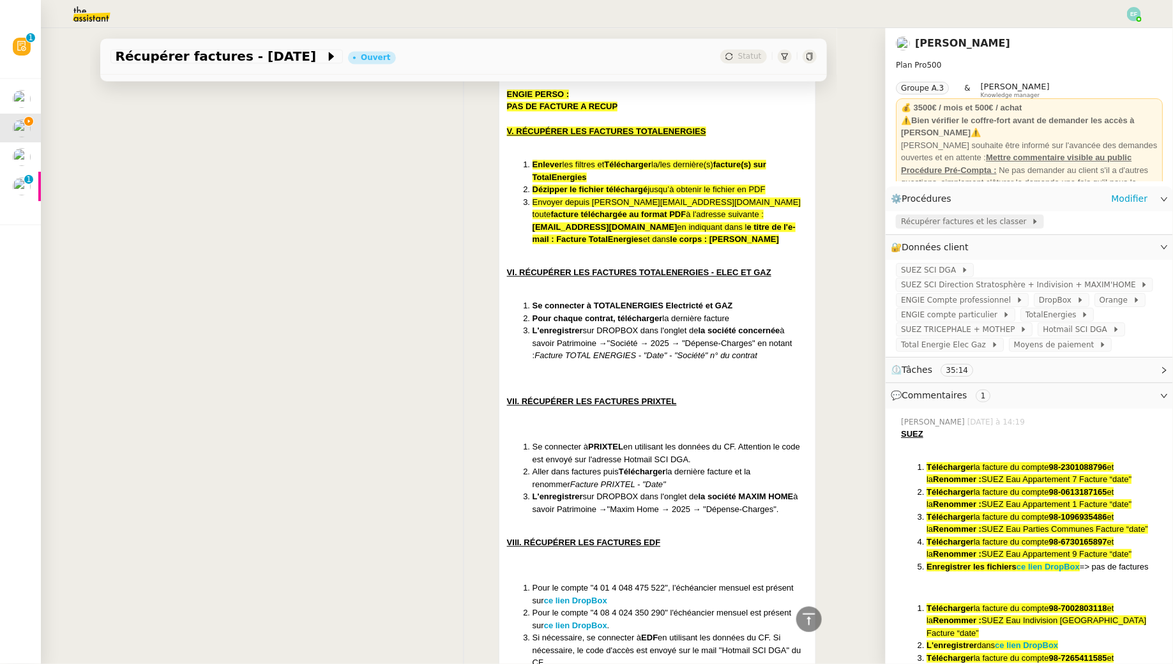
click at [1011, 218] on span "Récupérer factures et les classer" at bounding box center [966, 221] width 130 height 13
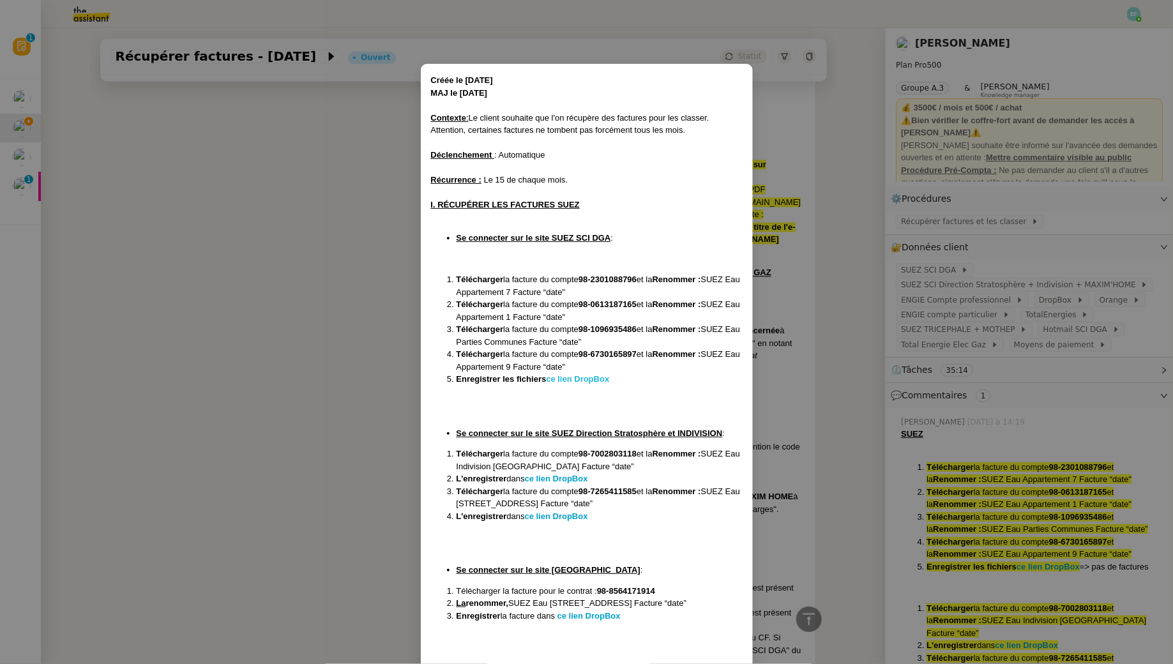
click at [591, 377] on strong "ce lien DropBox" at bounding box center [577, 379] width 63 height 10
click at [376, 304] on nz-modal-container "Créée le [DATE] MAJ le [DATE] Contexte : Le client souhaite que l'on récupère d…" at bounding box center [586, 332] width 1173 height 664
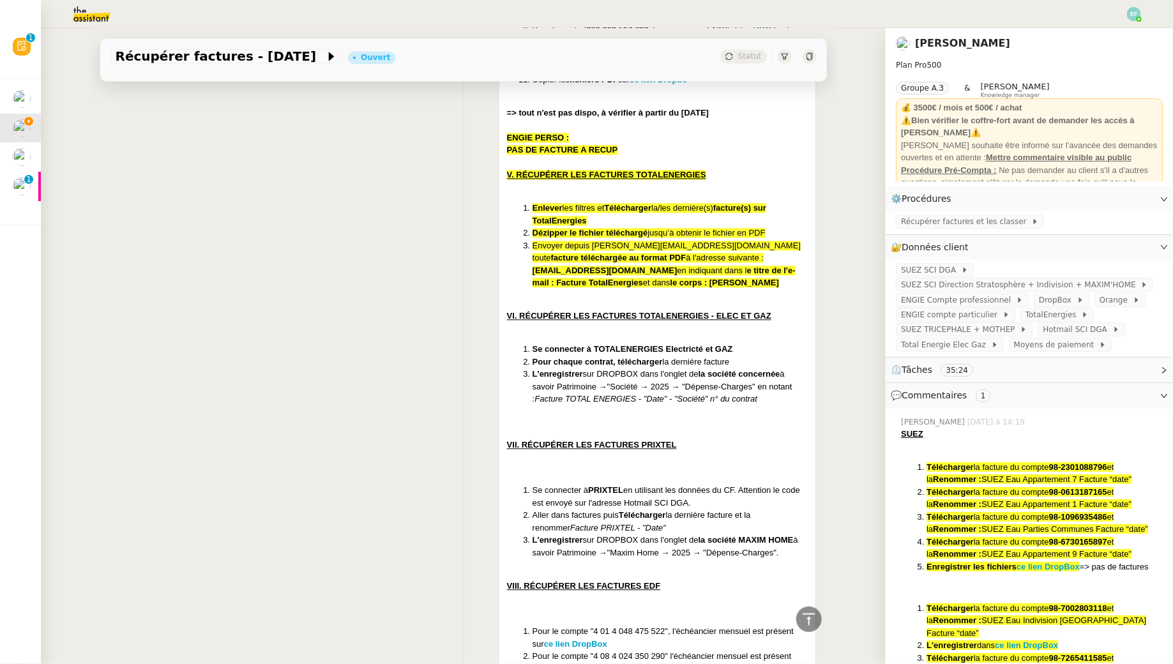
scroll to position [1293, 0]
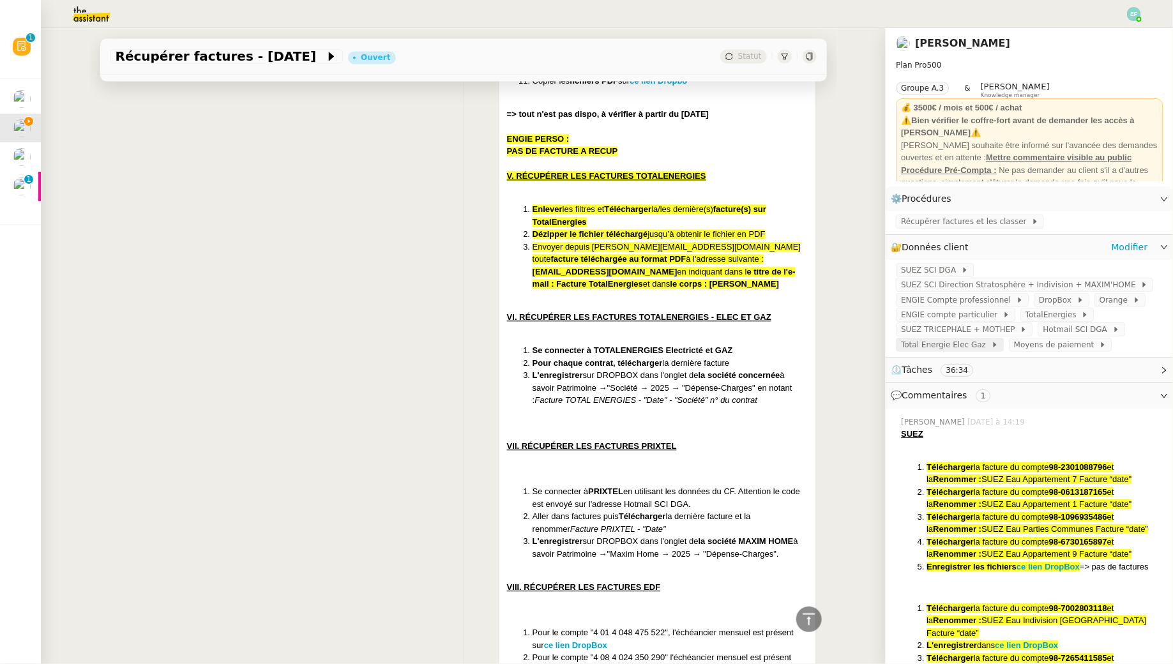
click at [908, 351] on span "Total Energie Elec Gaz" at bounding box center [946, 344] width 90 height 13
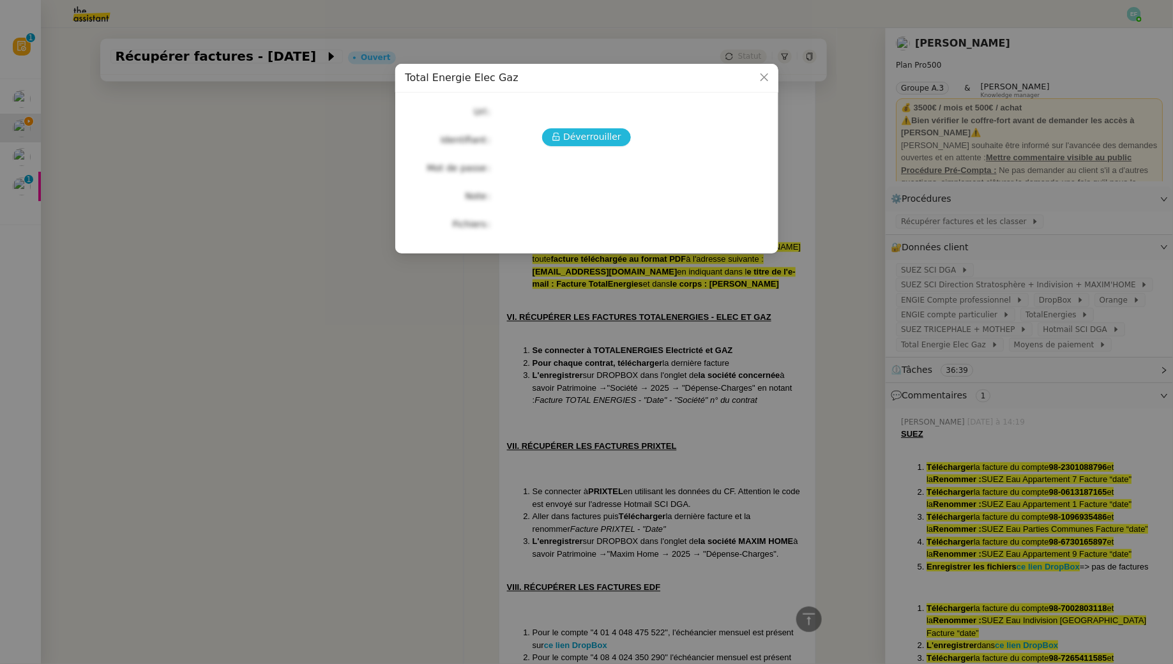
click at [584, 132] on span "Déverrouiller" at bounding box center [592, 137] width 58 height 15
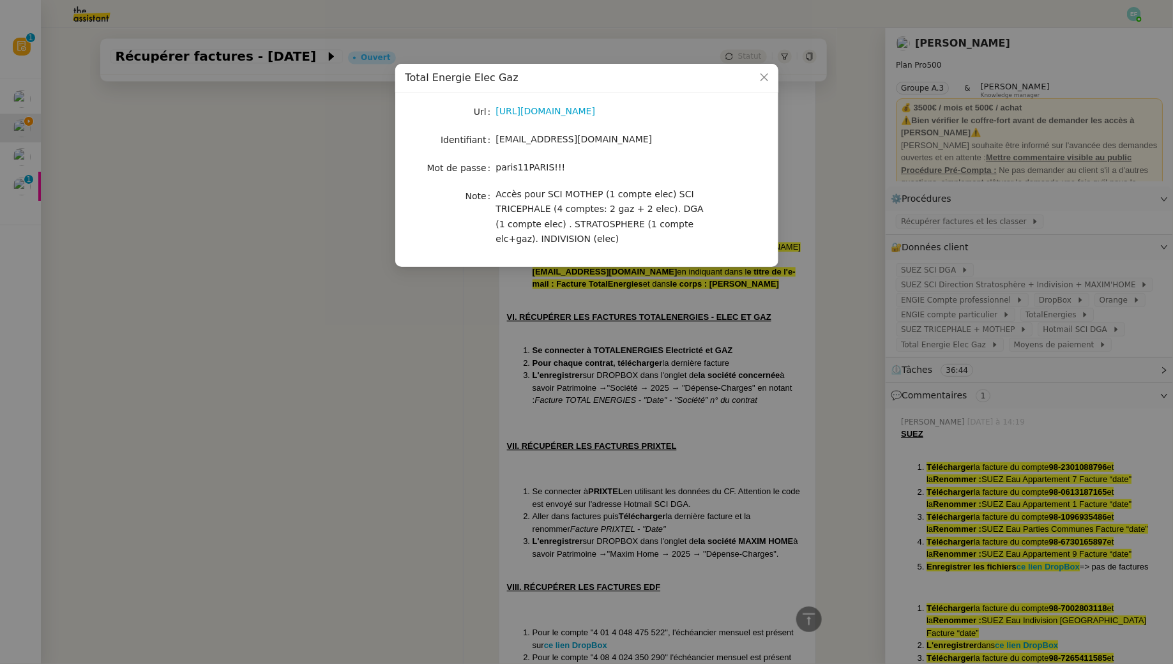
click at [439, 313] on nz-modal-container "Total Energie Elec Gaz Url [URL][DOMAIN_NAME] Identifiant [EMAIL_ADDRESS][DOMAI…" at bounding box center [586, 332] width 1173 height 664
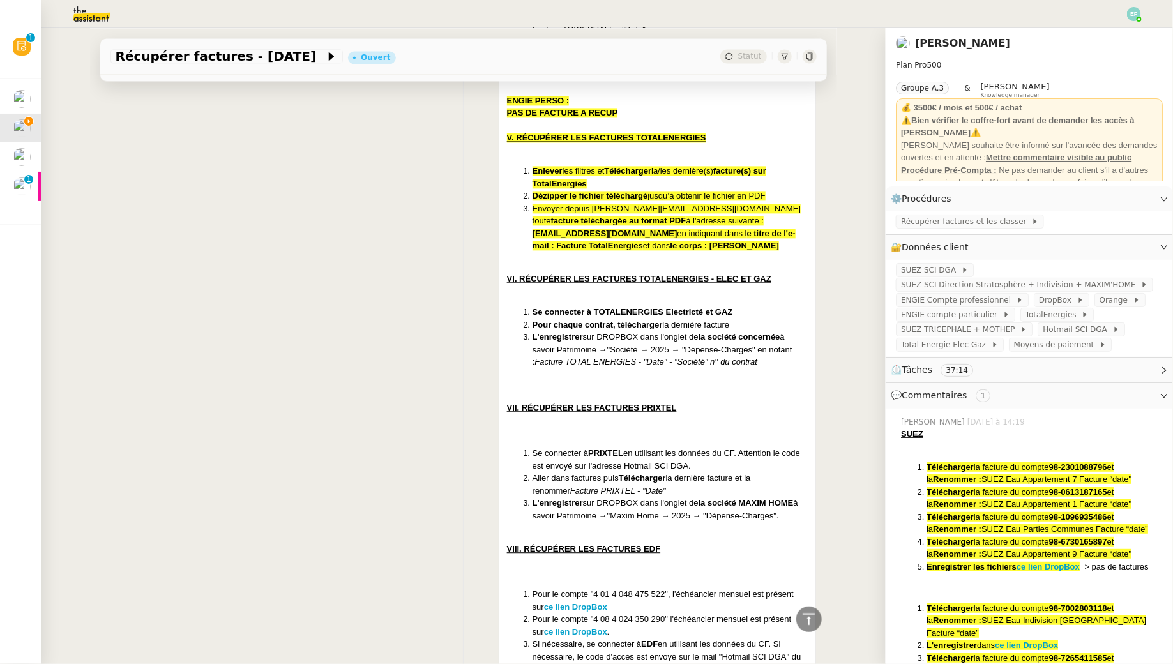
scroll to position [1254, 0]
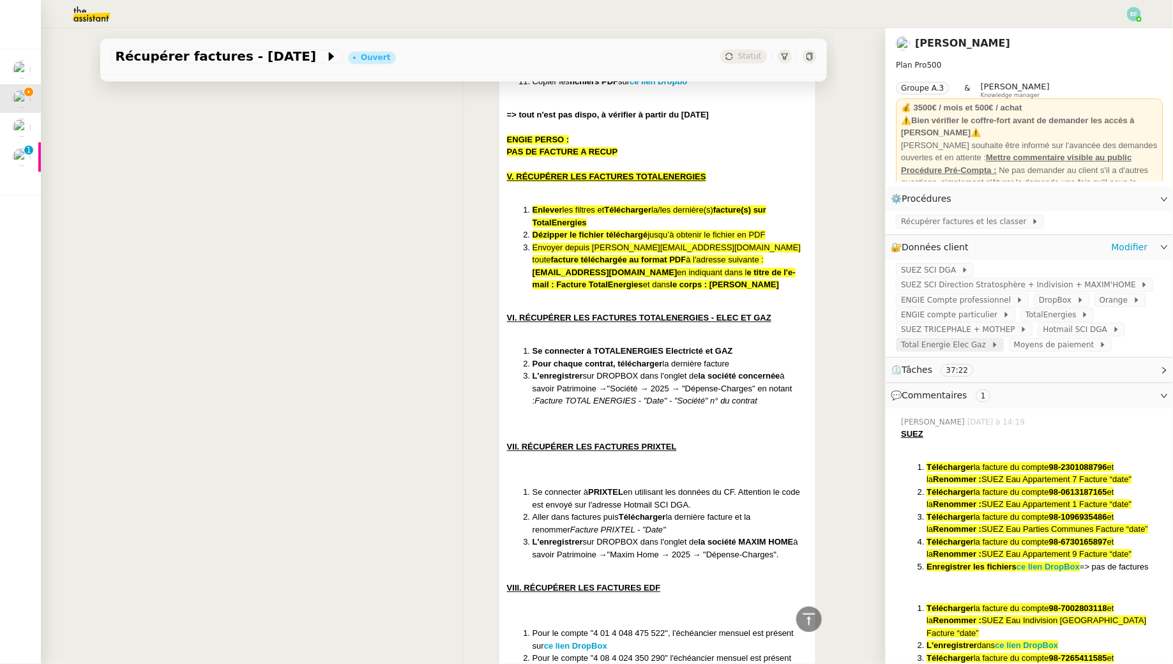
click at [991, 348] on icon at bounding box center [995, 345] width 8 height 8
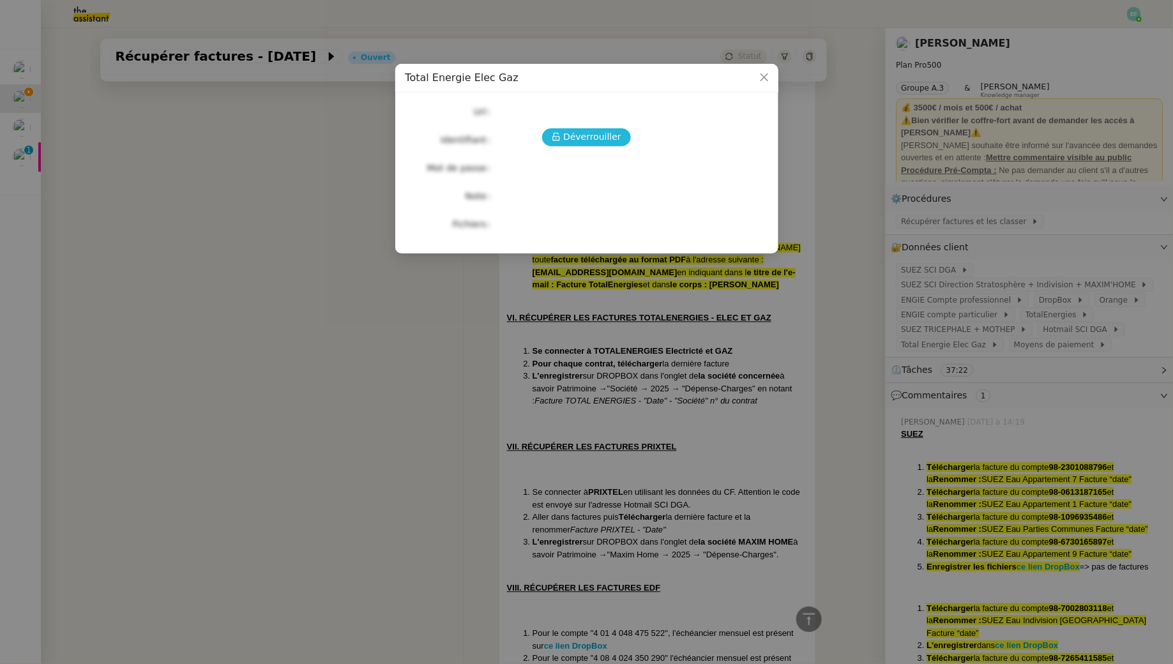
click at [597, 135] on span "Déverrouiller" at bounding box center [592, 137] width 58 height 15
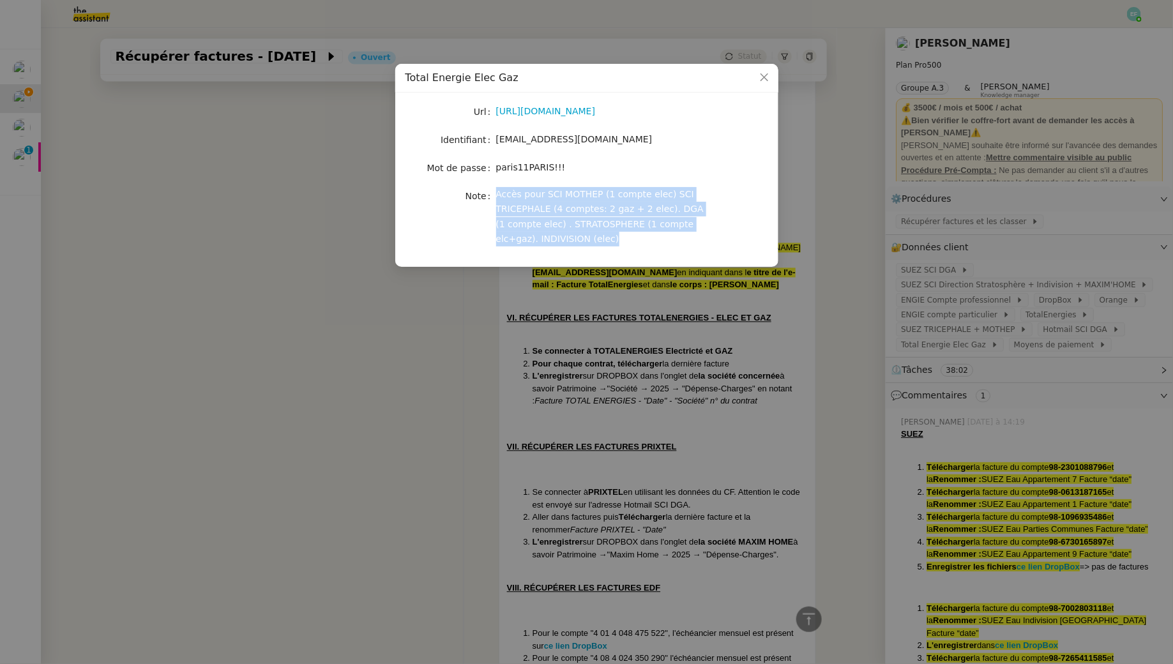
drag, startPoint x: 494, startPoint y: 191, endPoint x: 610, endPoint y: 250, distance: 130.5
click at [610, 250] on nz-skeleton "Url [URL][DOMAIN_NAME] Identifiant [EMAIL_ADDRESS][DOMAIN_NAME] Mot de passe [S…" at bounding box center [586, 180] width 363 height 154
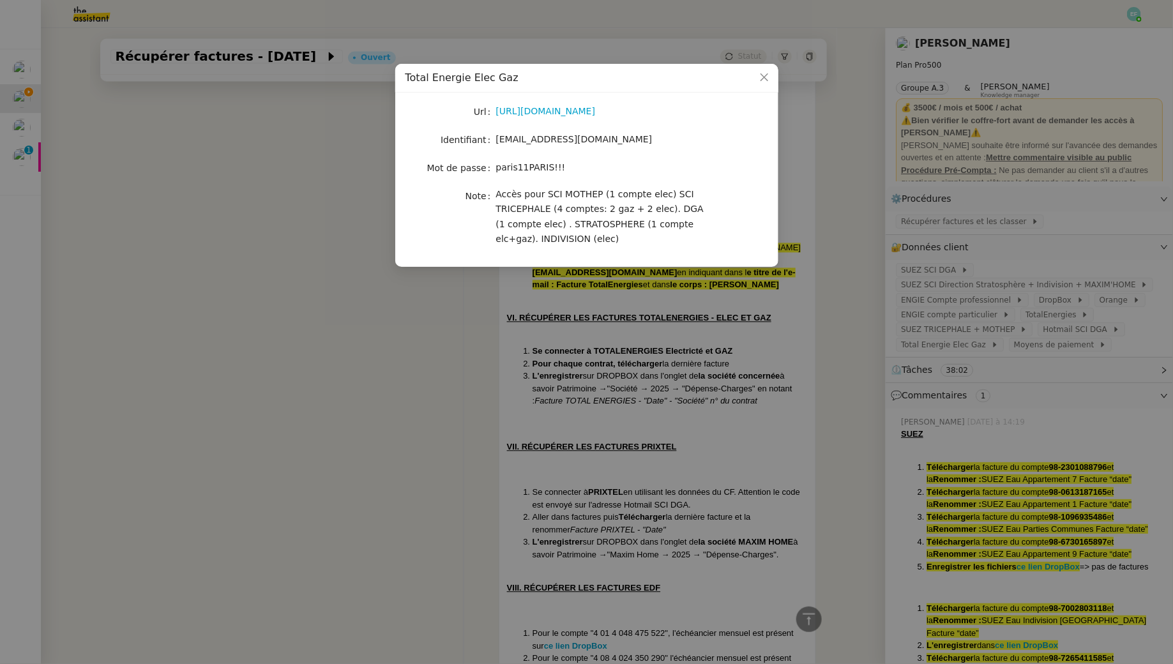
click at [434, 356] on nz-modal-container "Total Energie Elec Gaz Url [URL][DOMAIN_NAME] Identifiant [EMAIL_ADDRESS][DOMAI…" at bounding box center [586, 332] width 1173 height 664
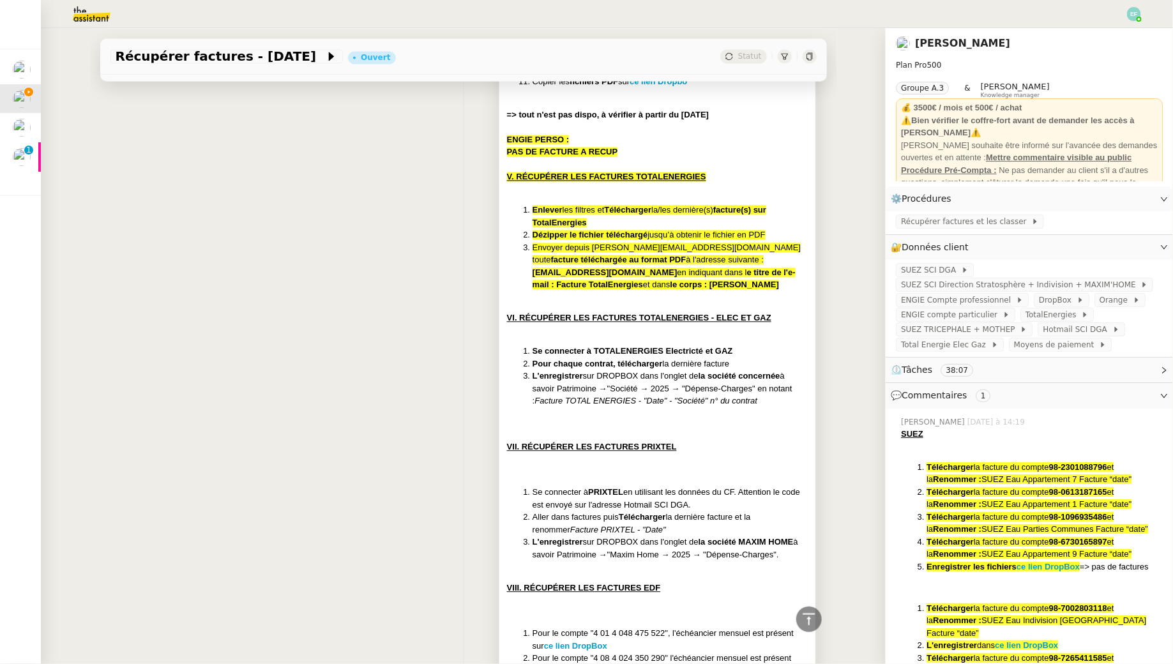
click at [673, 372] on li "L'enregistrer sur DROPBOX dans l'onglet de la société concernée à savoir Patrim…" at bounding box center [670, 389] width 276 height 38
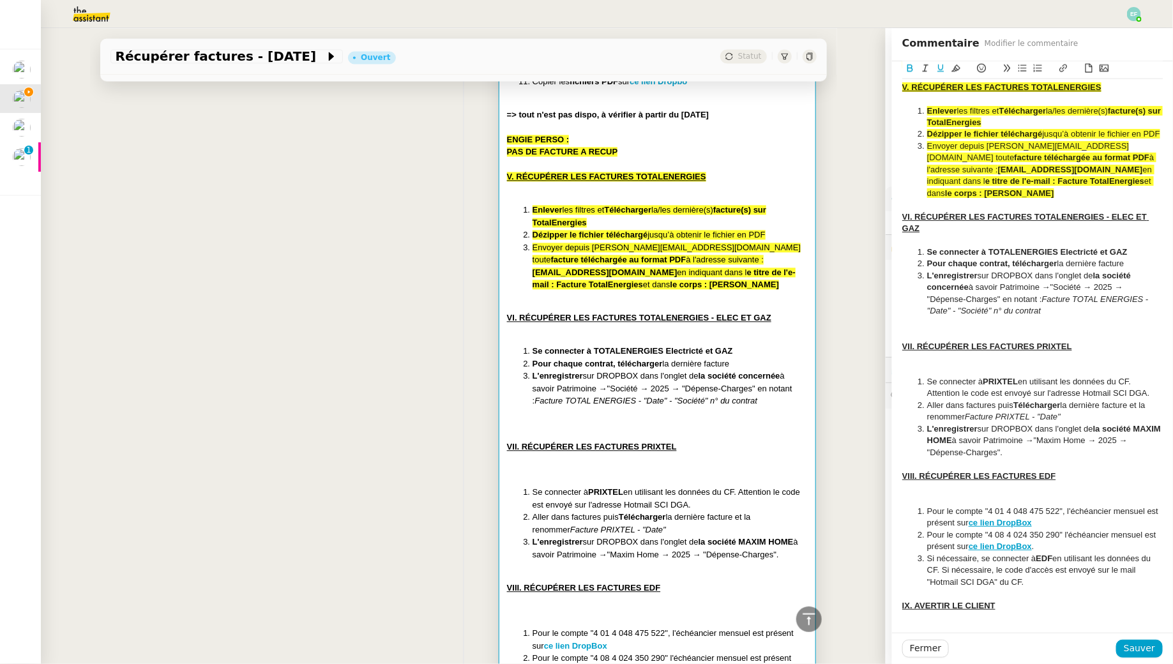
scroll to position [933, 0]
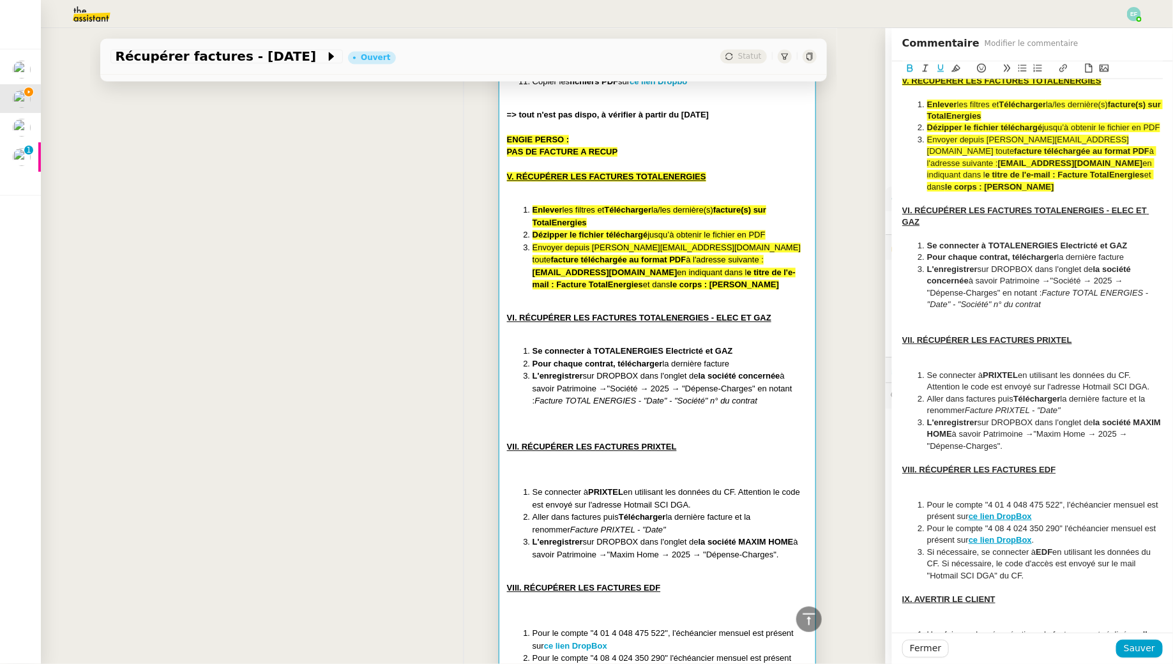
click at [1066, 311] on li "L'enregistrer sur DROPBOX dans l'onglet de la société concernée à savoir Patrim…" at bounding box center [1039, 287] width 248 height 47
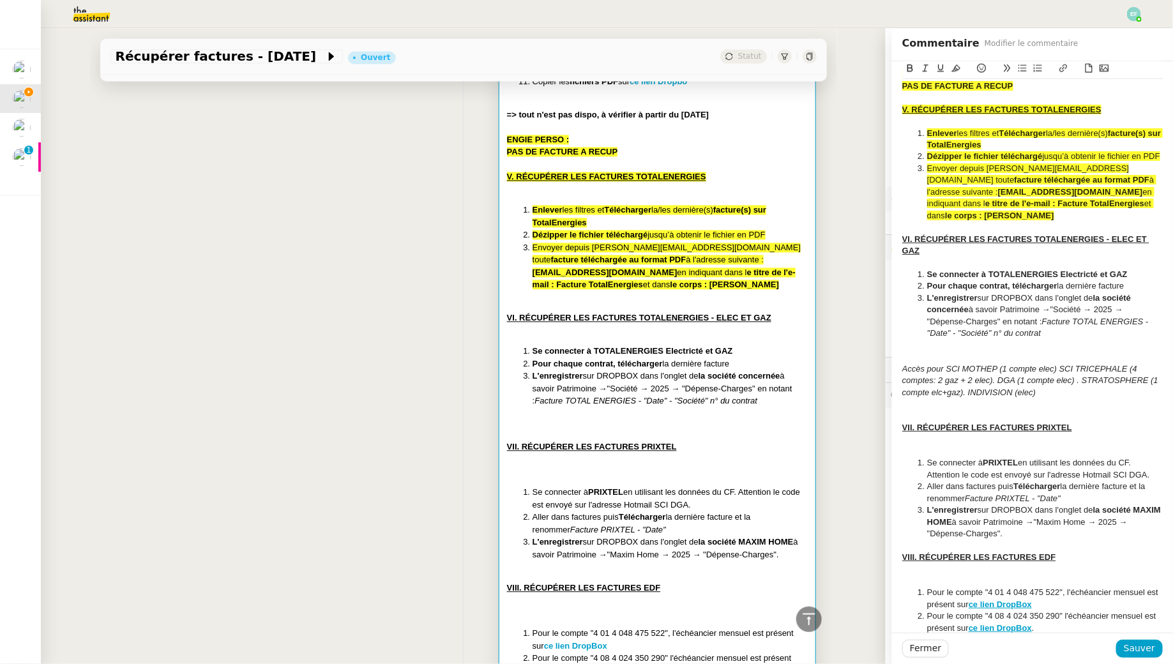
scroll to position [1102, 0]
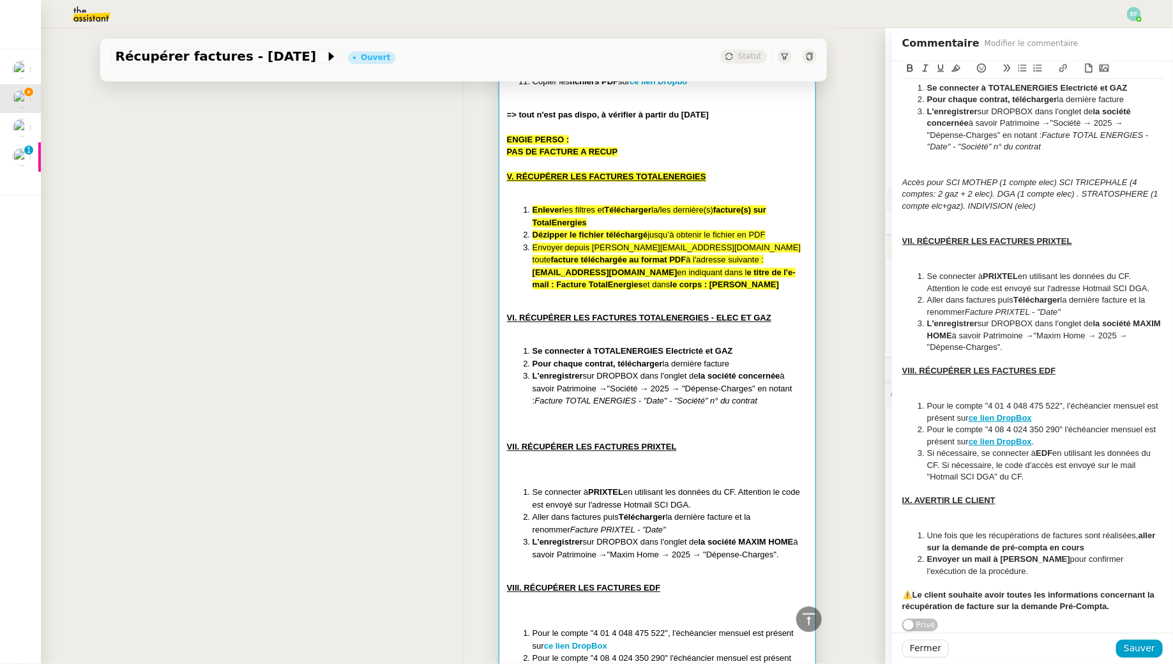
click at [1061, 184] on em "Accès pour SCI MOTHEP (1 compte elec) SCI TRICEPHALE (4 comptes: 2 gaz + 2 elec…" at bounding box center [1031, 193] width 259 height 33
click at [1092, 187] on div "Accès pour SCI MOTHEP (1 compte elec)" at bounding box center [1032, 182] width 260 height 11
drag, startPoint x: 1133, startPoint y: 179, endPoint x: 877, endPoint y: 180, distance: 256.0
click at [877, 180] on app-ticket "Récupérer factures - [DATE] Ouvert Statut Client [PERSON_NAME] Owner [PERSON_NA…" at bounding box center [607, 346] width 1132 height 636
click at [954, 66] on icon at bounding box center [955, 68] width 9 height 9
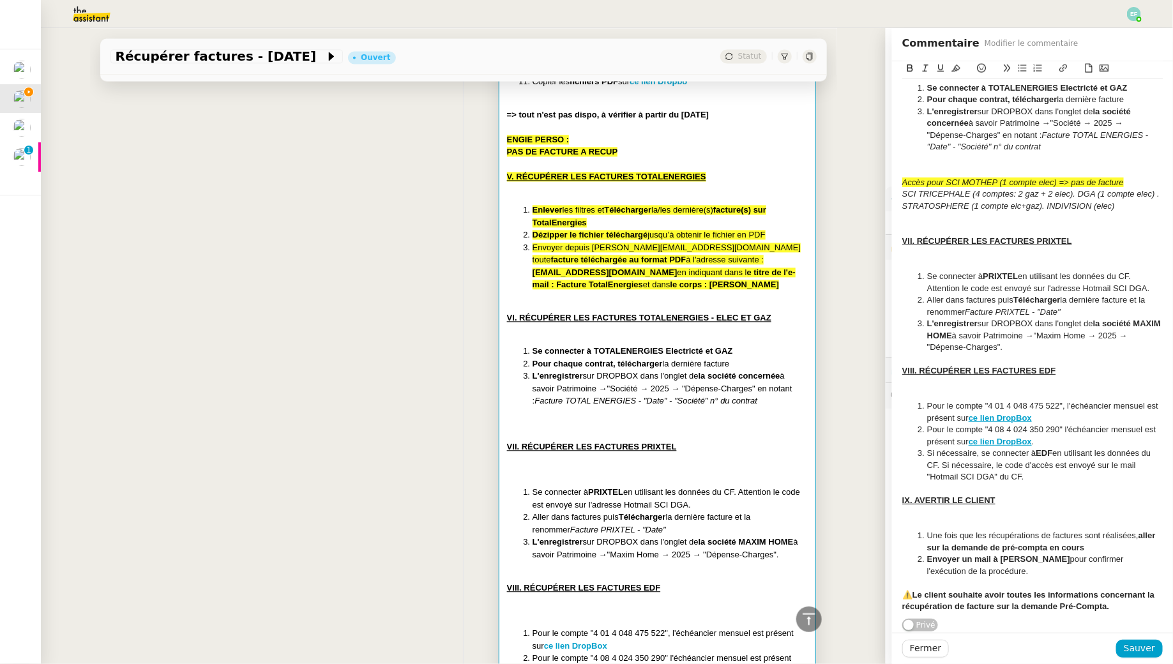
click at [951, 167] on div at bounding box center [1032, 170] width 260 height 11
click at [1082, 191] on em "SCI TRICEPHALE (4 comptes: 2 gaz + 2 elec). DGA (1 compte elec) . STRATOSPHERE …" at bounding box center [1032, 200] width 260 height 21
click at [988, 195] on em "﻿ DGA (1 compte elec) . STRATOSPHERE (1 compte elc+gaz). INDIVISION (elec)" at bounding box center [1016, 199] width 229 height 21
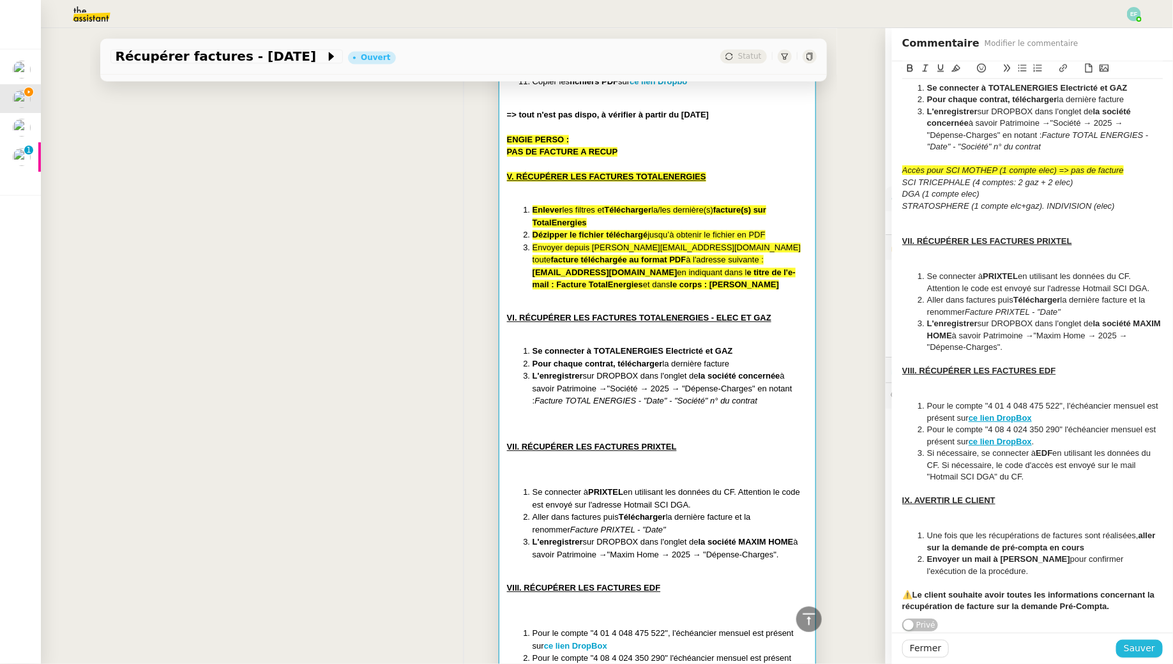
click at [1151, 648] on span "Sauver" at bounding box center [1139, 648] width 31 height 15
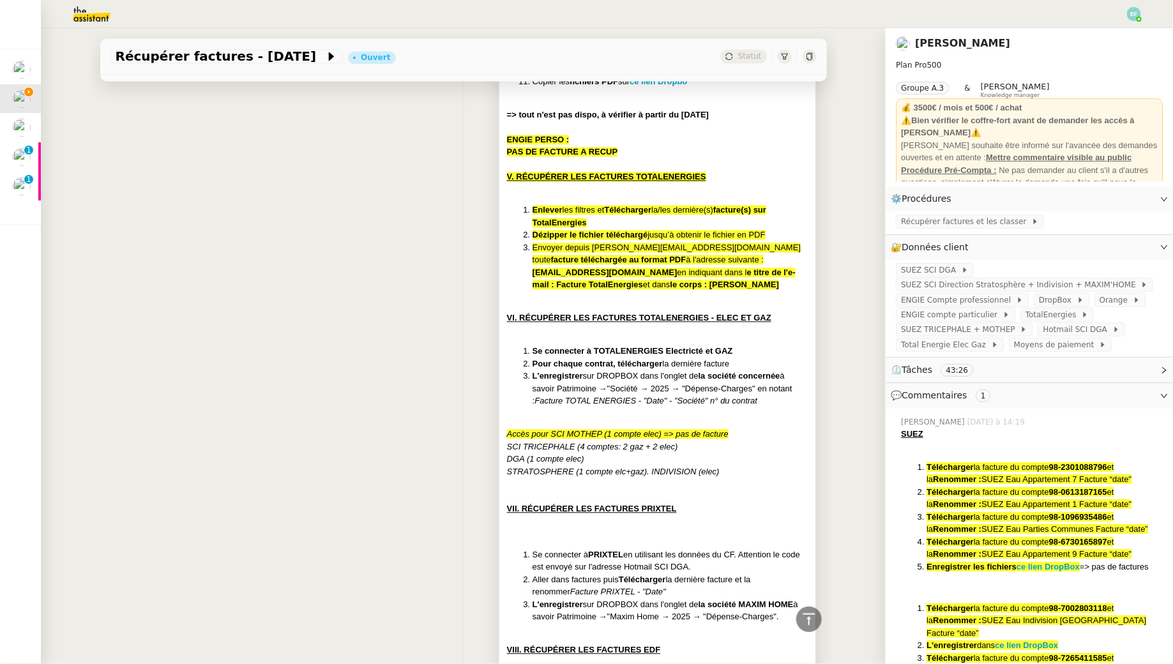
click at [688, 490] on div at bounding box center [657, 496] width 301 height 13
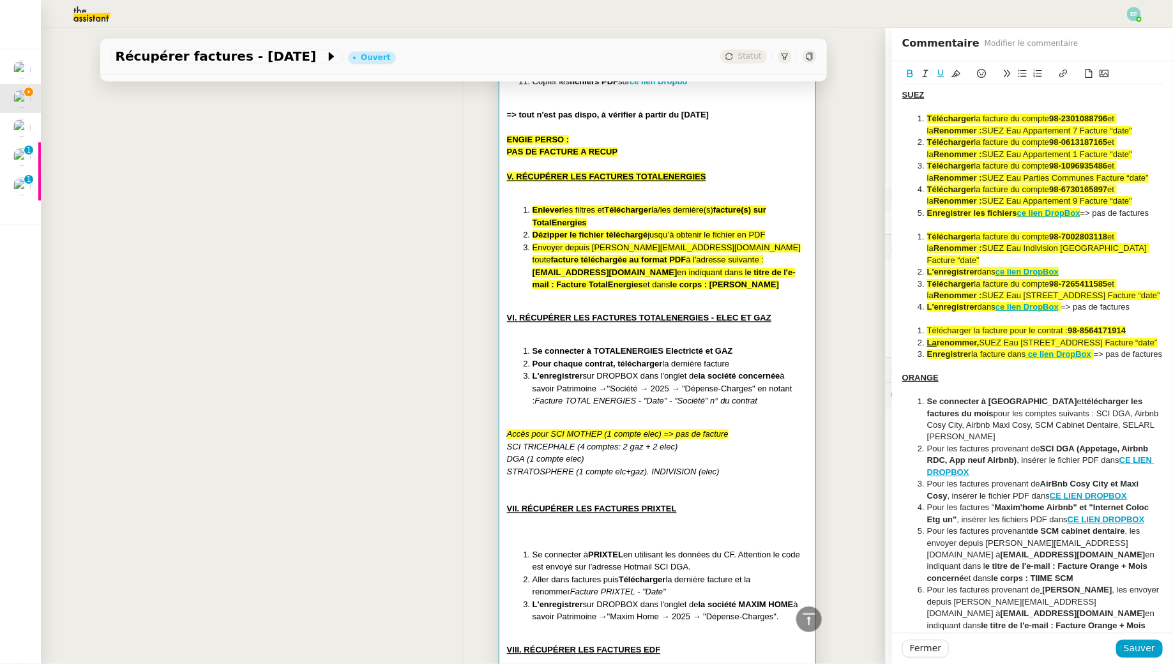
click at [719, 374] on strong "la société concernée" at bounding box center [739, 376] width 82 height 10
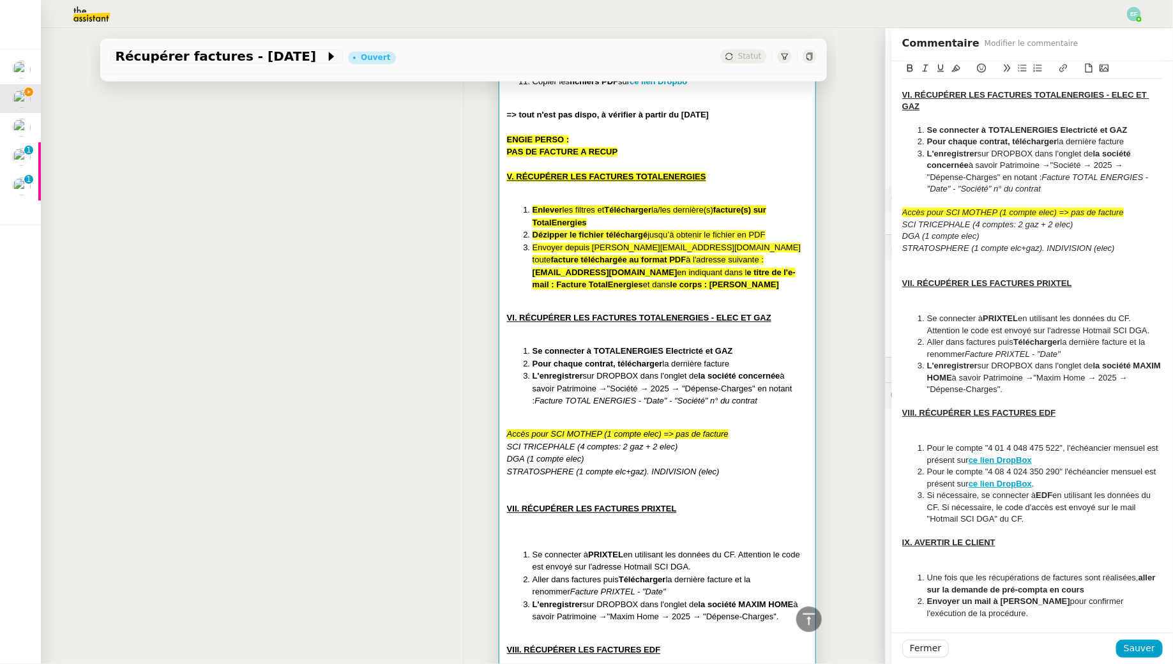
scroll to position [1092, 0]
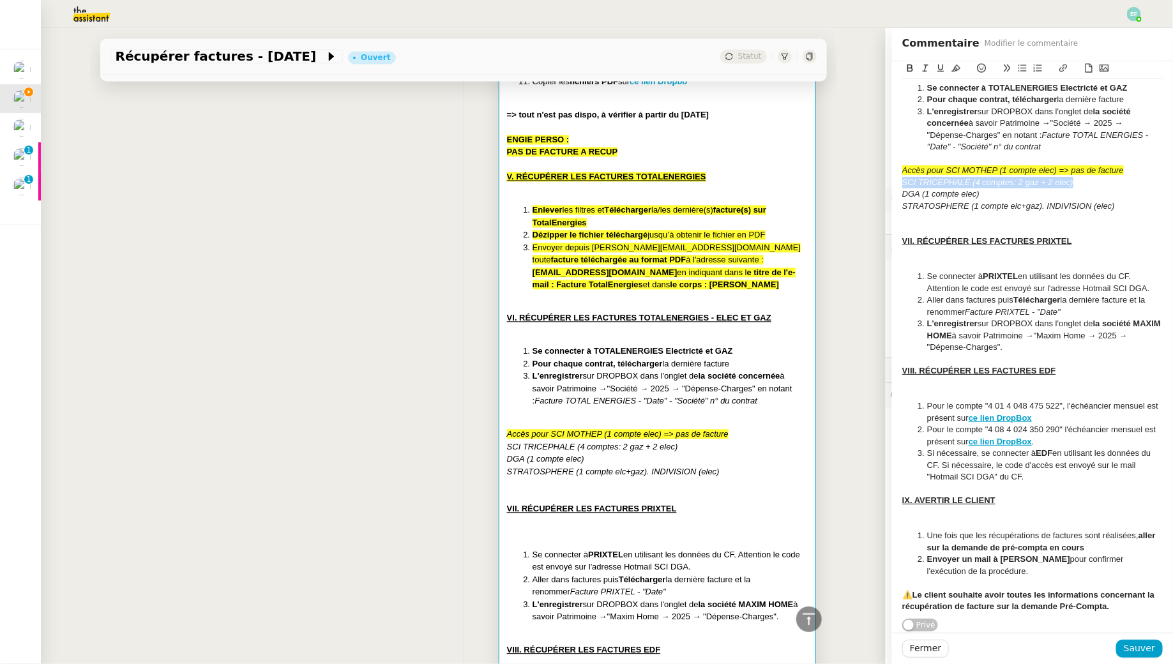
drag, startPoint x: 1082, startPoint y: 197, endPoint x: 893, endPoint y: 197, distance: 189.0
click at [956, 70] on icon at bounding box center [955, 68] width 9 height 9
click at [1105, 188] on div "SCI TRICEPHALE (4 comptes: 2 gaz + 2 elec)" at bounding box center [1032, 182] width 260 height 11
click at [1138, 649] on span "Sauver" at bounding box center [1139, 648] width 31 height 15
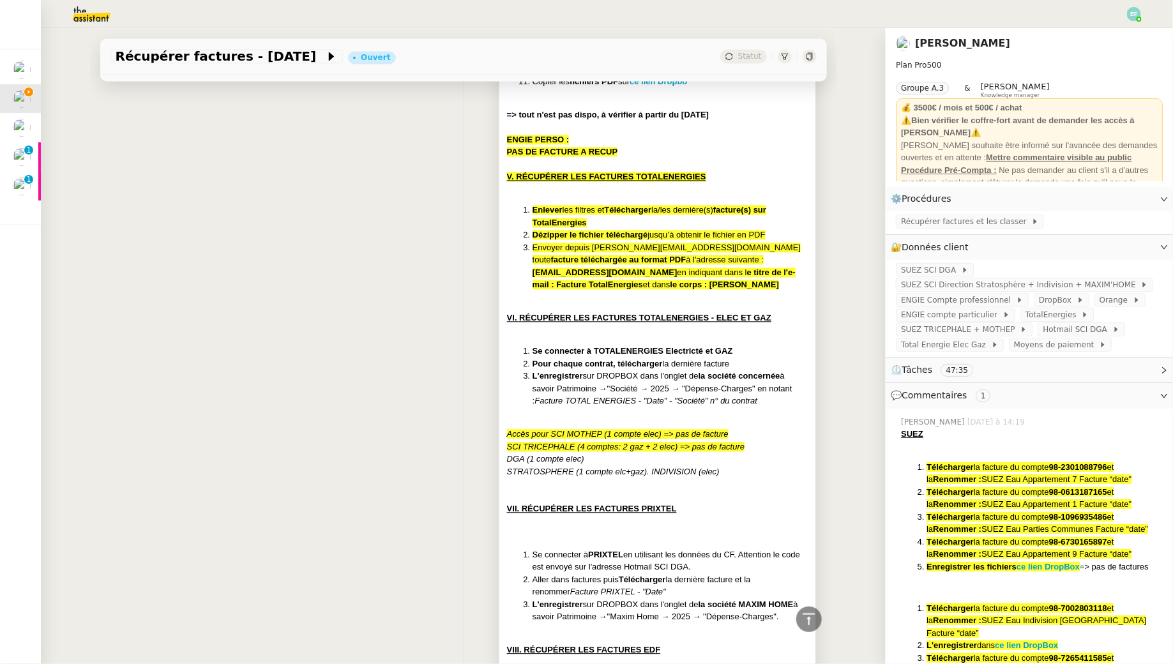
click at [706, 449] on div "SCI TRICEPHALE (4 comptes: 2 gaz + 2 elec) => pas de facture" at bounding box center [657, 447] width 301 height 13
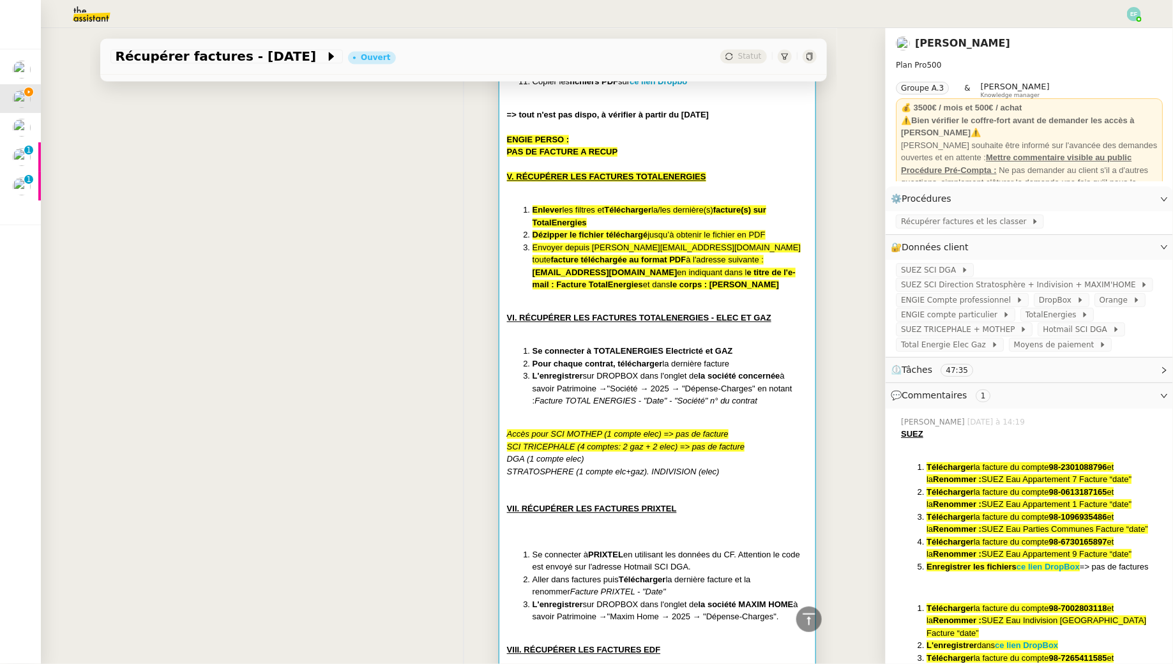
click at [744, 455] on div "DGA (1 compte elec)" at bounding box center [657, 459] width 301 height 13
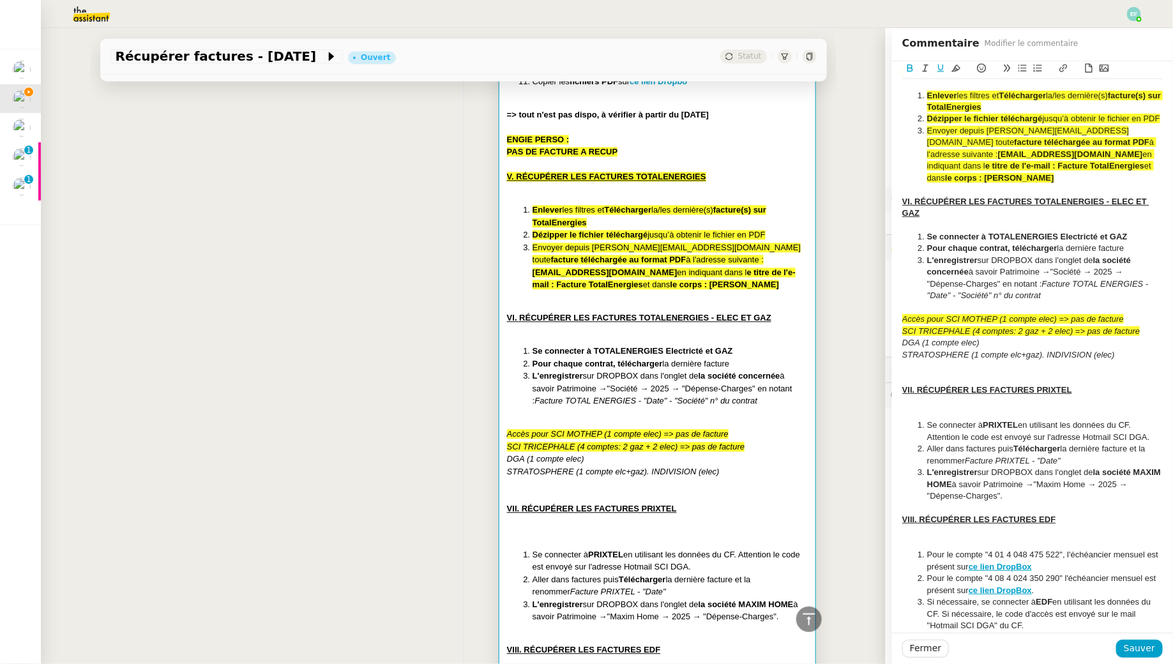
scroll to position [945, 0]
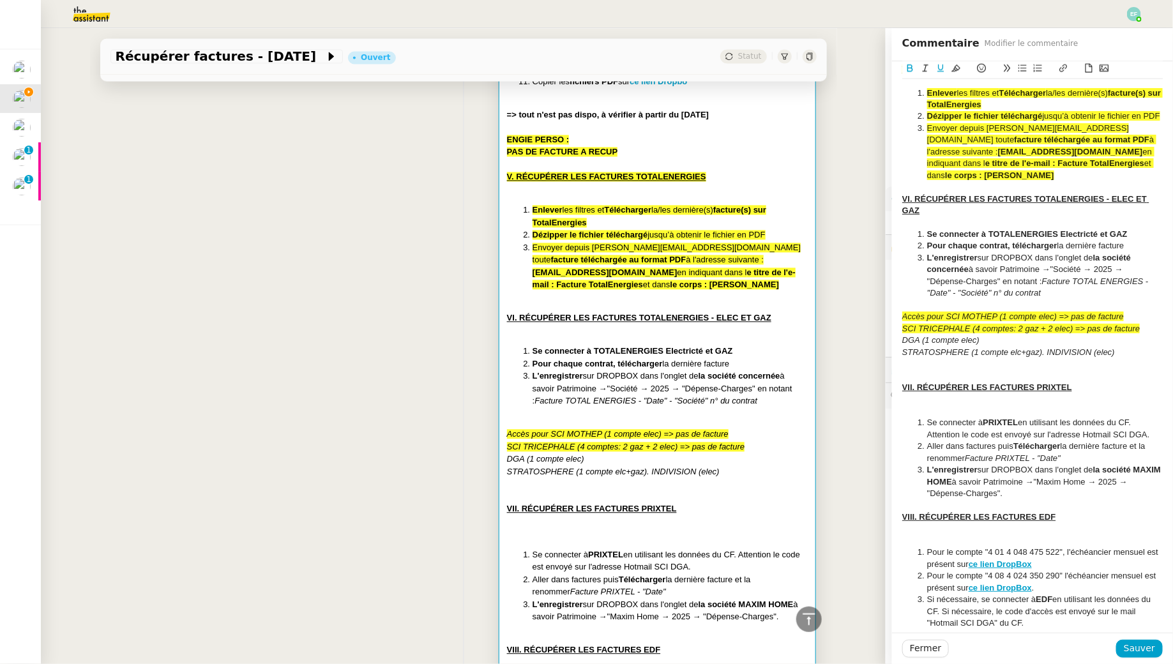
click at [988, 346] on div "DGA (1 compte elec)" at bounding box center [1032, 340] width 260 height 11
drag, startPoint x: 1079, startPoint y: 354, endPoint x: 993, endPoint y: 352, distance: 85.6
click at [993, 346] on div "DGA (1 compte elec) => à vérifier le [DATE]" at bounding box center [1032, 340] width 260 height 11
click at [910, 64] on icon at bounding box center [909, 68] width 9 height 9
click at [1093, 346] on div "DGA (1 compte elec) => à vérifier le [DATE]" at bounding box center [1032, 340] width 260 height 11
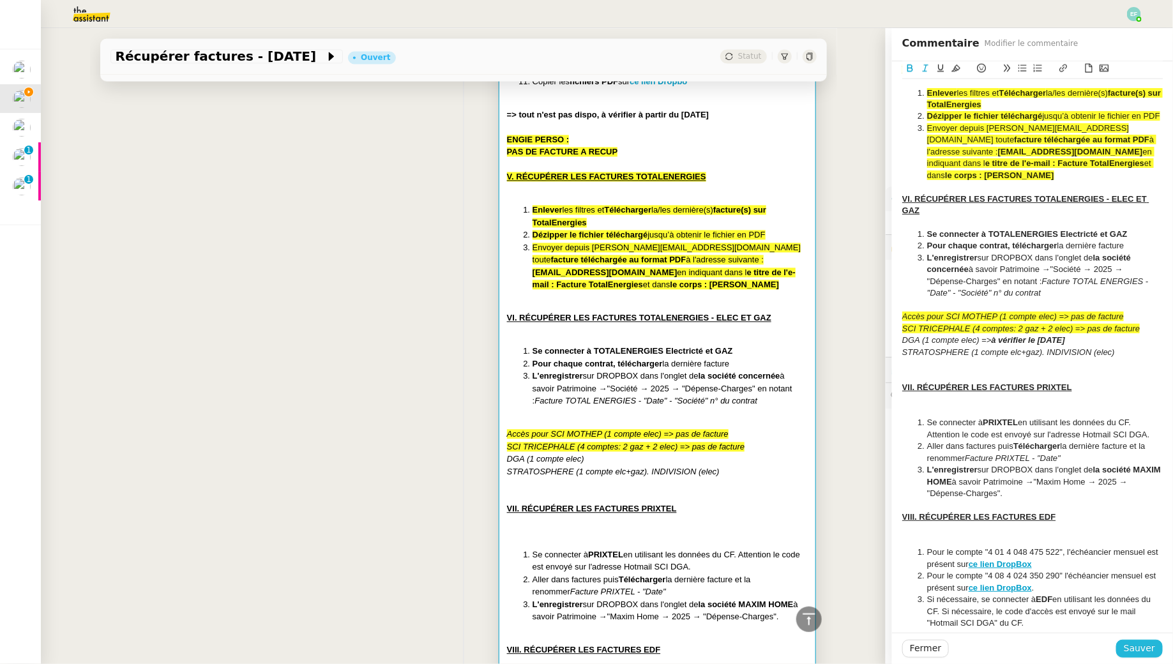
click at [1141, 653] on span "Sauver" at bounding box center [1139, 648] width 31 height 15
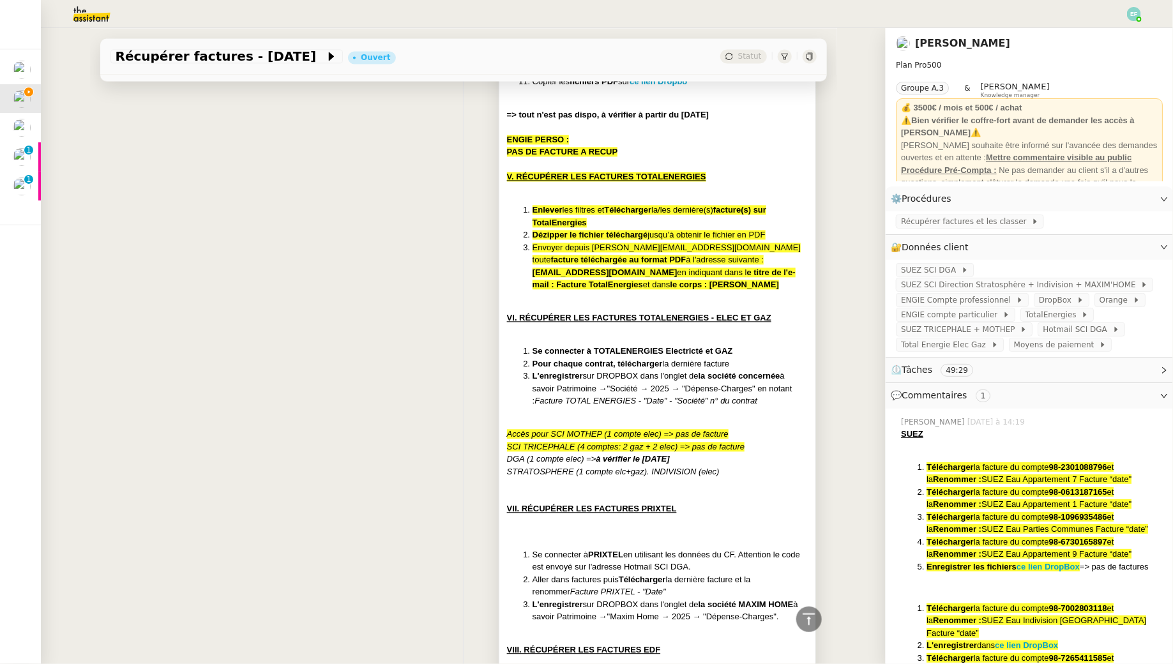
click at [739, 435] on div "Accès pour SCI MOTHEP (1 compte elec) => pas de facture" at bounding box center [657, 434] width 301 height 13
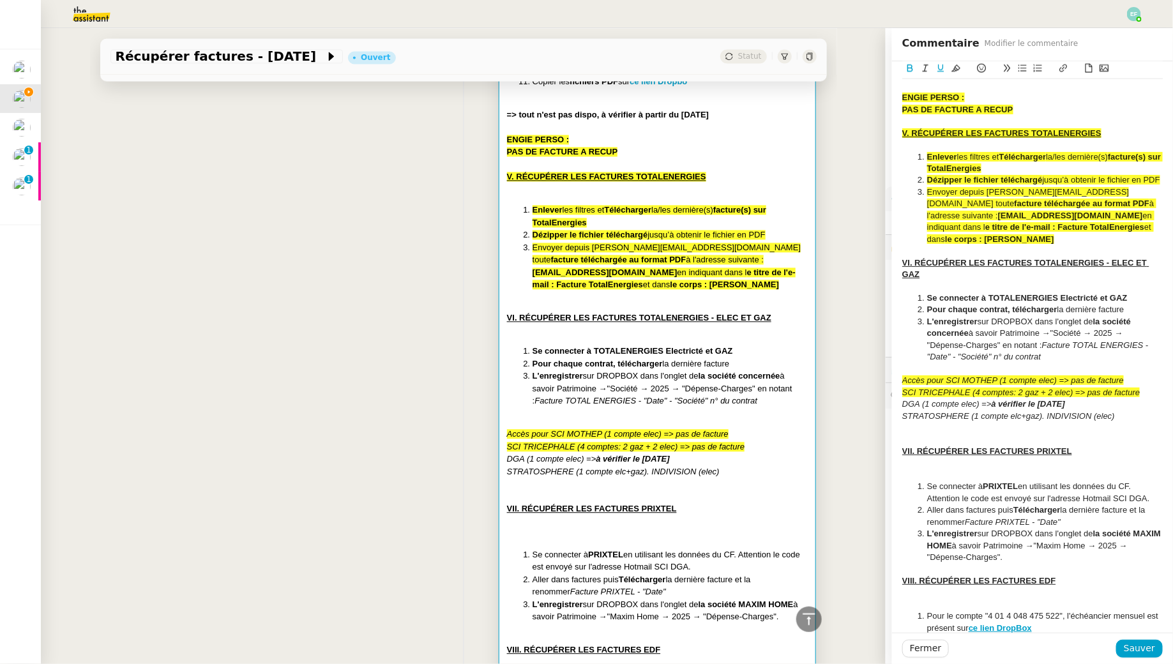
scroll to position [899, 0]
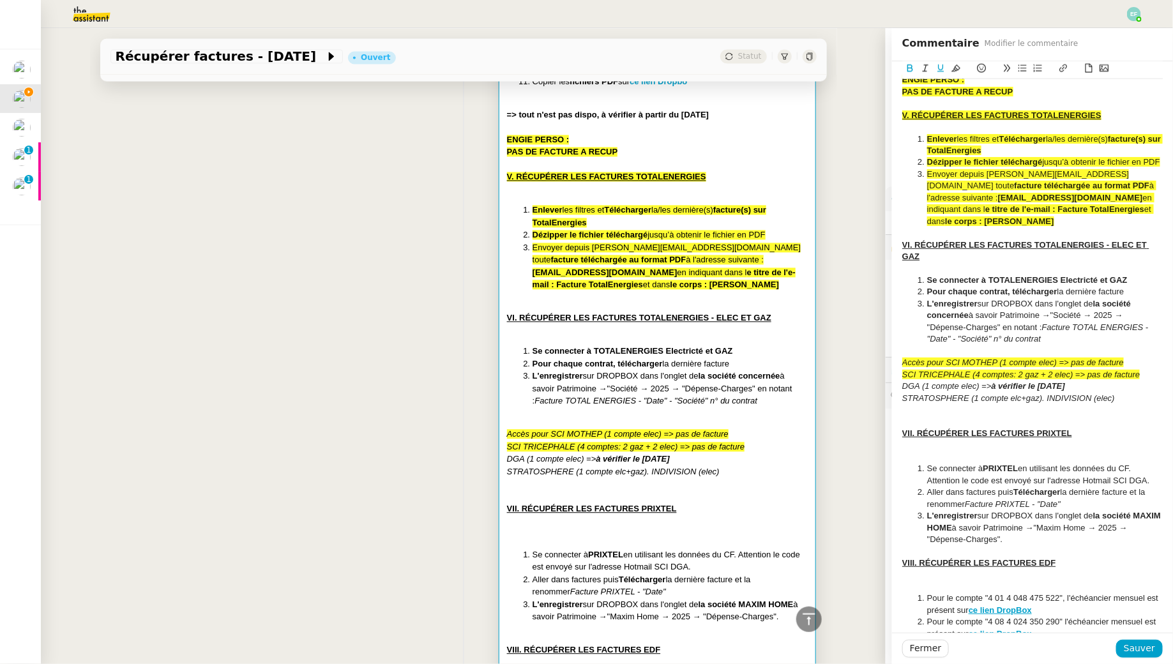
click at [1048, 403] on em "STRATOSPHERE (1 compte elc+gaz). INDIVISION (elec)" at bounding box center [1008, 398] width 213 height 10
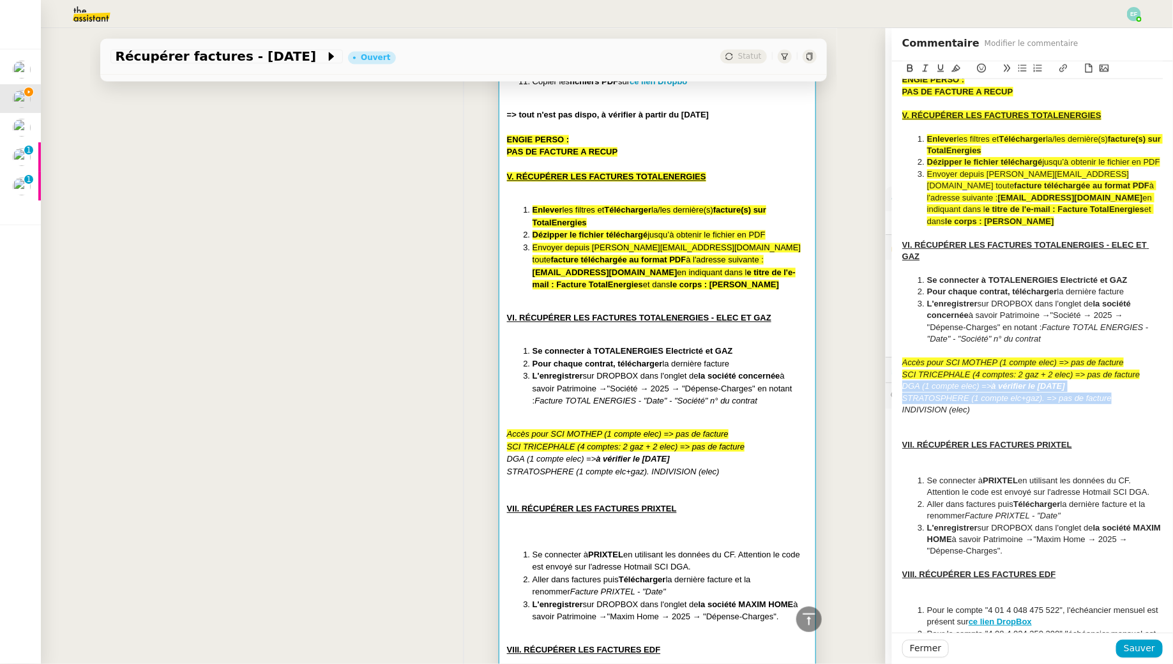
drag, startPoint x: 1115, startPoint y: 409, endPoint x: 898, endPoint y: 402, distance: 217.2
click at [909, 403] on em "STRATOSPHERE (1 compte elc+gaz). => pas de facture" at bounding box center [1006, 398] width 209 height 10
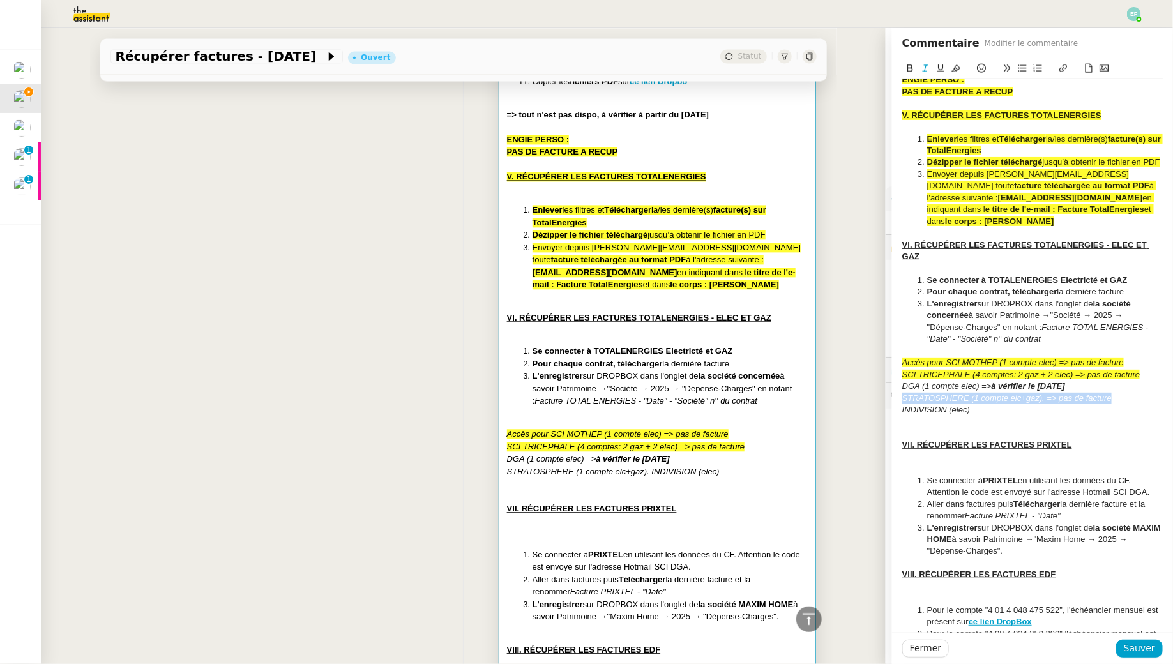
click at [958, 70] on icon at bounding box center [955, 68] width 9 height 9
click at [1034, 427] on div at bounding box center [1032, 421] width 260 height 11
click at [1138, 645] on span "Sauver" at bounding box center [1139, 648] width 31 height 15
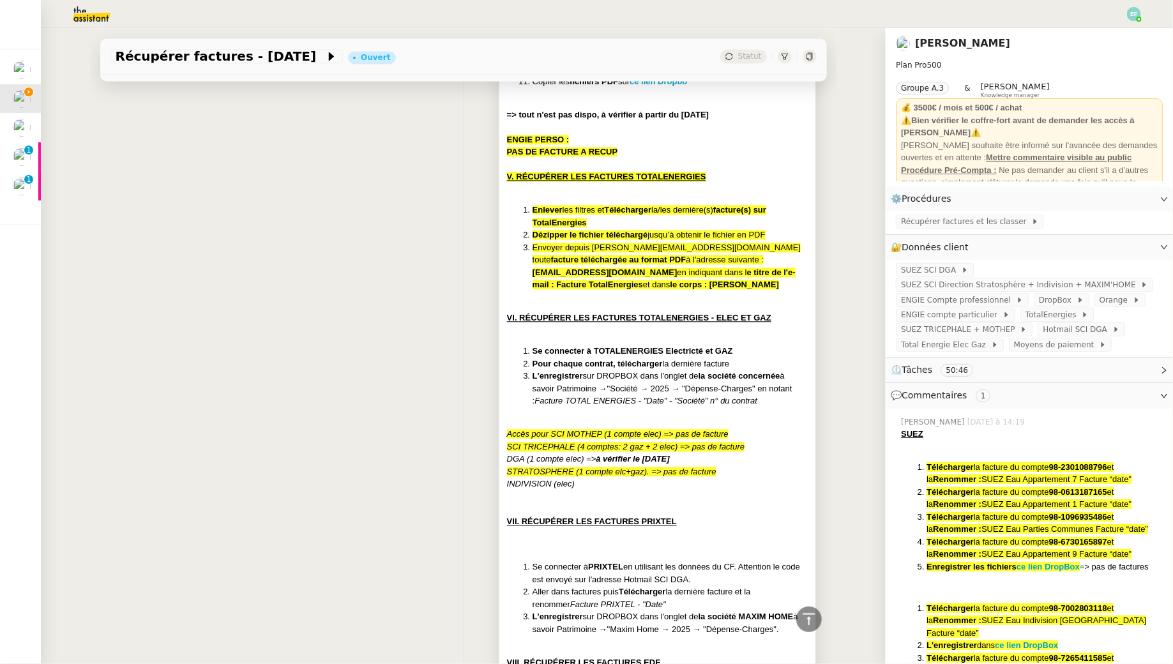
click at [714, 502] on div at bounding box center [657, 508] width 301 height 13
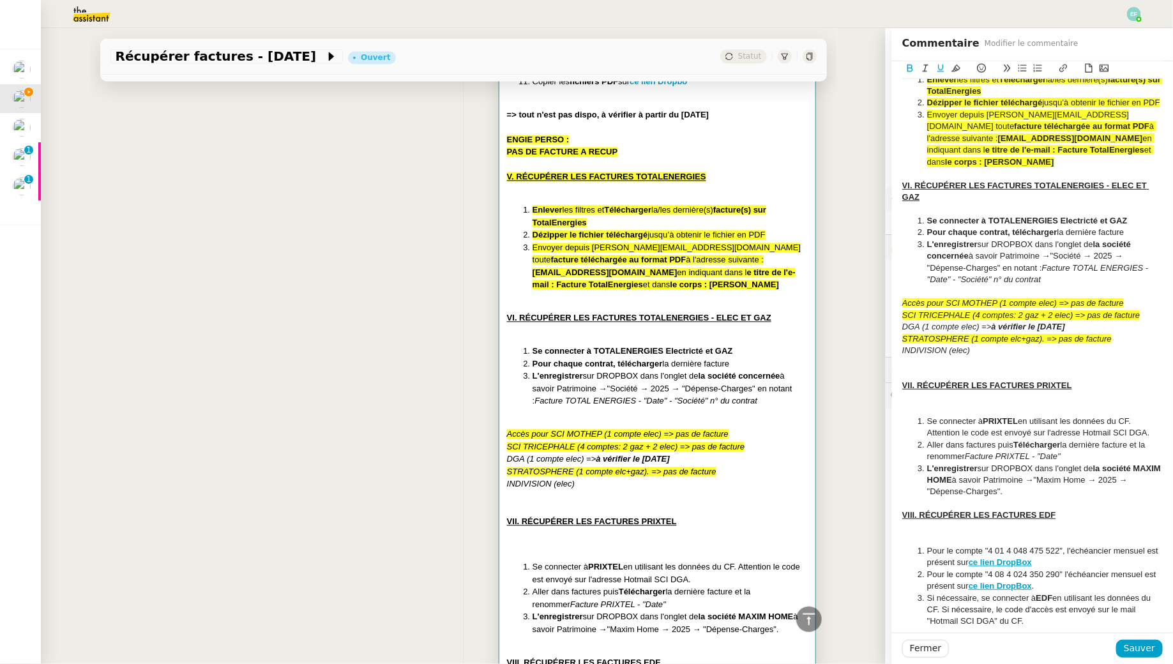
scroll to position [960, 0]
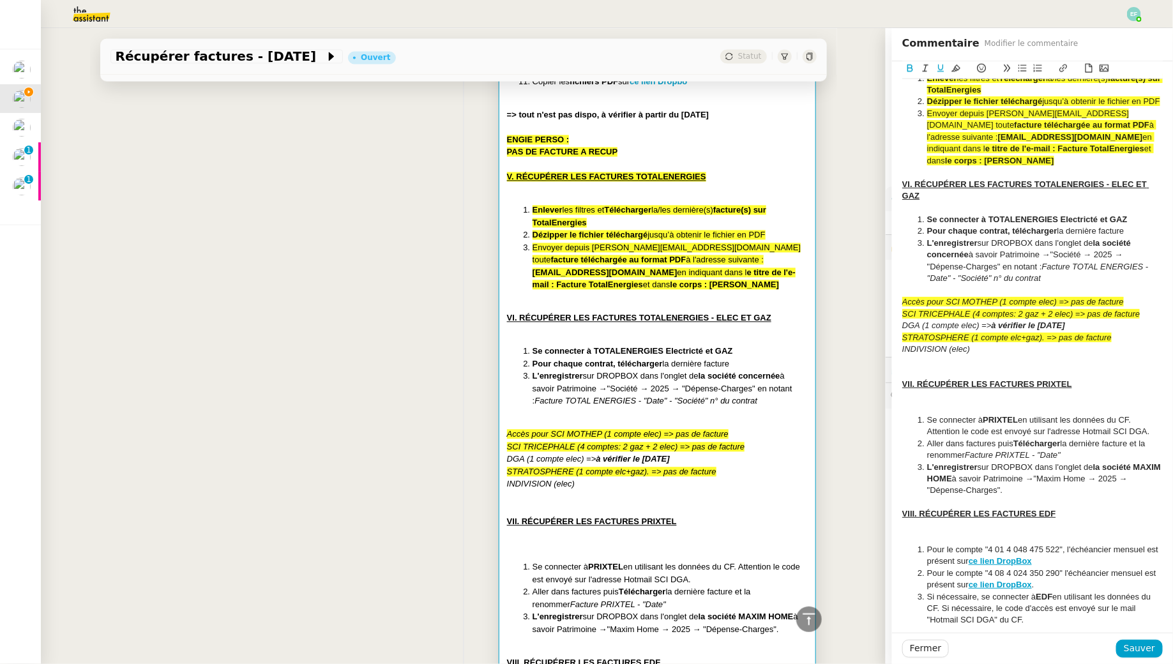
click at [1005, 355] on div "INDIVISION (elec)" at bounding box center [1032, 348] width 260 height 11
drag, startPoint x: 1069, startPoint y: 368, endPoint x: 878, endPoint y: 352, distance: 192.2
click at [878, 352] on app-ticket "Récupérer factures - [DATE] Ouvert Statut Client [PERSON_NAME] Owner [PERSON_NA…" at bounding box center [607, 346] width 1132 height 636
click at [936, 425] on li "Se connecter à PRIXTEL en utilisant les données du CF. Attention le code est en…" at bounding box center [1039, 426] width 248 height 24
drag, startPoint x: 1009, startPoint y: 366, endPoint x: 899, endPoint y: 361, distance: 109.9
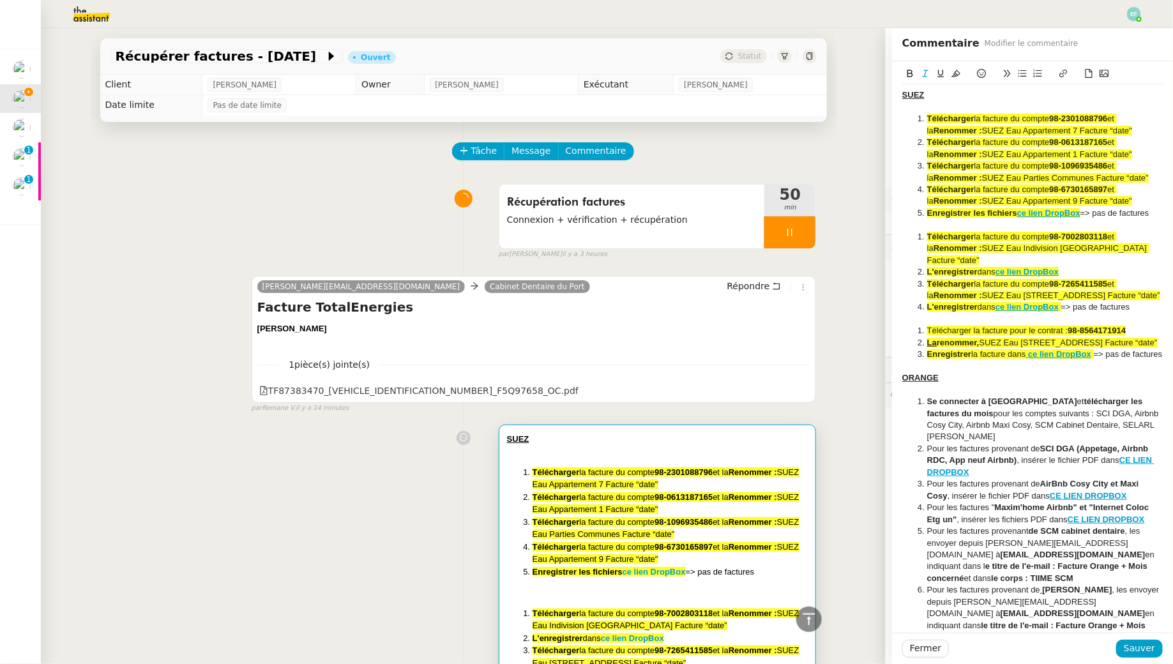
scroll to position [960, 0]
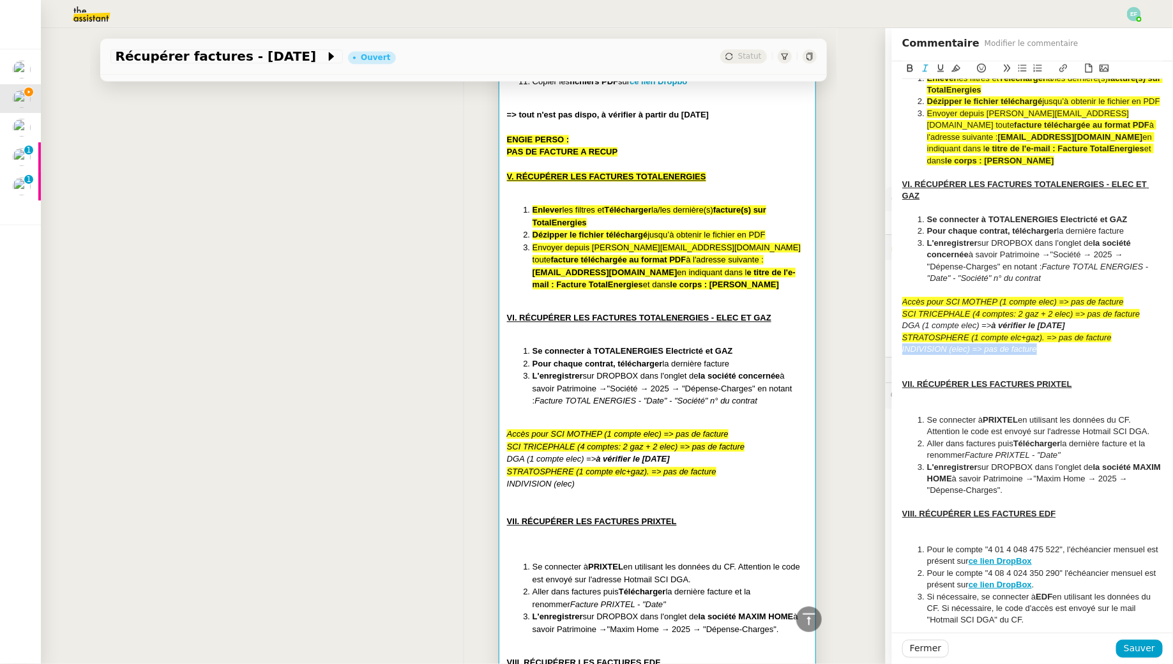
click at [959, 70] on icon at bounding box center [955, 68] width 9 height 7
click at [1083, 355] on div "INDIVISION (elec) => pas de facture" at bounding box center [1032, 348] width 260 height 11
click at [1047, 414] on div at bounding box center [1032, 407] width 260 height 11
click at [1151, 651] on span "Sauver" at bounding box center [1139, 648] width 31 height 15
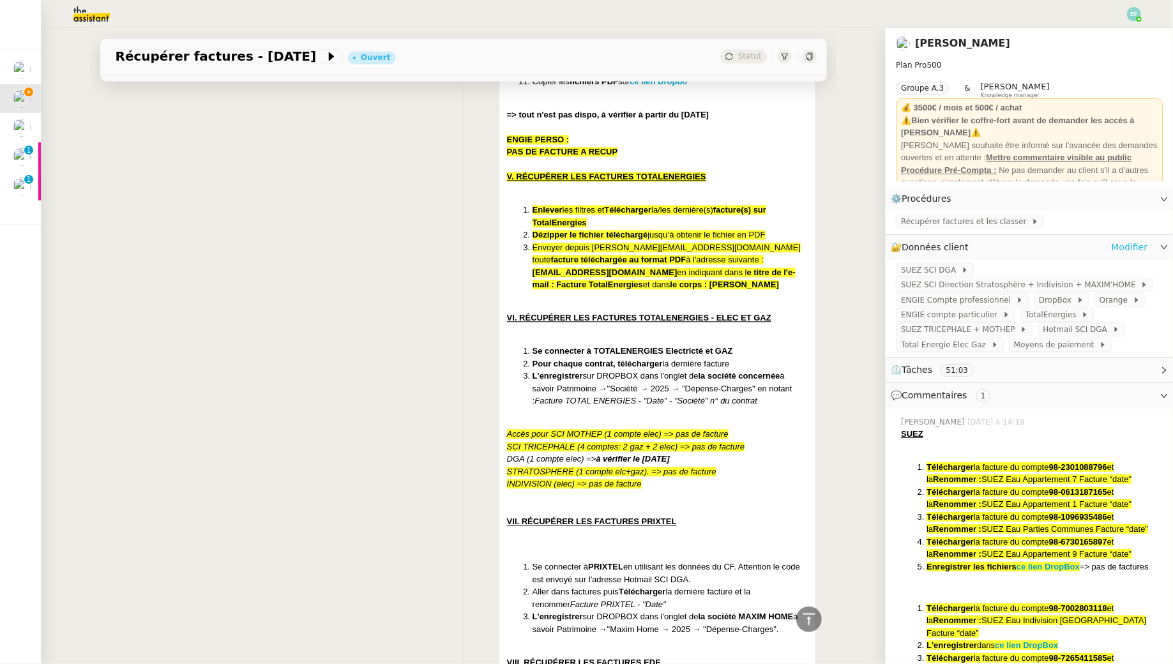
click at [1124, 244] on link "Modifier" at bounding box center [1129, 247] width 36 height 15
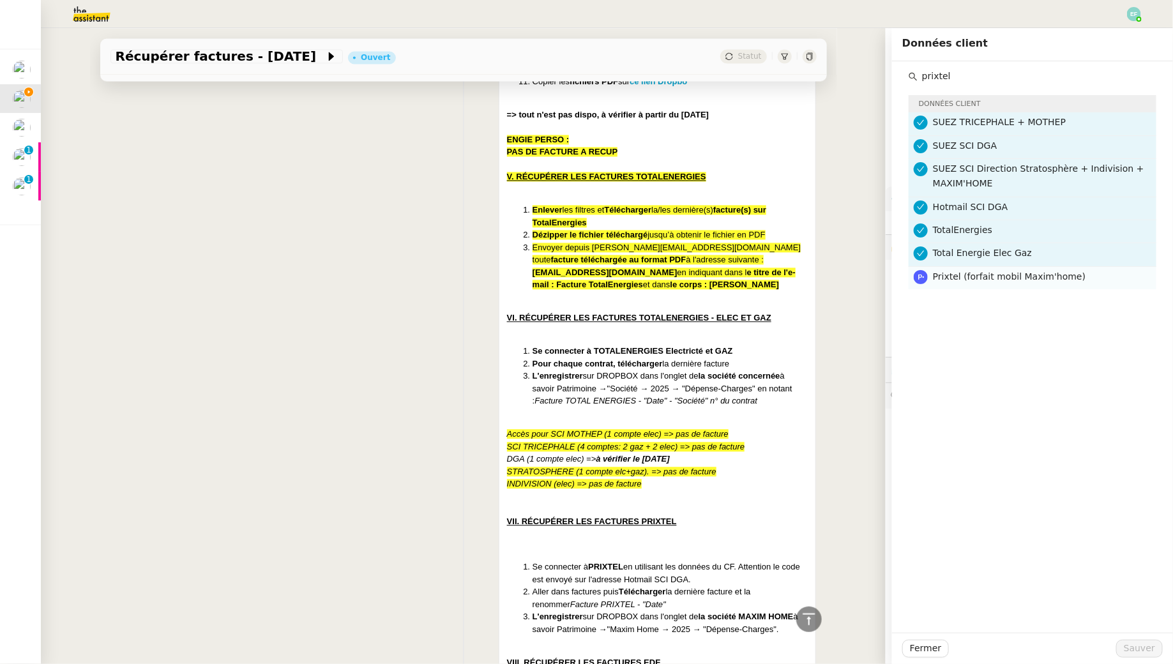
type input "prixtel"
click at [1004, 278] on span "Prixtel (forfait mobil Maxim'home)" at bounding box center [1009, 276] width 153 height 10
click at [1138, 648] on span "Sauver" at bounding box center [1139, 648] width 31 height 15
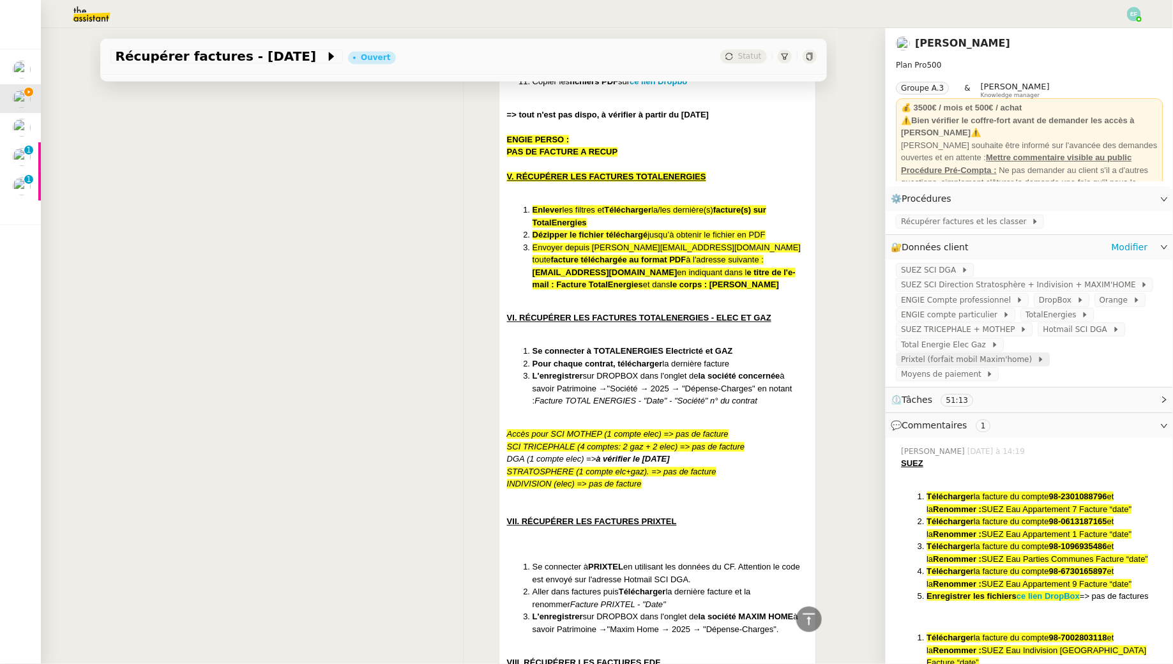
click at [1037, 353] on span "Prixtel (forfait mobil Maxim'home)" at bounding box center [969, 359] width 136 height 13
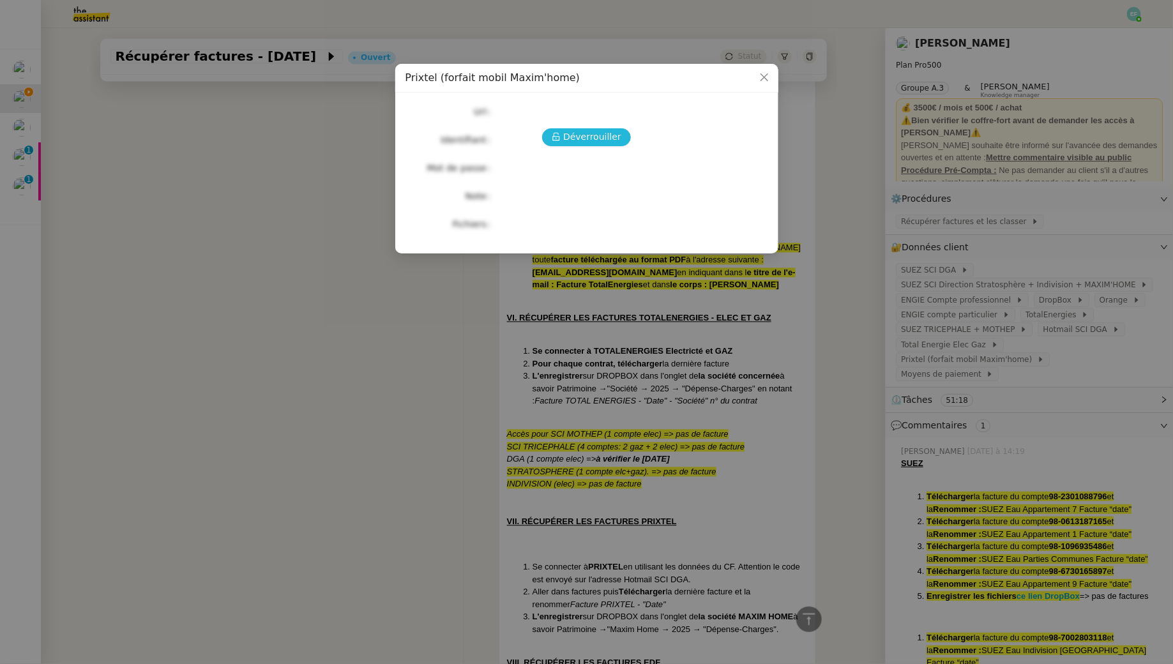
click at [574, 132] on span "Déverrouiller" at bounding box center [592, 137] width 58 height 15
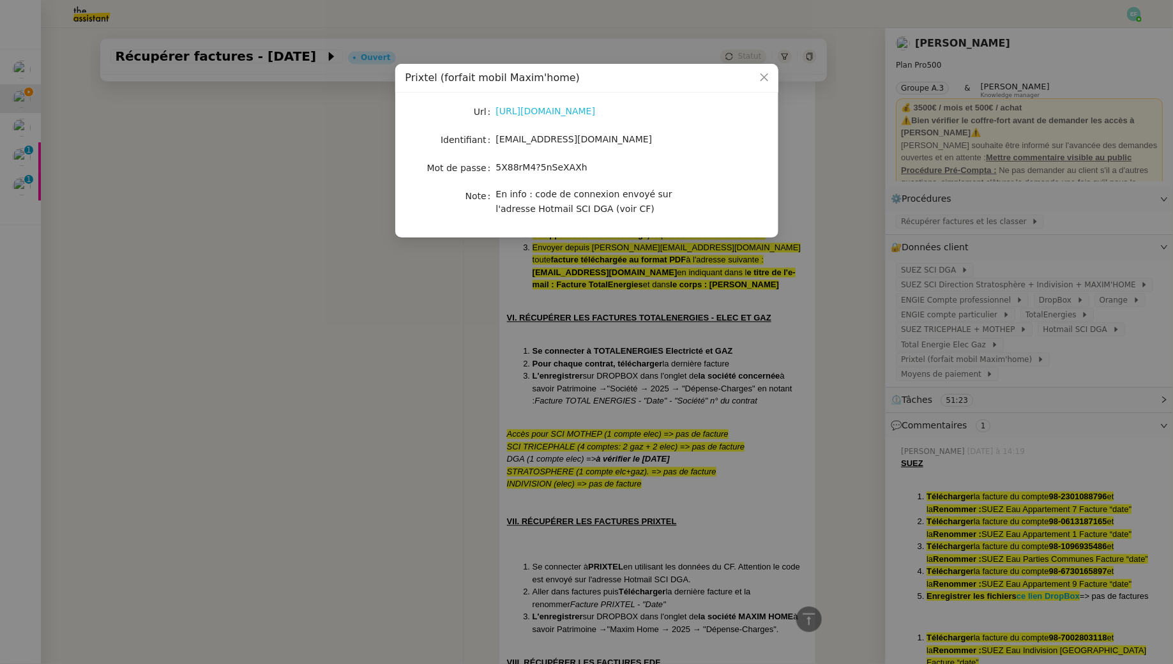
click at [596, 115] on link "https://espaceclient.prixtel.com/connexion" at bounding box center [546, 111] width 100 height 10
click at [573, 137] on span "[EMAIL_ADDRESS][DOMAIN_NAME]" at bounding box center [574, 139] width 156 height 10
copy span "[EMAIL_ADDRESS][DOMAIN_NAME]"
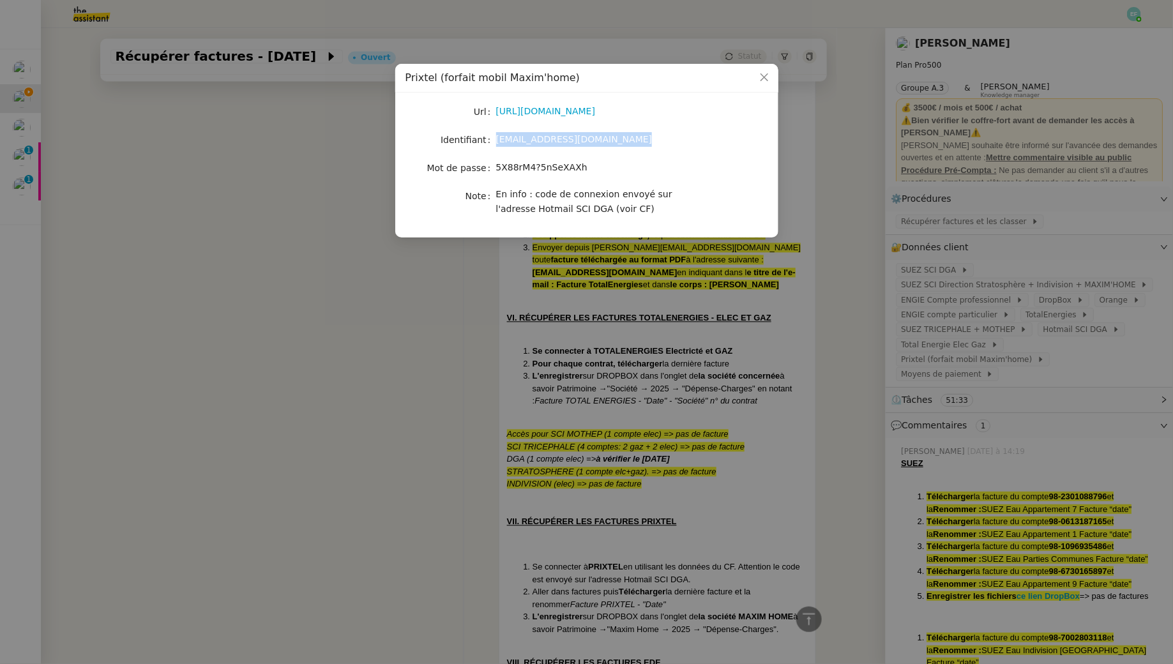
click at [536, 169] on span "5X88rM4?5nSeXAXh" at bounding box center [541, 167] width 91 height 10
copy span "5X88rM4?5nSeXAXh"
click at [317, 202] on nz-modal-container "Prixtel (forfait mobil Maxim'home) Url https://espaceclient.prixtel.com/connexi…" at bounding box center [586, 332] width 1173 height 664
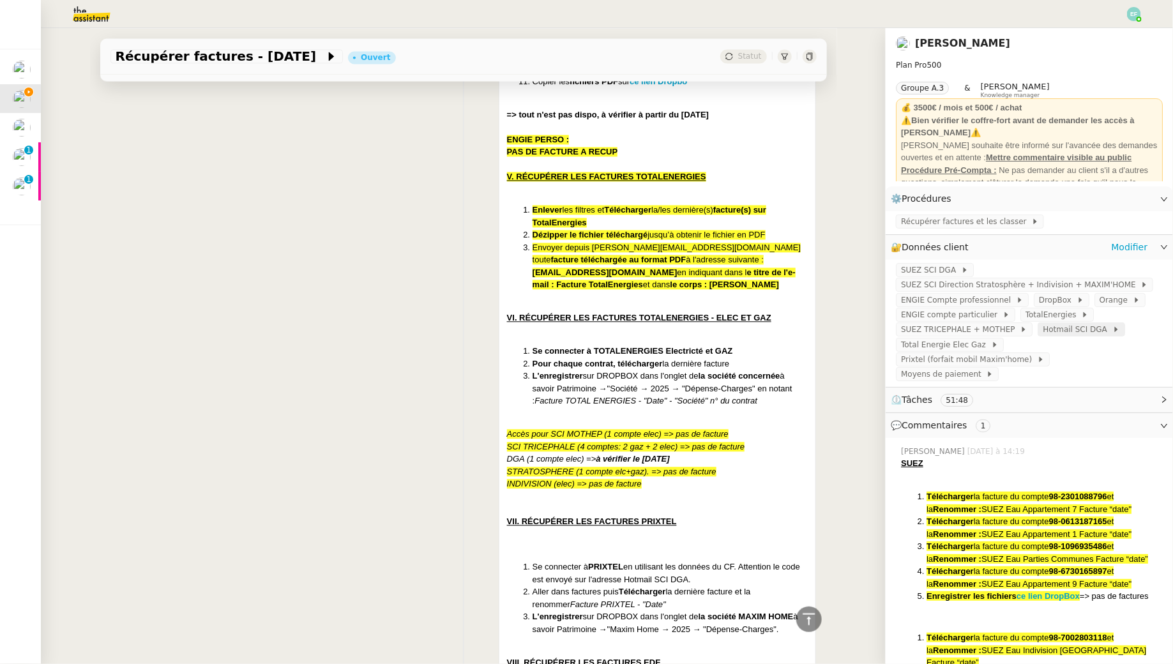
click at [1069, 334] on span "Hotmail SCI DGA" at bounding box center [1077, 329] width 69 height 13
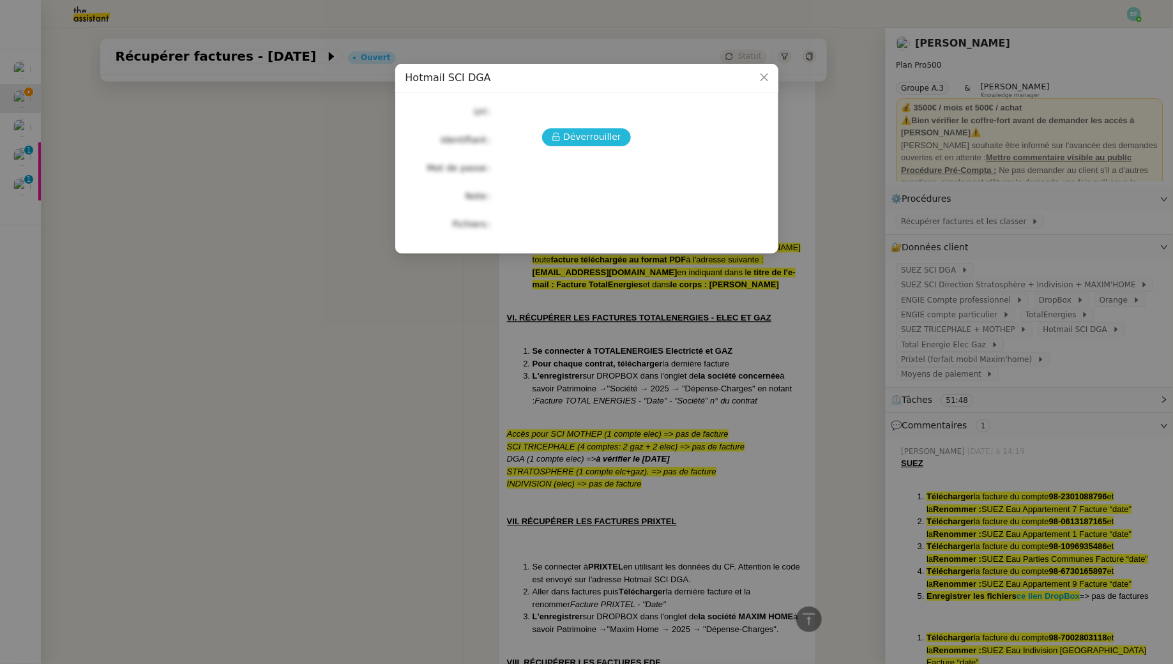
click at [561, 129] on button "Déverrouiller" at bounding box center [586, 137] width 89 height 18
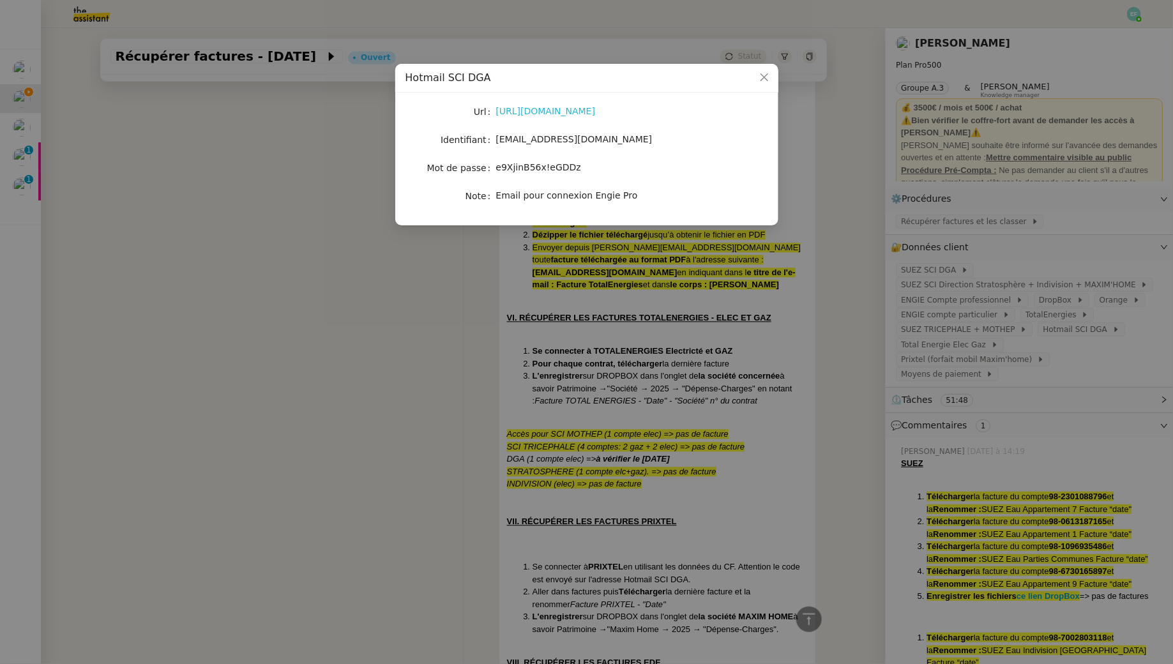
click at [552, 113] on link "[URL][DOMAIN_NAME]" at bounding box center [546, 111] width 100 height 10
click at [391, 363] on nz-modal-container "Hotmail SCI DGA Url [URL][DOMAIN_NAME] Identifiant [EMAIL_ADDRESS][DOMAIN_NAME]…" at bounding box center [586, 332] width 1173 height 664
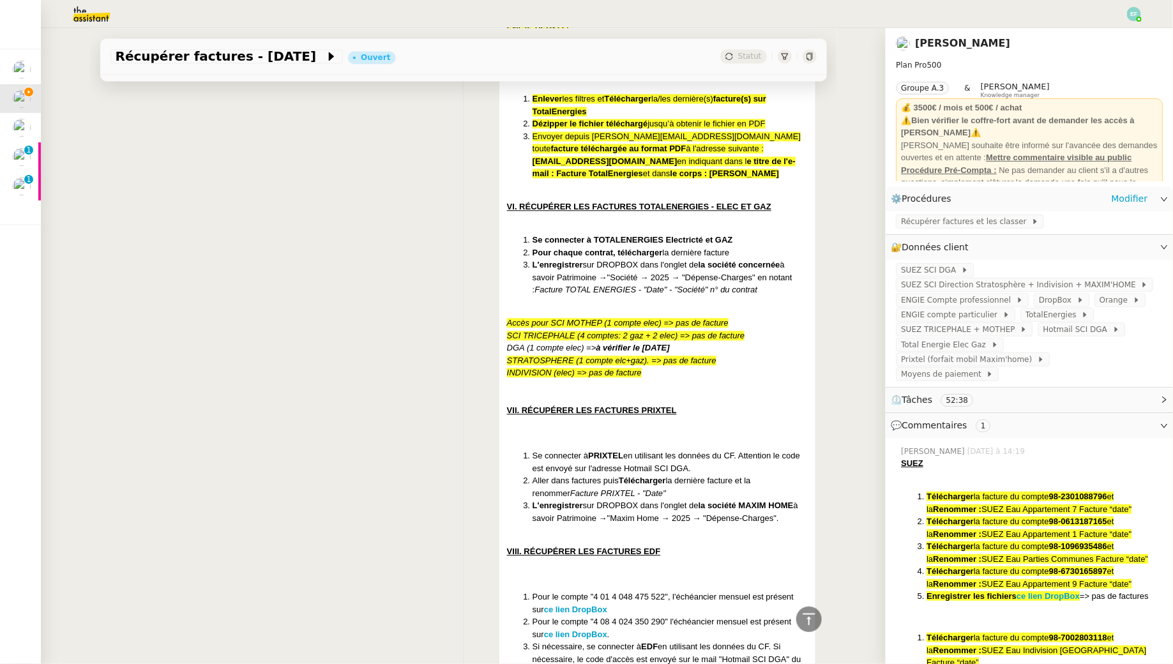
scroll to position [1369, 0]
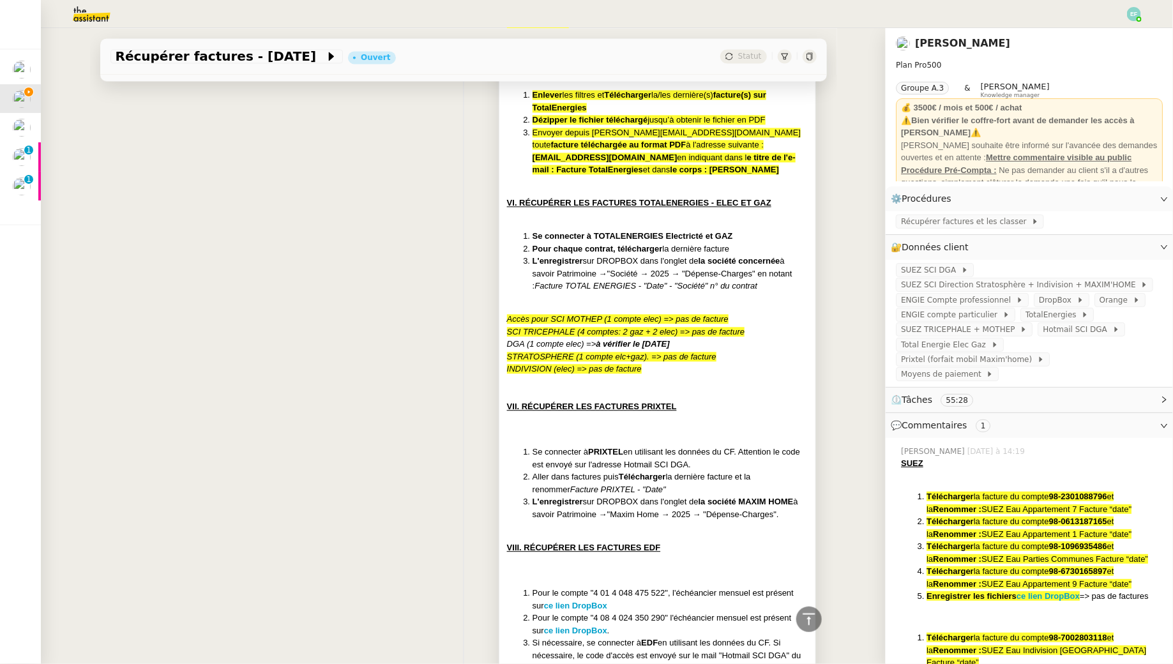
click at [682, 508] on li "L'enregistrer sur DROPBOX dans l'onglet de la société MAXIM HOME à savoir Patri…" at bounding box center [670, 507] width 276 height 25
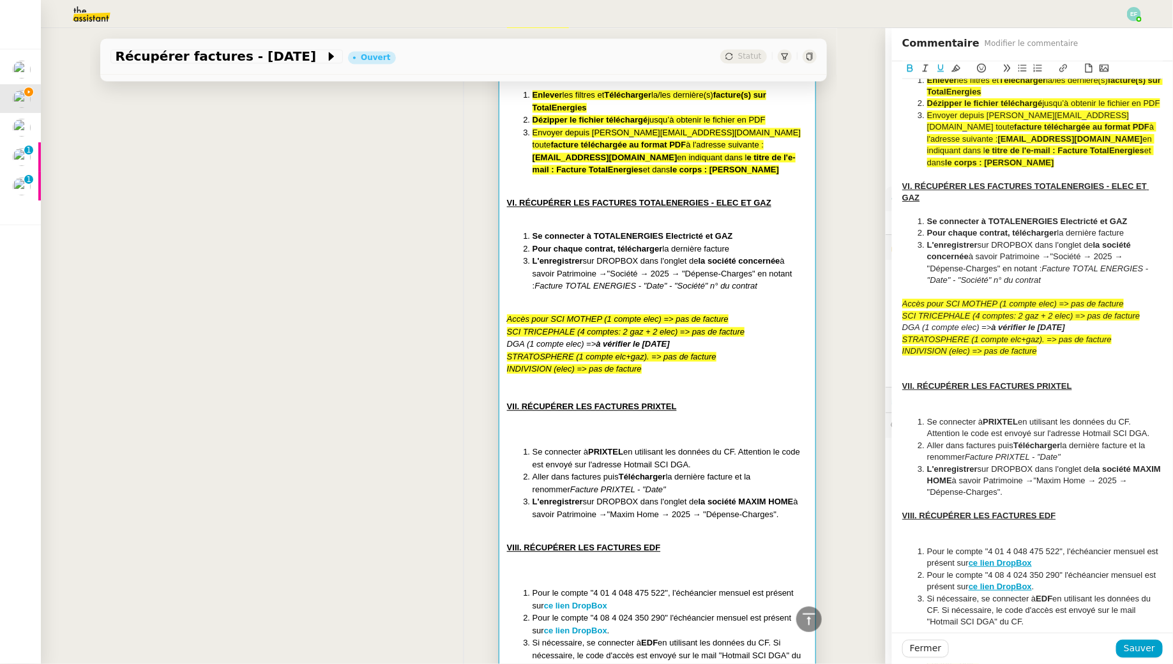
scroll to position [979, 0]
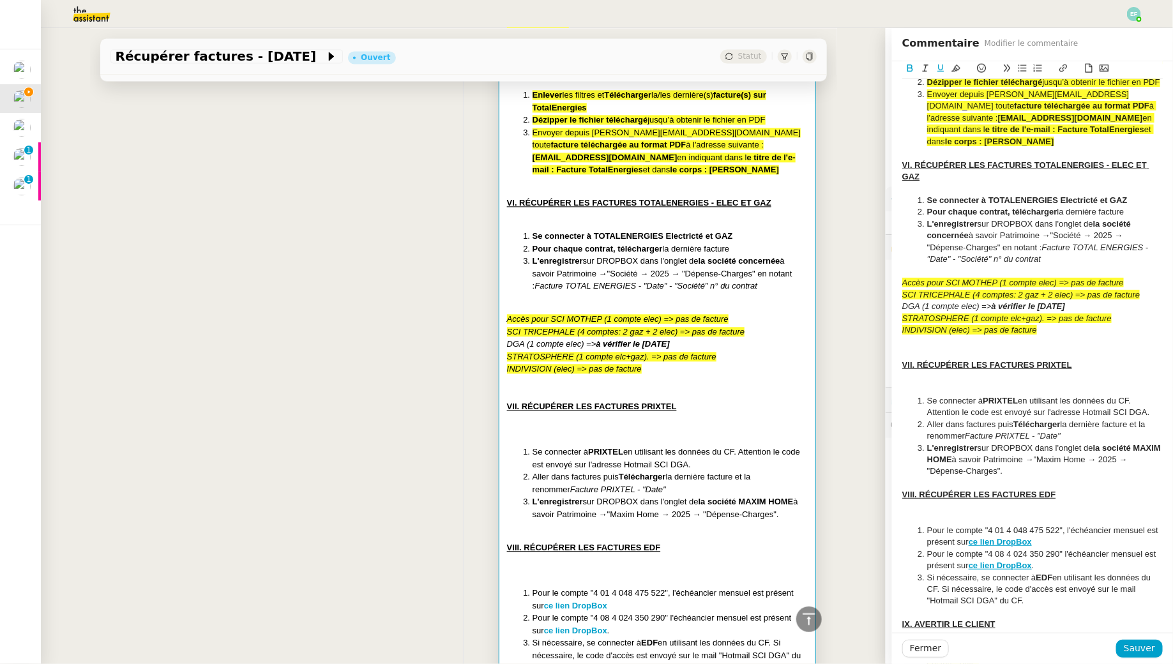
click at [1016, 478] on li "L'enregistrer sur DROPBOX dans l'onglet de la société MAXIM HOME à savoir Patri…" at bounding box center [1039, 459] width 248 height 35
drag, startPoint x: 1021, startPoint y: 479, endPoint x: 896, endPoint y: 400, distance: 147.7
click at [1029, 489] on div at bounding box center [1032, 483] width 260 height 11
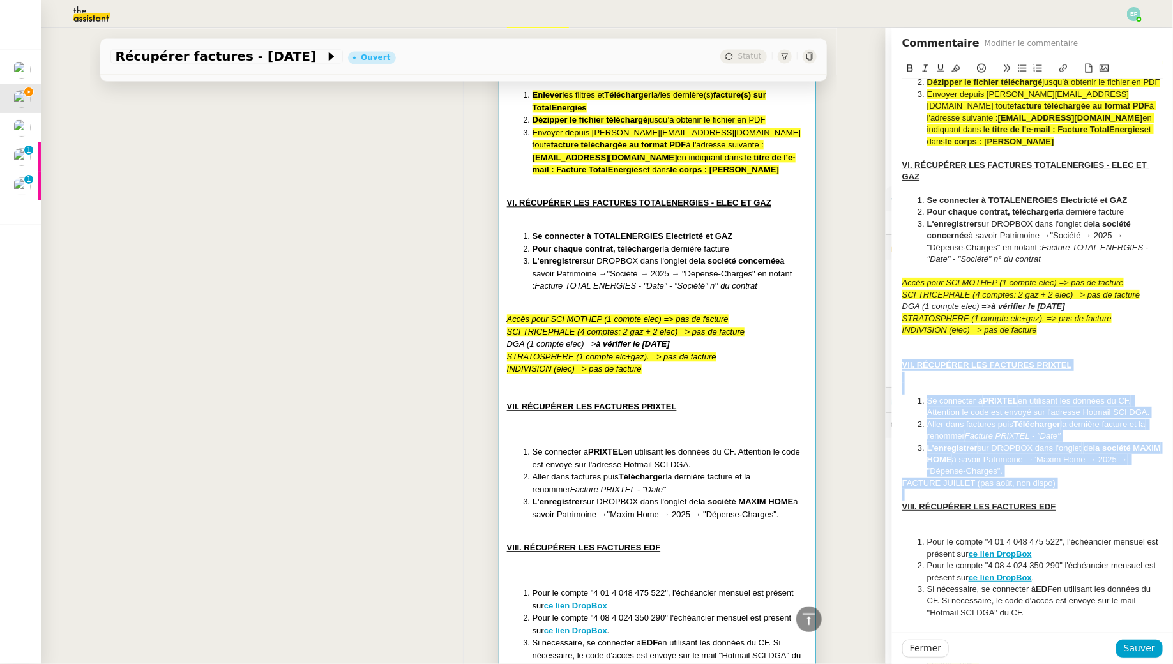
drag, startPoint x: 1065, startPoint y: 501, endPoint x: 884, endPoint y: 376, distance: 220.3
click at [884, 376] on app-ticket "Récupérer factures - août 2025 Ouvert Statut Client Arthur MATHAUT Owner Romane…" at bounding box center [607, 346] width 1132 height 636
click at [954, 70] on icon at bounding box center [955, 68] width 9 height 7
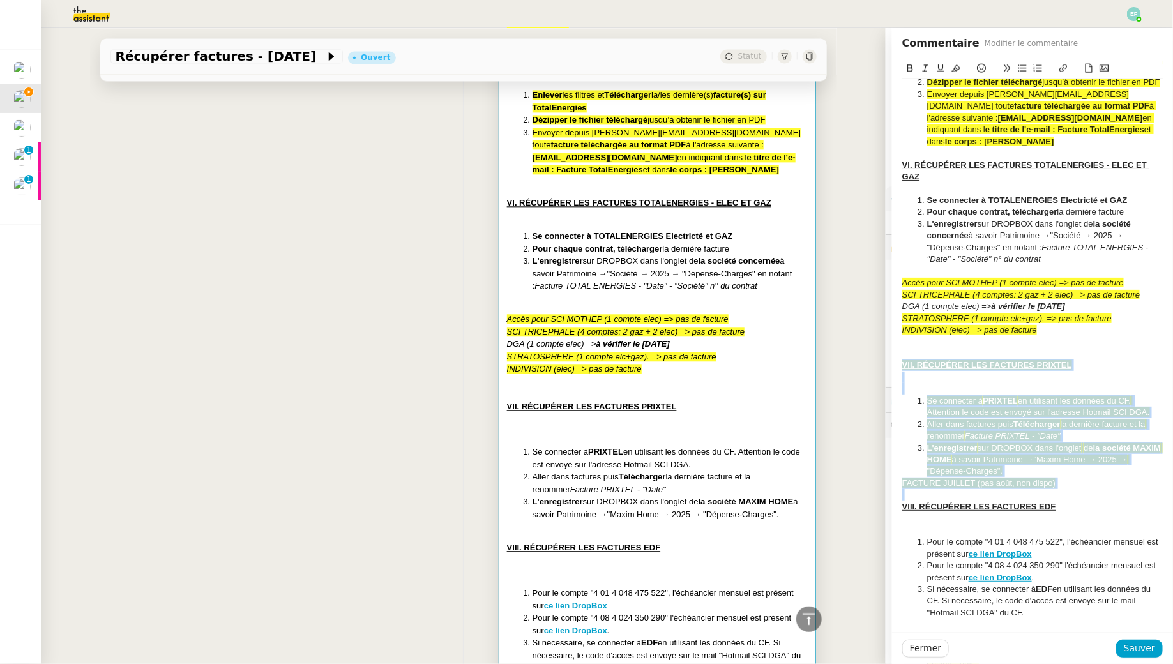
click at [991, 441] on li "Aller dans factures puis Télécharger la dernière facture et la renommer Facture…" at bounding box center [1039, 431] width 248 height 24
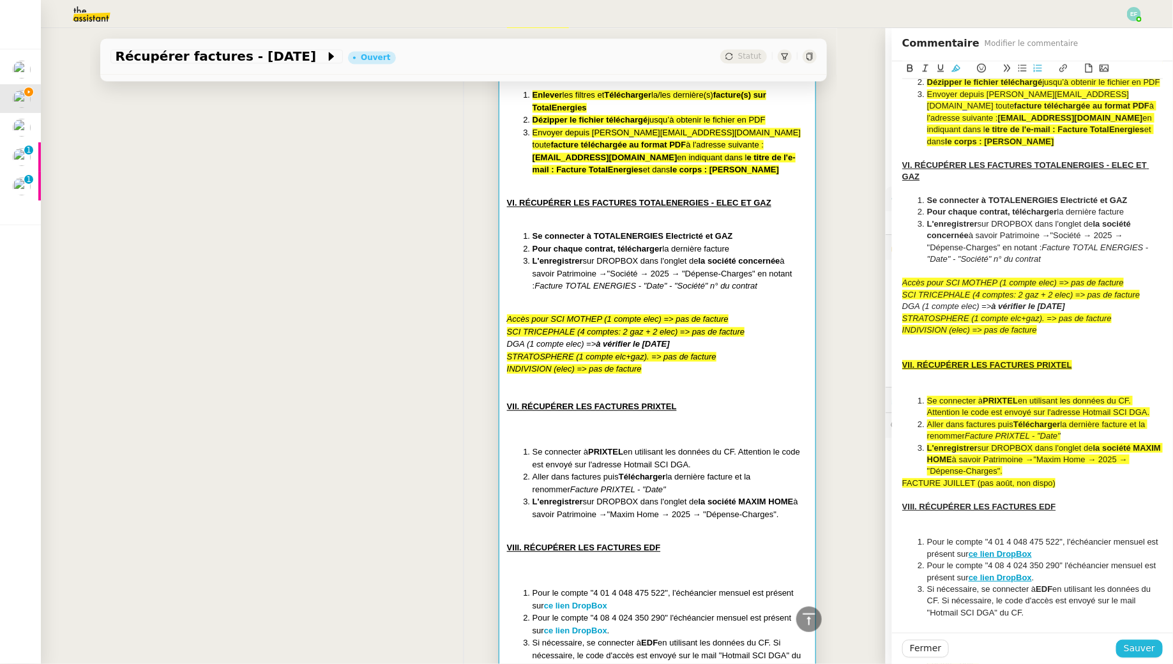
click at [1135, 643] on span "Sauver" at bounding box center [1139, 648] width 31 height 15
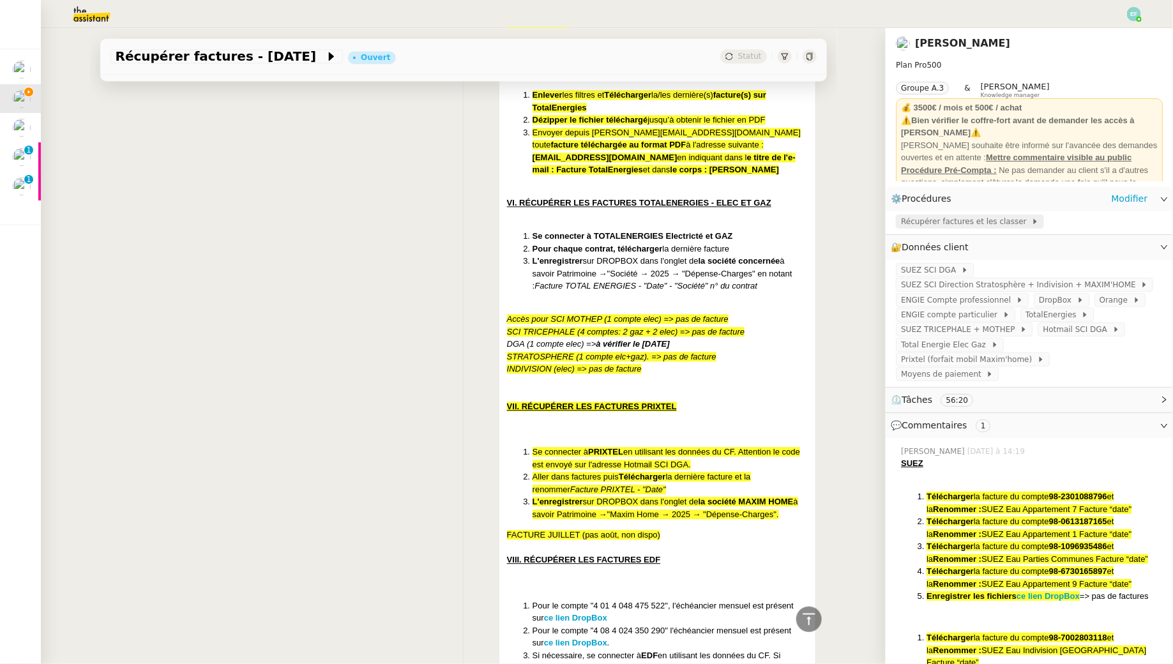
click at [947, 223] on span "Récupérer factures et les classer" at bounding box center [966, 221] width 130 height 13
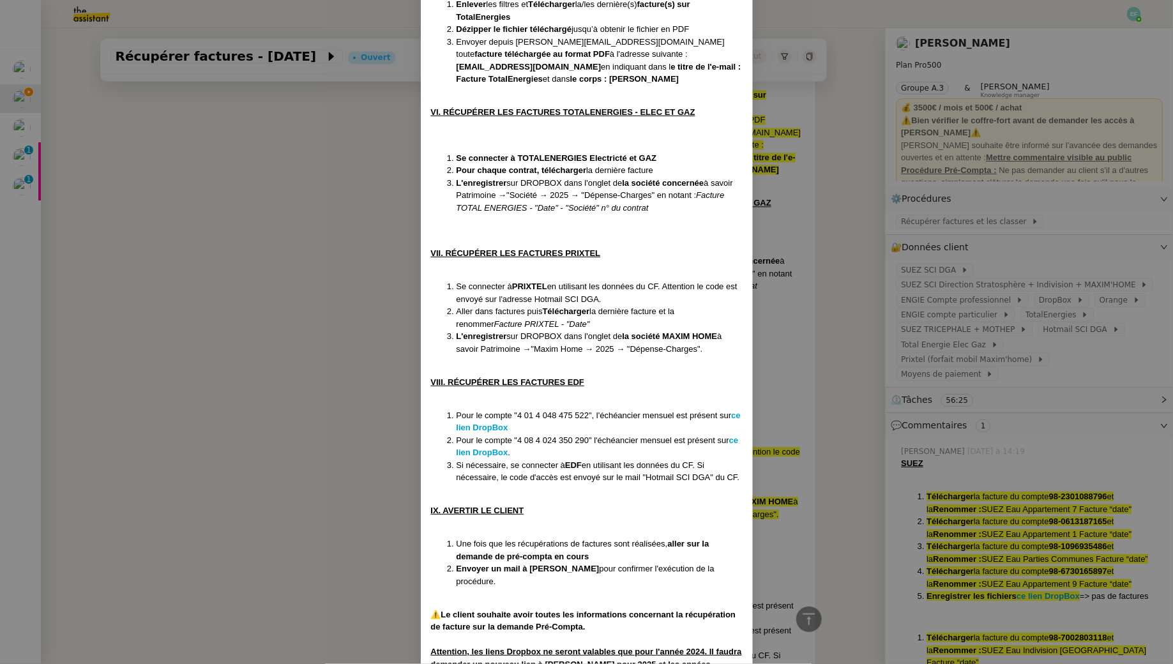
scroll to position [1543, 0]
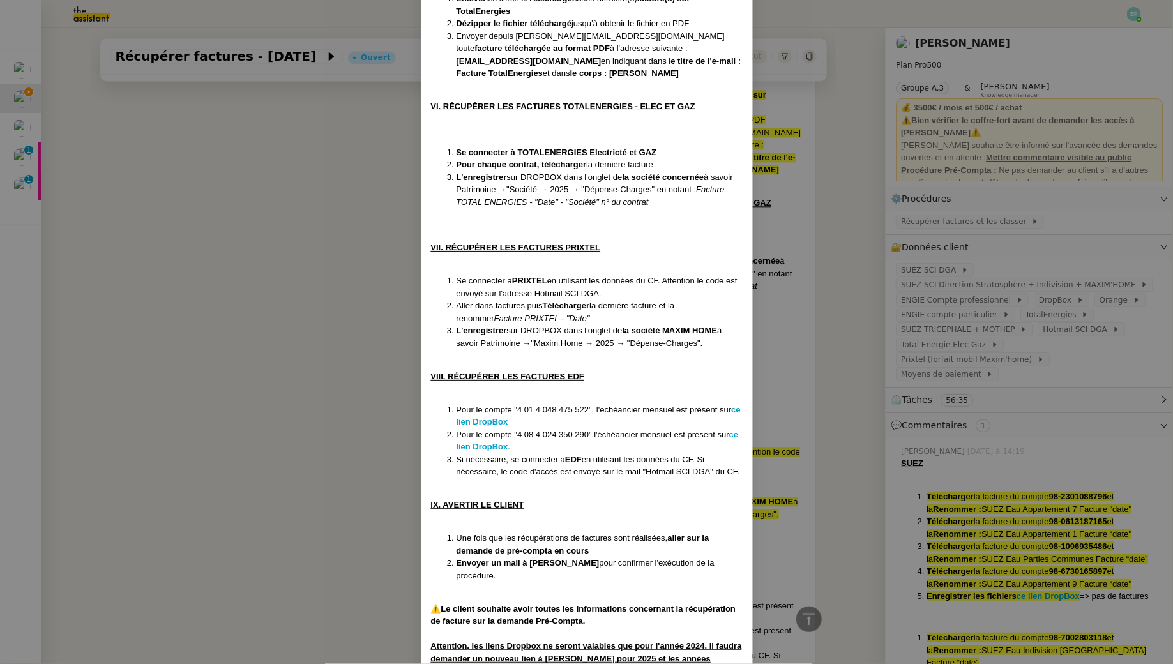
click at [378, 462] on nz-modal-container "Créée le [DATE] MAJ le [DATE] Contexte : Le client souhaite que l'on récupère d…" at bounding box center [586, 332] width 1173 height 664
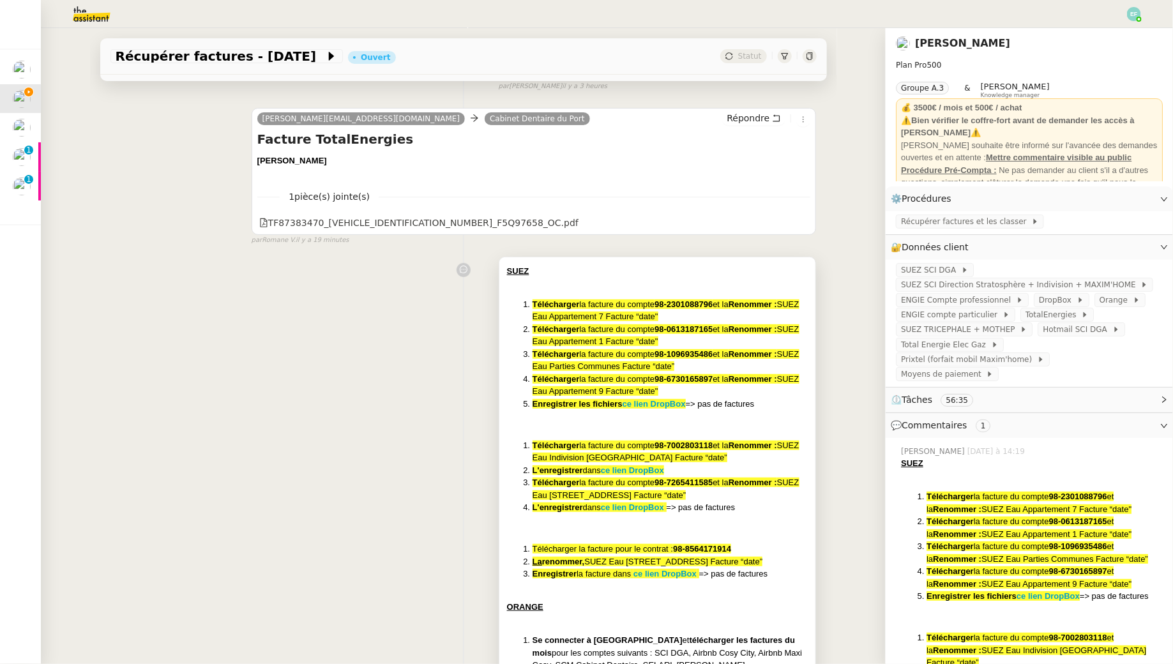
scroll to position [0, 0]
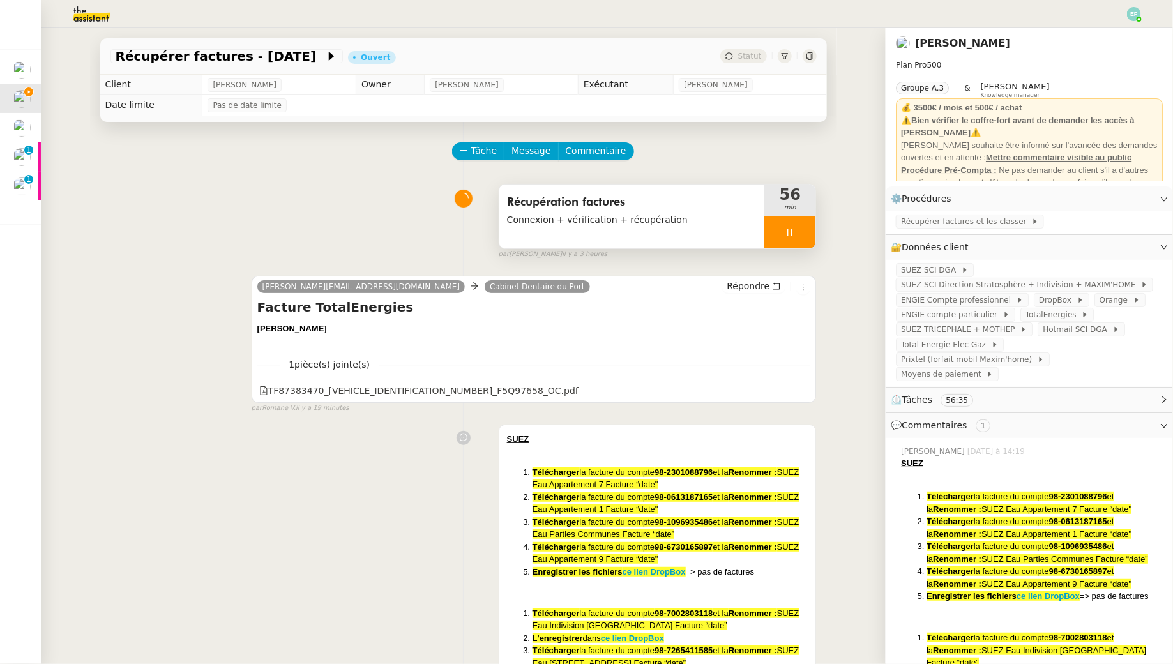
click at [796, 232] on div at bounding box center [789, 232] width 51 height 32
click at [799, 232] on icon at bounding box center [803, 232] width 10 height 7
click at [781, 231] on button at bounding box center [789, 232] width 51 height 32
click at [776, 230] on icon at bounding box center [777, 232] width 4 height 7
click at [798, 229] on div at bounding box center [789, 232] width 51 height 32
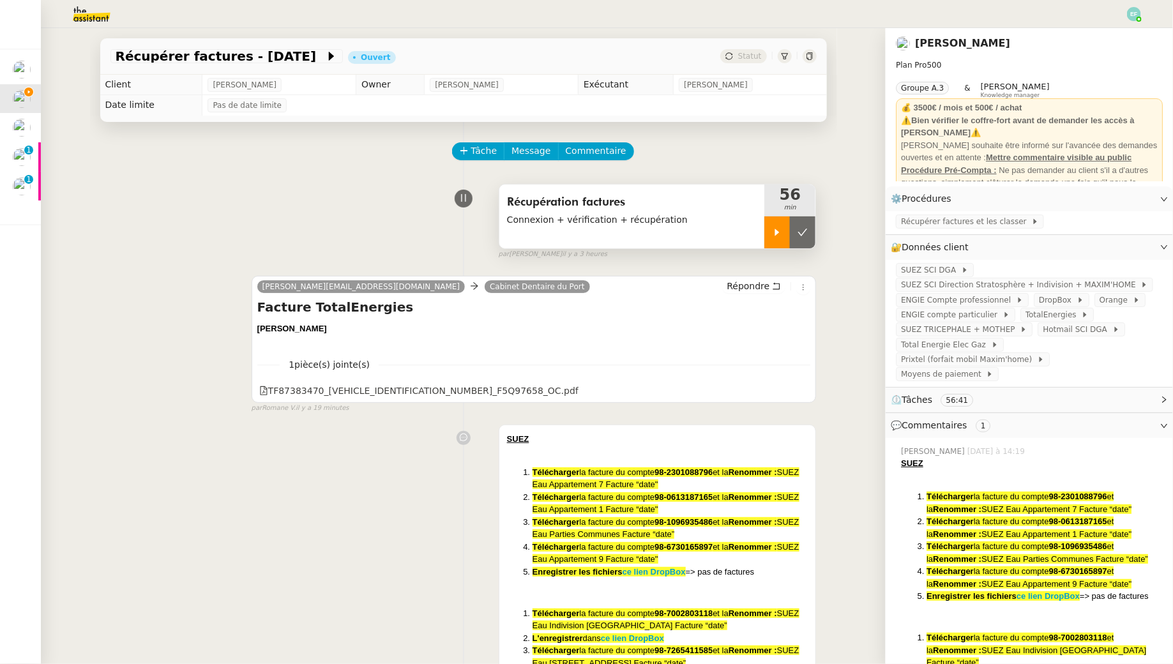
click at [798, 229] on icon at bounding box center [802, 232] width 10 height 10
click at [616, 153] on button "Commentaire" at bounding box center [596, 151] width 76 height 18
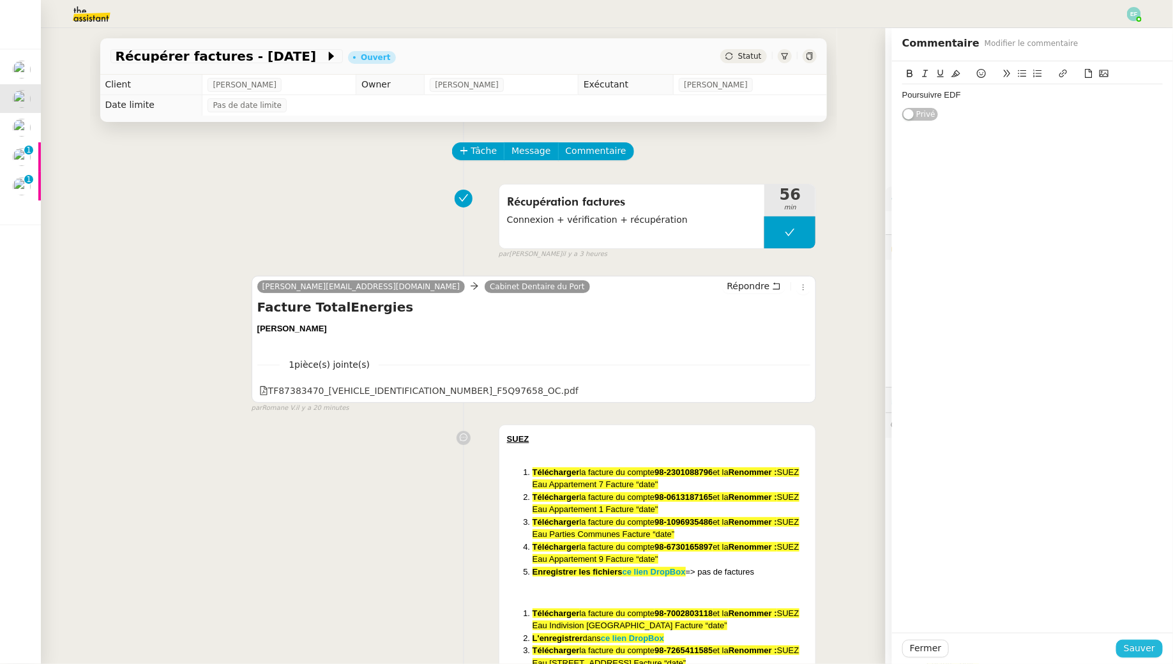
click at [1140, 649] on span "Sauver" at bounding box center [1139, 648] width 31 height 15
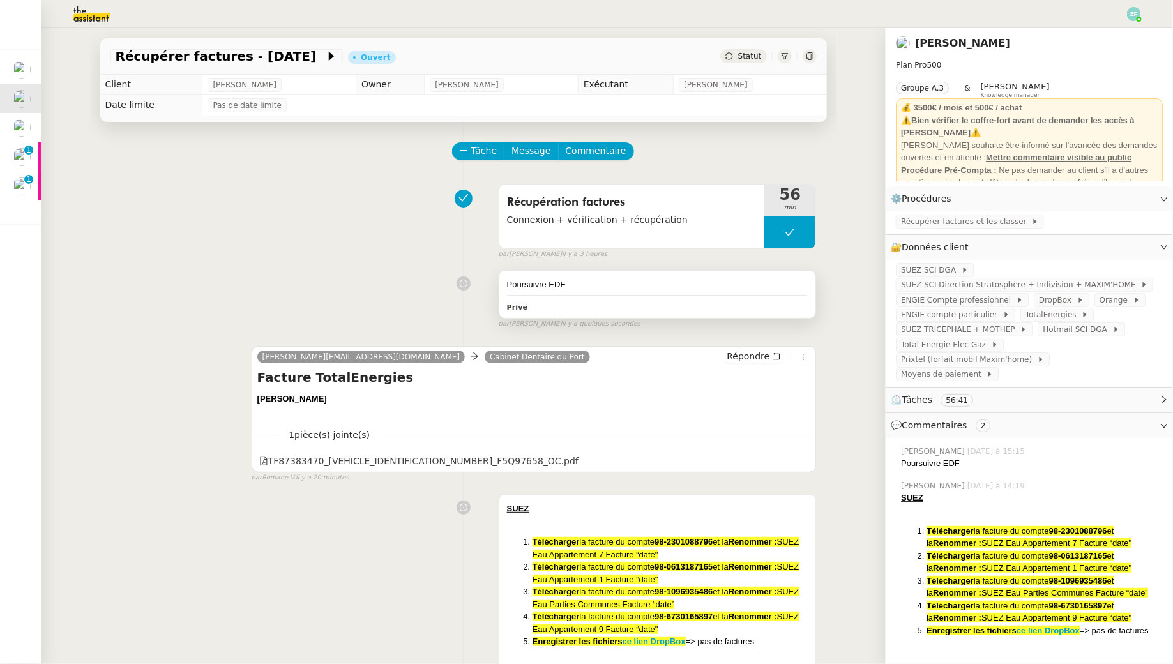
click at [682, 278] on div "Poursuivre EDF" at bounding box center [657, 284] width 301 height 13
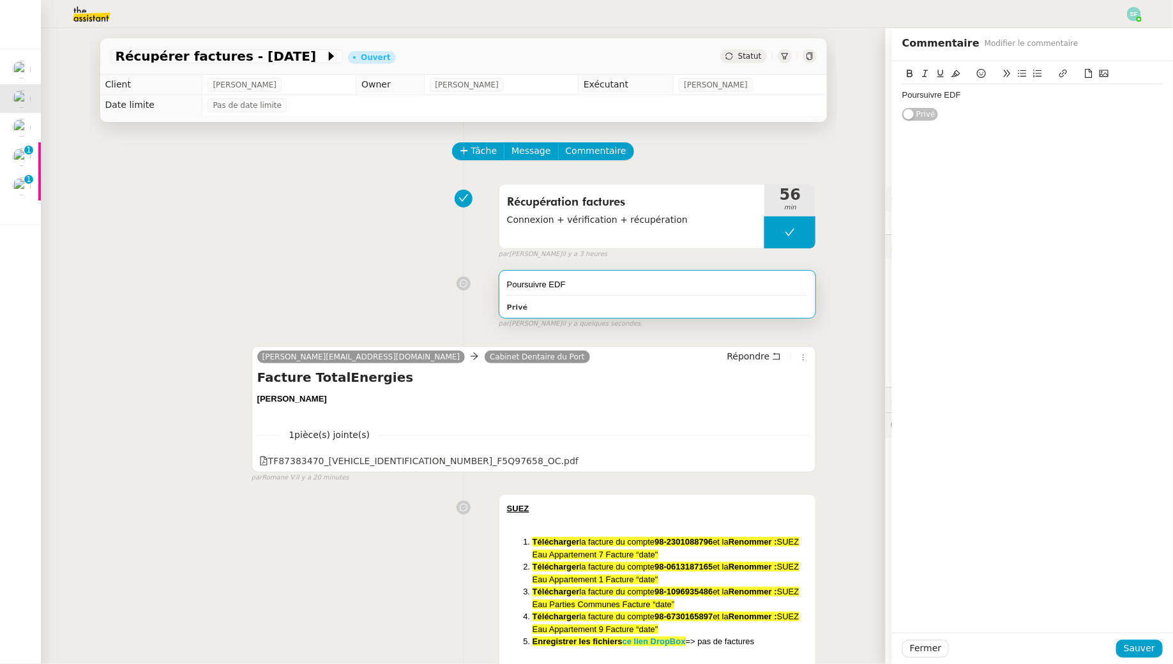
click at [1083, 99] on div "Poursuivre EDF" at bounding box center [1032, 94] width 260 height 11
click at [1128, 657] on button "Sauver" at bounding box center [1139, 649] width 47 height 18
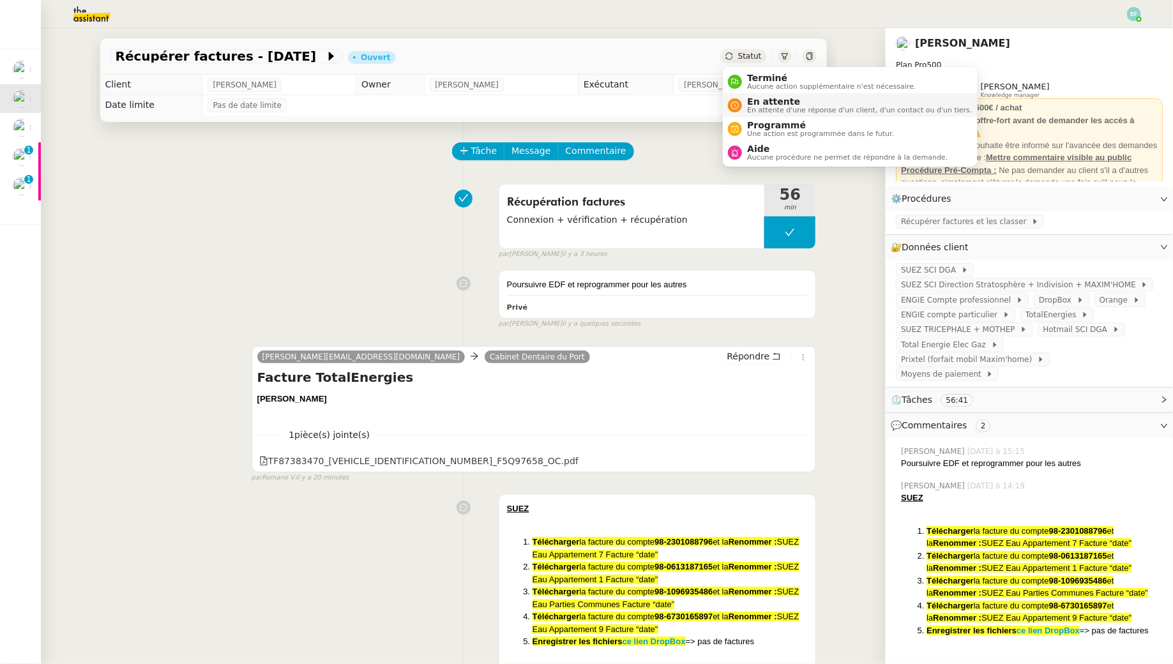
click at [754, 112] on span "En attente d'une réponse d'un client, d'un contact ou d'un tiers." at bounding box center [859, 110] width 225 height 7
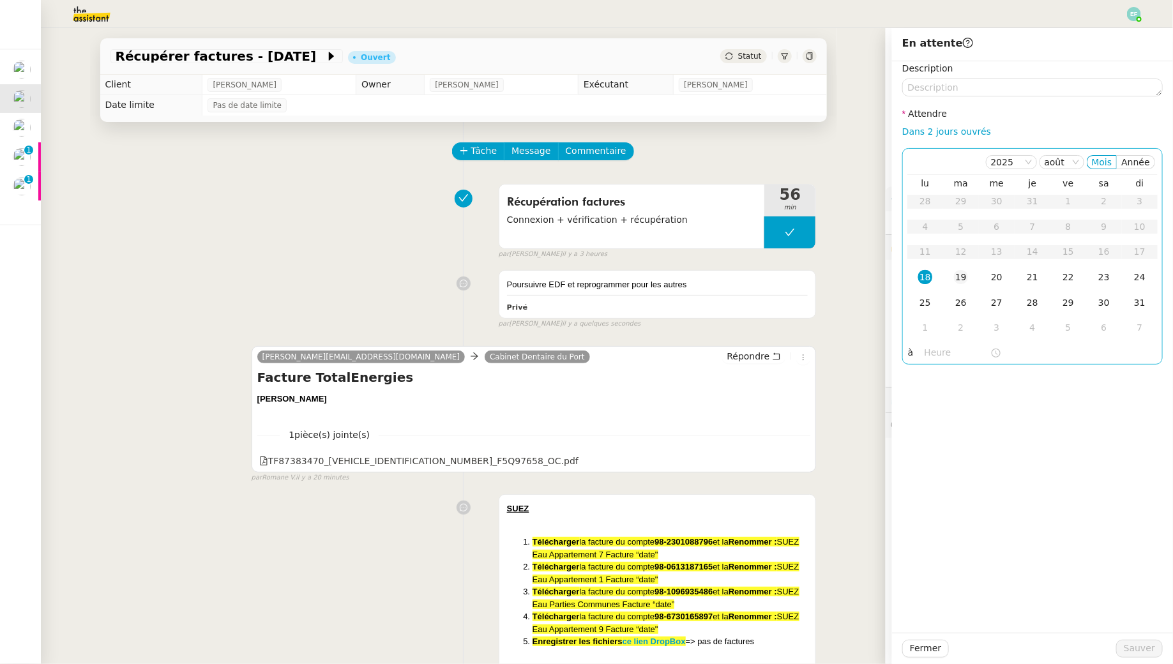
click at [960, 282] on div "19" at bounding box center [961, 277] width 14 height 14
click at [1164, 645] on div "Fermer Sauver" at bounding box center [1032, 648] width 281 height 31
click at [1144, 645] on span "Sauver" at bounding box center [1139, 648] width 31 height 15
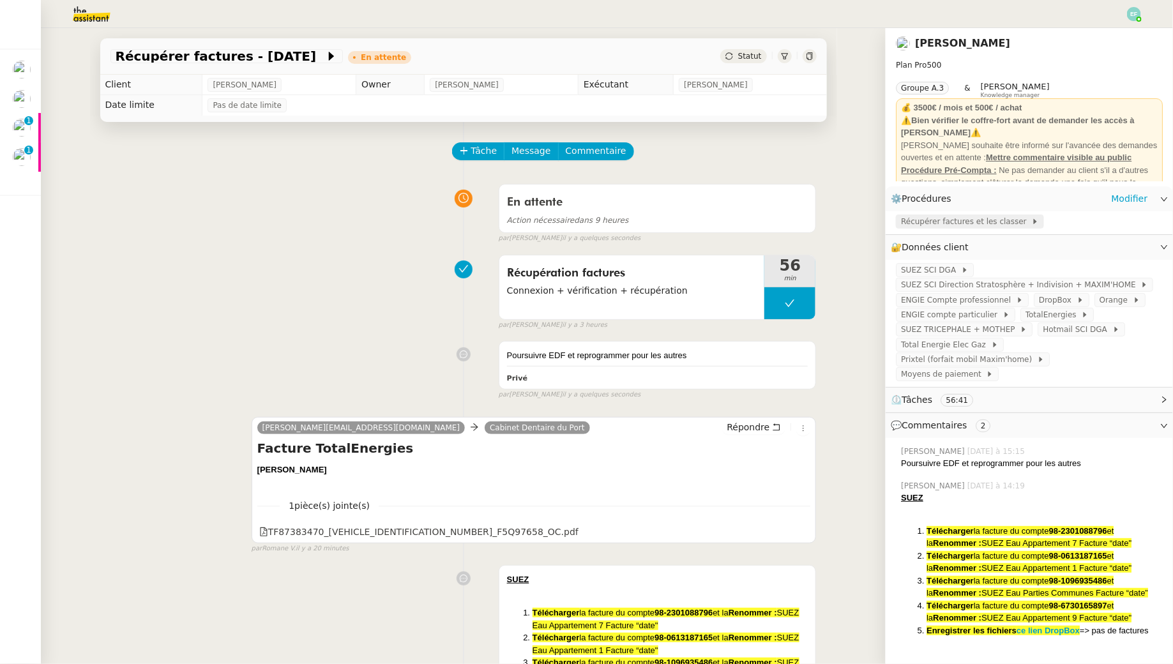
click at [953, 222] on span "Récupérer factures et les classer" at bounding box center [966, 221] width 130 height 13
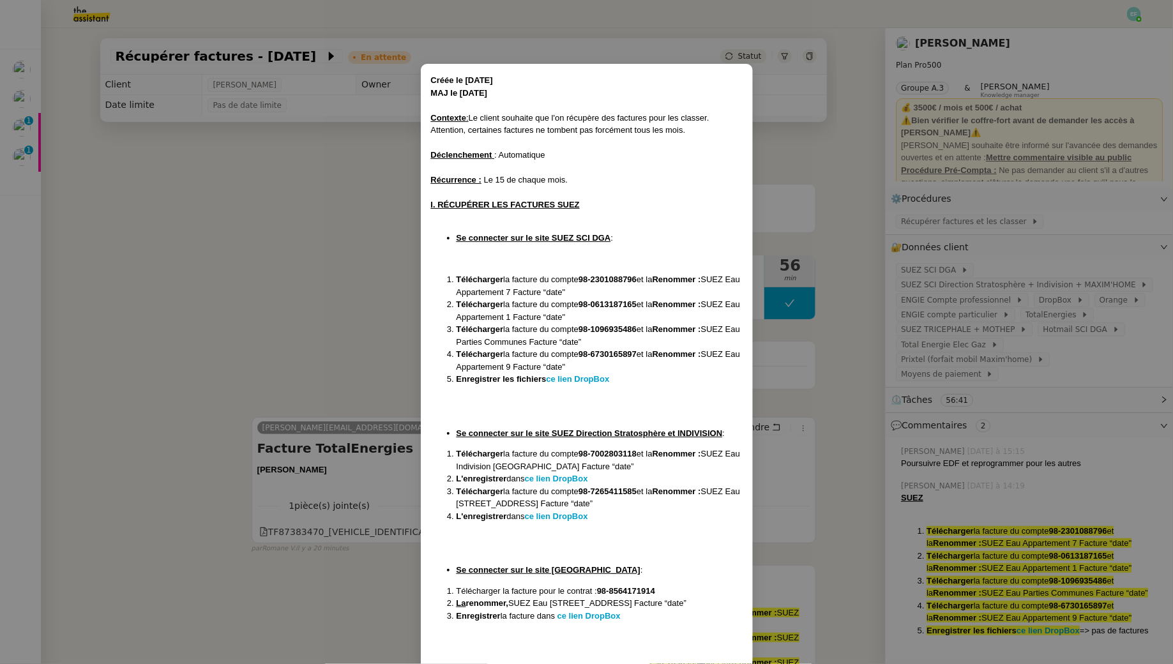
click at [287, 250] on nz-modal-container "Créée le [DATE] MAJ le [DATE] Contexte : Le client souhaite que l'on récupère d…" at bounding box center [586, 332] width 1173 height 664
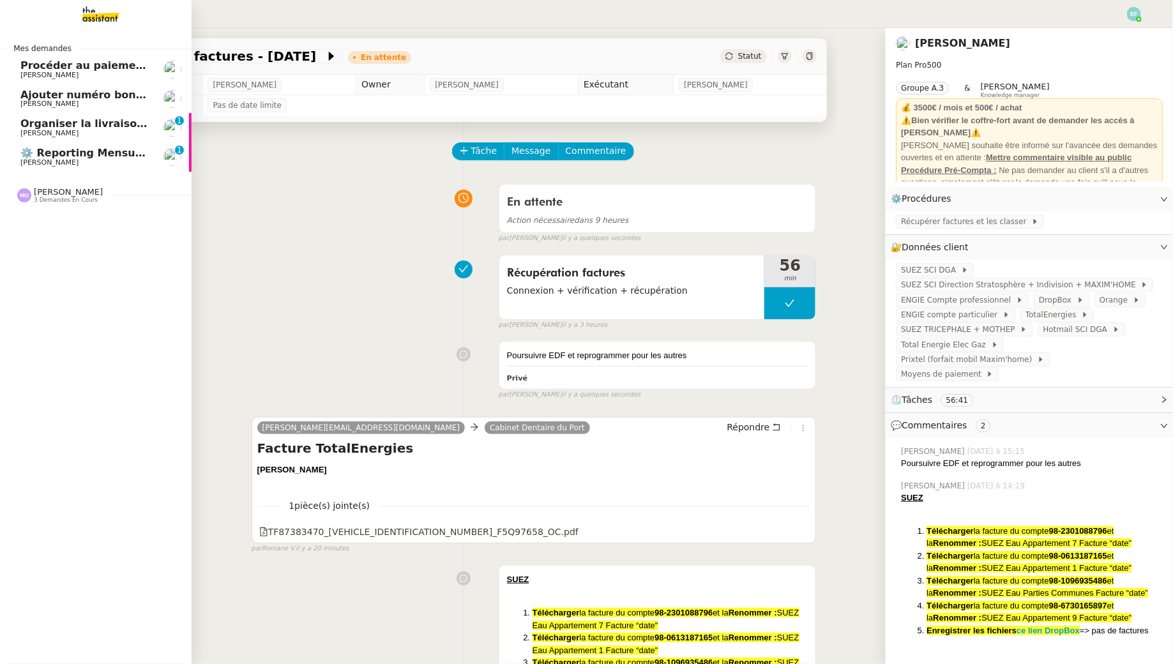
click at [27, 165] on span "[PERSON_NAME]" at bounding box center [49, 162] width 58 height 8
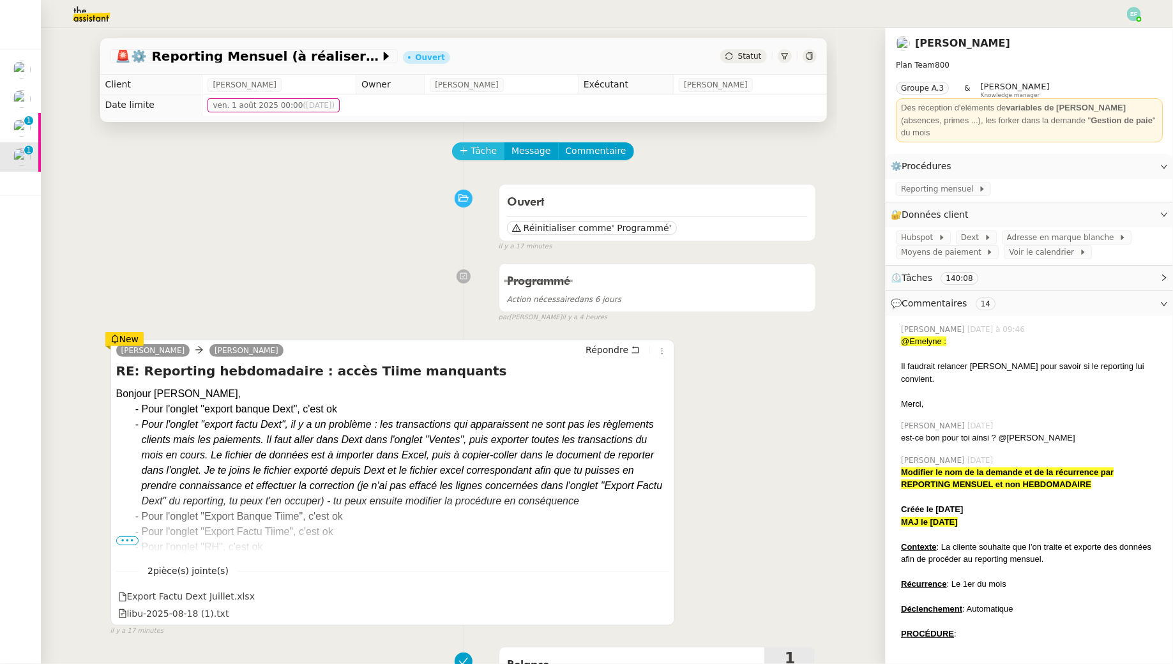
click at [483, 149] on span "Tâche" at bounding box center [484, 151] width 26 height 15
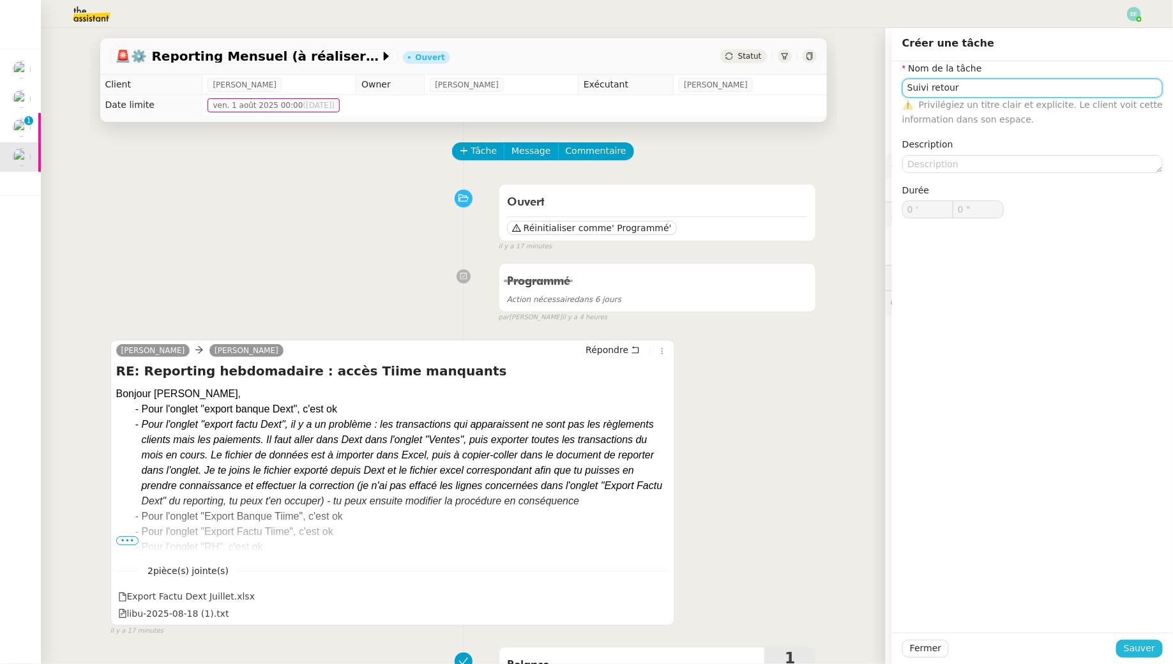
type input "Suivi retour"
click at [1157, 642] on button "Sauver" at bounding box center [1139, 649] width 47 height 18
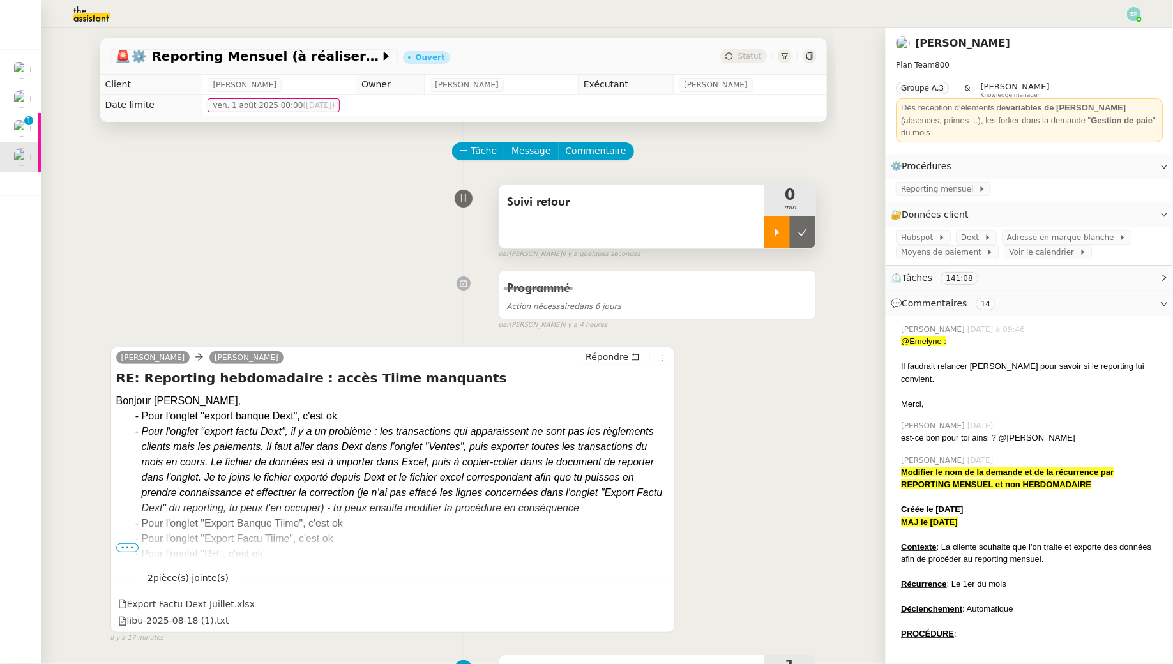
click at [770, 237] on div at bounding box center [777, 232] width 26 height 32
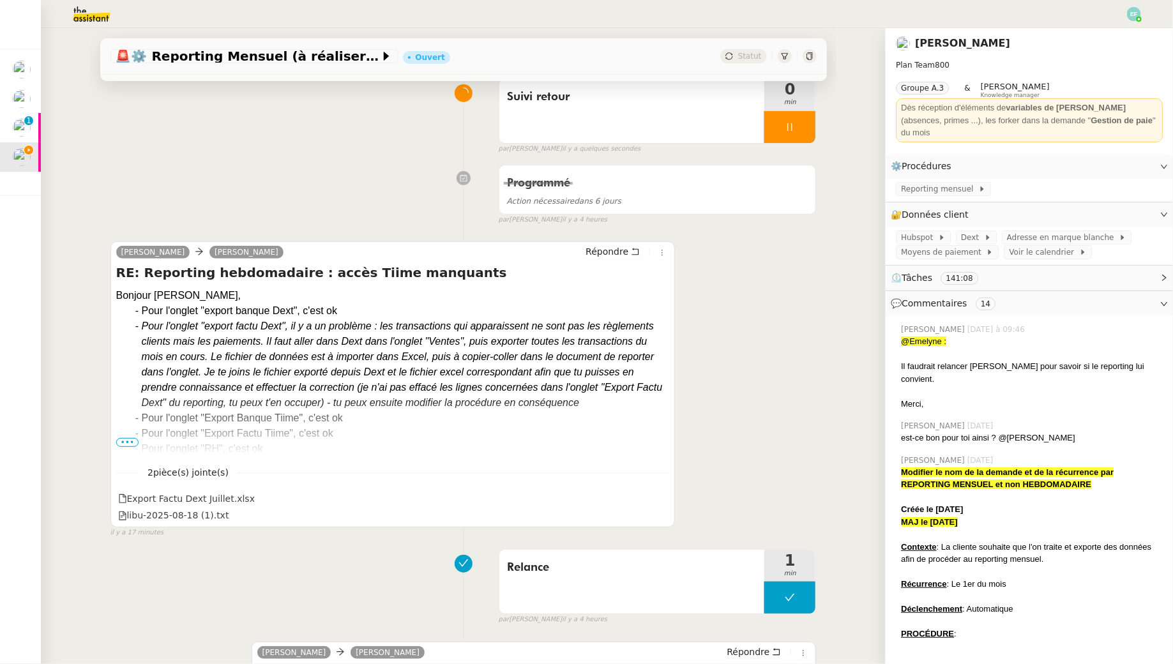
scroll to position [112, 0]
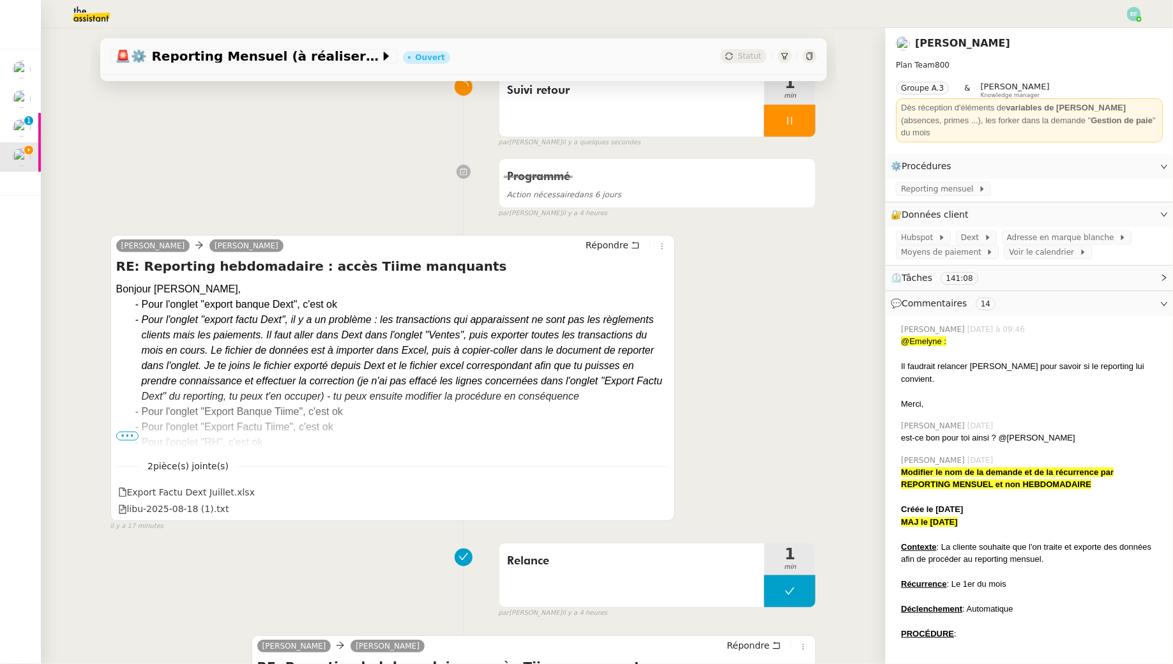
click at [127, 436] on span "•••" at bounding box center [127, 436] width 23 height 9
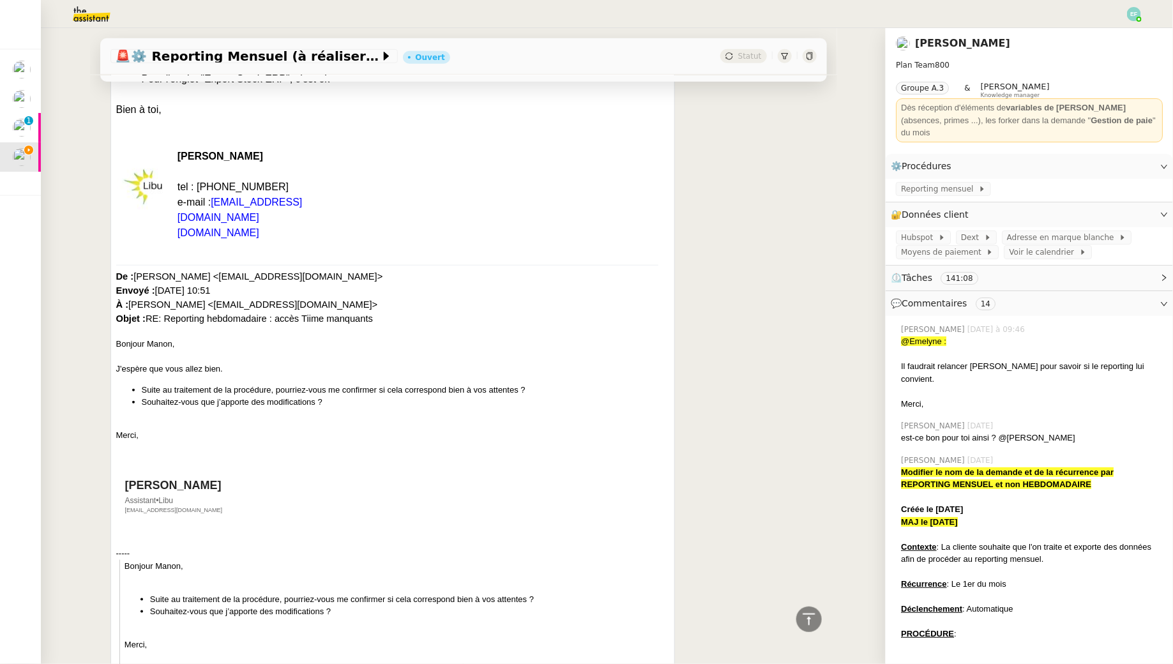
scroll to position [0, 0]
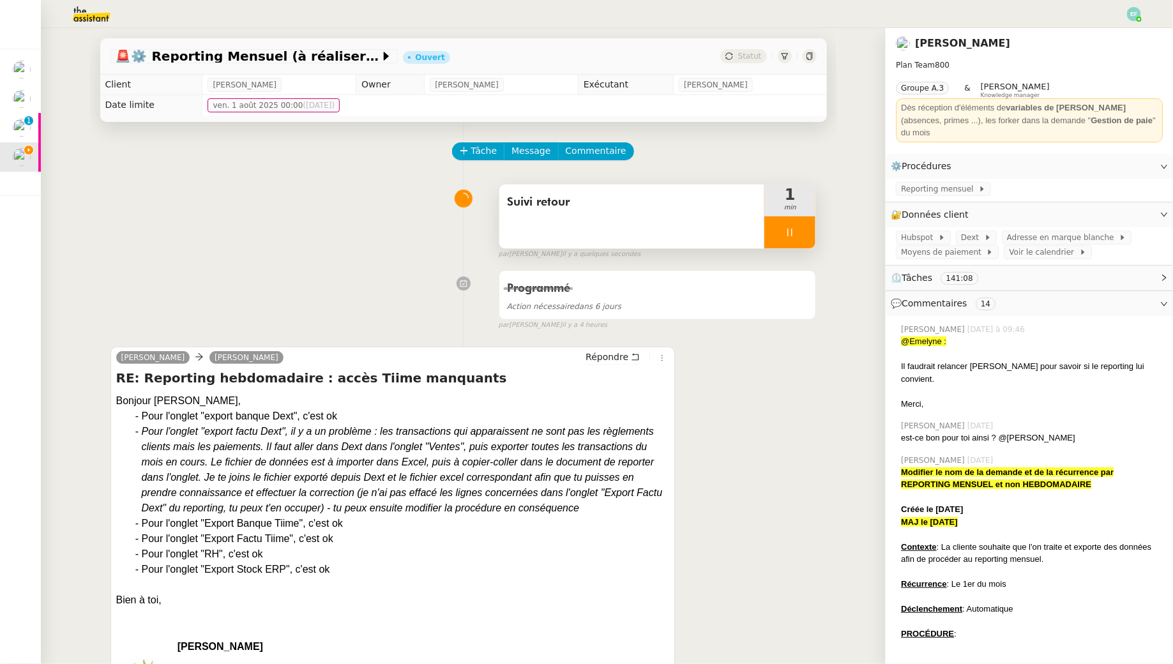
click at [808, 231] on div at bounding box center [789, 232] width 51 height 32
click at [808, 231] on button at bounding box center [803, 232] width 26 height 32
click at [795, 230] on icon at bounding box center [790, 232] width 10 height 10
click at [776, 227] on icon at bounding box center [777, 232] width 10 height 10
click at [607, 153] on span "Commentaire" at bounding box center [596, 151] width 61 height 15
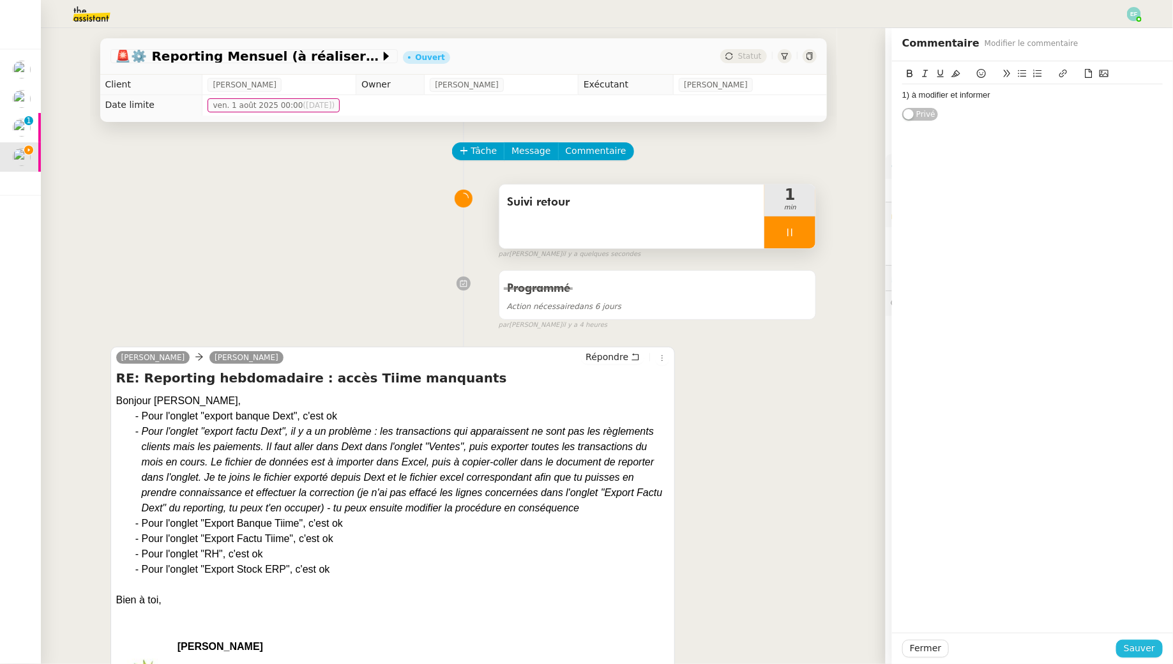
click at [1138, 650] on span "Sauver" at bounding box center [1139, 648] width 31 height 15
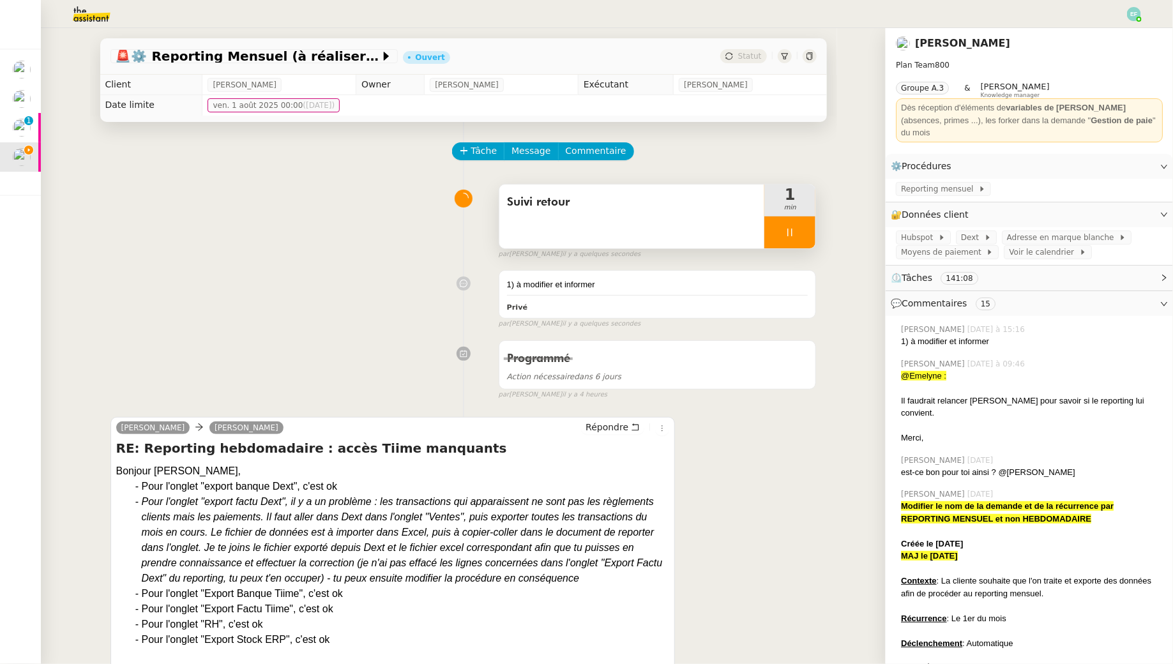
click at [808, 220] on div at bounding box center [789, 232] width 51 height 32
click at [808, 220] on button at bounding box center [803, 232] width 26 height 32
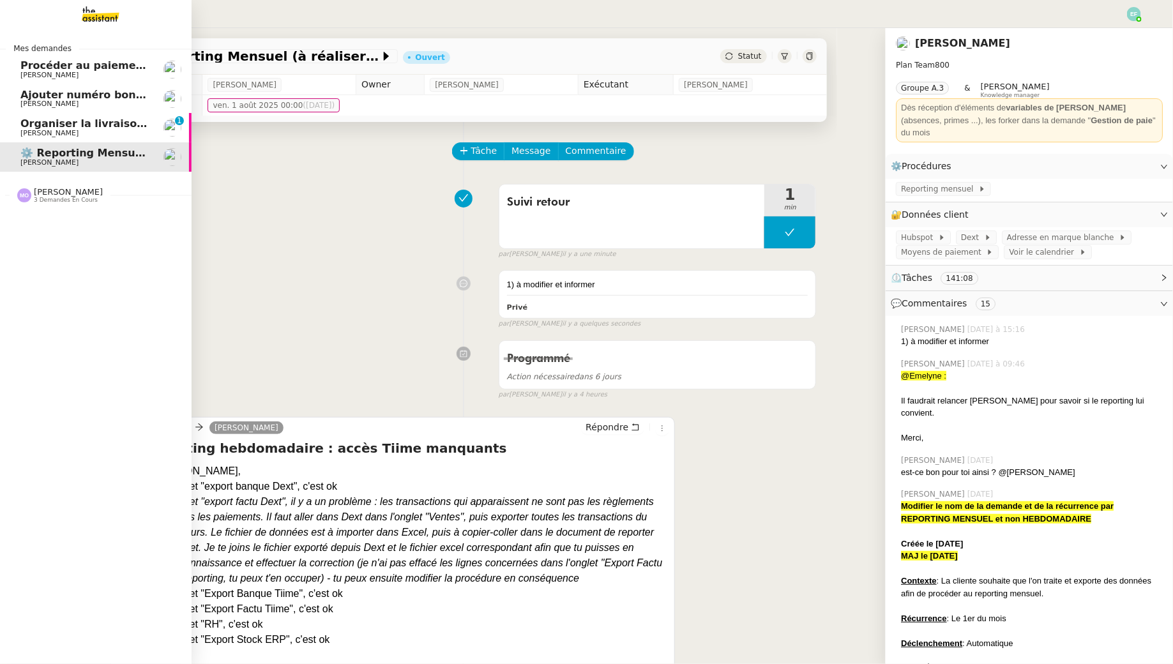
click at [27, 123] on span "Organiser la livraison du coffre-fort" at bounding box center [122, 123] width 204 height 12
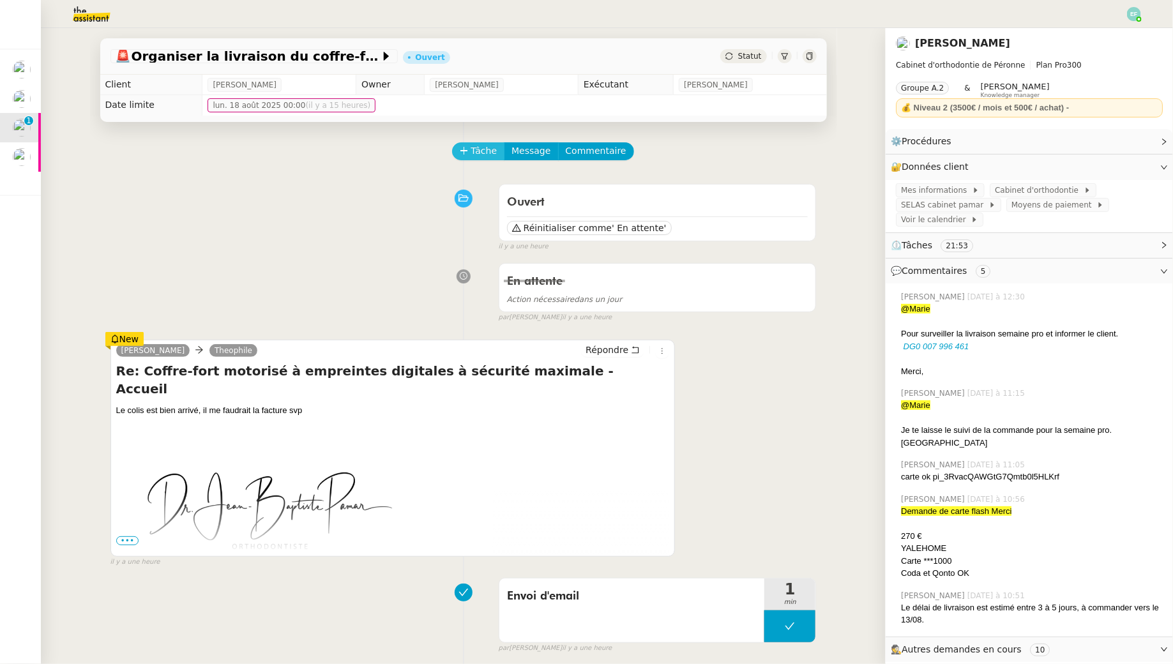
click at [471, 157] on span "Tâche" at bounding box center [484, 151] width 26 height 15
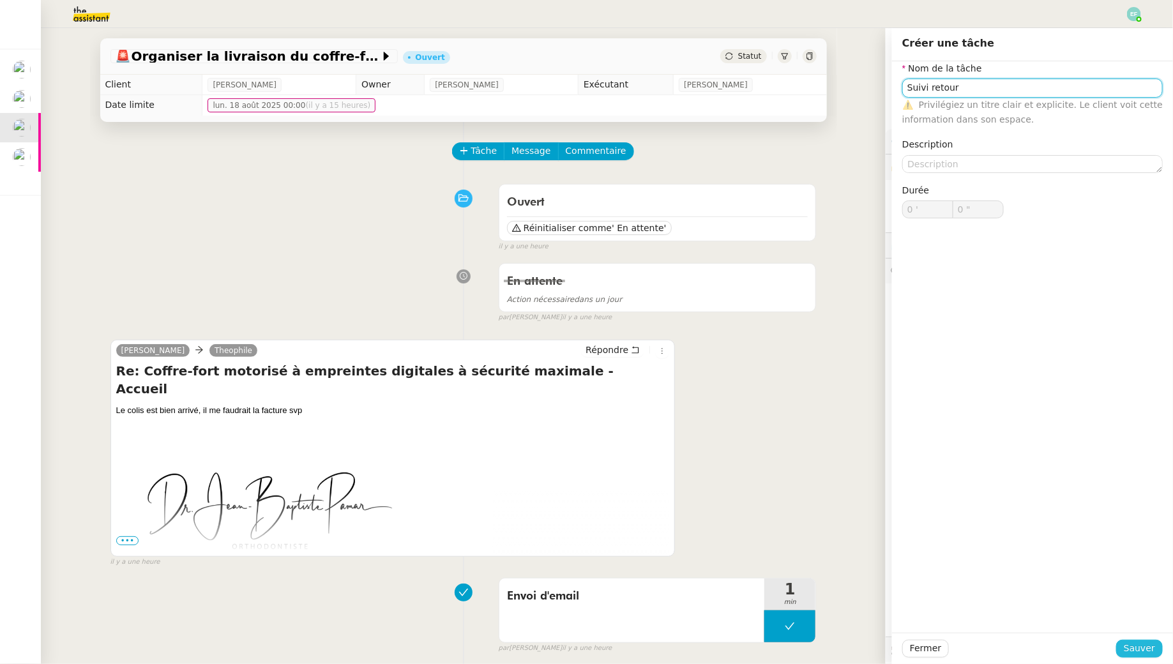
type input "Suivi retour"
click at [1139, 651] on span "Sauver" at bounding box center [1139, 648] width 31 height 15
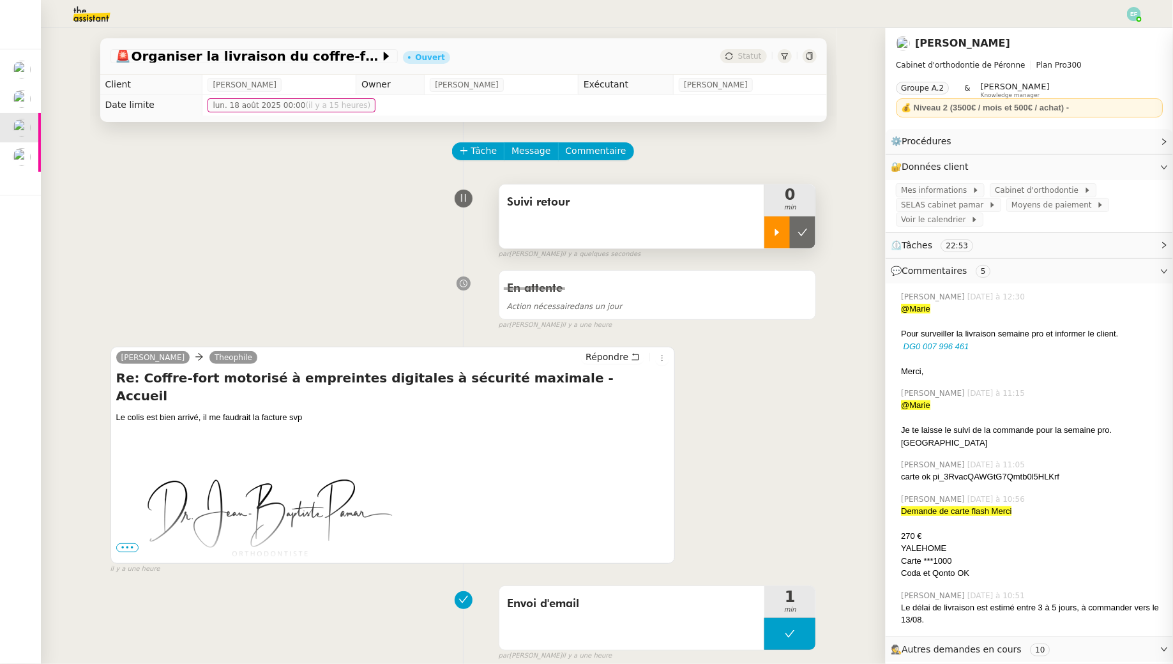
click at [776, 226] on div at bounding box center [777, 232] width 26 height 32
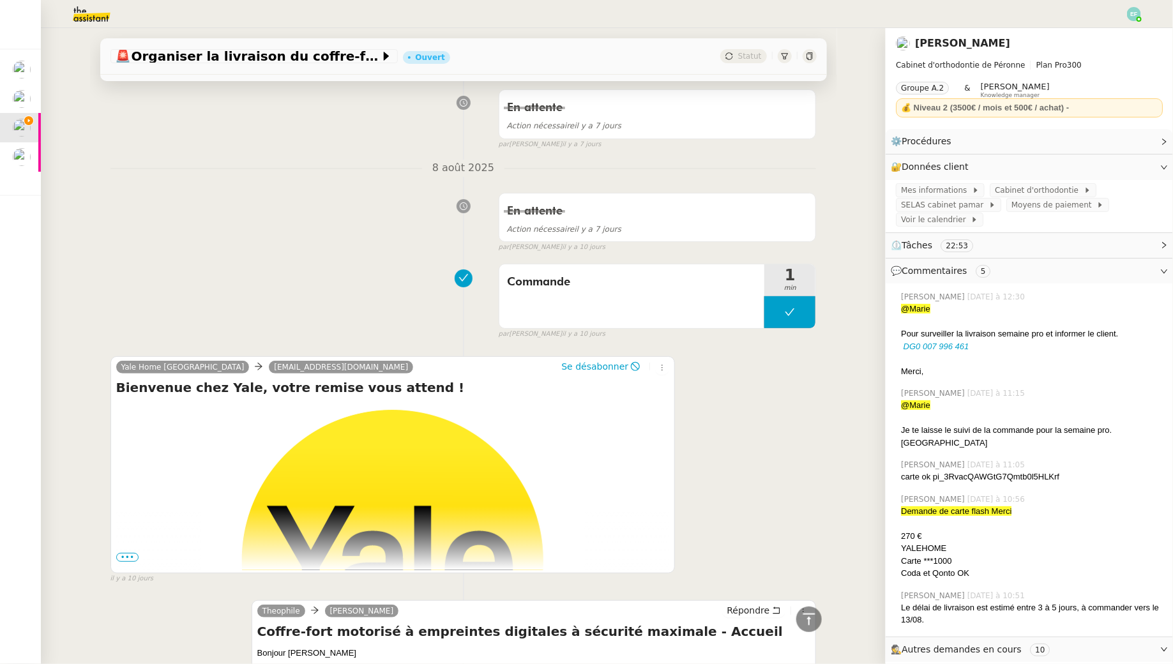
scroll to position [4698, 0]
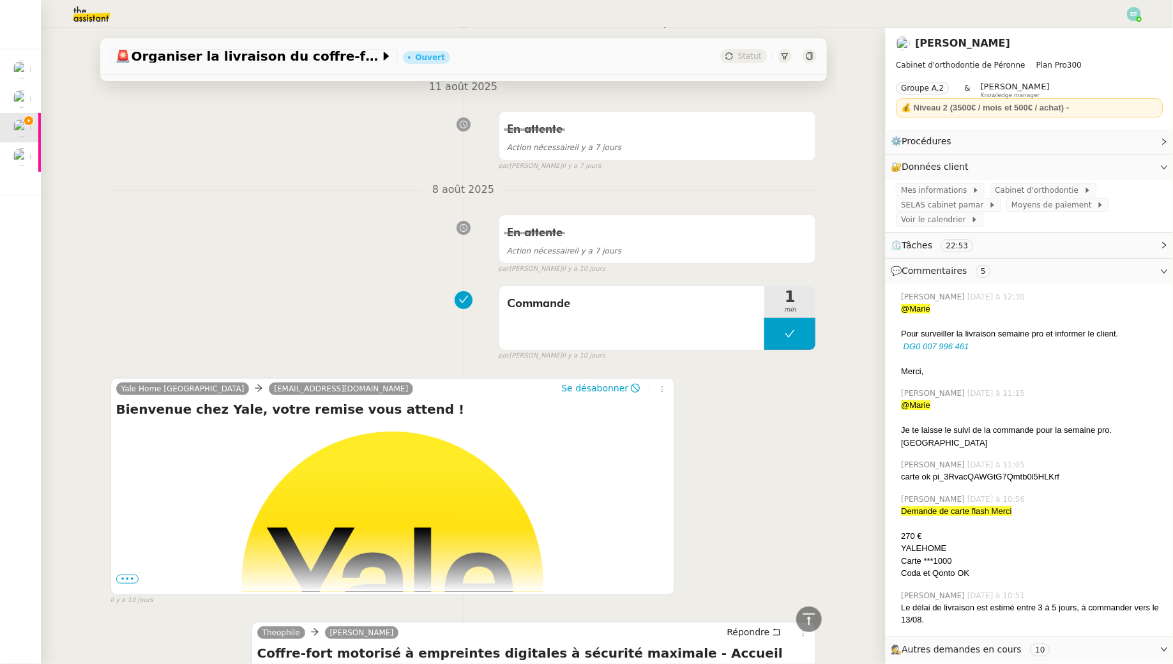
click at [130, 575] on span "•••" at bounding box center [127, 579] width 23 height 9
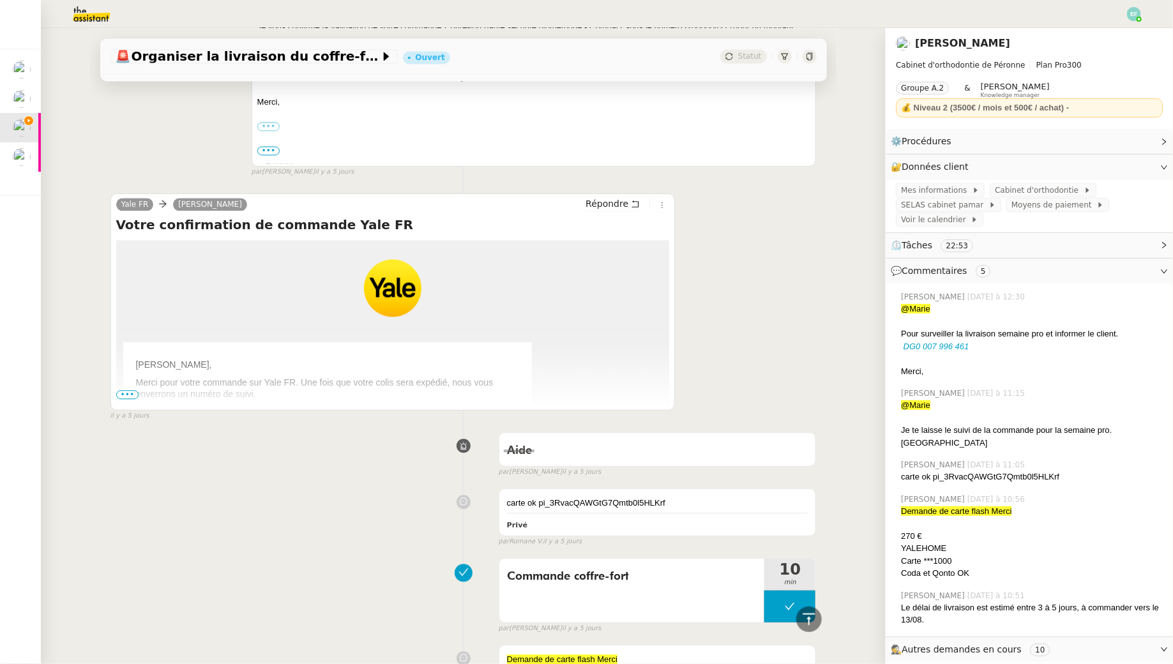
scroll to position [3658, 0]
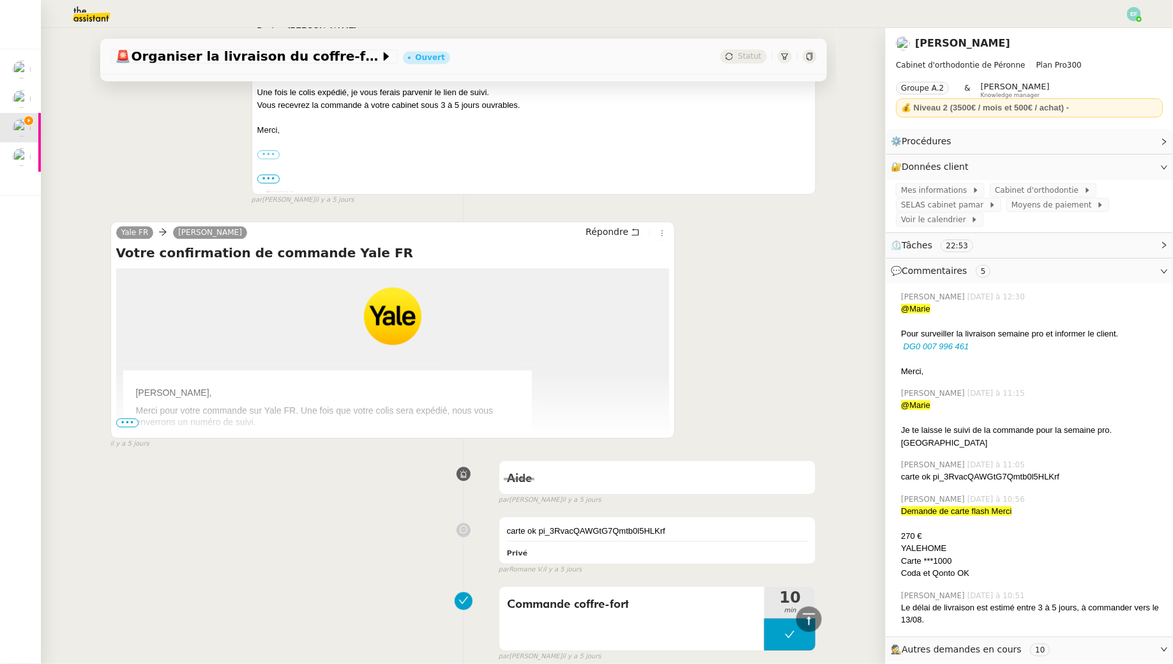
click at [128, 418] on span "•••" at bounding box center [127, 422] width 23 height 9
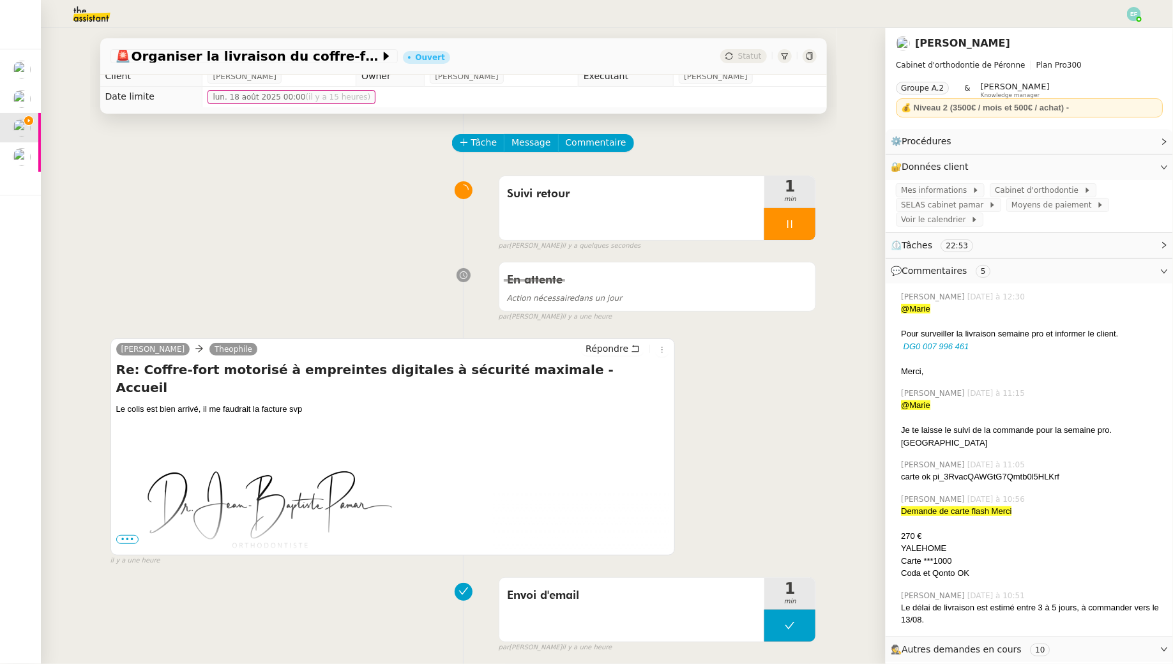
scroll to position [0, 0]
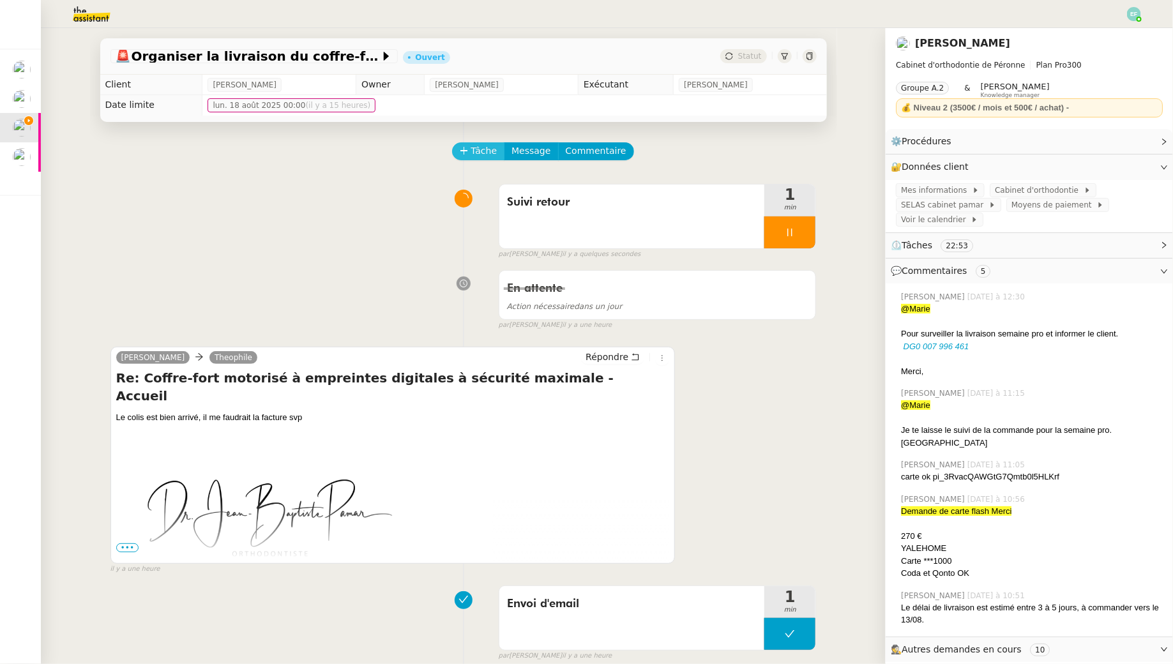
click at [489, 149] on span "Tâche" at bounding box center [484, 151] width 26 height 15
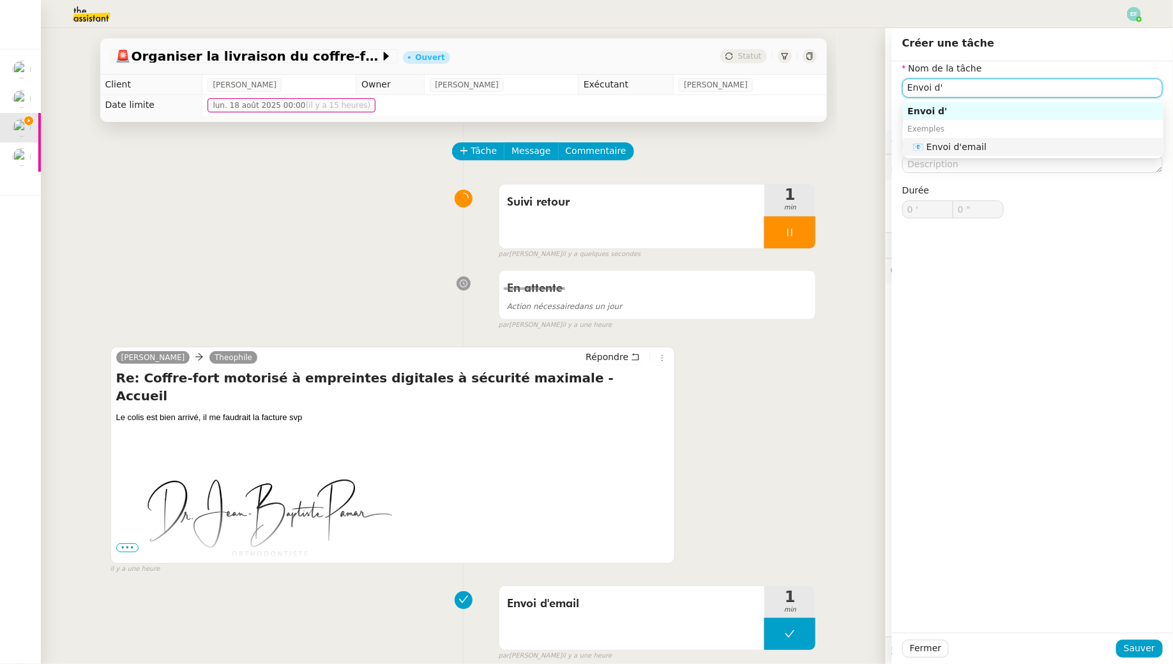
click at [953, 147] on div "📧 Envoi d'email" at bounding box center [1035, 146] width 245 height 11
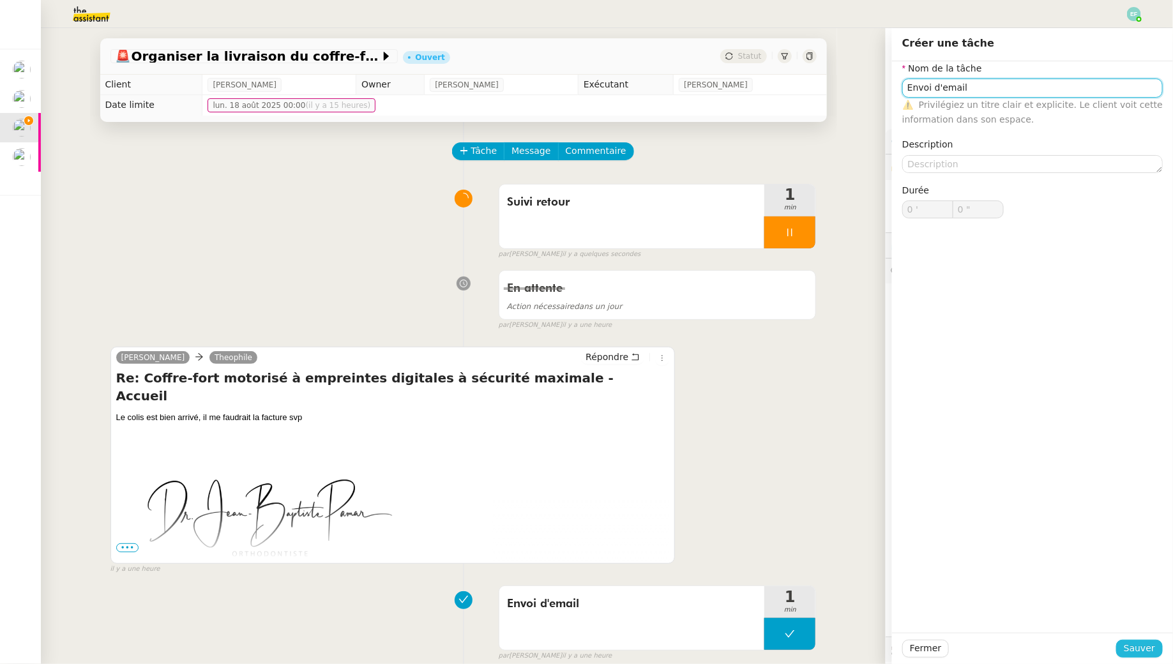
type input "Envoi d'email"
click at [1140, 645] on span "Sauver" at bounding box center [1139, 648] width 31 height 15
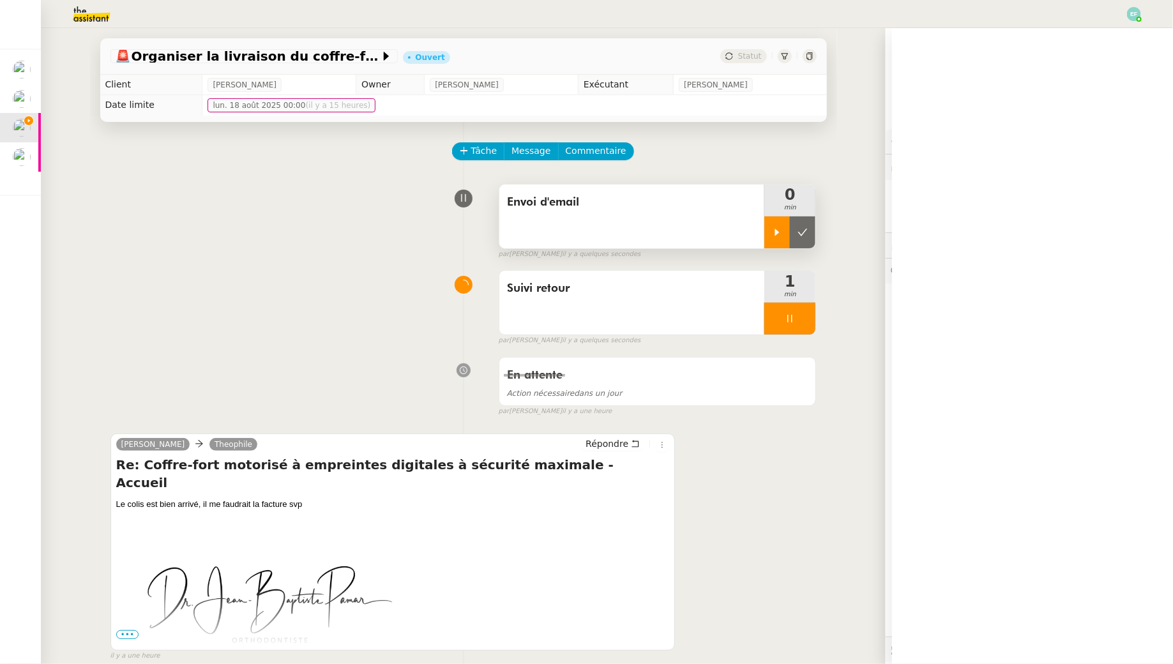
click at [776, 230] on icon at bounding box center [777, 232] width 4 height 7
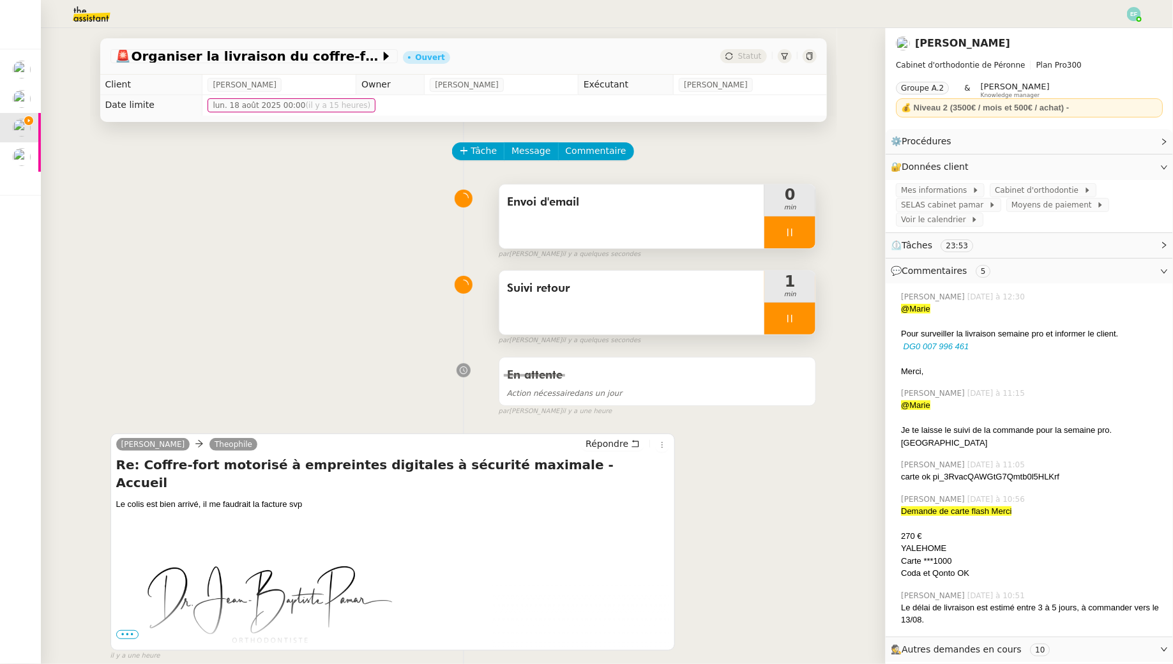
click at [797, 319] on div at bounding box center [789, 319] width 51 height 32
click at [797, 319] on icon at bounding box center [802, 318] width 10 height 10
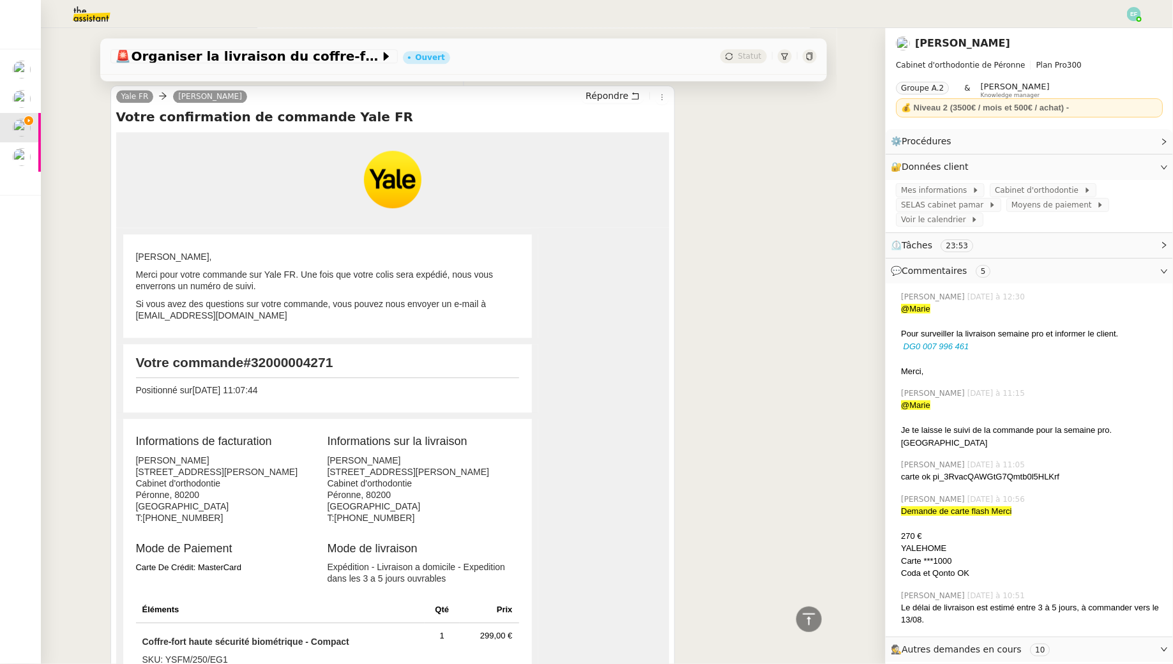
scroll to position [3876, 0]
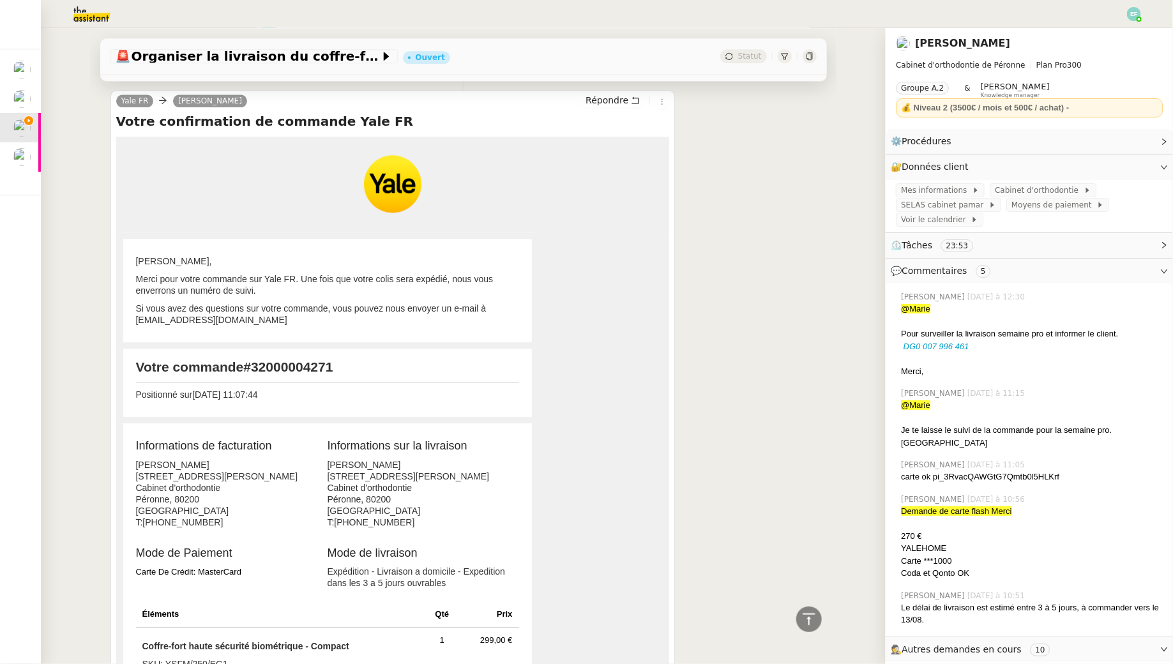
drag, startPoint x: 288, startPoint y: 277, endPoint x: 174, endPoint y: 272, distance: 113.8
click at [174, 303] on p "Si vous avez des questions sur votre commande, vous pouvez nous envoyer un e-ma…" at bounding box center [327, 314] width 383 height 23
drag, startPoint x: 135, startPoint y: 272, endPoint x: 354, endPoint y: 324, distance: 224.4
click at [354, 324] on tbody "Jean-Baptiste PAMAR, Merci pour votre commande sur Yale FR. Une fois que votre …" at bounding box center [327, 516] width 415 height 561
copy tbody "consommateurs.yale@assaabloy.com Votre commande #32000004271"
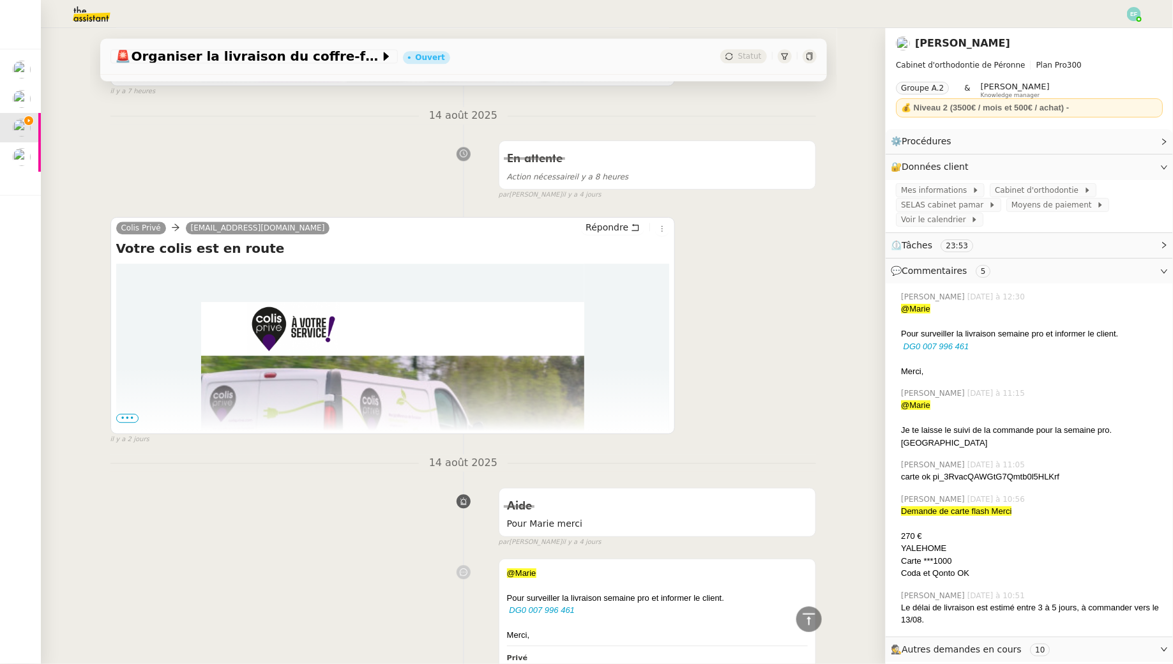
scroll to position [0, 0]
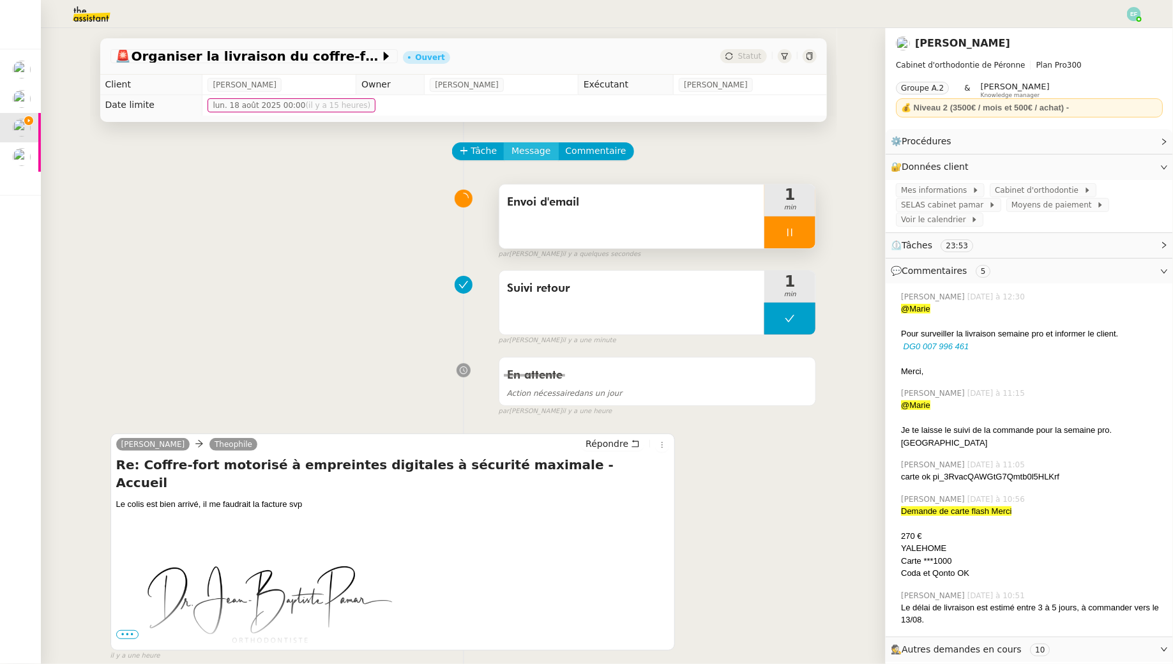
click at [535, 151] on span "Message" at bounding box center [530, 151] width 39 height 15
click at [543, 183] on span "Nouvelle conversation" at bounding box center [587, 188] width 112 height 10
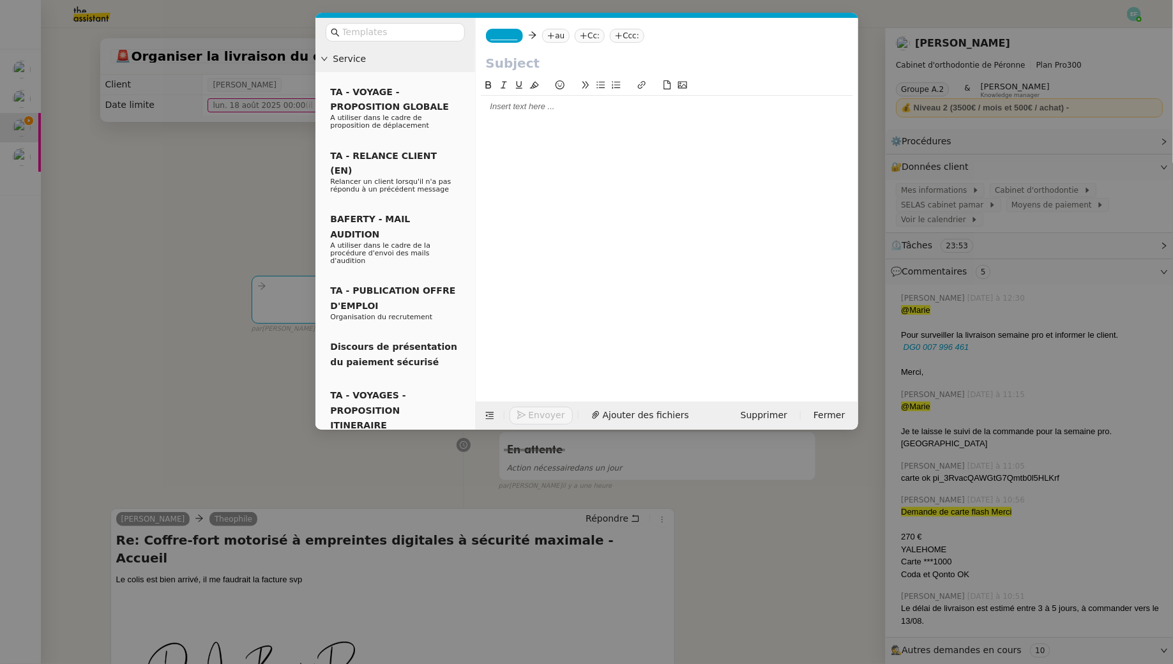
click at [545, 99] on div at bounding box center [667, 107] width 372 height 22
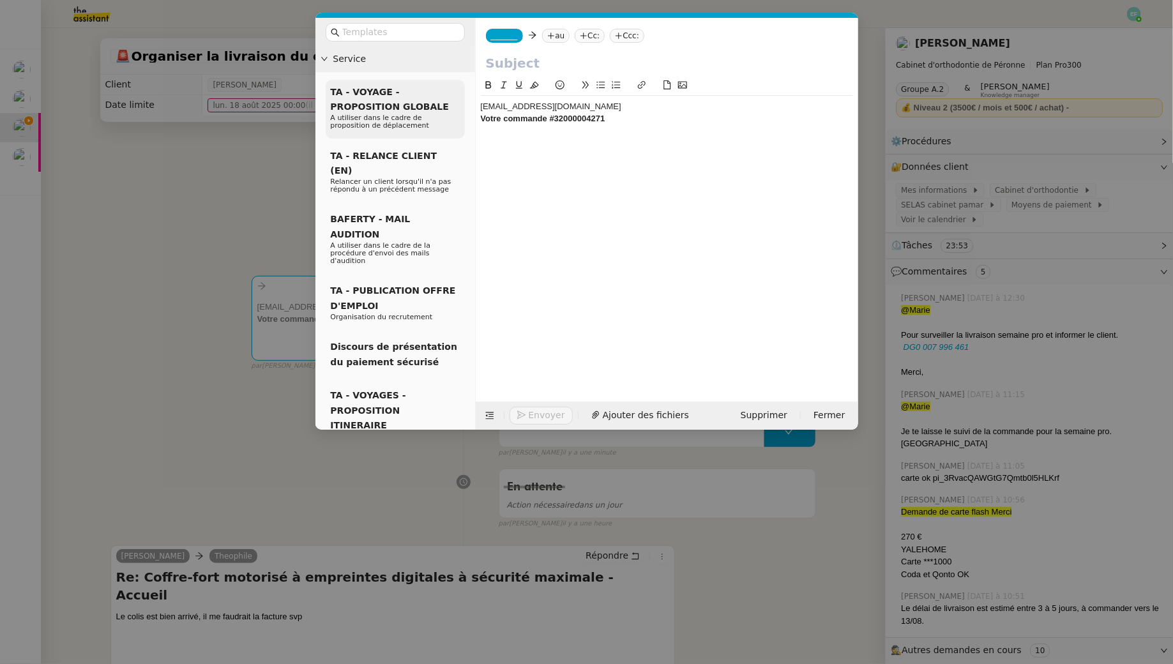
drag, startPoint x: 639, startPoint y: 105, endPoint x: 430, endPoint y: 91, distance: 209.9
click at [430, 91] on nz-layout "Service TA - VOYAGE - PROPOSITION GLOBALE A utiliser dans le cadre de propositi…" at bounding box center [586, 224] width 543 height 412
click at [564, 32] on nz-tag "au" at bounding box center [555, 36] width 27 height 14
paste input "consommateurs.yale@assaabloy.com"
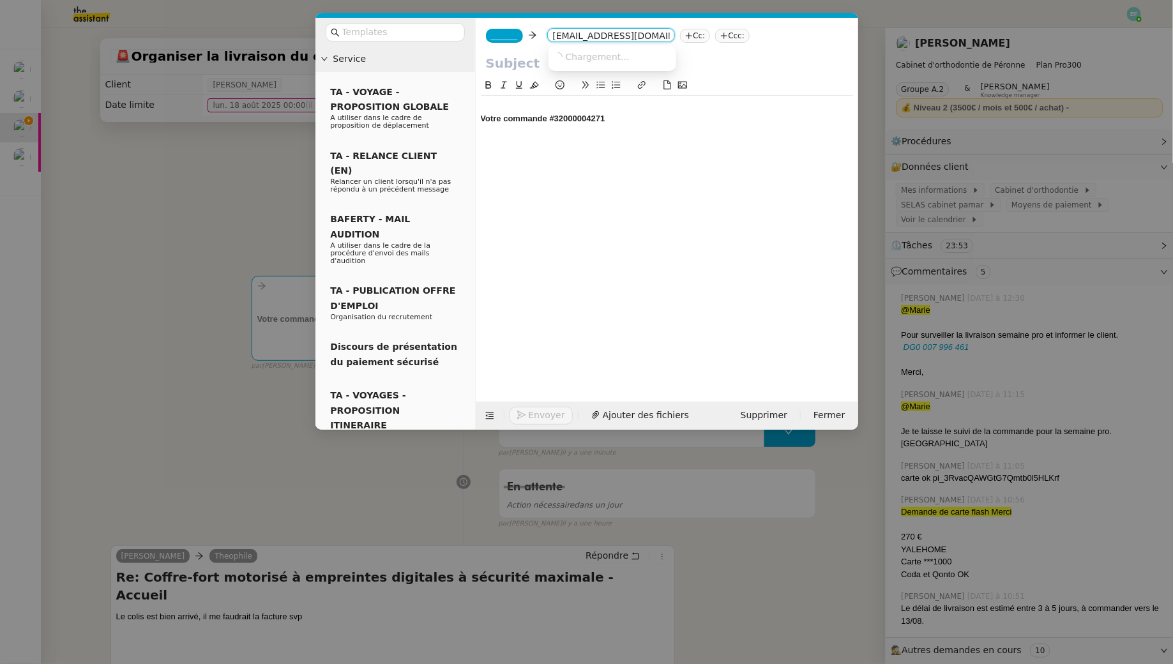
scroll to position [0, 35]
type input "consommateurs.yale@assaabloy.com"
click at [628, 54] on span "consommateurs.yale@assaabloy.com" at bounding box center [632, 56] width 156 height 10
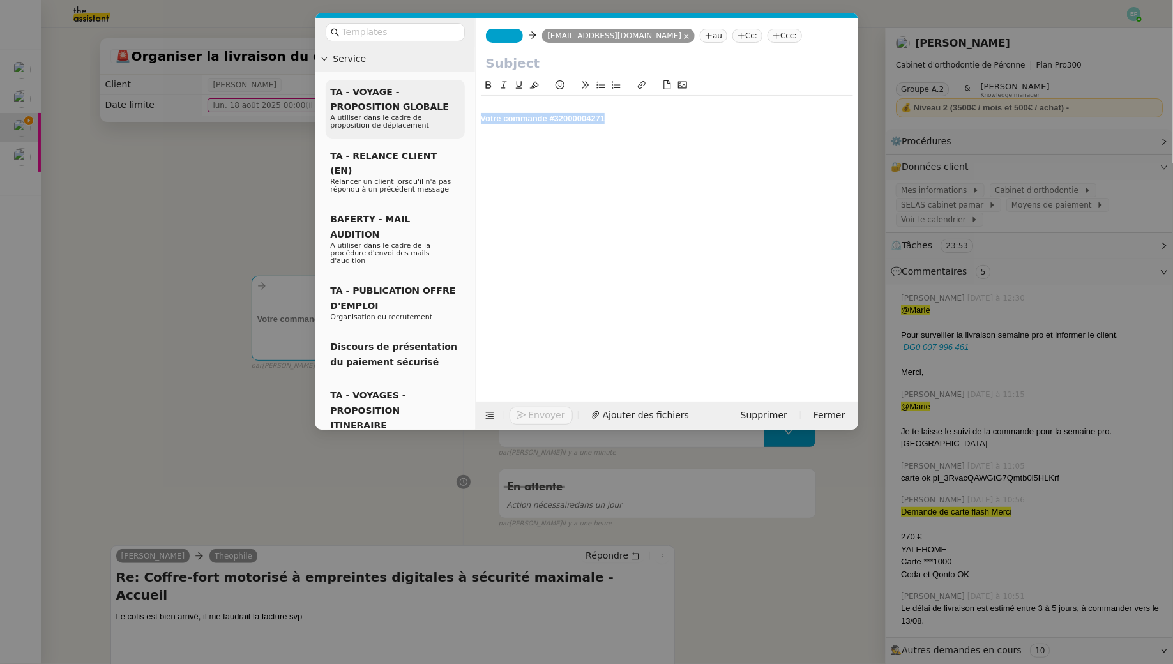
drag, startPoint x: 627, startPoint y: 123, endPoint x: 442, endPoint y: 116, distance: 185.3
click at [442, 116] on nz-layout "Service TA - VOYAGE - PROPOSITION GLOBALE A utiliser dans le cadre de propositi…" at bounding box center [586, 224] width 543 height 412
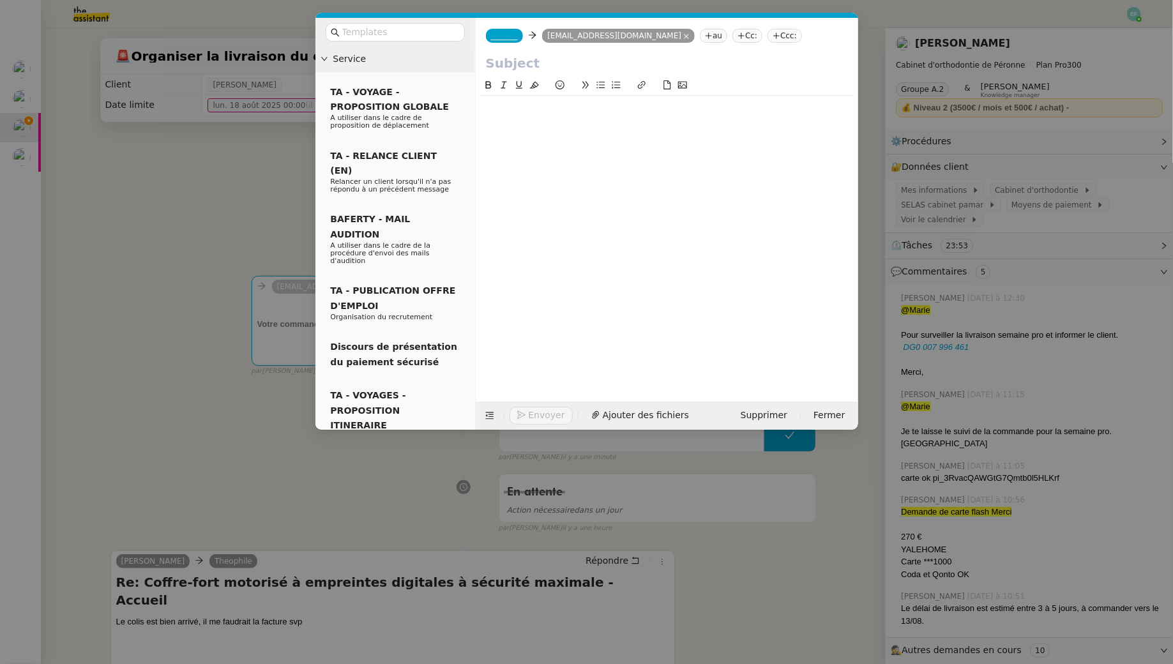
click at [491, 61] on input "text" at bounding box center [667, 63] width 362 height 19
paste input "Votre commande #32000004271"
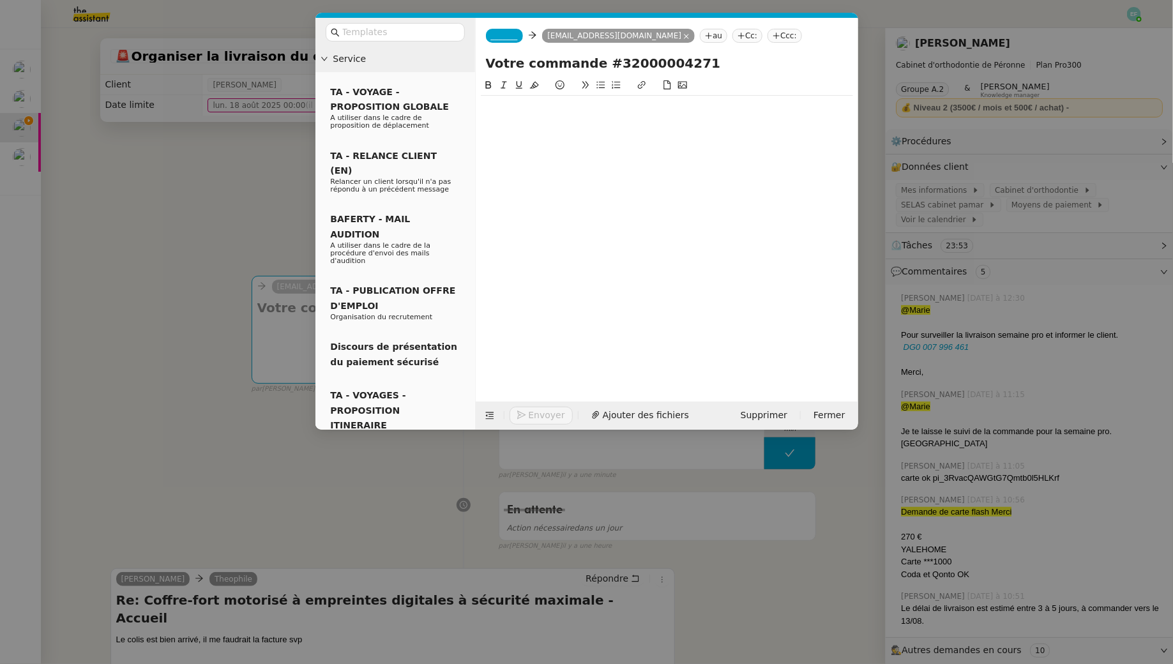
drag, startPoint x: 519, startPoint y: 63, endPoint x: 423, endPoint y: 40, distance: 99.0
click at [425, 43] on nz-layout "Service TA - VOYAGE - PROPOSITION GLOBALE A utiliser dans le cadre de propositi…" at bounding box center [586, 224] width 543 height 412
type input "Demande facture suite commande #32000004271"
click at [522, 35] on nz-tag "_______" at bounding box center [504, 36] width 37 height 14
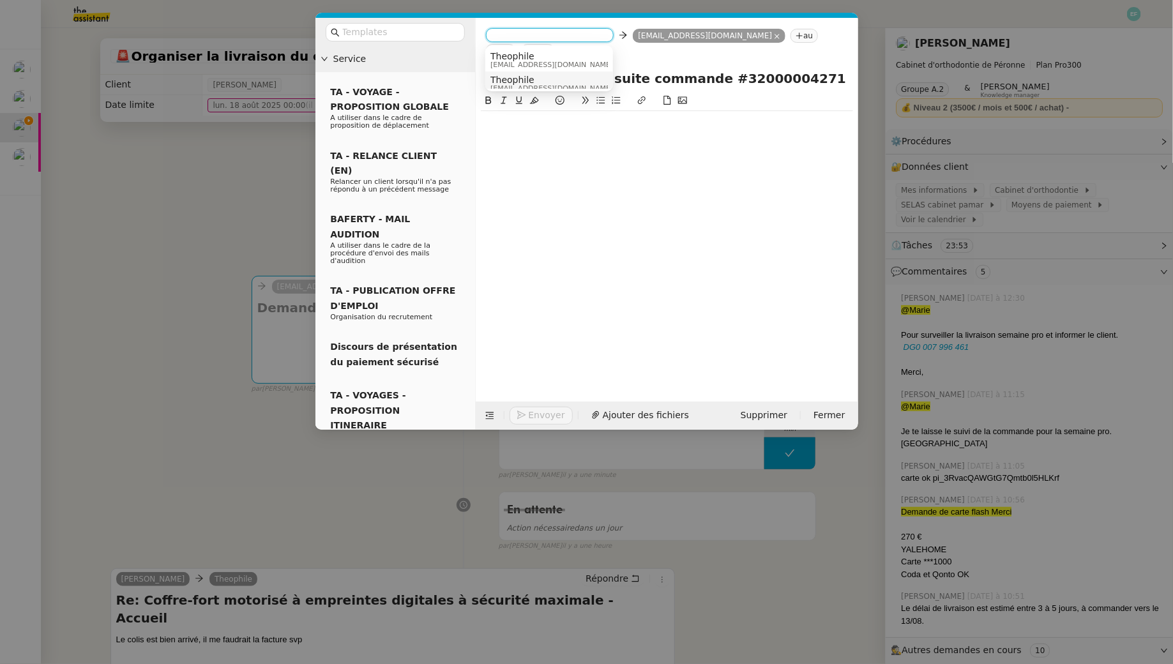
click at [512, 85] on span "[EMAIL_ADDRESS][DOMAIN_NAME]" at bounding box center [551, 88] width 123 height 7
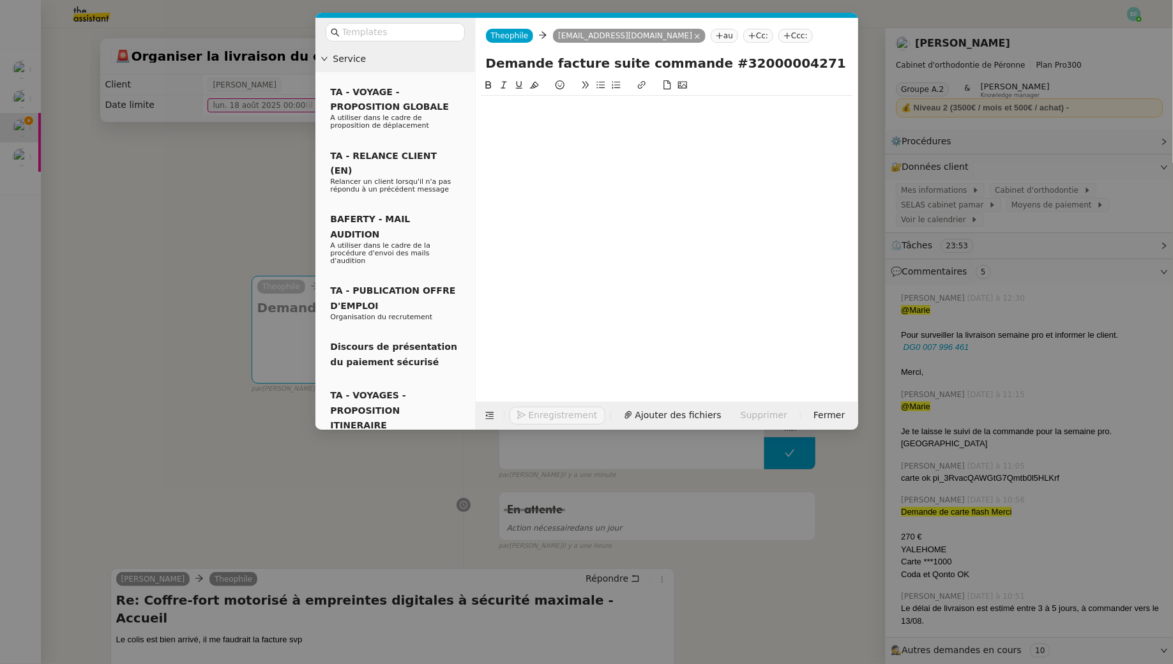
click at [512, 117] on div at bounding box center [667, 118] width 372 height 11
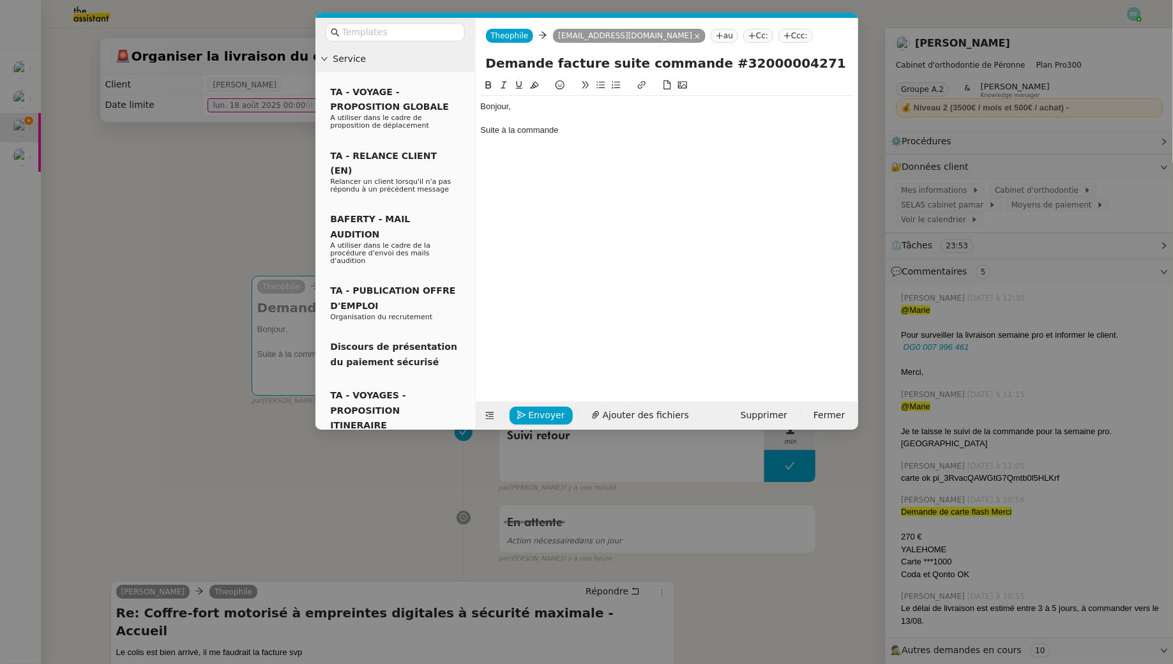
drag, startPoint x: 806, startPoint y: 63, endPoint x: 699, endPoint y: 64, distance: 106.6
click at [699, 64] on input "Demande facture suite commande #32000004271" at bounding box center [667, 63] width 362 height 19
click at [598, 135] on div "Suite à la commande" at bounding box center [667, 130] width 372 height 11
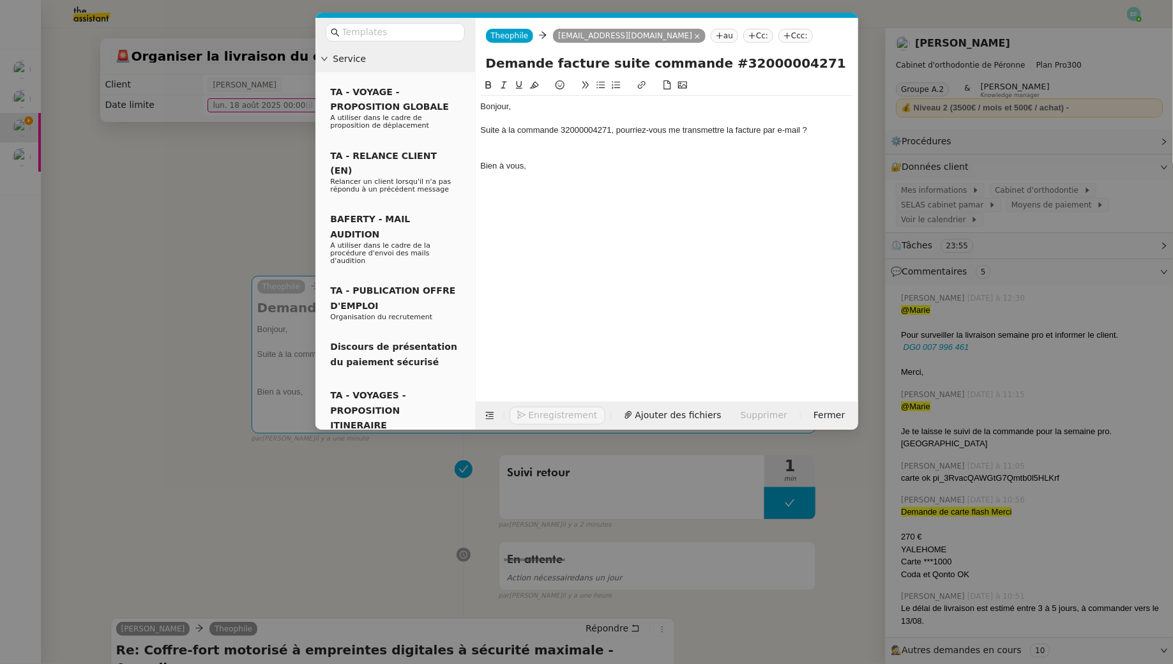
click at [504, 145] on div at bounding box center [667, 142] width 372 height 11
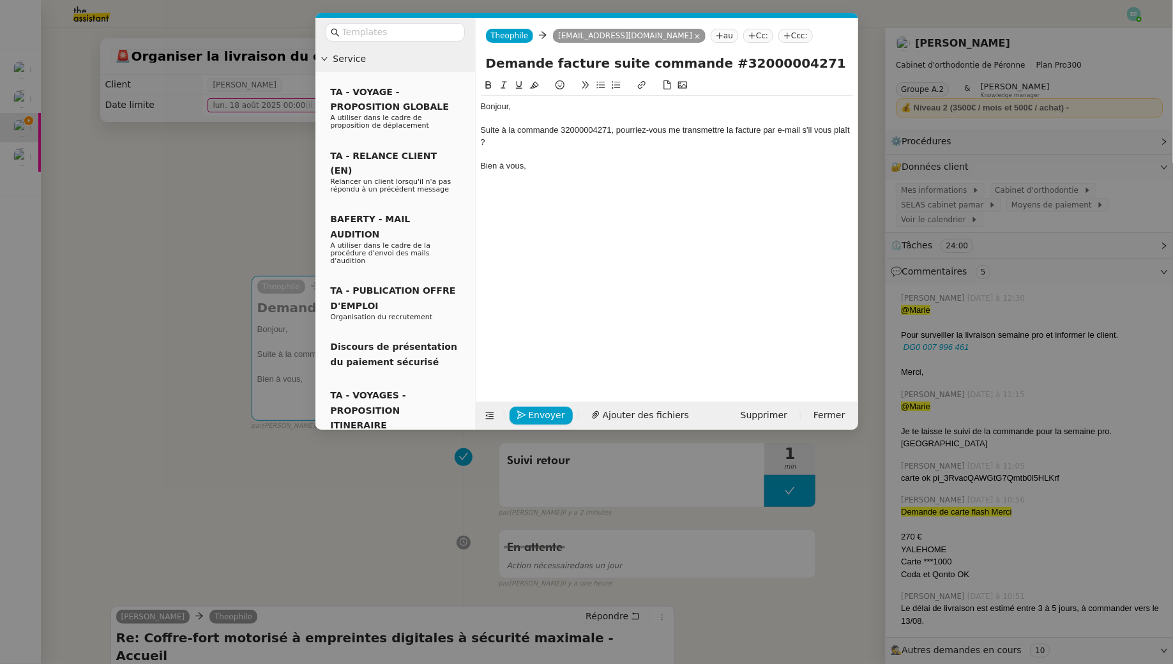
click at [601, 147] on div "Suite à la commande 32000004271, pourriez-vous me transmettre la facture par e-…" at bounding box center [667, 137] width 372 height 24
click at [584, 183] on div "Bonjour, Suite à la commande 32000004271, pourriez-vous me transmettre la factu…" at bounding box center [667, 142] width 372 height 93
click at [530, 415] on span "Envoyer" at bounding box center [547, 415] width 36 height 15
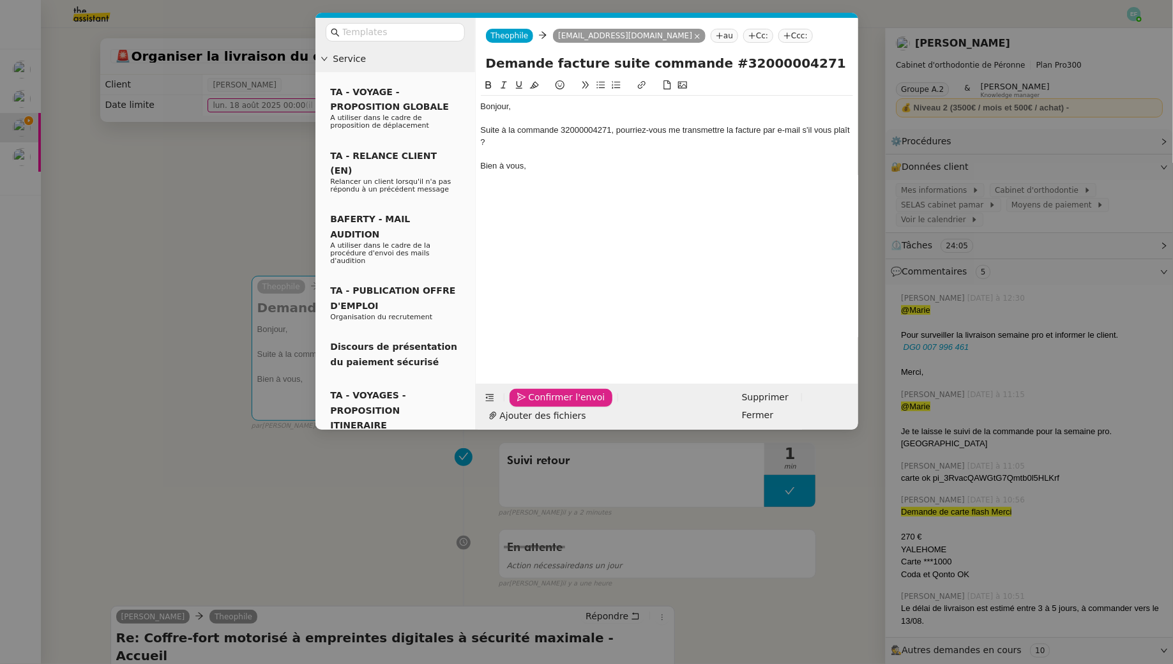
click at [530, 405] on span "Confirmer l'envoi" at bounding box center [567, 397] width 77 height 15
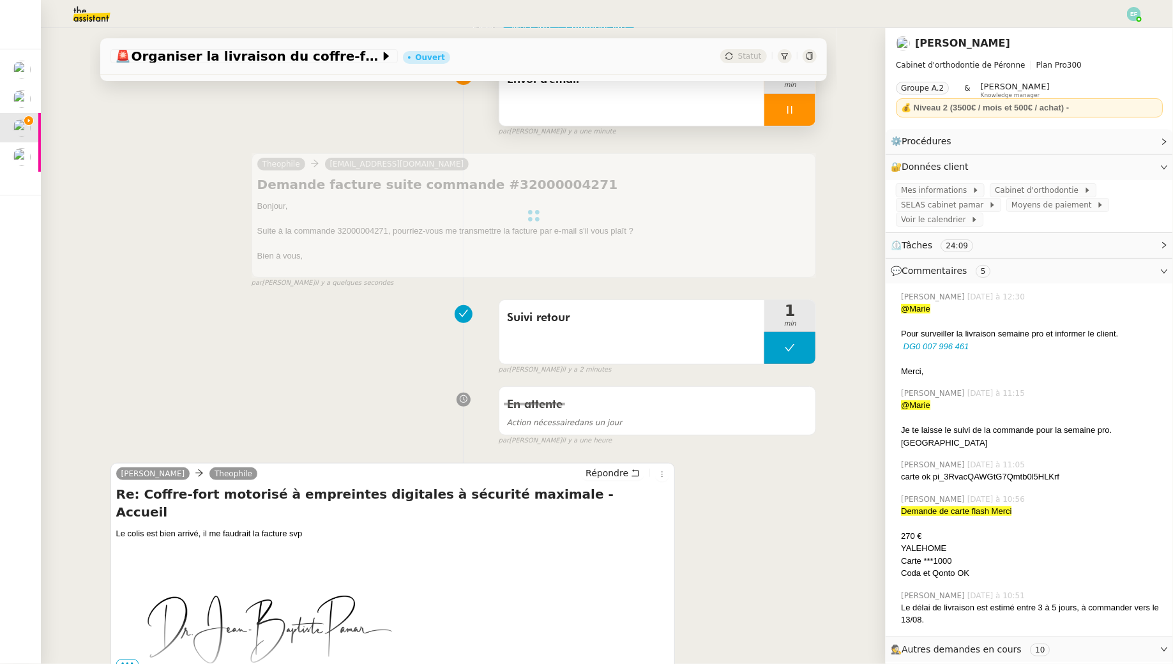
scroll to position [304, 0]
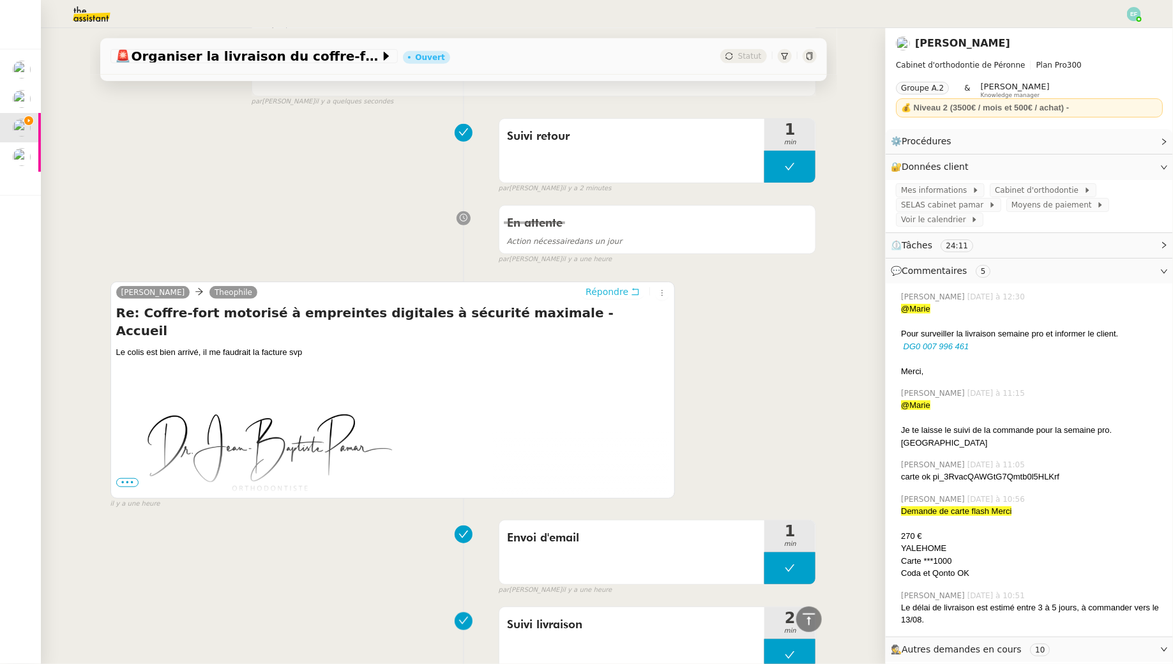
click at [637, 290] on icon at bounding box center [635, 291] width 9 height 9
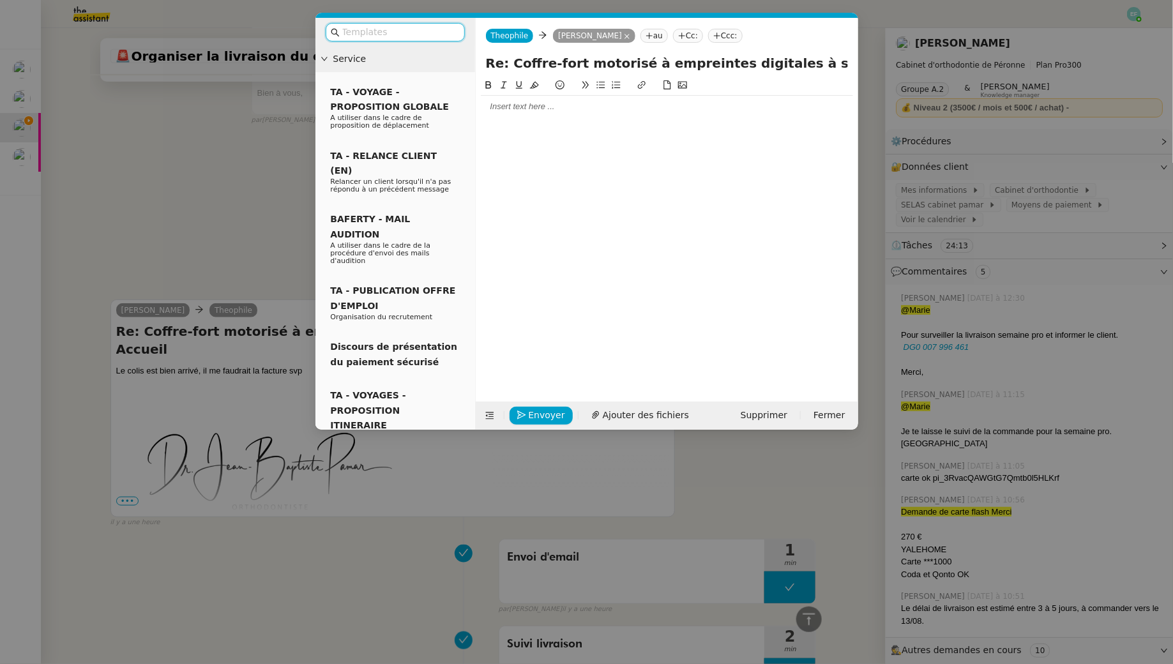
scroll to position [402, 0]
click at [537, 105] on div at bounding box center [667, 106] width 372 height 11
click at [481, 132] on div "Je me rapproche d'eux et vous reviens." at bounding box center [667, 130] width 372 height 11
click at [561, 129] on div "Suite à votre demande, je me rapproche d'eux et vous reviens." at bounding box center [667, 130] width 372 height 11
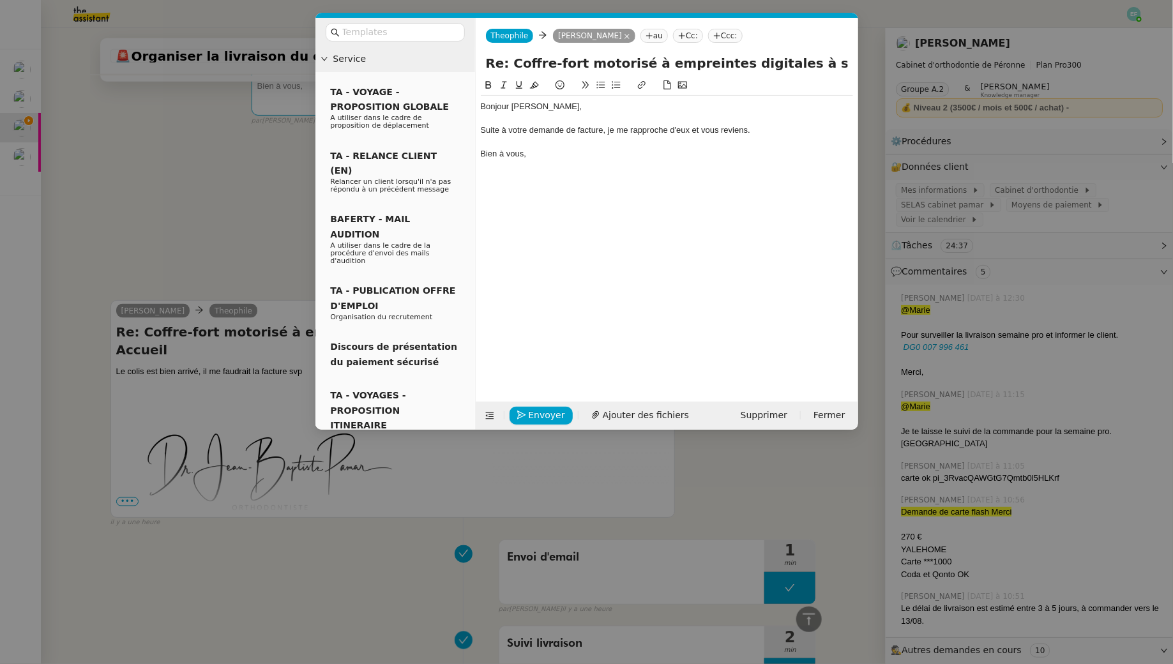
click at [669, 128] on div "Suite à votre demande de facture, je me rapproche d'eux et vous reviens." at bounding box center [667, 130] width 372 height 11
drag, startPoint x: 691, startPoint y: 62, endPoint x: 885, endPoint y: 58, distance: 194.1
click at [885, 58] on nz-modal-container "Service TA - VOYAGE - PROPOSITION GLOBALE A utiliser dans le cadre de propositi…" at bounding box center [586, 332] width 1173 height 664
click at [733, 129] on div "Suite à votre demande de facture, je me rapproche auprès d'eux et vous reviens." at bounding box center [667, 130] width 372 height 11
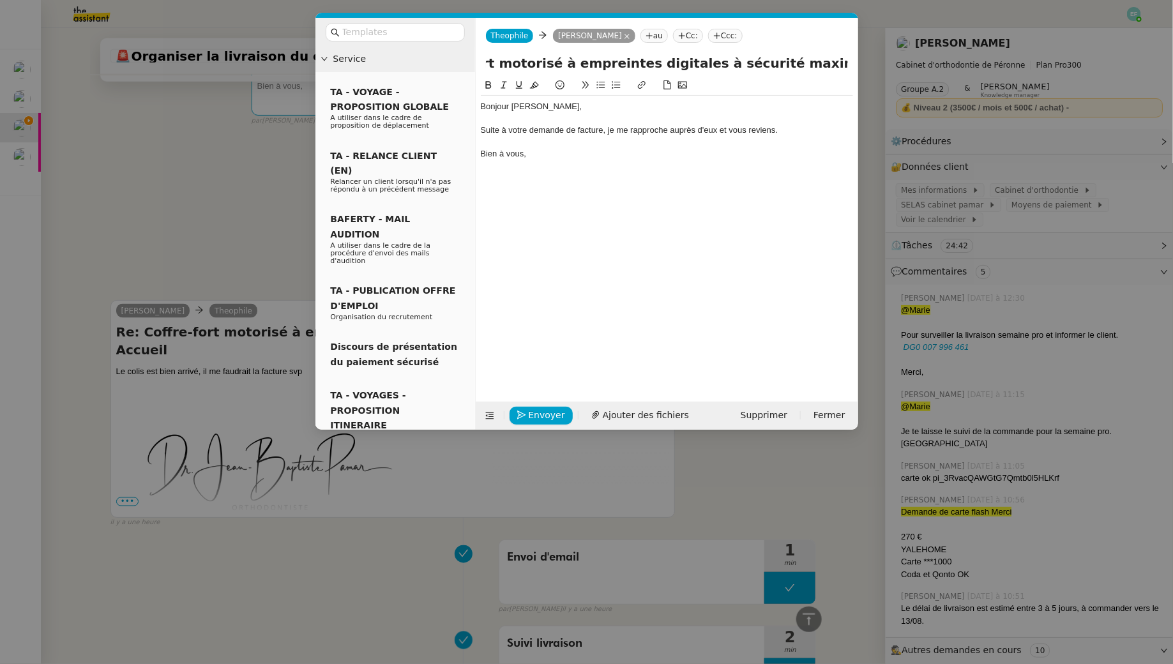
scroll to position [0, 0]
drag, startPoint x: 698, startPoint y: 130, endPoint x: 723, endPoint y: 130, distance: 24.3
click at [723, 130] on div "Suite à votre demande de facture, je me rapproche auprès d'eux et vous reviens." at bounding box center [667, 130] width 372 height 11
click at [619, 158] on div "Bien à vous," at bounding box center [667, 153] width 372 height 11
click at [623, 133] on div "Suite à votre demande de facture, je me rapproche auprès de leur service client…" at bounding box center [667, 130] width 372 height 11
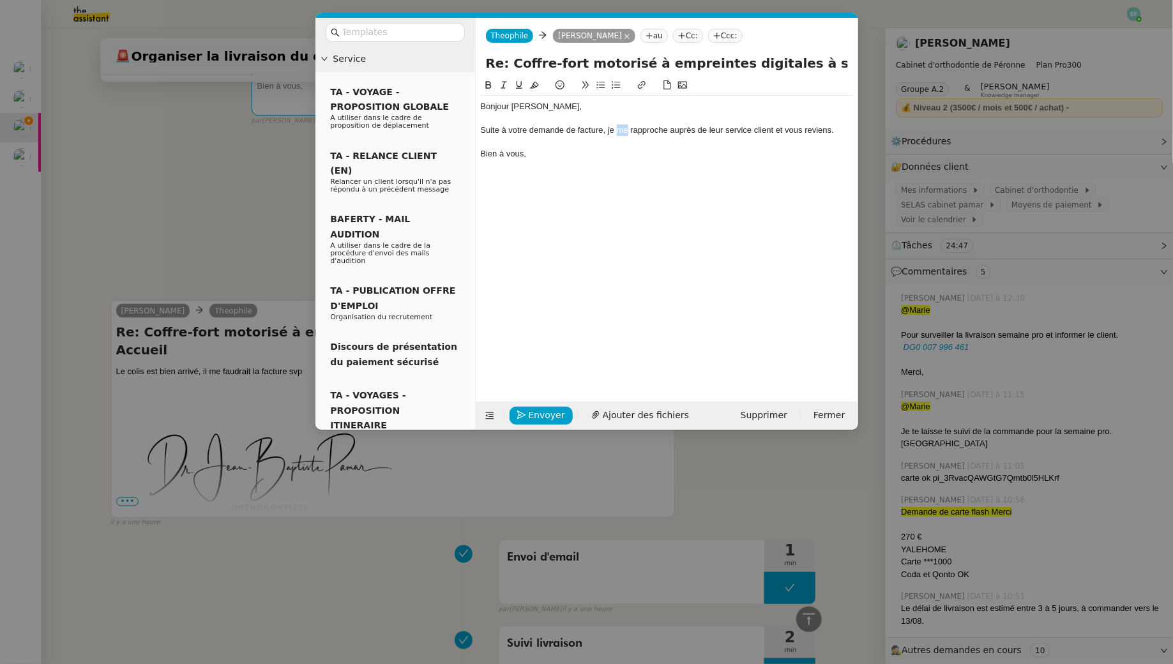
click at [623, 133] on div "Suite à votre demande de facture, je me rapproche auprès de leur service client…" at bounding box center [667, 130] width 372 height 11
click at [687, 132] on div "Suite à votre demande de facture, je me suis rapproche auprès de leur service c…" at bounding box center [667, 130] width 372 height 11
click at [524, 142] on div "Suite à votre demande de facture, je me suis rapprochée auprès de leur service …" at bounding box center [667, 137] width 372 height 24
drag, startPoint x: 542, startPoint y: 167, endPoint x: 456, endPoint y: 61, distance: 136.1
click at [458, 64] on nz-layout "Service TA - VOYAGE - PROPOSITION GLOBALE A utiliser dans le cadre de propositi…" at bounding box center [586, 224] width 543 height 412
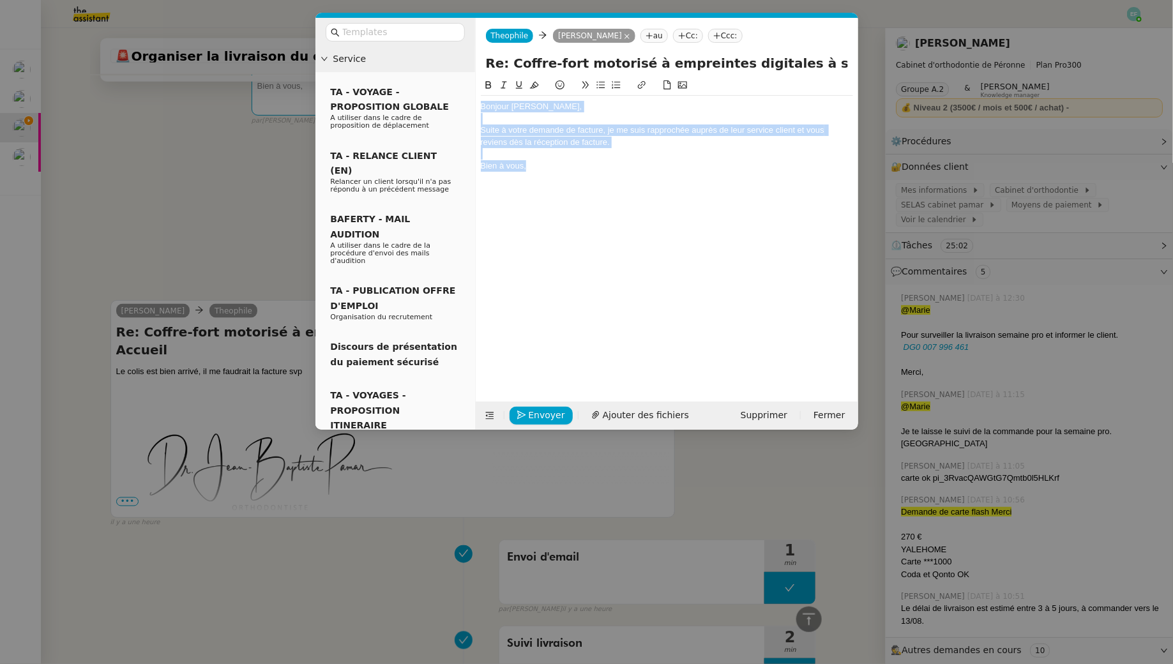
copy div "Bonjour Jean-Baptiste, Suite à votre demande de facture, je me suis rapprochée …"
click at [573, 140] on div "Suite à votre demande de facture, je me suis rapprochée auprès de leur service …" at bounding box center [667, 137] width 372 height 24
drag, startPoint x: 621, startPoint y: 140, endPoint x: 455, endPoint y: 125, distance: 166.7
click at [455, 125] on nz-layout "Service TA - VOYAGE - PROPOSITION GLOBALE A utiliser dans le cadre de propositi…" at bounding box center [586, 224] width 543 height 412
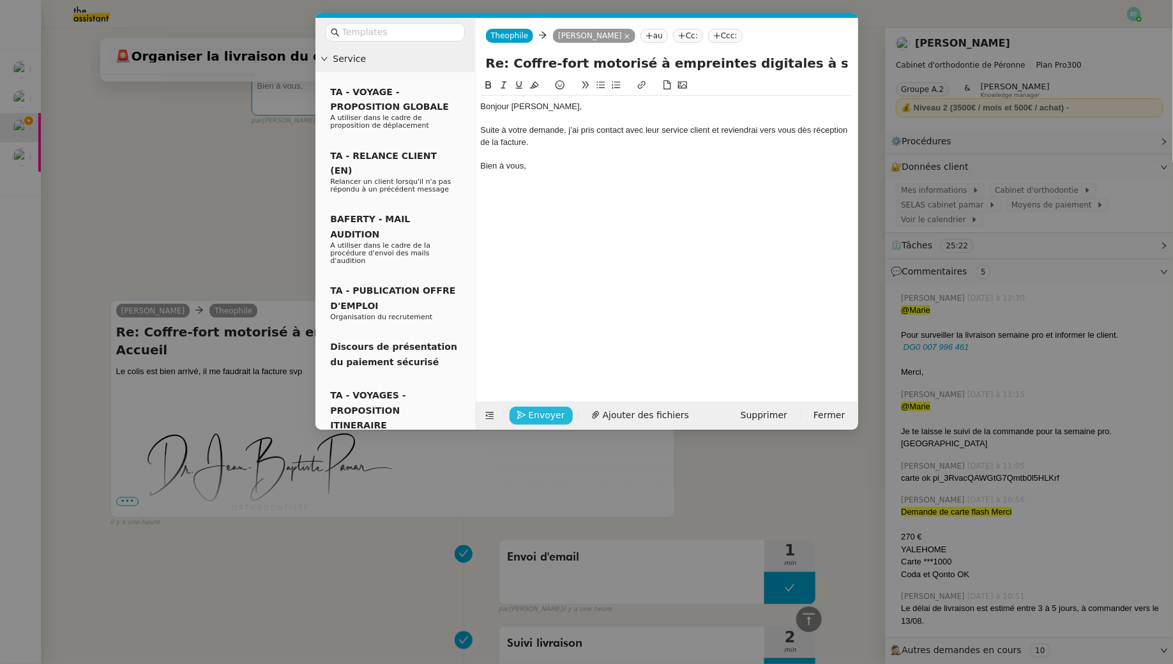
click at [552, 412] on span "Envoyer" at bounding box center [547, 415] width 36 height 15
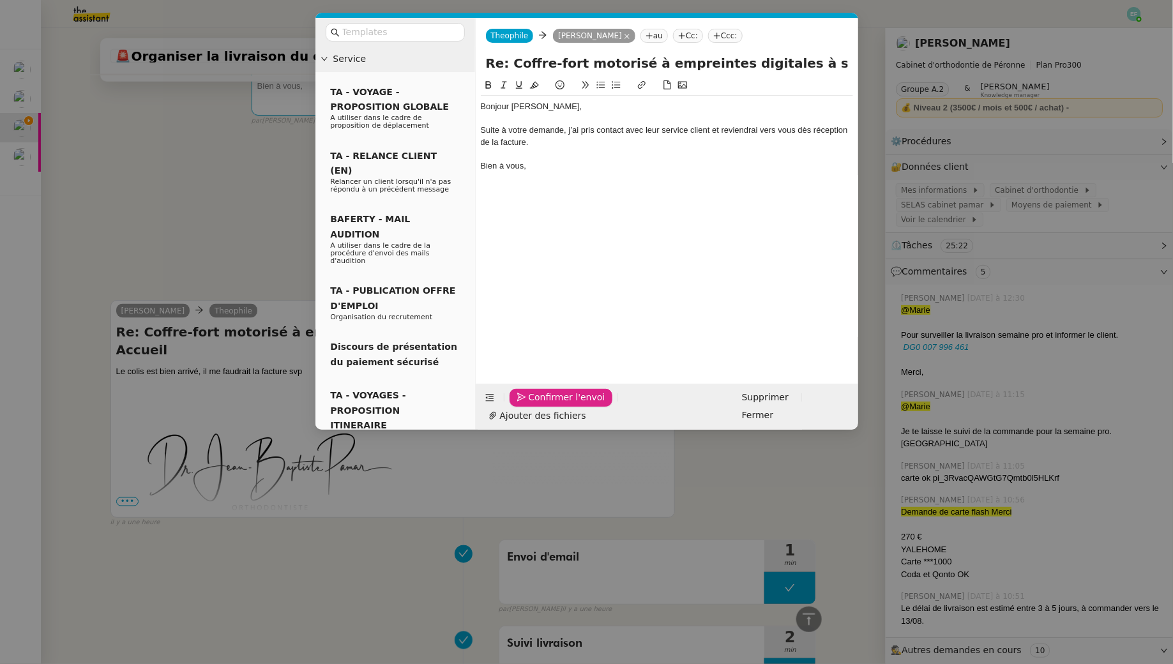
click at [552, 405] on span "Confirmer l'envoi" at bounding box center [567, 397] width 77 height 15
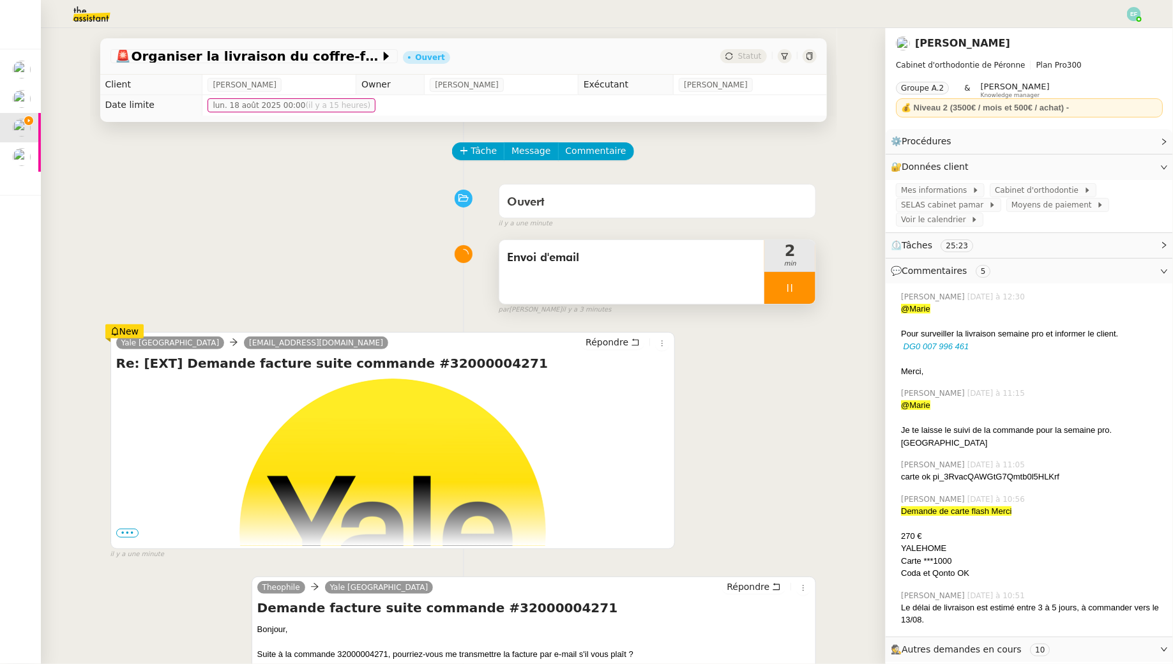
click at [125, 529] on span "•••" at bounding box center [127, 533] width 23 height 9
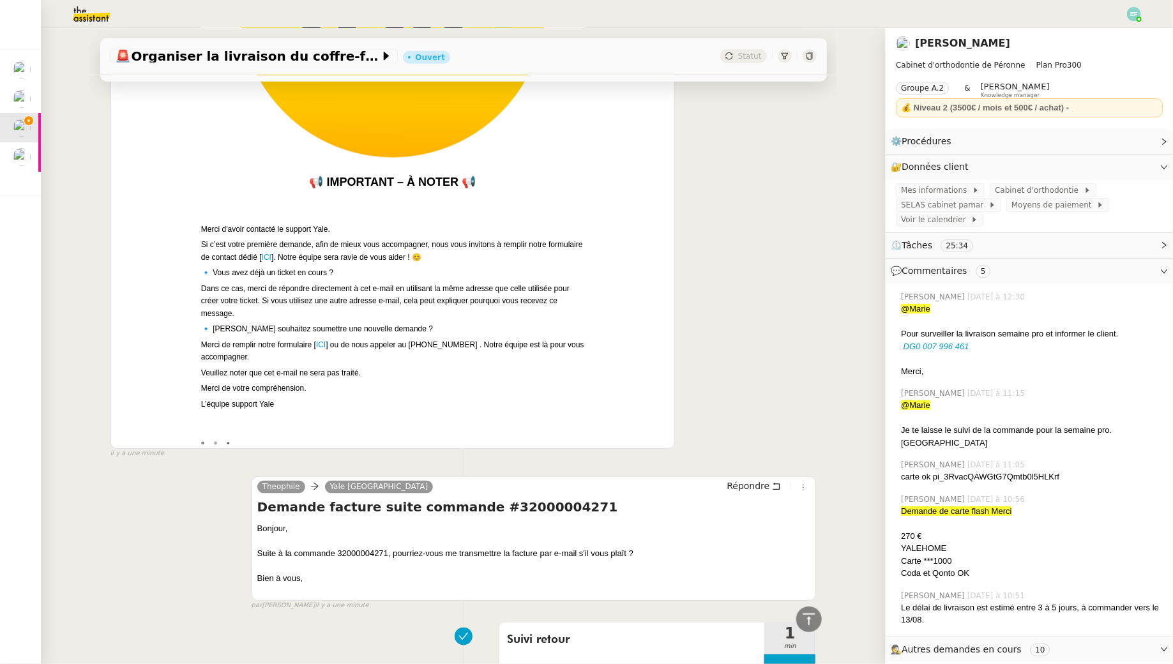
scroll to position [774, 0]
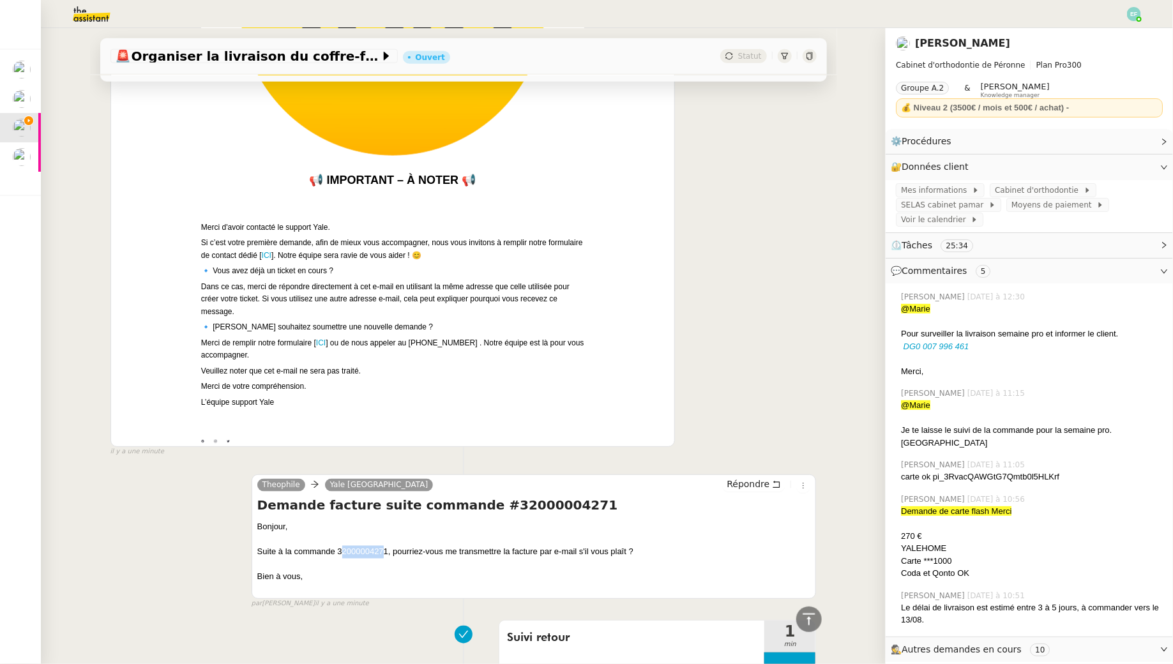
drag, startPoint x: 386, startPoint y: 547, endPoint x: 343, endPoint y: 547, distance: 42.1
click at [343, 548] on div "Suite à la commande 32000004271, pourriez-vous me transmettre la facture par e-…" at bounding box center [534, 552] width 554 height 13
drag, startPoint x: 338, startPoint y: 548, endPoint x: 389, endPoint y: 550, distance: 51.8
click at [389, 550] on div "Suite à la commande 32000004271, pourriez-vous me transmettre la facture par e-…" at bounding box center [534, 552] width 554 height 13
copy div "32000004271,"
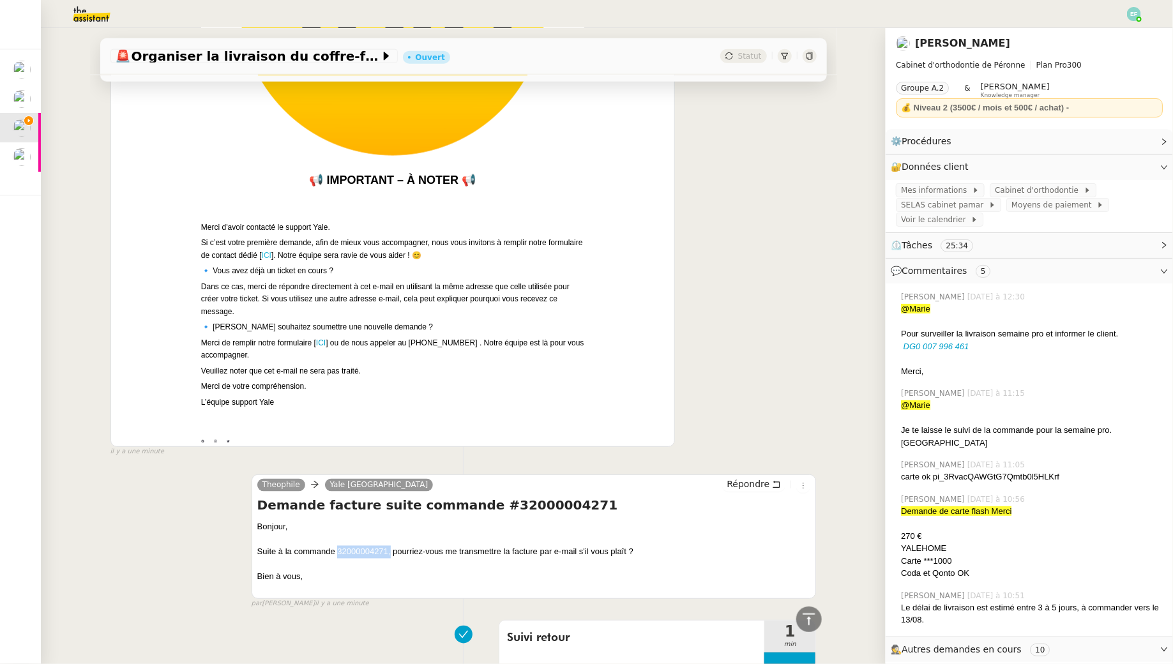
click at [271, 255] on link "ICI" at bounding box center [267, 255] width 10 height 9
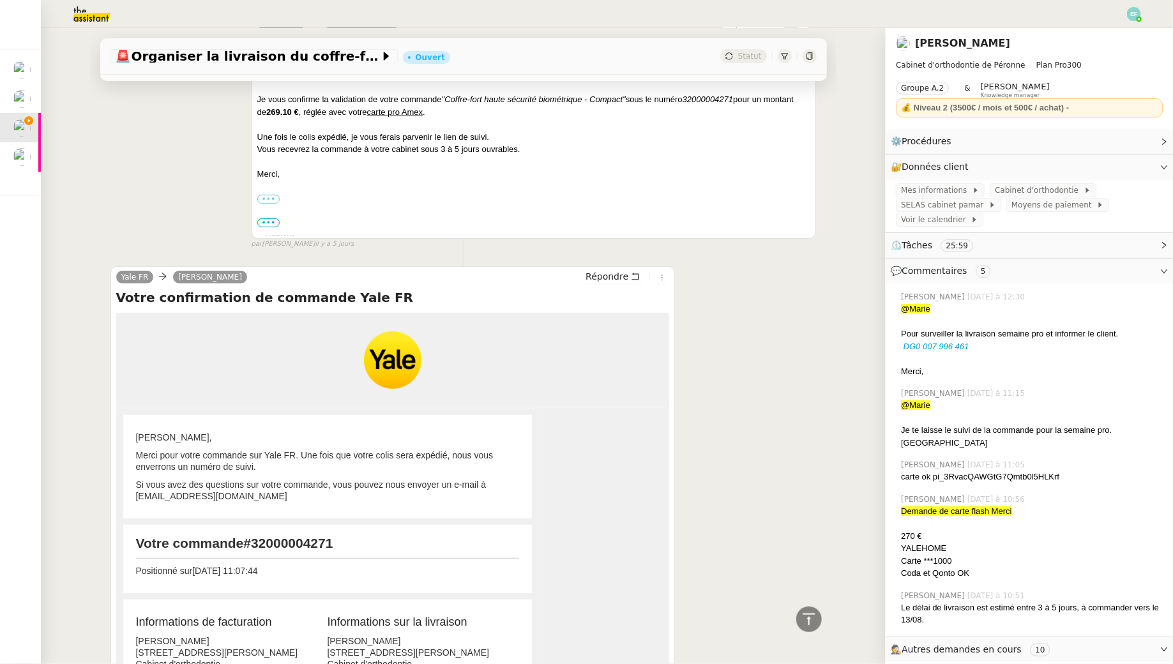
scroll to position [5040, 0]
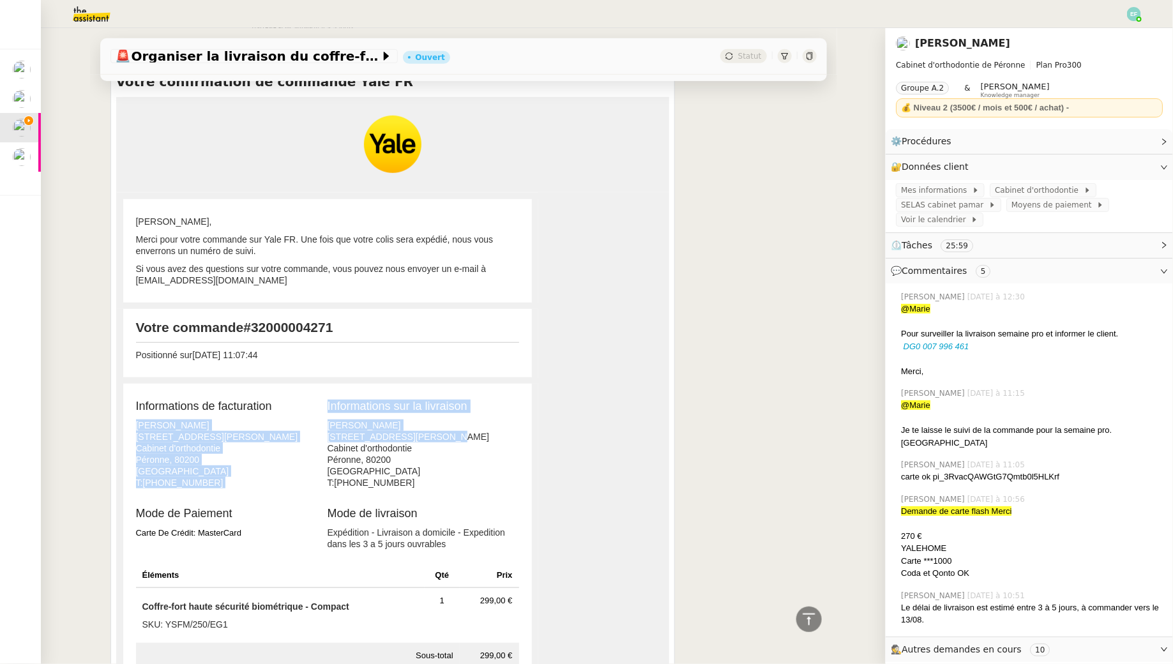
drag, startPoint x: 325, startPoint y: 377, endPoint x: 421, endPoint y: 394, distance: 97.8
click at [421, 394] on tr "Informations de facturation Jean-Baptiste PAMAR 24 Avenue Charles Boulanger Cab…" at bounding box center [327, 447] width 383 height 107
click at [421, 419] on p "Jean-Baptiste PAMAR 24 Avenue Charles Boulanger Cabinet d'orthodontie Péronne, …" at bounding box center [420, 453] width 185 height 69
drag, startPoint x: 136, startPoint y: 374, endPoint x: 216, endPoint y: 423, distance: 93.7
click at [216, 423] on p "Jean-Baptiste PAMAR 24 Avenue Charles Boulanger Cabinet d'orthodontie Péronne, …" at bounding box center [228, 453] width 185 height 69
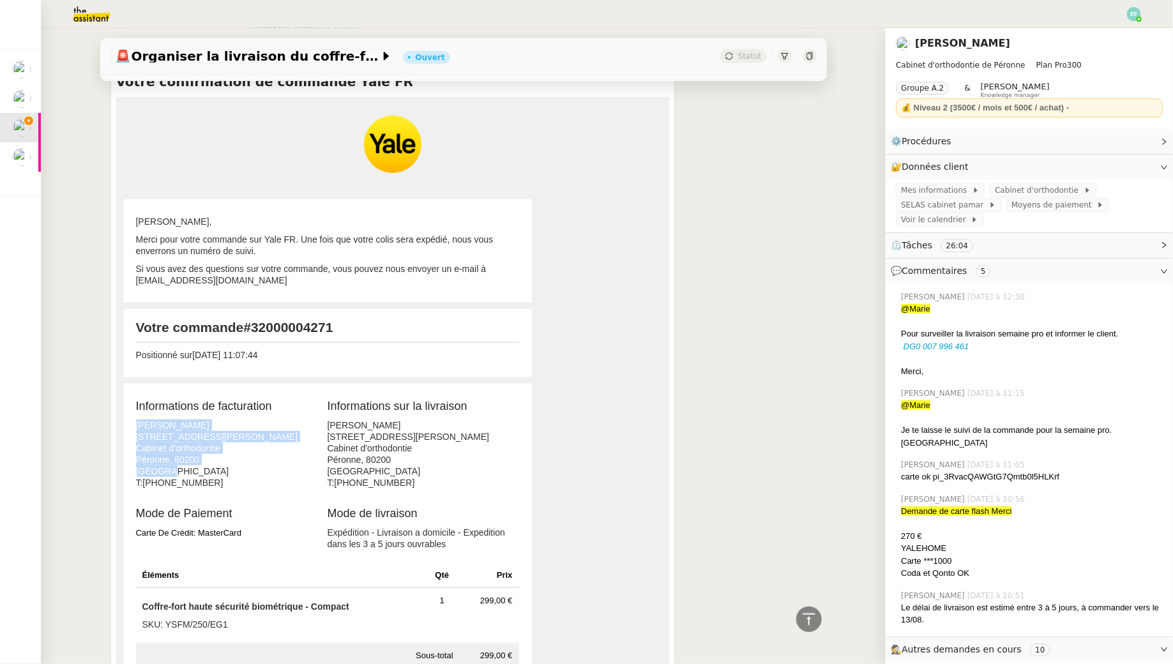
copy p "Jean-Baptiste PAMAR 24 Avenue Charles Boulanger Cabinet d'orthodontie Péronne, …"
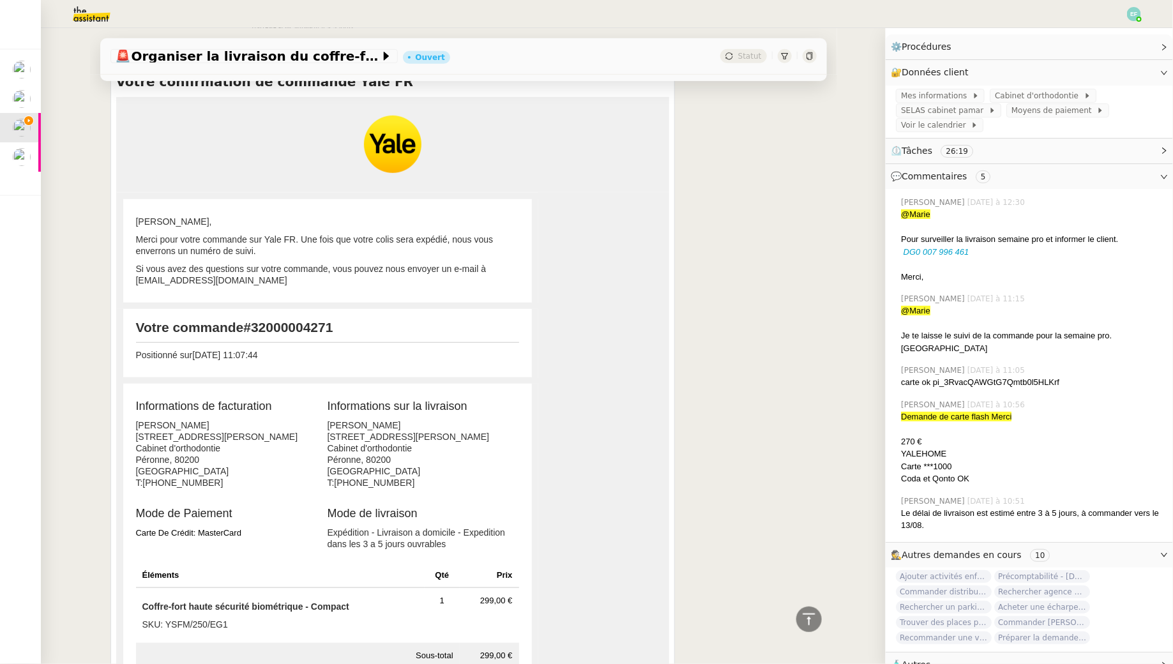
click at [935, 658] on span "🧴 Autres" at bounding box center [1019, 665] width 257 height 15
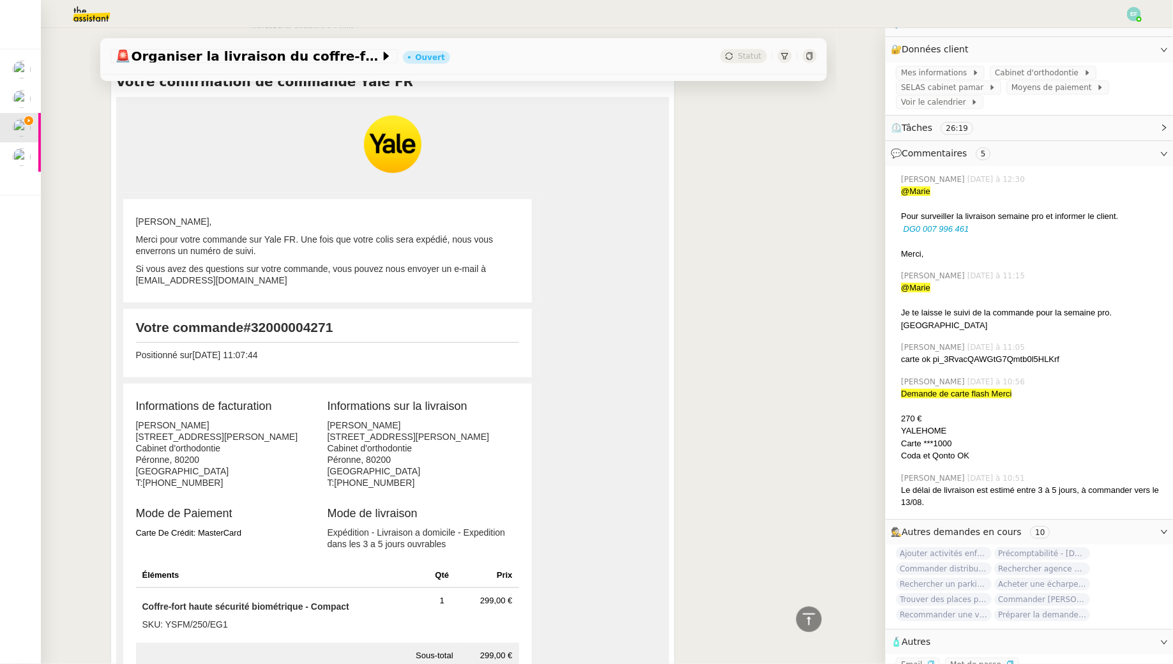
click at [927, 661] on icon "button" at bounding box center [931, 665] width 8 height 8
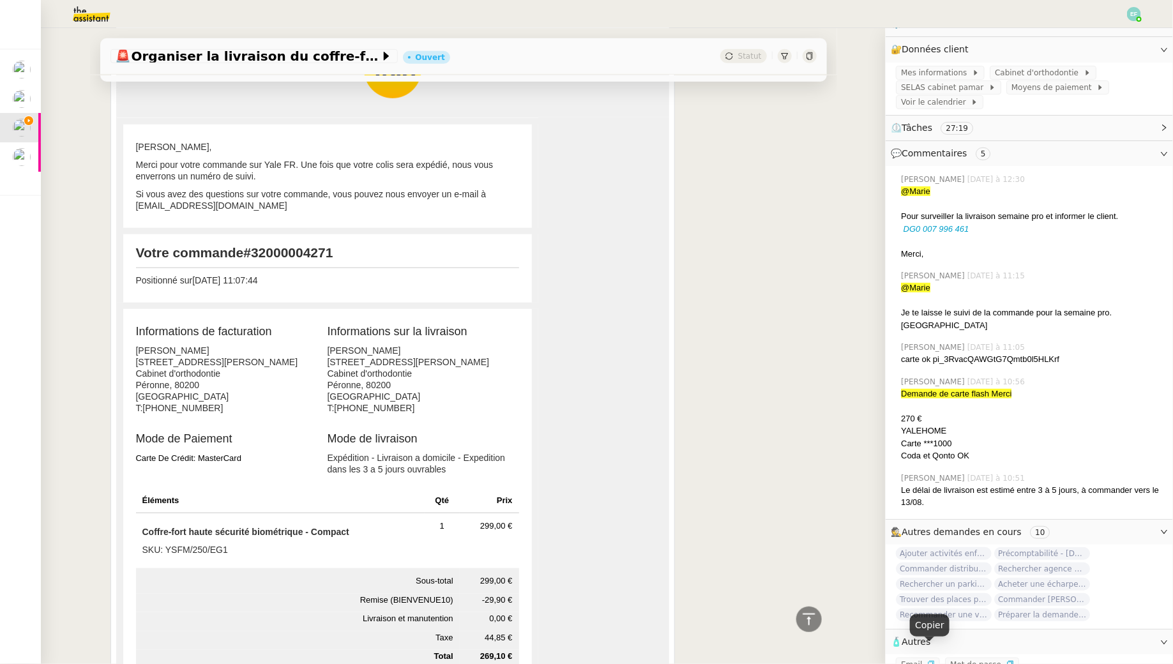
scroll to position [5116, 0]
drag, startPoint x: 142, startPoint y: 479, endPoint x: 372, endPoint y: 478, distance: 229.9
click at [372, 525] on p "Coffre-fort haute sécurité biométrique - Compact" at bounding box center [280, 530] width 276 height 11
copy p "Coffre-fort haute sécurité biométrique - Compact"
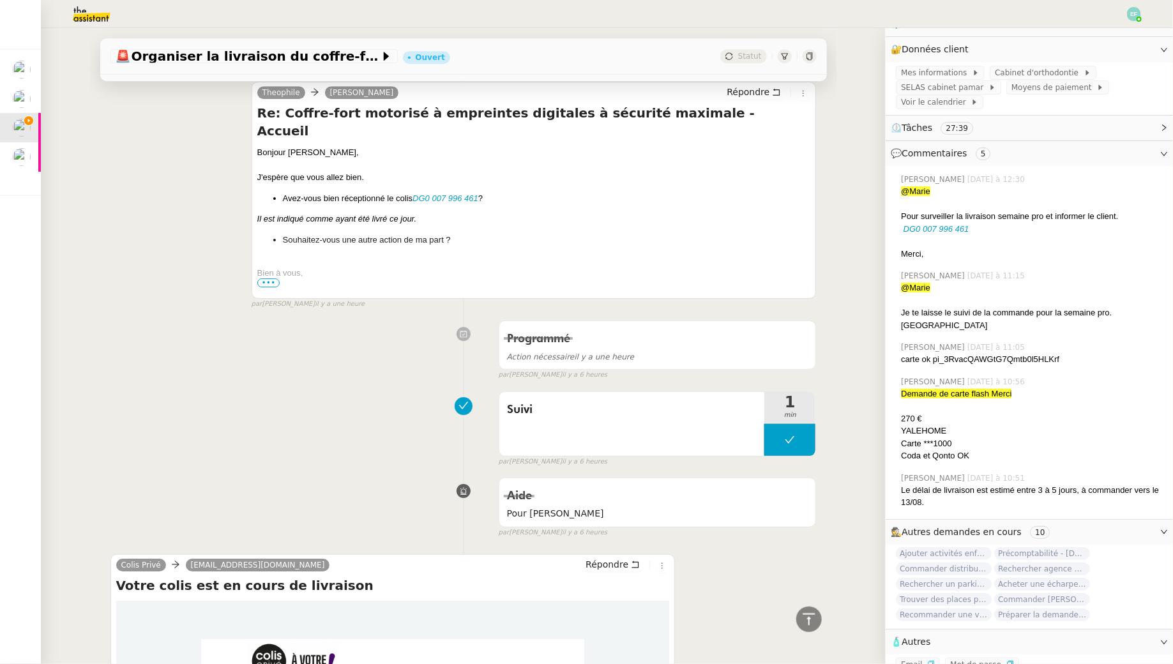
scroll to position [0, 0]
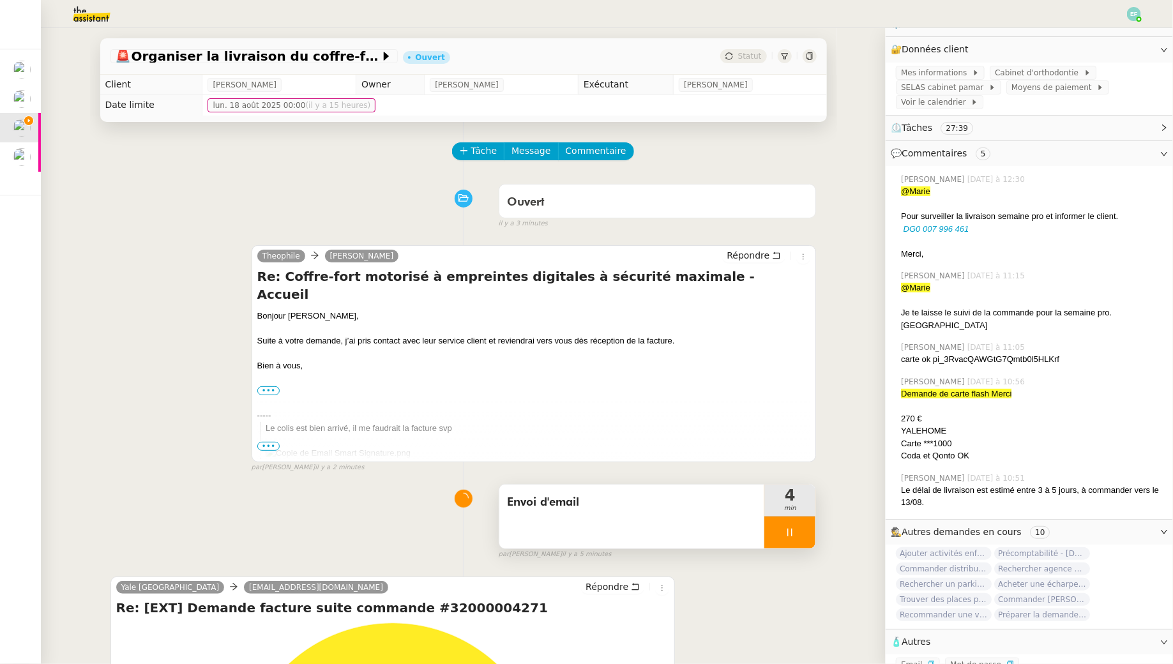
click at [674, 521] on div "Envoi d'email" at bounding box center [632, 517] width 266 height 64
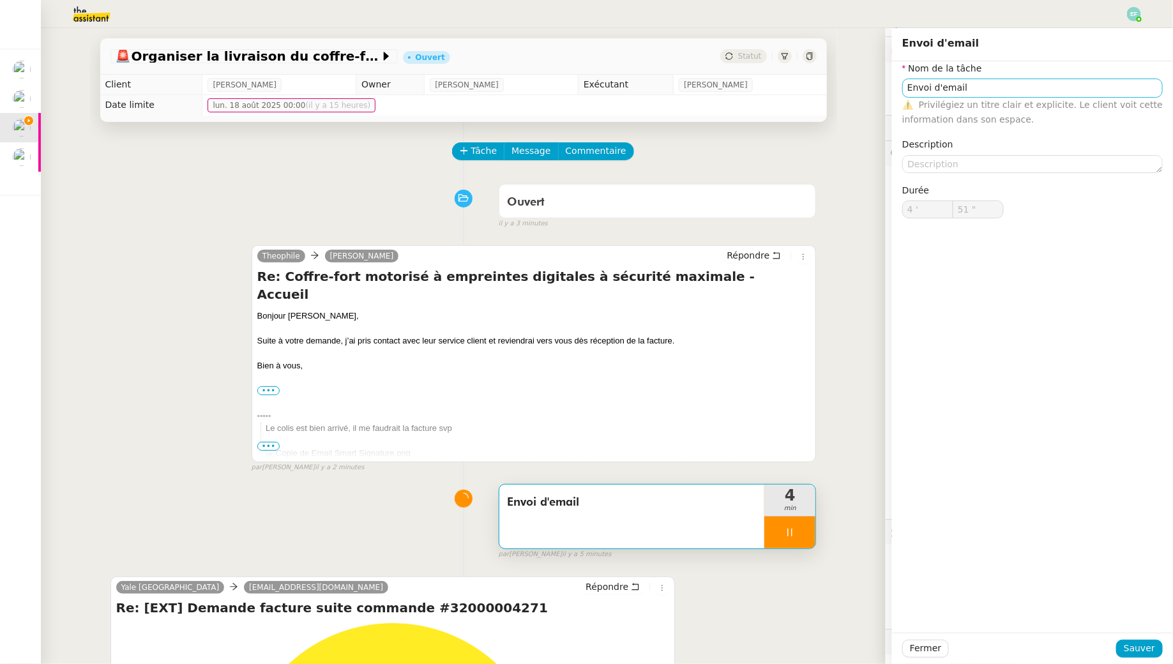
type input "52 ""
click at [990, 87] on input "Envoi d'email" at bounding box center [1032, 88] width 260 height 19
type input "Envoi d'email +"
type input "53 ""
type input "Envoi d'email + suivi"
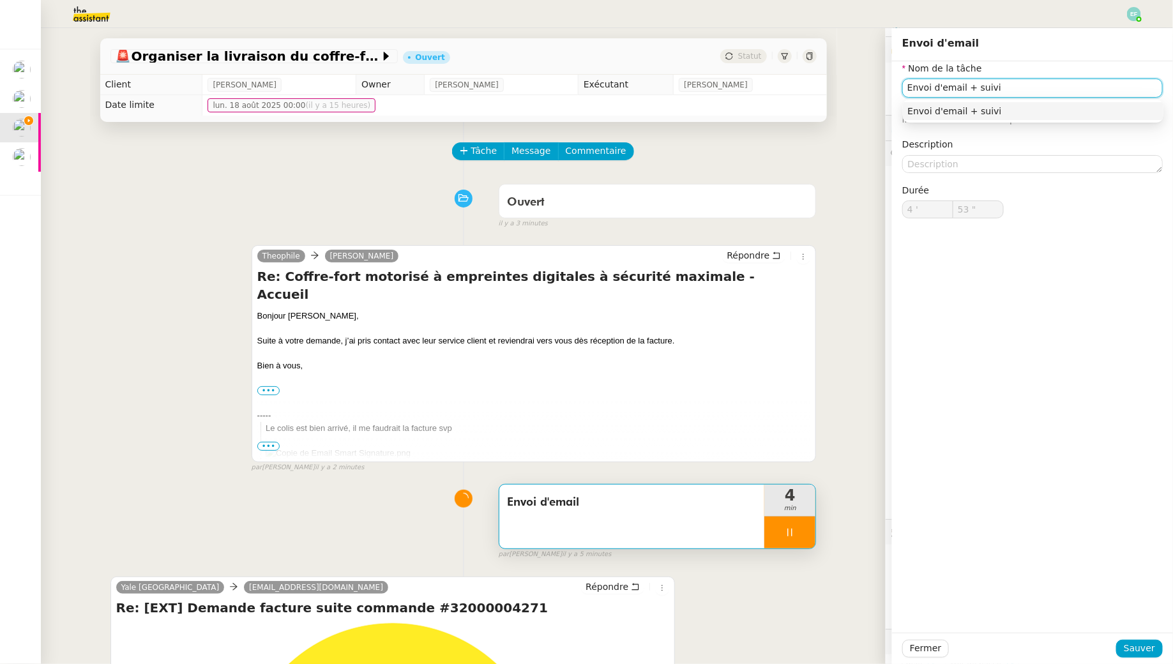
type input "54 ""
type input "Envoi d'email + suivi retour"
type input "55 ""
type input "Envoi d'email + suivi retour + envoi d'"
type input "56 ""
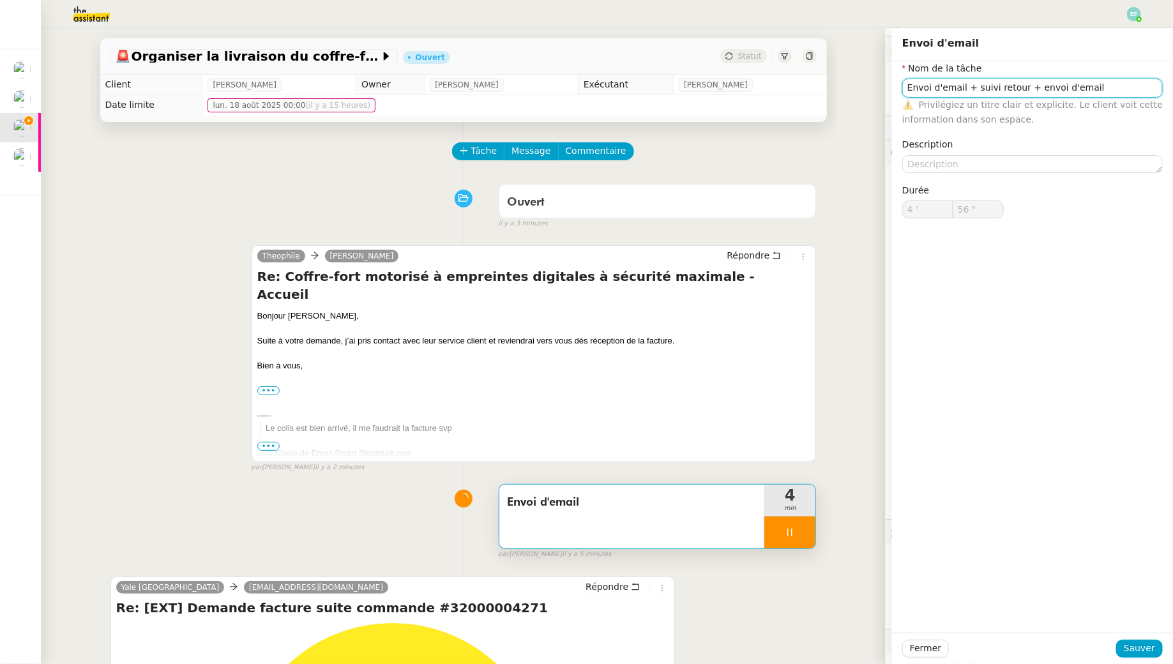
type input "Envoi d'email"
type input "4 '"
type input "56 ""
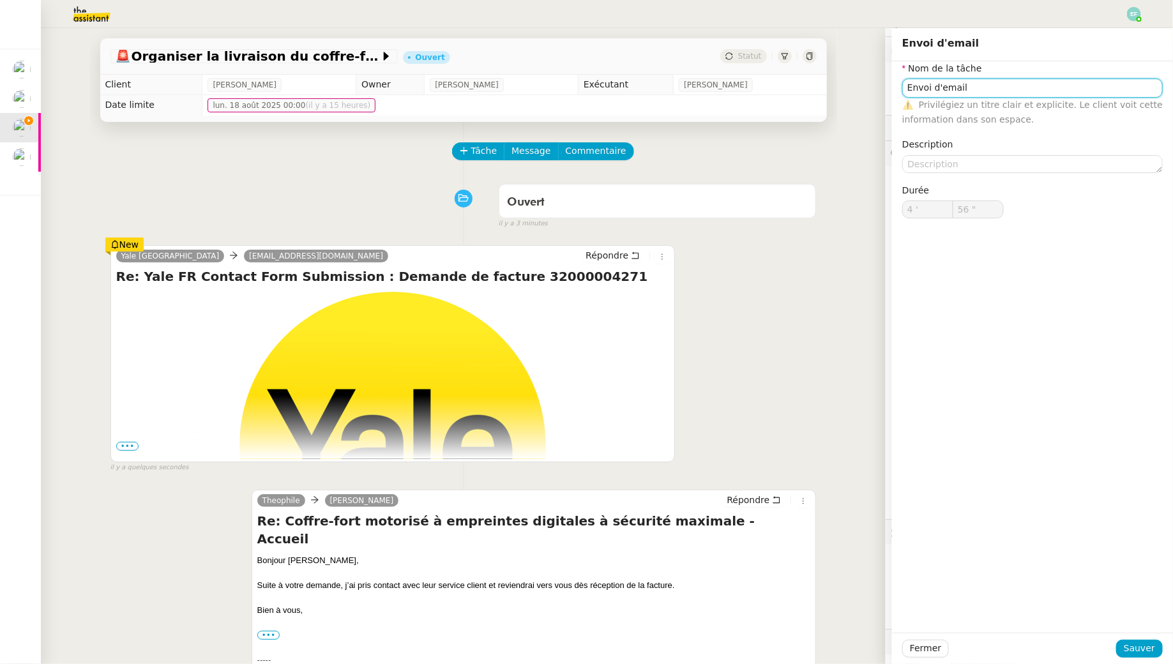
type input "Envoi d'email"
type input "4 '"
type input "56 ""
type input "Envoi d'email"
type input "4 '"
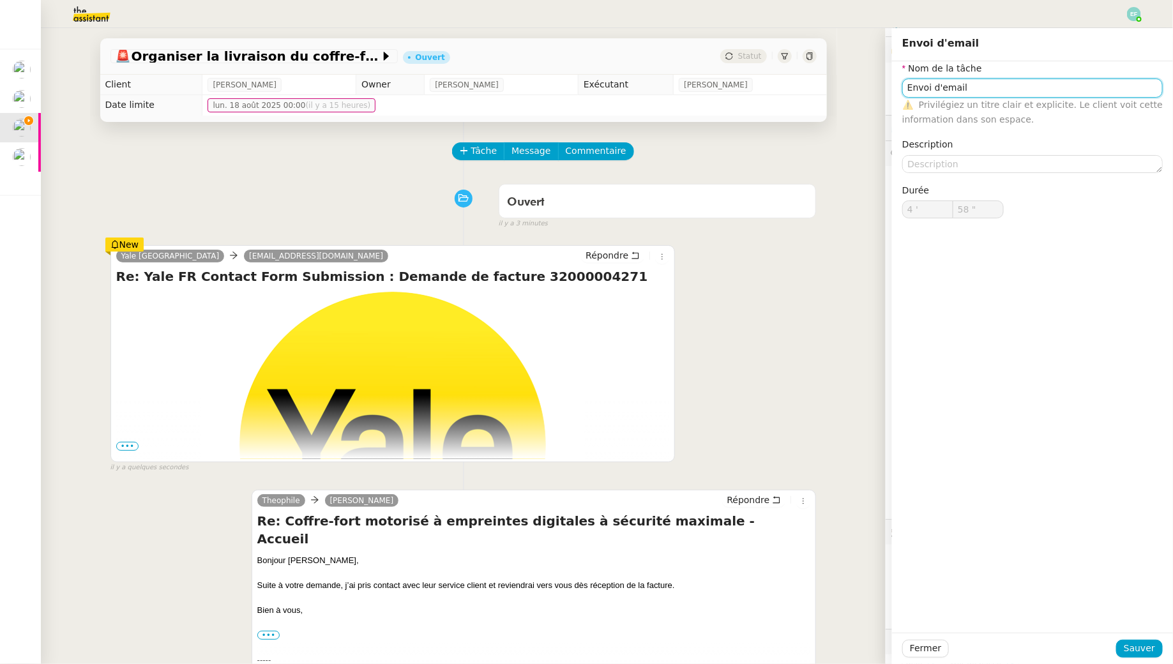
type input "59 ""
drag, startPoint x: 982, startPoint y: 91, endPoint x: 876, endPoint y: 78, distance: 106.8
click at [882, 79] on app-ticket "🚨 Organiser la livraison du coffre-fort Ouvert Statut Client Jean-Baptiste Pama…" at bounding box center [607, 346] width 1132 height 636
type input "5 '"
type input "0 ""
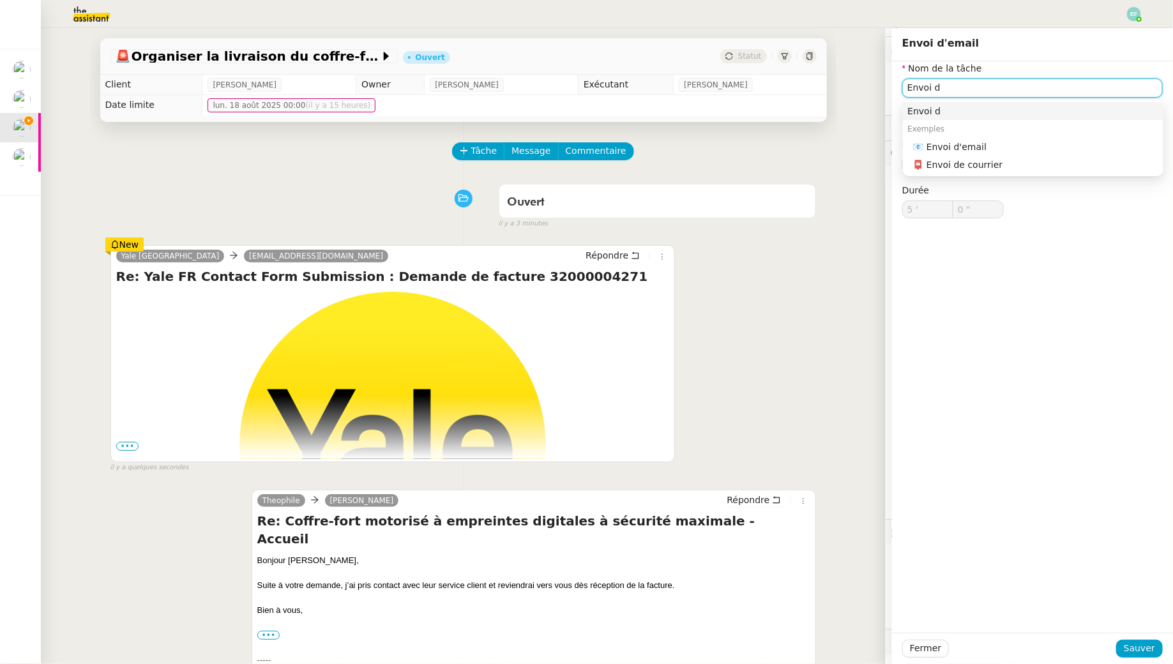
type input "Envoi d'"
type input "1 ""
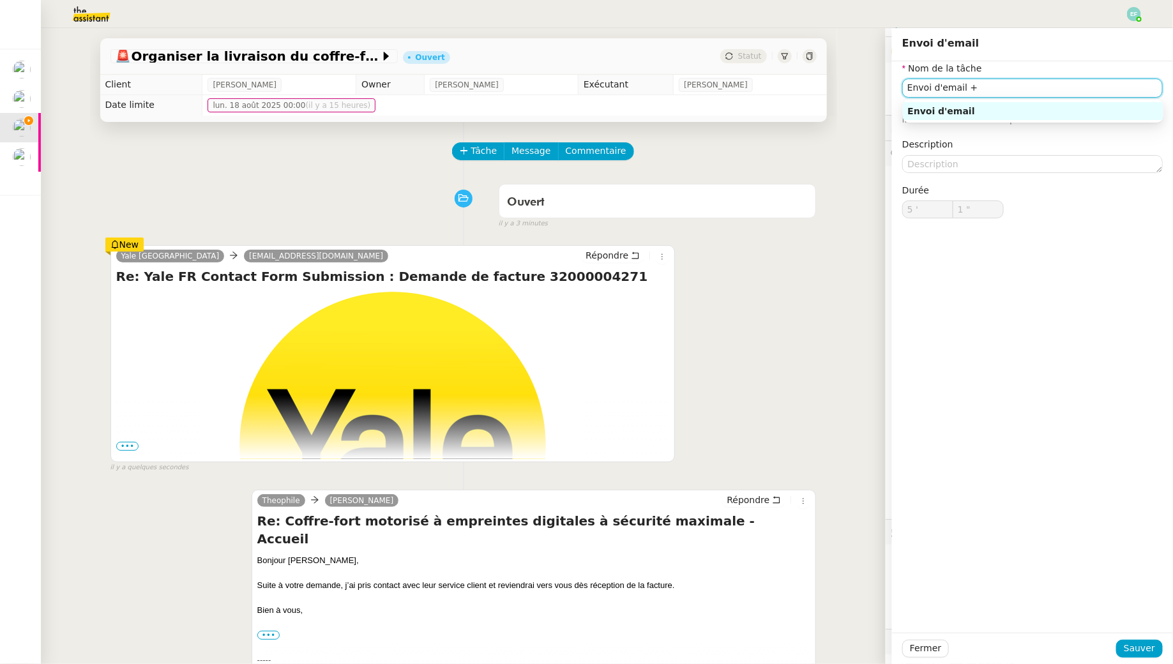
type input "Envoi d'email +"
type input "2 ""
type input "Envoi d'email + suiv"
type input "3 ""
type input "Envoi d'email + suivi retour +"
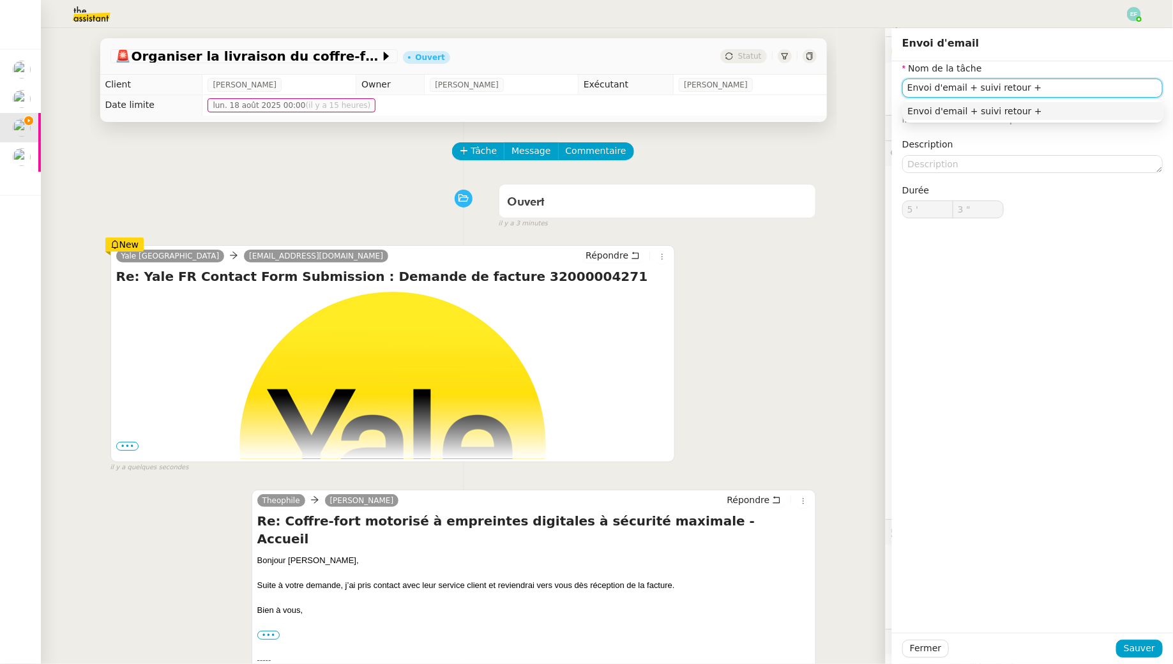
type input "4 ""
type input "Envoi d'email + suivi retour + envoi"
type input "5 ""
type input "Envoi d'email + suivi retour + envoi form"
type input "6 ""
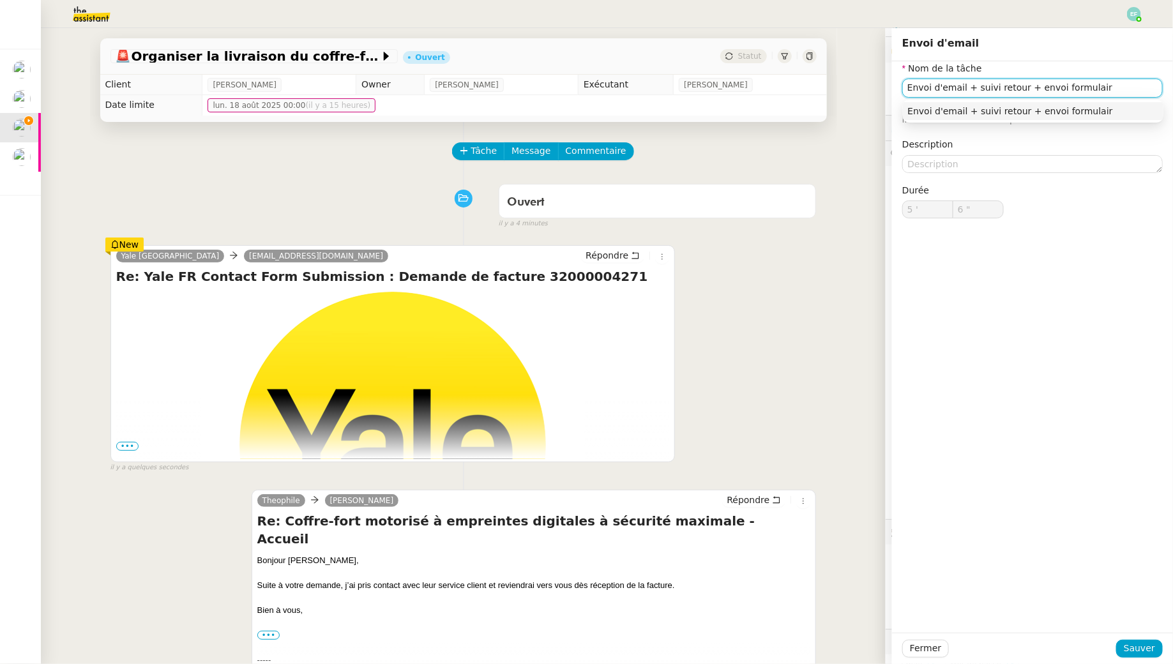
type input "Envoi d'email + suivi retour + envoi formulaire"
type input "7 ""
click at [1144, 642] on span "Sauver" at bounding box center [1139, 648] width 31 height 15
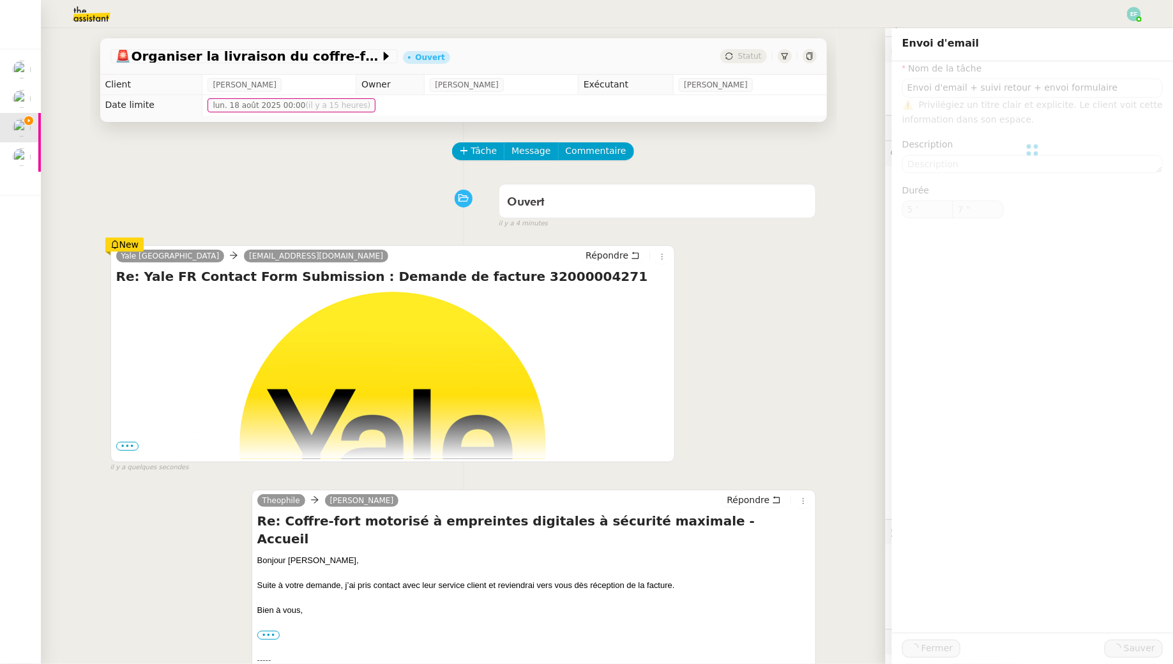
type input "Envoi d'email + suivi retour + envoi formulaire"
type input "5 '"
type input "8 ""
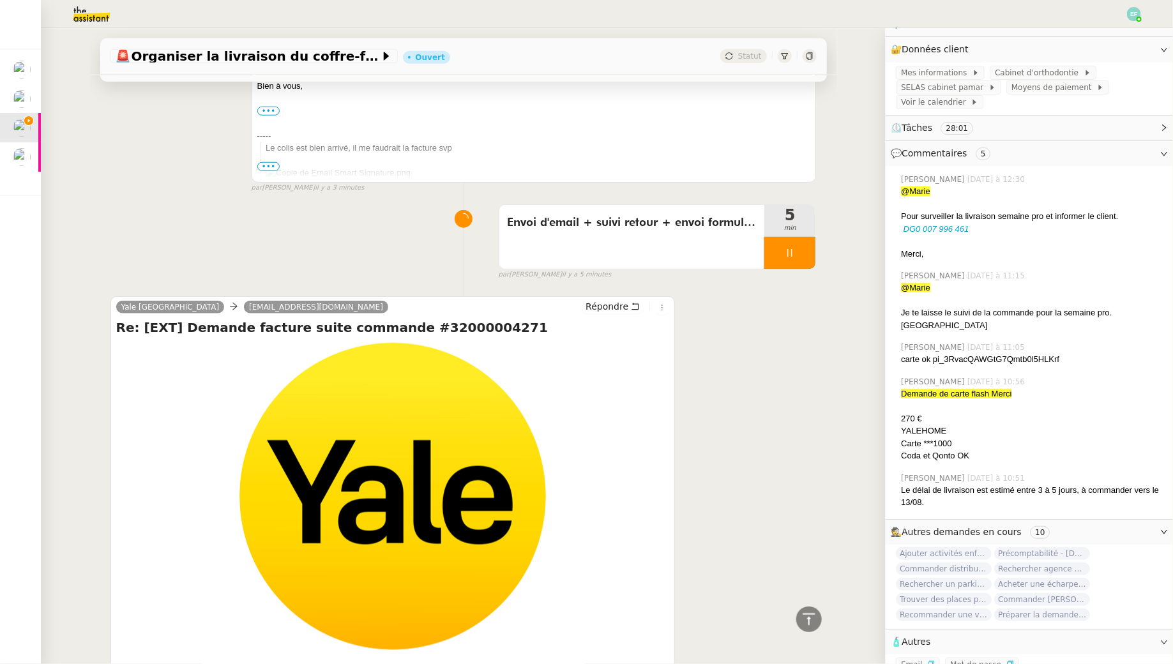
scroll to position [498, 0]
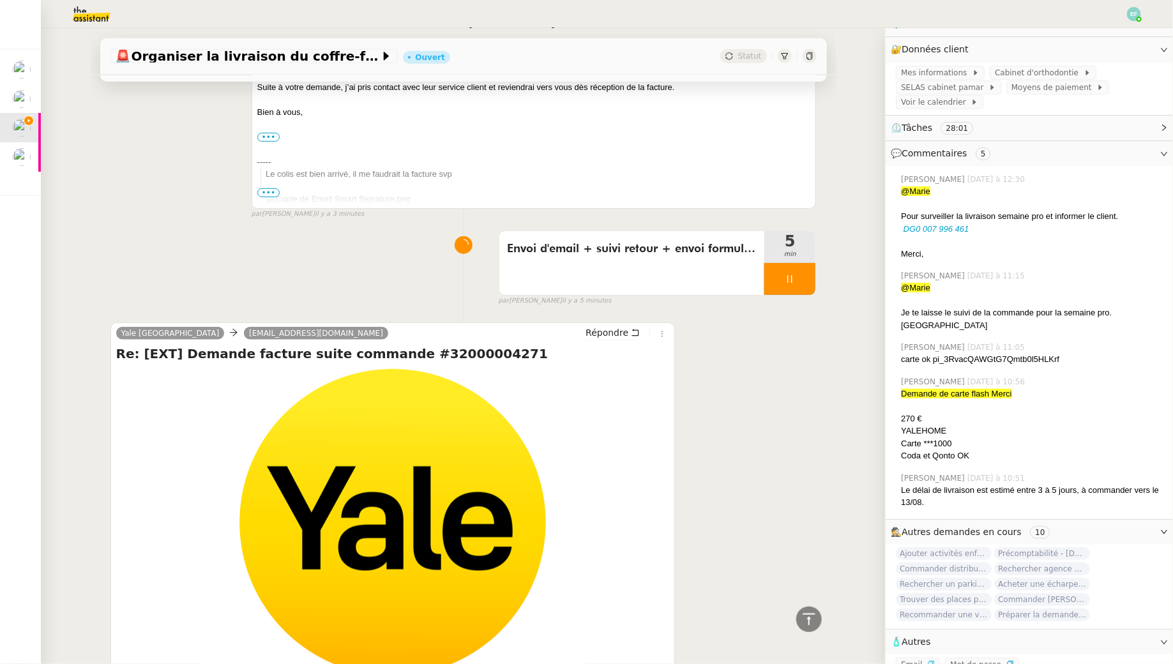
click at [797, 278] on div at bounding box center [789, 279] width 51 height 32
click at [797, 278] on button at bounding box center [803, 279] width 26 height 32
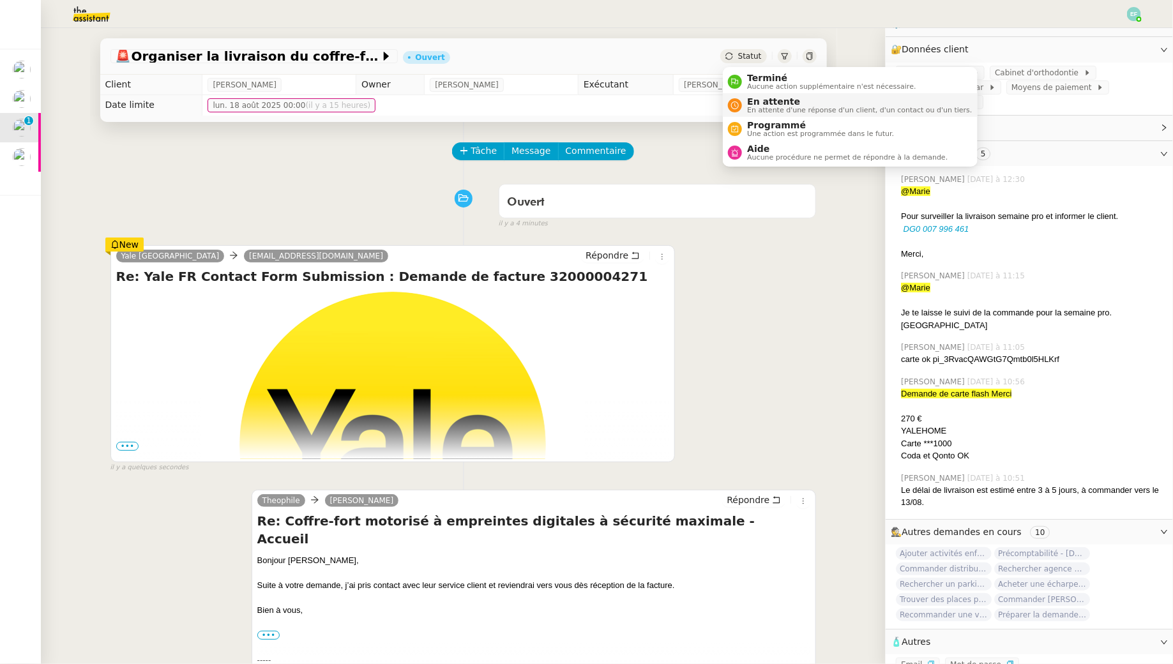
click at [760, 110] on span "En attente d'une réponse d'un client, d'un contact ou d'un tiers." at bounding box center [859, 110] width 225 height 7
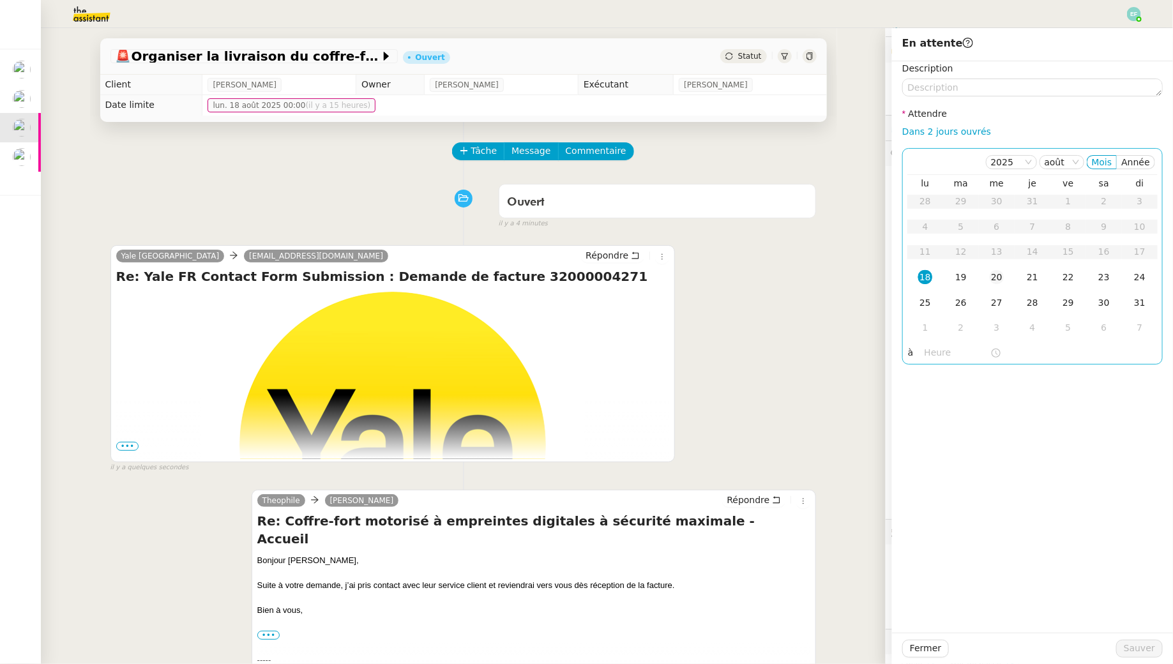
click at [1006, 273] on td "20" at bounding box center [997, 278] width 36 height 26
click at [1036, 278] on div "21" at bounding box center [1032, 277] width 14 height 14
click at [1002, 88] on textarea at bounding box center [1032, 88] width 260 height 18
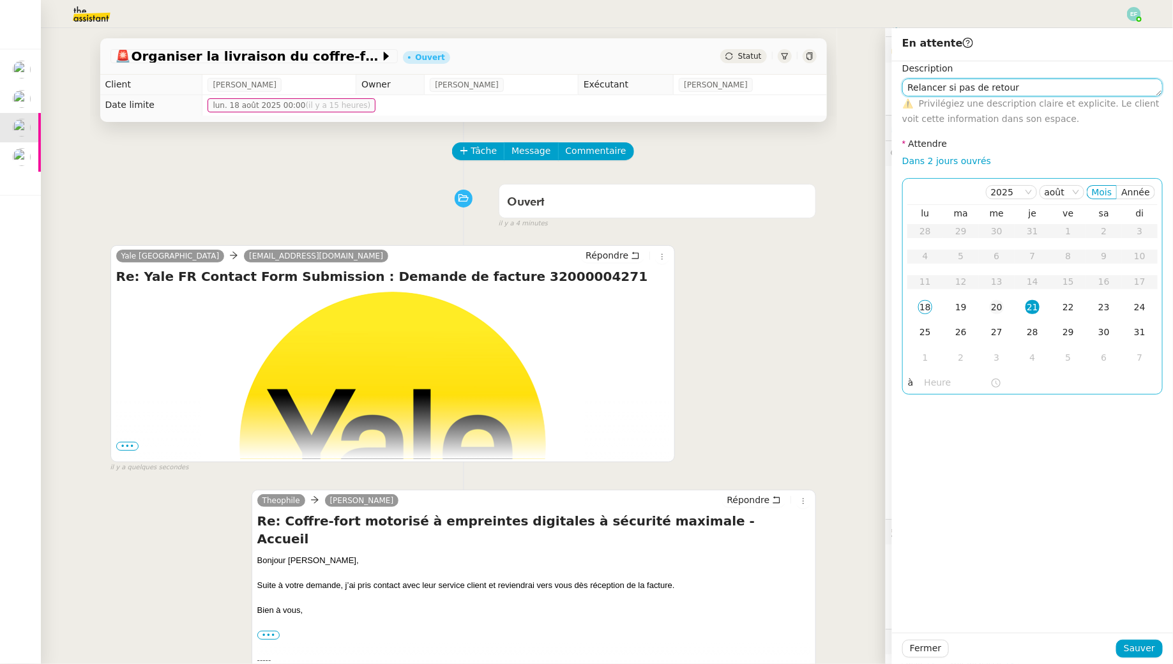
type textarea "Relancer si pas de retour"
click at [998, 312] on div "20" at bounding box center [997, 307] width 14 height 14
click at [1138, 651] on span "Sauver" at bounding box center [1139, 648] width 31 height 15
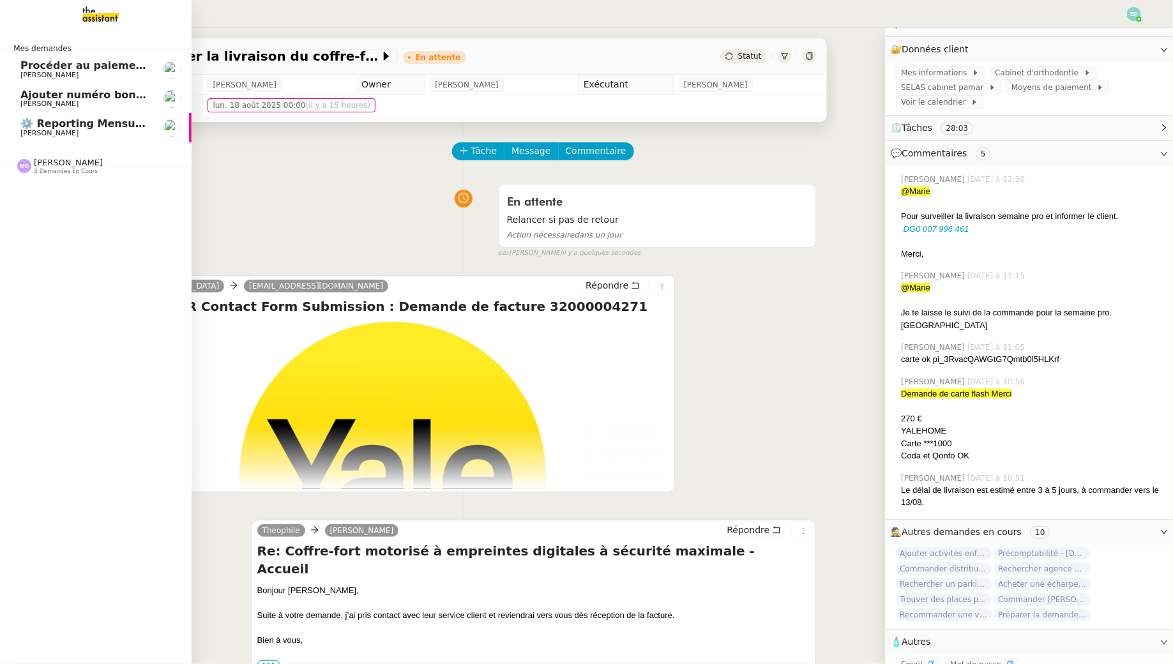
click at [17, 124] on link "⚙️ Reporting Mensuel (à réaliser dès réception salaires juillet) Manon Loustau" at bounding box center [96, 127] width 192 height 29
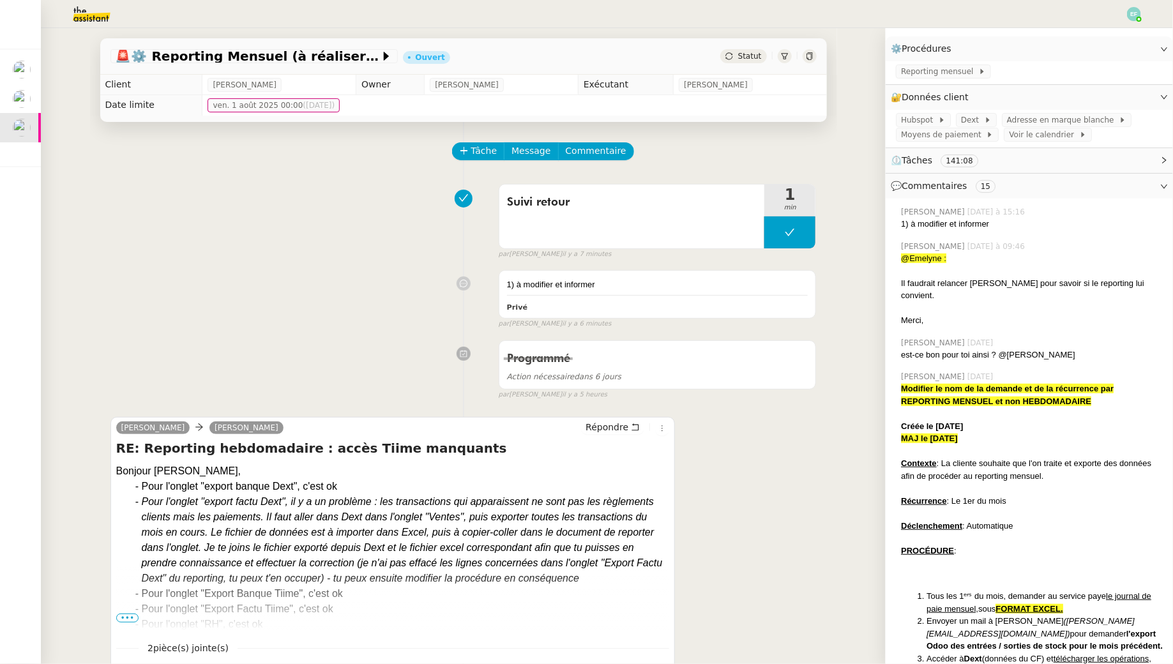
scroll to position [130, 0]
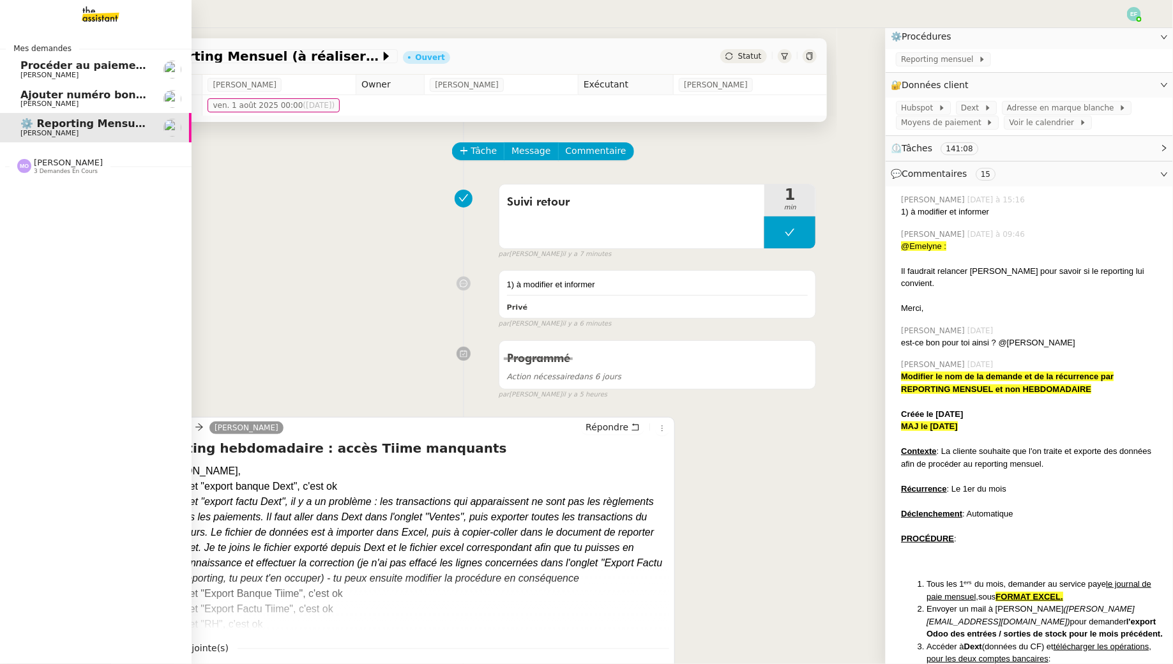
click at [22, 66] on span "Procéder au paiement des factures LBP" at bounding box center [134, 65] width 228 height 12
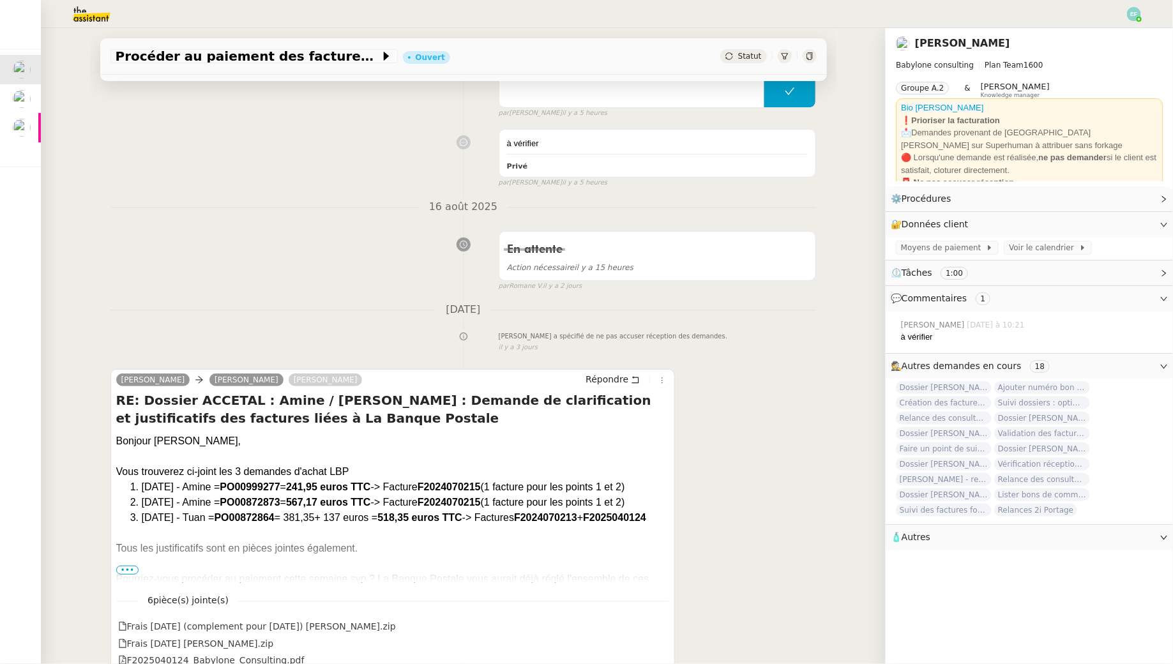
scroll to position [144, 0]
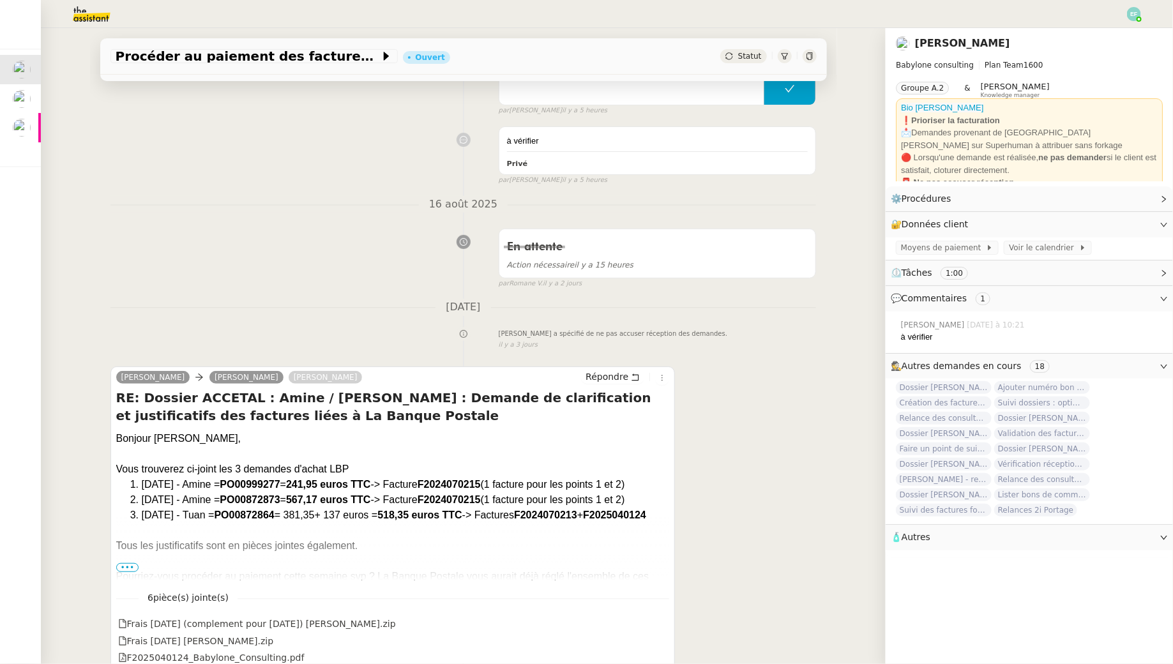
click at [1130, 10] on img at bounding box center [1134, 14] width 14 height 14
click at [1121, 33] on li "Suivi" at bounding box center [1099, 36] width 83 height 18
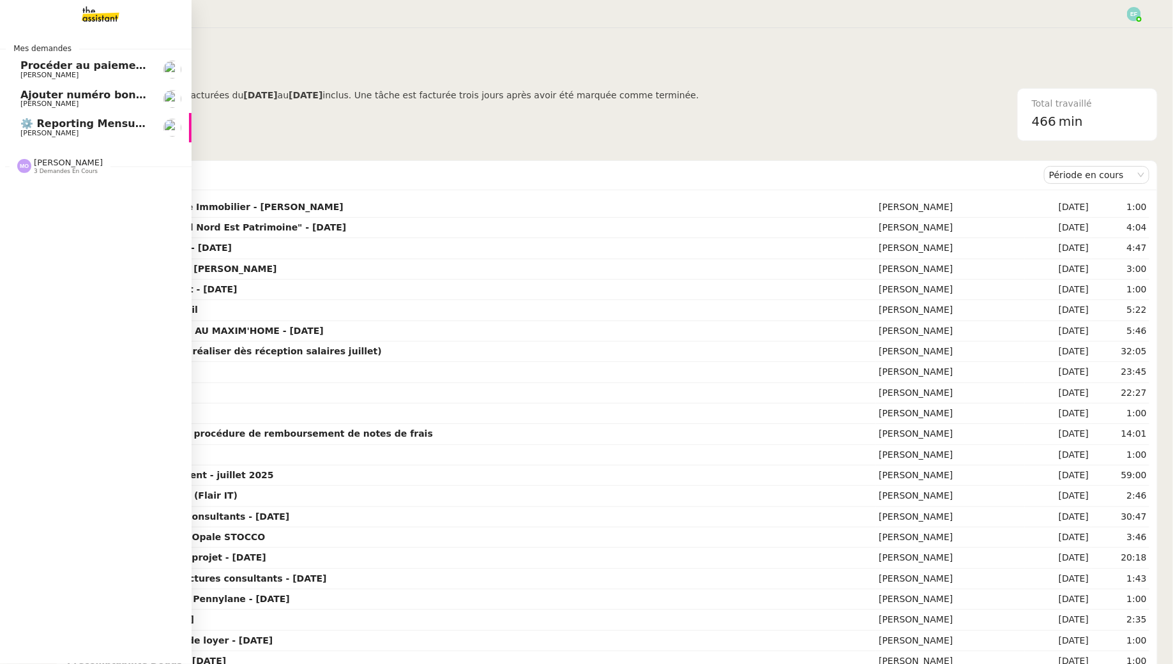
click at [49, 56] on link "Procéder au paiement des factures LBP Florent Seiler" at bounding box center [96, 69] width 192 height 29
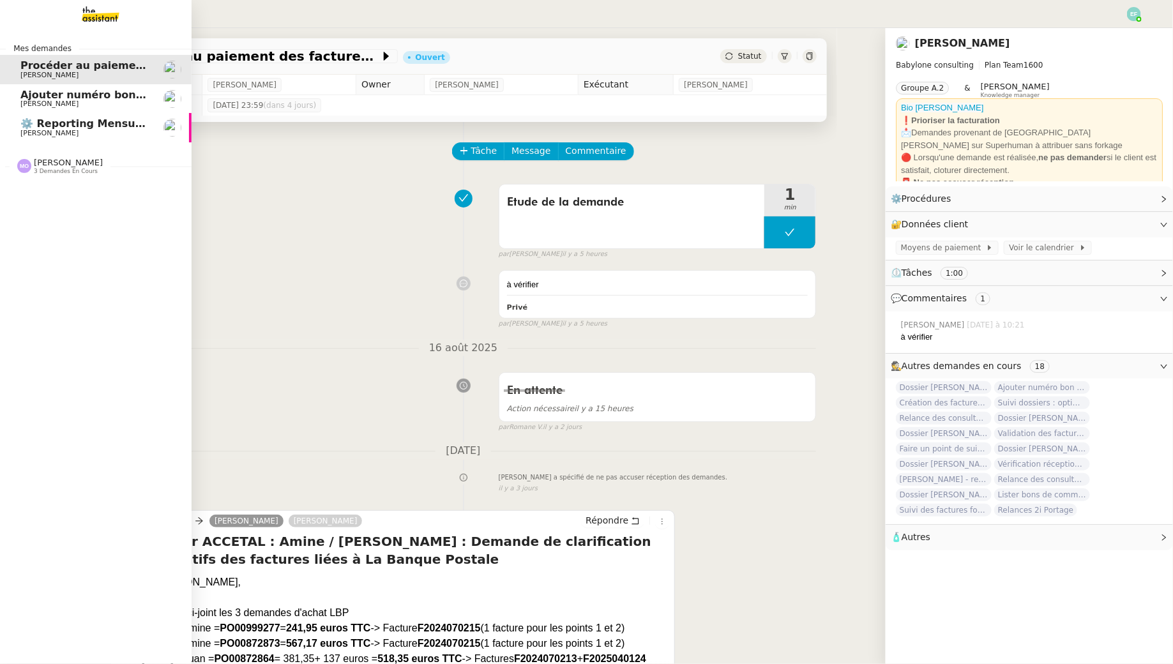
click at [28, 89] on span "Ajouter numéro bon de commande" at bounding box center [120, 95] width 200 height 12
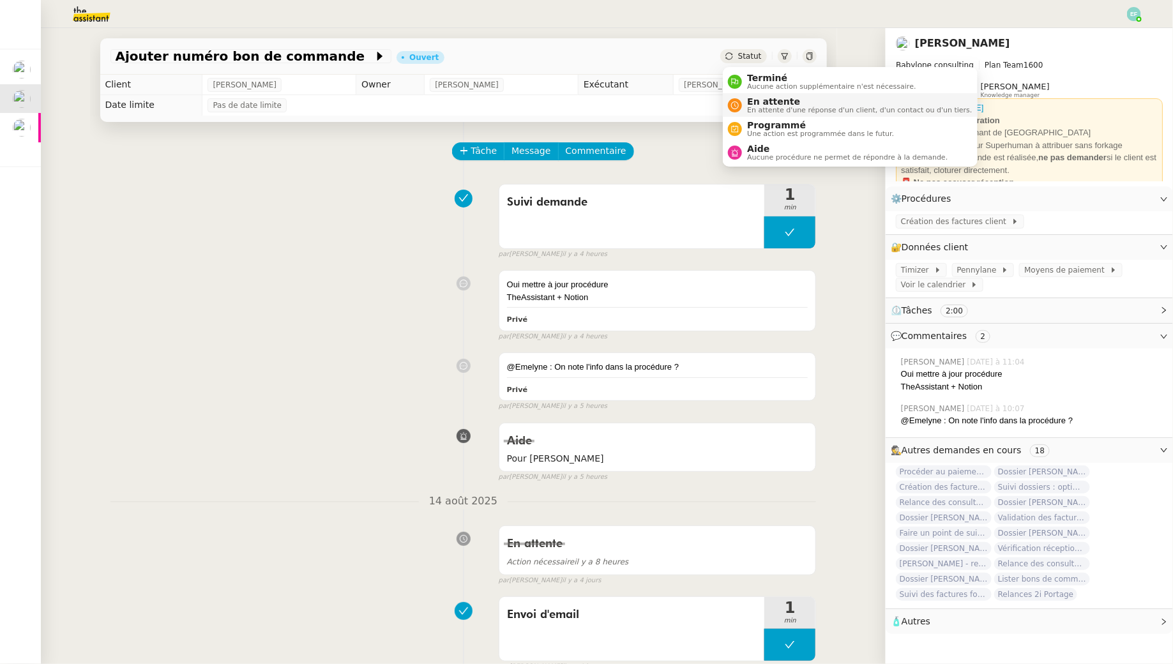
click at [754, 107] on span "En attente d'une réponse d'un client, d'un contact ou d'un tiers." at bounding box center [859, 110] width 225 height 7
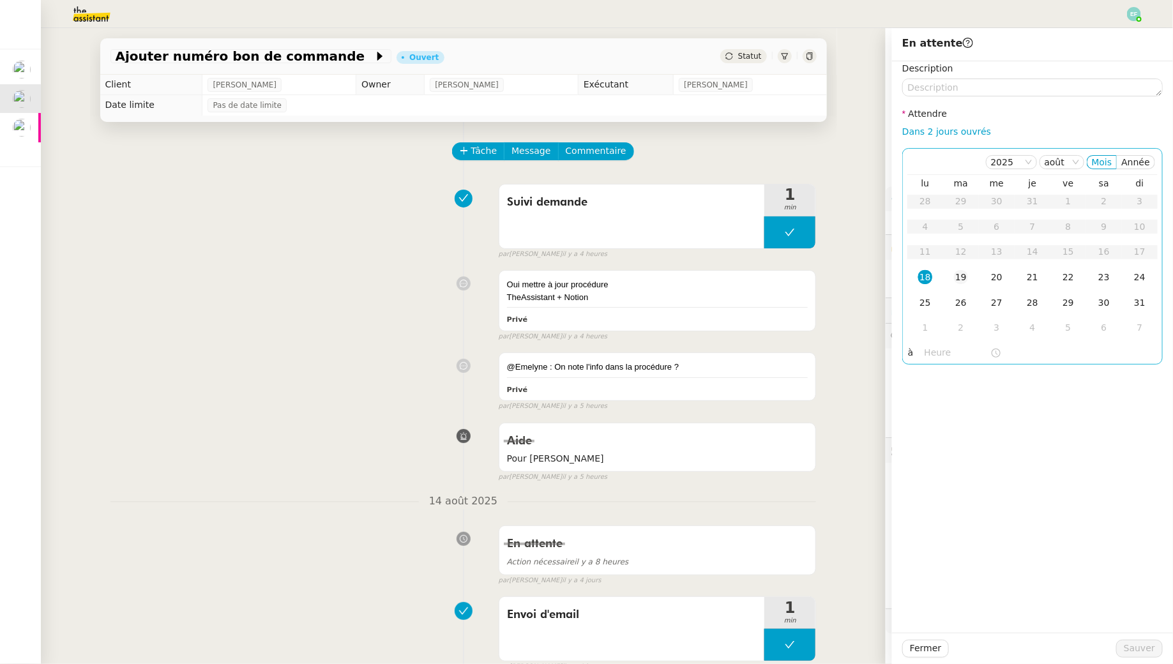
click at [969, 271] on td "19" at bounding box center [961, 278] width 36 height 26
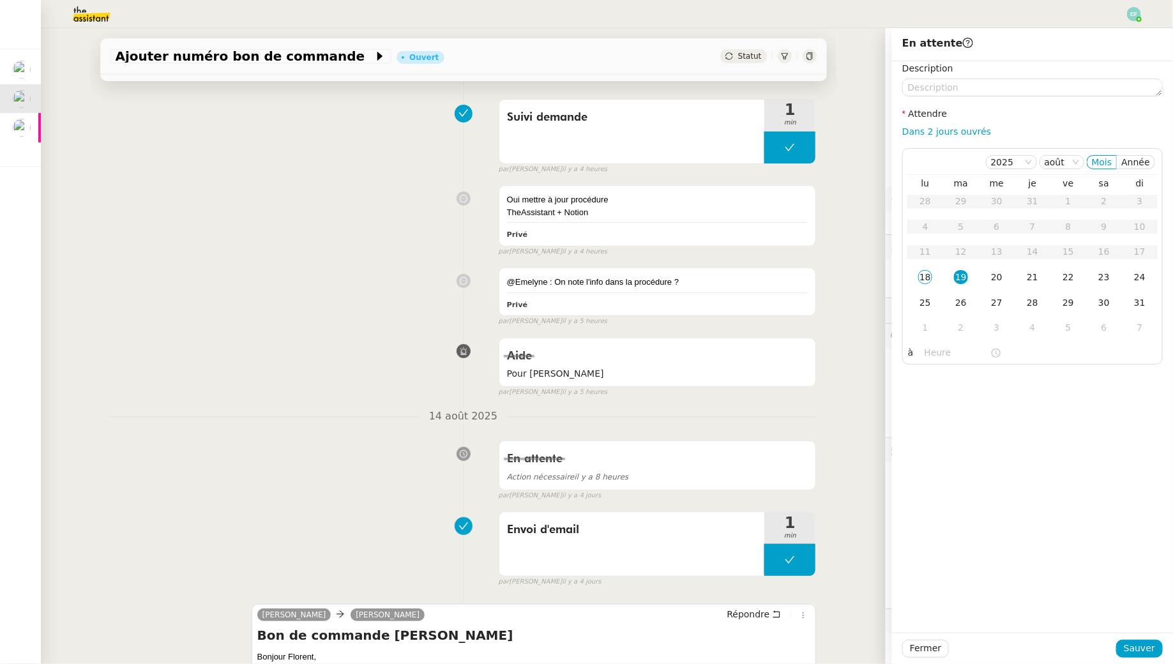
scroll to position [94, 0]
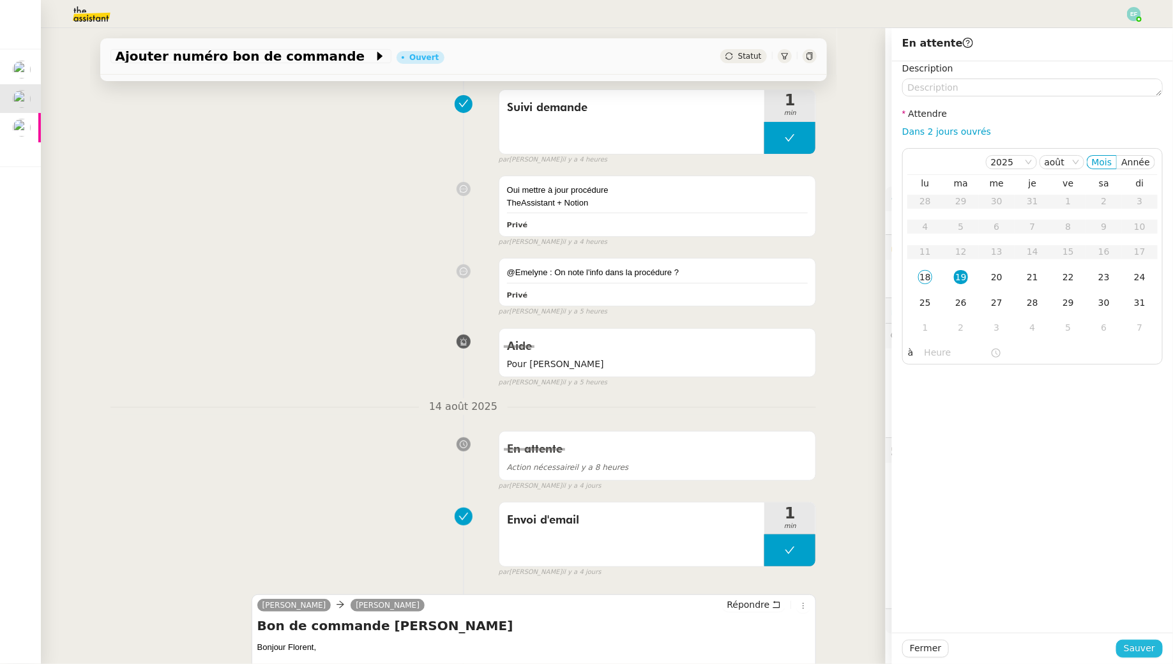
click at [1149, 651] on span "Sauver" at bounding box center [1139, 648] width 31 height 15
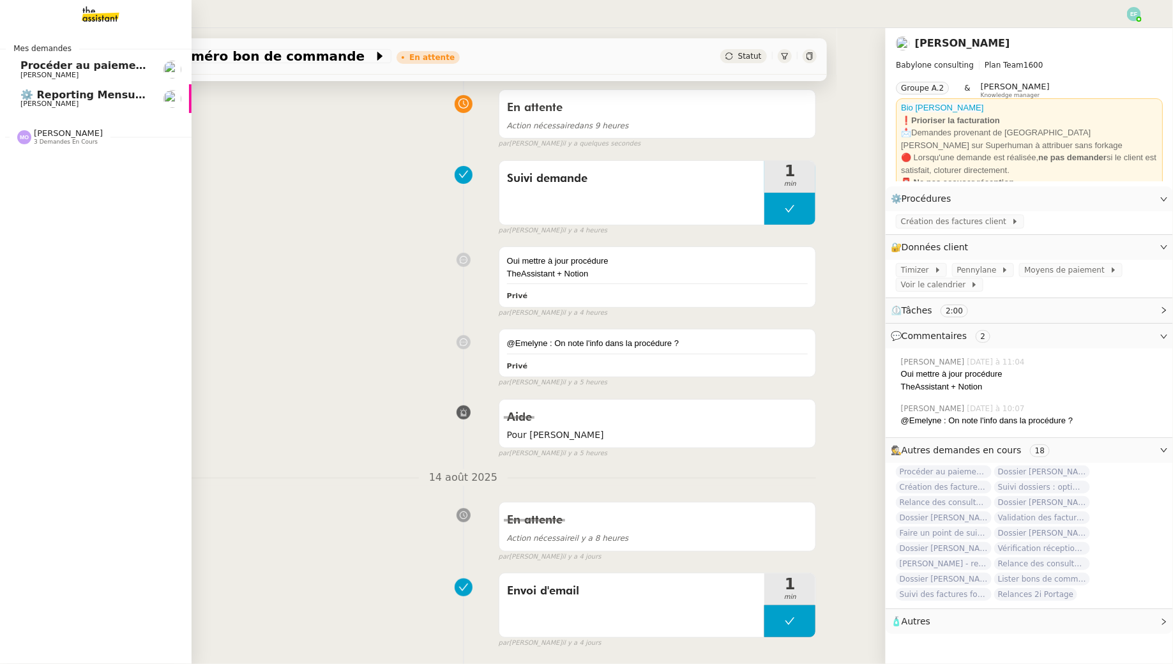
click at [48, 72] on span "[PERSON_NAME]" at bounding box center [49, 75] width 58 height 8
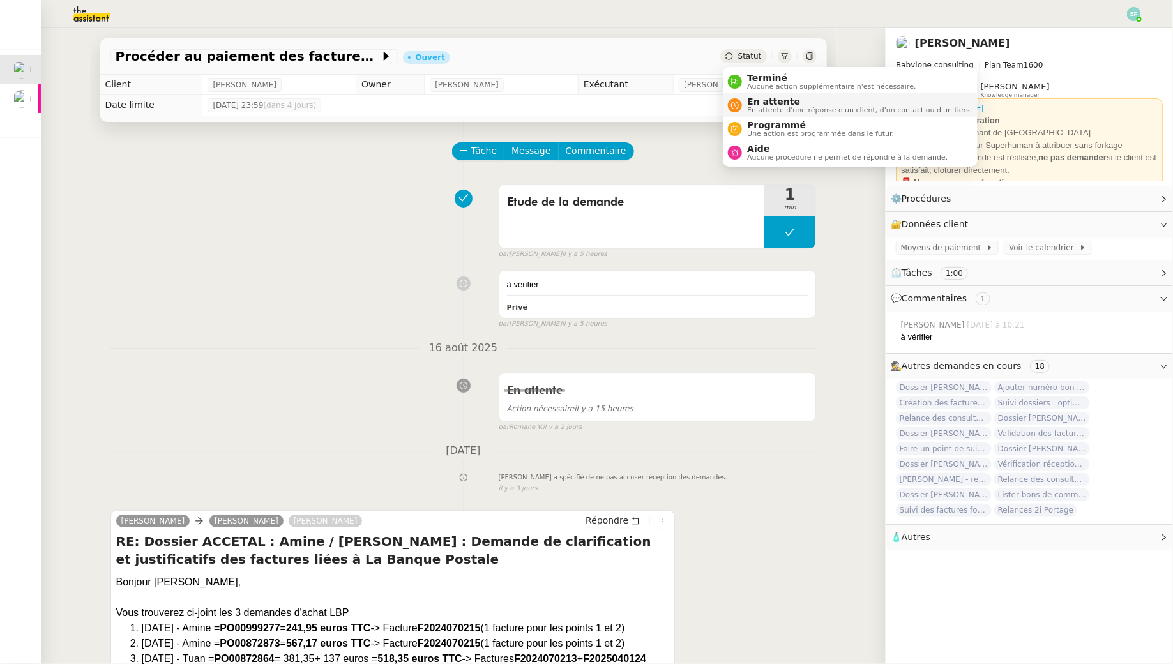
click at [756, 102] on span "En attente" at bounding box center [859, 101] width 225 height 10
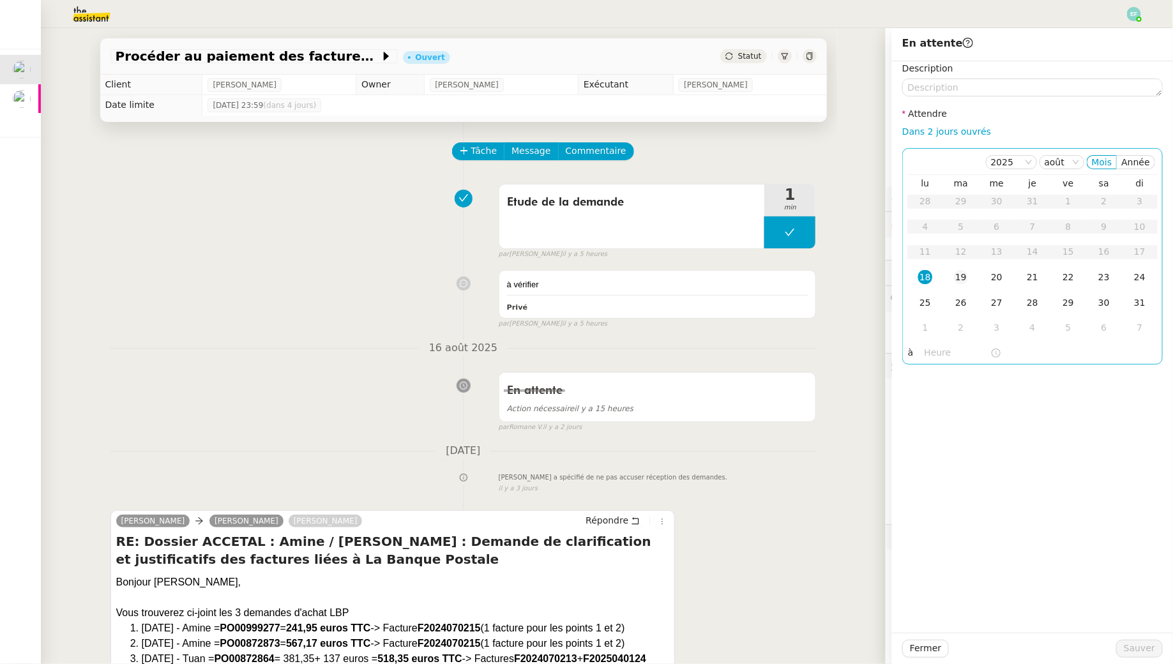
click at [961, 276] on div "19" at bounding box center [961, 277] width 14 height 14
click at [1144, 642] on span "Sauver" at bounding box center [1139, 648] width 31 height 15
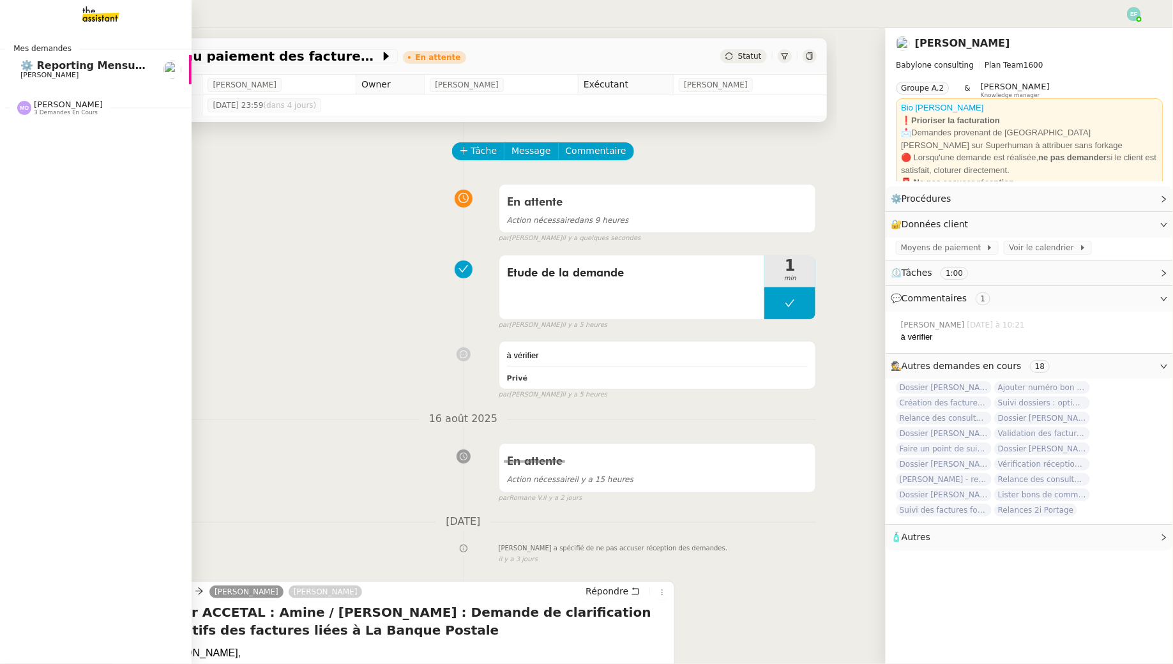
click at [66, 87] on div "Marie Orsoni 3 demandes en cours" at bounding box center [96, 102] width 192 height 37
click at [68, 67] on span "⚙️ Reporting Mensuel (à réaliser dès réception salaires juillet)" at bounding box center [200, 65] width 360 height 12
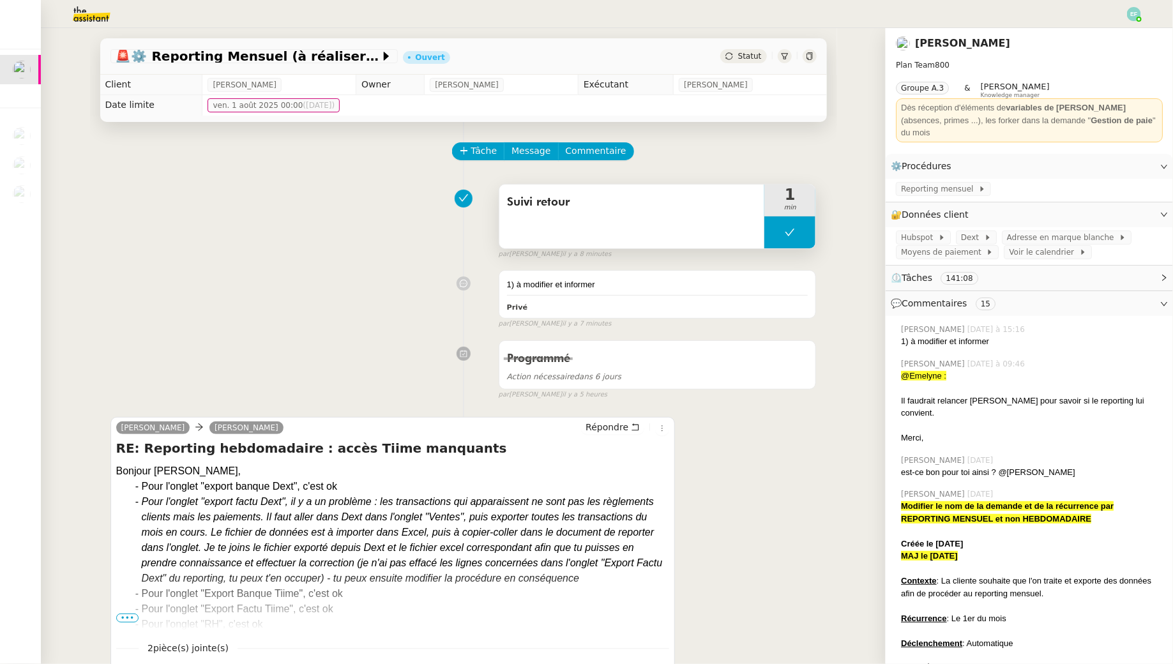
click at [782, 234] on button at bounding box center [789, 232] width 51 height 32
click at [782, 234] on icon at bounding box center [777, 232] width 10 height 10
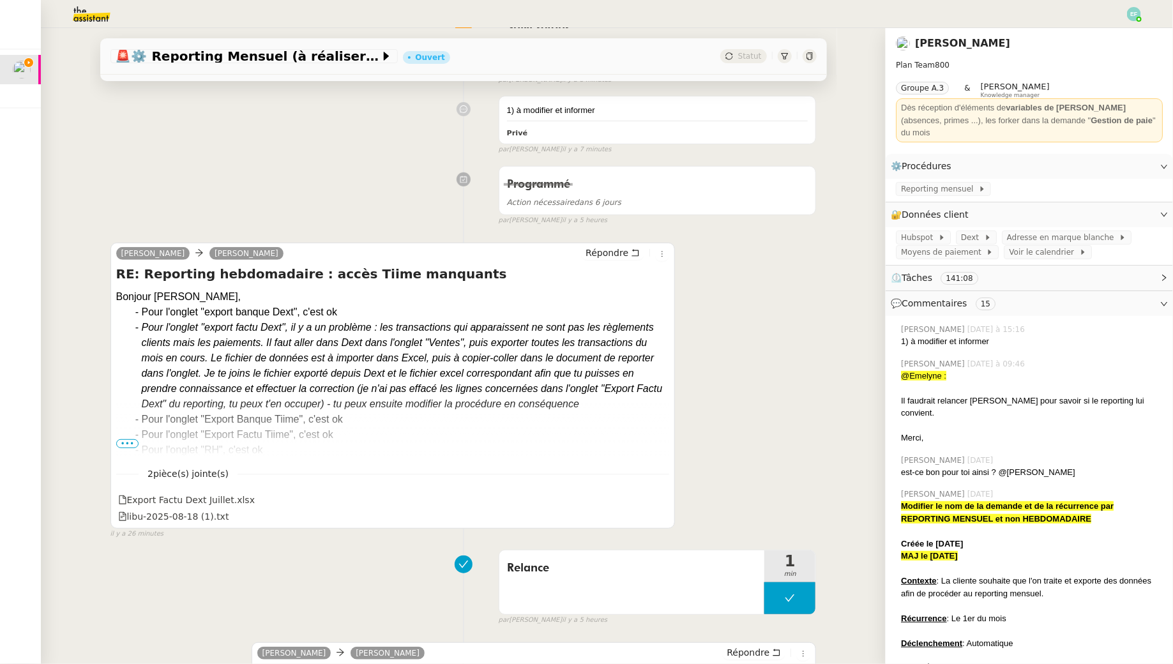
scroll to position [181, 0]
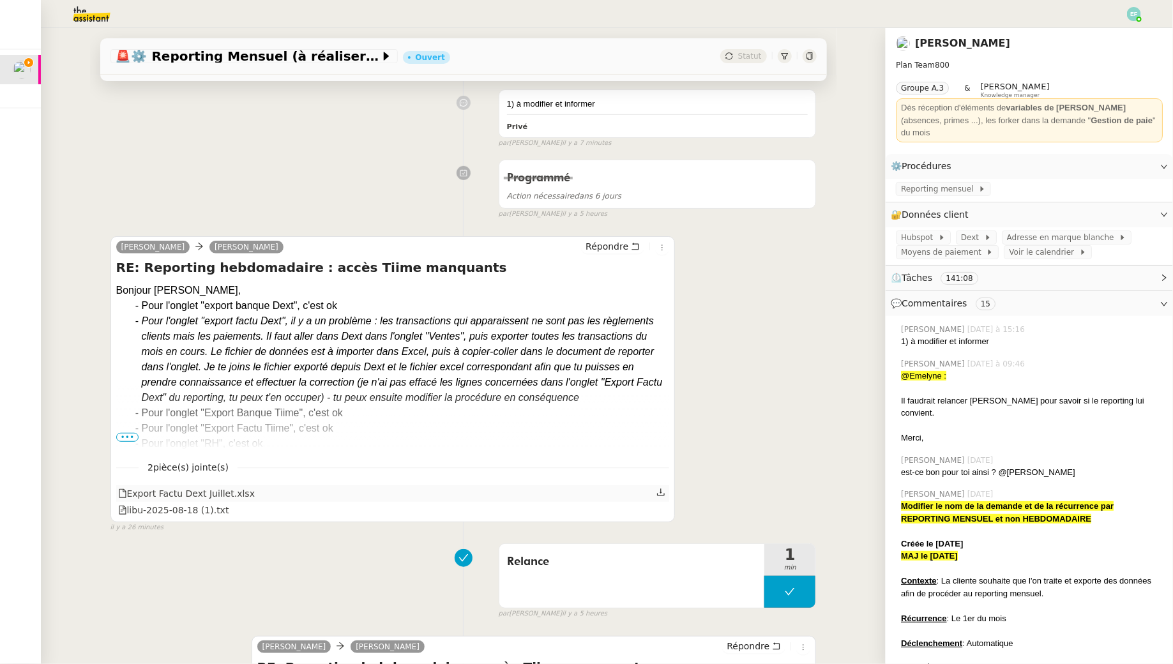
click at [661, 492] on icon at bounding box center [661, 492] width 8 height 7
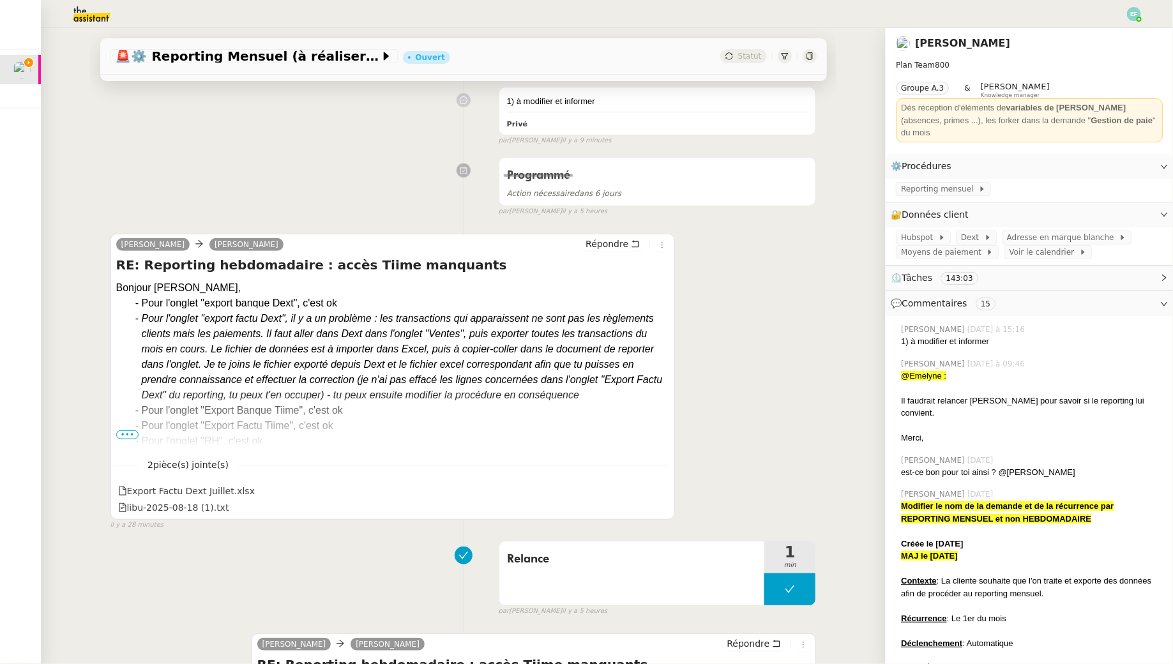
scroll to position [184, 0]
click at [119, 433] on span "•••" at bounding box center [127, 434] width 23 height 9
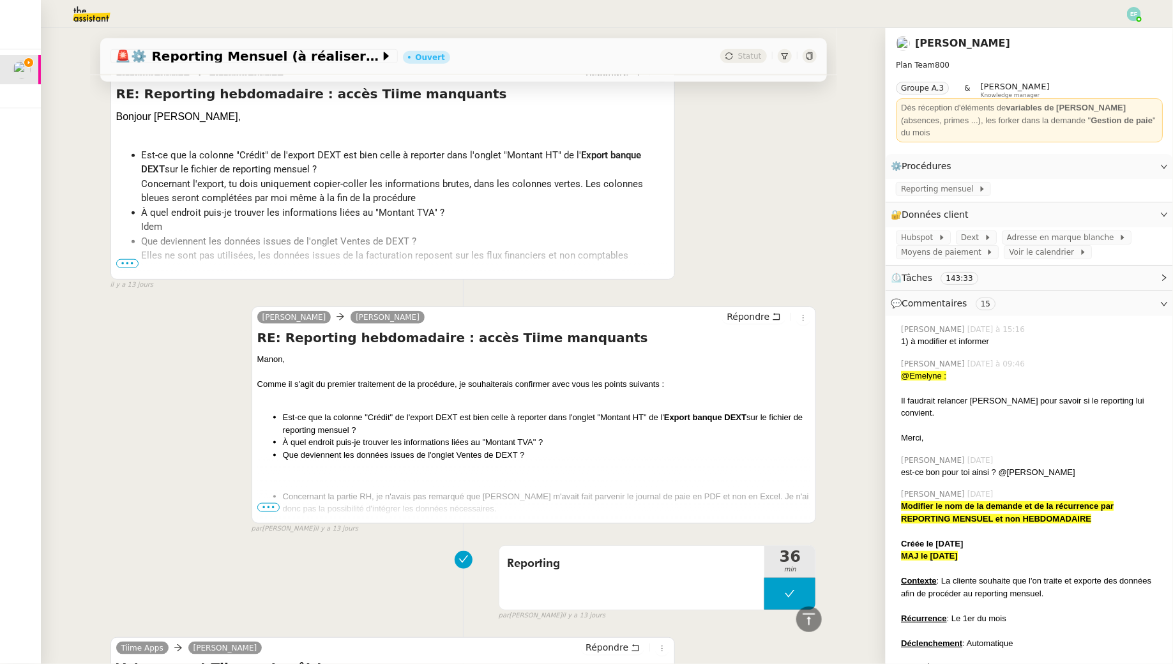
scroll to position [7586, 0]
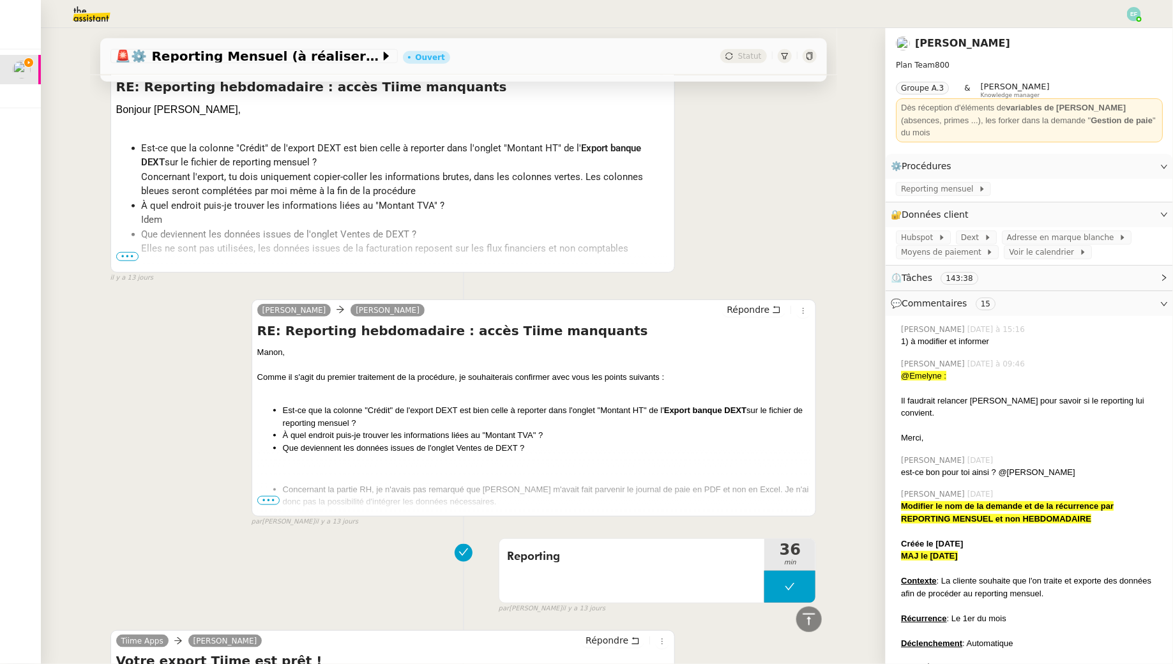
click at [264, 496] on span "•••" at bounding box center [268, 500] width 23 height 9
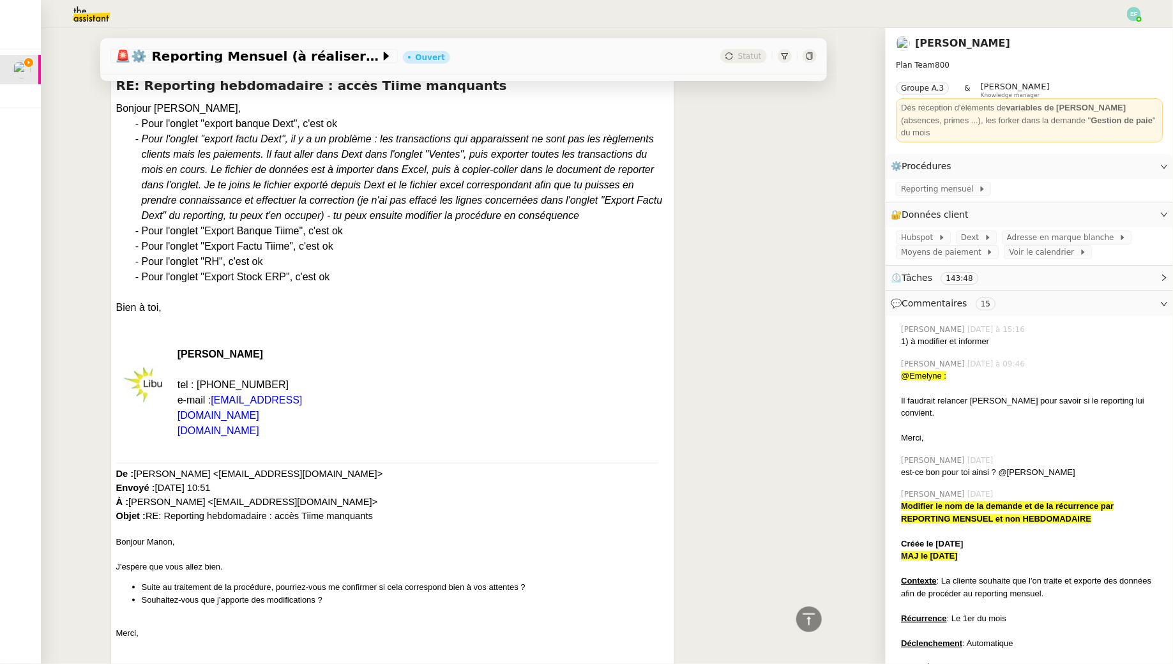
scroll to position [364, 0]
click at [979, 233] on span at bounding box center [981, 237] width 5 height 9
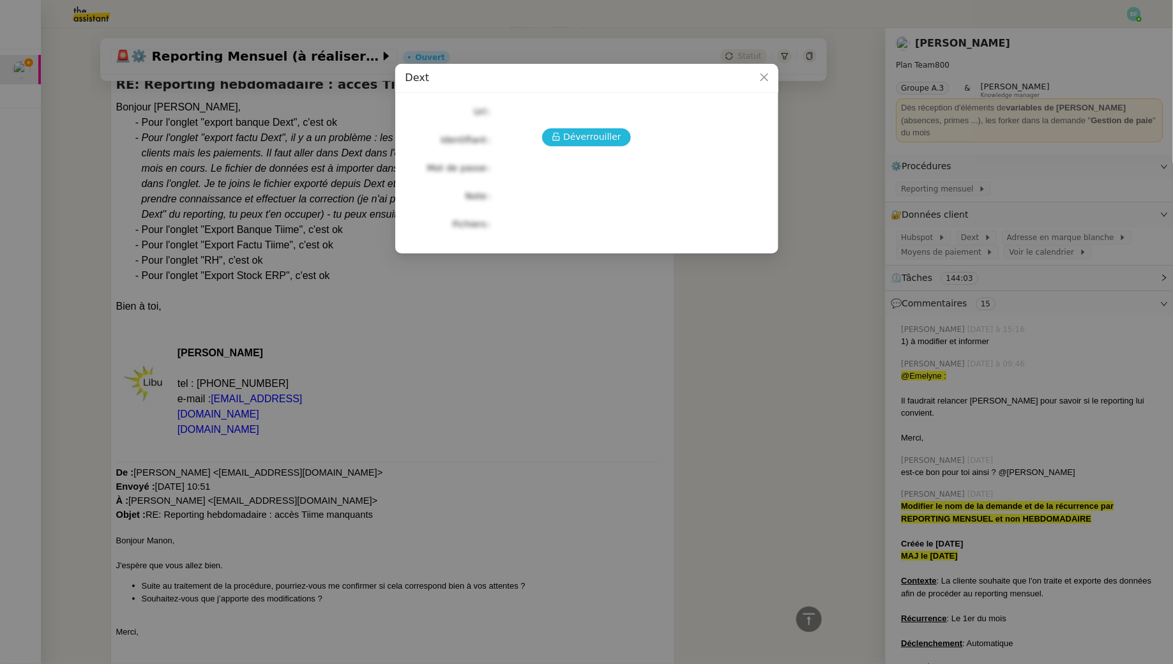
click at [580, 130] on span "Déverrouiller" at bounding box center [592, 137] width 58 height 15
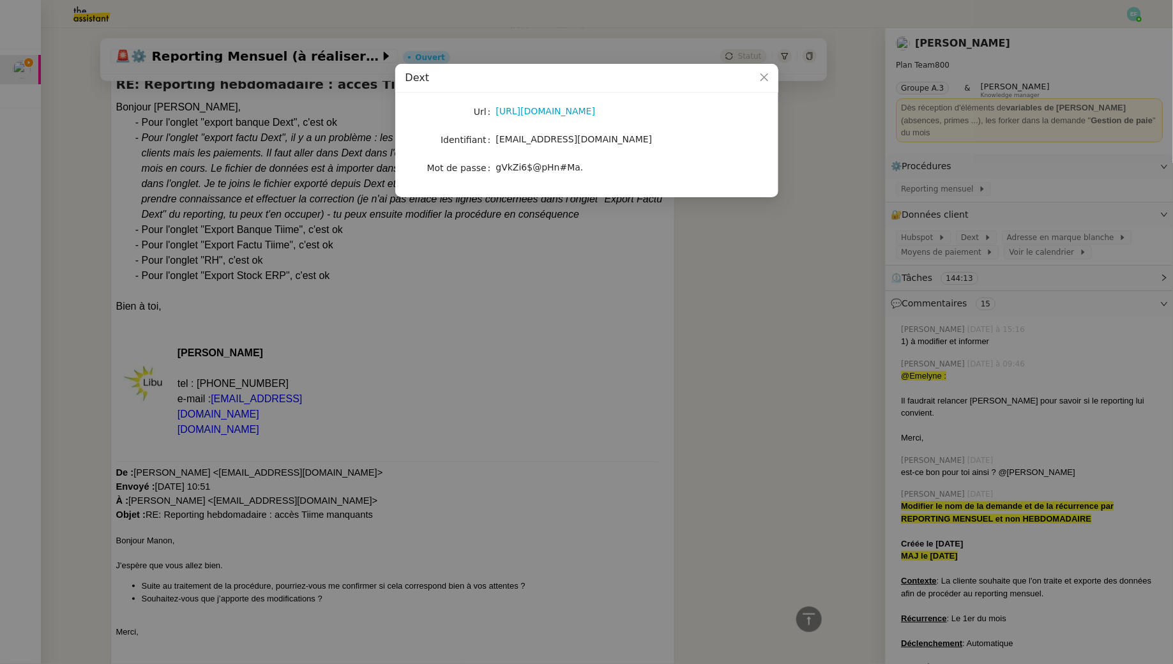
click at [515, 140] on span "sam@libu.fr" at bounding box center [574, 139] width 156 height 10
copy span "sam@libu.fr"
click at [532, 285] on nz-modal-container "Dext Url https://app.dext.com/delta/costs/inbox Identifiant sam@libu.fr Mot de …" at bounding box center [586, 332] width 1173 height 664
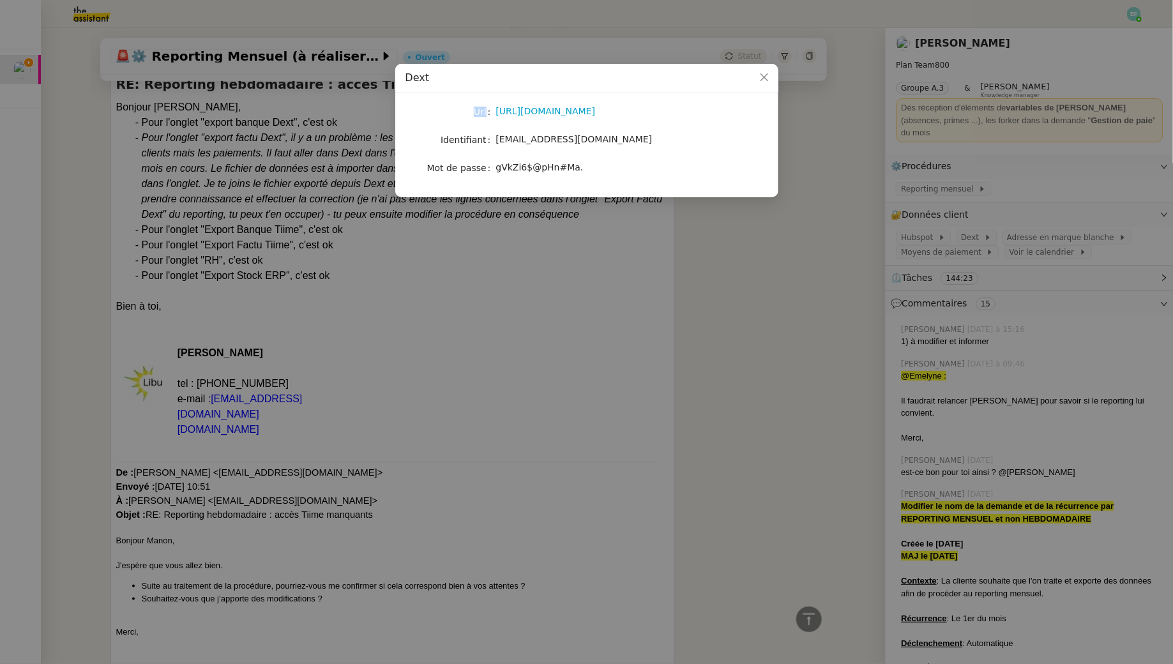
click at [532, 285] on nz-modal-container "Dext Url https://app.dext.com/delta/costs/inbox Identifiant sam@libu.fr Mot de …" at bounding box center [586, 332] width 1173 height 664
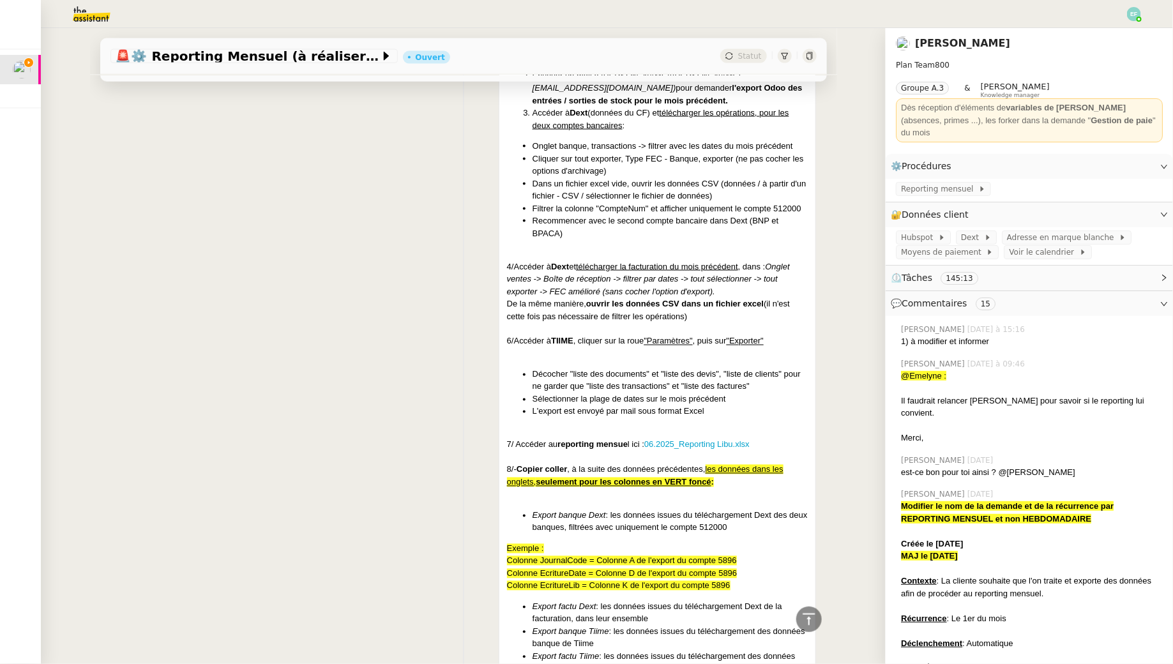
scroll to position [5563, 0]
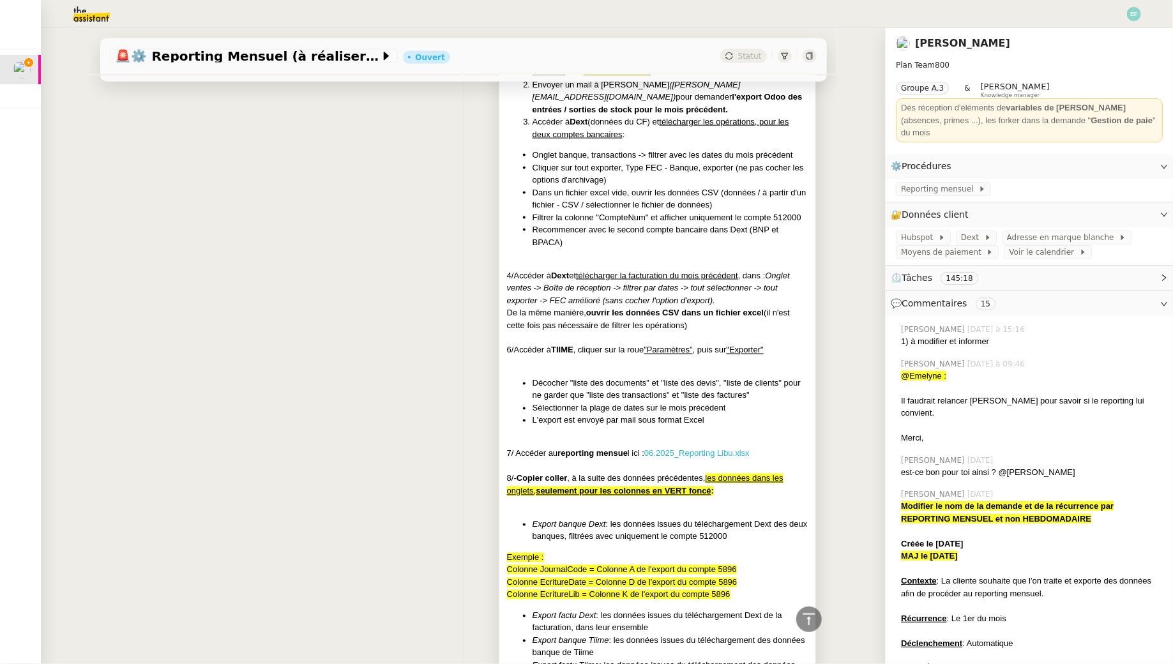
click at [698, 449] on link "06.2025_Reporting Libu.xlsx" at bounding box center [696, 454] width 105 height 10
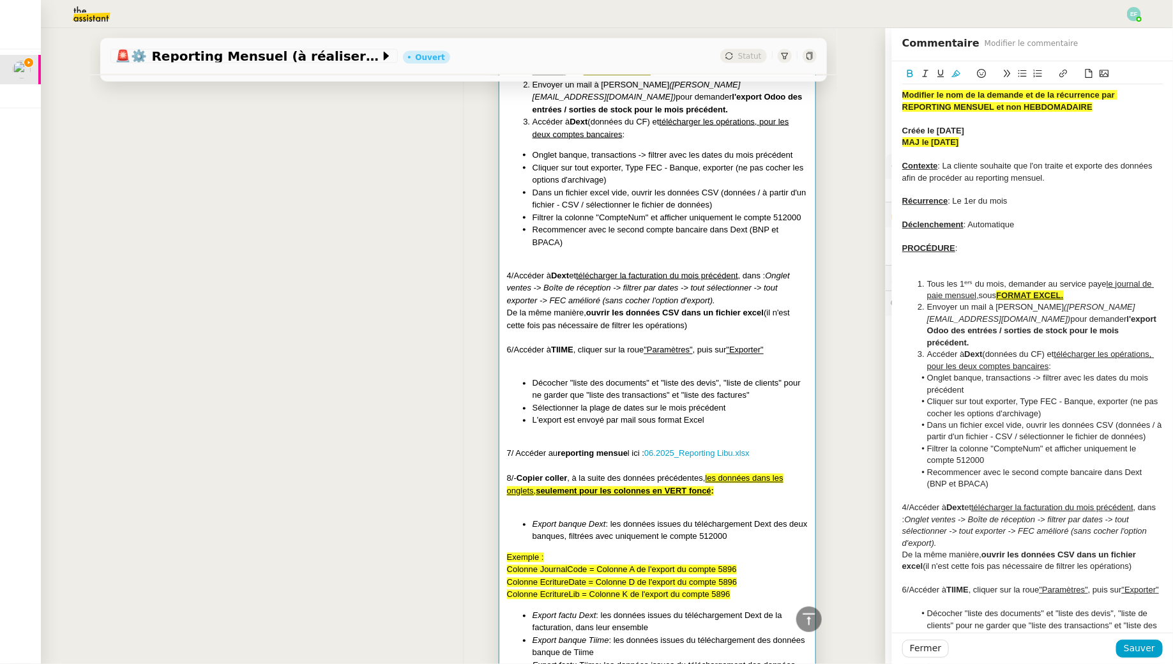
click at [424, 429] on div "Modifier le nom de la demande et de la récurrence par REPORTING MENSUEL et non …" at bounding box center [463, 343] width 706 height 1023
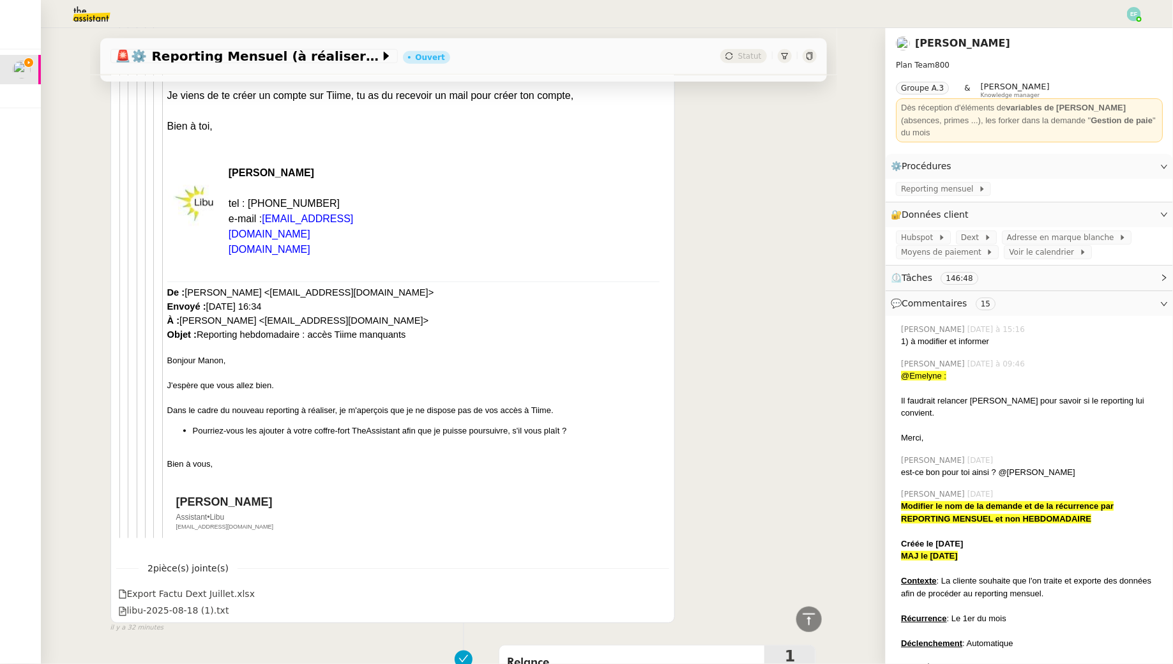
scroll to position [3077, 0]
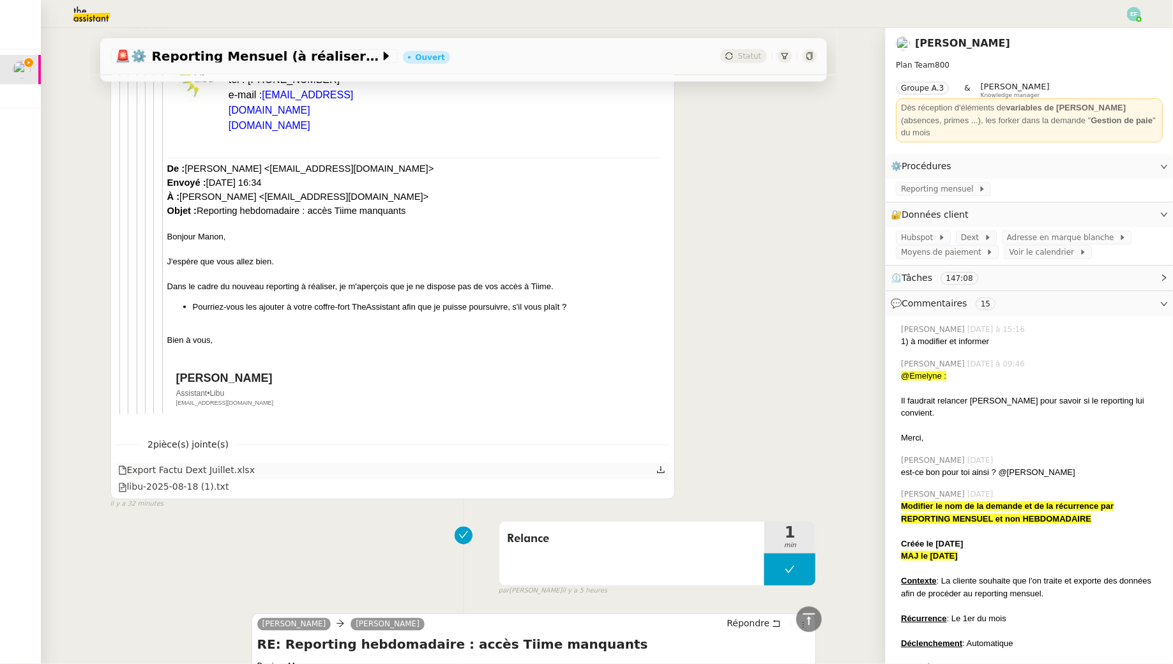
click at [592, 468] on div "Export Factu Dext Juillet.xlsx" at bounding box center [393, 471] width 554 height 17
click at [661, 469] on icon at bounding box center [660, 469] width 9 height 9
click at [965, 183] on span "Reporting mensuel" at bounding box center [939, 189] width 77 height 13
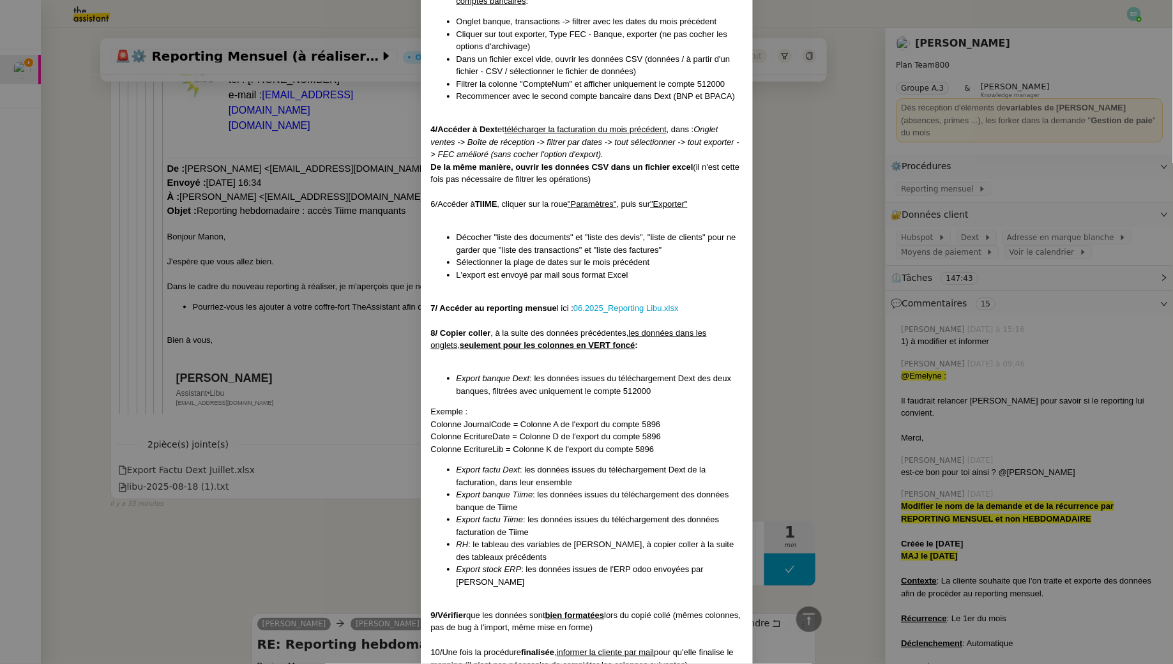
scroll to position [349, 0]
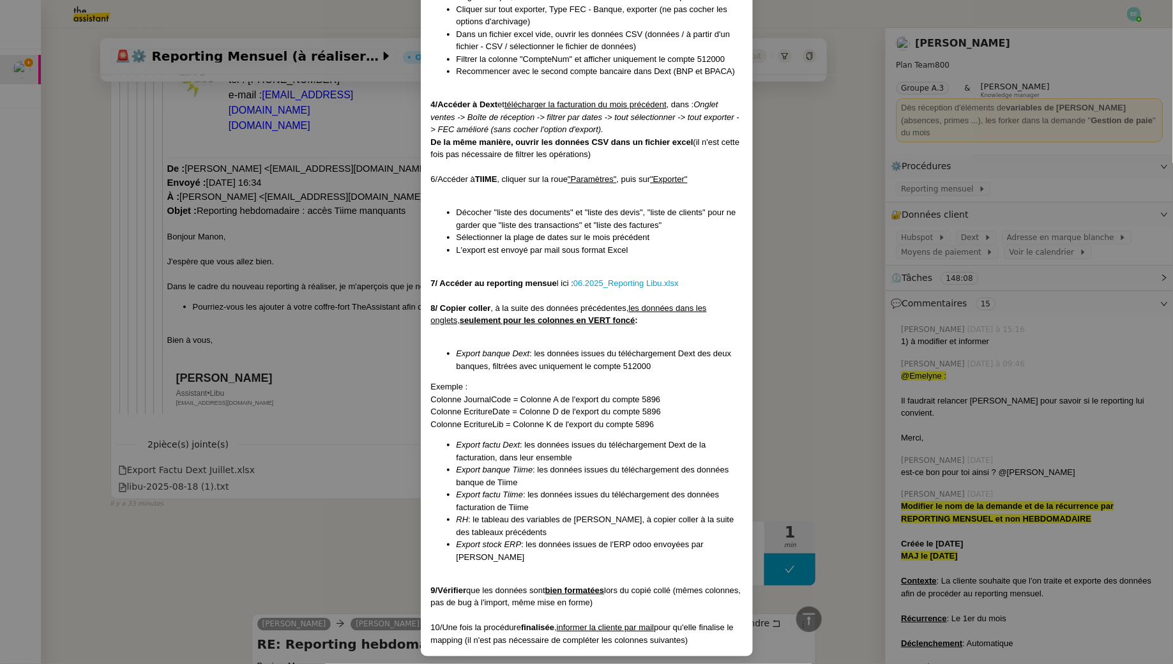
click at [303, 291] on nz-modal-container "Créée le 30/08/2024 MAJ le 06/08/2025 Contexte : La cliente souhaite que l'on t…" at bounding box center [586, 332] width 1173 height 664
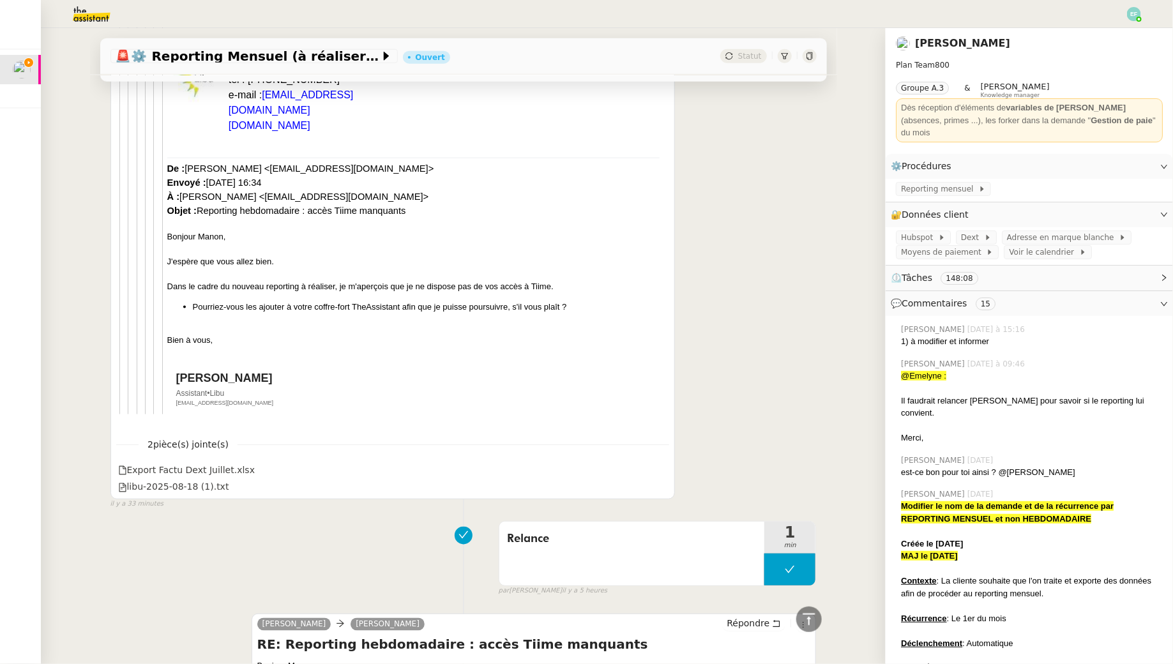
click at [303, 291] on nz-modal-container "Créée le 30/08/2024 MAJ le 06/08/2025 Contexte : La cliente souhaite que l'on t…" at bounding box center [586, 332] width 1173 height 664
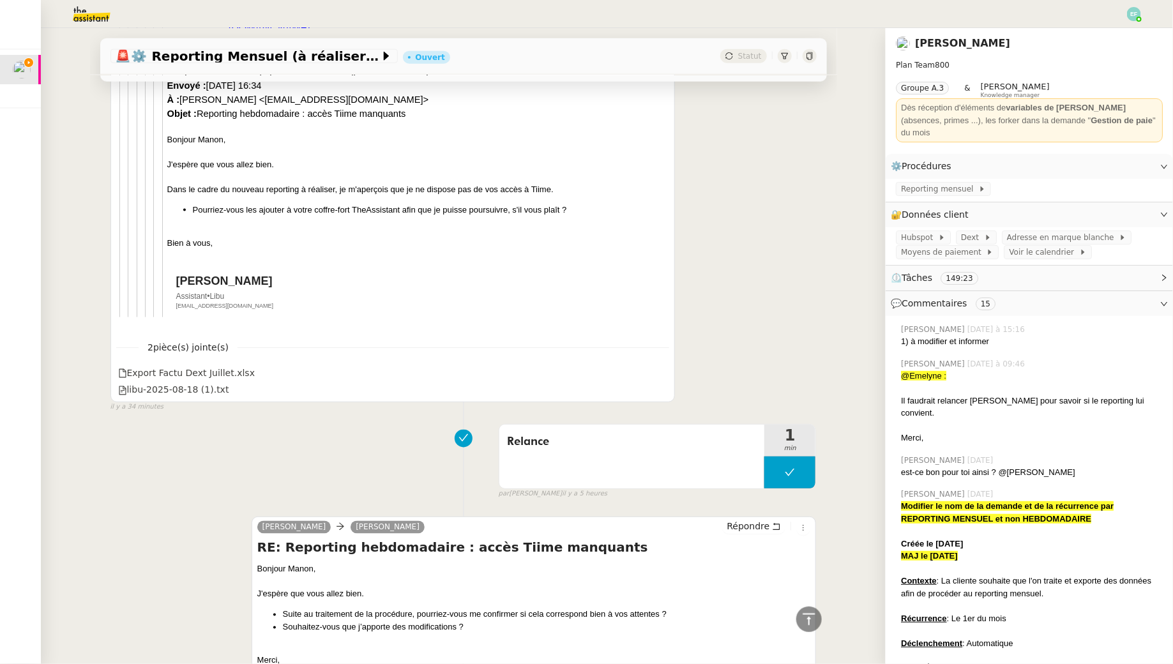
scroll to position [3174, 0]
click at [661, 391] on icon at bounding box center [660, 390] width 9 height 9
click at [659, 376] on icon at bounding box center [660, 373] width 9 height 9
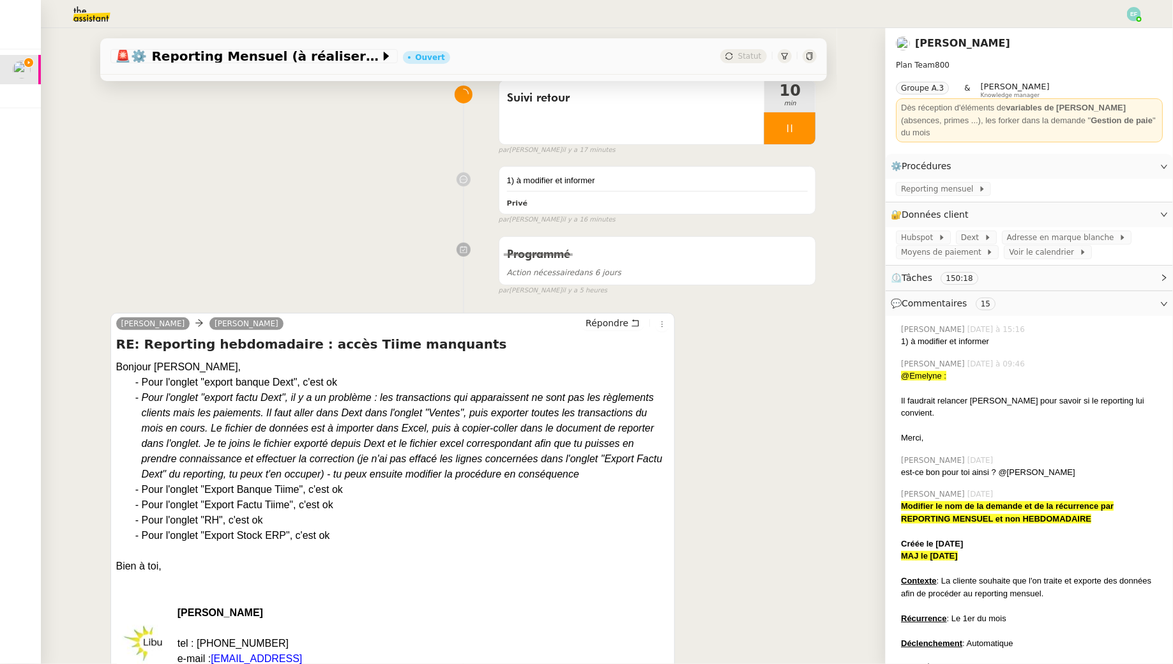
scroll to position [96, 0]
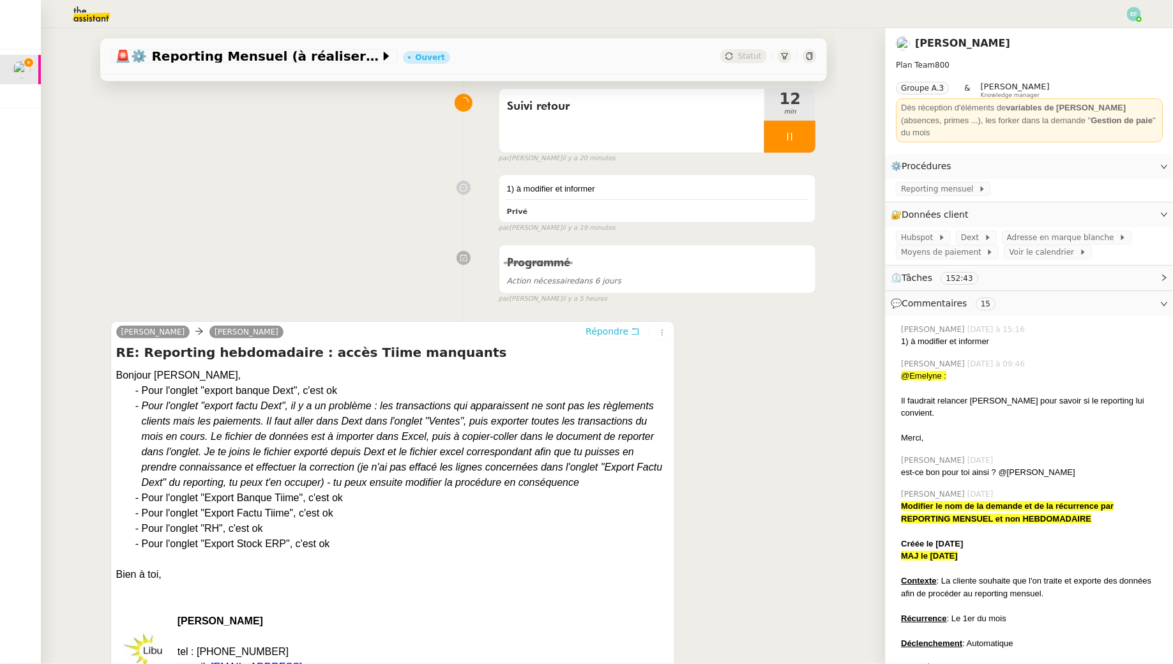
click at [640, 328] on button "Répondre" at bounding box center [612, 331] width 63 height 14
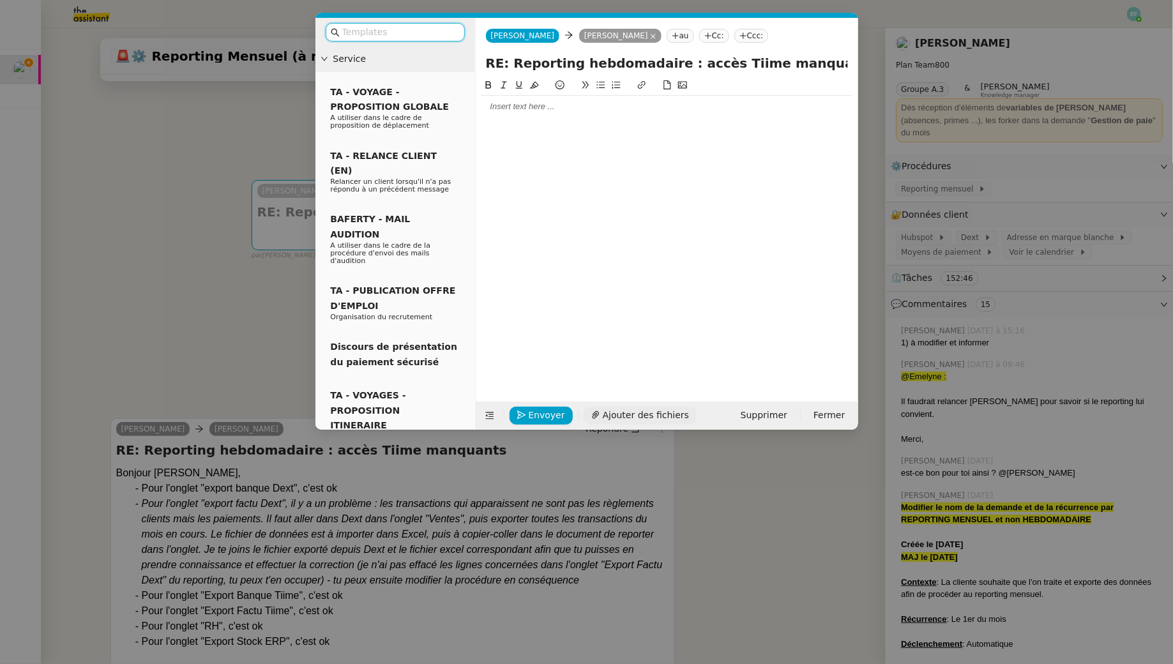
click at [619, 416] on span "Ajouter des fichiers" at bounding box center [646, 415] width 86 height 15
click at [544, 107] on div at bounding box center [667, 106] width 372 height 11
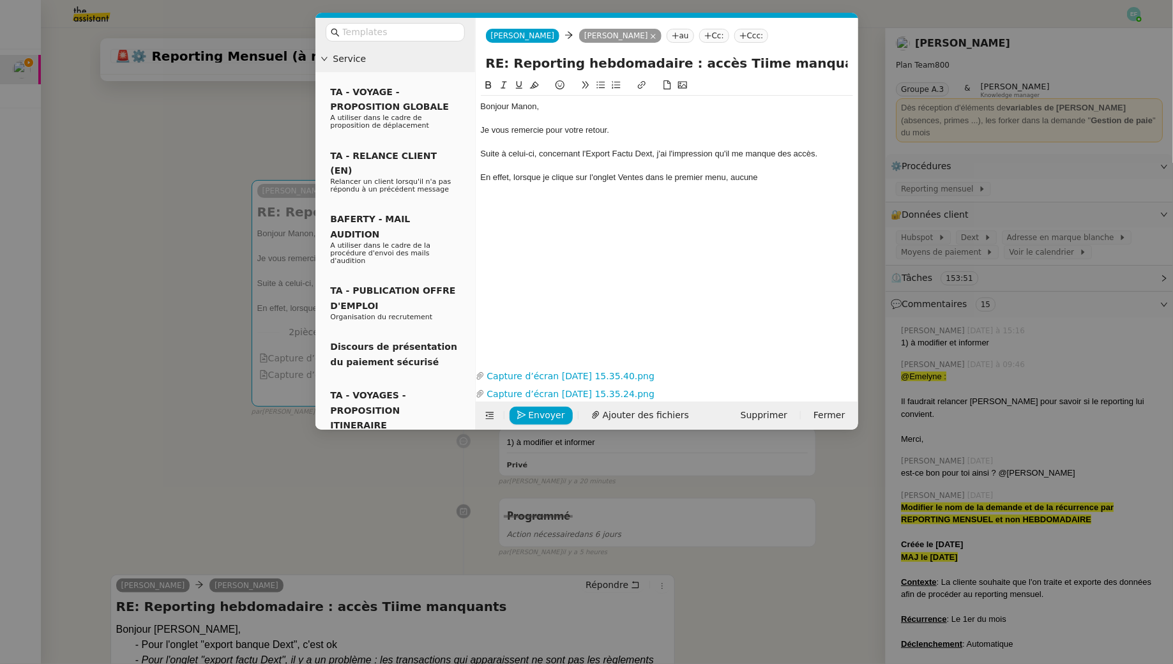
click at [95, 197] on nz-modal-container "Service TA - VOYAGE - PROPOSITION GLOBALE A utiliser dans le cadre de propositi…" at bounding box center [586, 332] width 1173 height 664
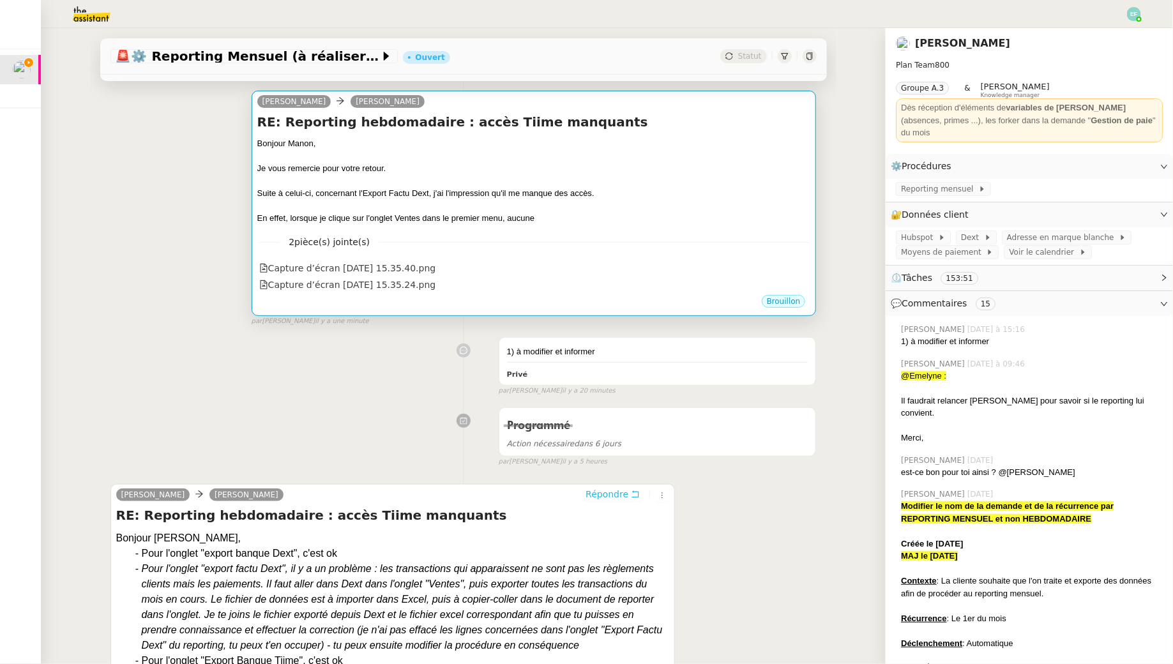
scroll to position [186, 0]
click at [430, 185] on div at bounding box center [534, 180] width 554 height 13
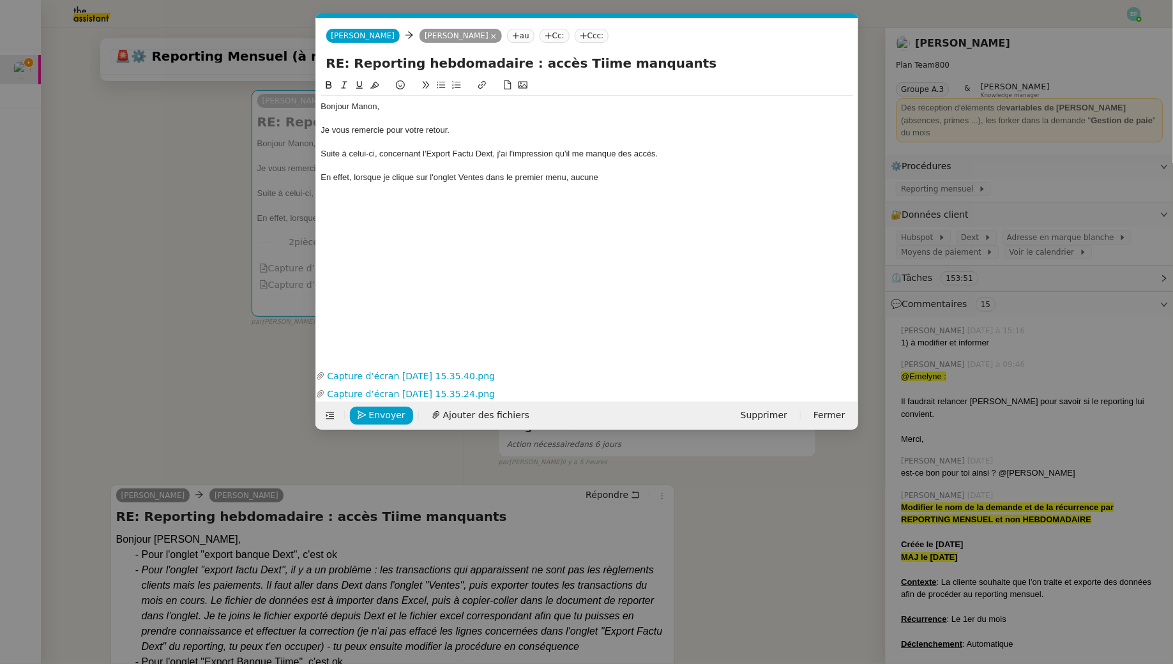
scroll to position [0, 27]
click at [379, 179] on div "En effet, lorsque je clique sur l'onglet Ventes dans le premier menu, aucune" at bounding box center [587, 177] width 532 height 11
click at [352, 177] on div "En effet, lorsque je clique sur l'onglet Ventes dans le premier menu, aucune" at bounding box center [587, 177] width 532 height 11
click at [661, 182] on div "En effet, dans Dext, lorsque je clique sur l'onglet Ventes dans le premier menu…" at bounding box center [587, 177] width 532 height 11
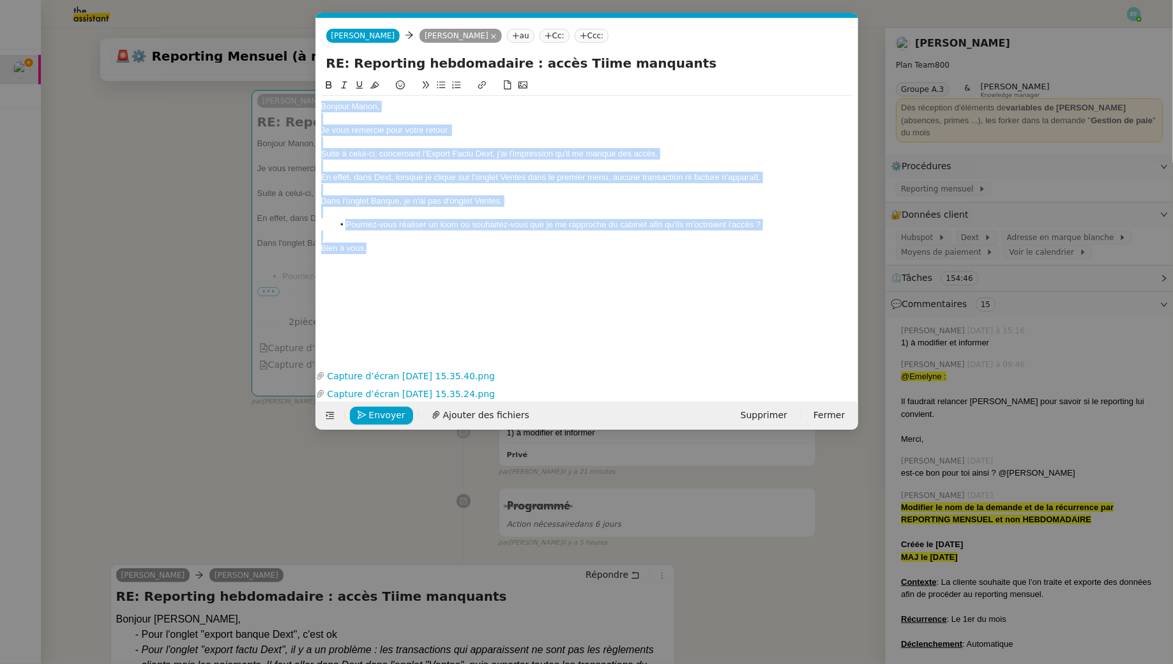
drag, startPoint x: 371, startPoint y: 243, endPoint x: 288, endPoint y: 38, distance: 220.5
click at [288, 38] on nz-modal-container "Service TA - VOYAGE - PROPOSITION GLOBALE A utiliser dans le cadre de propositi…" at bounding box center [586, 332] width 1173 height 664
copy div "Bonjour Manon, Je vous remercie pour votre retour. Suite à celui-ci, concernant…"
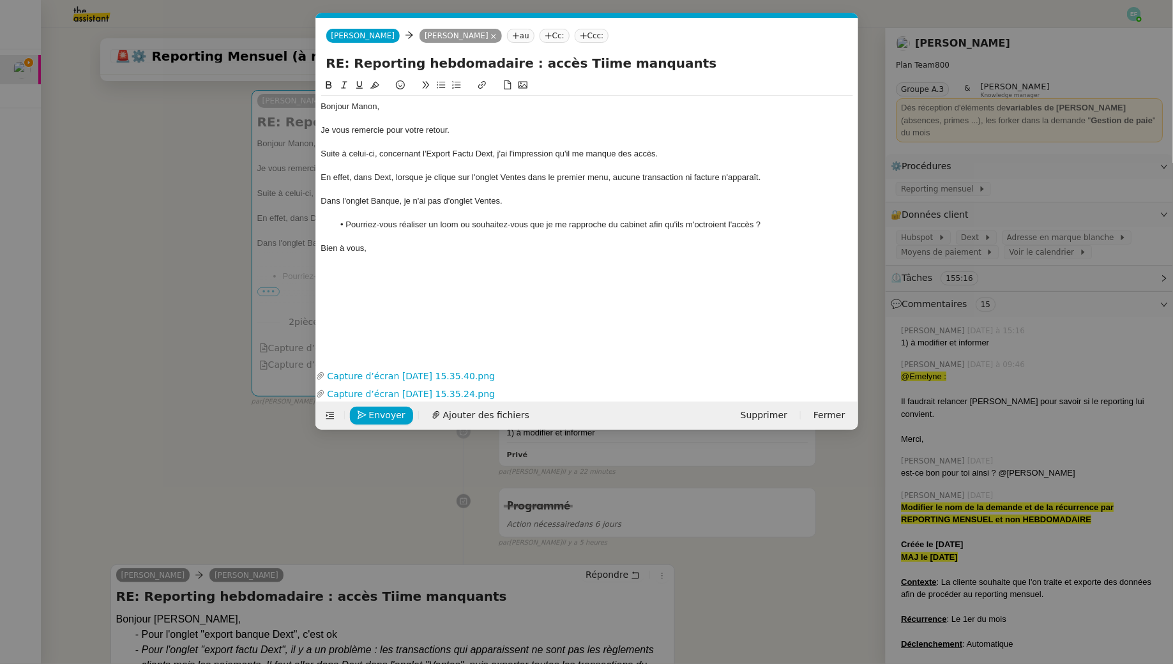
click at [389, 253] on div "Bonjour Manon, Je vous remercie pour votre retour. Suite à celui-ci, concernant…" at bounding box center [587, 177] width 532 height 163
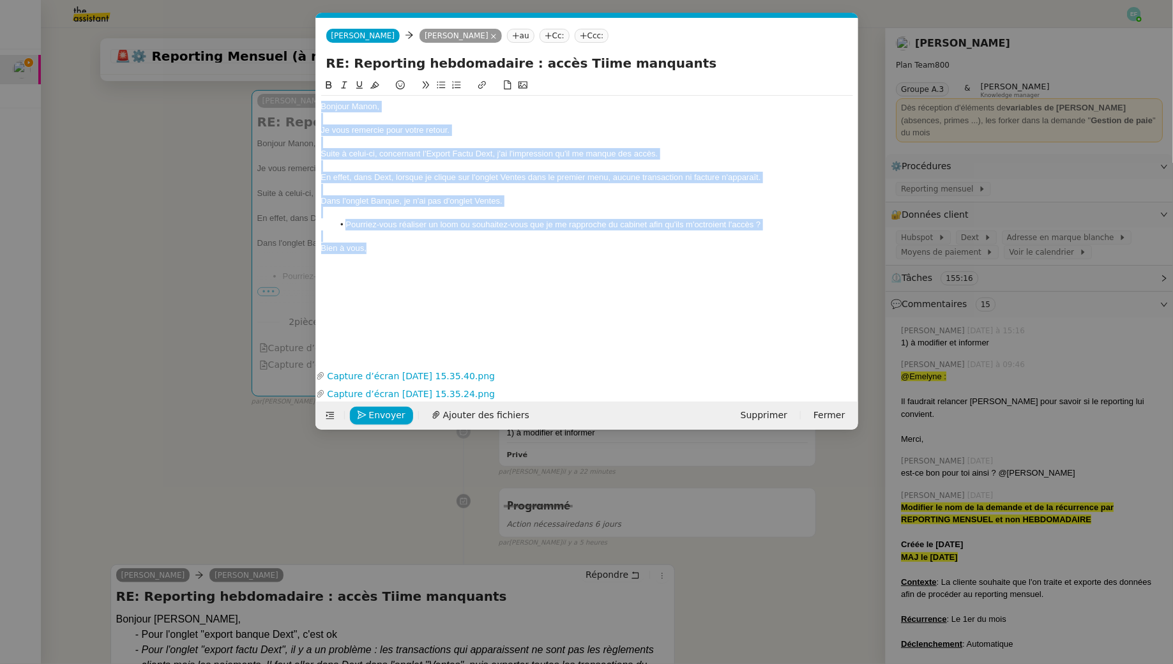
drag, startPoint x: 407, startPoint y: 253, endPoint x: 299, endPoint y: 89, distance: 196.9
click at [299, 89] on nz-modal-container "Service TA - VOYAGE - PROPOSITION GLOBALE A utiliser dans le cadre de propositi…" at bounding box center [586, 332] width 1173 height 664
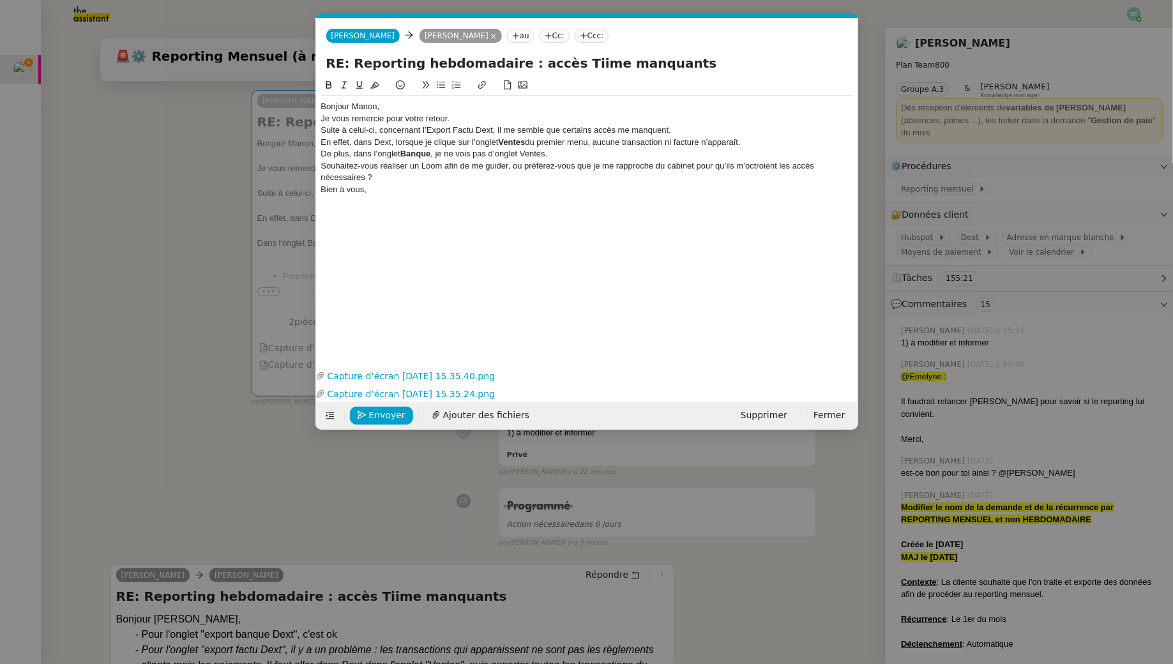
scroll to position [0, 0]
click at [399, 105] on div "Bonjour Manon," at bounding box center [587, 106] width 532 height 11
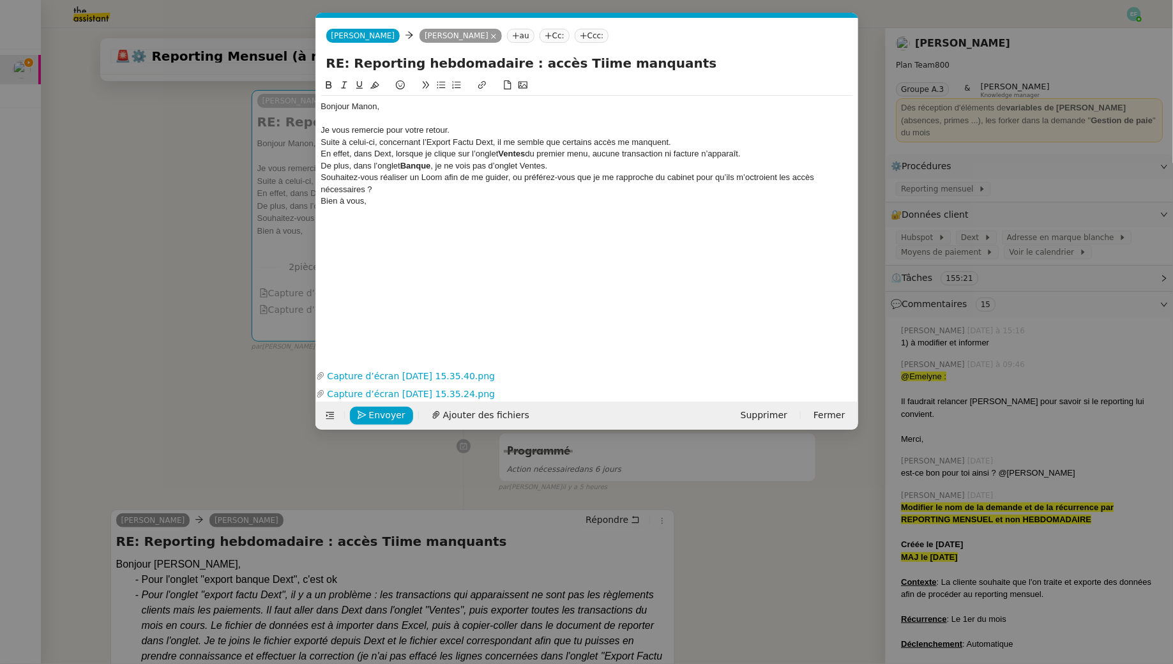
click at [473, 130] on div "Je vous remercie pour votre retour." at bounding box center [587, 130] width 532 height 11
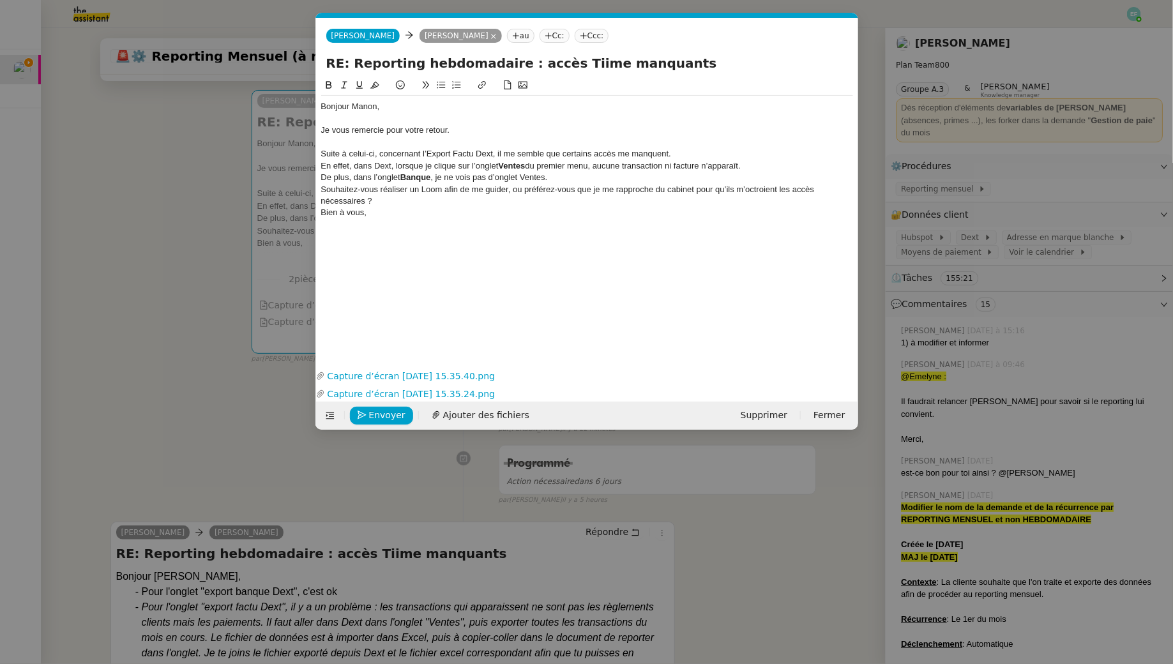
click at [682, 156] on div "Suite à celui-ci, concernant l’Export Factu Dext, il me semble que certains acc…" at bounding box center [587, 153] width 532 height 11
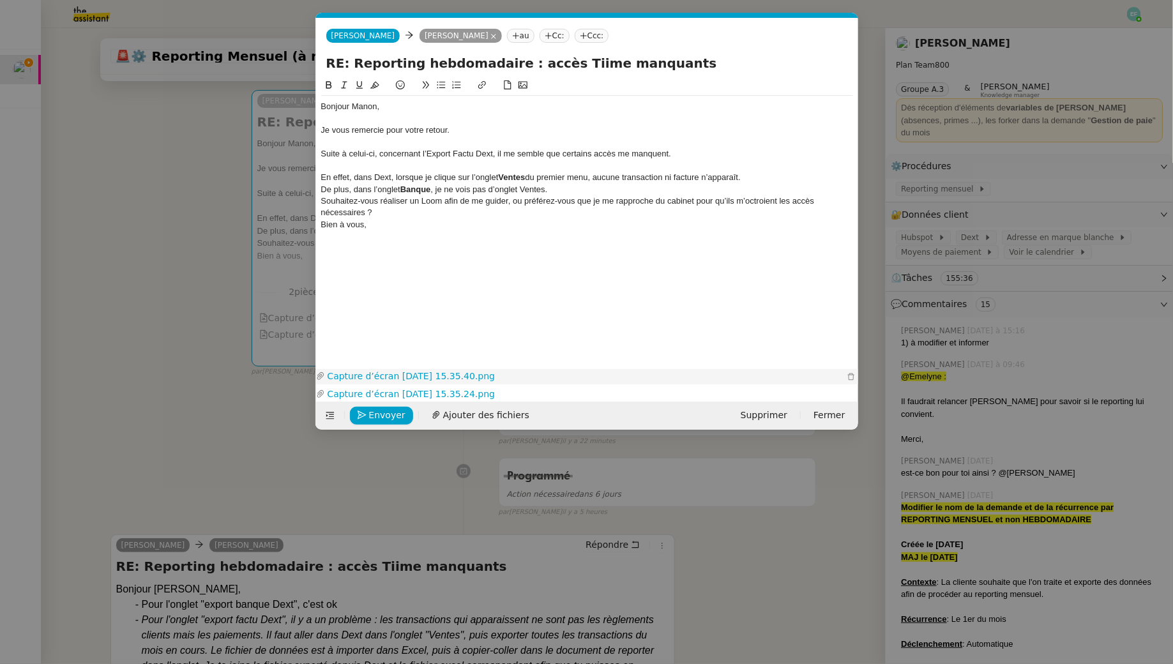
click at [435, 377] on link "Capture d’écran 2025-08-18 à 15.35.40.png" at bounding box center [584, 376] width 519 height 15
click at [480, 393] on link "Capture d’écran 2025-08-18 à 15.35.24.png" at bounding box center [584, 394] width 519 height 15
click at [414, 199] on div "Souhaitez-vous réaliser un Loom afin de me guider, ou préférez-vous que je me r…" at bounding box center [587, 207] width 532 height 24
click at [580, 191] on div "De plus, dans l’onglet Banque , je ne vois pas d’onglet Ventes." at bounding box center [587, 189] width 532 height 11
click at [755, 182] on div "En effet, dans Dext, lorsque je clique sur l’onglet Ventes du premier menu, auc…" at bounding box center [587, 177] width 532 height 11
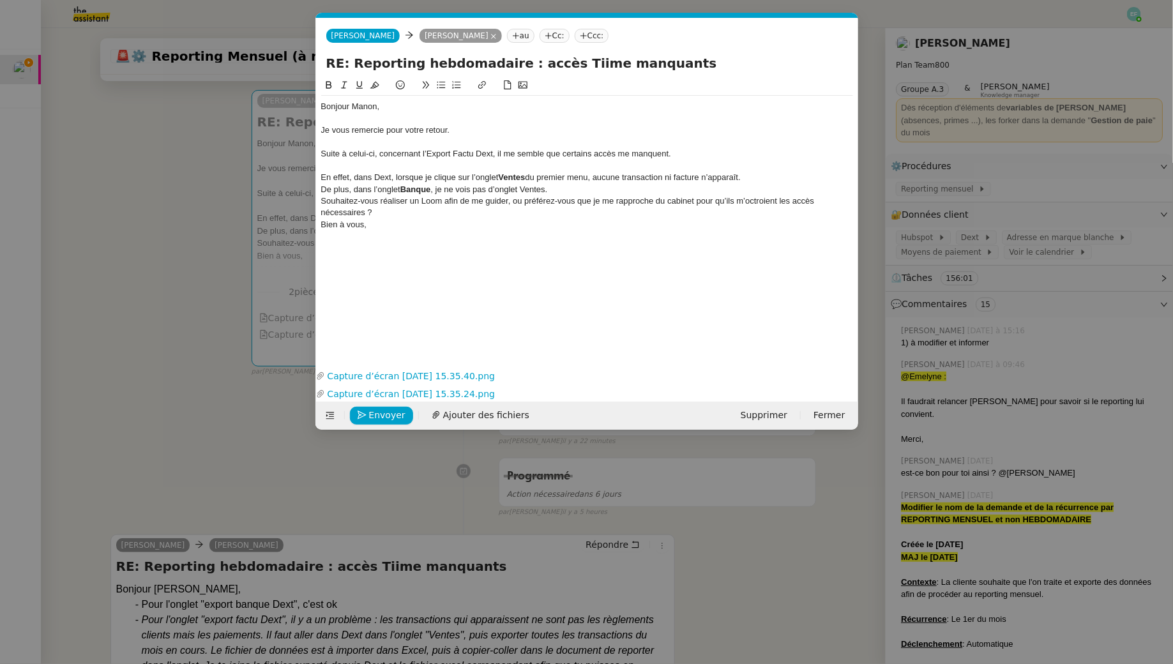
click at [734, 190] on div "De plus, dans l’onglet Banque , je ne vois pas d’onglet Ventes." at bounding box center [587, 189] width 532 height 11
drag, startPoint x: 325, startPoint y: 187, endPoint x: 336, endPoint y: 211, distance: 26.3
click at [326, 188] on div "De plus, dans l’onglet Banque , je ne vois pas d’onglet Ventes." at bounding box center [587, 189] width 532 height 11
click at [322, 197] on div "Souhaitez-vous réaliser un Loom afin de me guider, ou préférez-vous que je me r…" at bounding box center [587, 207] width 532 height 24
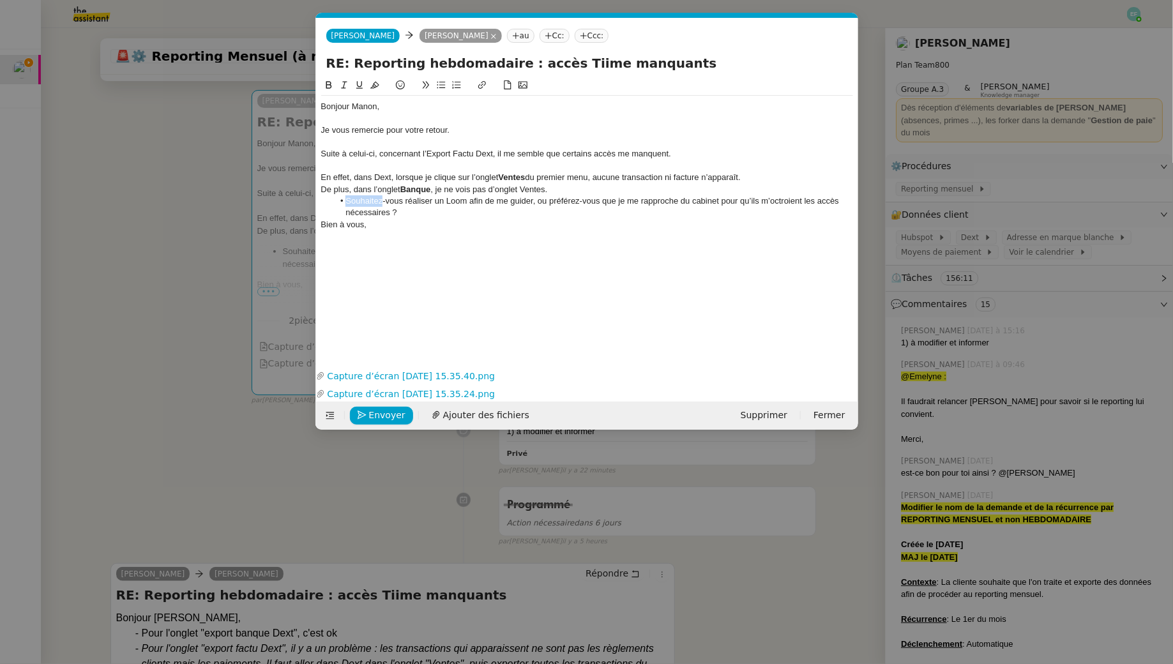
drag, startPoint x: 382, startPoint y: 202, endPoint x: 338, endPoint y: 202, distance: 44.1
click at [338, 202] on li "Souhaitez-vous réaliser un Loom afin de me guider, ou préférez-vous que je me r…" at bounding box center [593, 207] width 520 height 24
drag, startPoint x: 418, startPoint y: 214, endPoint x: 342, endPoint y: 201, distance: 77.0
click at [342, 201] on li "Pourriez-vous réaliser un Loom afin de me guider, ou préférez-vous que je me ra…" at bounding box center [593, 207] width 520 height 24
click at [342, 82] on icon at bounding box center [344, 84] width 9 height 9
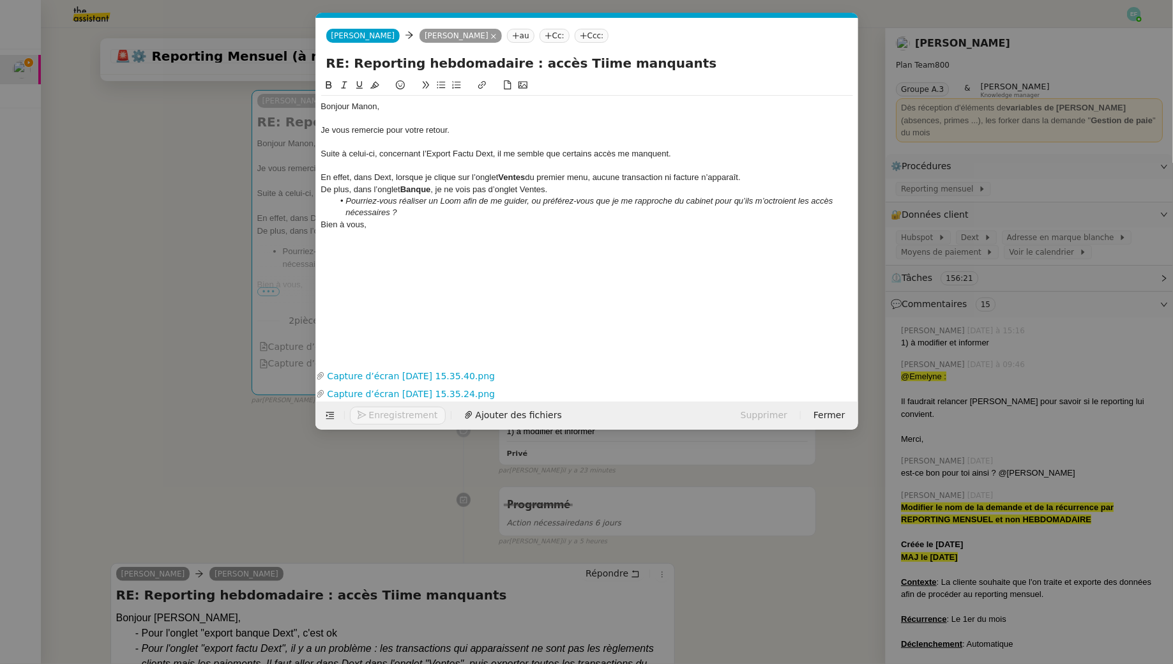
click at [417, 211] on li "Pourriez-vous réaliser un Loom afin de me guider, ou préférez-vous que je me ra…" at bounding box center [593, 207] width 520 height 24
click at [428, 225] on li "Si j'ai bien compris" at bounding box center [593, 224] width 520 height 11
click at [122, 277] on nz-modal-container "Service TA - VOYAGE - PROPOSITION GLOBALE A utiliser dans le cadre de propositi…" at bounding box center [586, 332] width 1173 height 664
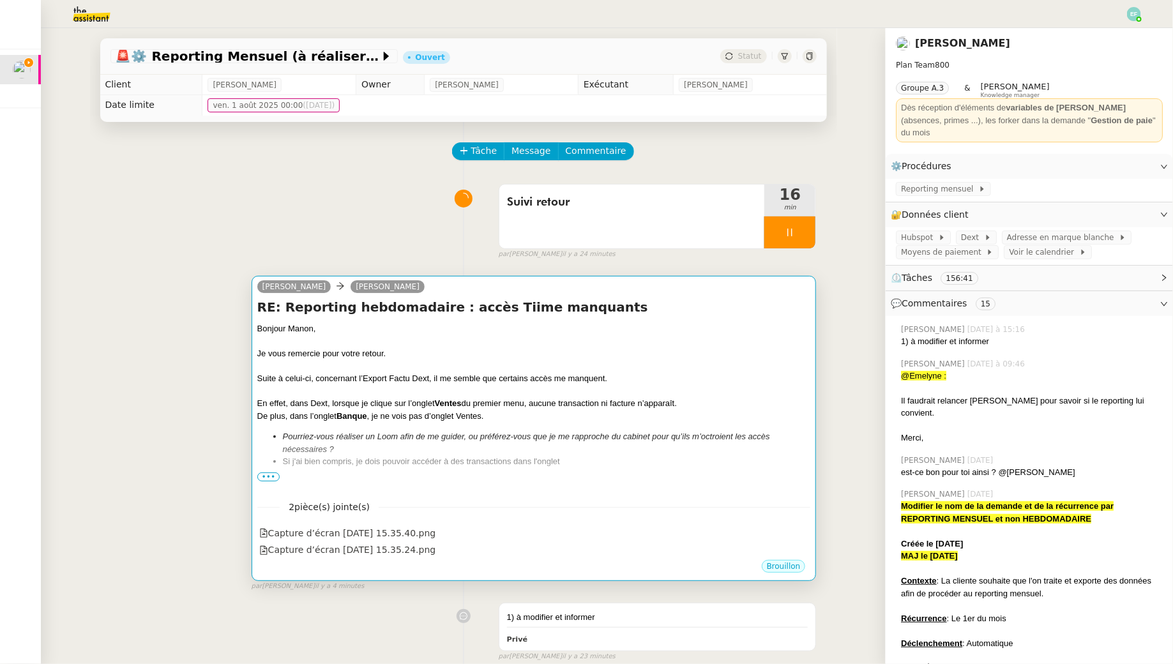
click at [413, 414] on div "De plus, dans l’onglet Banque , je ne vois pas d’onglet Ventes." at bounding box center [534, 416] width 554 height 13
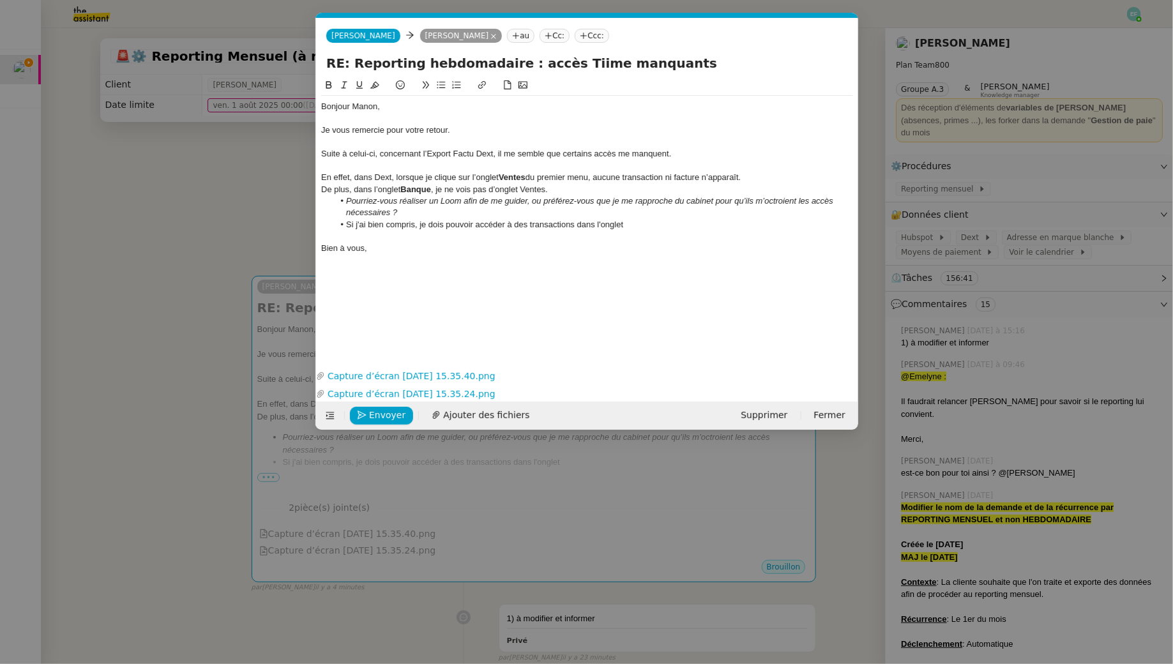
scroll to position [0, 27]
click at [658, 230] on div at bounding box center [587, 235] width 532 height 11
click at [645, 220] on li "Si j'ai bien compris, je dois pouvoir accéder à des transactions dans l'onglet" at bounding box center [593, 224] width 520 height 11
click at [392, 166] on div at bounding box center [587, 165] width 532 height 11
click at [192, 183] on nz-modal-container "Service TA - VOYAGE - PROPOSITION GLOBALE A utiliser dans le cadre de propositi…" at bounding box center [586, 332] width 1173 height 664
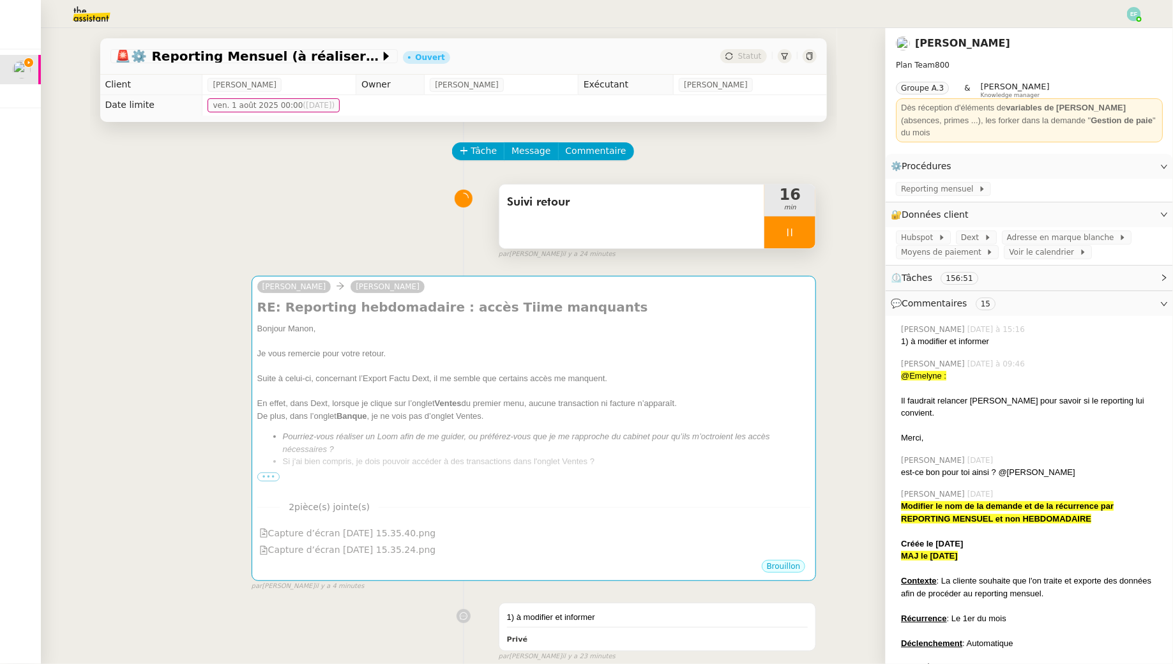
click at [631, 217] on div "Suivi retour" at bounding box center [632, 217] width 266 height 64
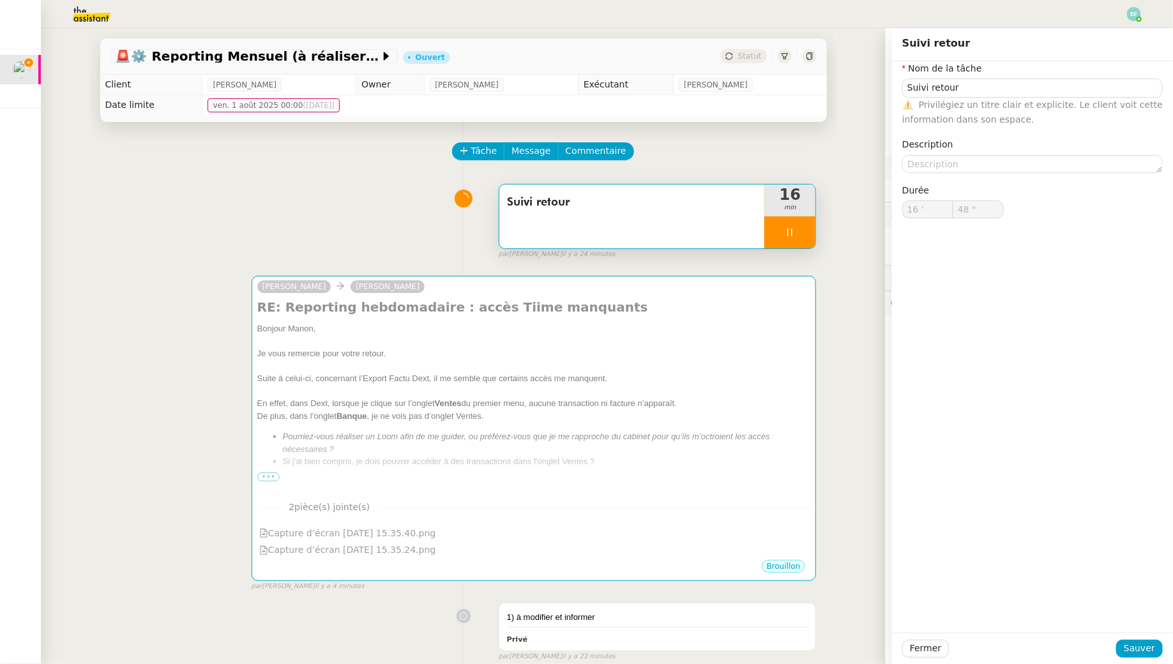
click at [1019, 100] on span "Privilégiez un titre clair et explicite. Le client voit cette information dans …" at bounding box center [1032, 112] width 260 height 25
type input "49 ""
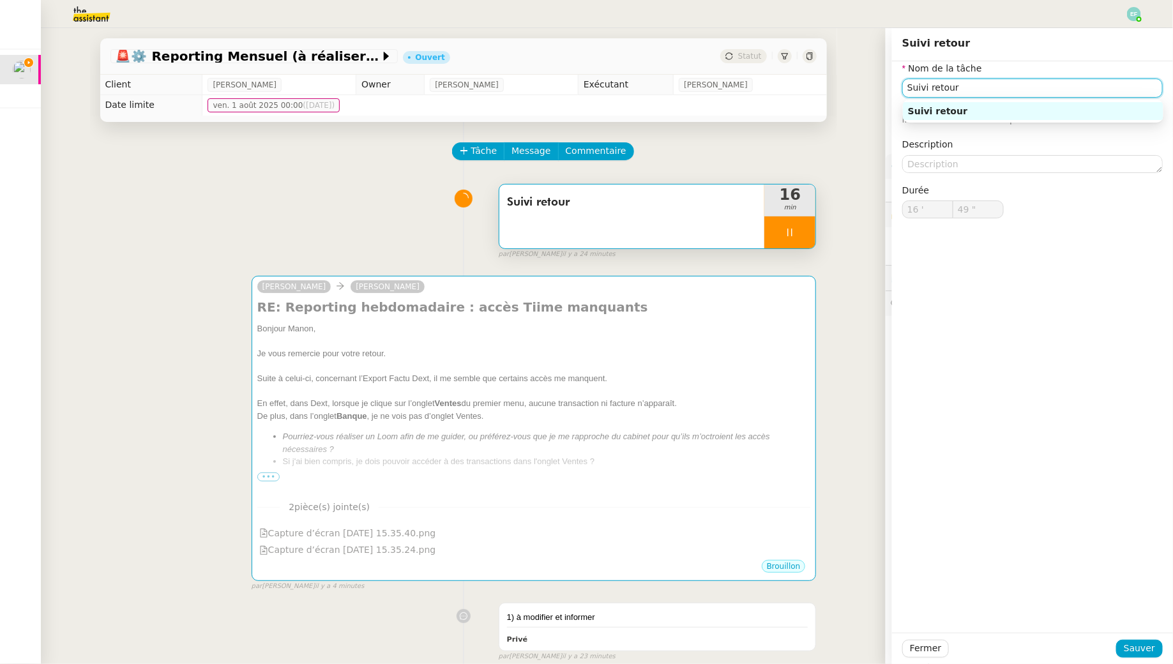
click at [1013, 94] on input "Suivi retour" at bounding box center [1032, 88] width 260 height 19
type input "Suivi retour +"
type input "50 ""
type input "Suivi retour + suivi dem"
type input "51 ""
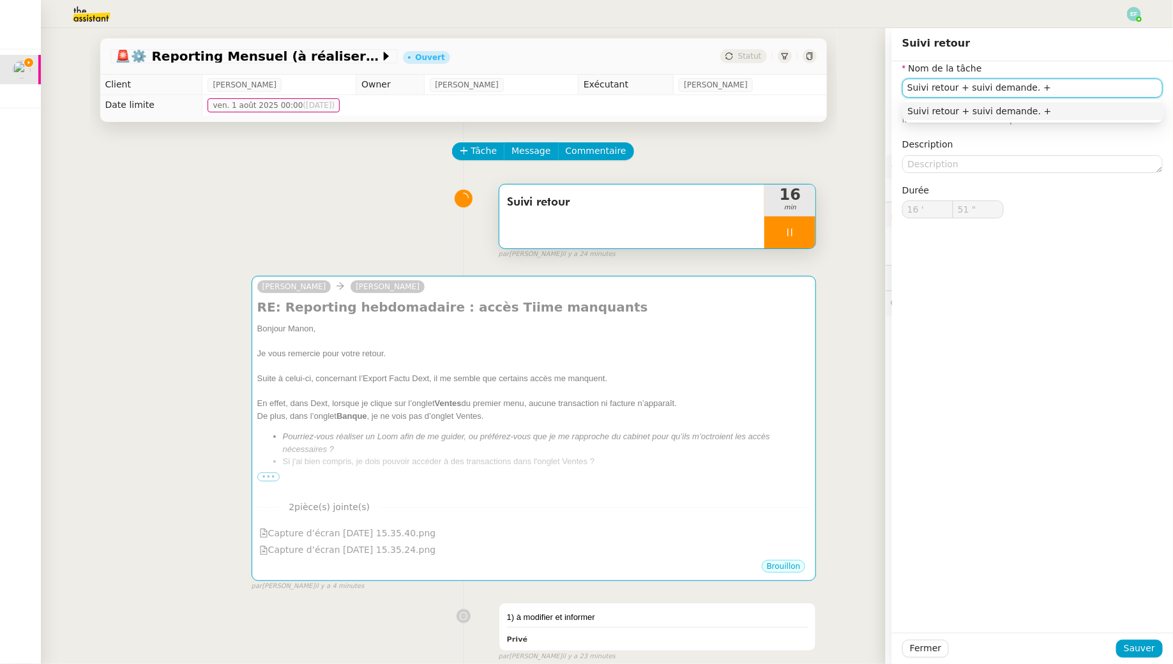
type input "Suivi retour + suivi demande."
type input "52 ""
type input "Suivi retour + suivi demande +"
type input "53 ""
type input "Suivi retour + suivi demande + envoi d'e"
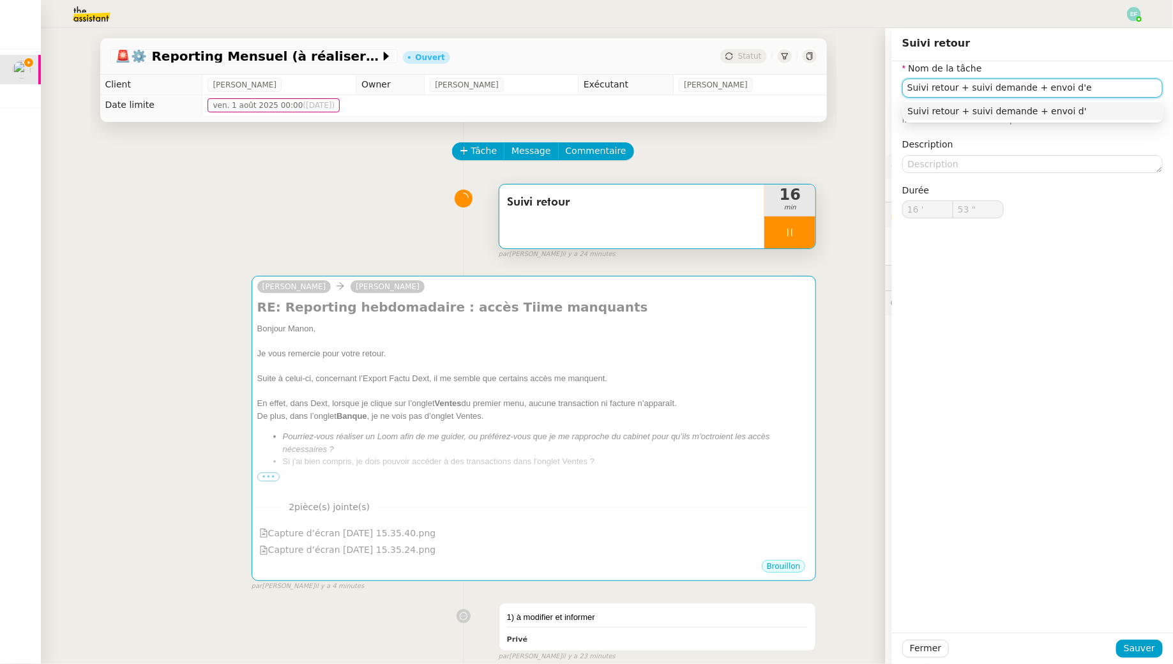
type input "54 ""
type input "Suivi retour + suivi demande + envoi d'emau"
type input "55 ""
type input "Suivi retour + suivi demande + envoi d'email"
type input "56 ""
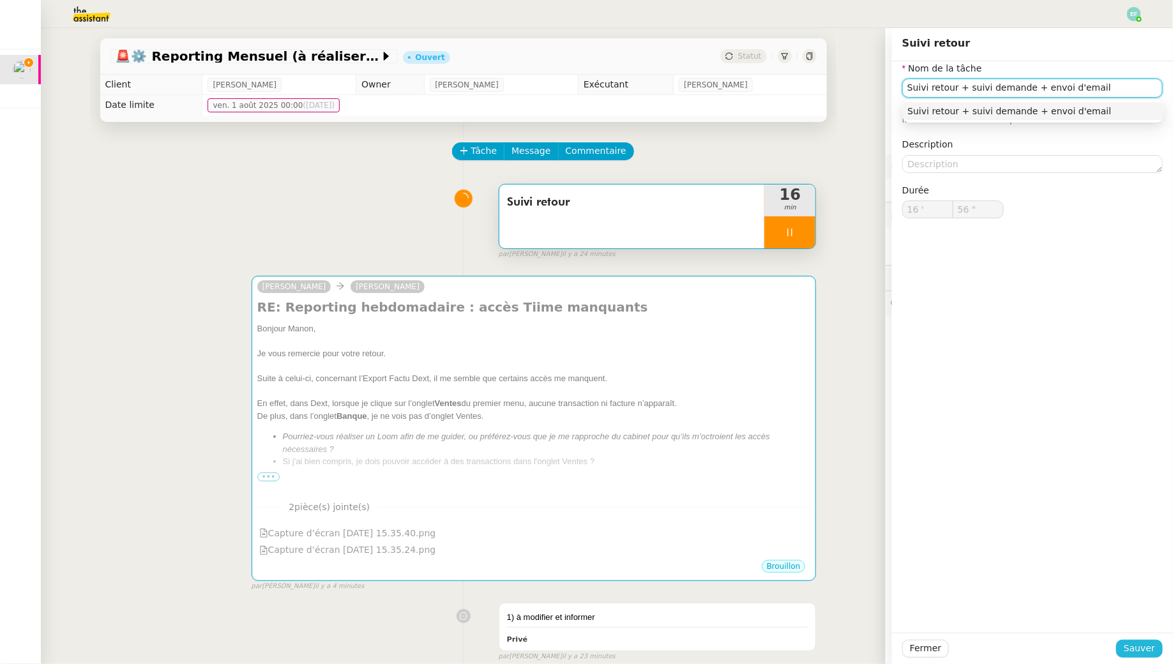
type input "Suivi retour + suivi demande + envoi d'email"
click at [1140, 644] on span "Sauver" at bounding box center [1139, 648] width 31 height 15
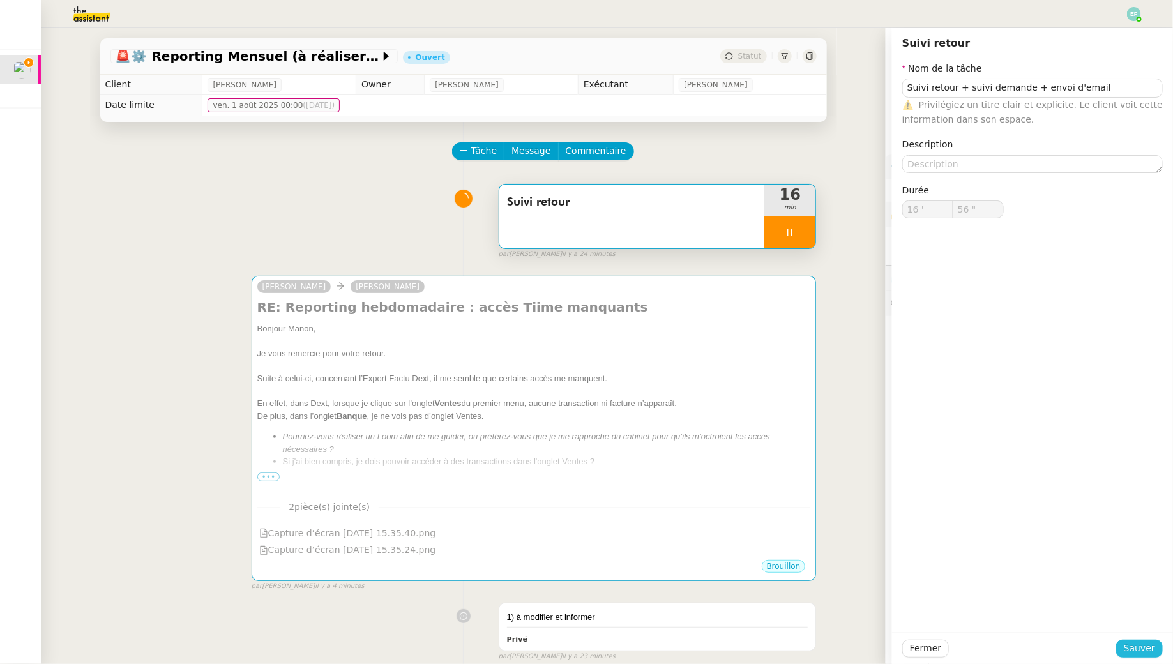
type input "57 ""
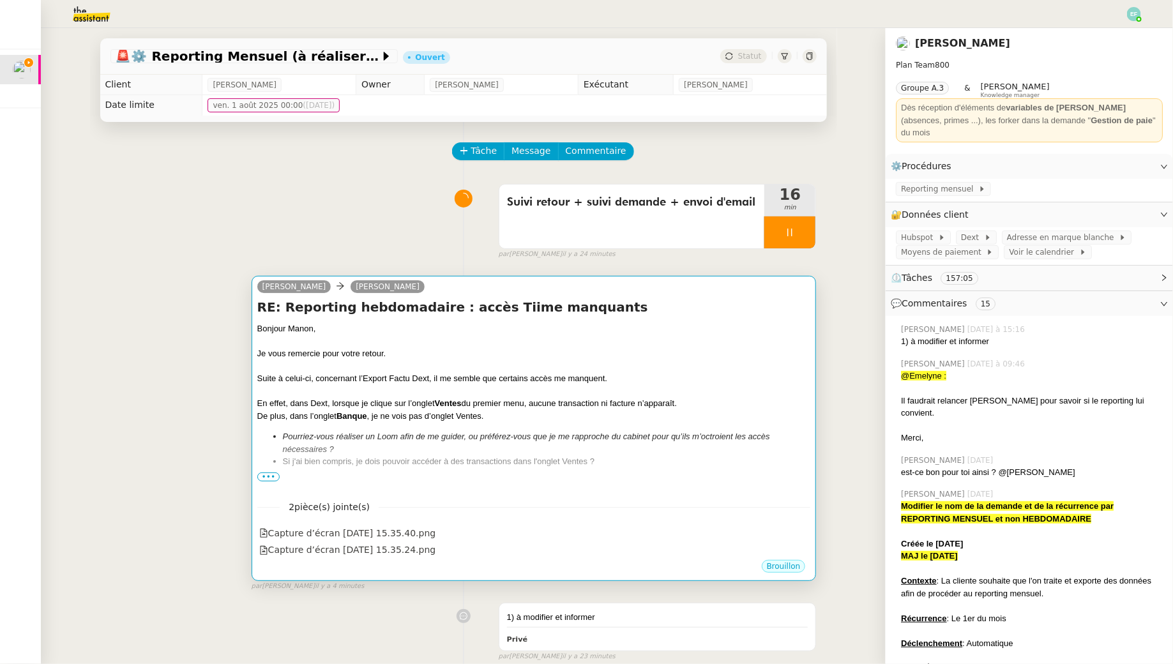
click at [679, 340] on div at bounding box center [534, 341] width 554 height 13
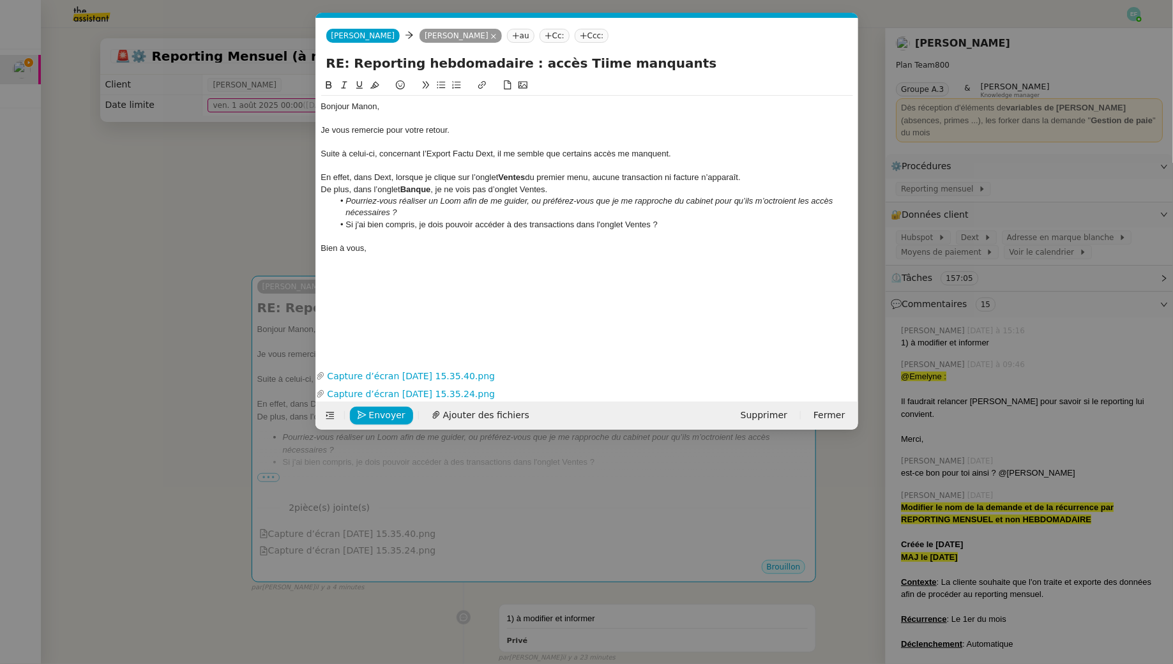
scroll to position [0, 27]
click at [499, 165] on div at bounding box center [587, 165] width 532 height 11
click at [686, 153] on div "Suite à celui-ci, concernant l’Export Factu Dext, il me semble que certains acc…" at bounding box center [587, 153] width 532 height 11
drag, startPoint x: 480, startPoint y: 177, endPoint x: 481, endPoint y: 191, distance: 13.5
click at [481, 191] on div "Bonjour Manon, Je vous remercie pour votre retour. Suite à celui-ci, concernant…" at bounding box center [587, 177] width 532 height 163
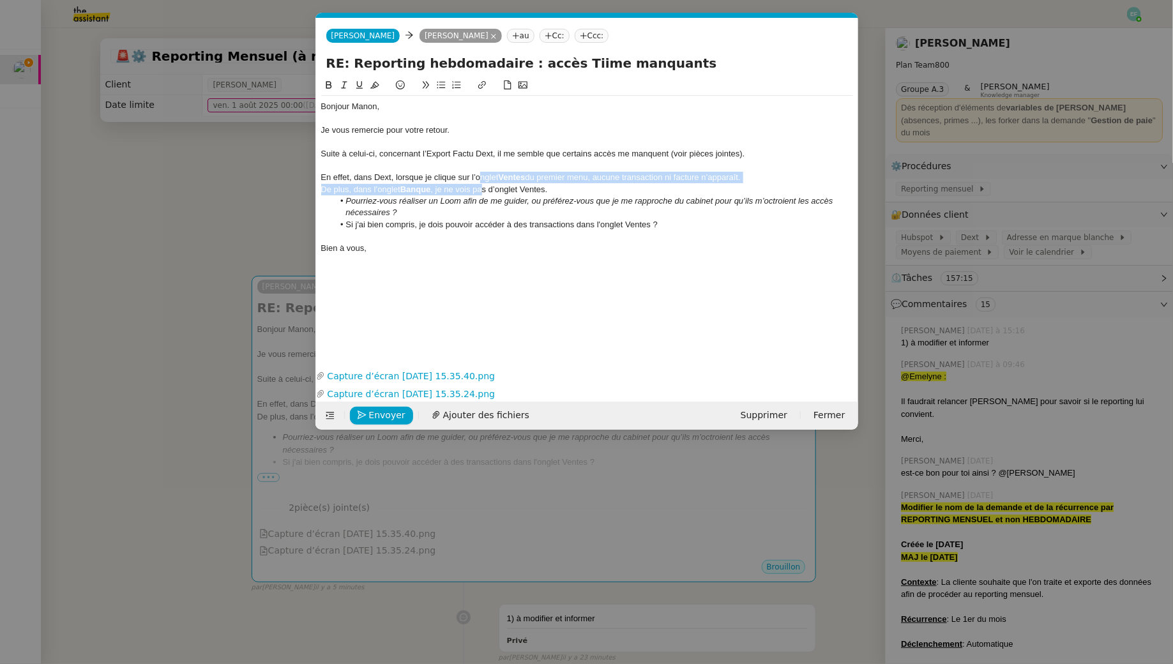
click at [481, 191] on div "De plus, dans l’onglet Banque , je ne vois pas d’onglet Ventes." at bounding box center [587, 189] width 532 height 11
click at [557, 188] on div "De plus, dans l’onglet Banque , je ne vois pas d’onglet Ventes." at bounding box center [587, 189] width 532 height 11
click at [527, 213] on li "Pourriez-vous réaliser un Loom afin de me guider, ou préférez-vous que je me ra…" at bounding box center [593, 207] width 520 height 24
click at [783, 201] on em "Pourriez-vous réaliser un Loom afin de me guider, ou préférez-vous que je me ra…" at bounding box center [590, 206] width 490 height 21
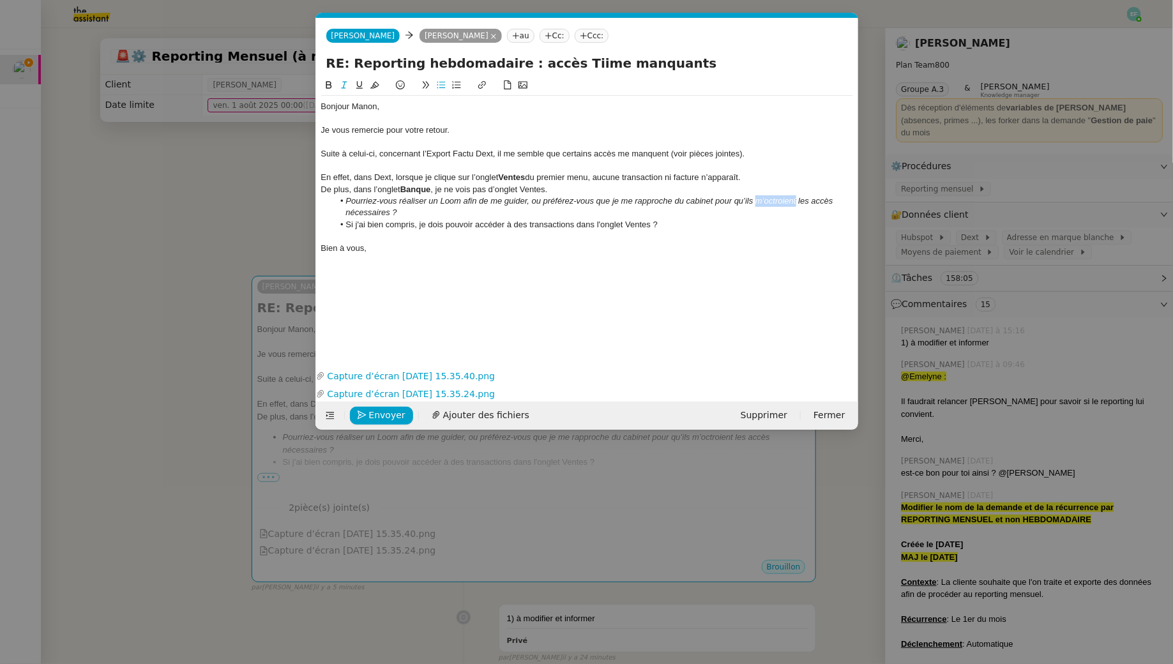
click at [773, 193] on div "De plus, dans l’onglet Banque , je ne vois pas d’onglet Ventes." at bounding box center [587, 189] width 532 height 11
click at [780, 200] on em "Pourriez-vous réaliser un Loom afin de me guider, ou préférez-vous que je me ra…" at bounding box center [590, 206] width 490 height 21
click at [430, 239] on div at bounding box center [587, 235] width 532 height 11
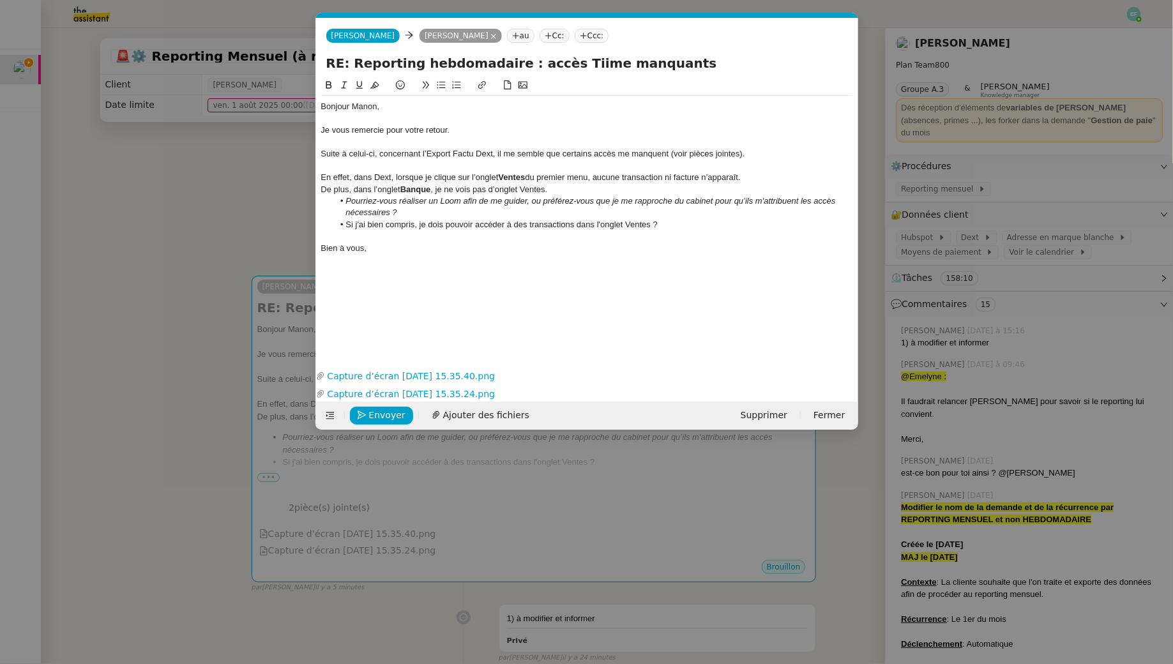
click at [425, 246] on div "Bien à vous," at bounding box center [587, 248] width 532 height 11
click at [434, 253] on div "Bien à vous," at bounding box center [587, 248] width 532 height 11
click at [393, 412] on span "Envoyer" at bounding box center [387, 415] width 36 height 15
click at [679, 225] on li "Si j'ai bien compris, je dois pouvoir accéder à des transactions dans l'onglet …" at bounding box center [593, 224] width 520 height 11
click at [412, 225] on li "Si j'ai bien compris, je dois pouvoir accéder à des transactions dans l'onglet …" at bounding box center [593, 224] width 520 height 11
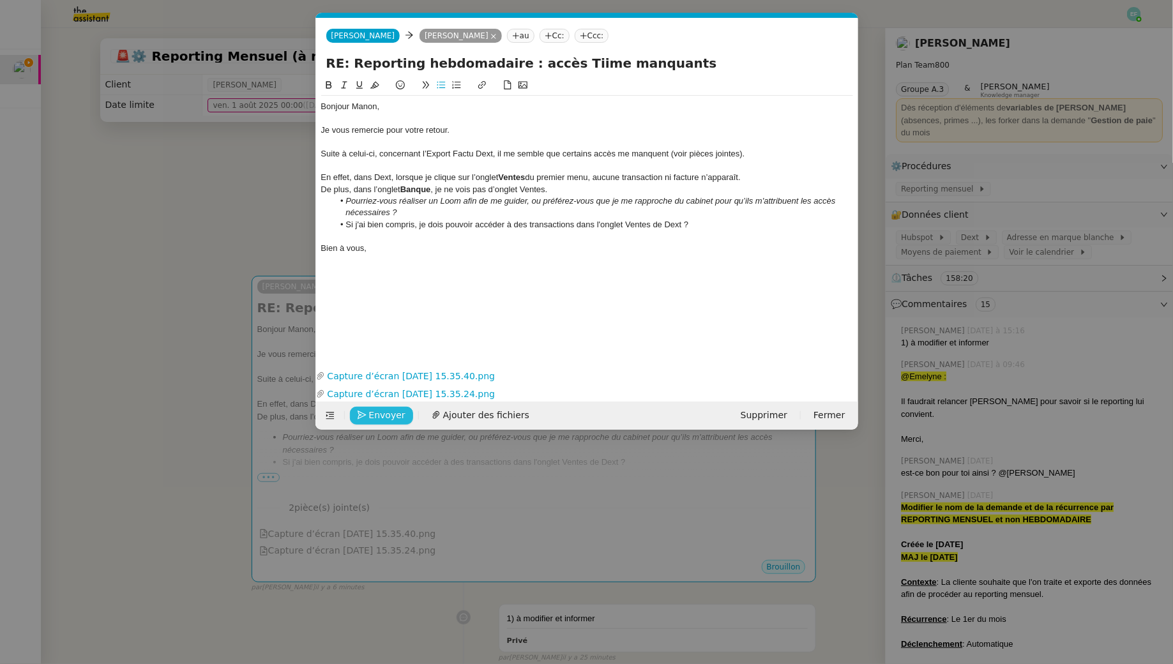
click at [370, 419] on span "Envoyer" at bounding box center [387, 415] width 36 height 15
click at [370, 419] on span "Confirmer l'envoi" at bounding box center [407, 415] width 77 height 15
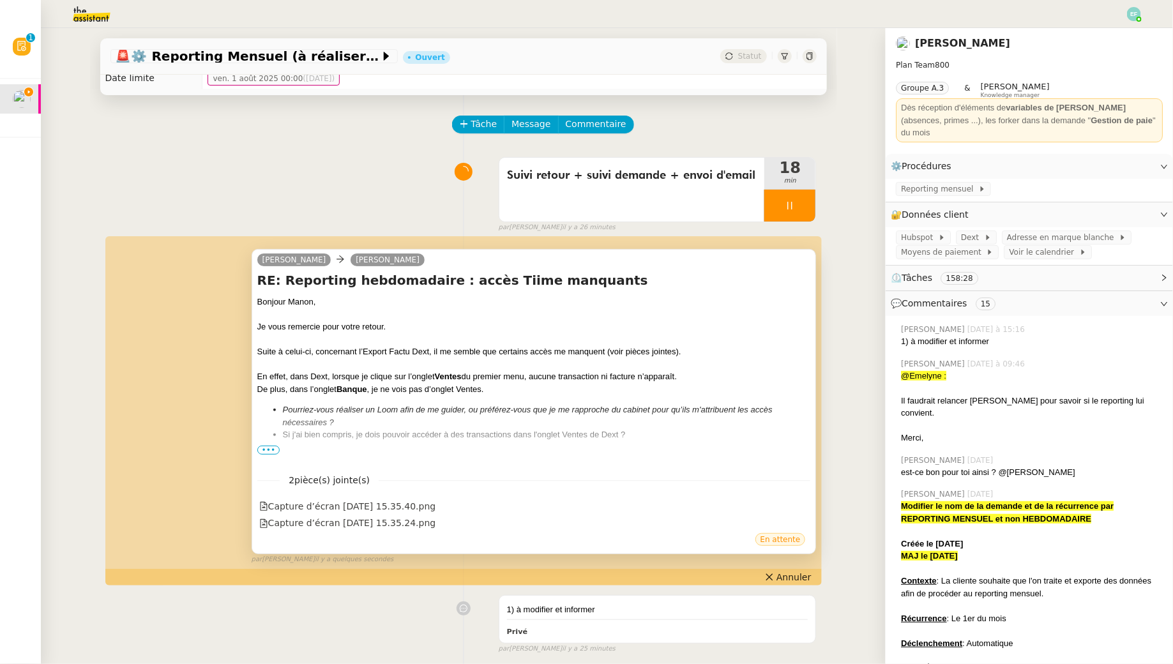
scroll to position [0, 0]
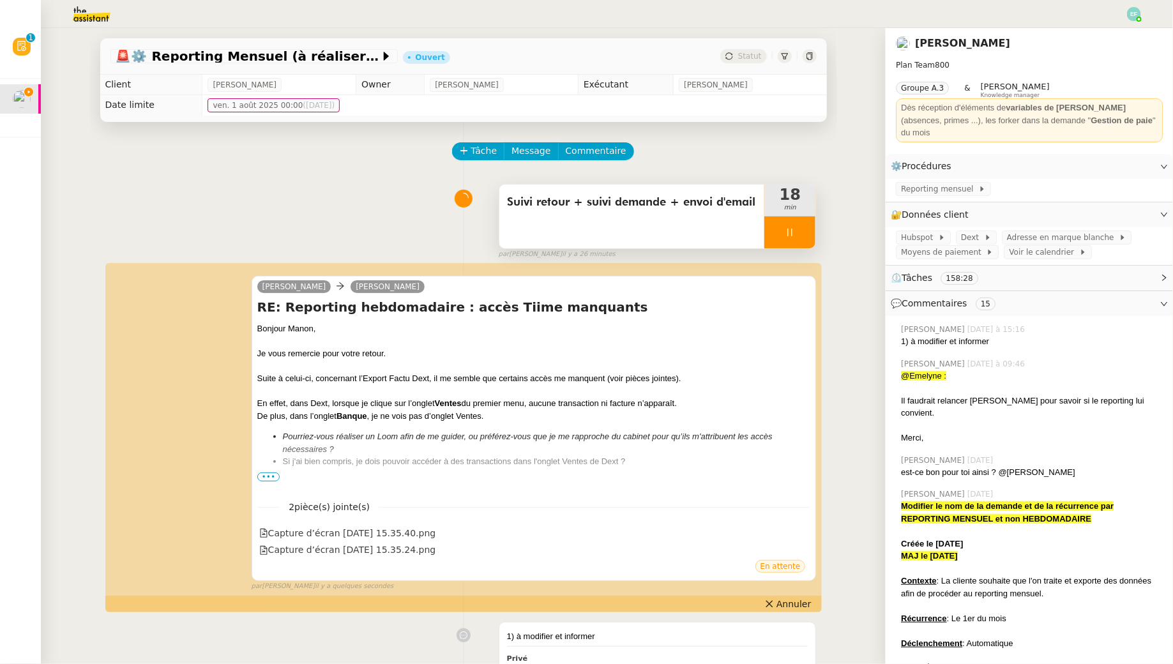
click at [799, 236] on div at bounding box center [789, 232] width 51 height 32
click at [808, 236] on icon at bounding box center [802, 232] width 10 height 10
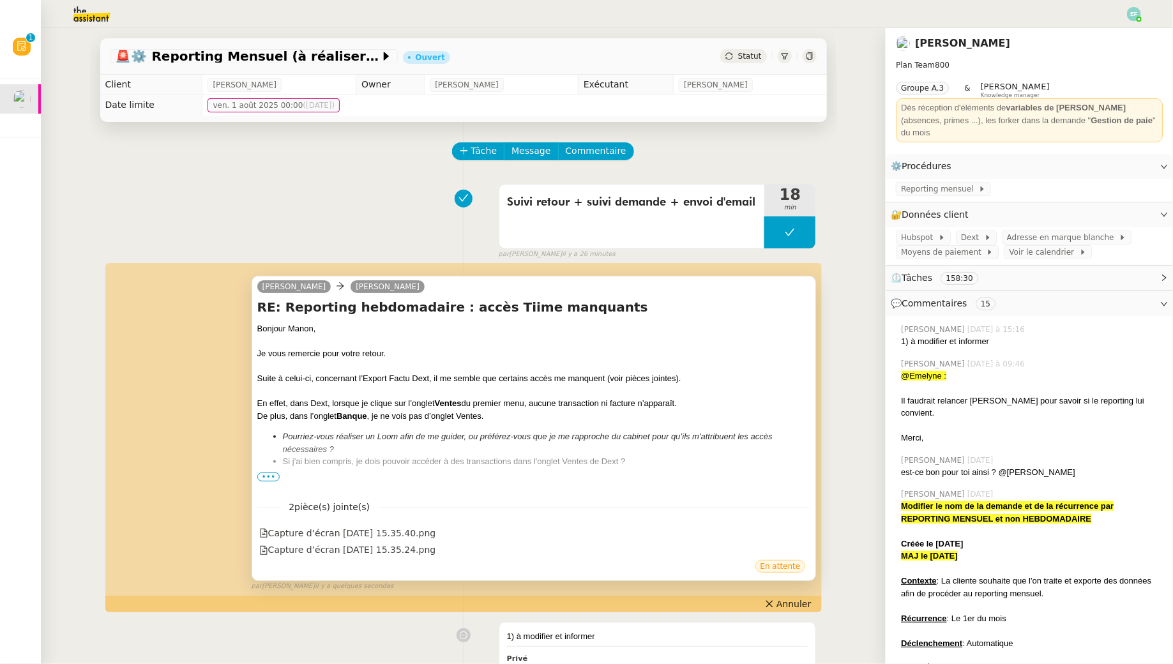
click at [271, 476] on span "•••" at bounding box center [268, 476] width 23 height 9
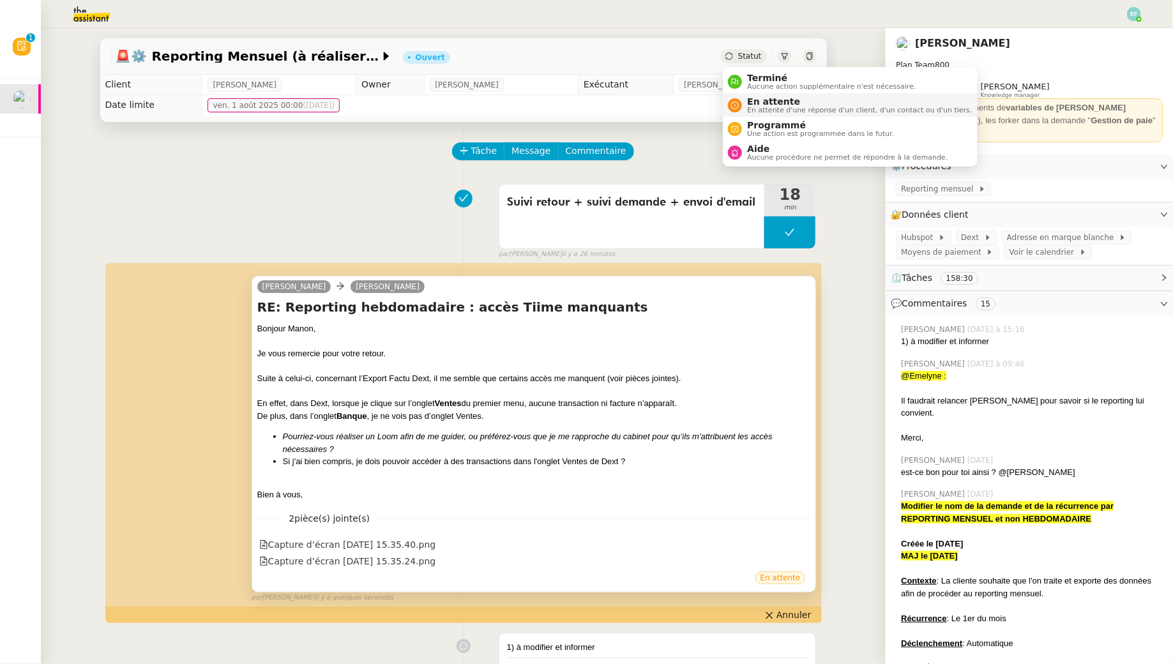
click at [758, 107] on span "En attente d'une réponse d'un client, d'un contact ou d'un tiers." at bounding box center [859, 110] width 225 height 7
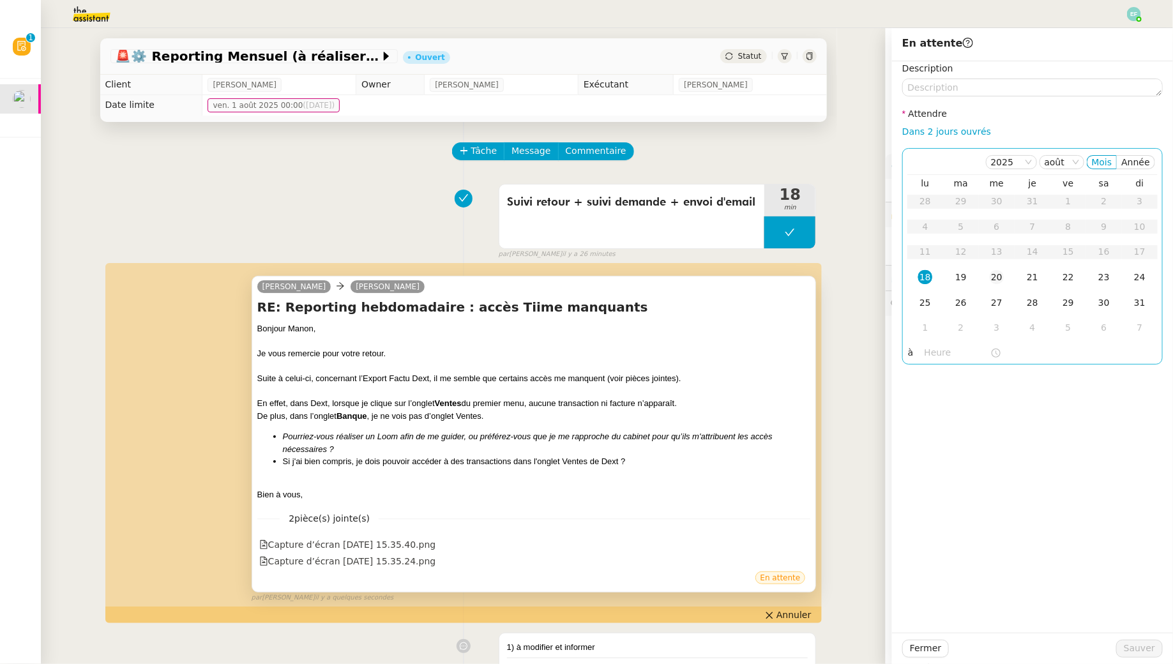
click at [1007, 278] on td "20" at bounding box center [997, 278] width 36 height 26
click at [1134, 651] on span "Sauver" at bounding box center [1139, 648] width 31 height 15
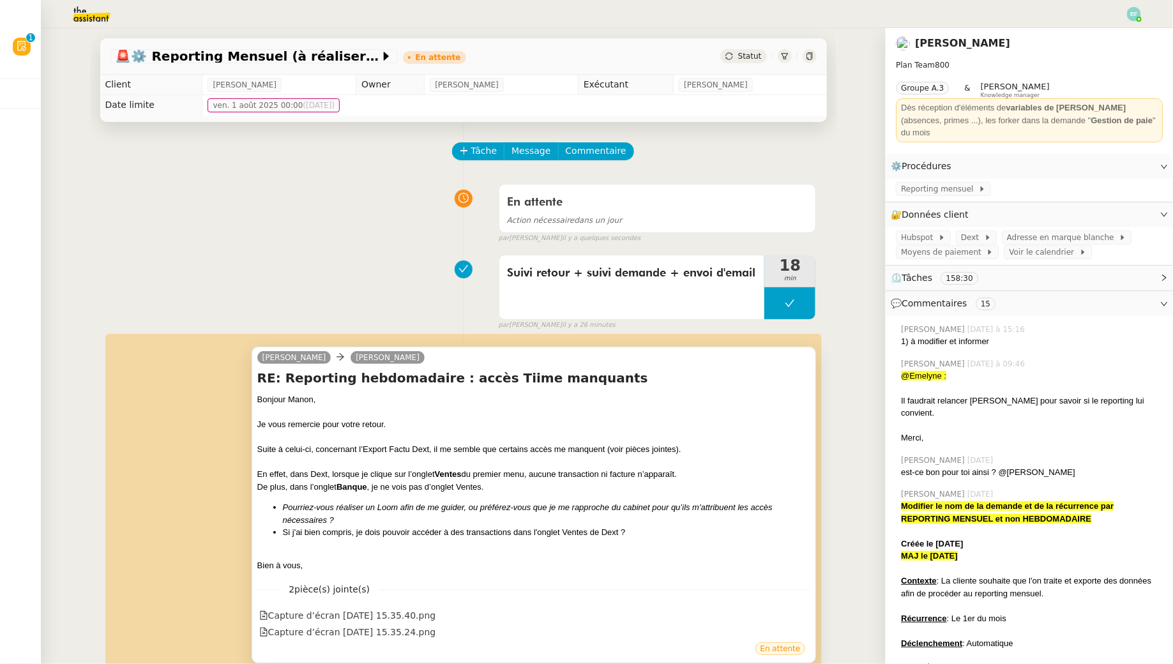
click at [1135, 15] on img at bounding box center [1134, 14] width 14 height 14
click at [1113, 40] on li "Suivi" at bounding box center [1099, 36] width 83 height 18
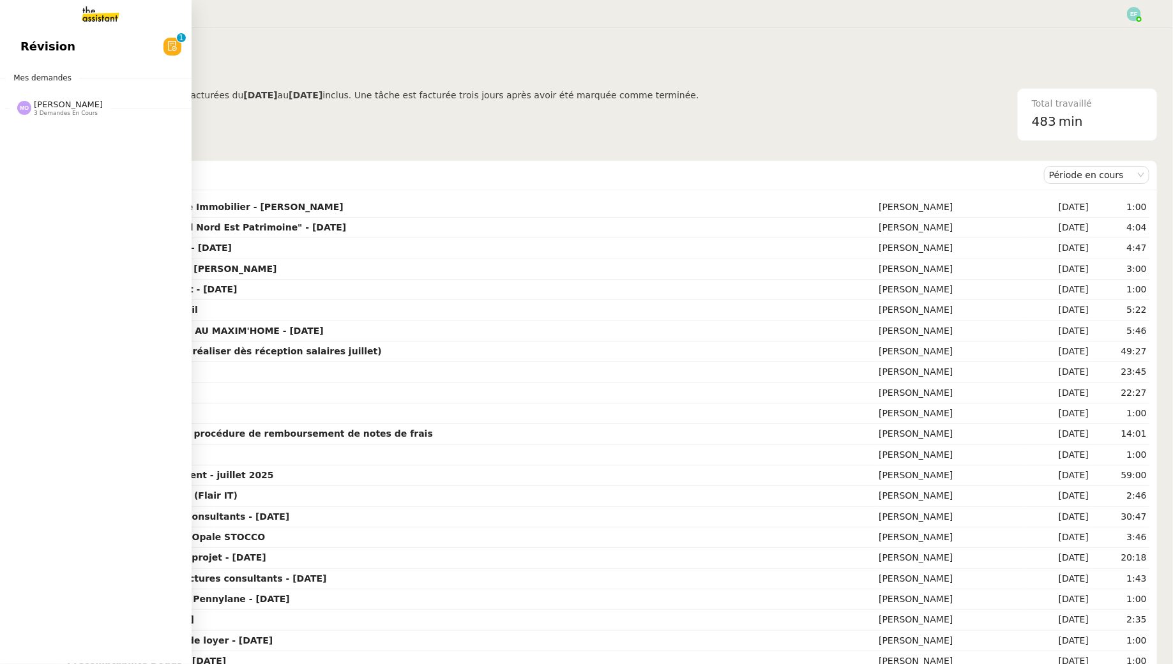
click at [13, 45] on link "Révision 0 1 2 3 4 5 6 7 8 9" at bounding box center [96, 46] width 192 height 29
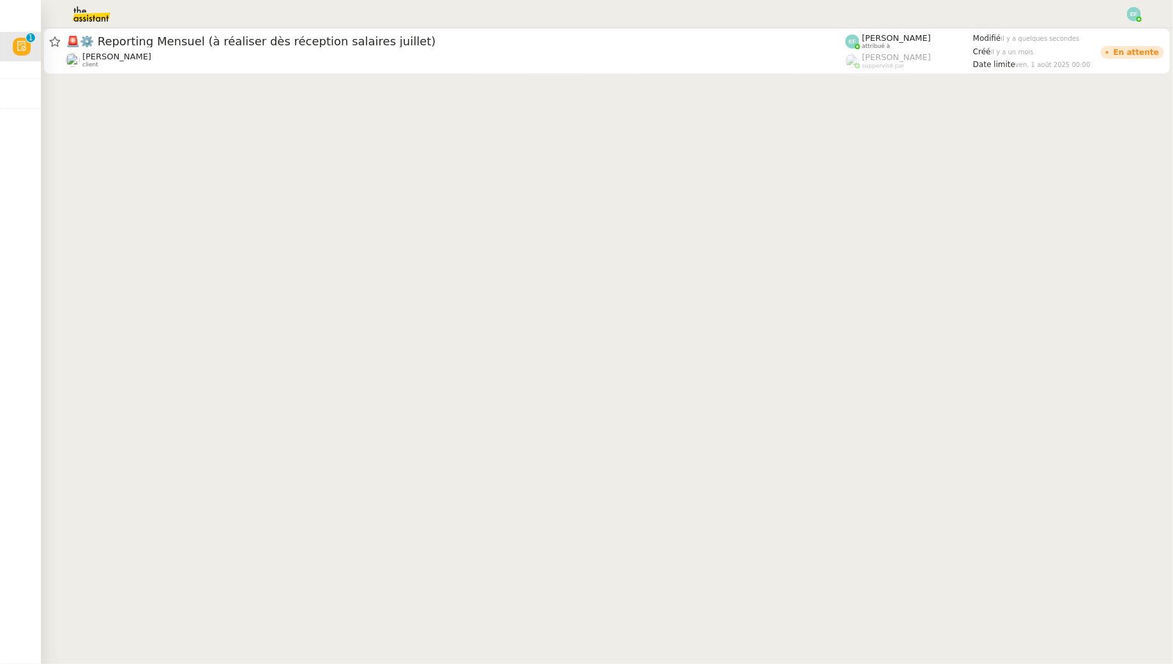
click at [1131, 20] on img at bounding box center [1134, 14] width 14 height 14
click at [1112, 33] on li "Suivi" at bounding box center [1099, 36] width 83 height 18
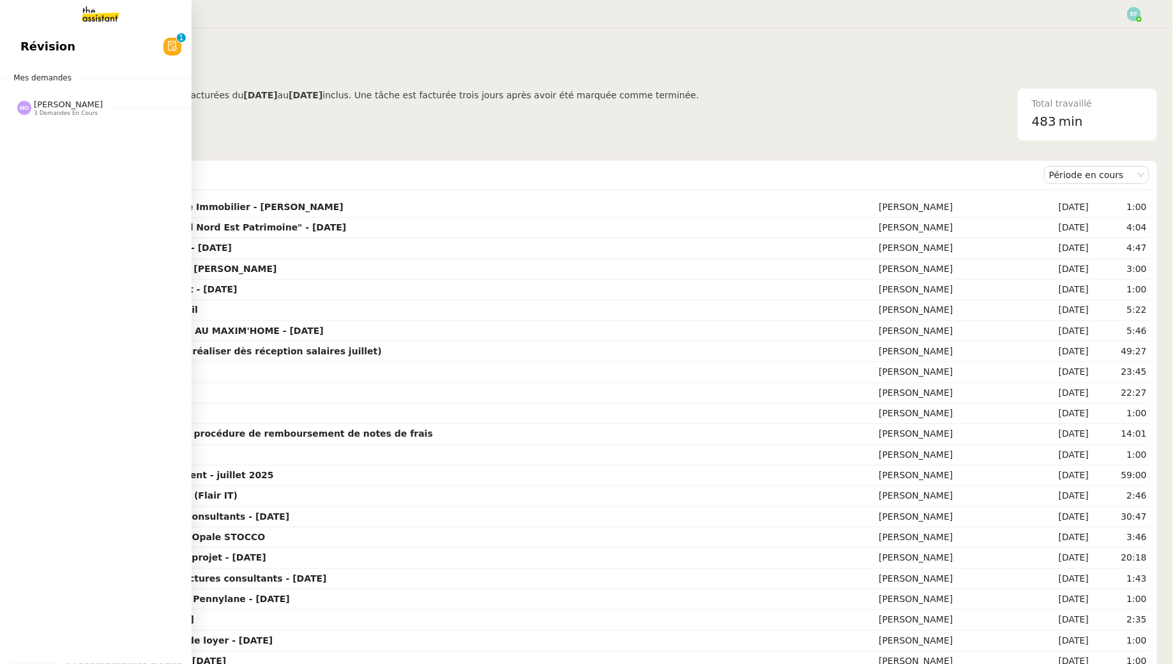
click at [37, 63] on div "Révision 0 1 2 3 4 5 6 7 8 9 Mes demandes Marie Orsoni 3 demandes en cours Doss…" at bounding box center [96, 346] width 192 height 636
click at [37, 55] on span "Révision" at bounding box center [47, 46] width 55 height 19
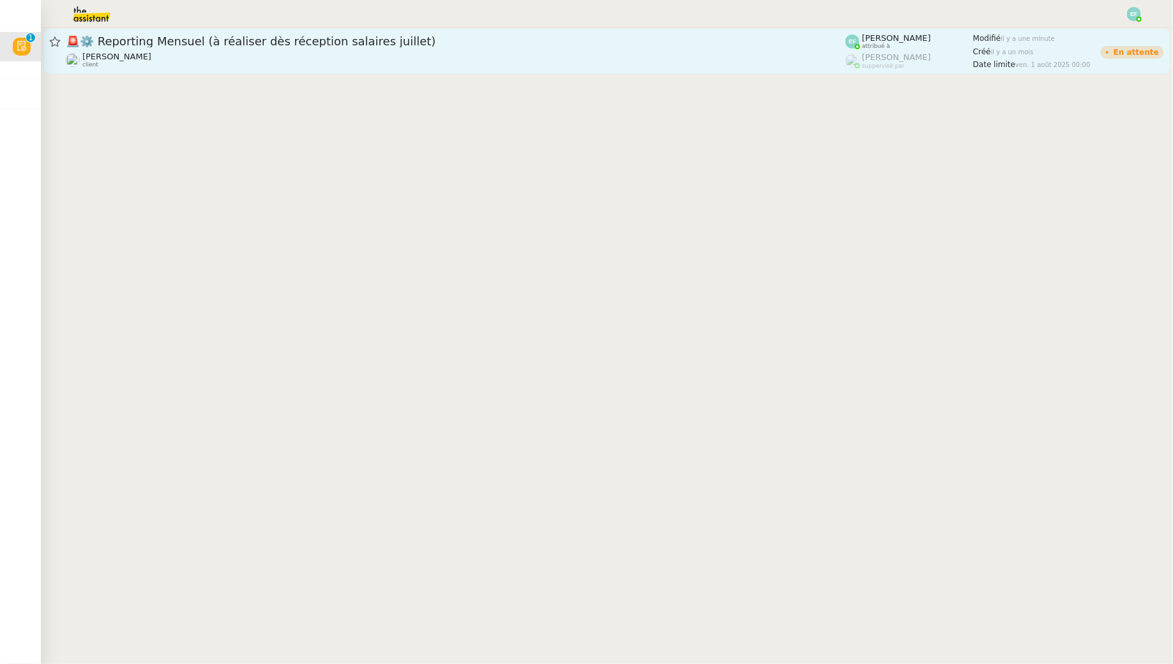
click at [324, 62] on div "Manon Loustau client" at bounding box center [456, 60] width 780 height 17
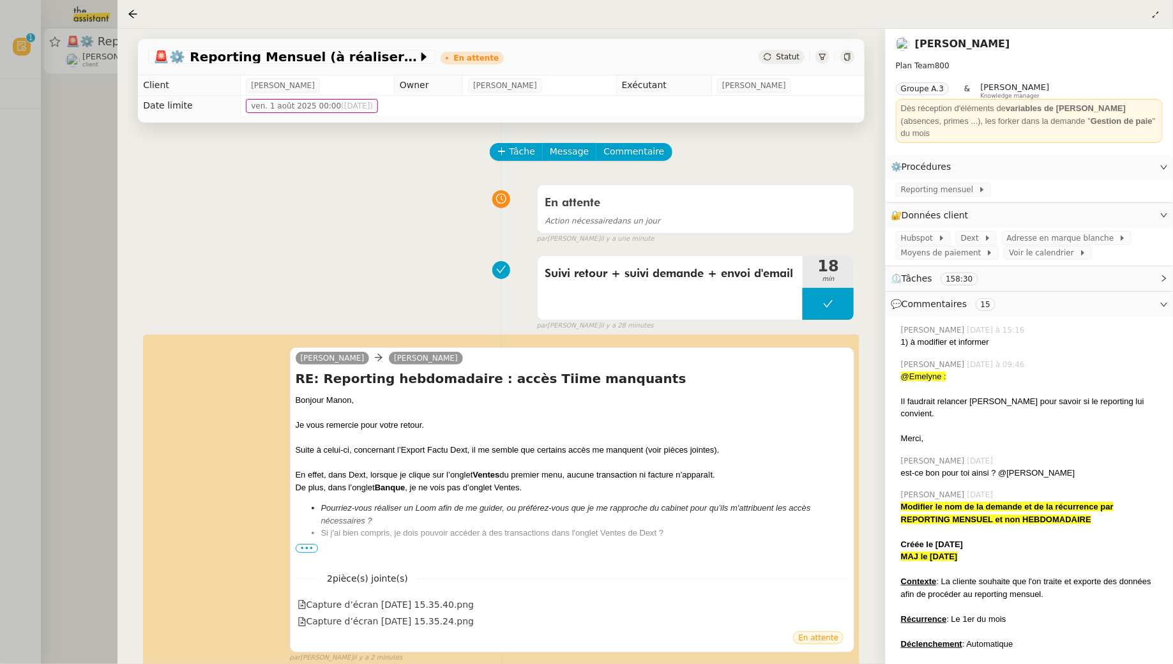
click at [77, 218] on div at bounding box center [586, 332] width 1173 height 664
